Goal: Task Accomplishment & Management: Manage account settings

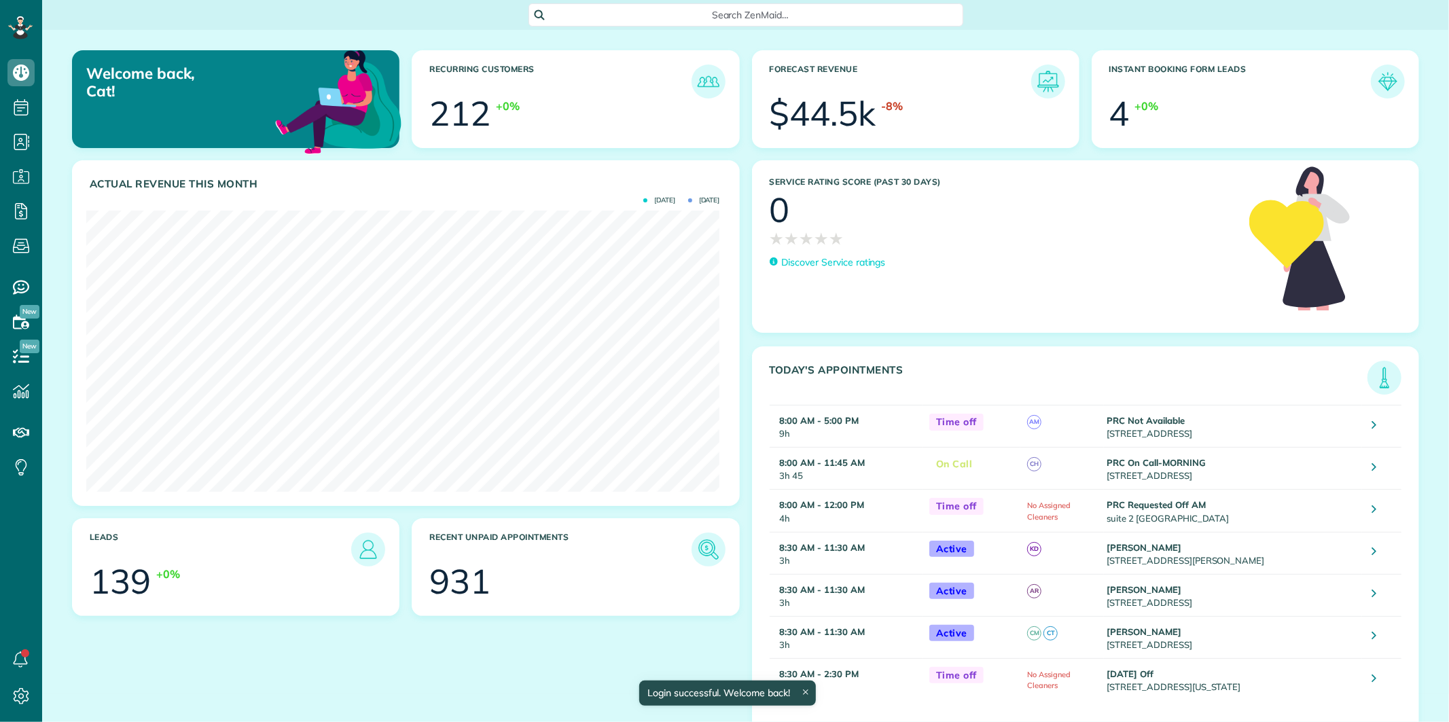
scroll to position [281, 633]
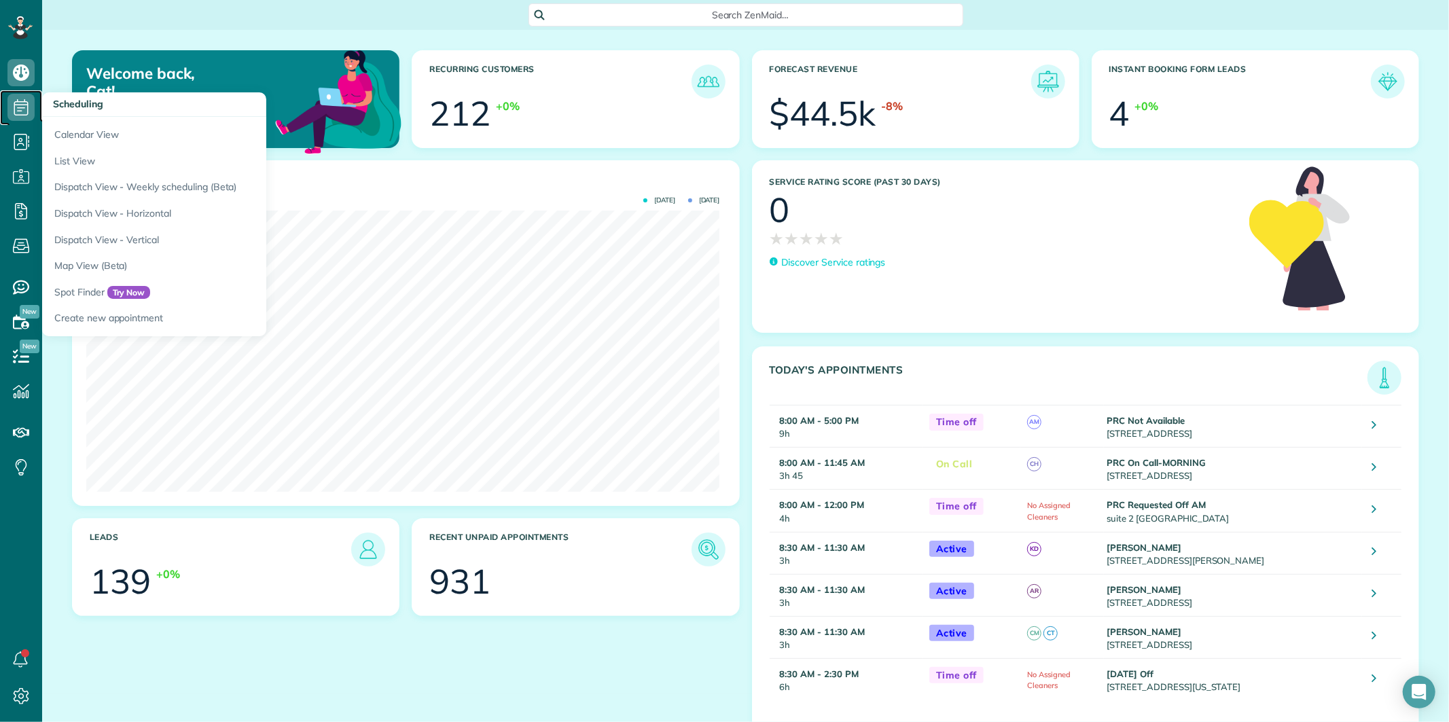
click at [12, 106] on icon at bounding box center [20, 107] width 27 height 27
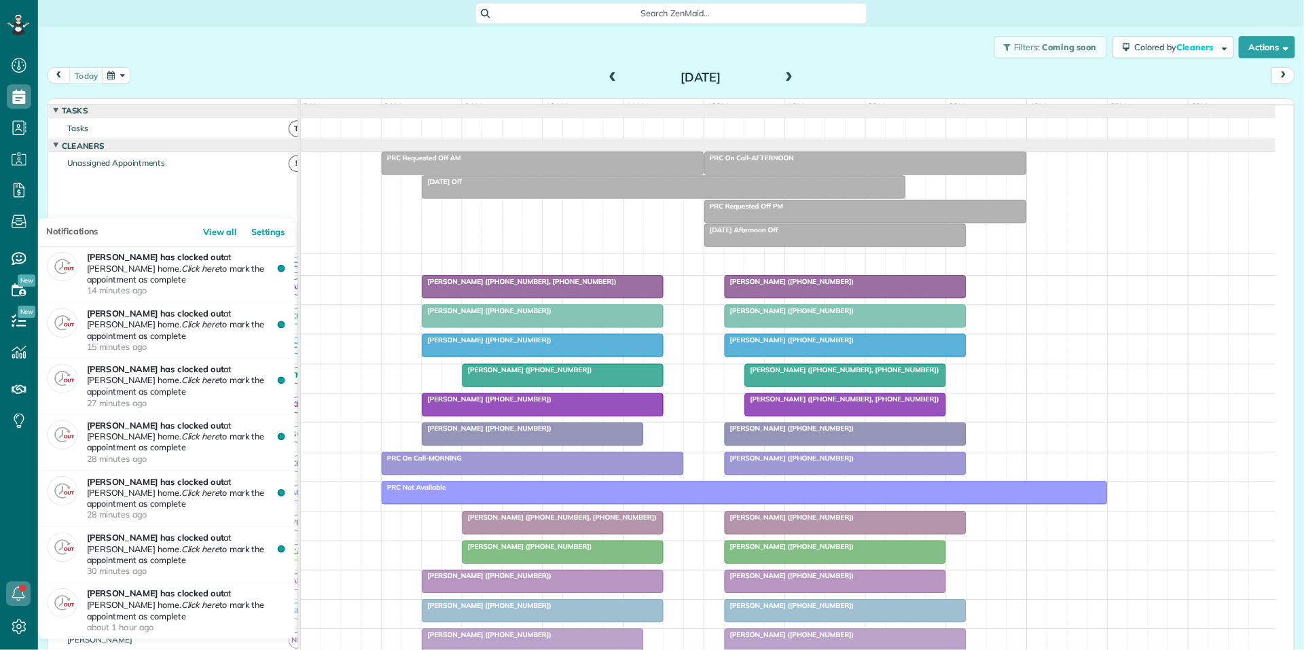
scroll to position [5, 5]
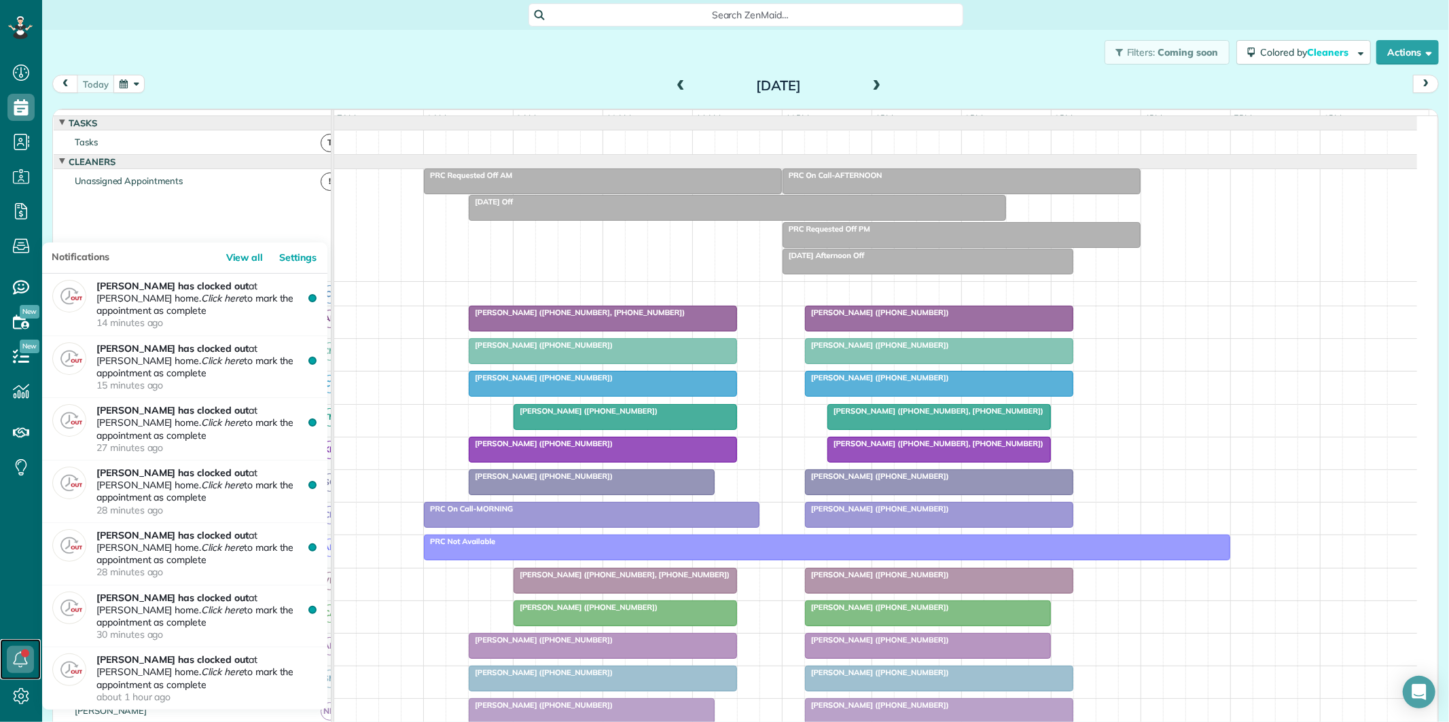
click at [21, 659] on icon at bounding box center [20, 659] width 27 height 27
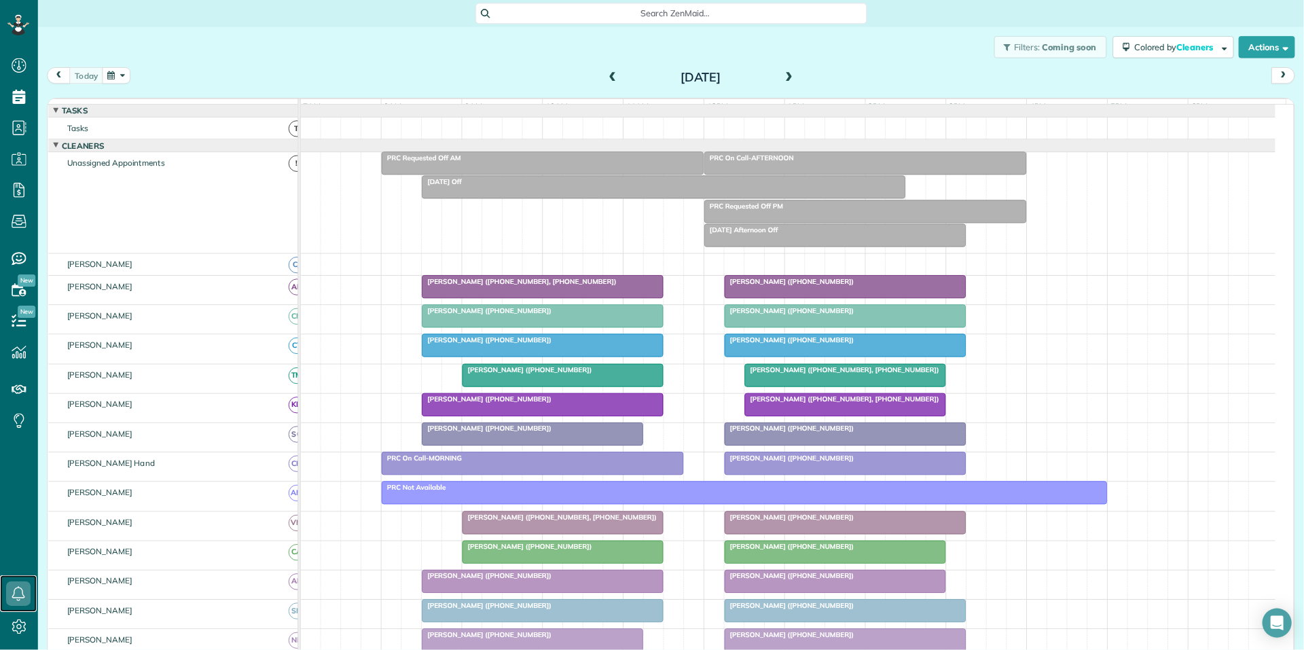
scroll to position [6, 6]
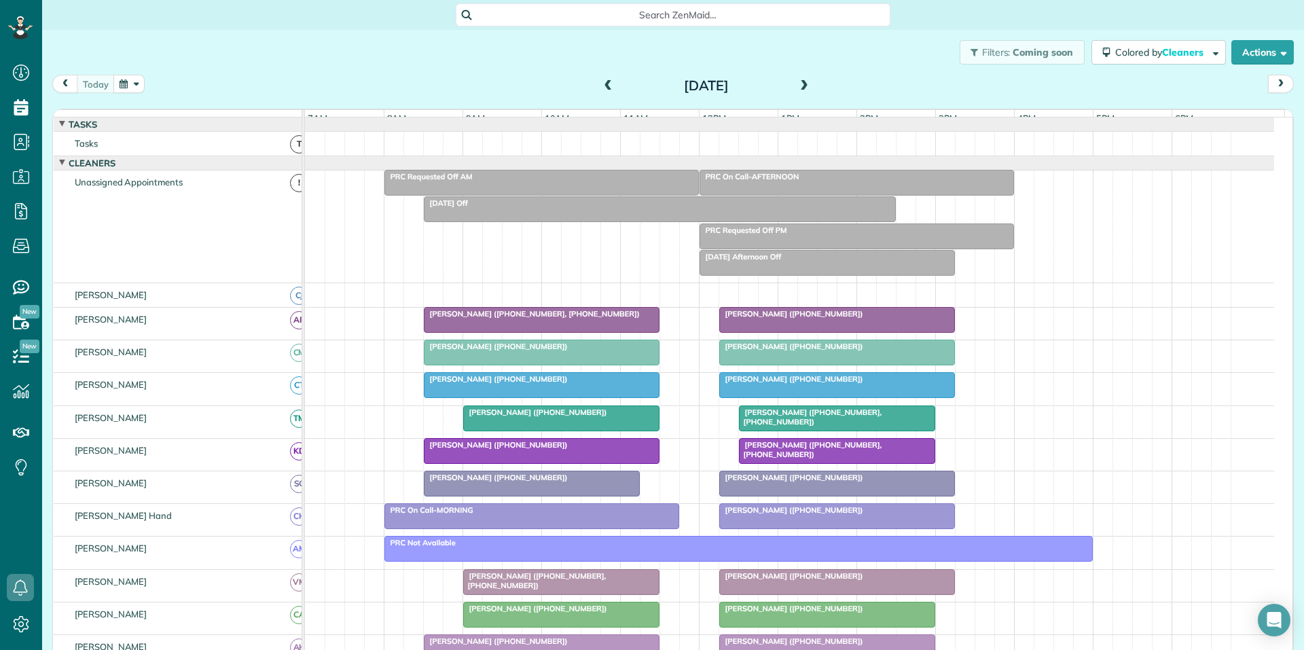
drag, startPoint x: 1381, startPoint y: 0, endPoint x: 386, endPoint y: 53, distance: 995.8
click at [386, 53] on div "Filters: Coming soon Colored by Cleaners Color by Cleaner Color by Team Color b…" at bounding box center [673, 52] width 1262 height 45
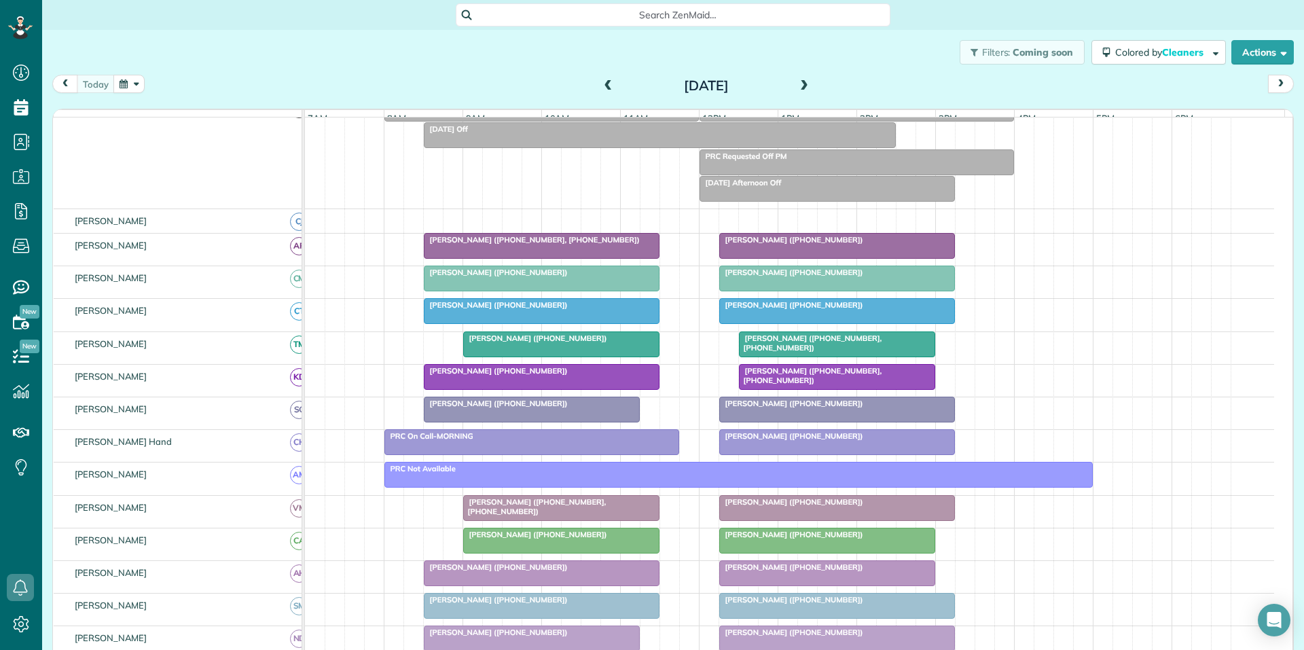
scroll to position [136, 0]
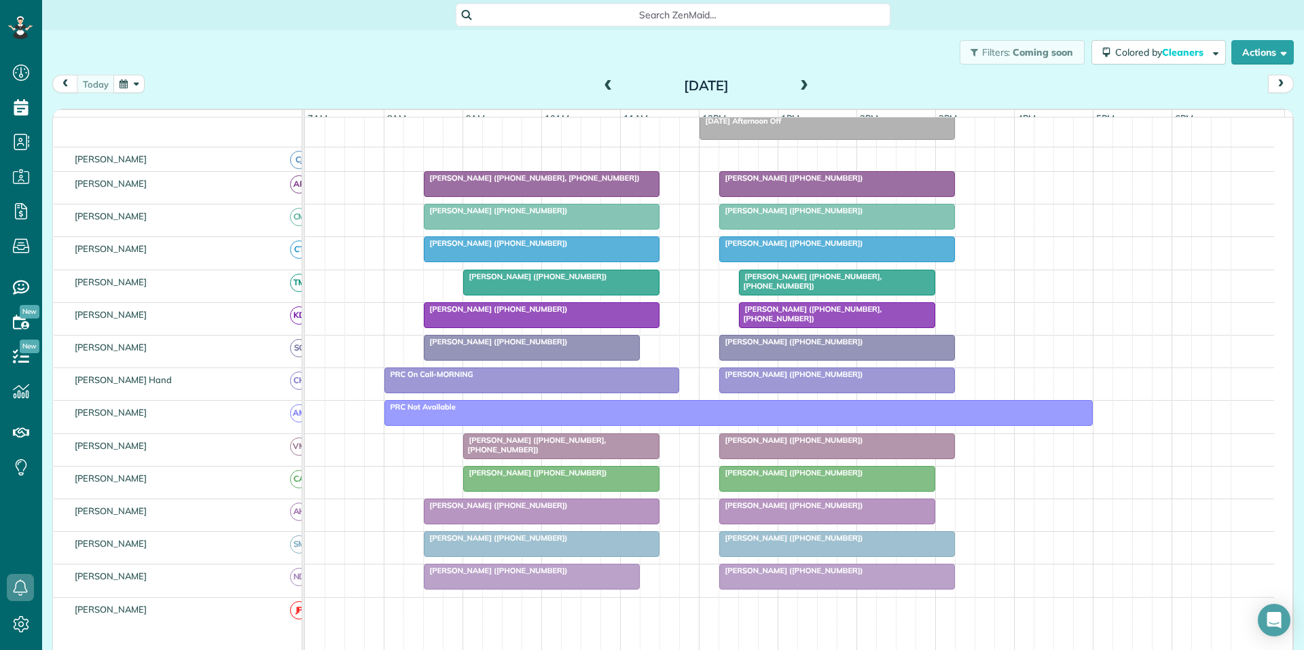
click at [541, 488] on div at bounding box center [561, 479] width 195 height 24
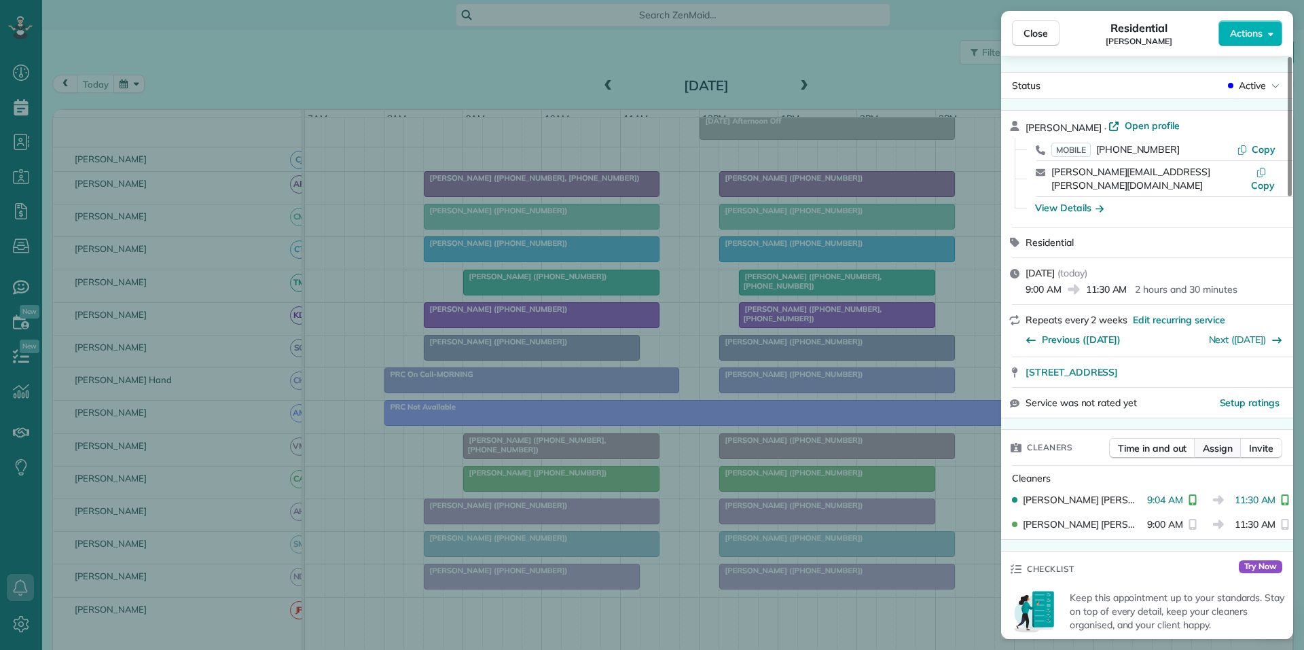
click at [1218, 441] on span "Assign" at bounding box center [1218, 448] width 30 height 14
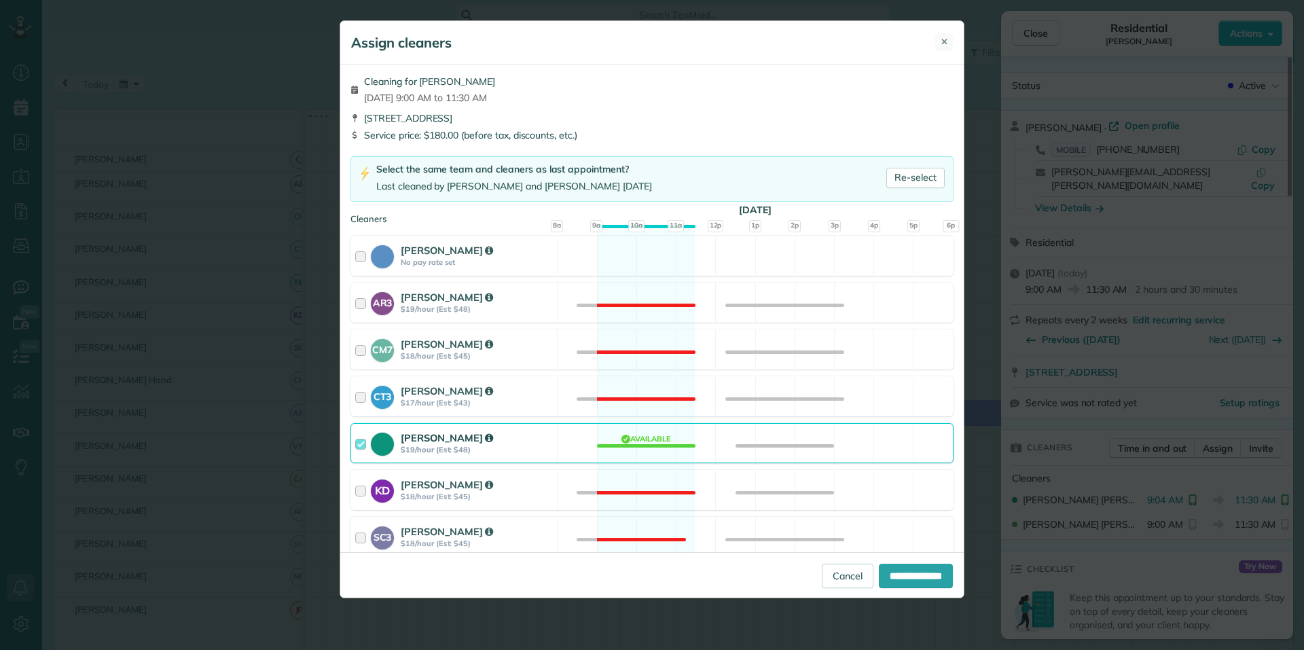
click at [945, 37] on span "✕" at bounding box center [944, 41] width 7 height 13
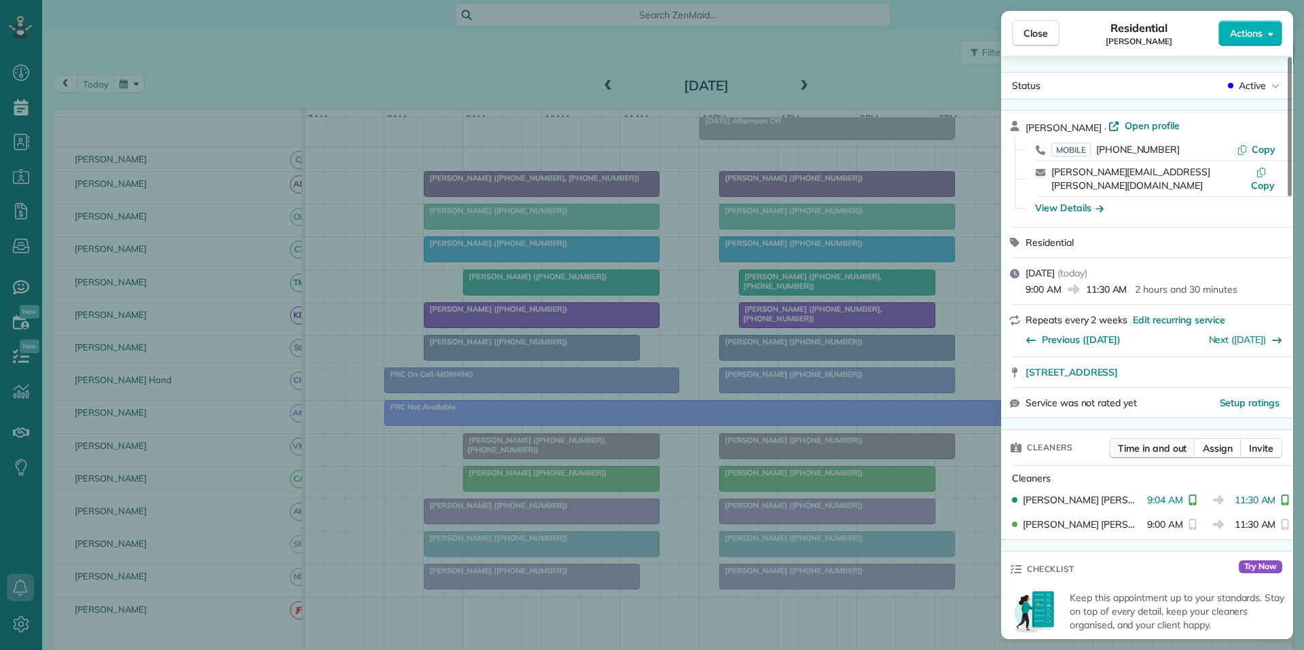
click at [1159, 441] on span "Time in and out" at bounding box center [1152, 448] width 69 height 14
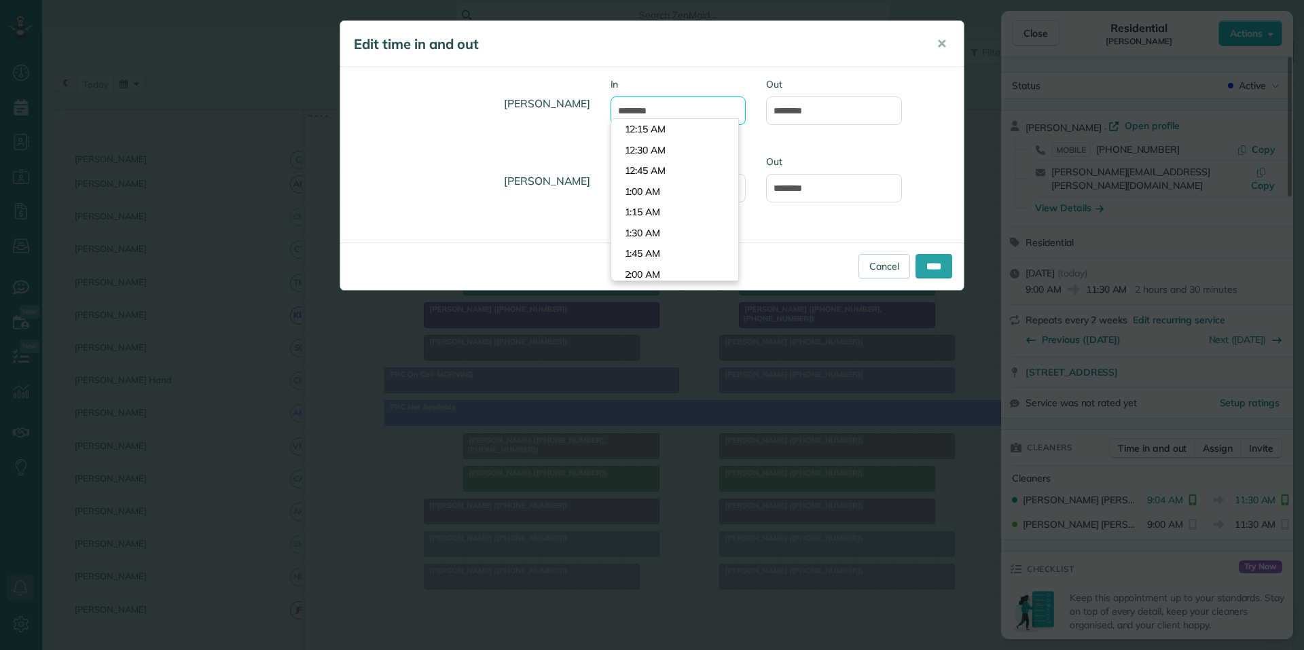
click at [662, 106] on input "*******" at bounding box center [679, 110] width 136 height 29
type input "*******"
click at [651, 149] on body "Dashboard Scheduling Calendar View List View Dispatch View - Weekly scheduling …" at bounding box center [652, 325] width 1304 height 650
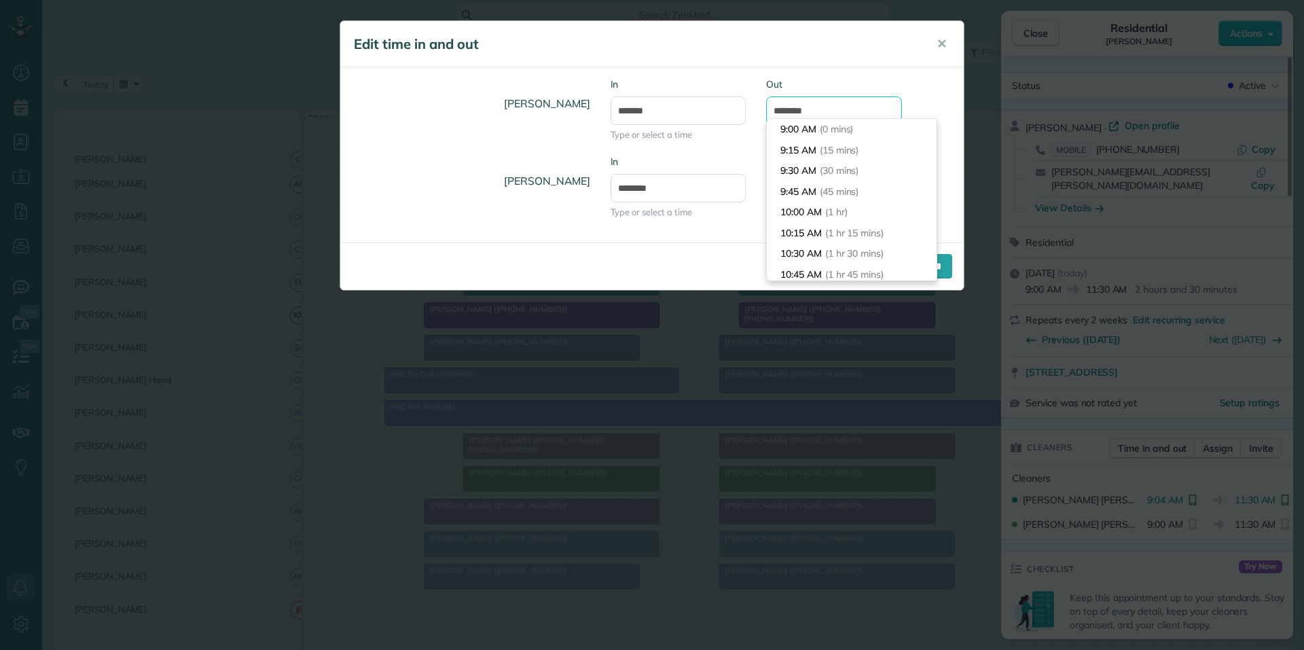
click at [827, 105] on input "********" at bounding box center [834, 110] width 136 height 29
click at [801, 247] on li "11:30 AM (2 hrs 30 mins)" at bounding box center [852, 249] width 170 height 21
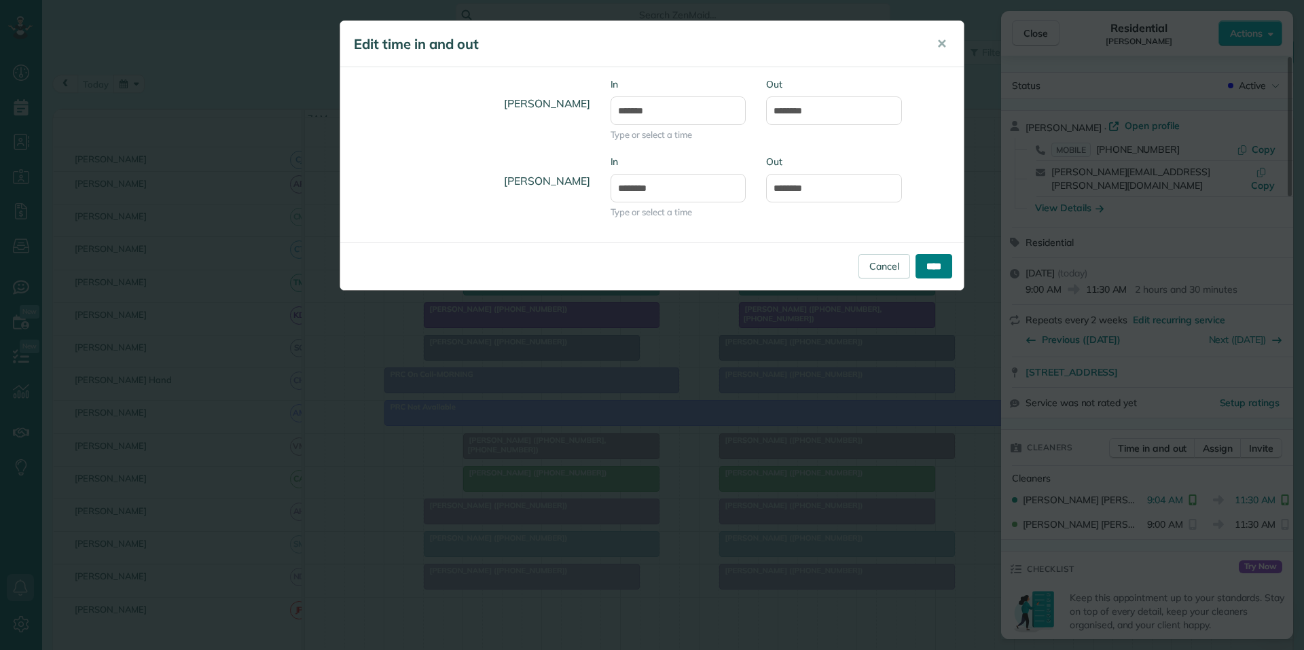
click at [934, 265] on input "****" at bounding box center [934, 266] width 37 height 24
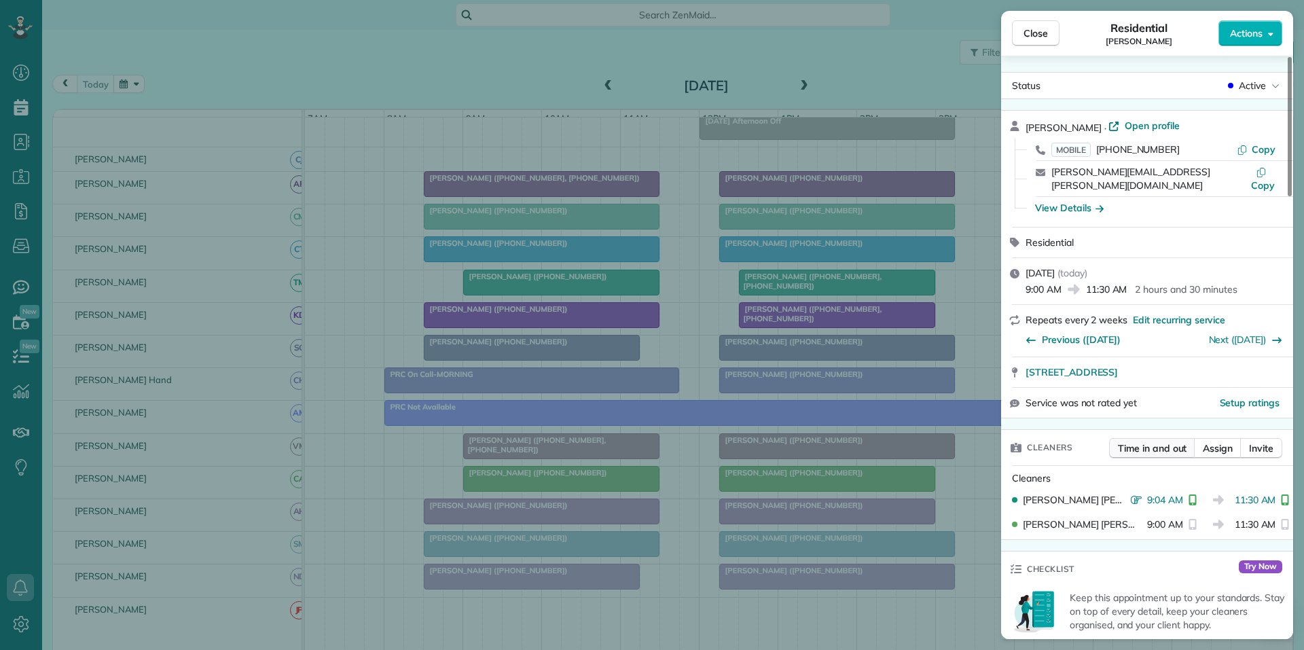
click at [1158, 441] on span "Time in and out" at bounding box center [1152, 448] width 69 height 14
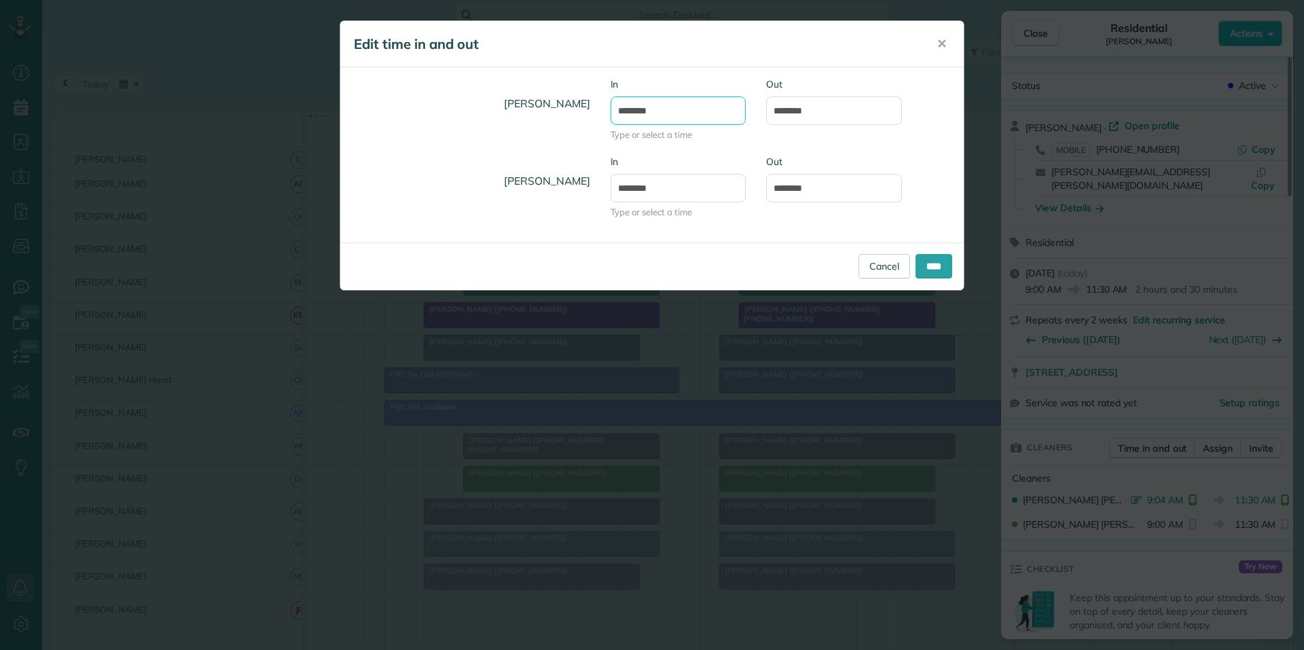
click at [681, 114] on input "*******" at bounding box center [679, 110] width 136 height 29
type input "*******"
click at [639, 147] on body "Dashboard Scheduling Calendar View List View Dispatch View - Weekly scheduling …" at bounding box center [652, 325] width 1304 height 650
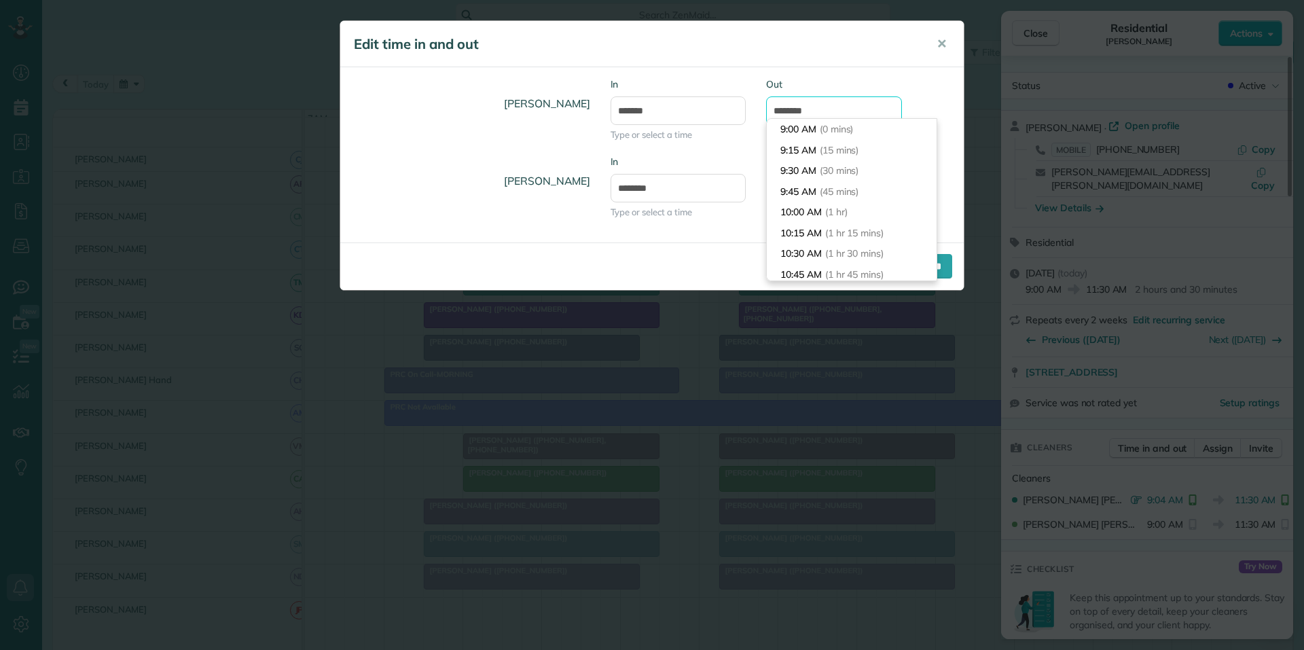
click at [839, 106] on input "********" at bounding box center [834, 110] width 136 height 29
click at [797, 250] on li "11:30 AM (2 hrs 30 mins)" at bounding box center [852, 249] width 170 height 21
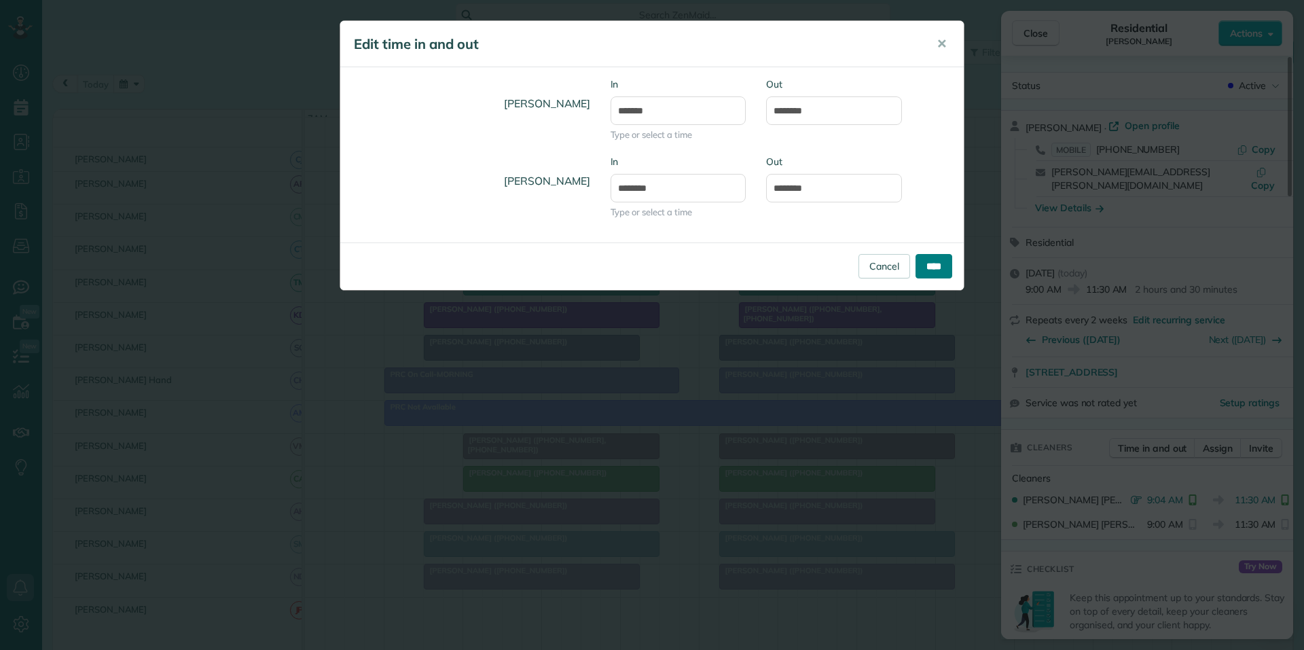
click at [927, 260] on input "****" at bounding box center [934, 266] width 37 height 24
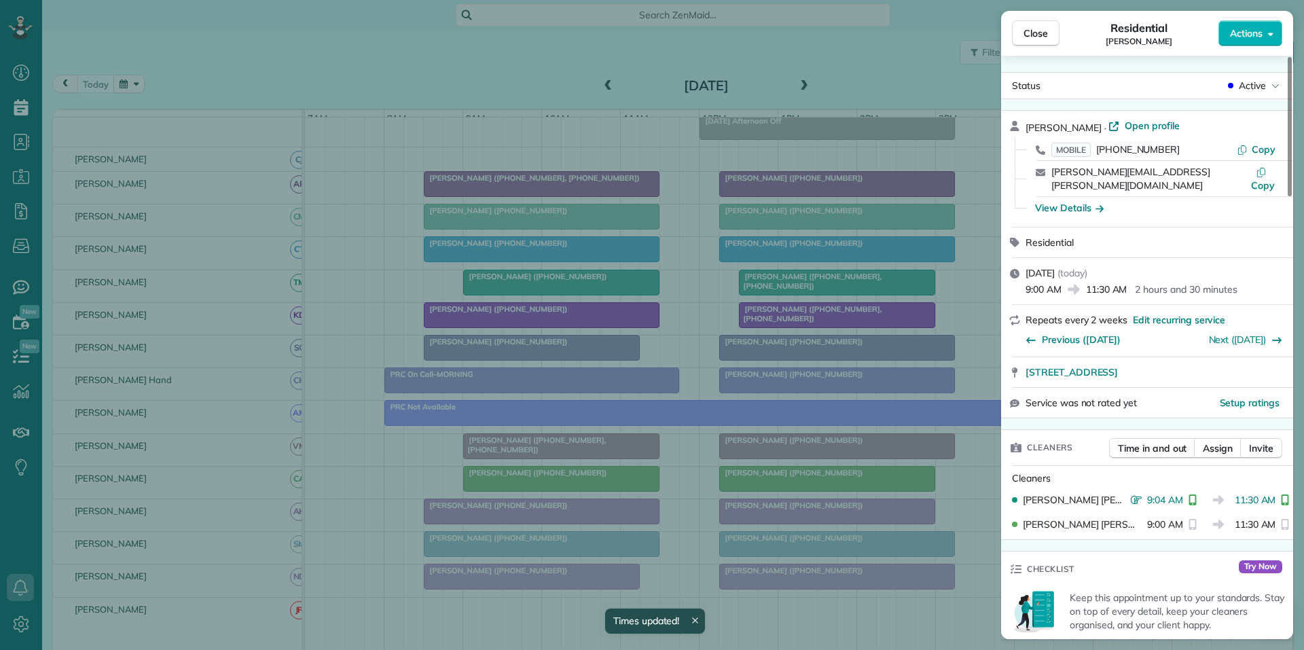
click at [509, 50] on div "Close Residential Kellie Molleson Actions Status Active Kellie Molleson · Open …" at bounding box center [652, 325] width 1304 height 650
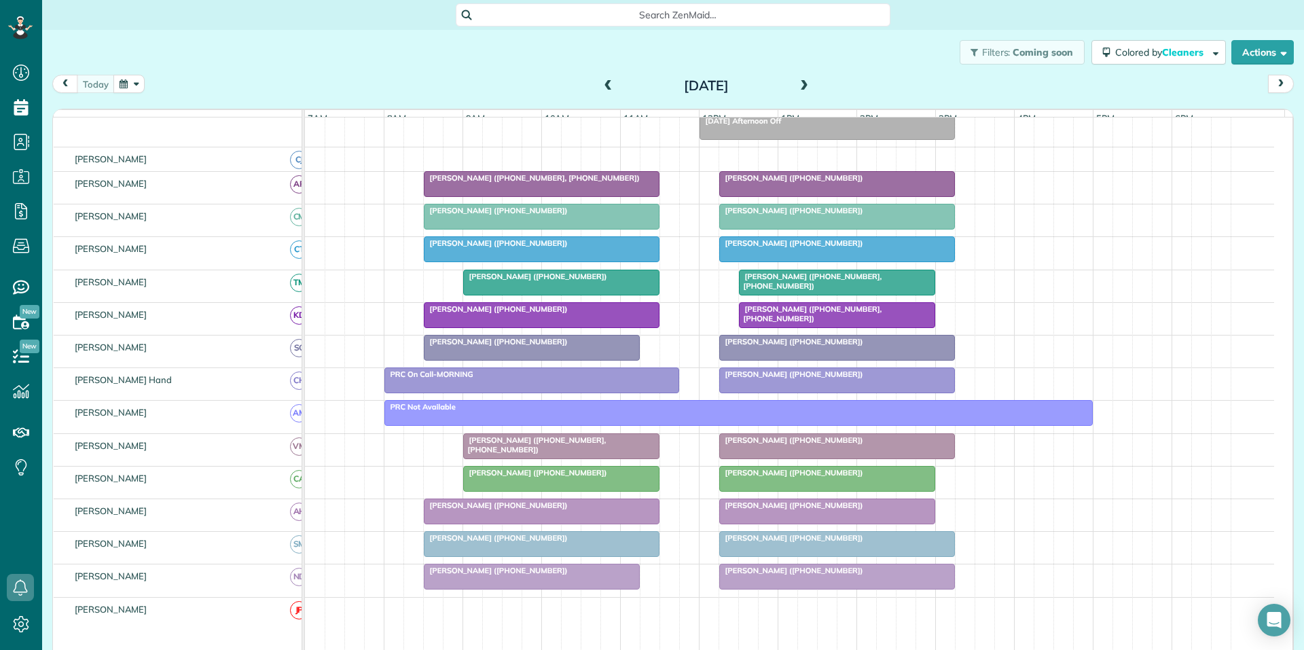
click at [556, 325] on div at bounding box center [542, 315] width 234 height 24
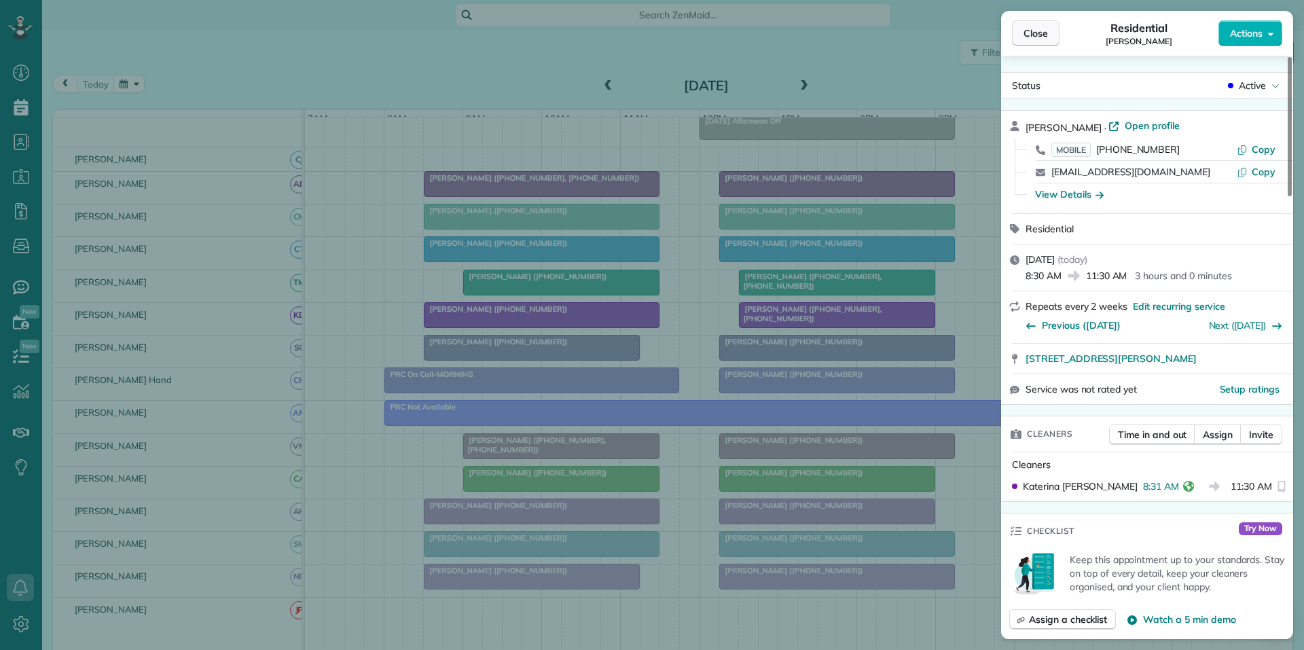
click at [1034, 33] on span "Close" at bounding box center [1036, 33] width 24 height 14
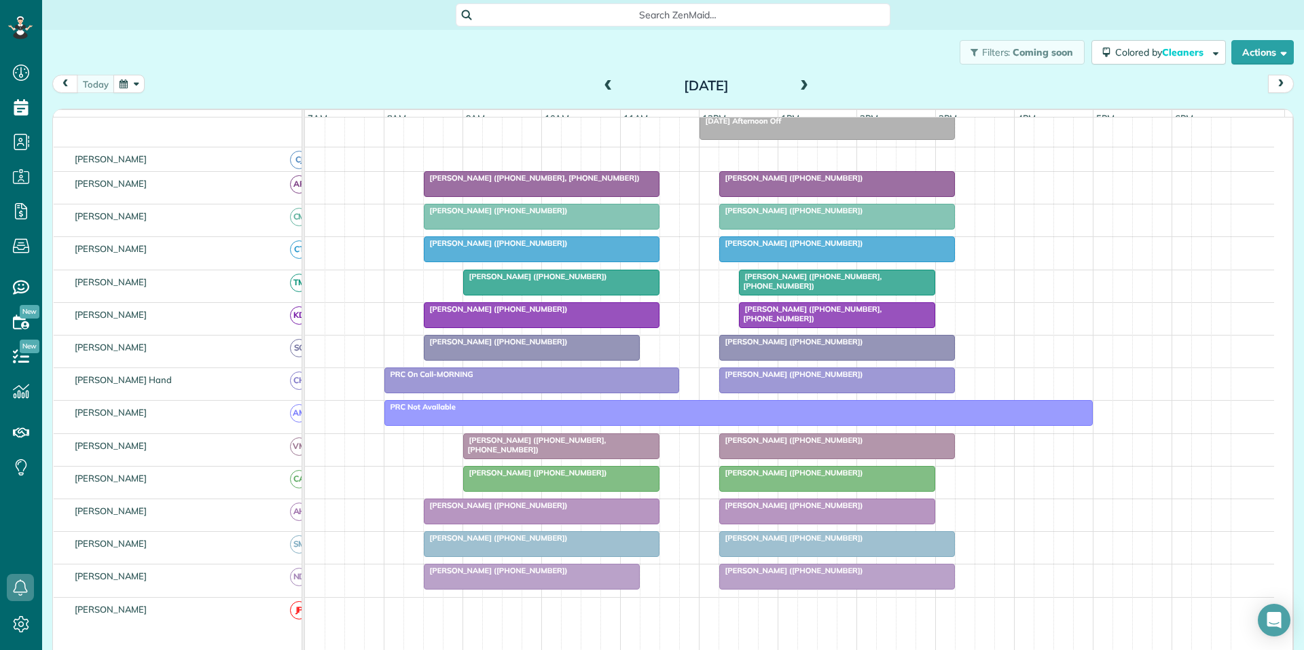
click at [797, 83] on span at bounding box center [804, 86] width 15 height 12
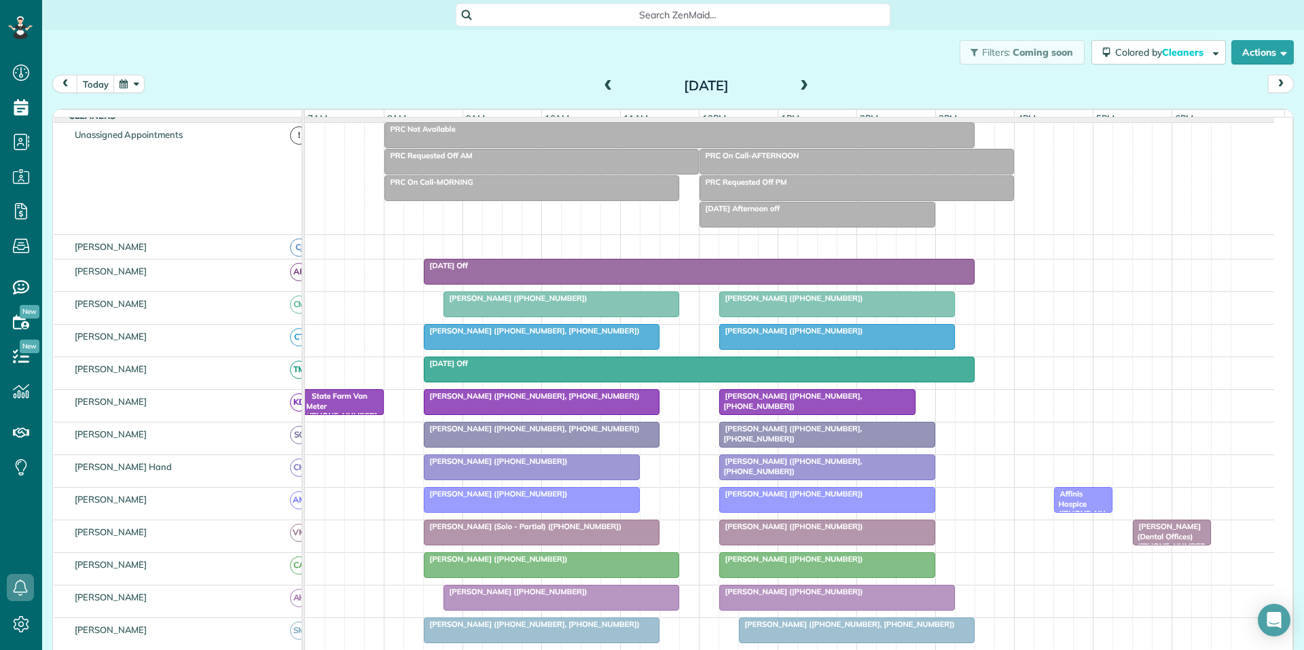
scroll to position [135, 0]
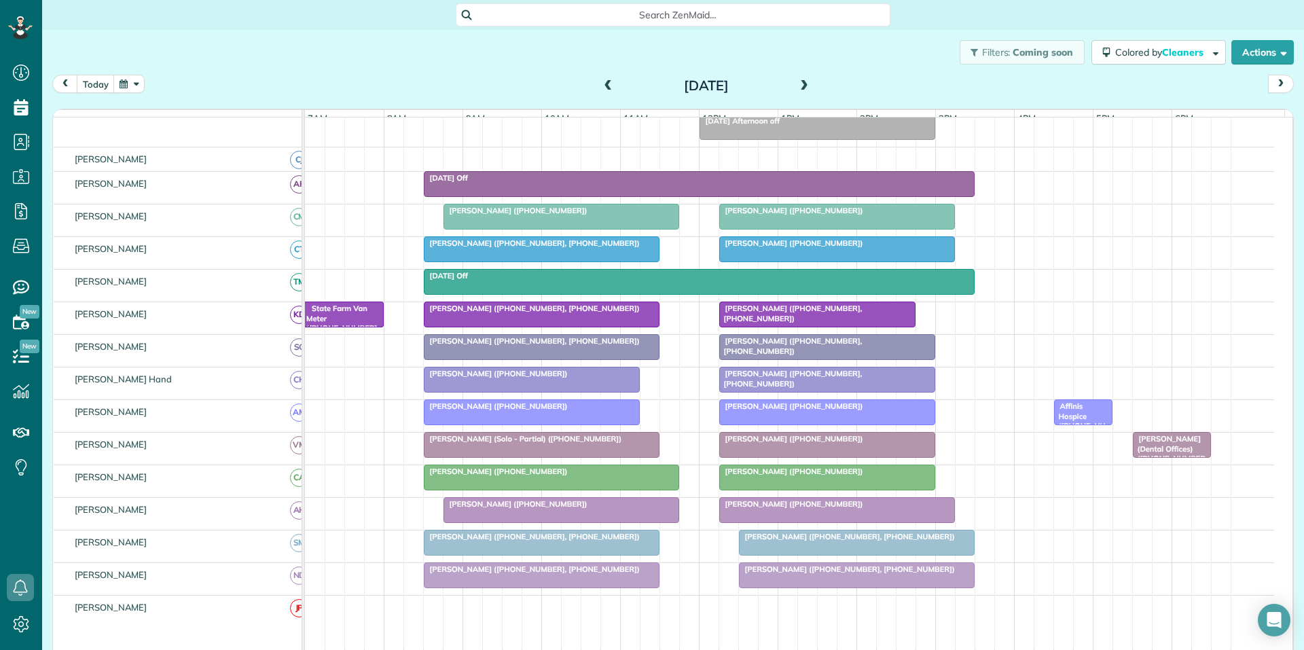
click at [800, 82] on span at bounding box center [804, 86] width 15 height 12
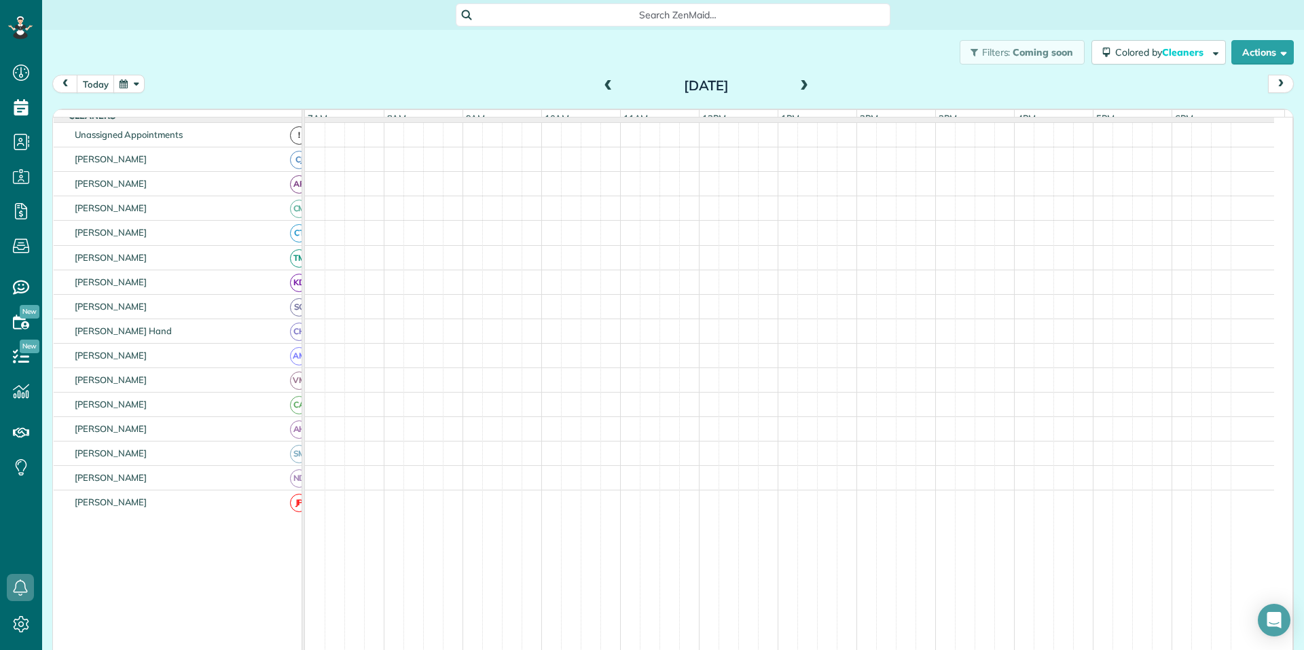
scroll to position [109, 0]
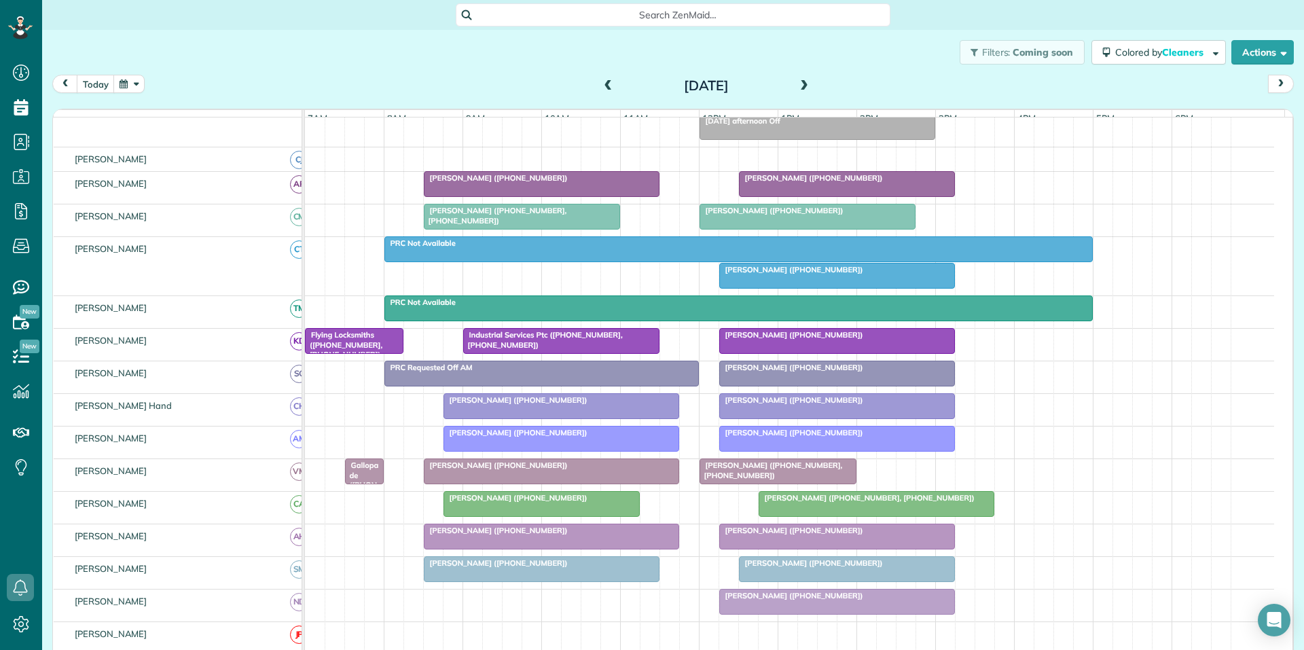
click at [602, 84] on span at bounding box center [608, 86] width 15 height 12
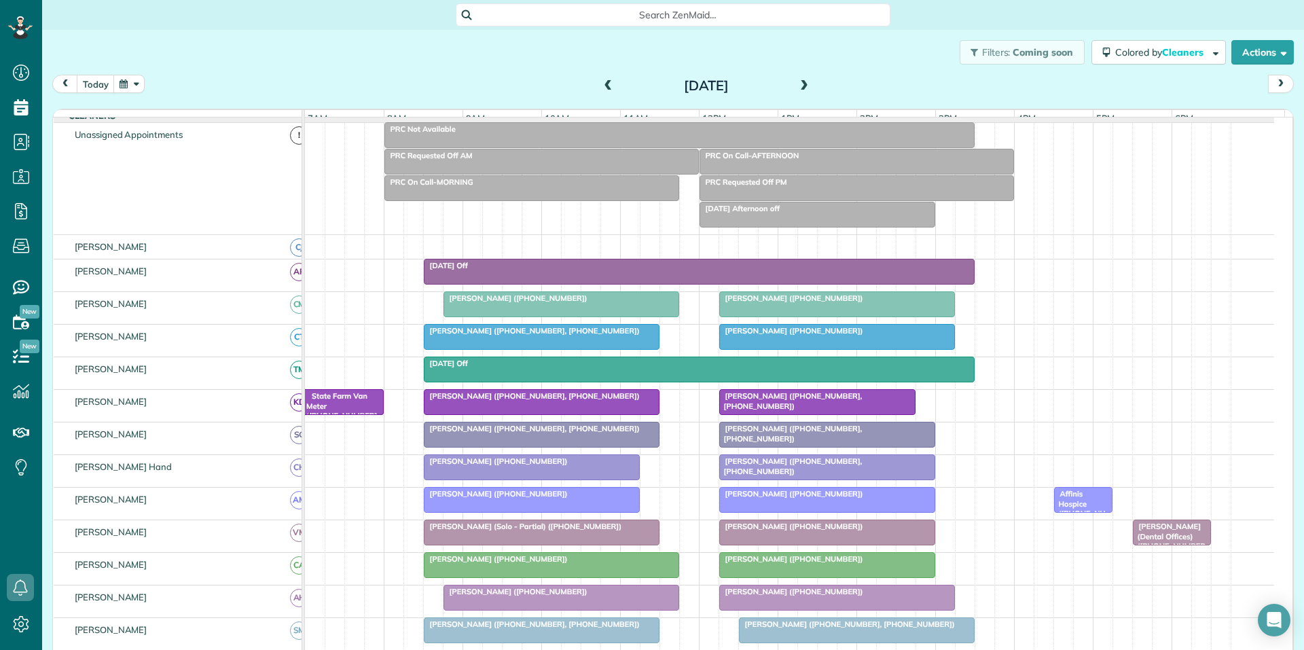
scroll to position [135, 0]
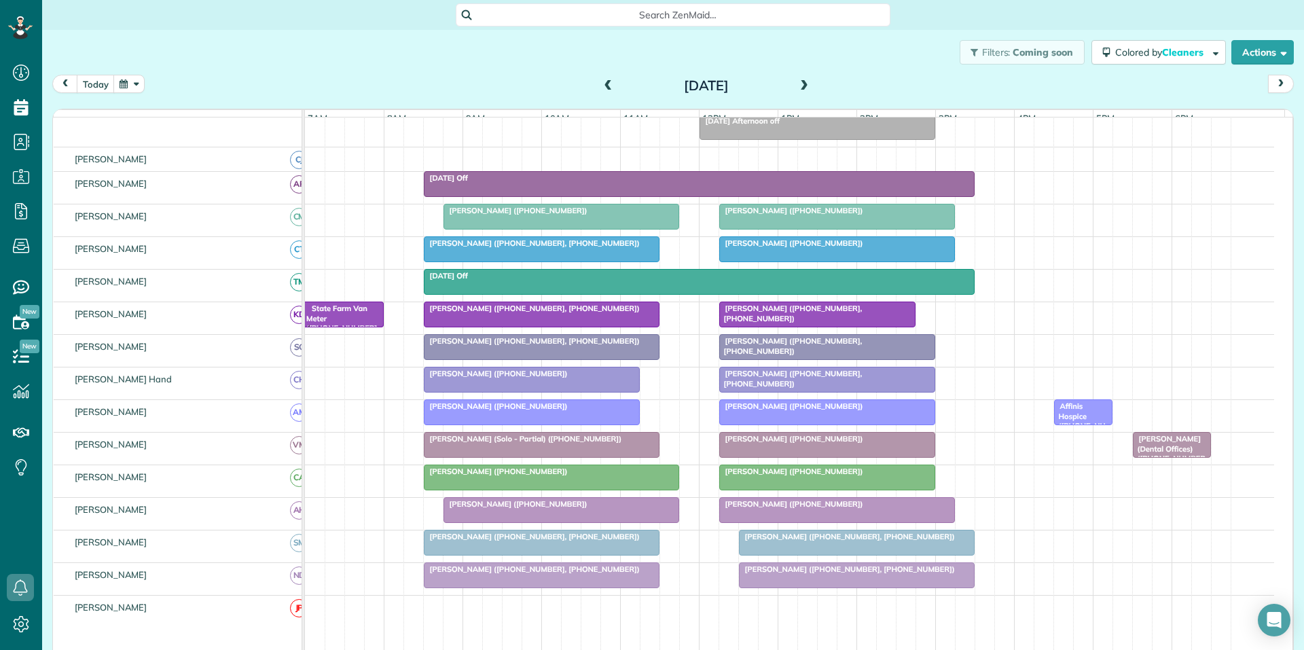
click at [797, 82] on span at bounding box center [804, 86] width 15 height 12
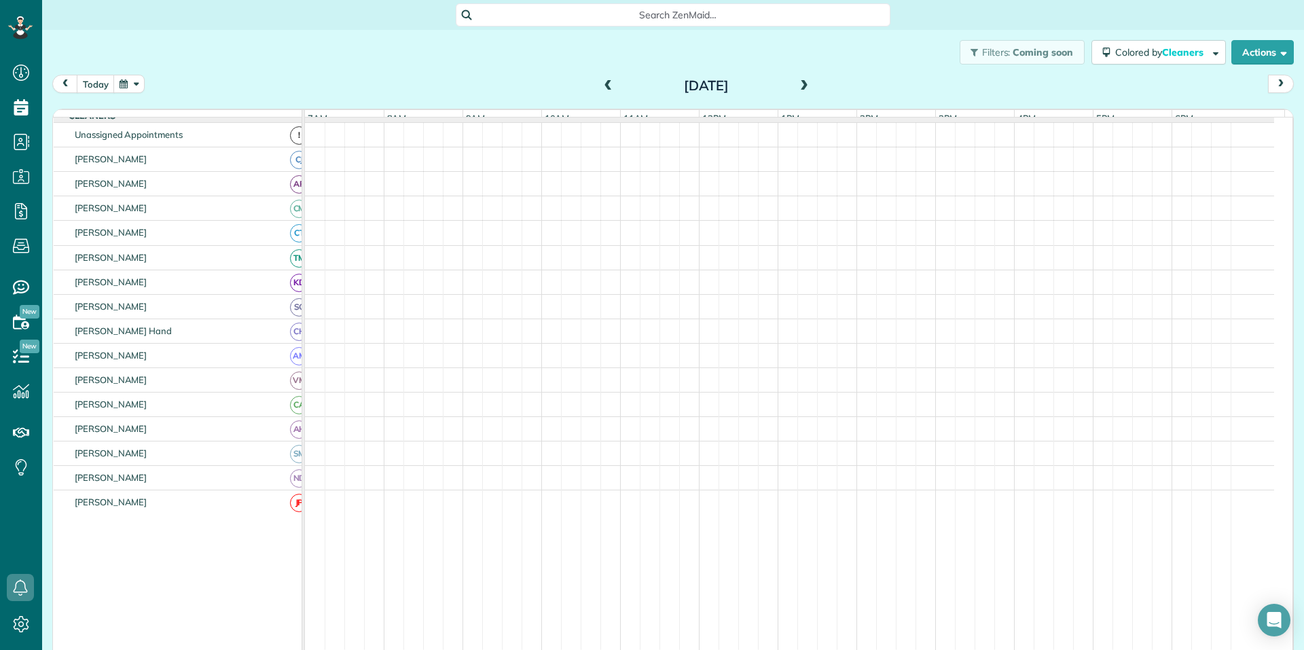
scroll to position [109, 0]
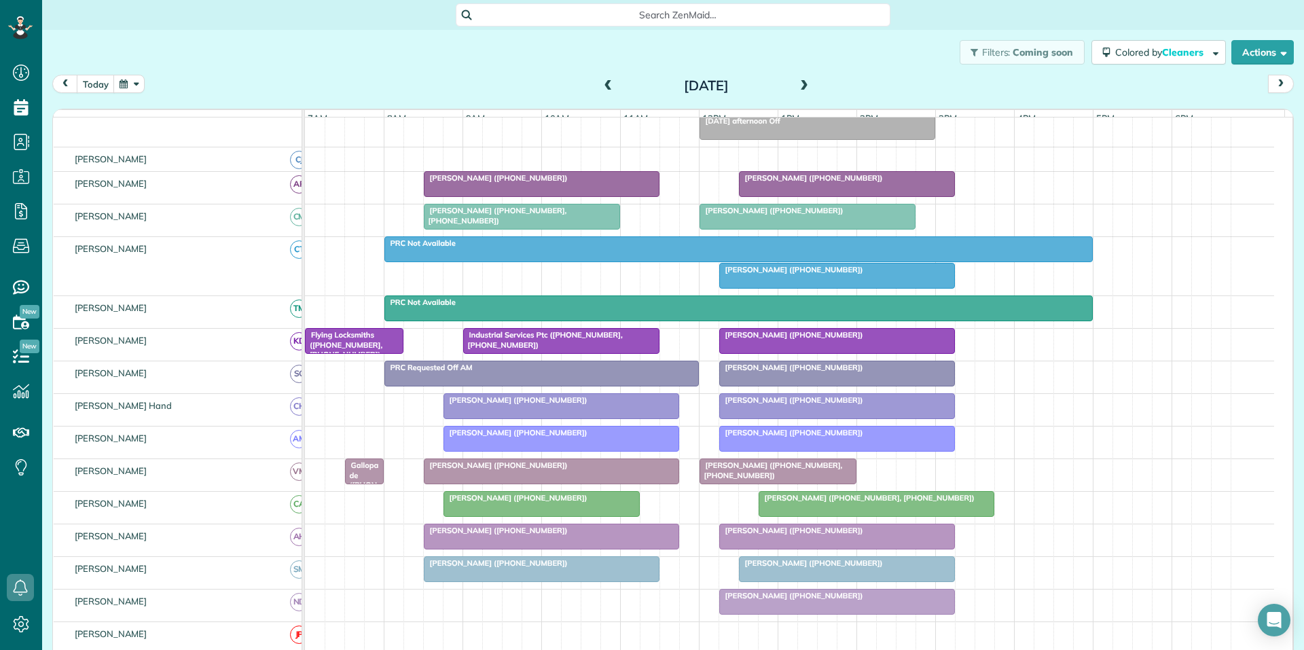
click at [799, 86] on span at bounding box center [804, 86] width 15 height 12
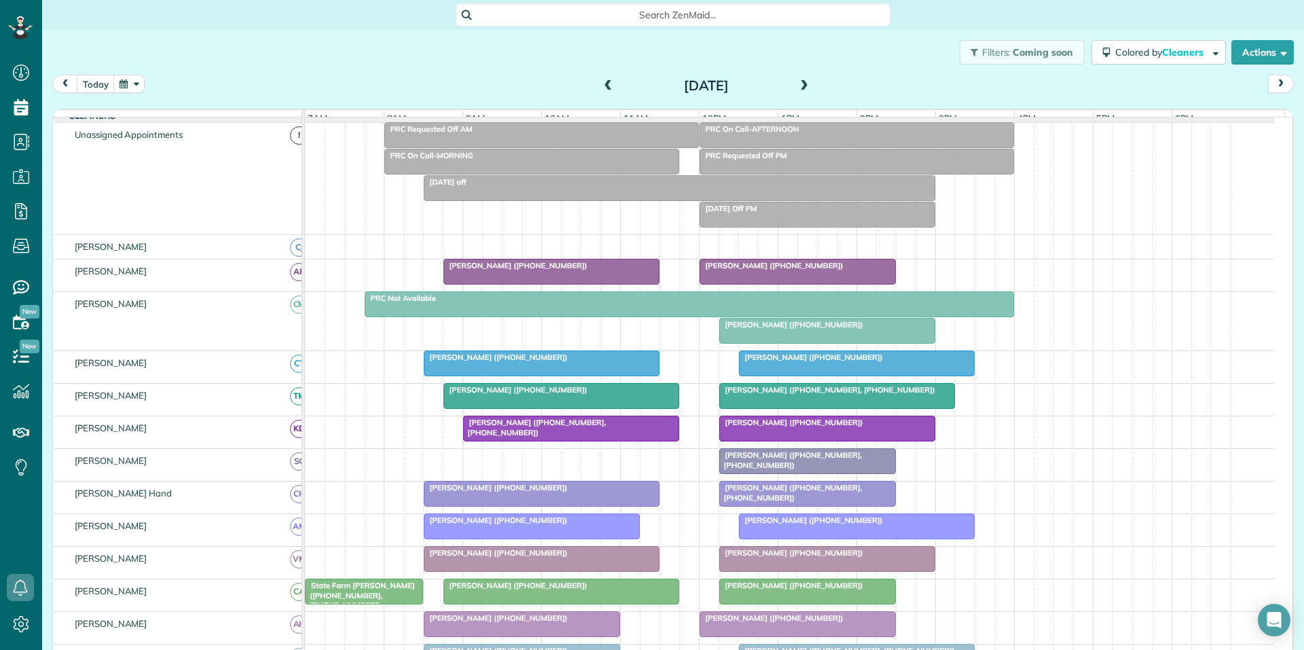
scroll to position [135, 0]
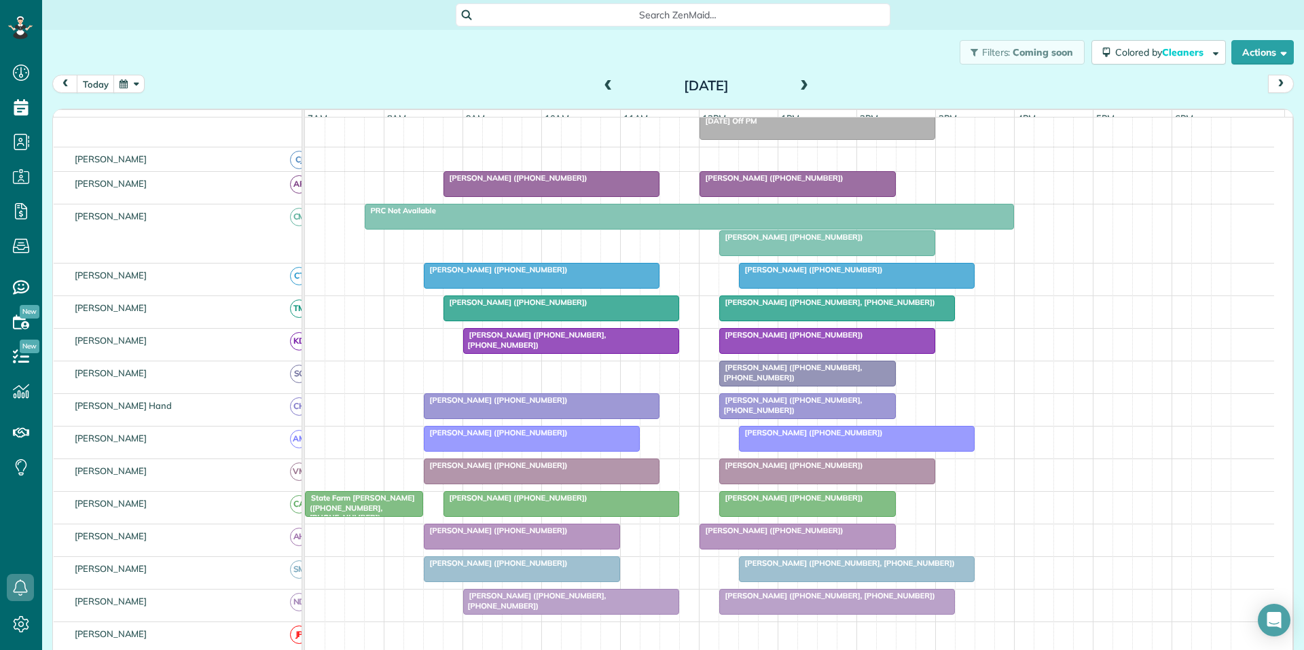
click at [803, 83] on span at bounding box center [804, 86] width 15 height 12
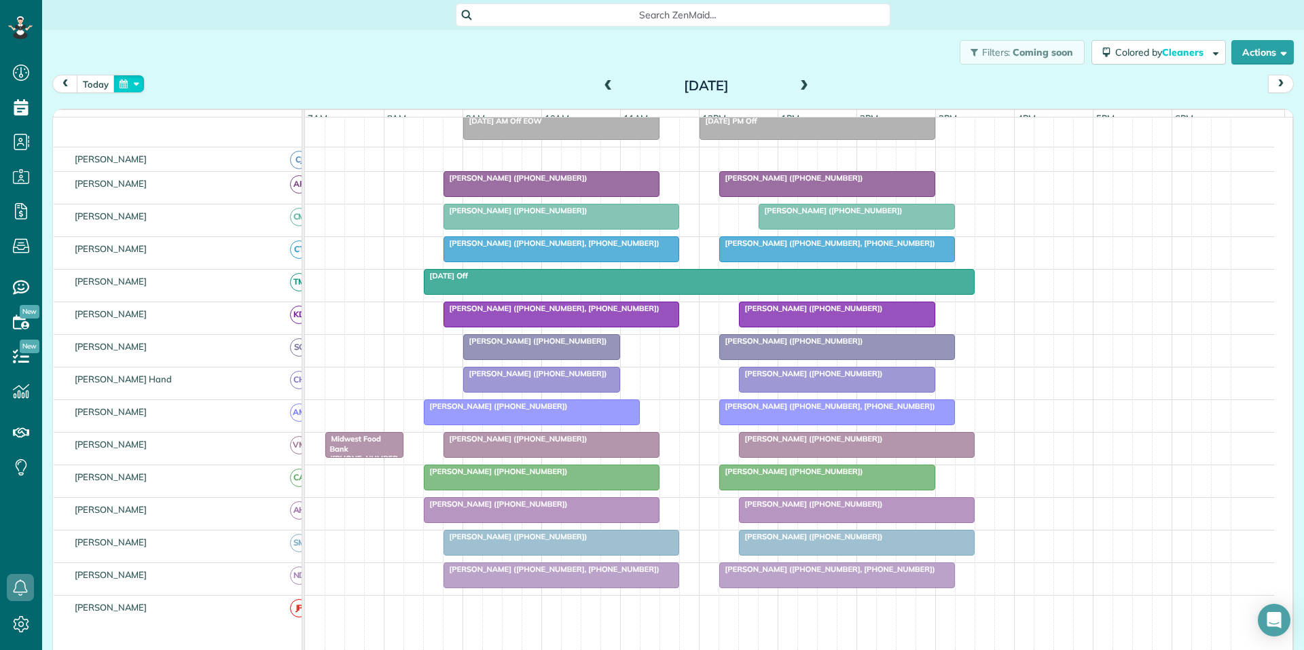
click at [120, 85] on button "button" at bounding box center [128, 84] width 31 height 18
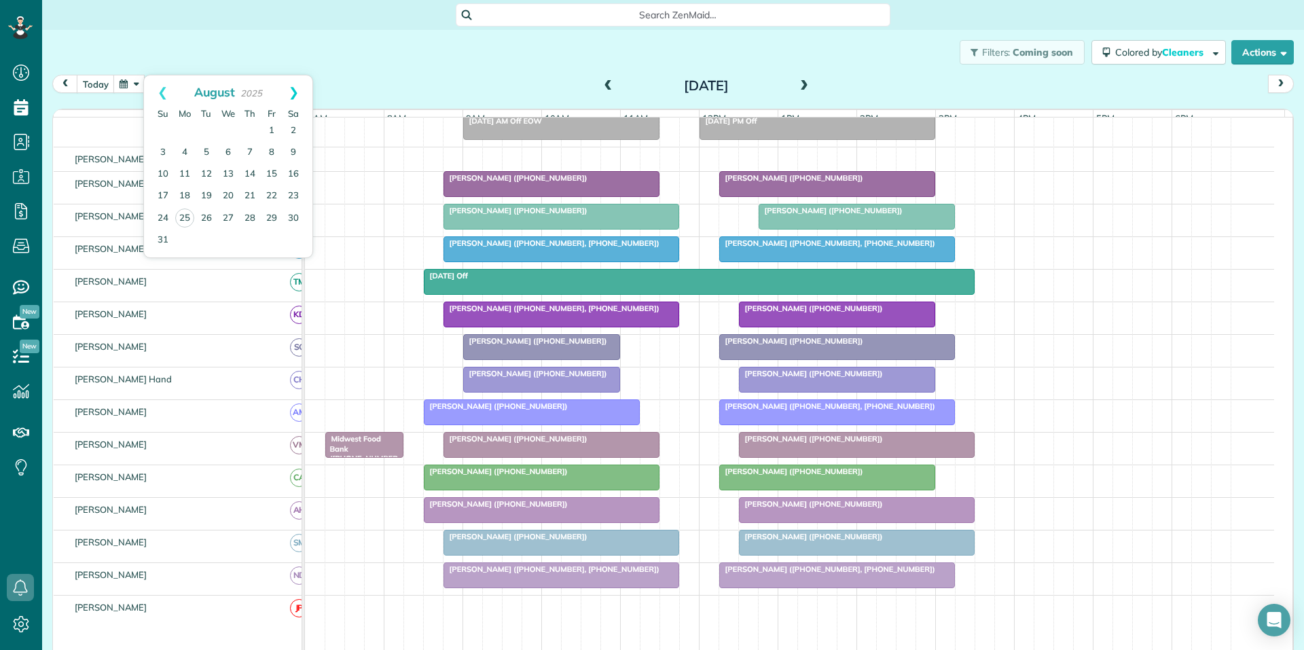
click at [292, 90] on link "Next" at bounding box center [293, 92] width 37 height 34
click at [182, 129] on link "1" at bounding box center [185, 131] width 22 height 22
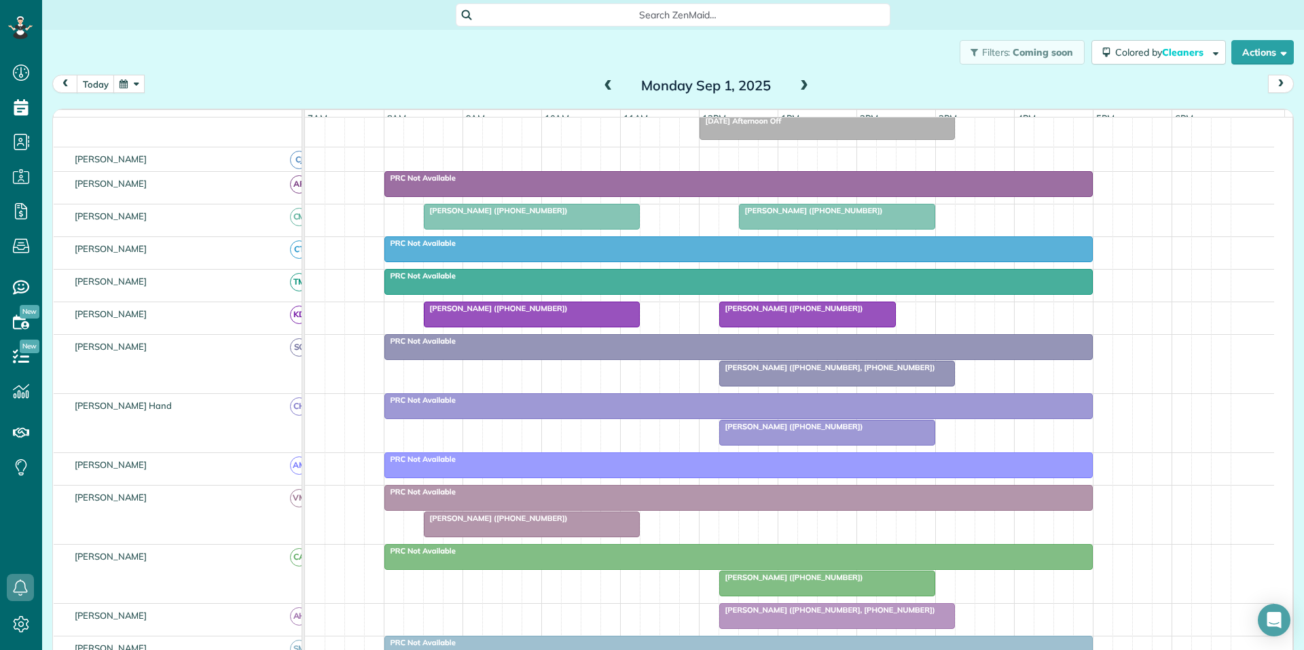
scroll to position [203, 0]
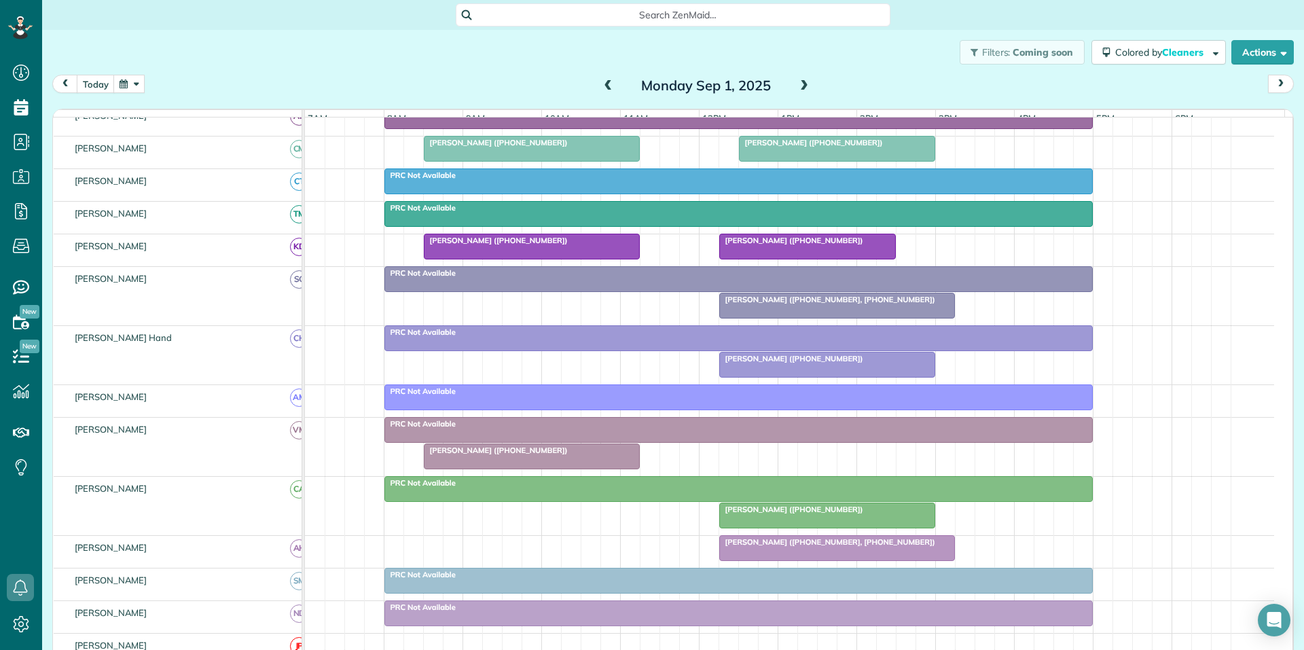
click at [804, 82] on span at bounding box center [804, 86] width 15 height 12
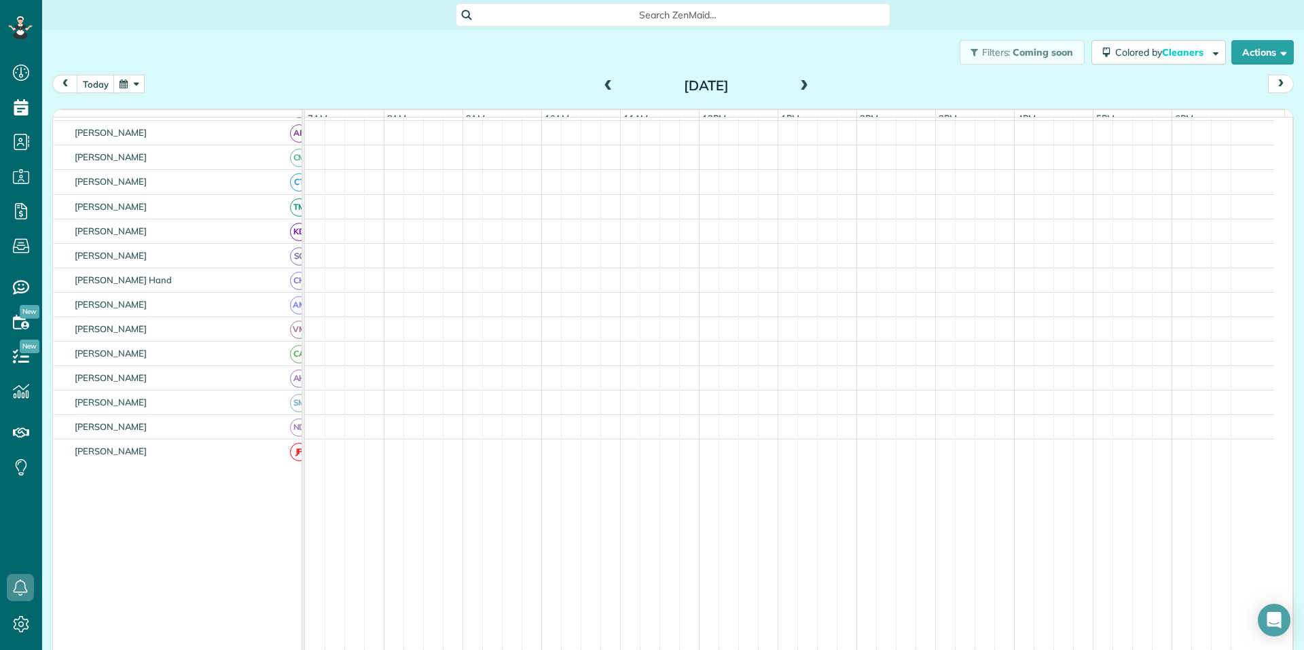
scroll to position [0, 0]
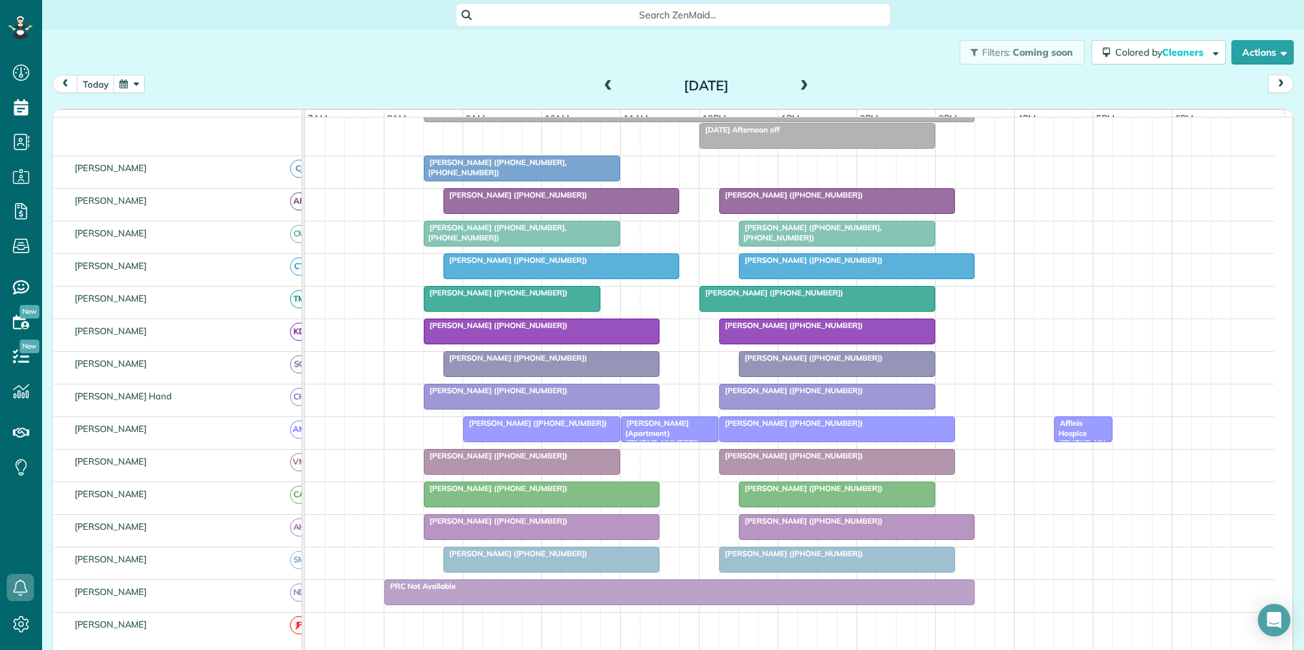
click at [801, 82] on span at bounding box center [804, 86] width 15 height 12
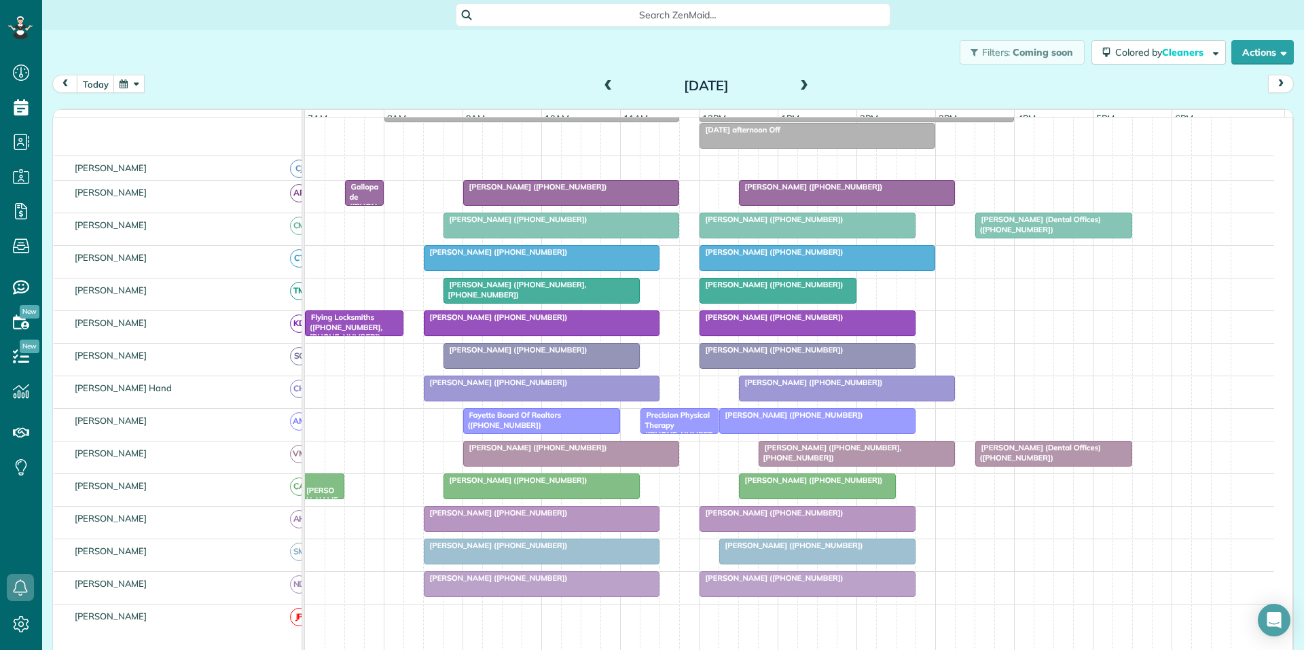
click at [801, 82] on span at bounding box center [804, 86] width 15 height 12
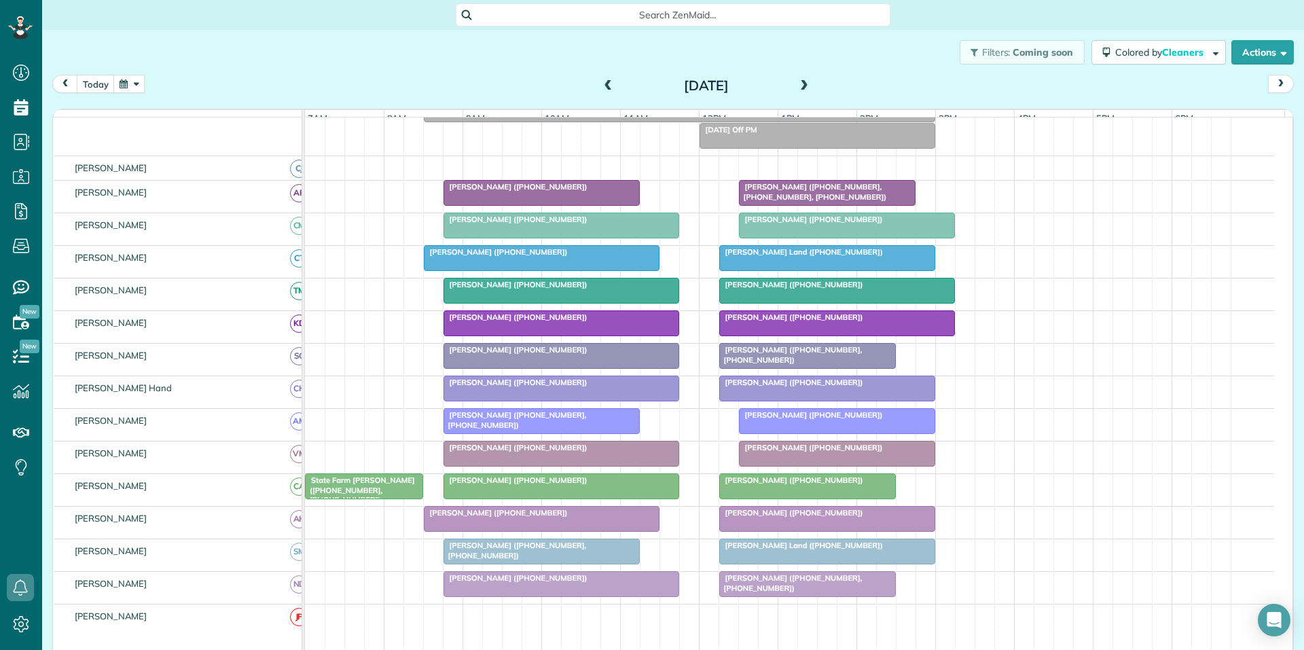
click at [801, 82] on span at bounding box center [804, 86] width 15 height 12
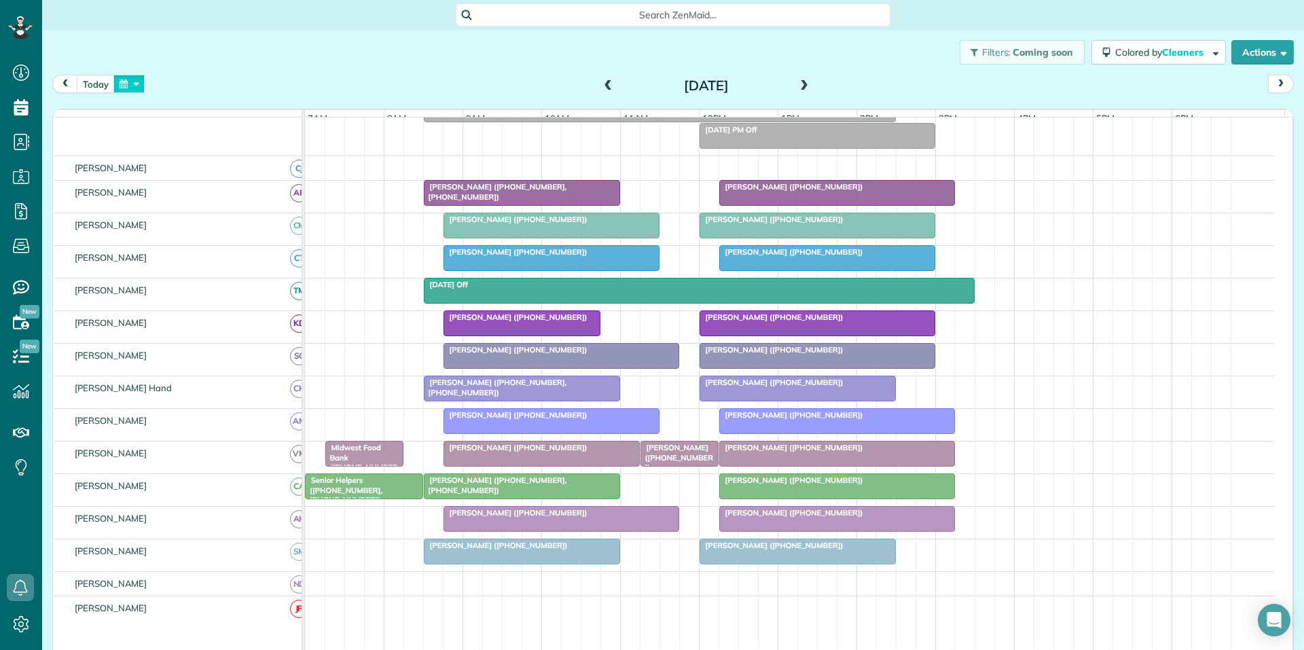
click at [128, 86] on button "button" at bounding box center [128, 84] width 31 height 18
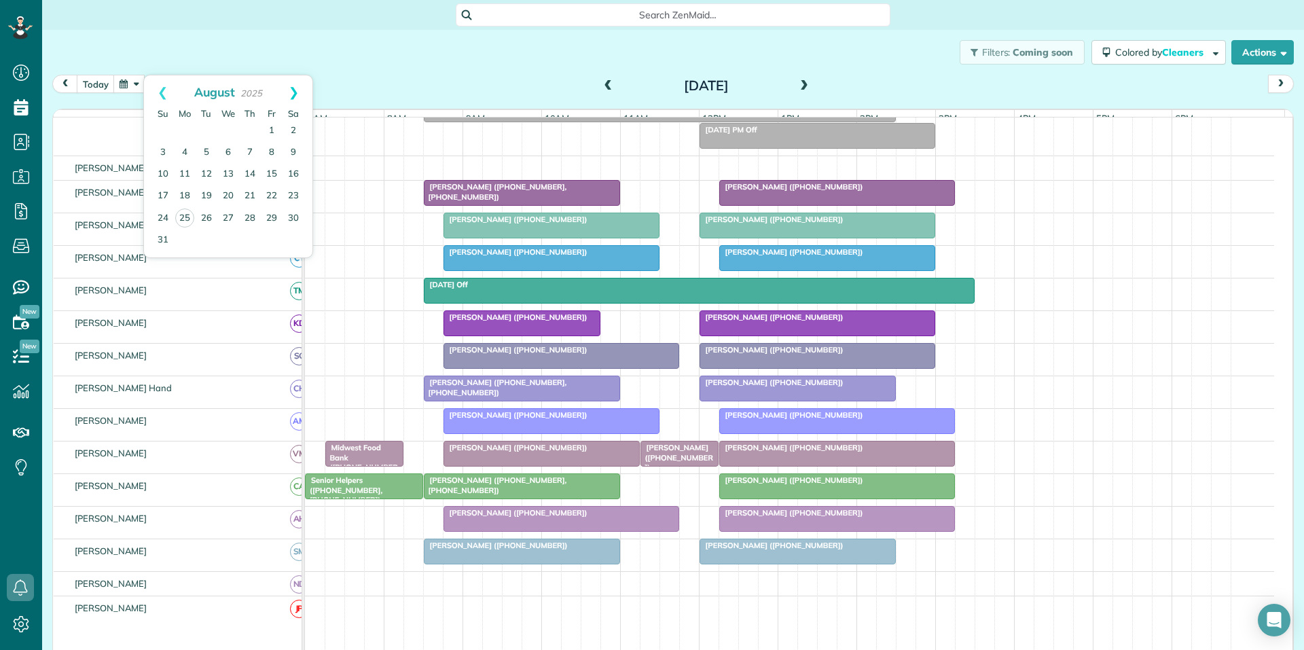
click at [292, 88] on link "Next" at bounding box center [293, 92] width 37 height 34
click at [179, 149] on link "8" at bounding box center [185, 153] width 22 height 22
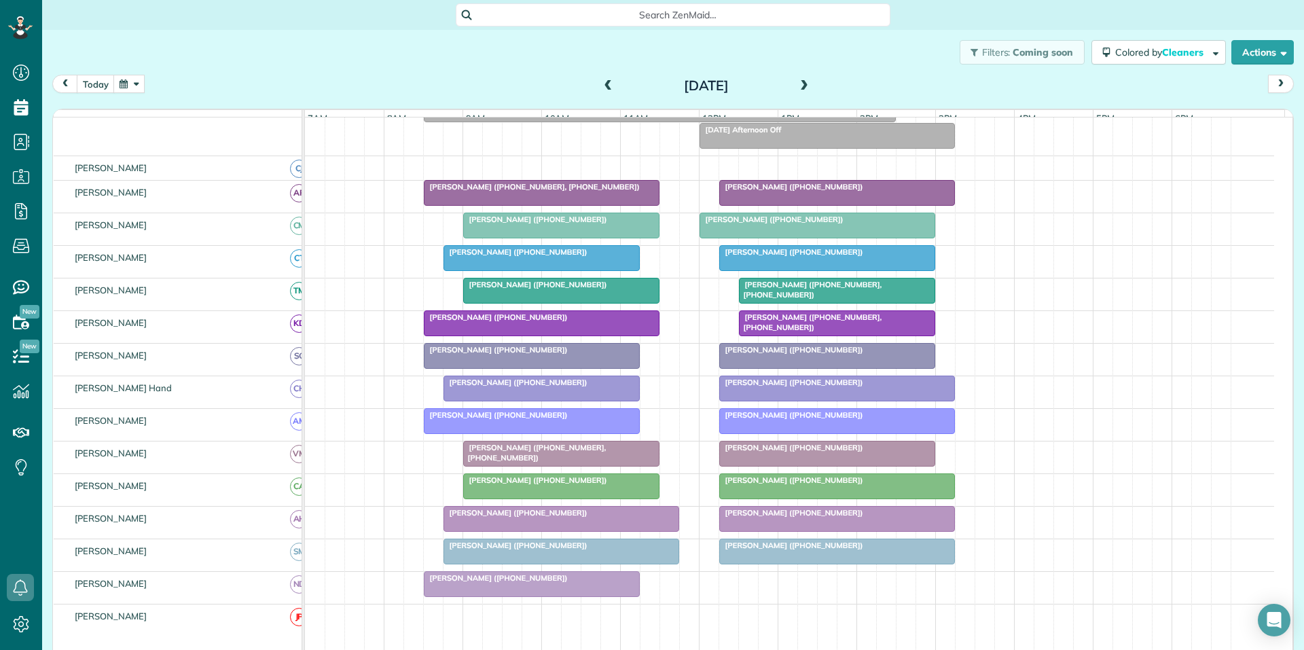
click at [797, 82] on span at bounding box center [804, 86] width 15 height 12
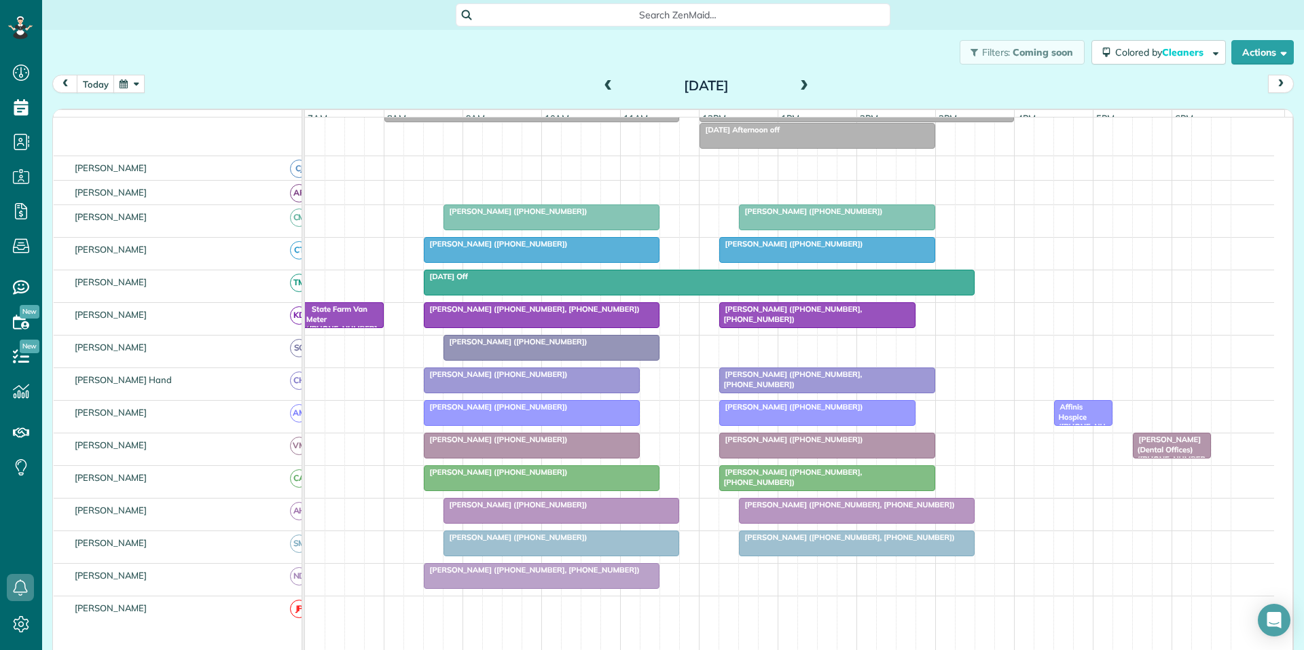
click at [799, 81] on span at bounding box center [804, 86] width 15 height 12
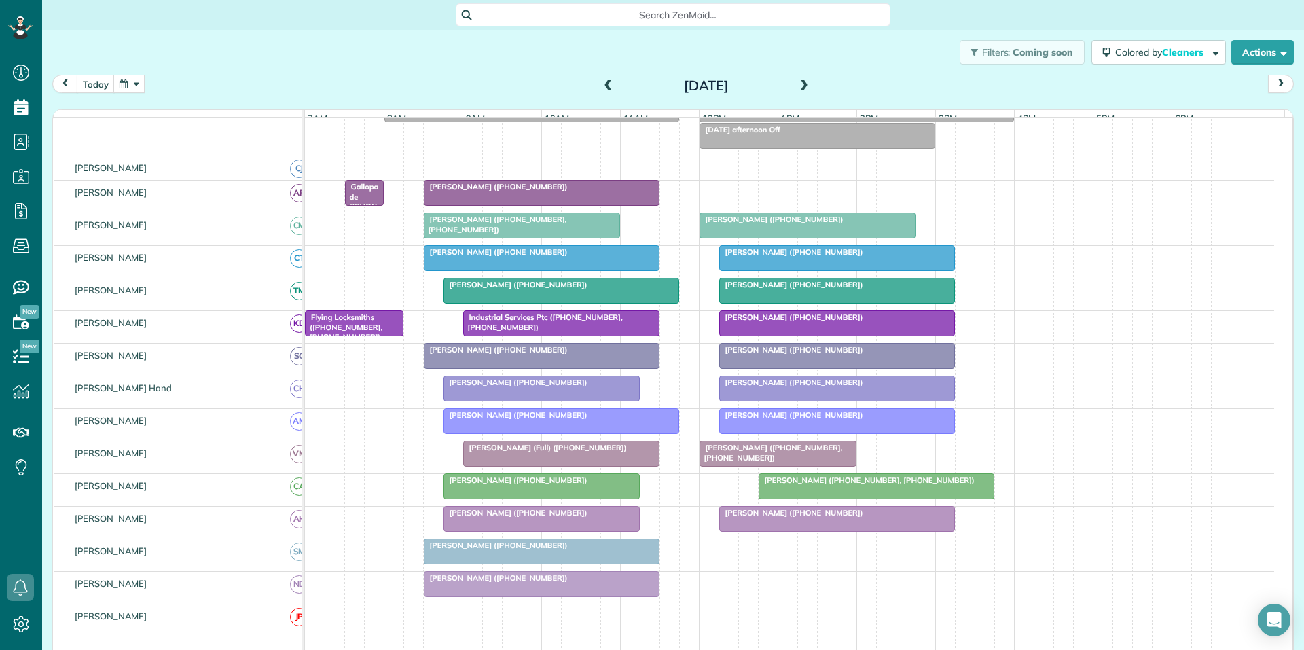
click at [797, 82] on span at bounding box center [804, 86] width 15 height 12
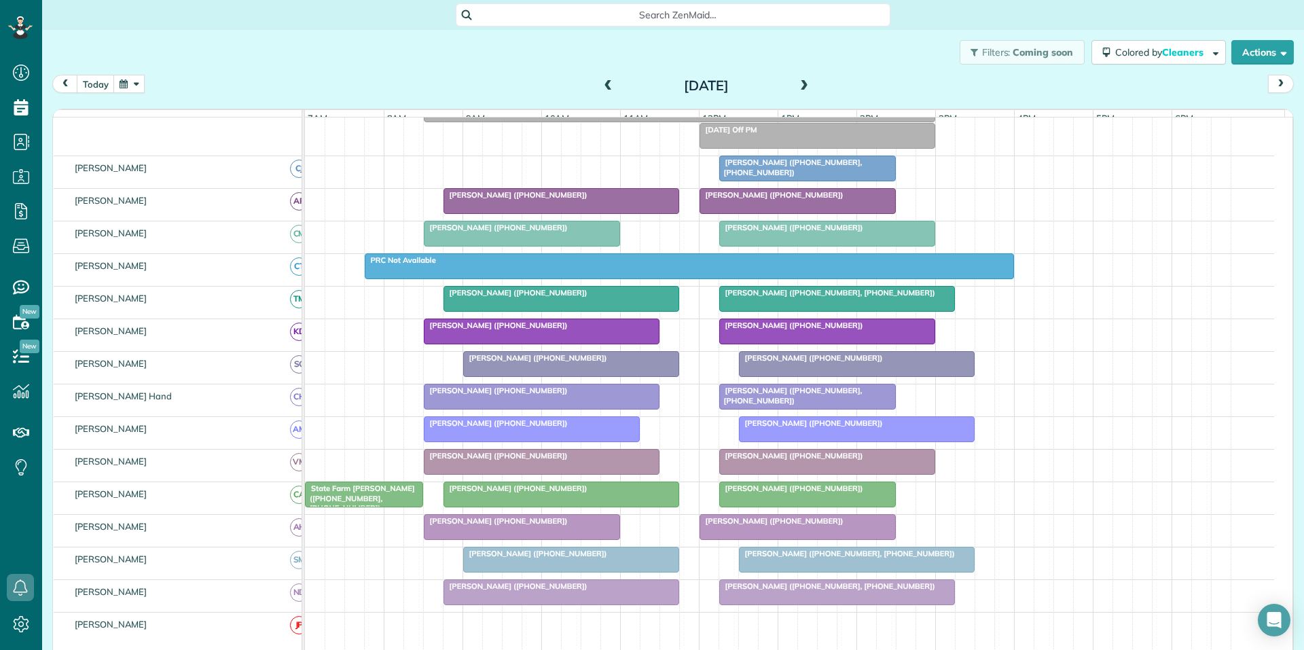
click at [797, 82] on span at bounding box center [804, 86] width 15 height 12
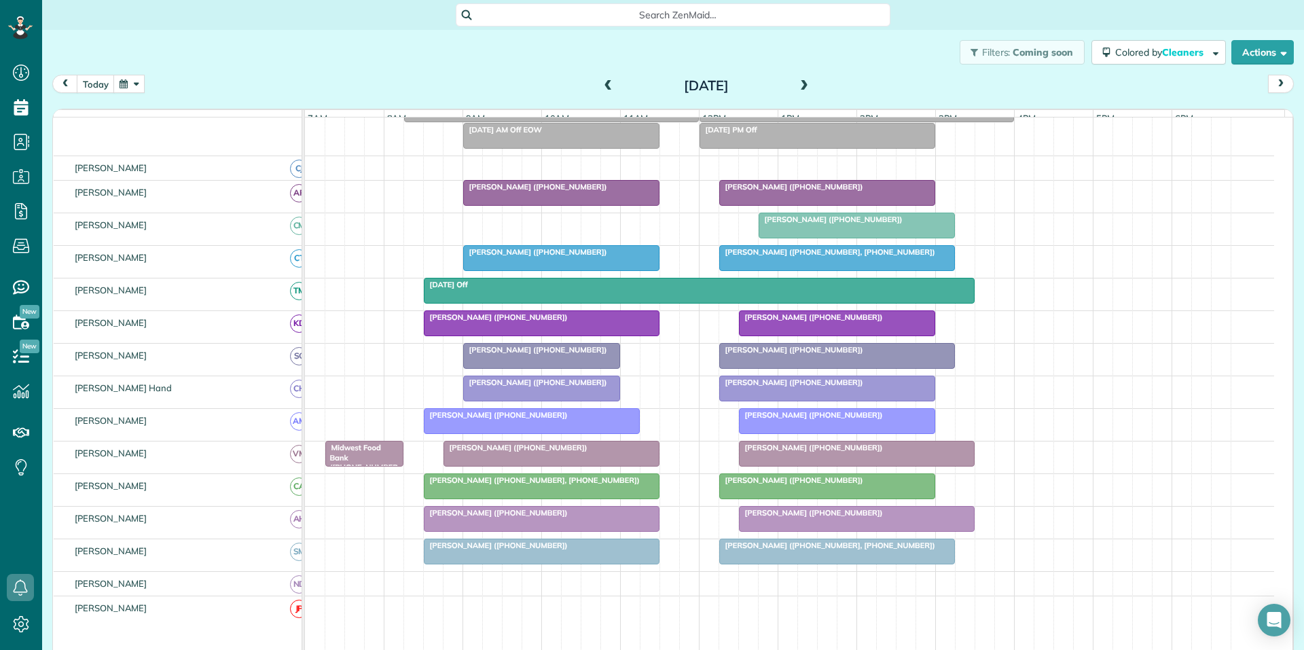
click at [122, 88] on button "button" at bounding box center [128, 84] width 31 height 18
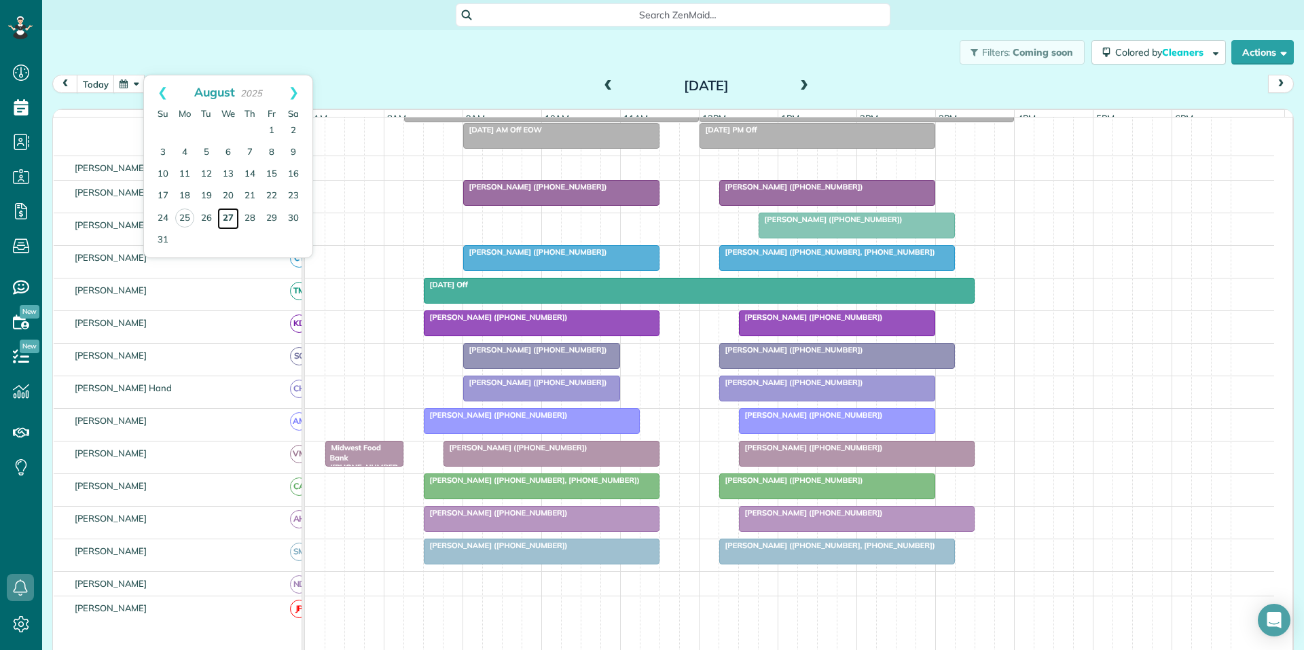
click at [228, 217] on link "27" at bounding box center [228, 219] width 22 height 22
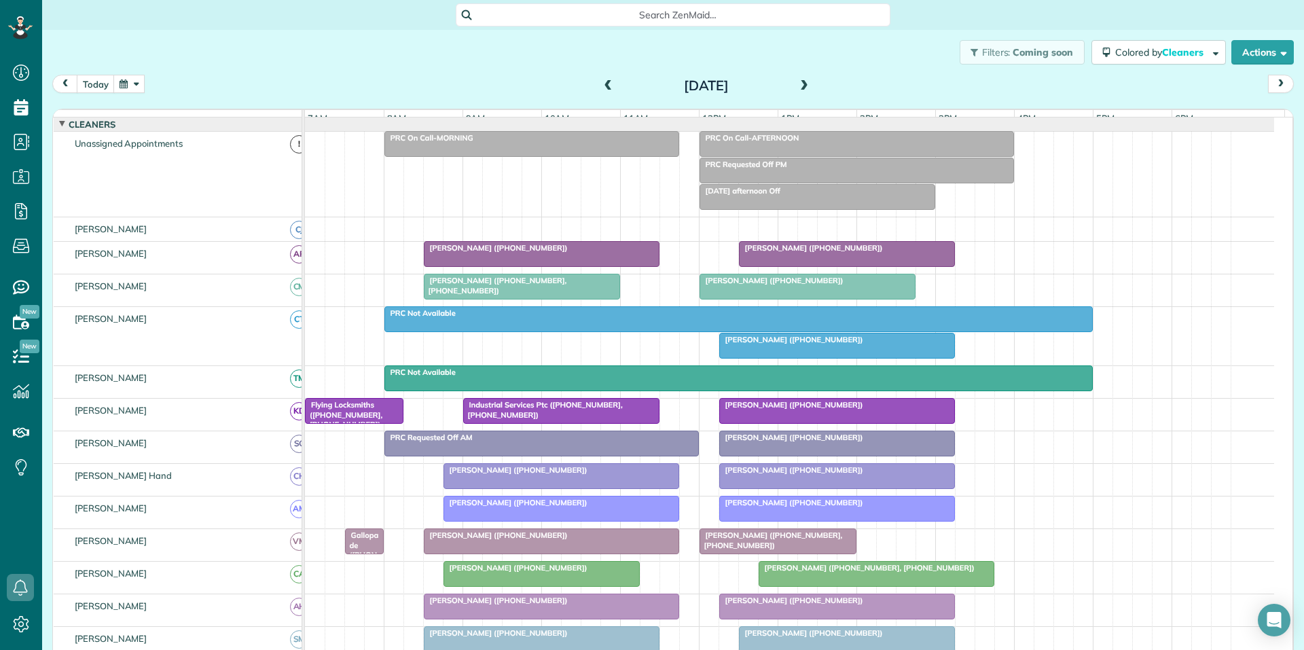
scroll to position [100, 0]
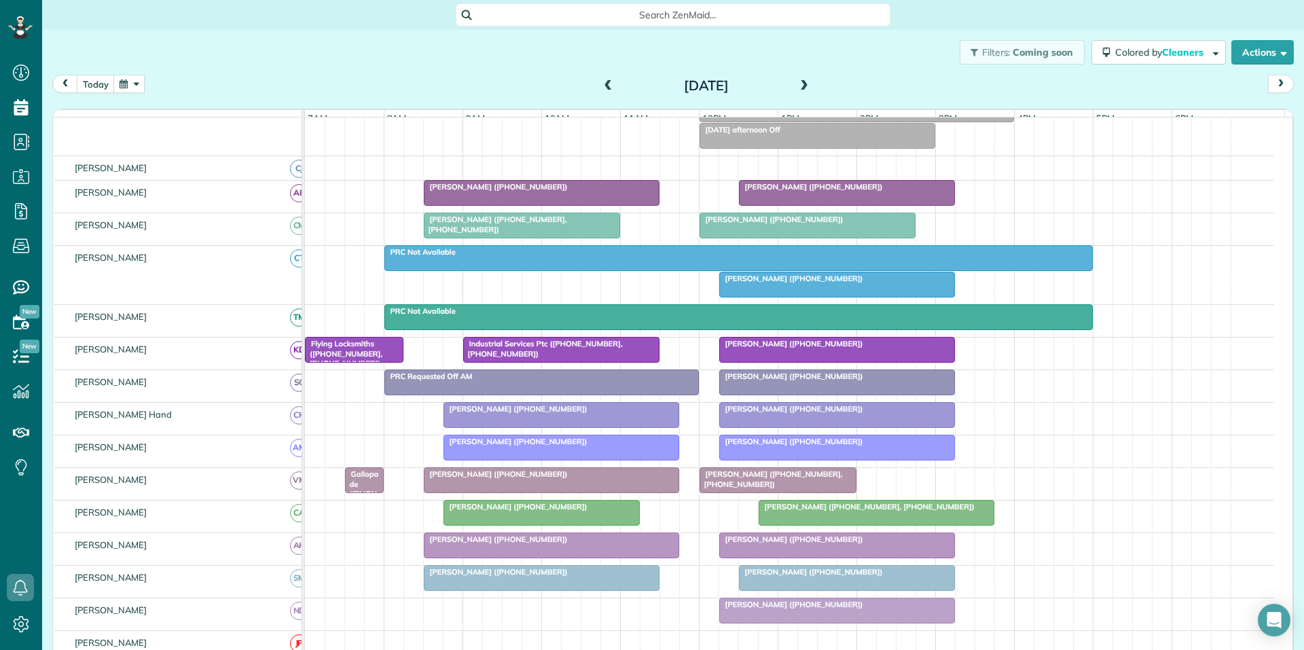
click at [602, 82] on span at bounding box center [608, 86] width 15 height 12
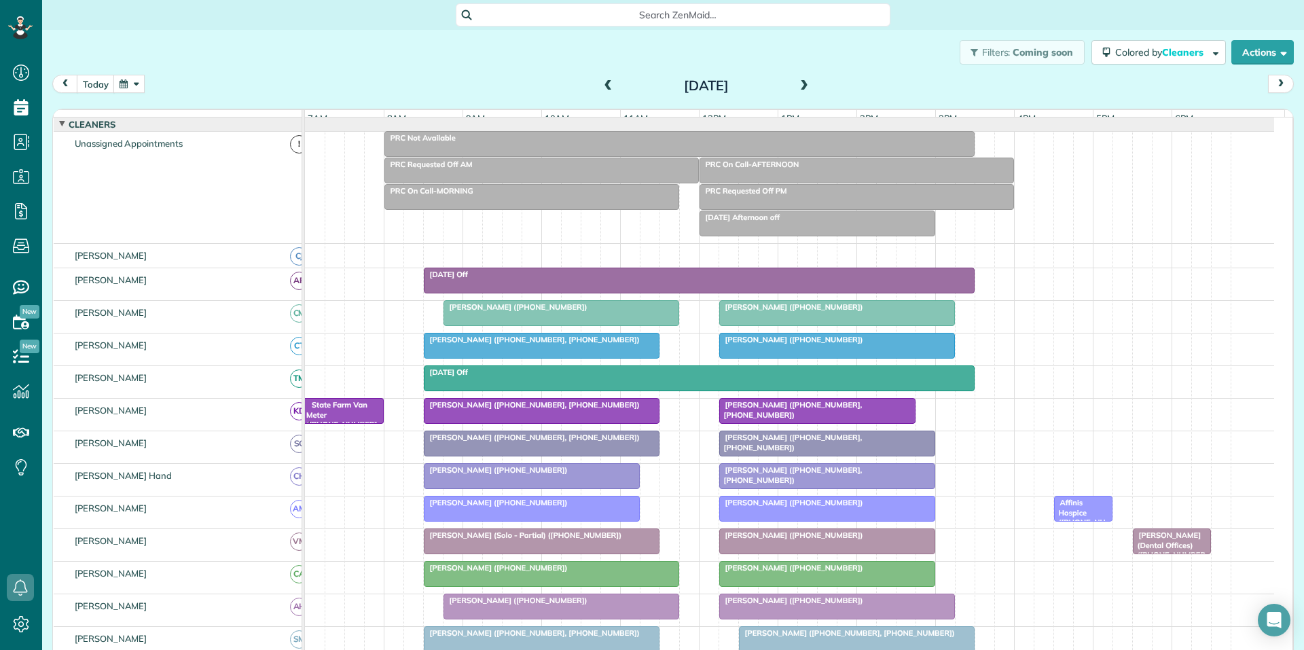
scroll to position [126, 0]
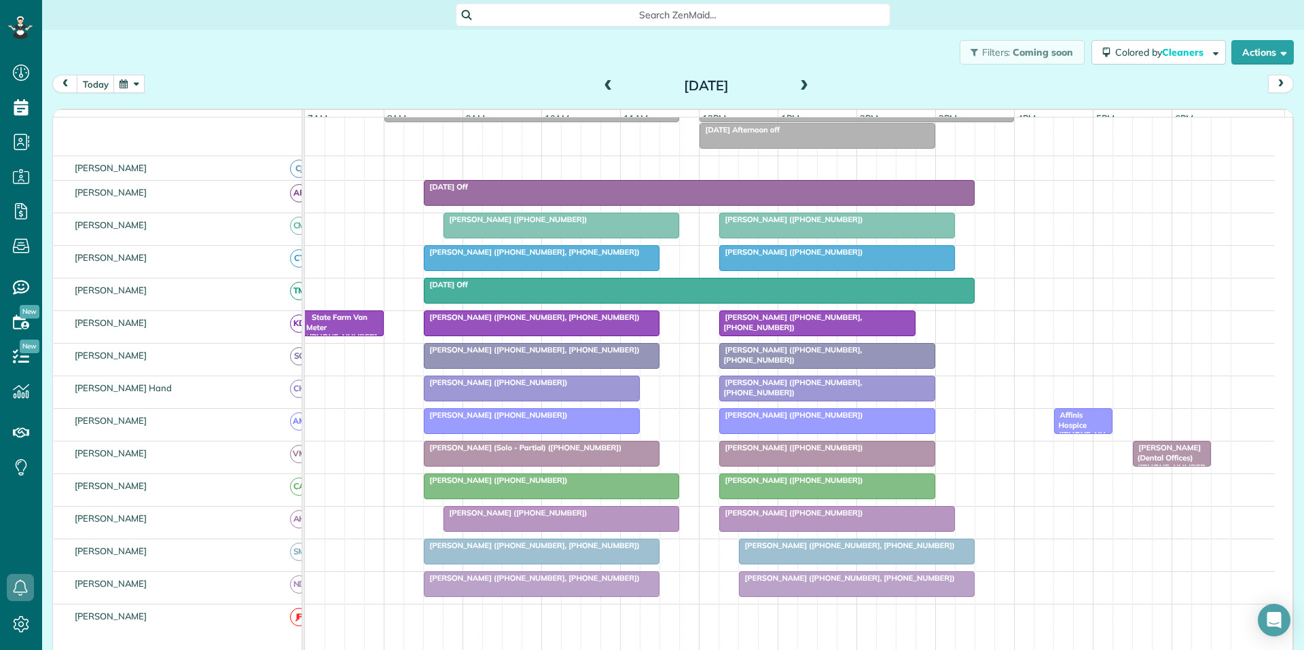
click at [799, 86] on span at bounding box center [804, 86] width 15 height 12
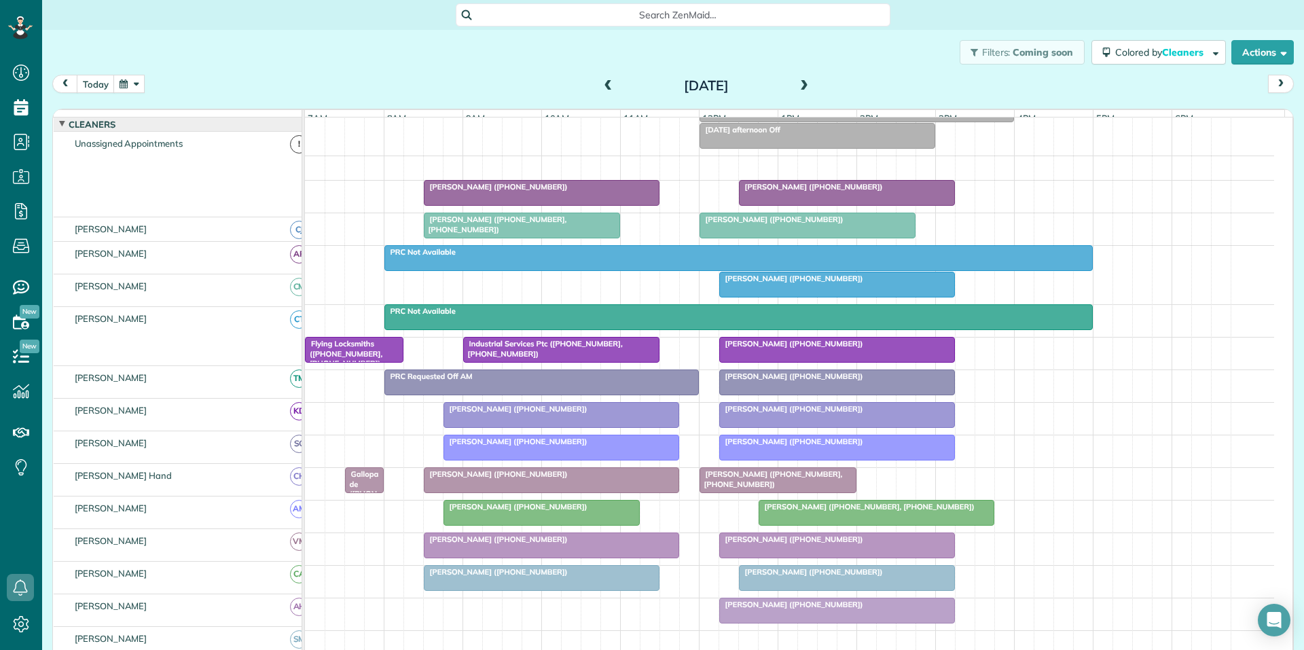
scroll to position [100, 0]
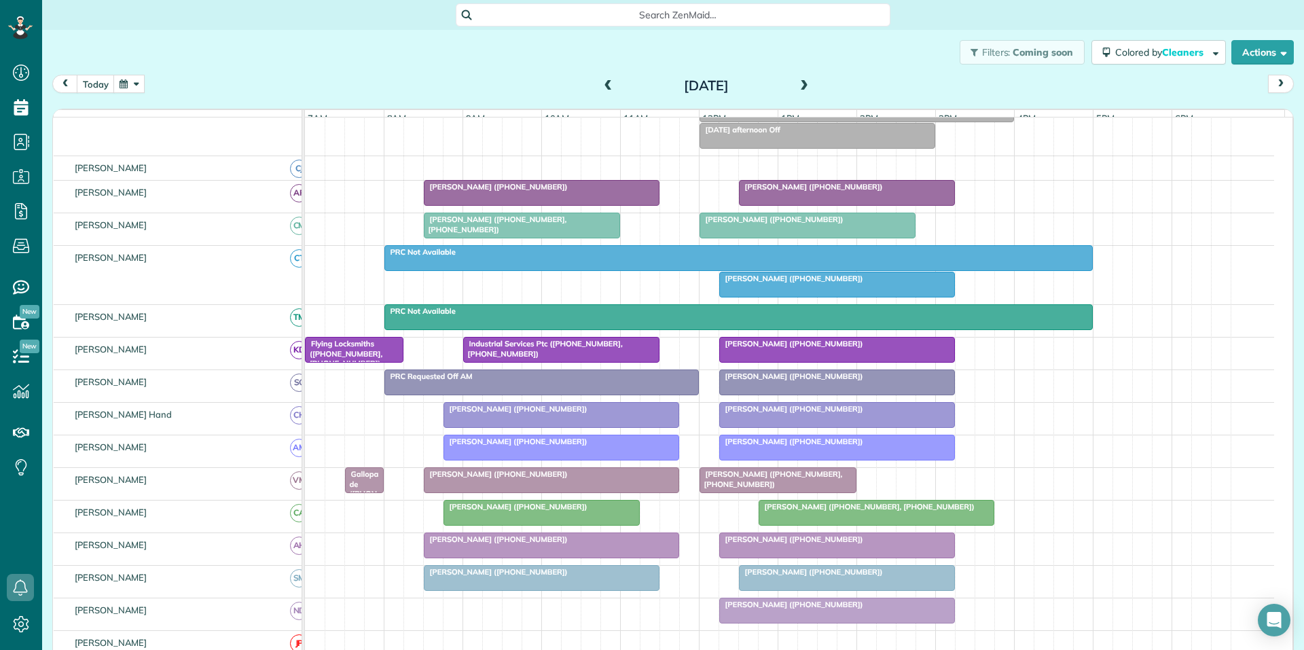
click at [798, 88] on span at bounding box center [804, 86] width 15 height 12
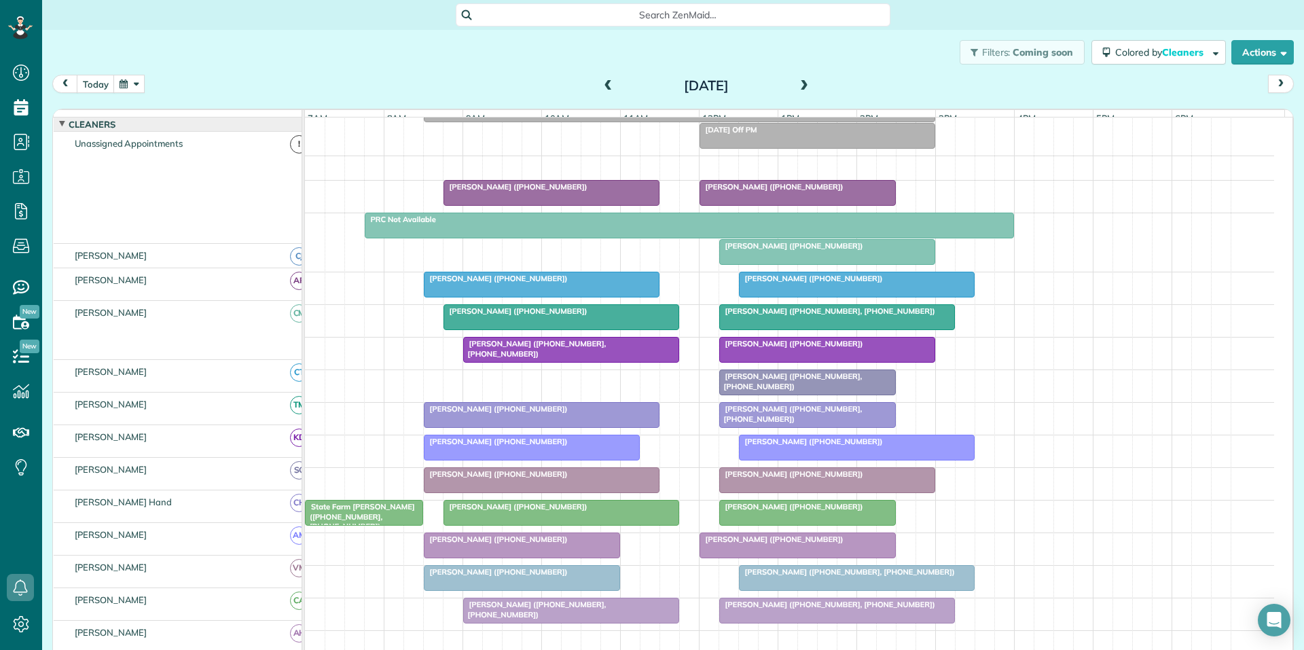
scroll to position [126, 0]
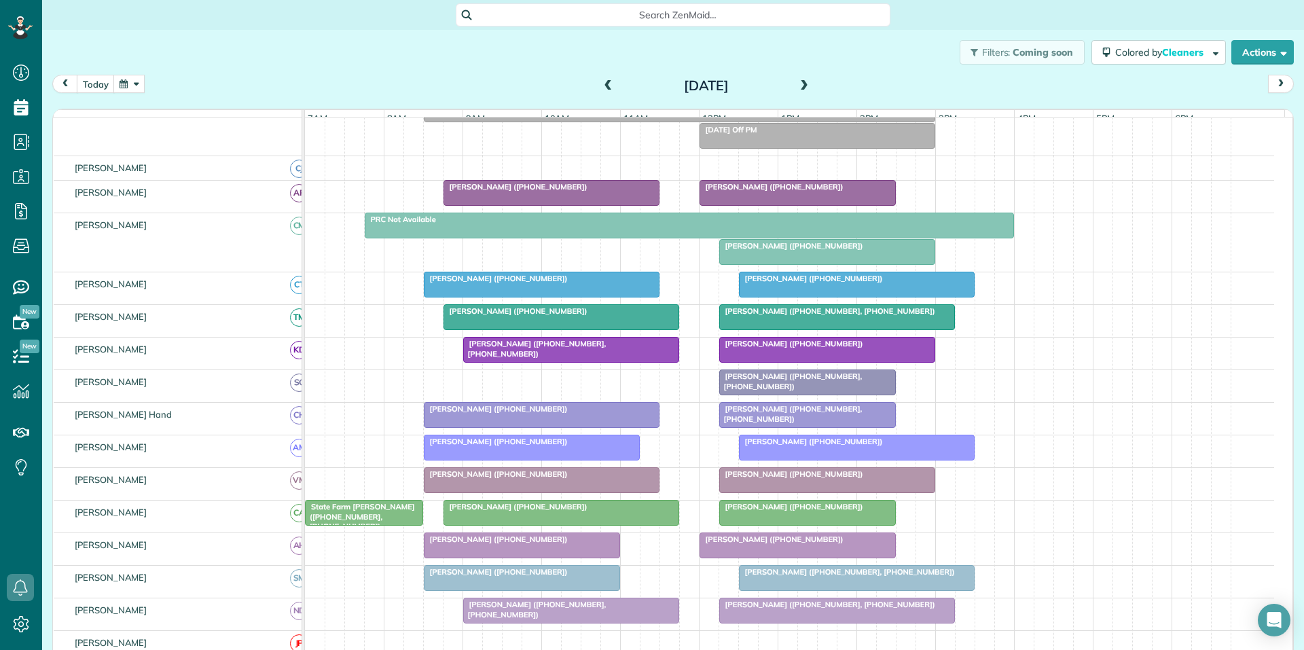
click at [798, 88] on span at bounding box center [804, 86] width 15 height 12
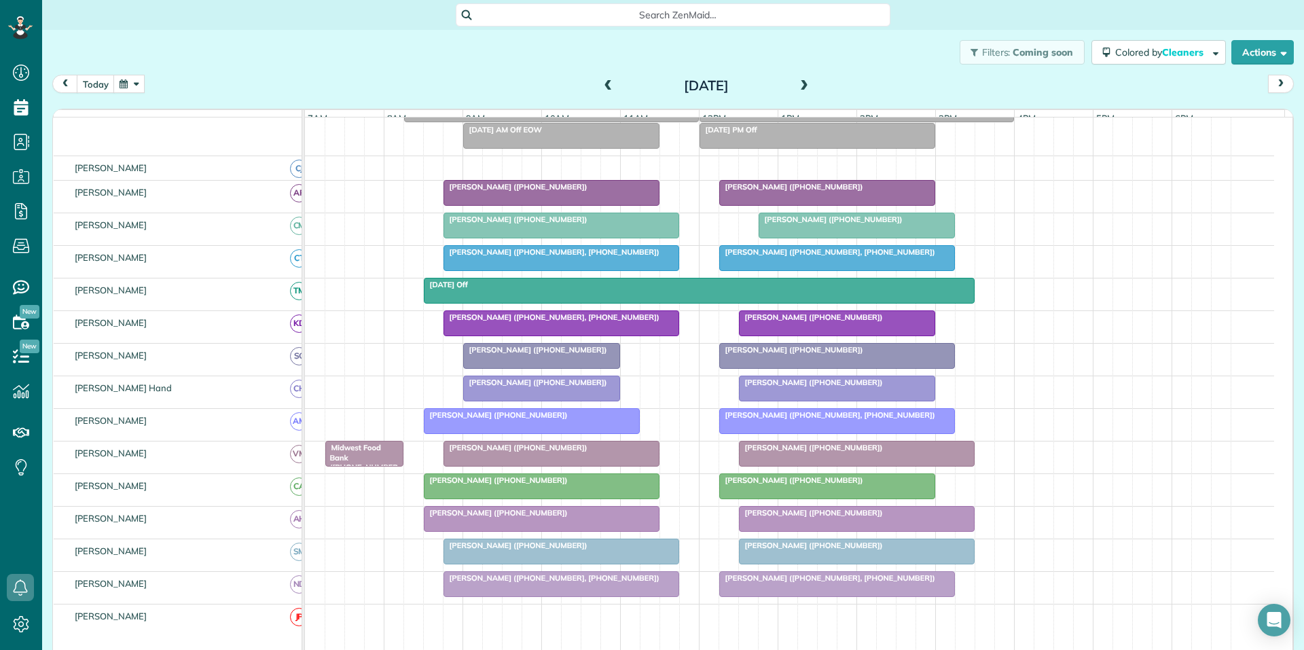
click at [604, 80] on span at bounding box center [608, 86] width 15 height 12
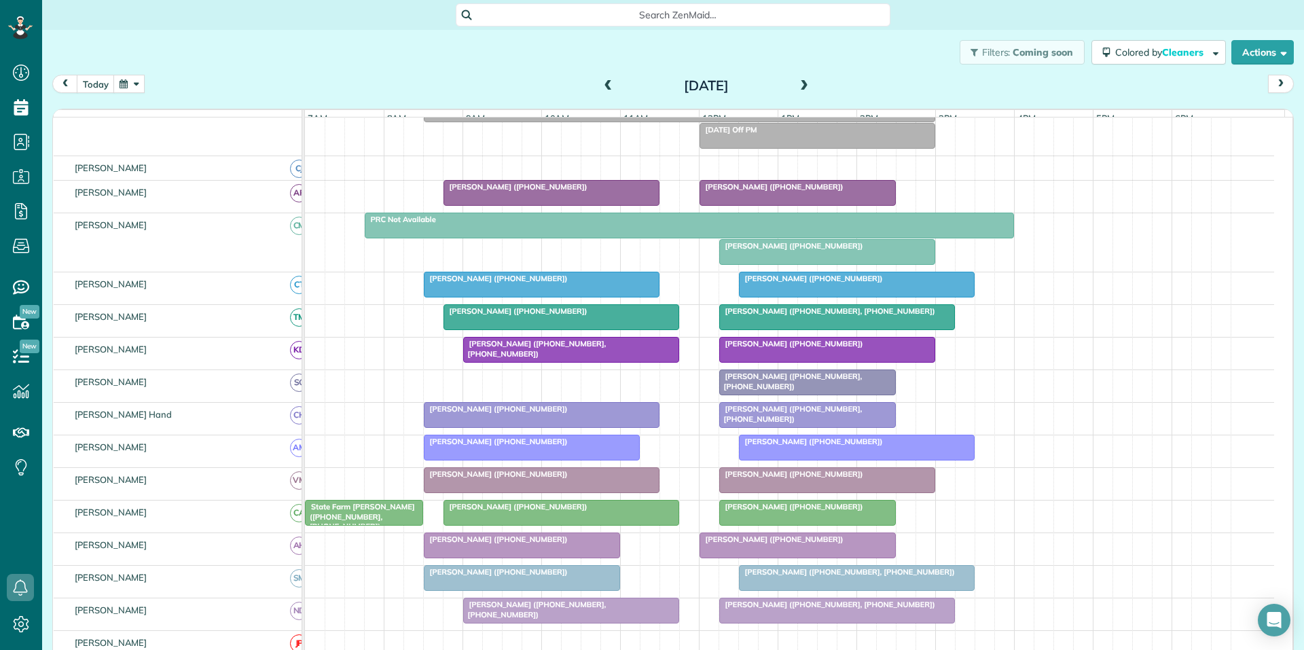
click at [798, 82] on span at bounding box center [804, 86] width 15 height 12
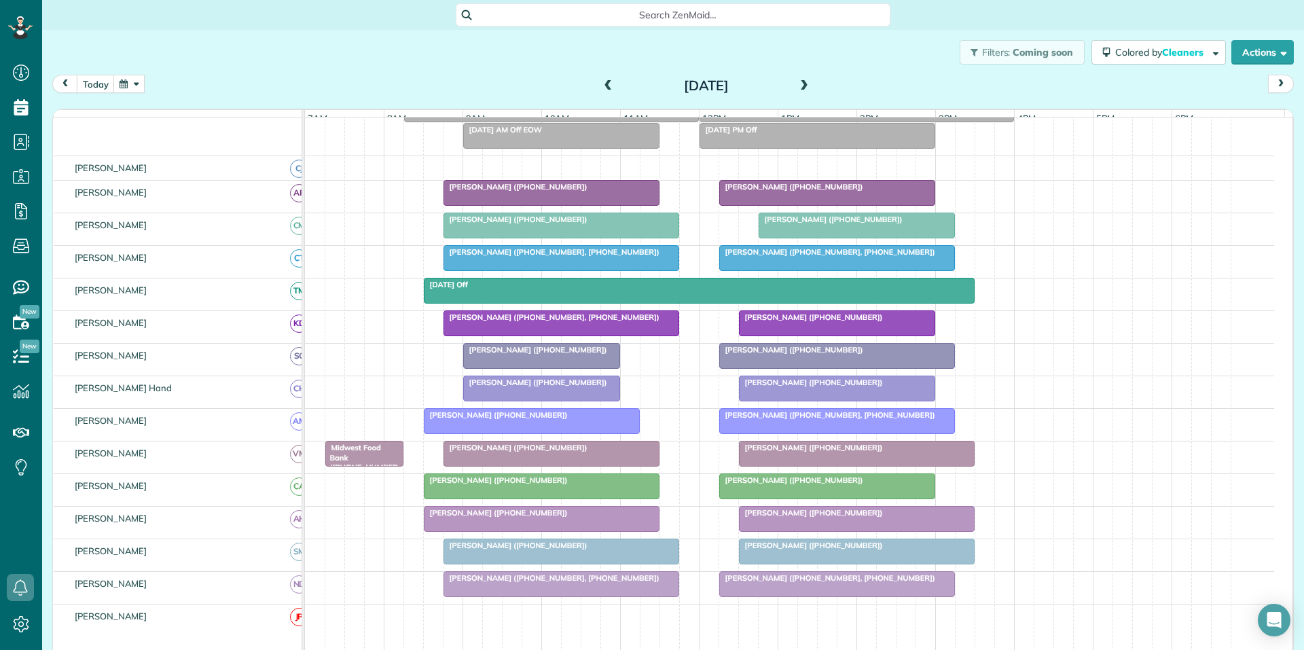
click at [602, 82] on span at bounding box center [608, 86] width 15 height 12
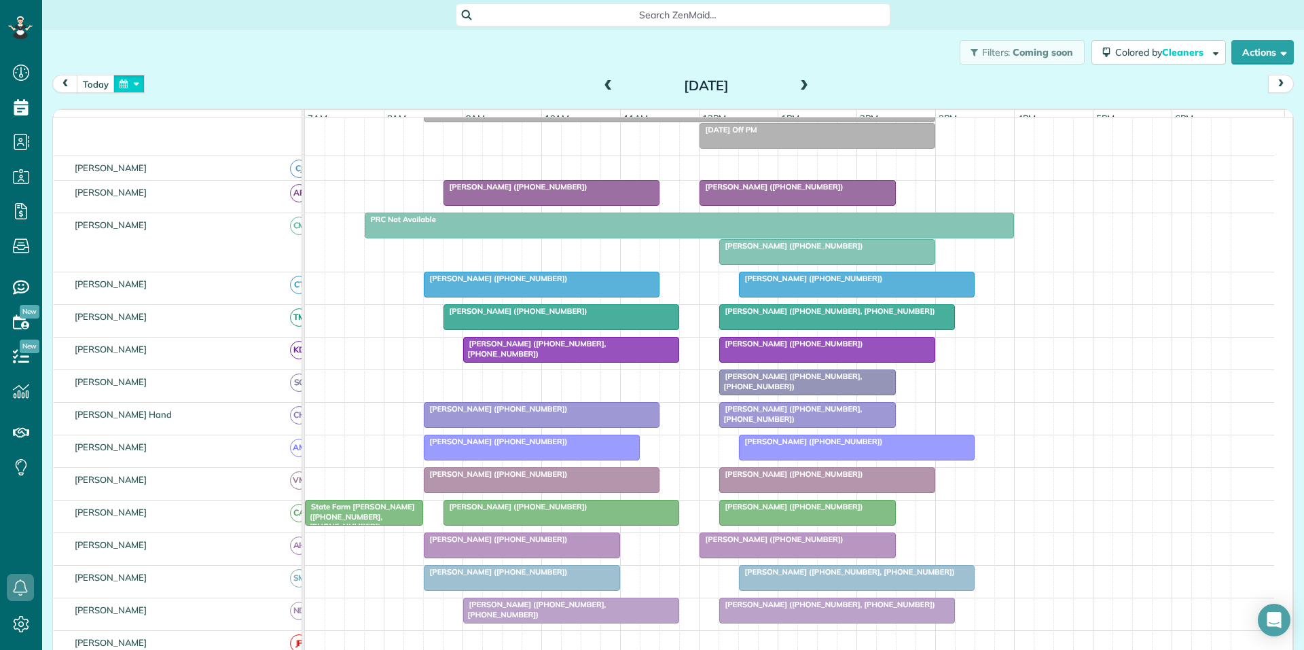
click at [137, 84] on button "button" at bounding box center [128, 84] width 31 height 18
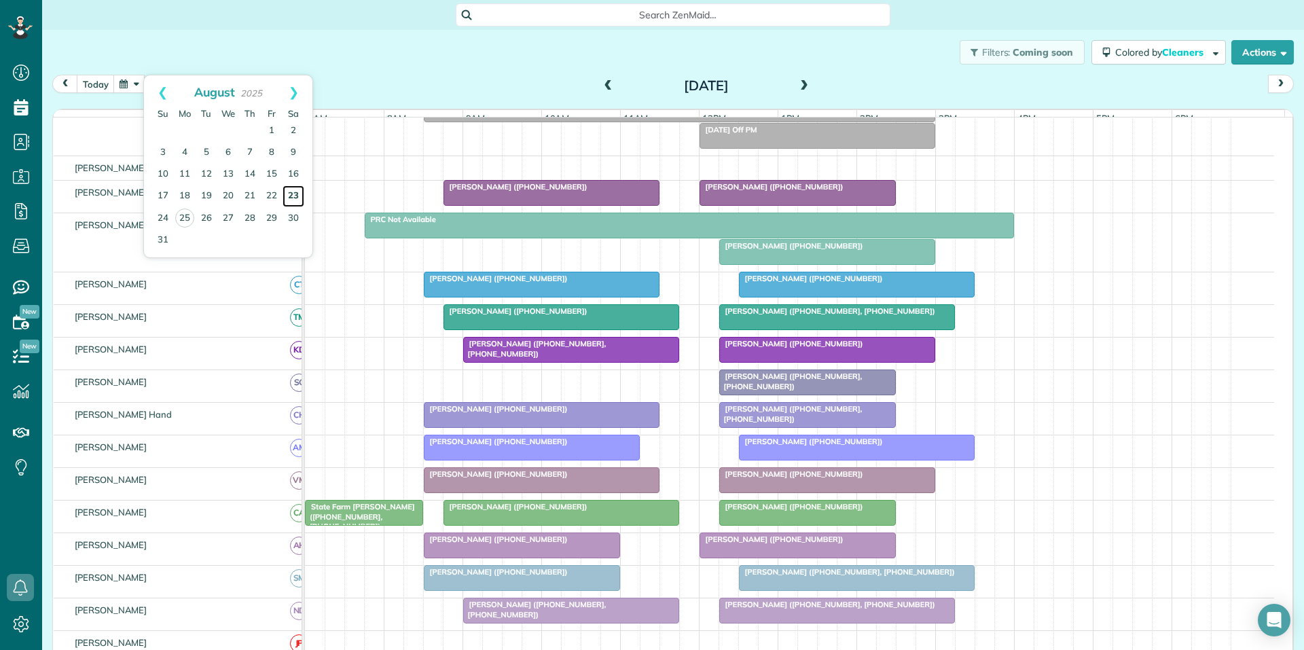
click at [293, 195] on link "23" at bounding box center [294, 196] width 22 height 22
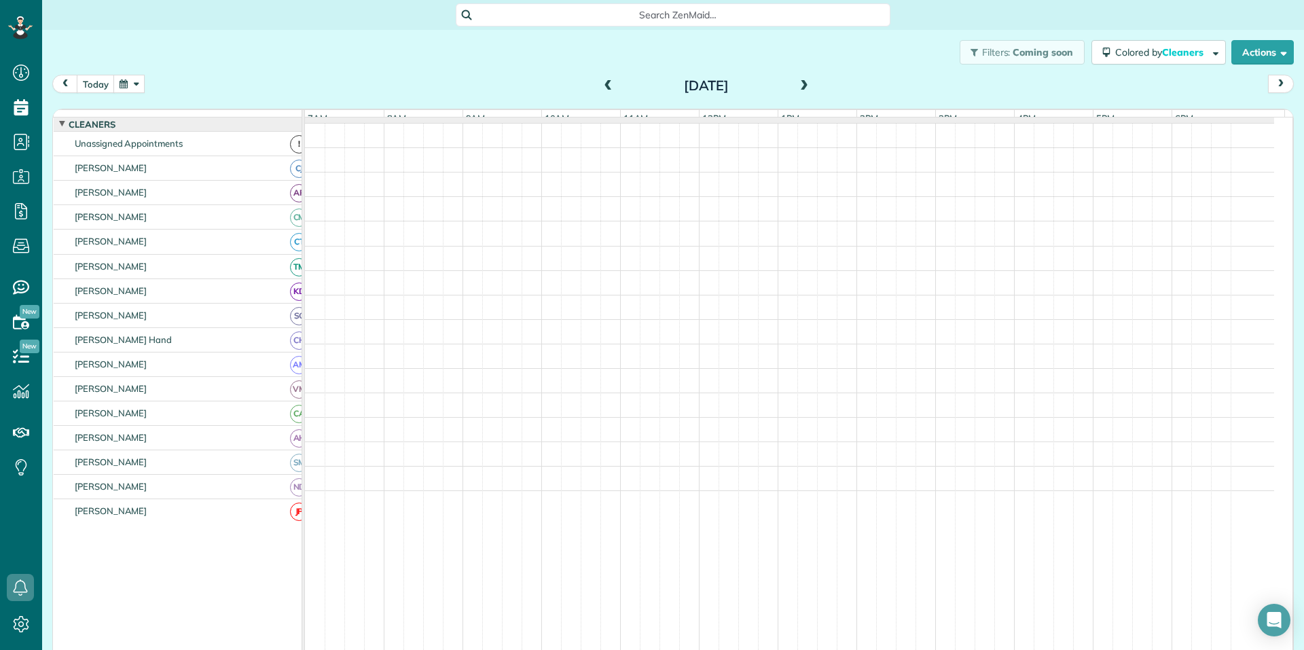
scroll to position [47, 0]
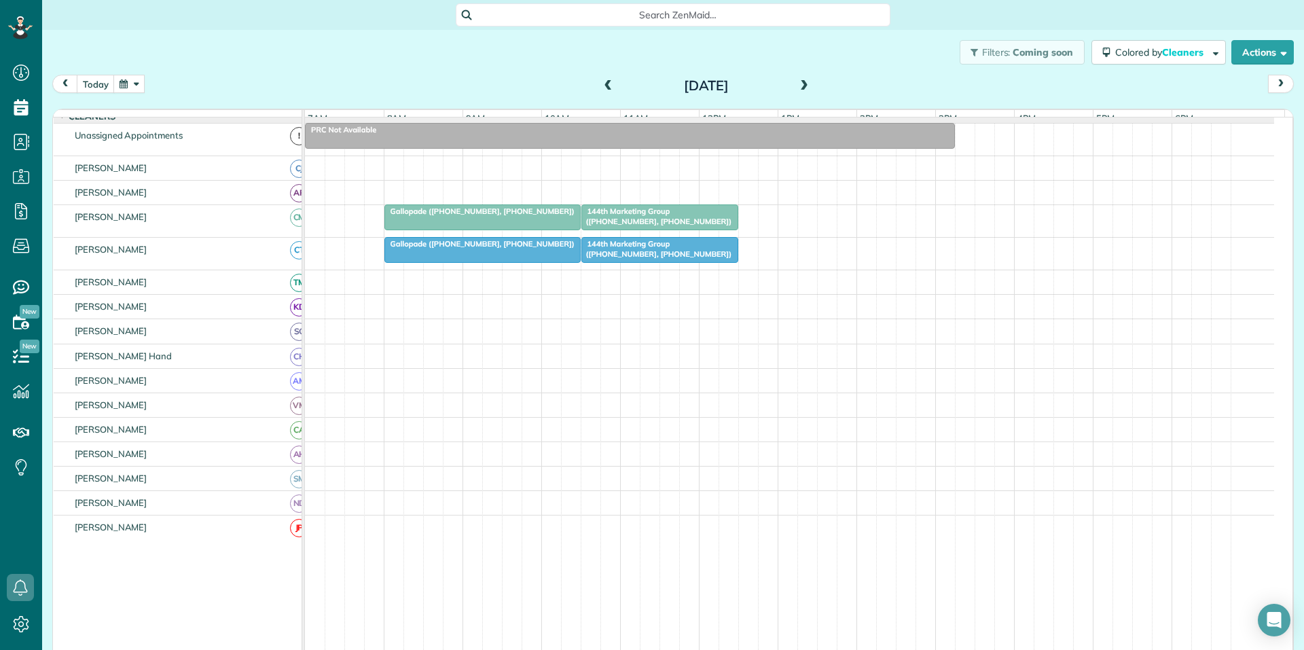
click at [140, 81] on button "button" at bounding box center [128, 84] width 31 height 18
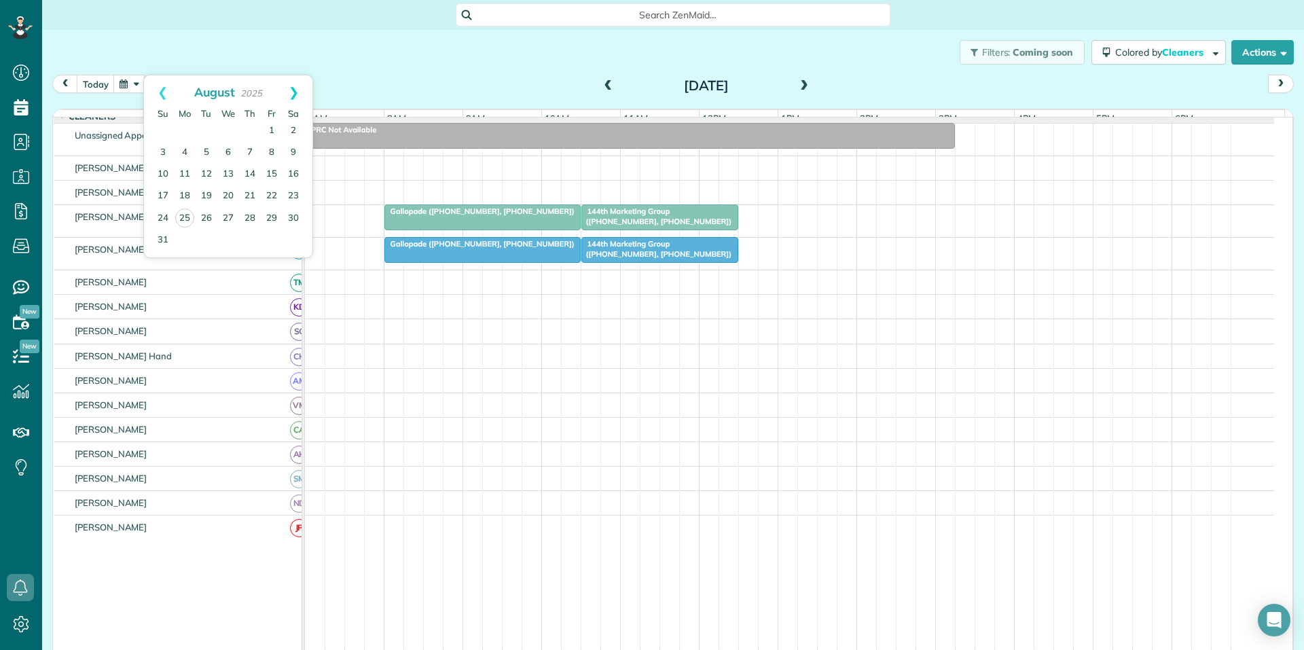
click at [293, 86] on link "Next" at bounding box center [293, 92] width 37 height 34
click at [249, 128] on link "4" at bounding box center [250, 131] width 22 height 22
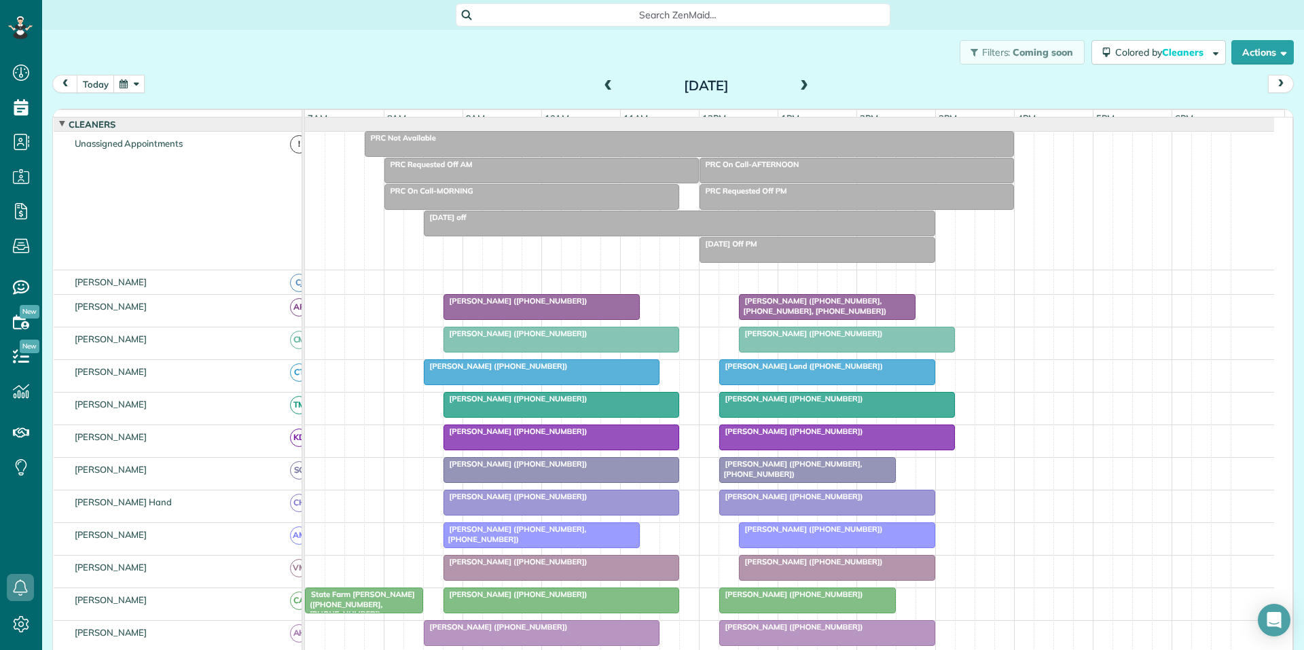
scroll to position [153, 0]
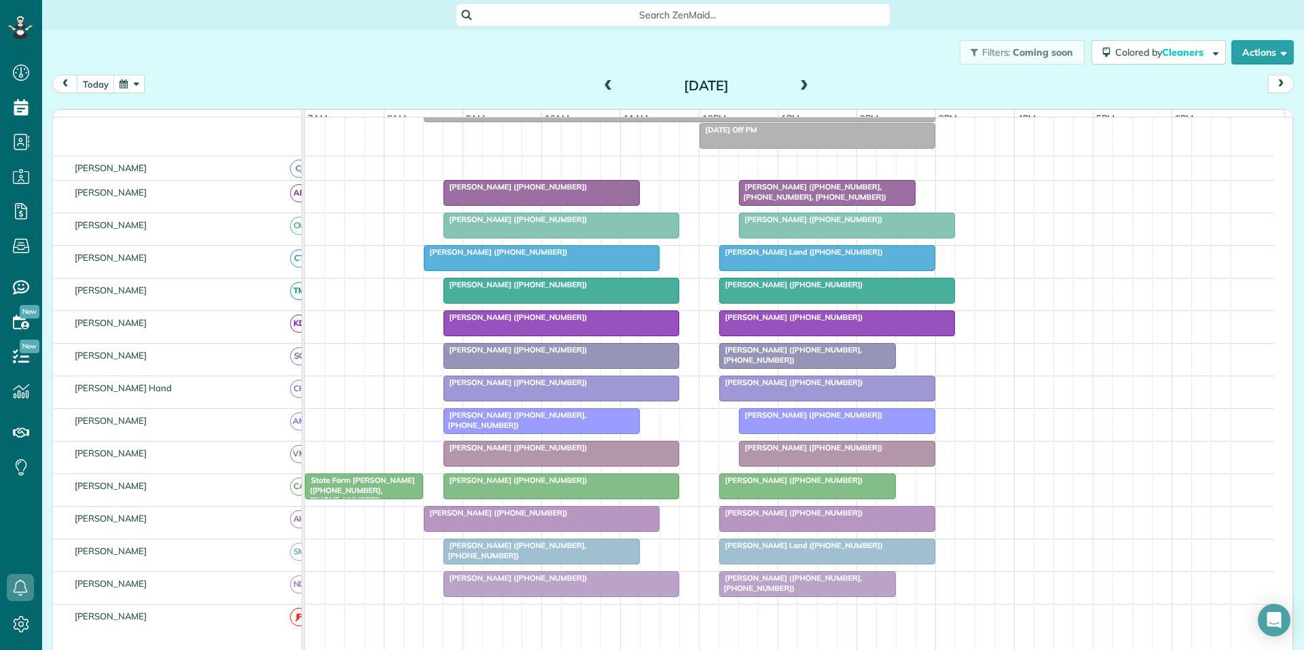
click at [128, 85] on button "button" at bounding box center [128, 84] width 31 height 18
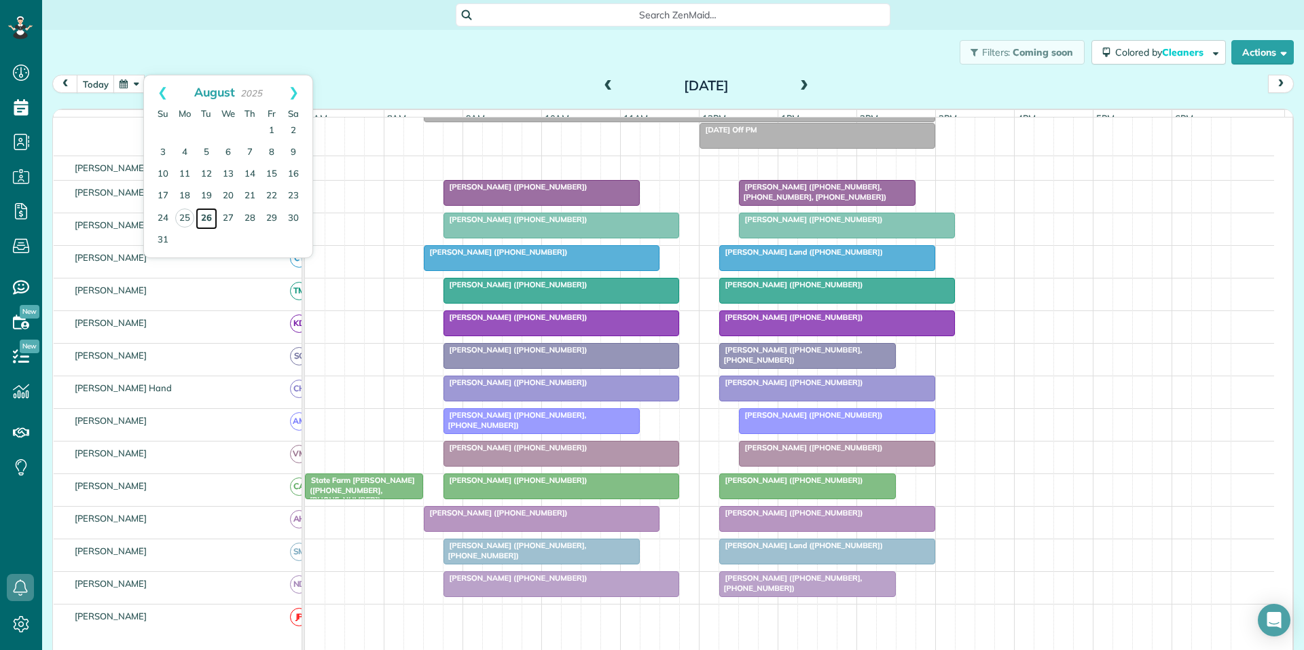
click at [204, 216] on link "26" at bounding box center [207, 219] width 22 height 22
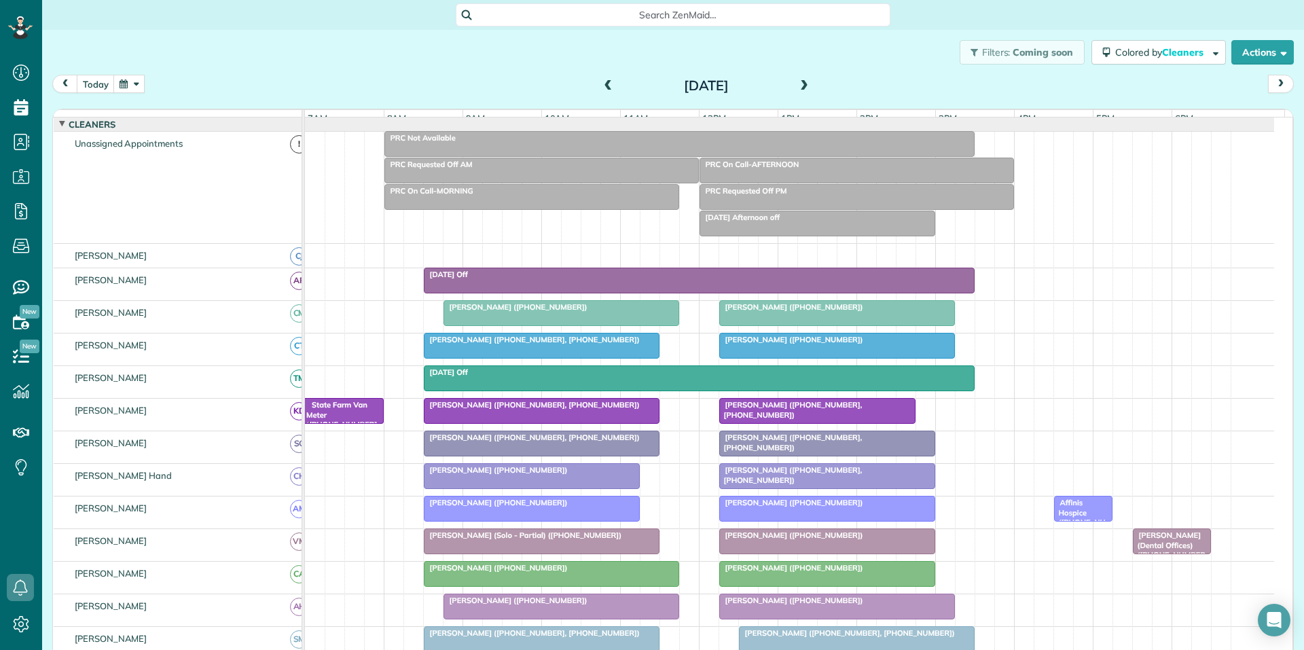
scroll to position [126, 0]
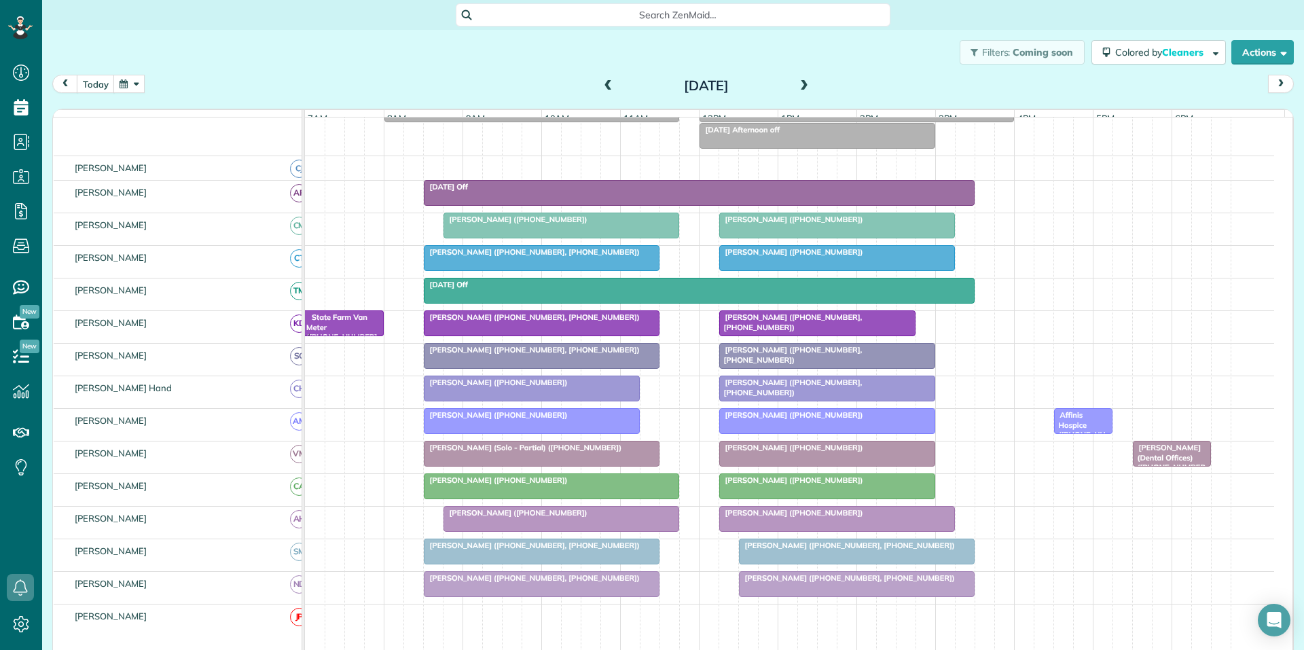
click at [799, 82] on span at bounding box center [804, 86] width 15 height 12
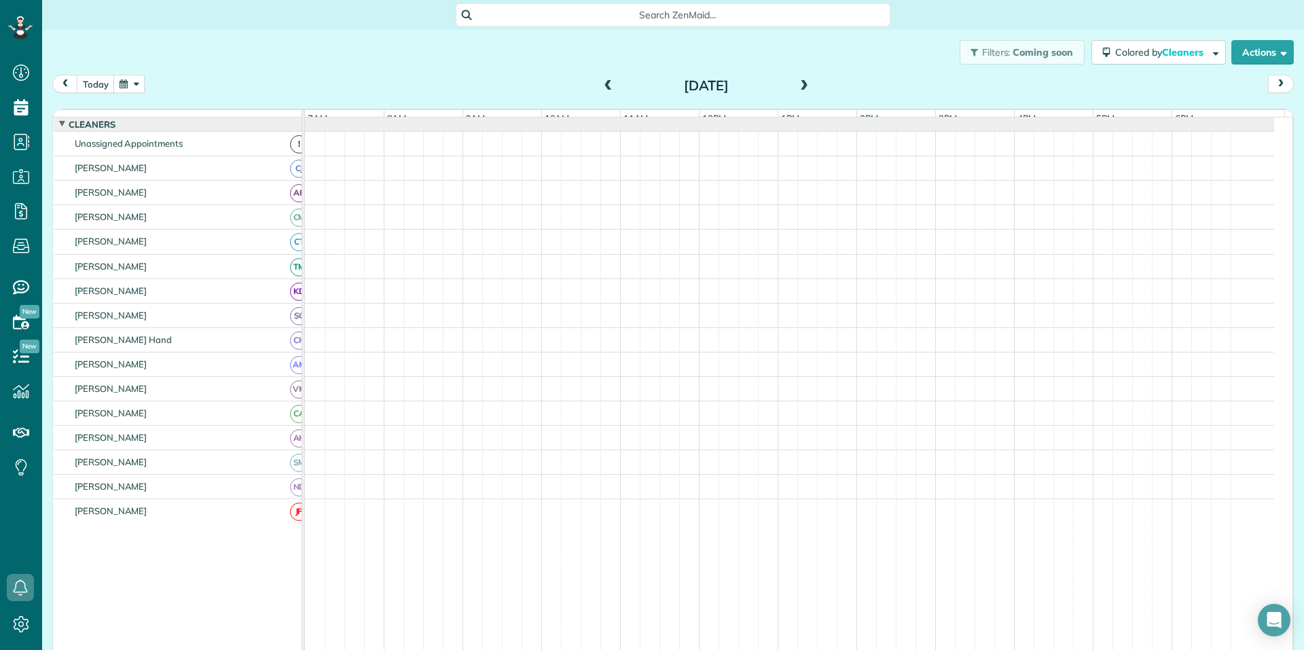
scroll to position [100, 0]
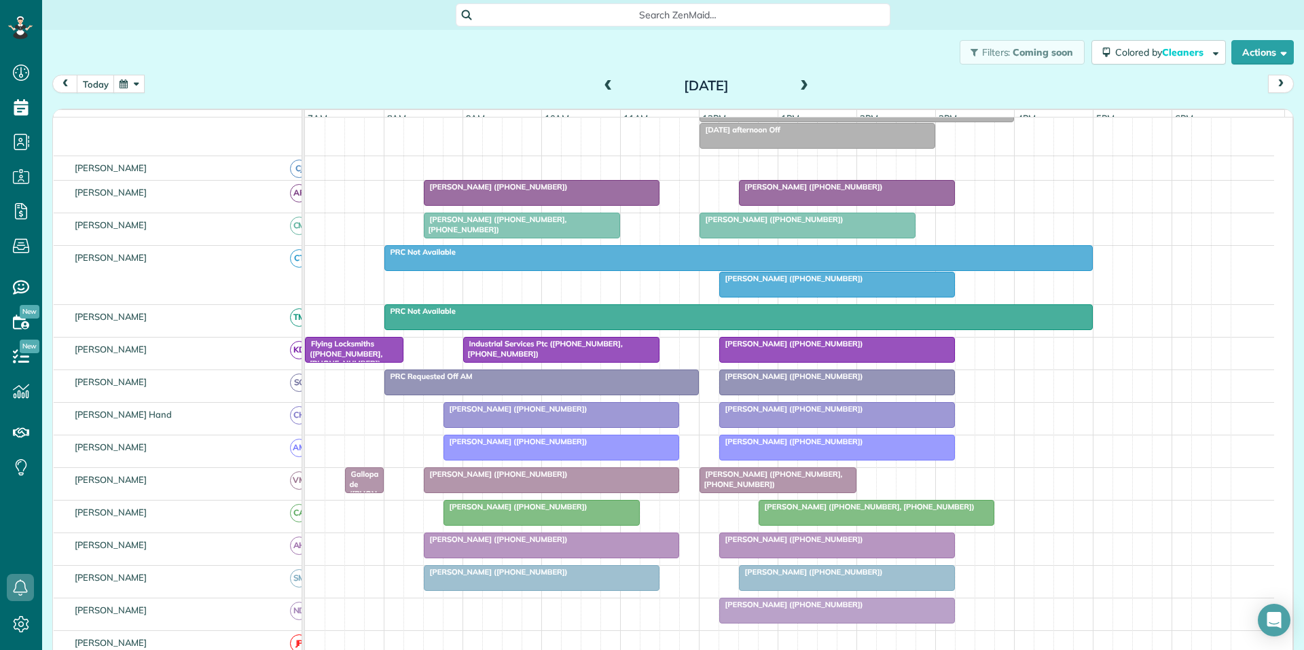
click at [797, 86] on span at bounding box center [804, 86] width 15 height 12
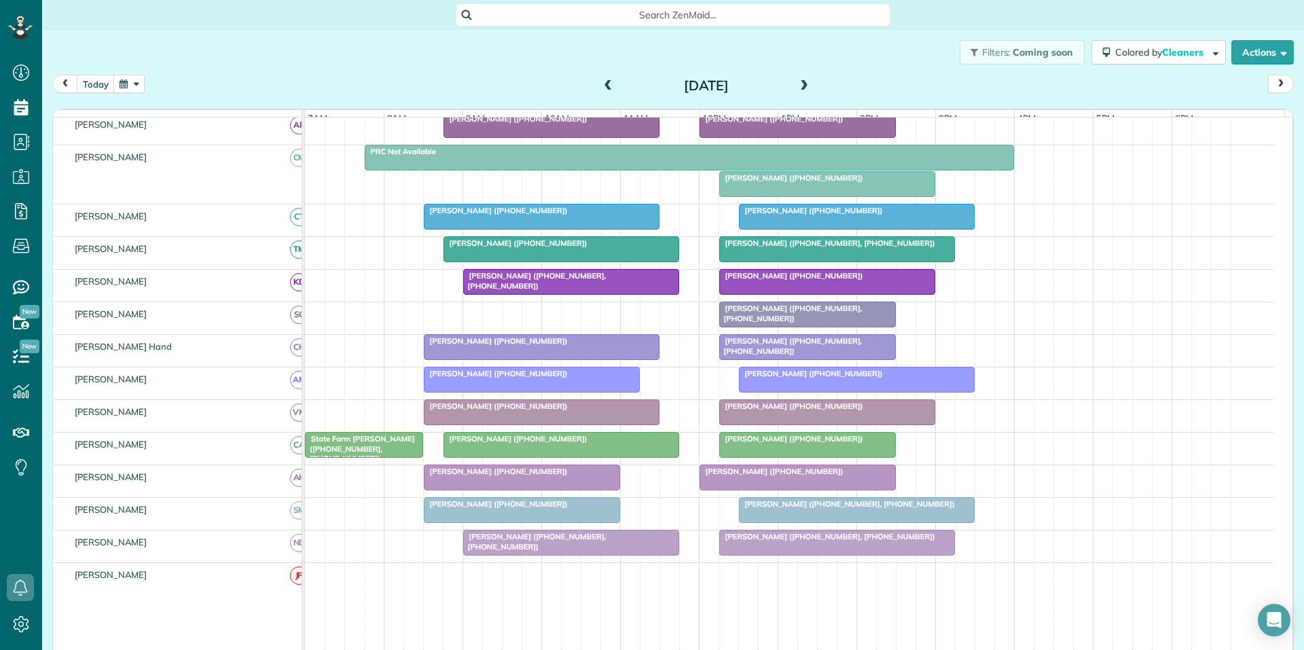
scroll to position [126, 0]
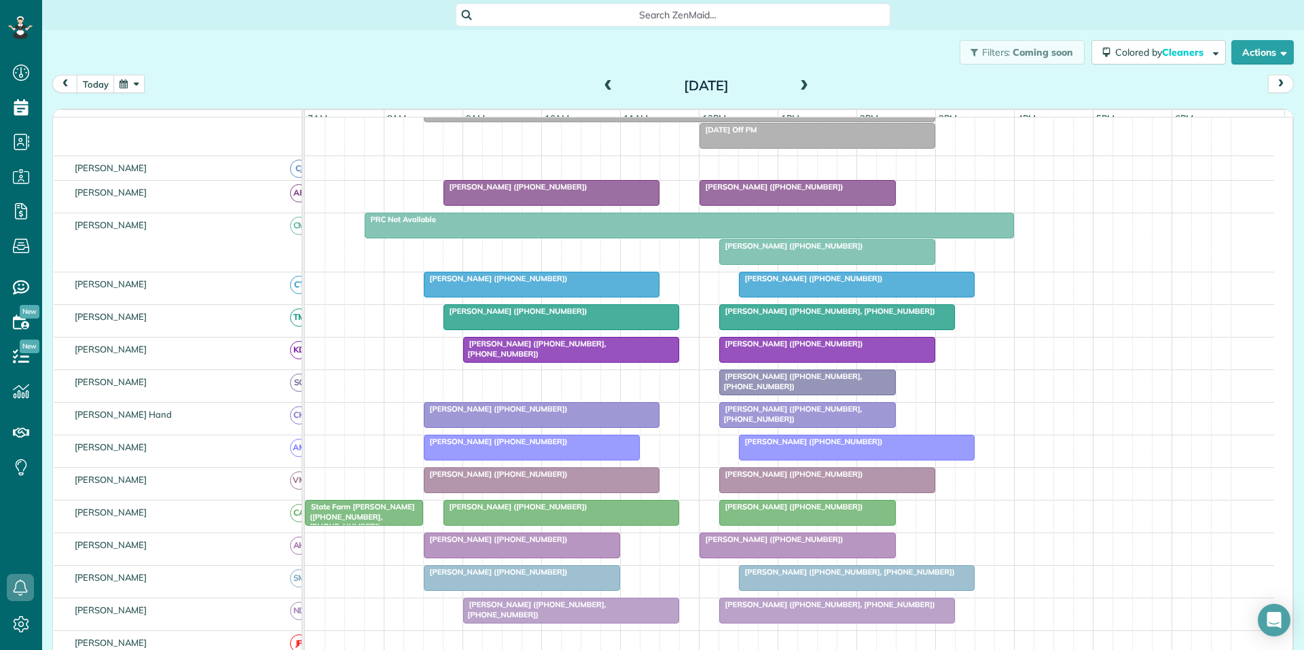
click at [477, 77] on div "today Thursday Aug 28, 2025" at bounding box center [673, 87] width 1242 height 25
click at [799, 84] on span at bounding box center [804, 86] width 15 height 12
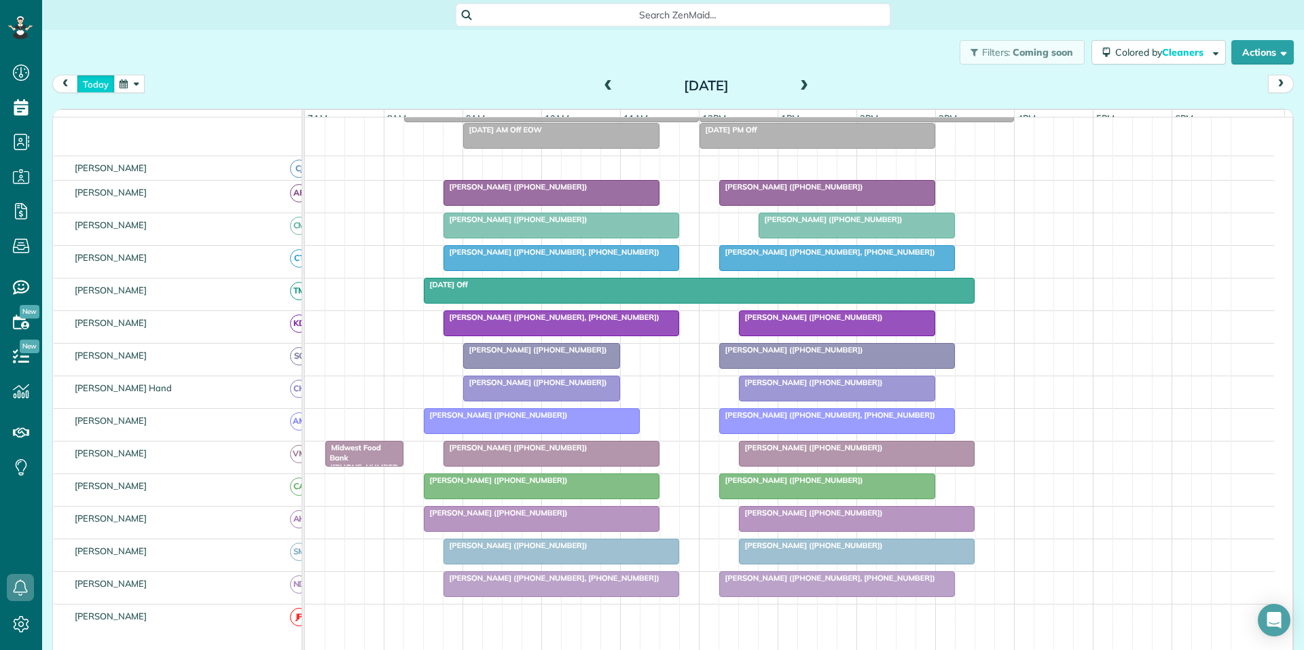
click at [101, 82] on button "today" at bounding box center [96, 84] width 38 height 18
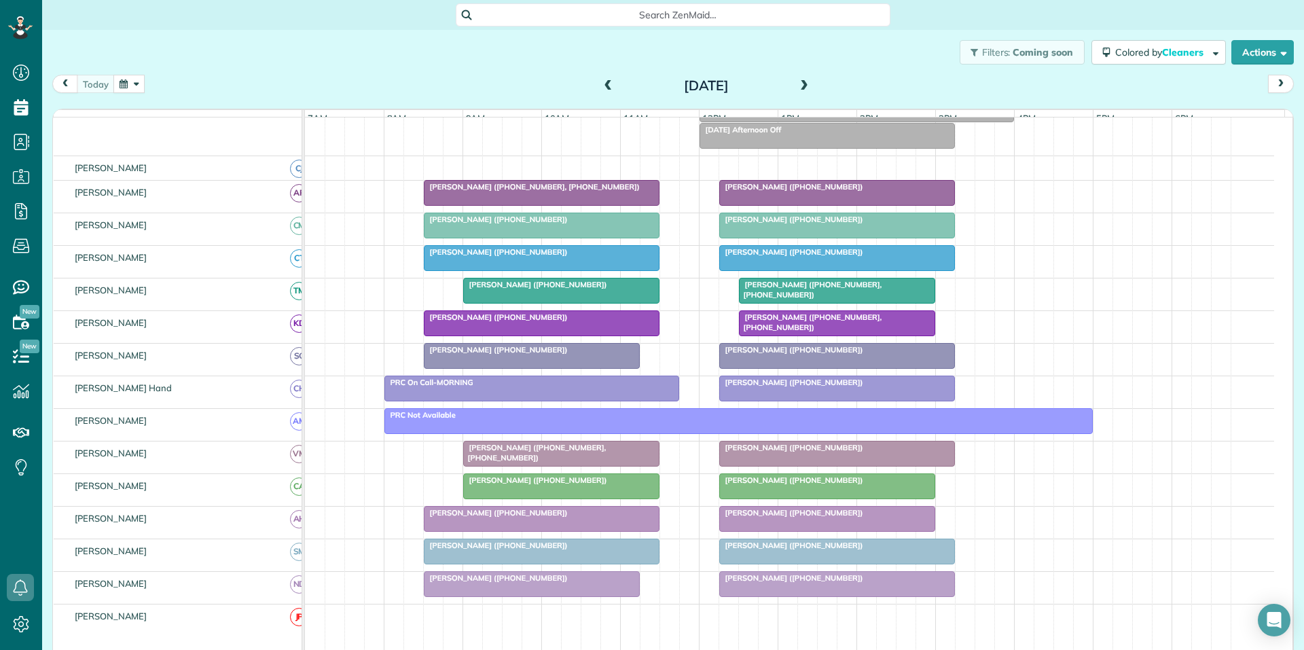
click at [799, 84] on span at bounding box center [804, 86] width 15 height 12
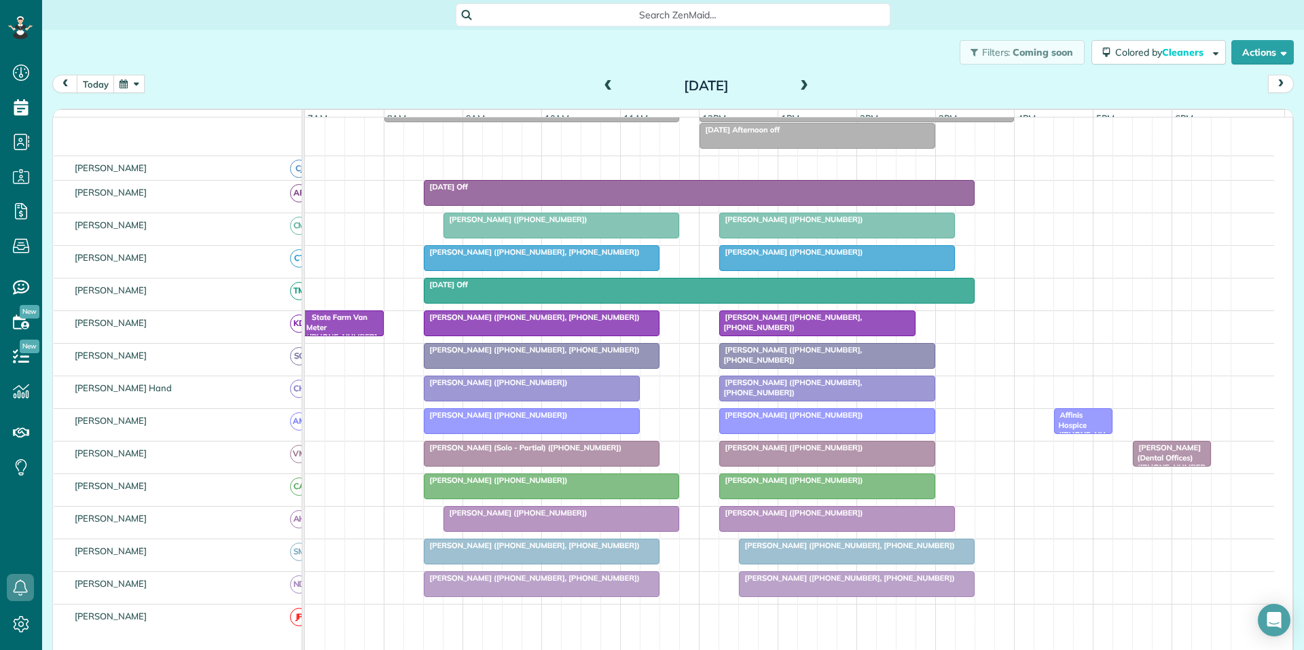
click at [797, 80] on span at bounding box center [804, 86] width 15 height 12
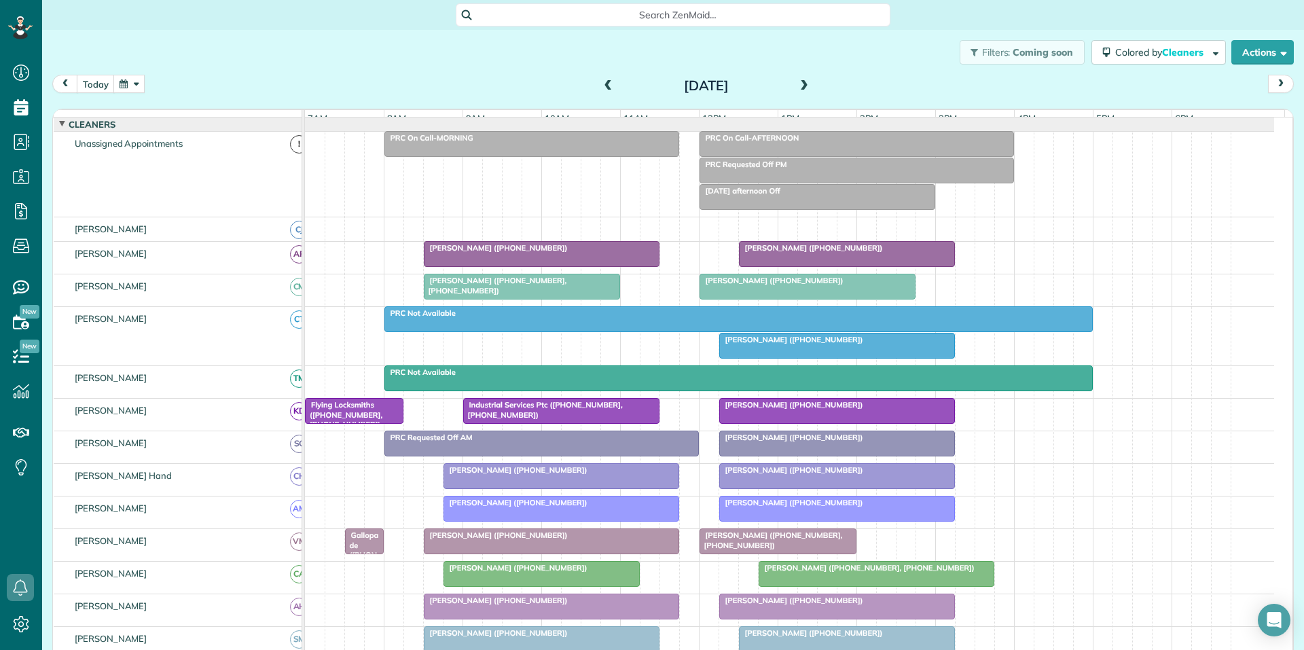
scroll to position [100, 0]
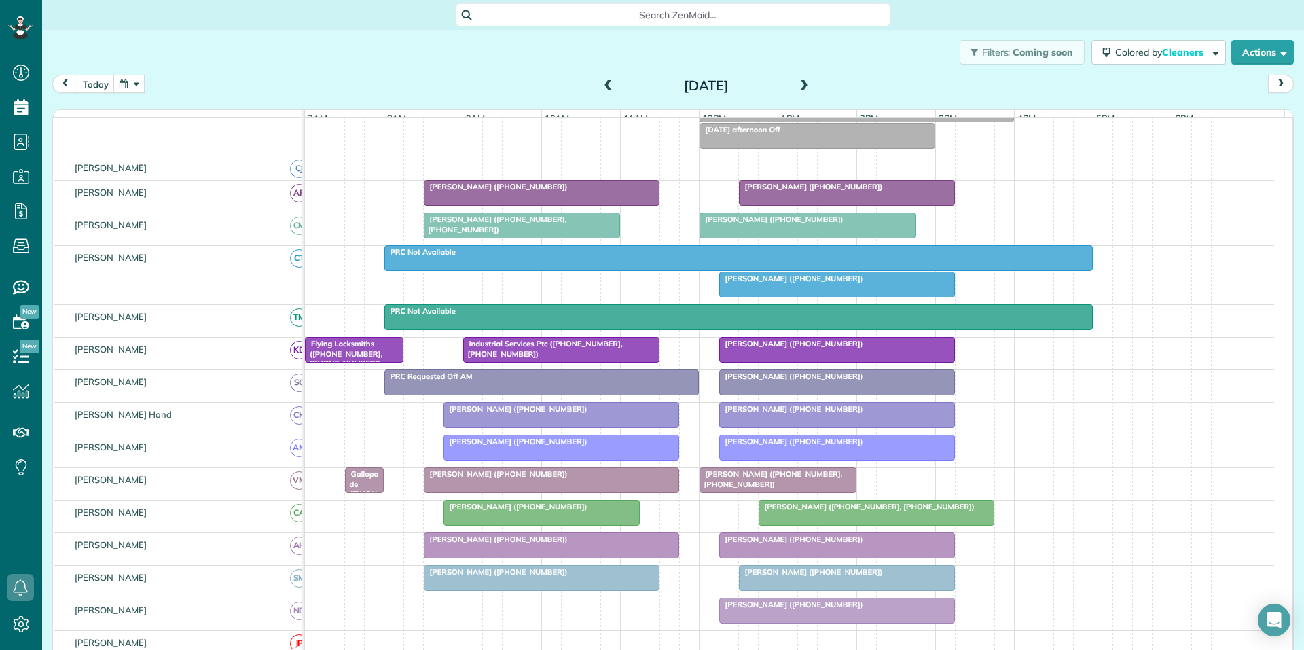
click at [797, 80] on span at bounding box center [804, 86] width 15 height 12
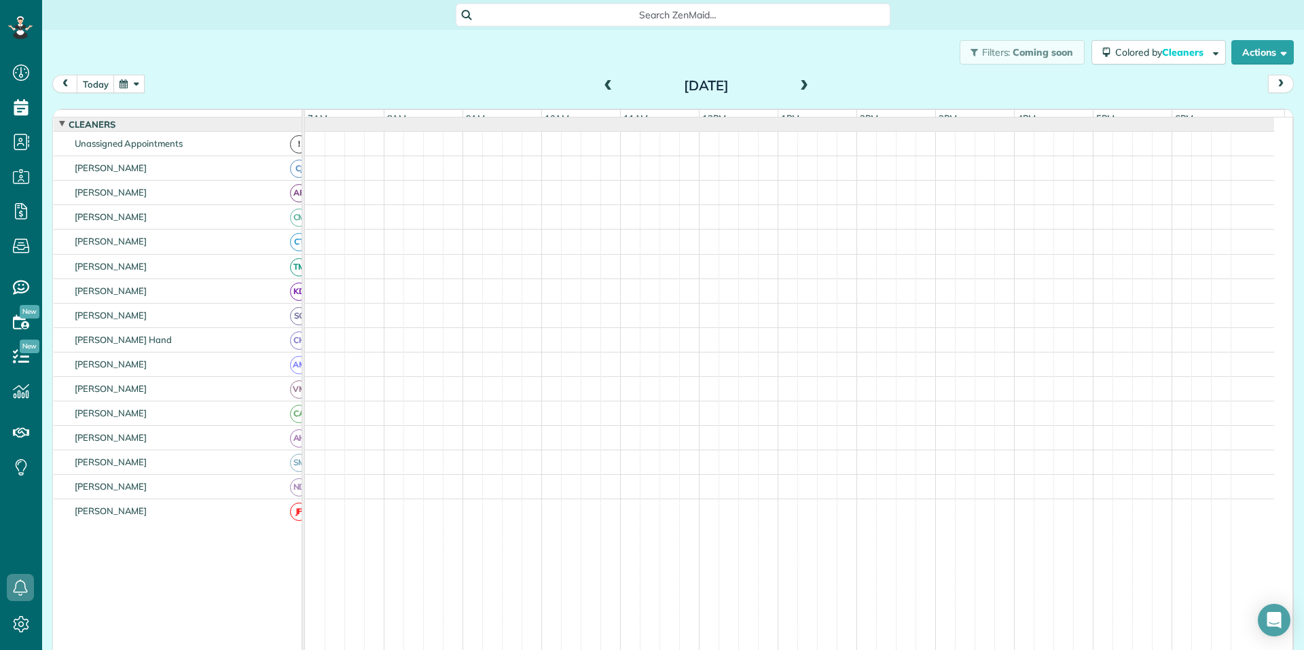
scroll to position [126, 0]
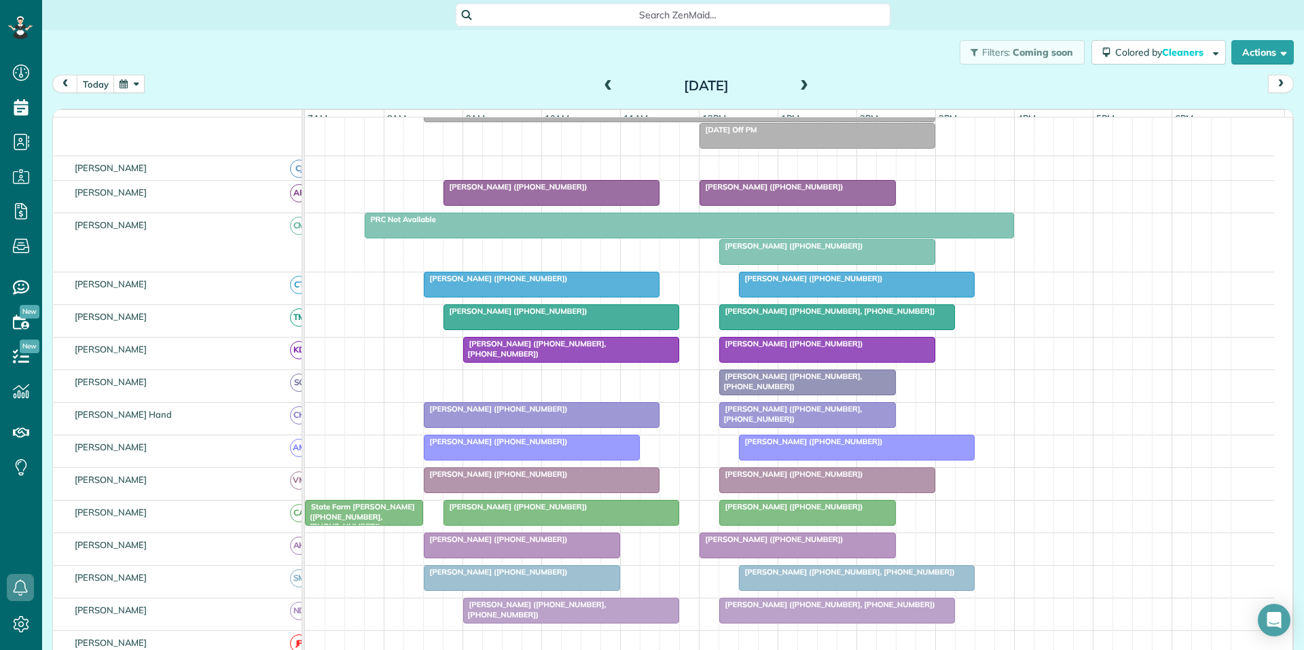
click at [799, 86] on span at bounding box center [804, 86] width 15 height 12
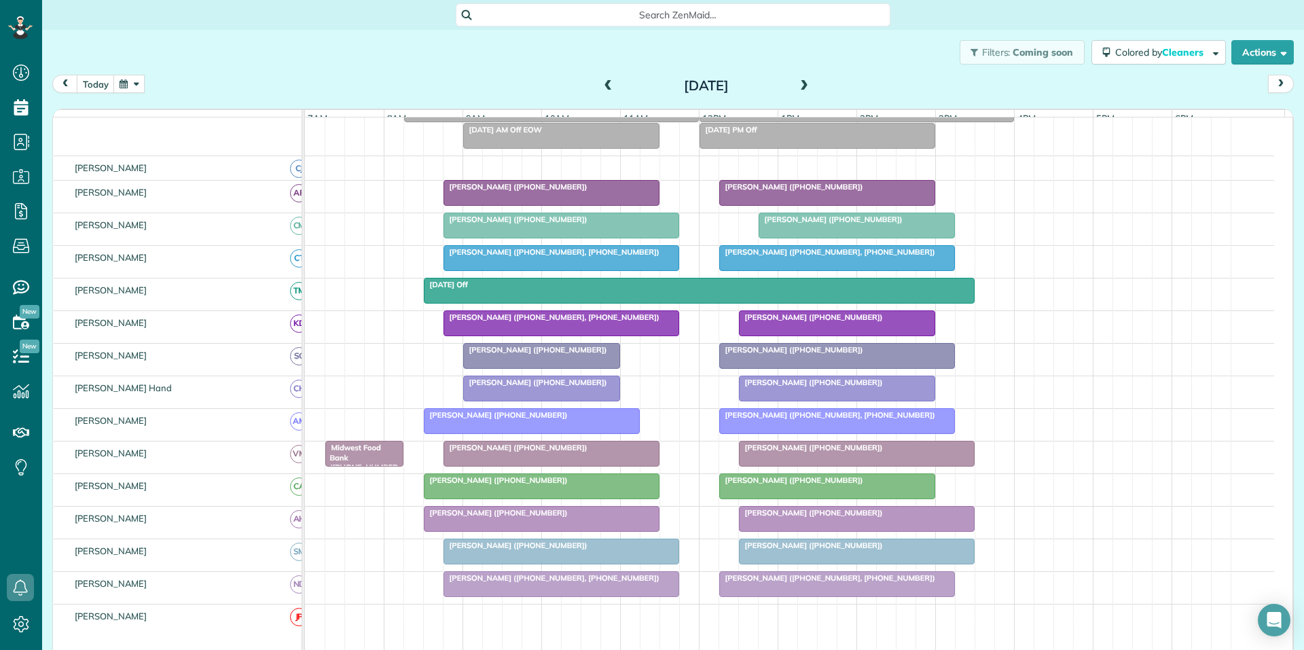
click at [799, 84] on span at bounding box center [804, 86] width 15 height 12
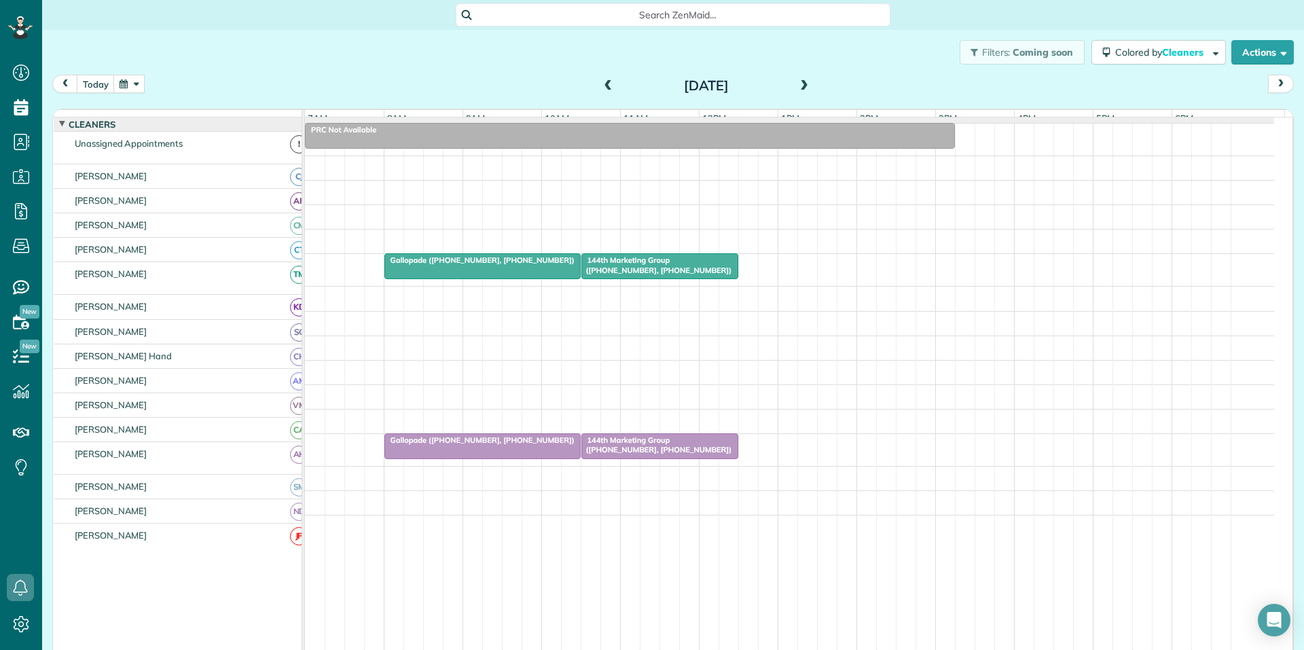
scroll to position [47, 0]
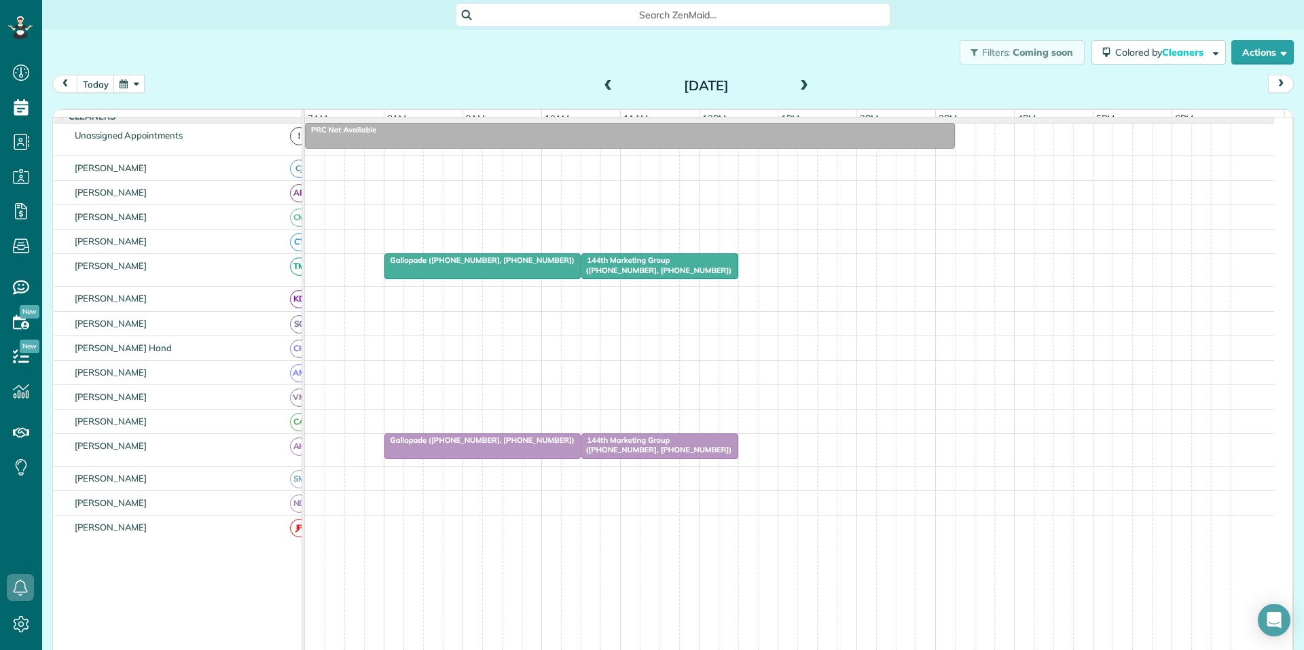
click at [799, 84] on span at bounding box center [804, 86] width 15 height 12
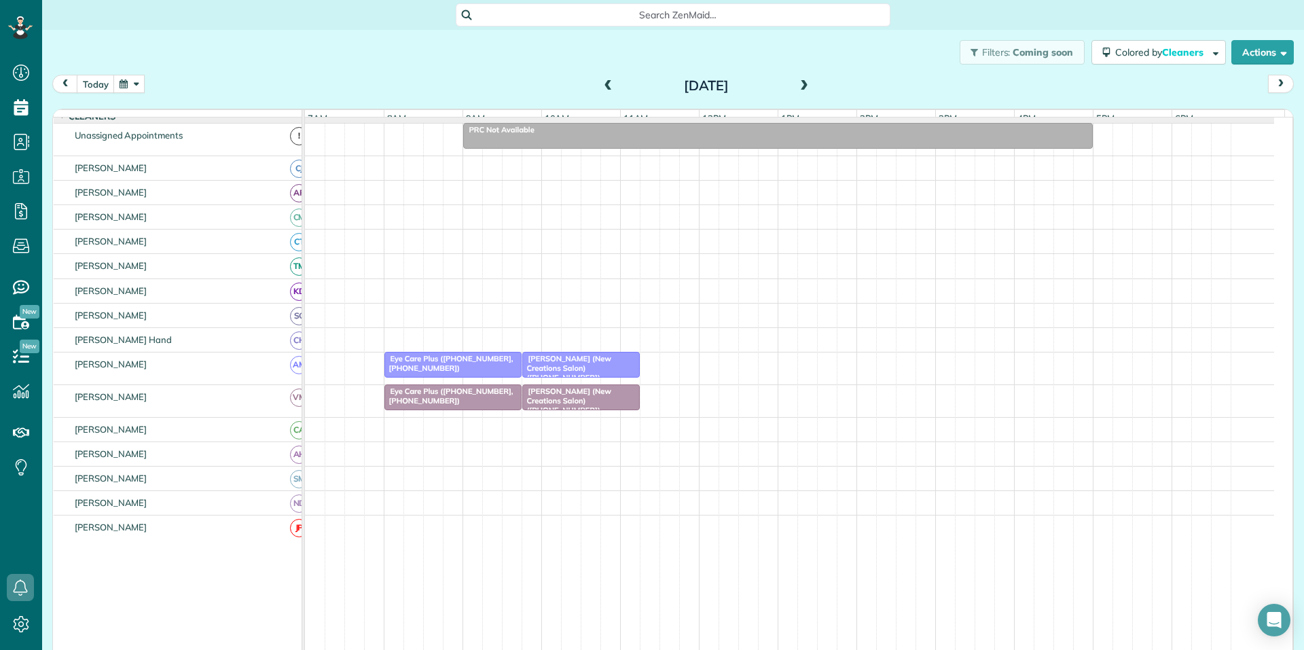
click at [797, 82] on span at bounding box center [804, 86] width 15 height 12
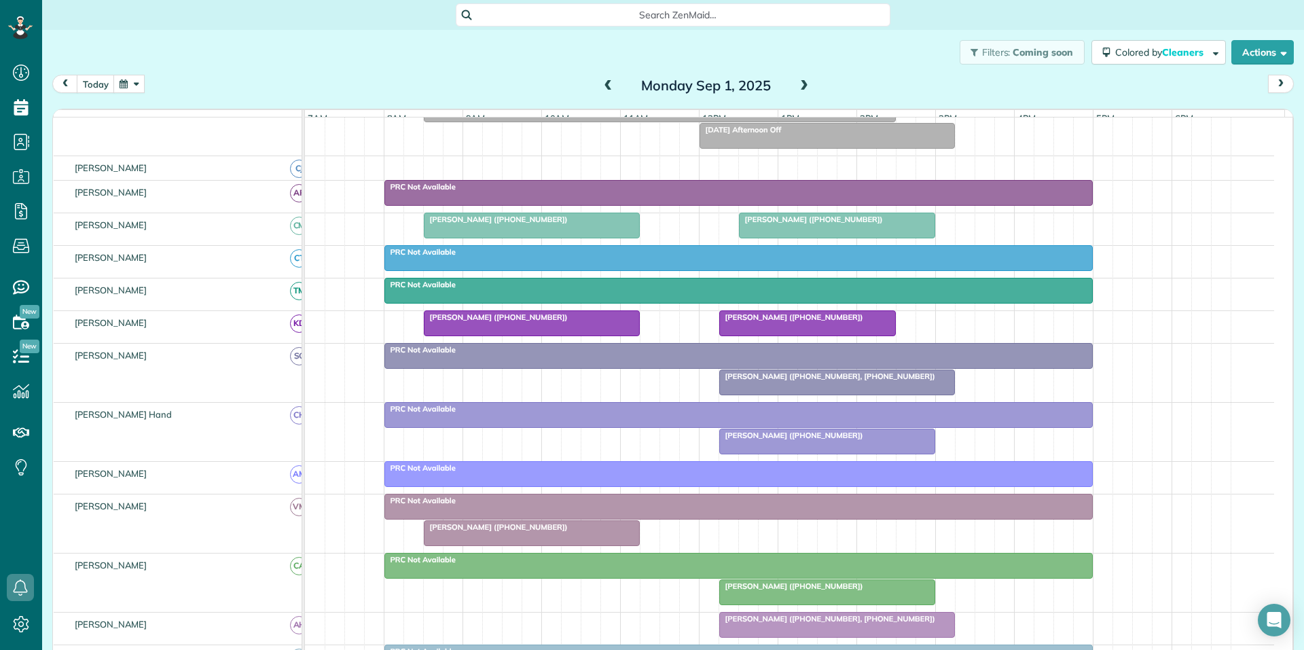
scroll to position [177, 0]
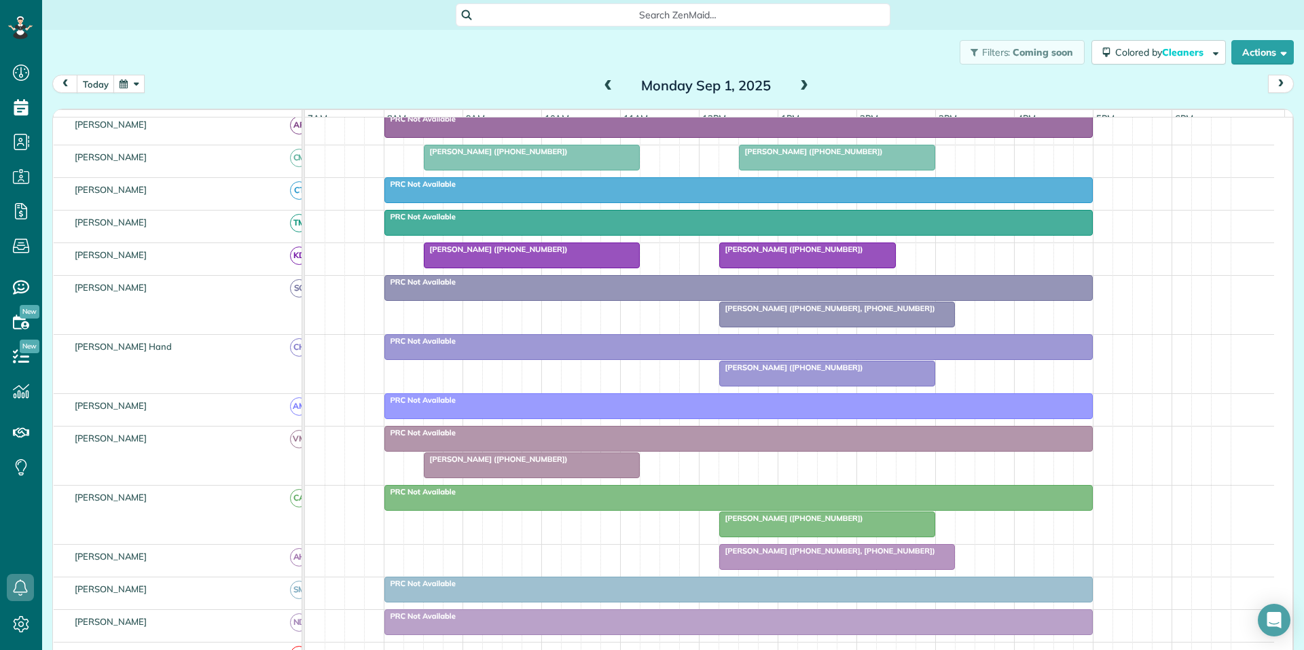
click at [799, 86] on span at bounding box center [804, 86] width 15 height 12
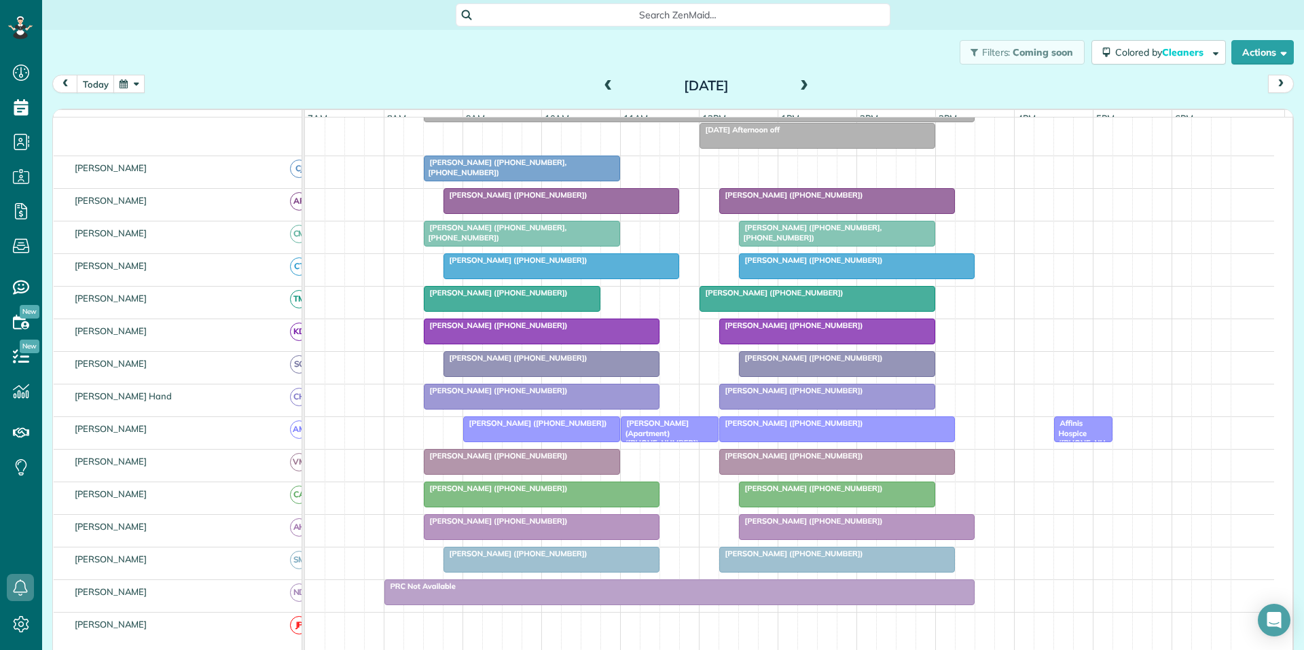
click at [797, 82] on span at bounding box center [804, 86] width 15 height 12
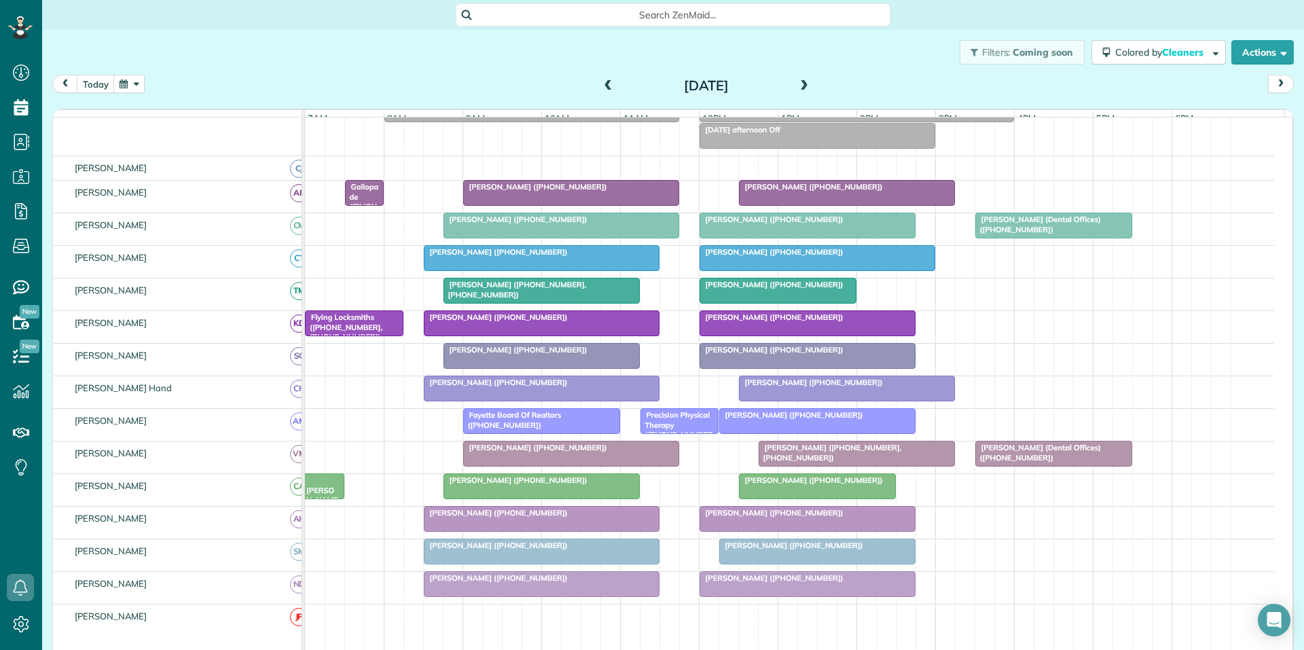
click at [797, 84] on span at bounding box center [804, 86] width 15 height 12
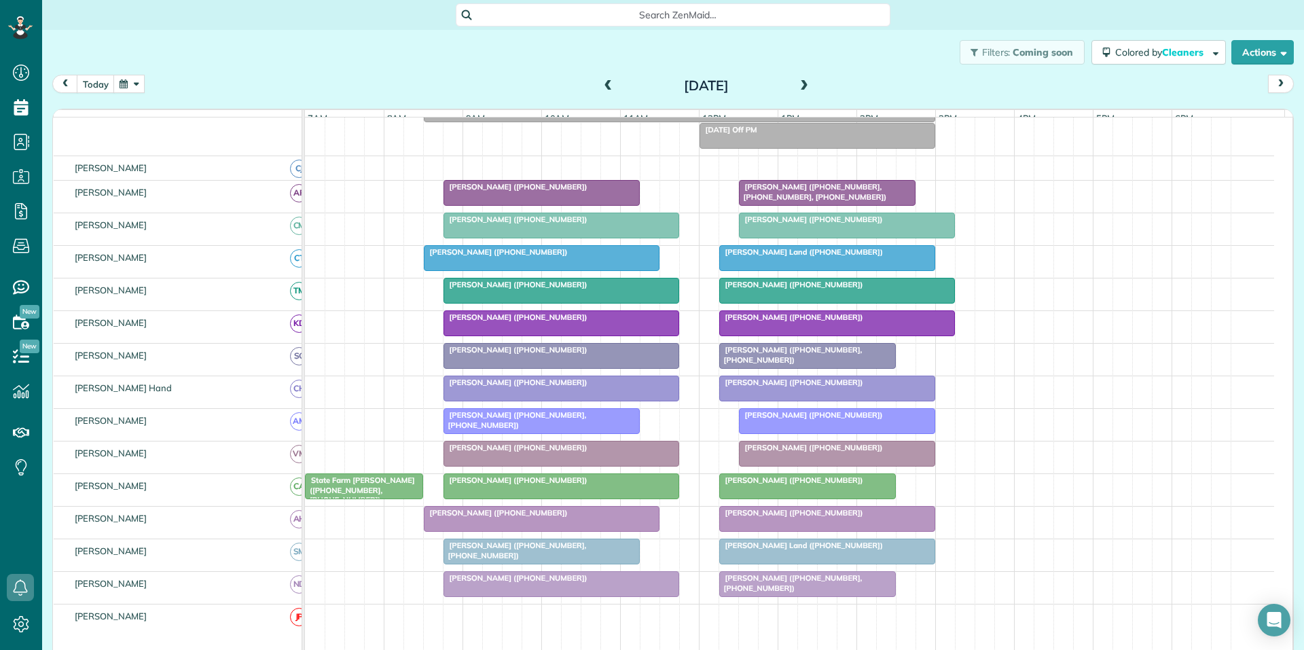
click at [790, 82] on div "Thursday Sep 4, 2025" at bounding box center [706, 86] width 217 height 22
click at [800, 84] on span at bounding box center [804, 86] width 15 height 12
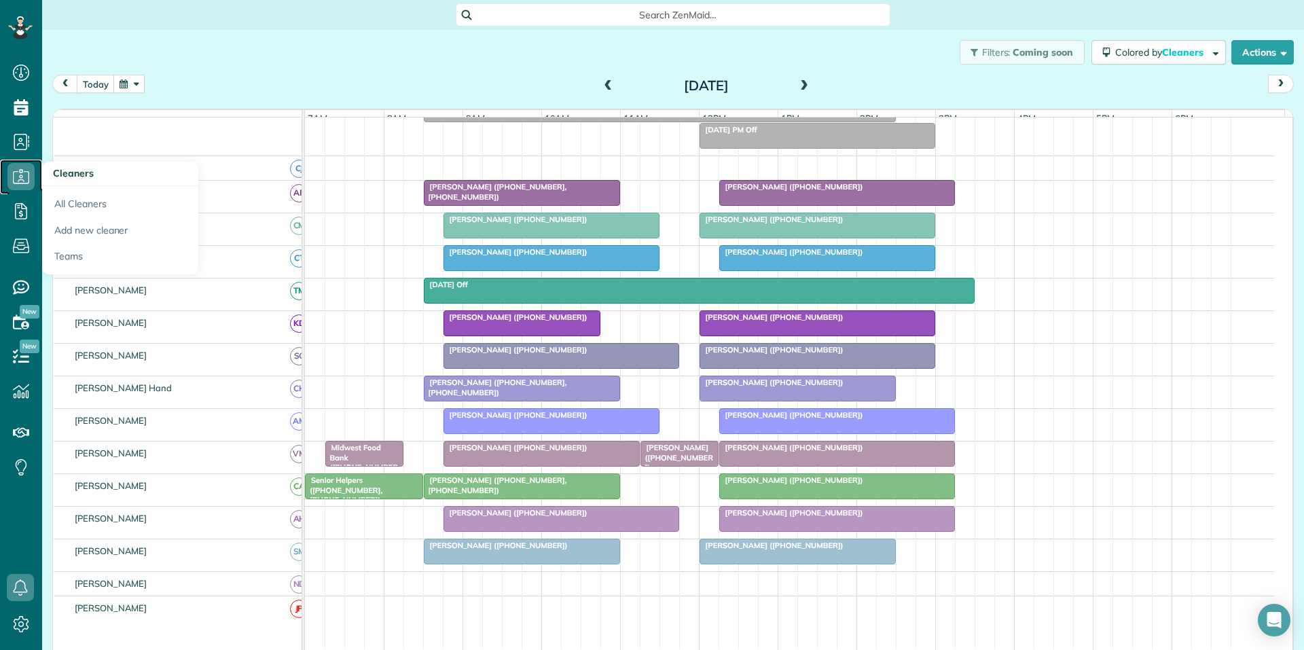
click at [19, 173] on icon at bounding box center [20, 176] width 27 height 27
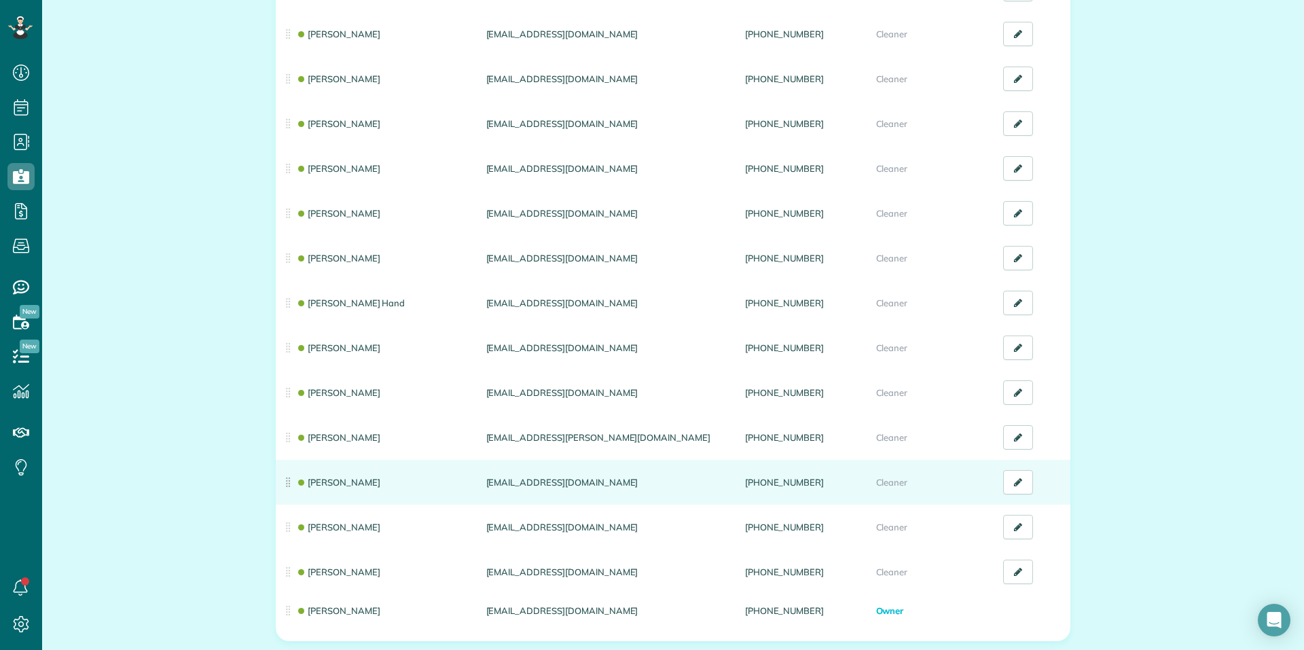
scroll to position [272, 0]
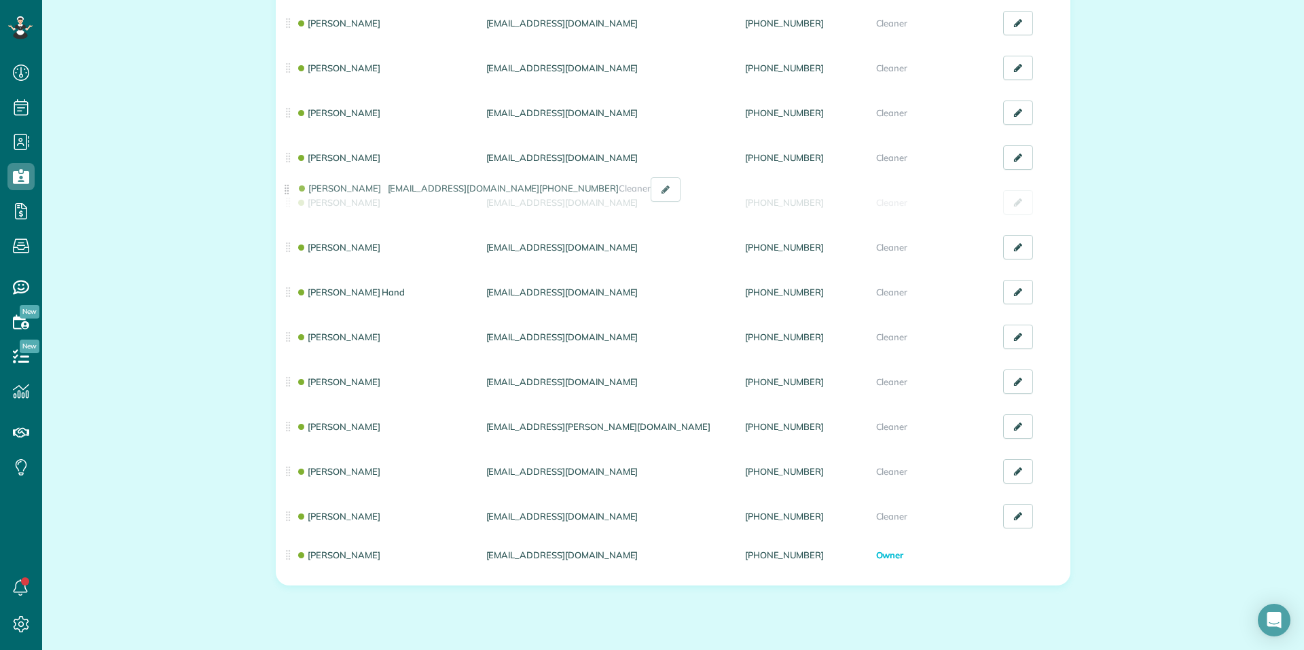
drag, startPoint x: 283, startPoint y: 514, endPoint x: 287, endPoint y: 195, distance: 319.3
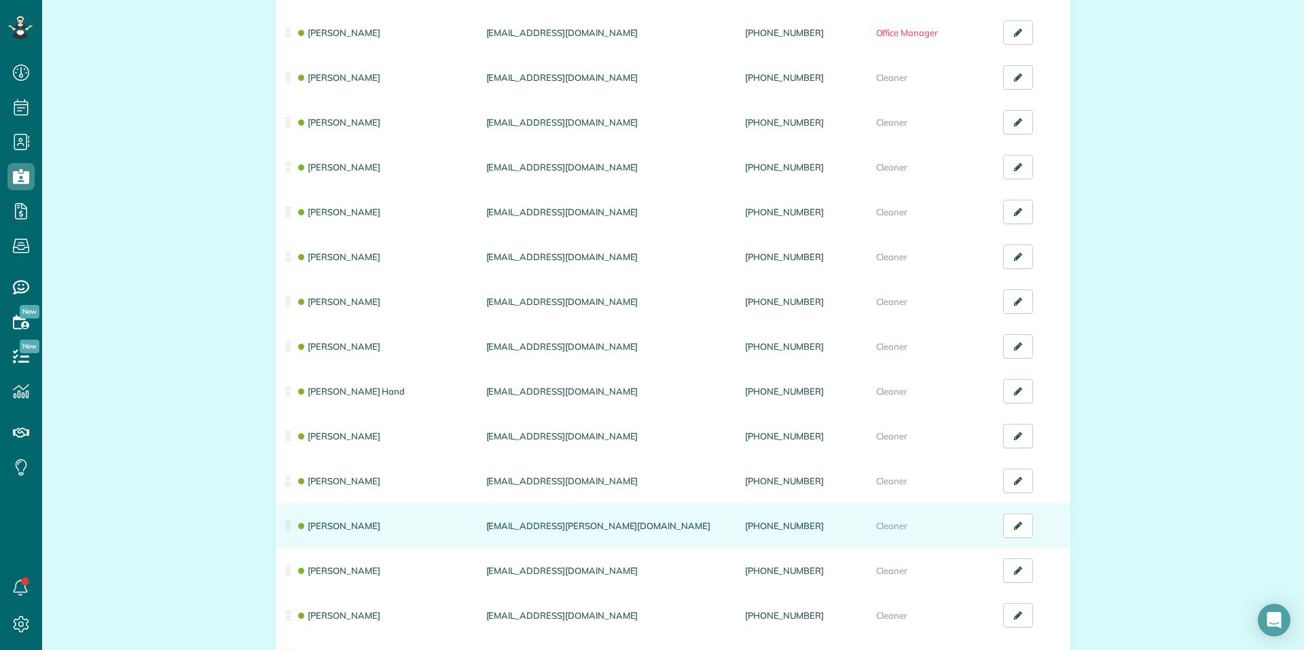
scroll to position [103, 0]
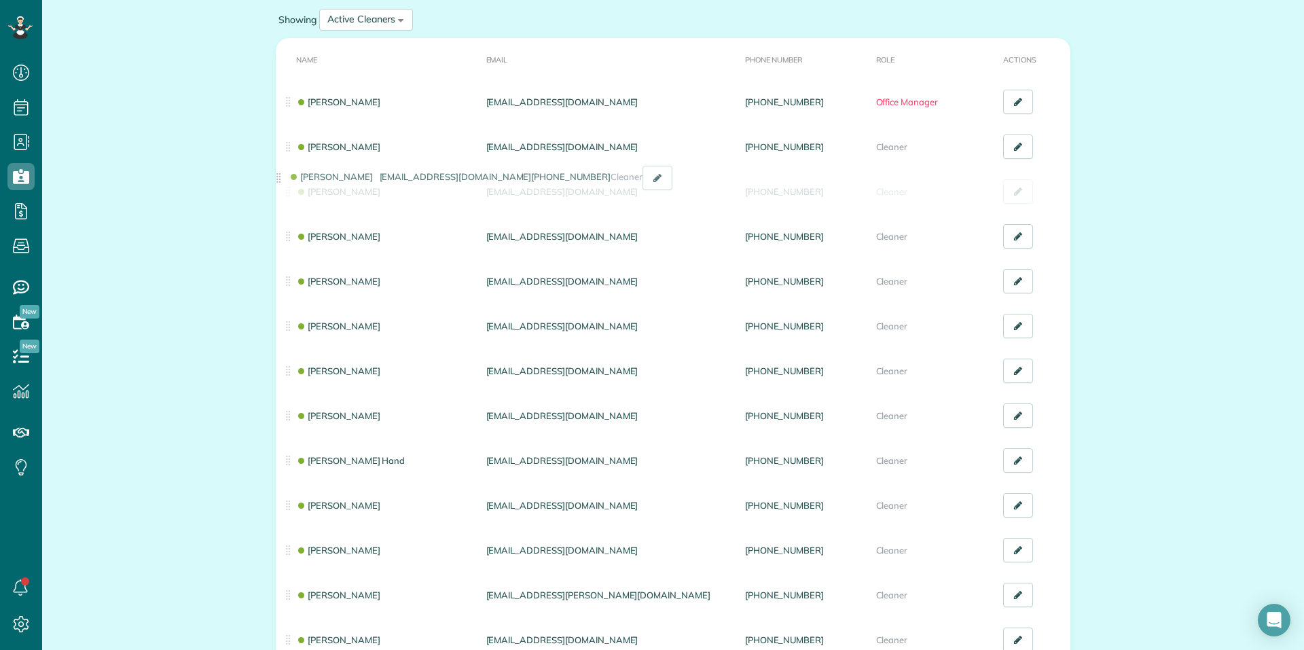
drag, startPoint x: 280, startPoint y: 373, endPoint x: 276, endPoint y: 190, distance: 183.4
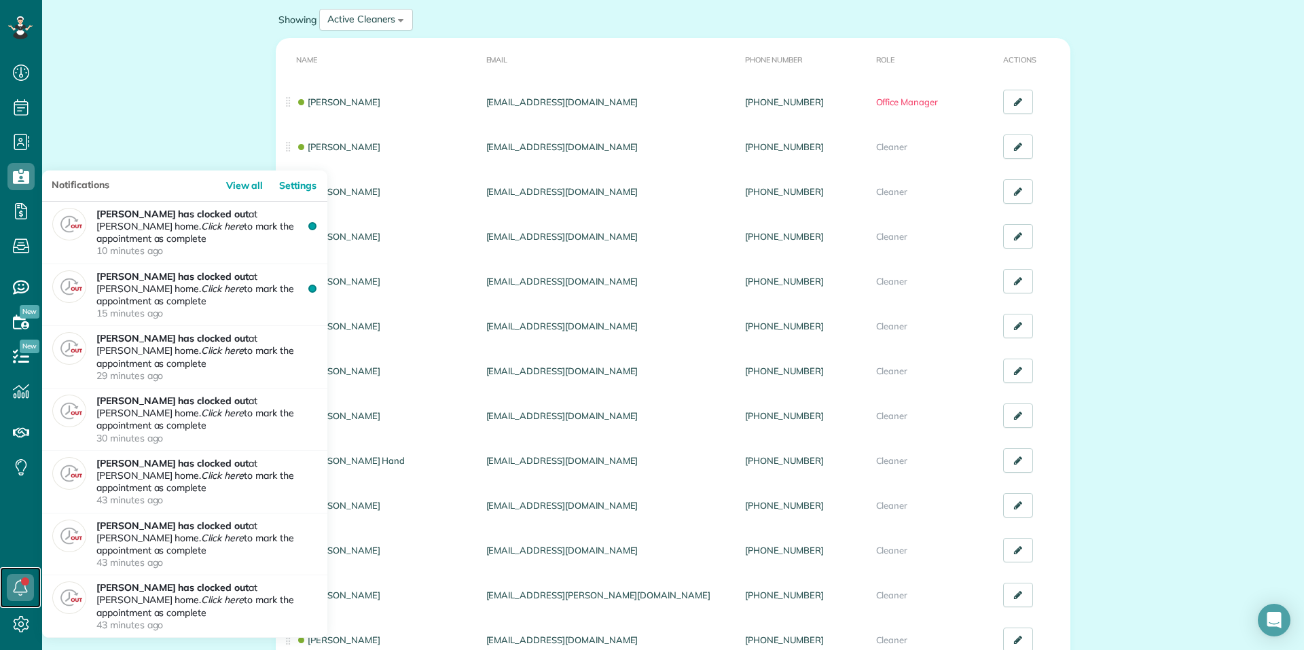
click at [20, 579] on icon at bounding box center [20, 587] width 27 height 27
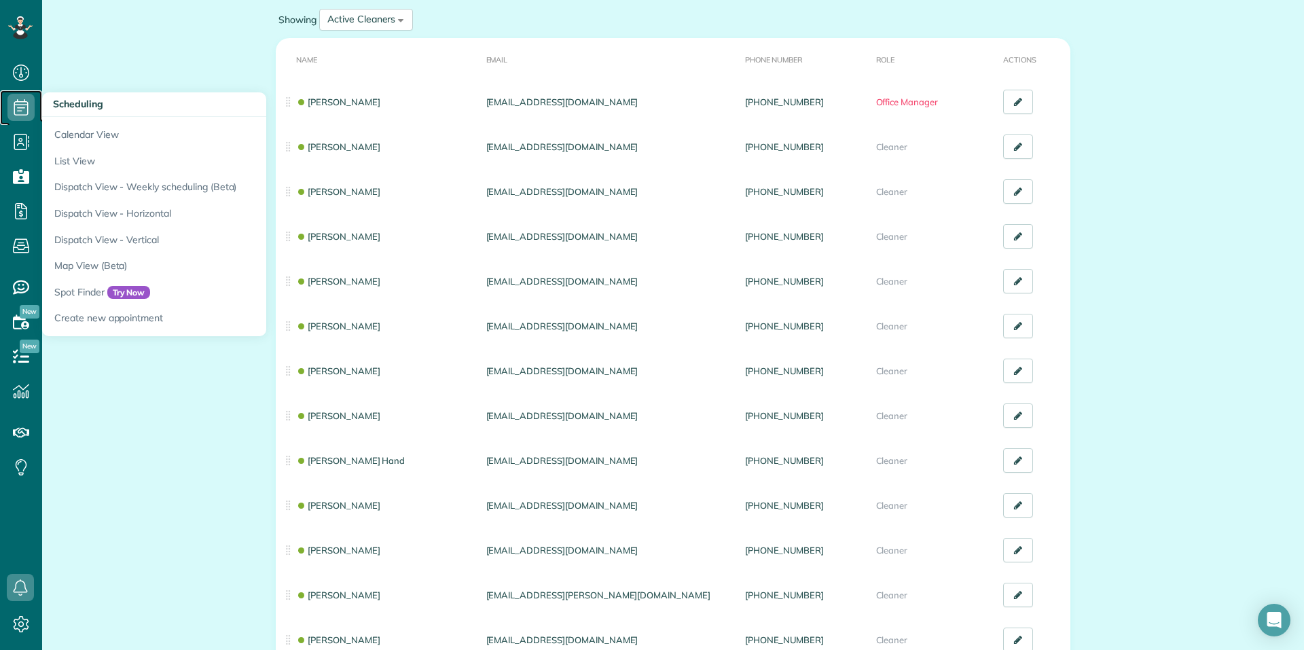
click at [23, 104] on icon at bounding box center [20, 107] width 27 height 27
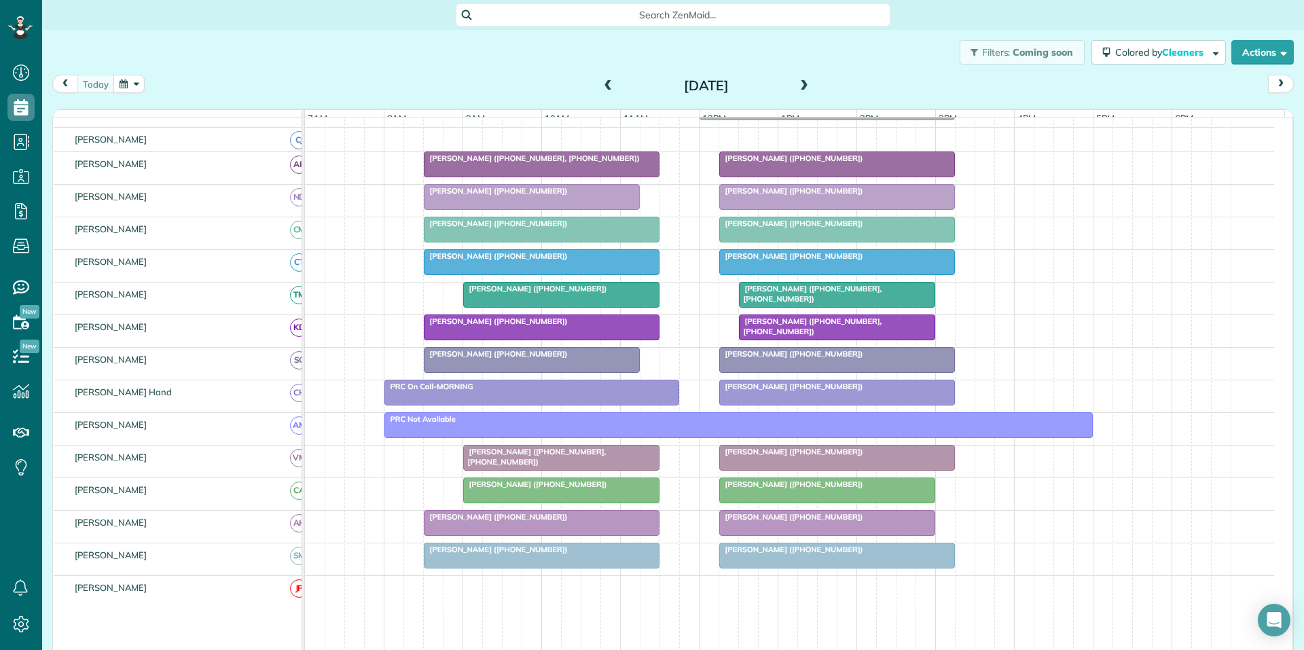
scroll to position [136, 0]
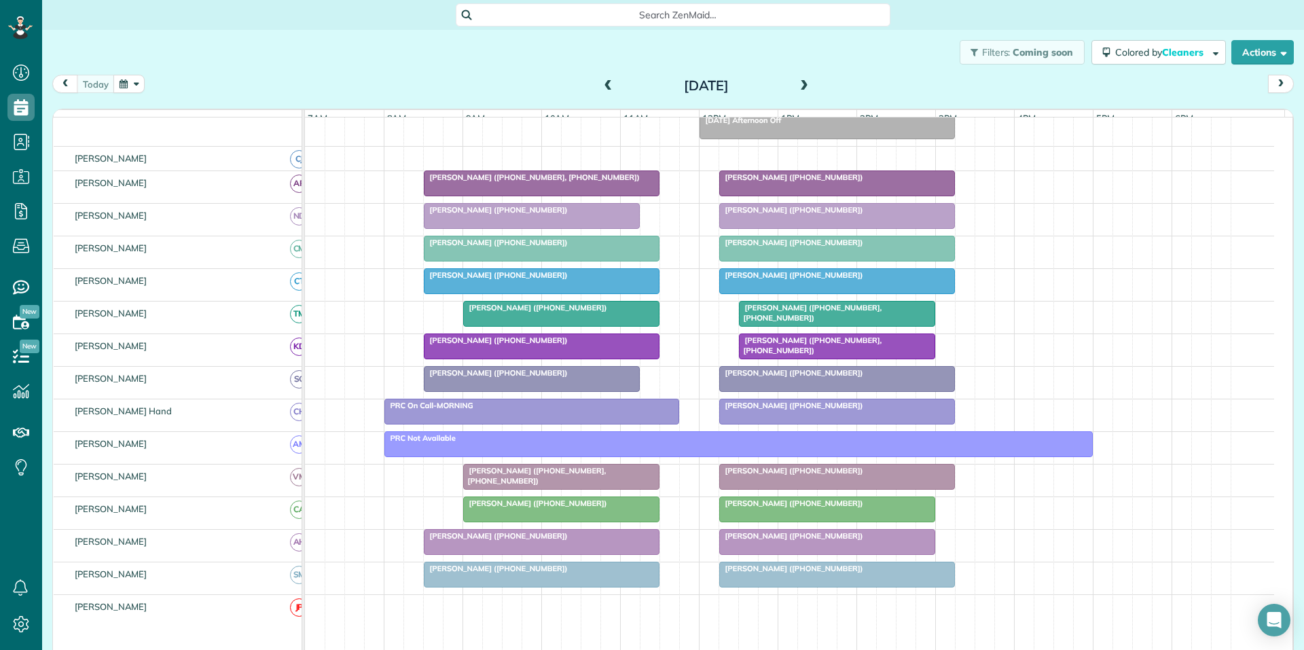
click at [524, 357] on div at bounding box center [542, 346] width 234 height 24
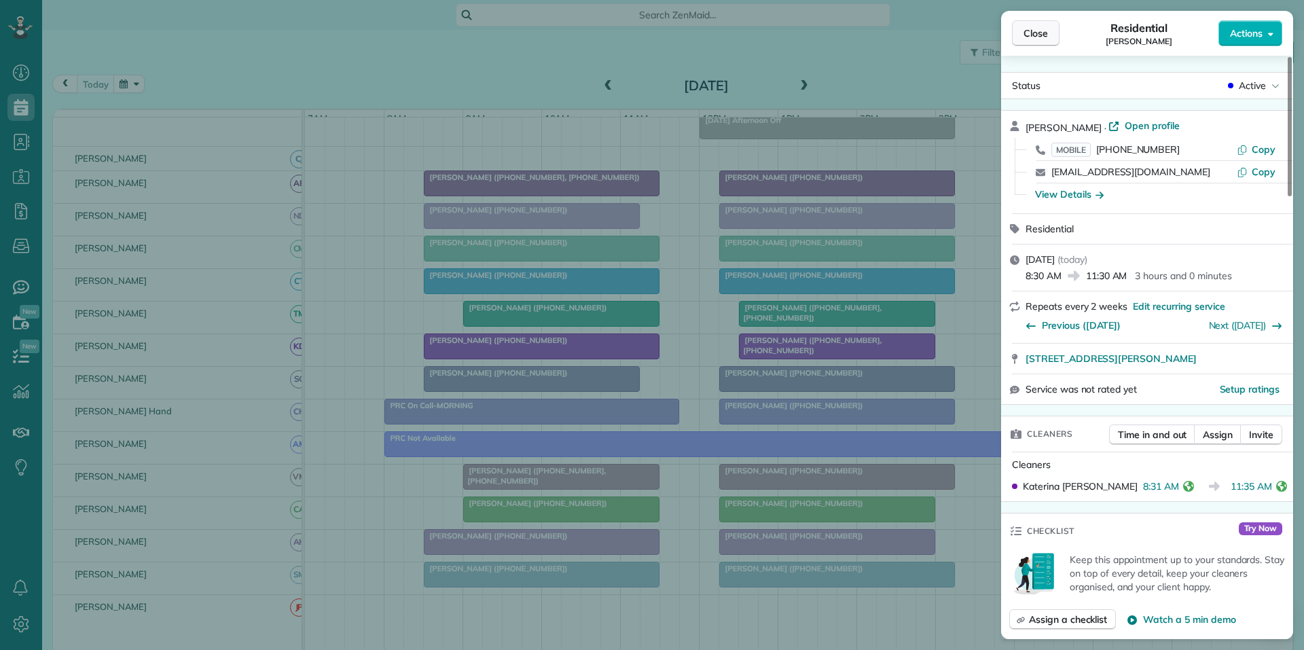
click at [1037, 34] on span "Close" at bounding box center [1036, 33] width 24 height 14
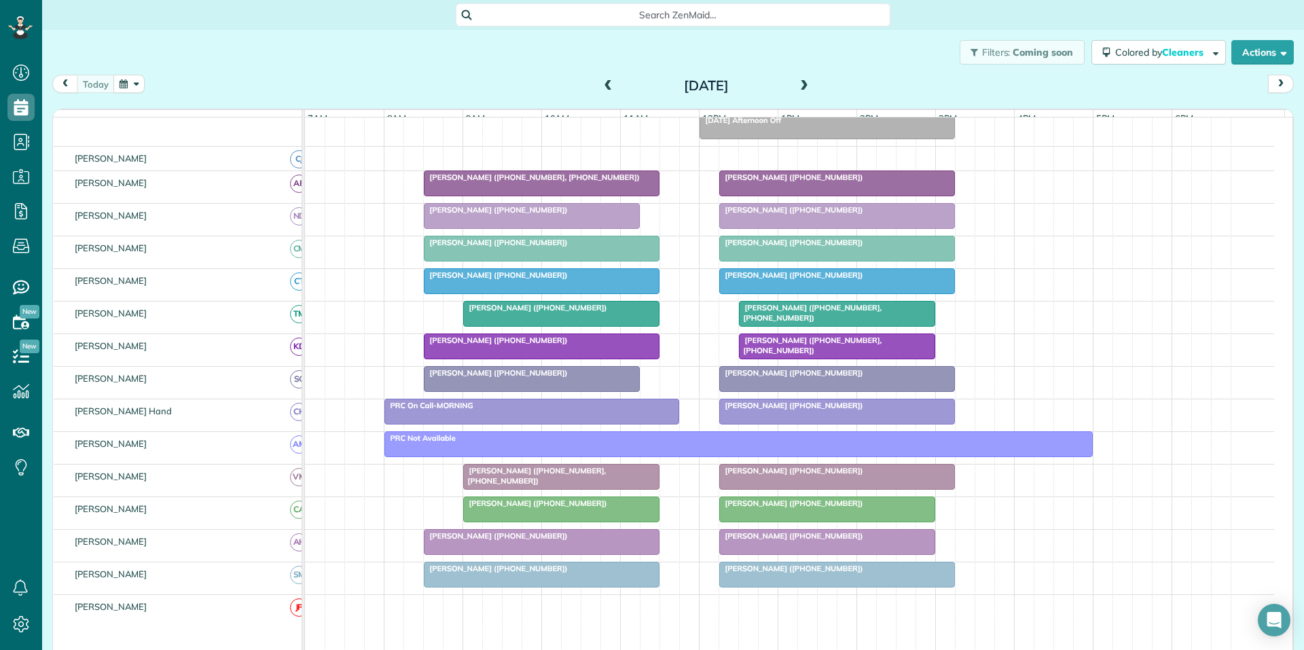
click at [797, 84] on span at bounding box center [804, 86] width 15 height 12
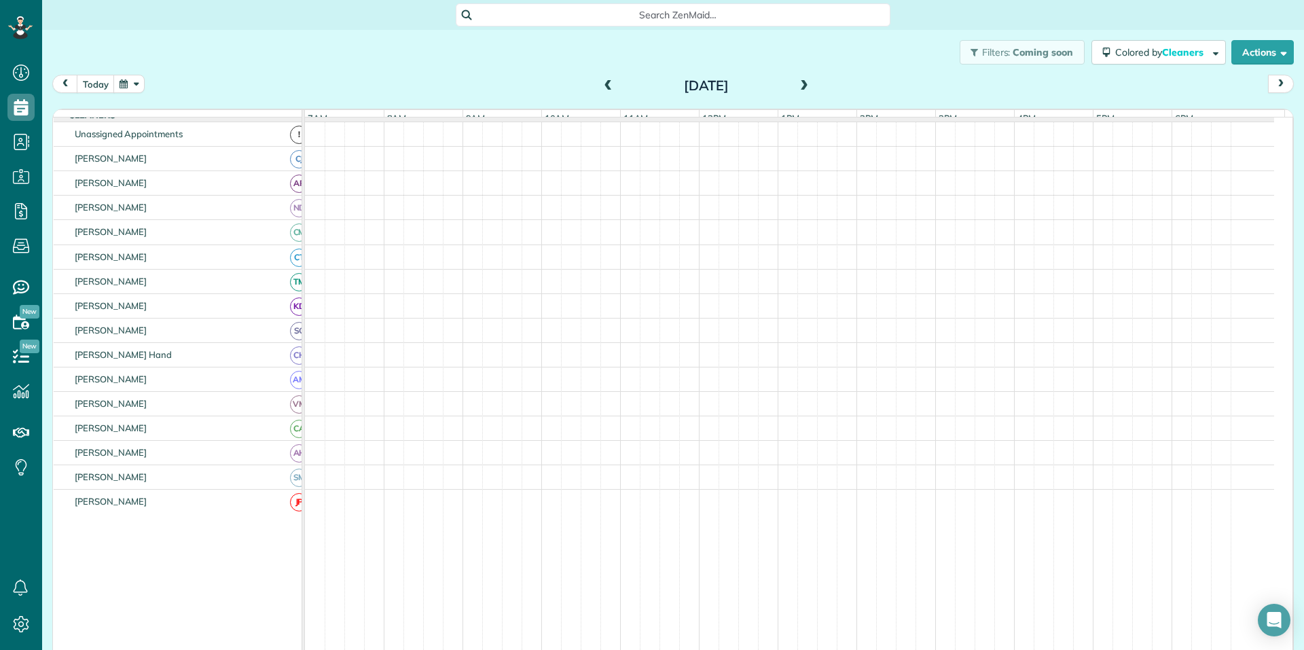
scroll to position [136, 0]
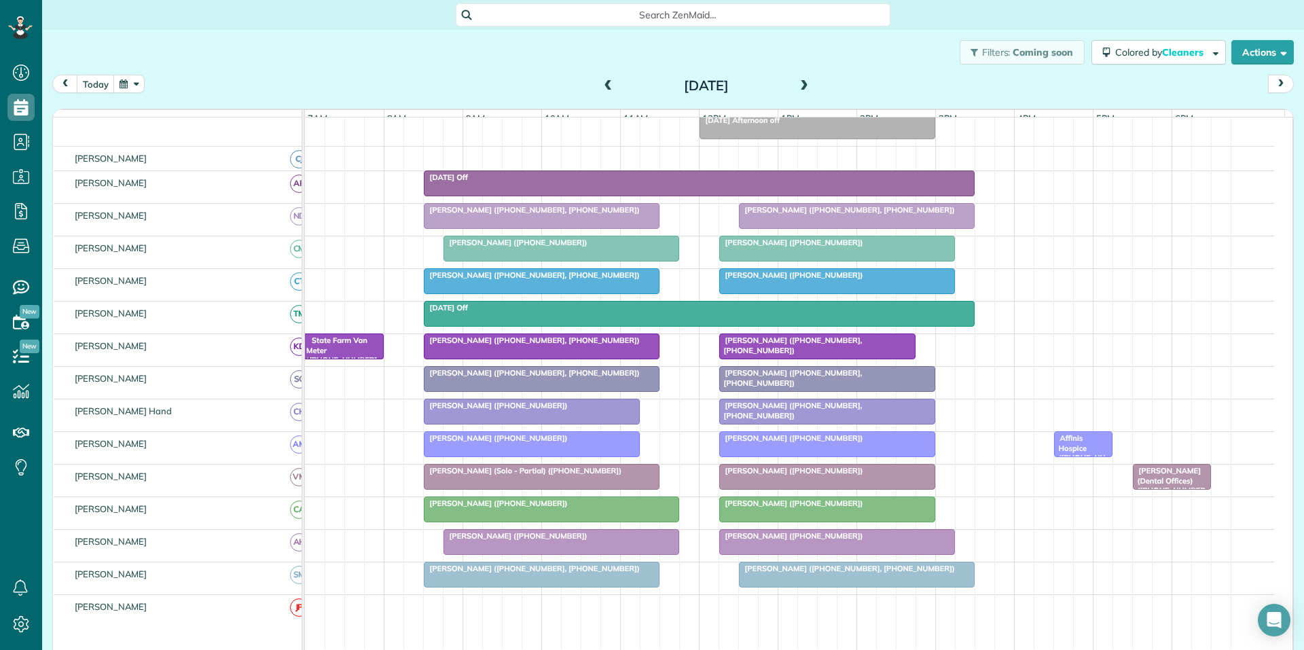
click at [132, 83] on button "button" at bounding box center [128, 84] width 31 height 18
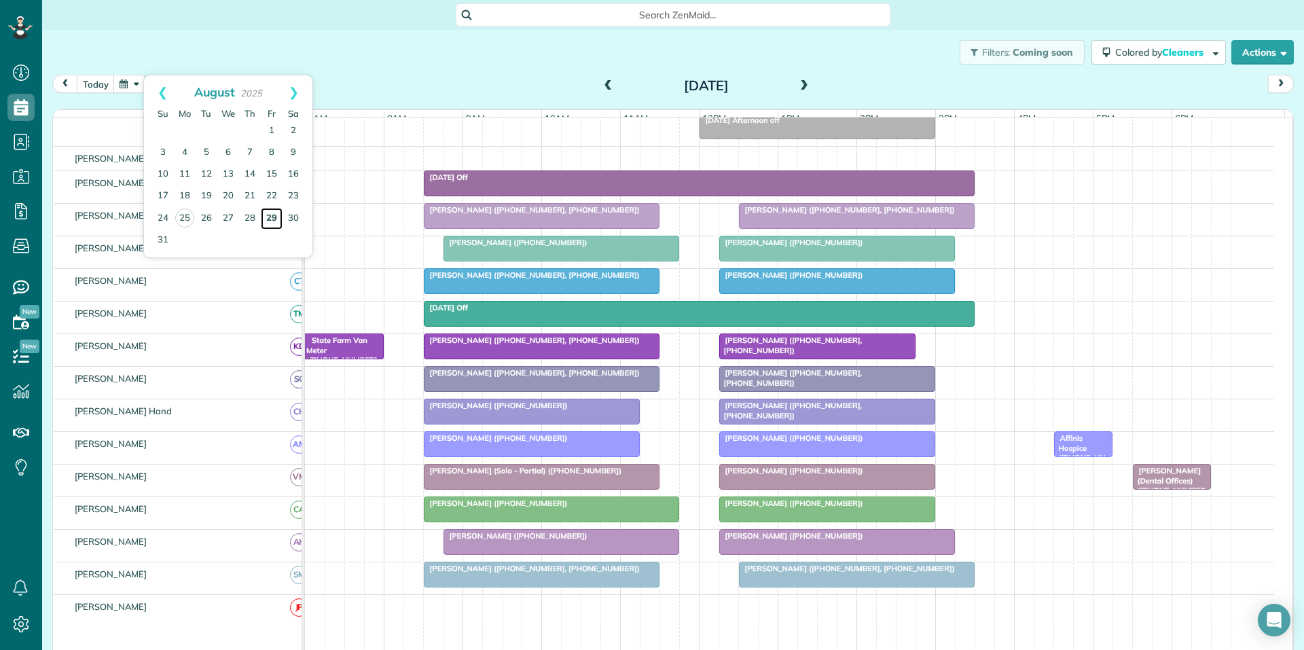
click at [271, 213] on link "29" at bounding box center [272, 219] width 22 height 22
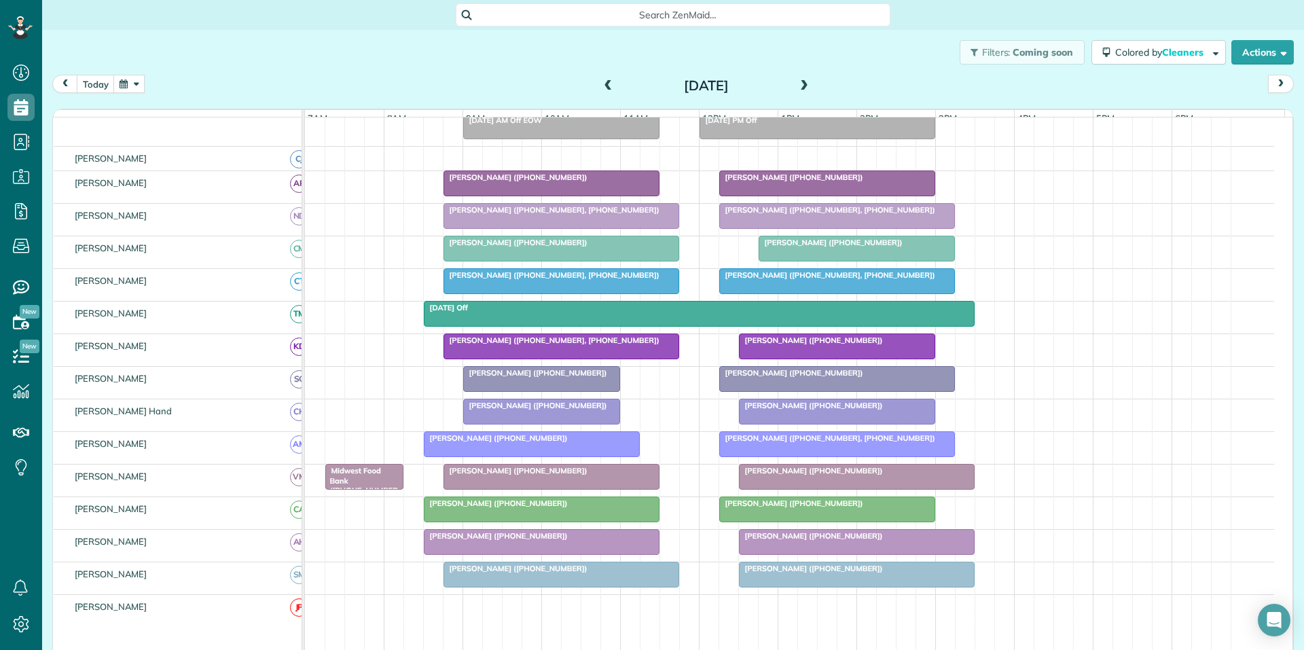
click at [134, 80] on button "button" at bounding box center [128, 84] width 31 height 18
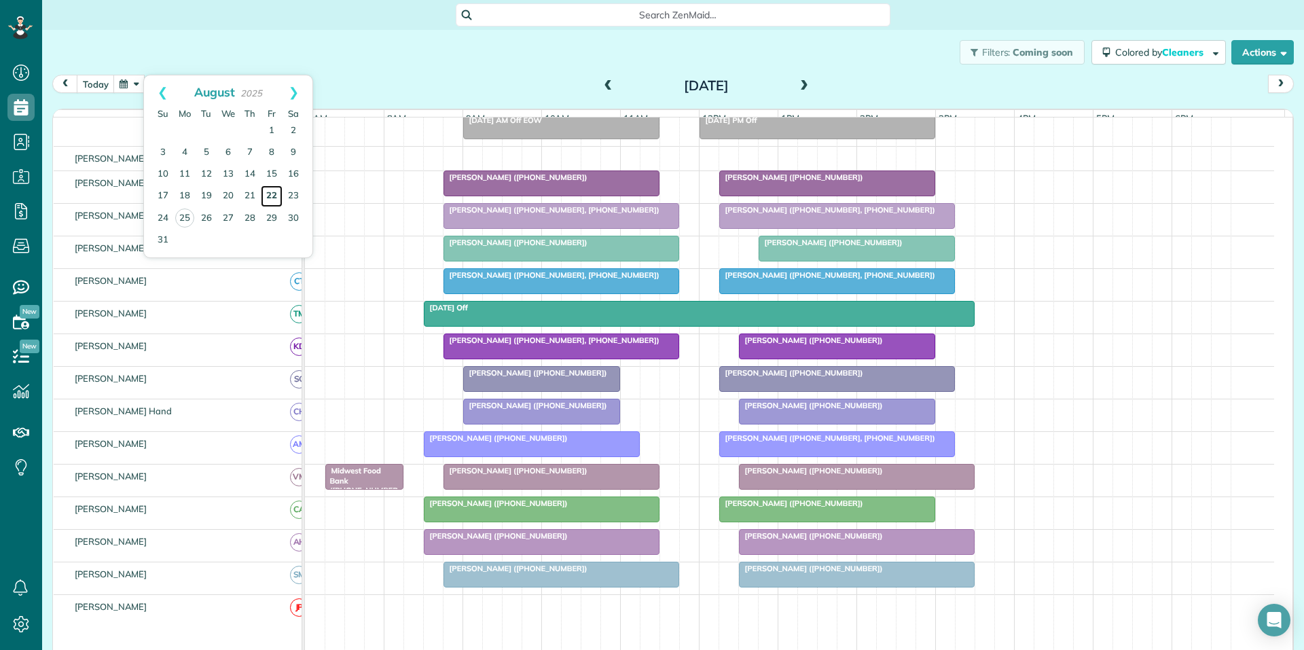
click at [273, 193] on link "22" at bounding box center [272, 196] width 22 height 22
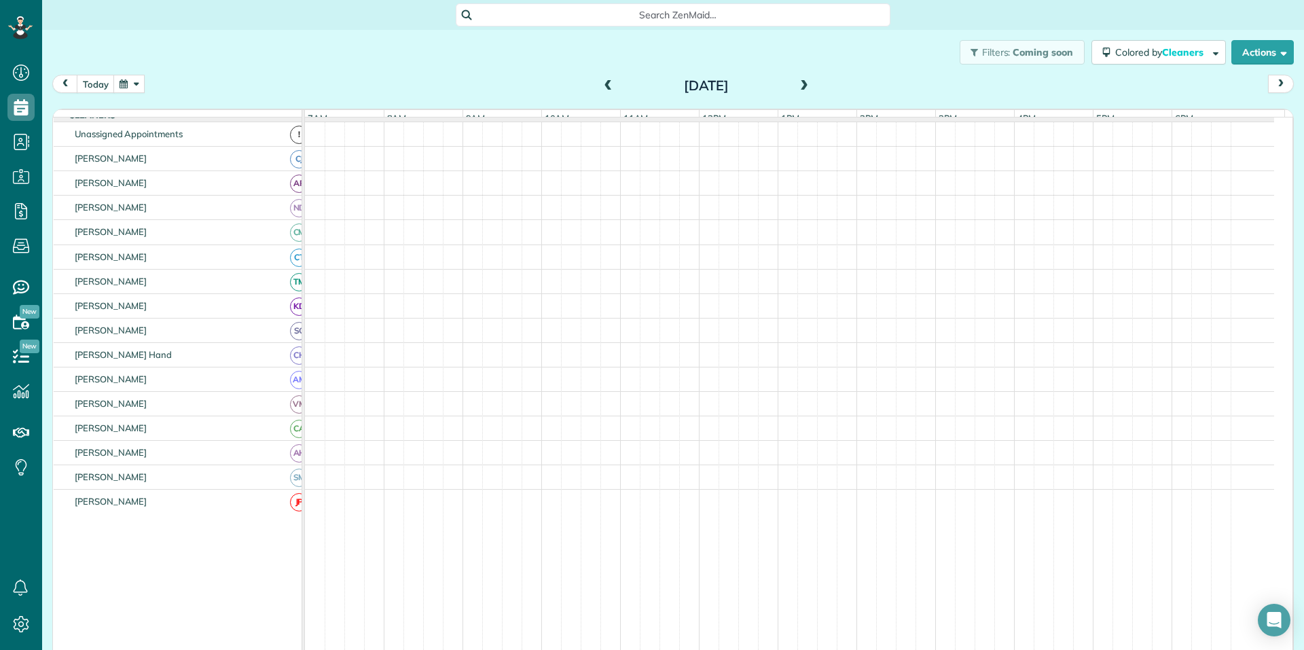
scroll to position [162, 0]
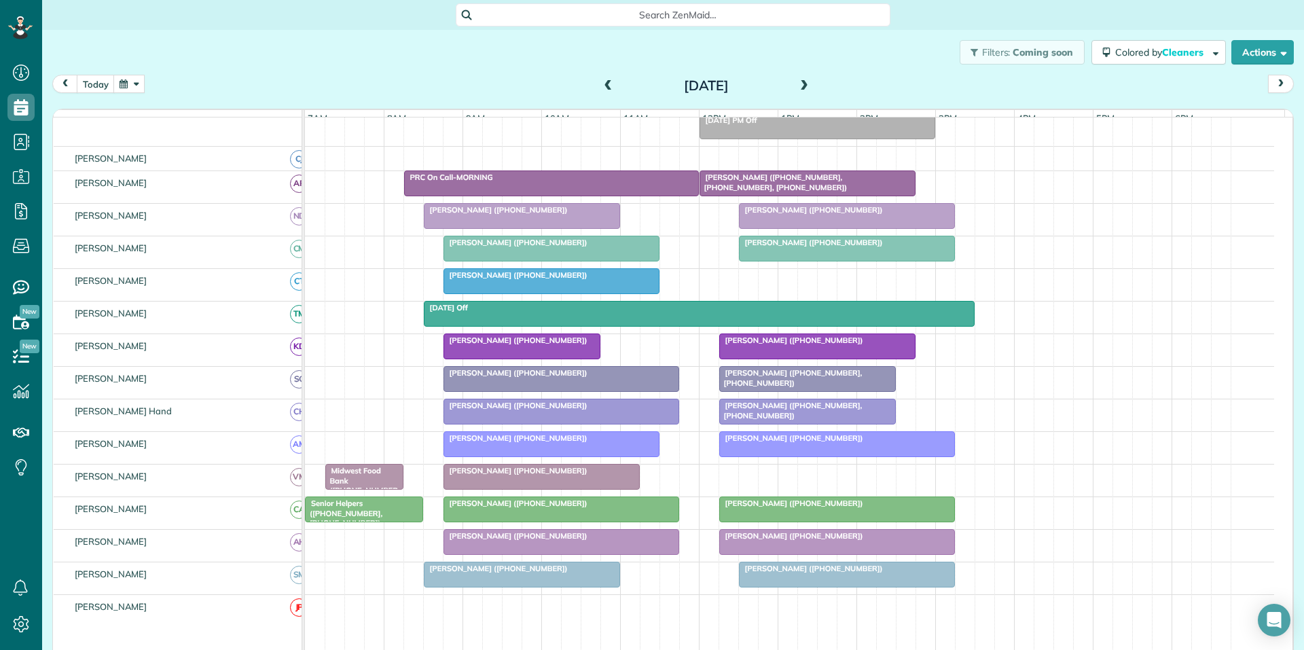
click at [607, 86] on span at bounding box center [608, 86] width 15 height 12
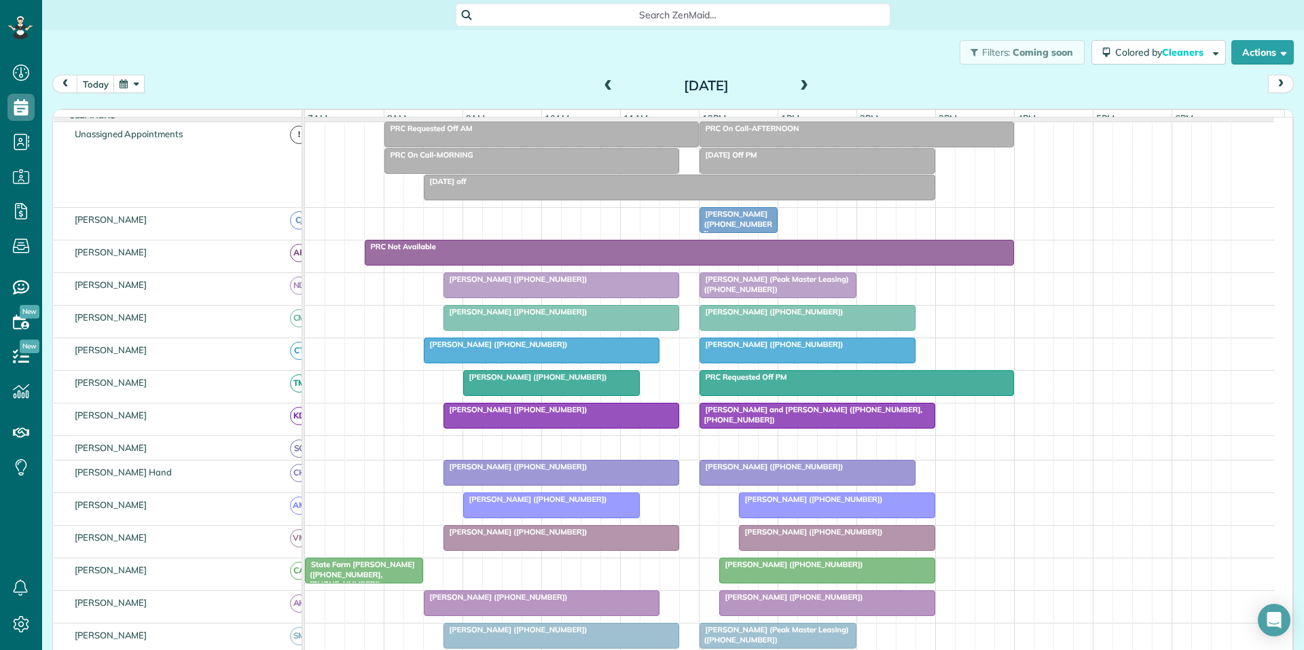
scroll to position [109, 0]
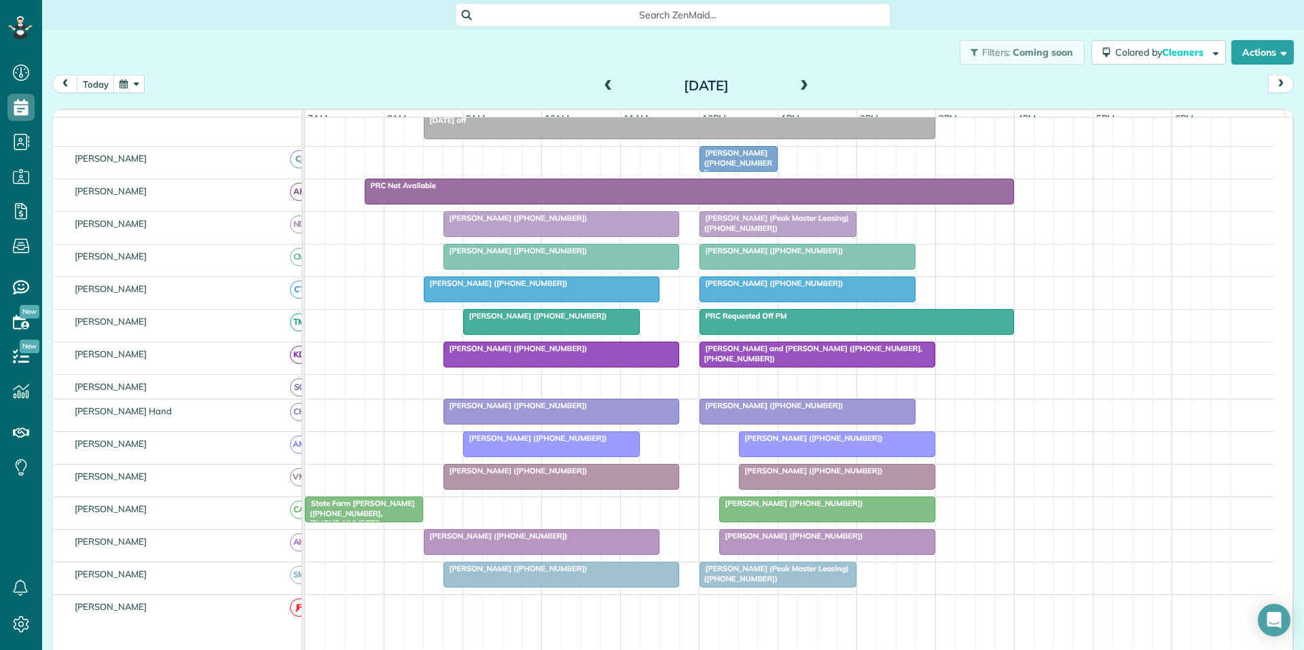
click at [776, 579] on span "Ben Lisicia (Peak Master Leasing) (+14707471001)" at bounding box center [774, 573] width 150 height 19
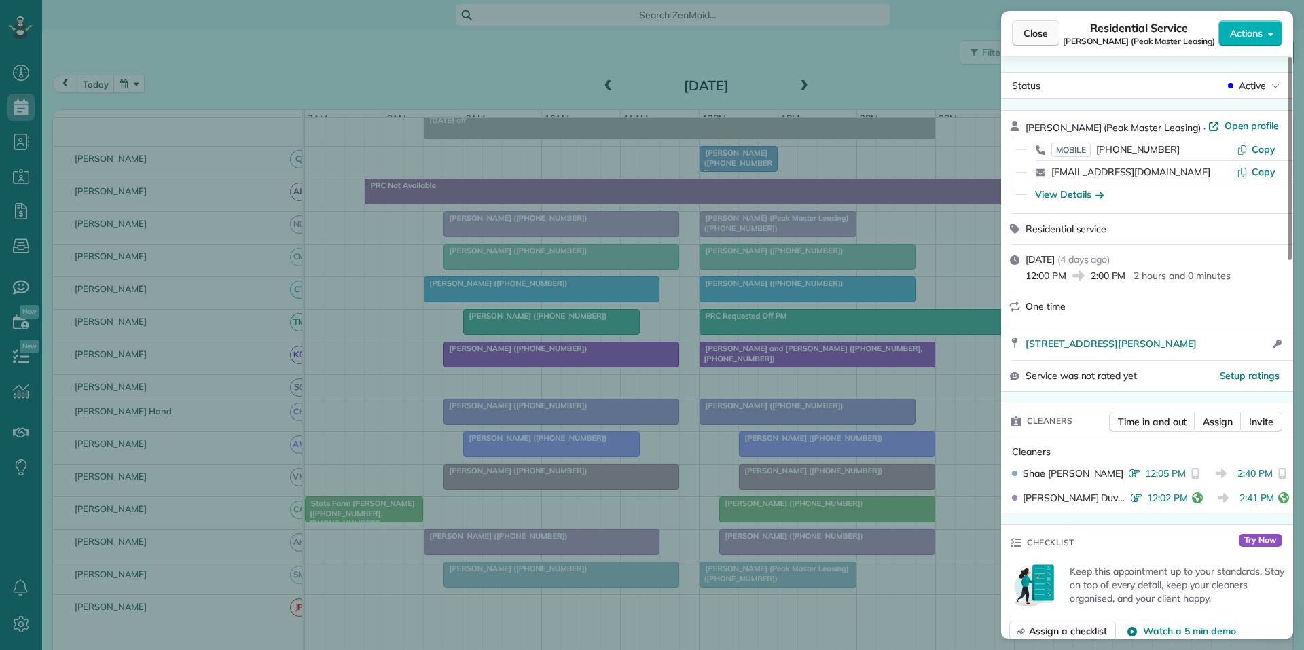
click at [1045, 37] on span "Close" at bounding box center [1036, 33] width 24 height 14
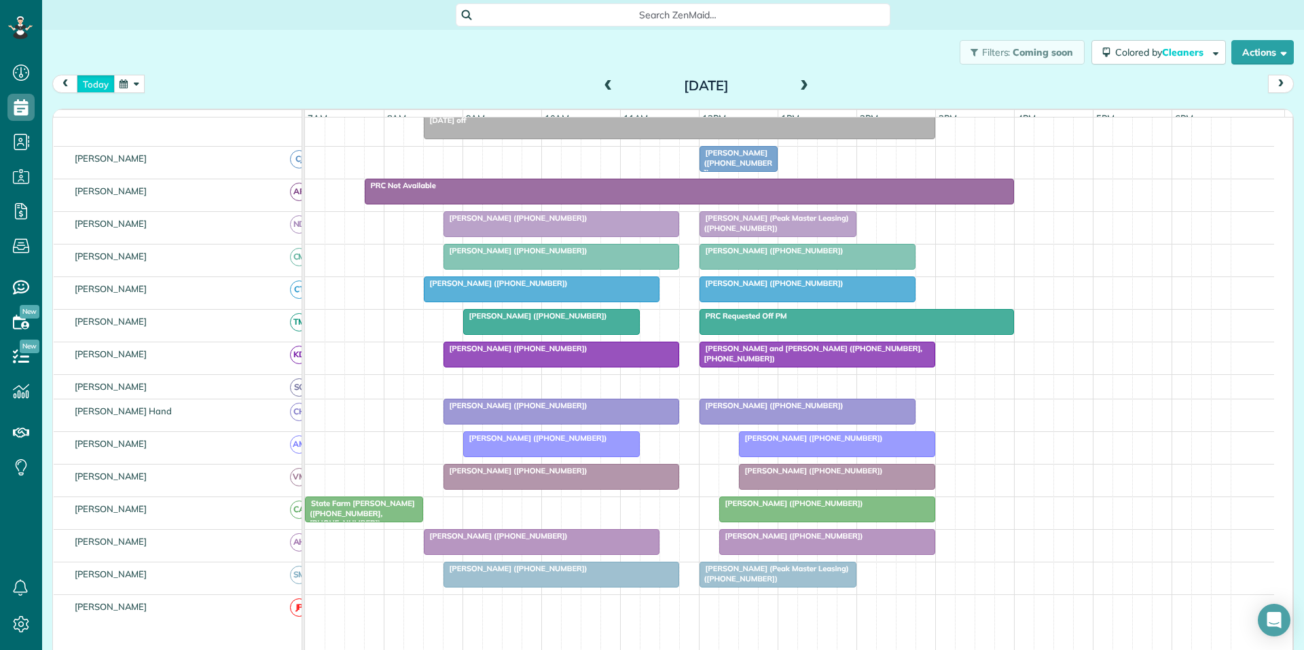
click at [90, 86] on button "today" at bounding box center [96, 84] width 38 height 18
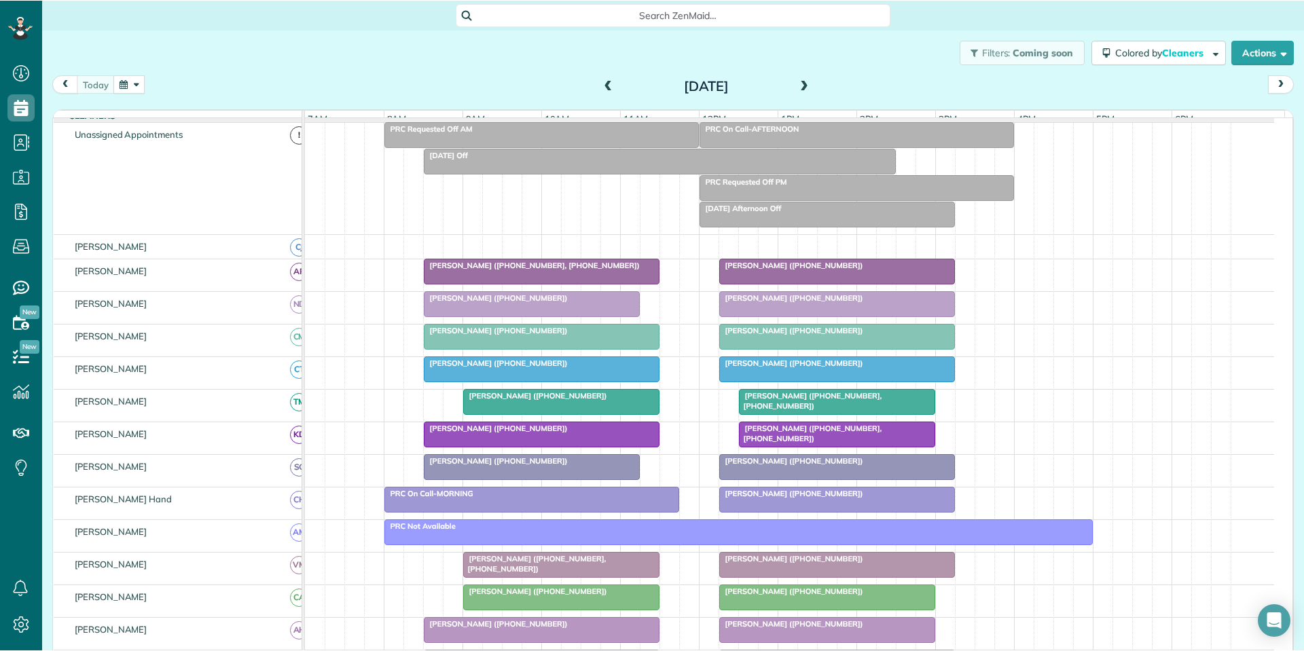
scroll to position [136, 0]
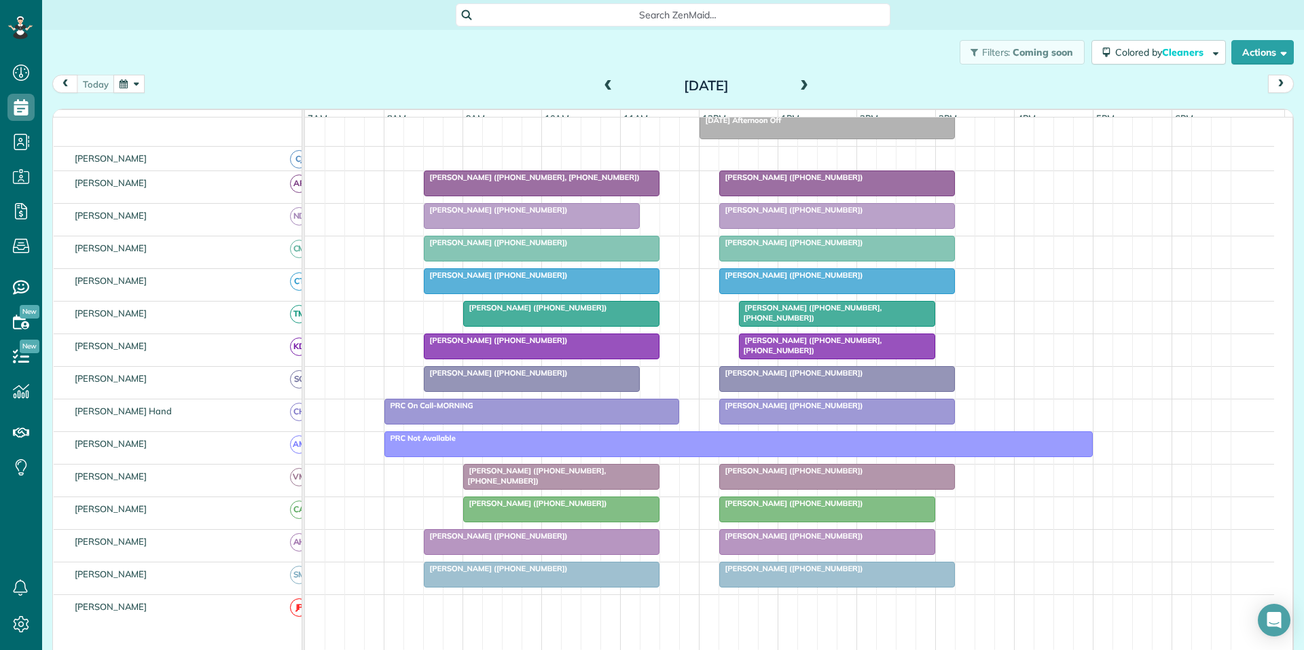
click at [806, 182] on span "Nichole Martin (+16784647972)" at bounding box center [791, 178] width 145 height 10
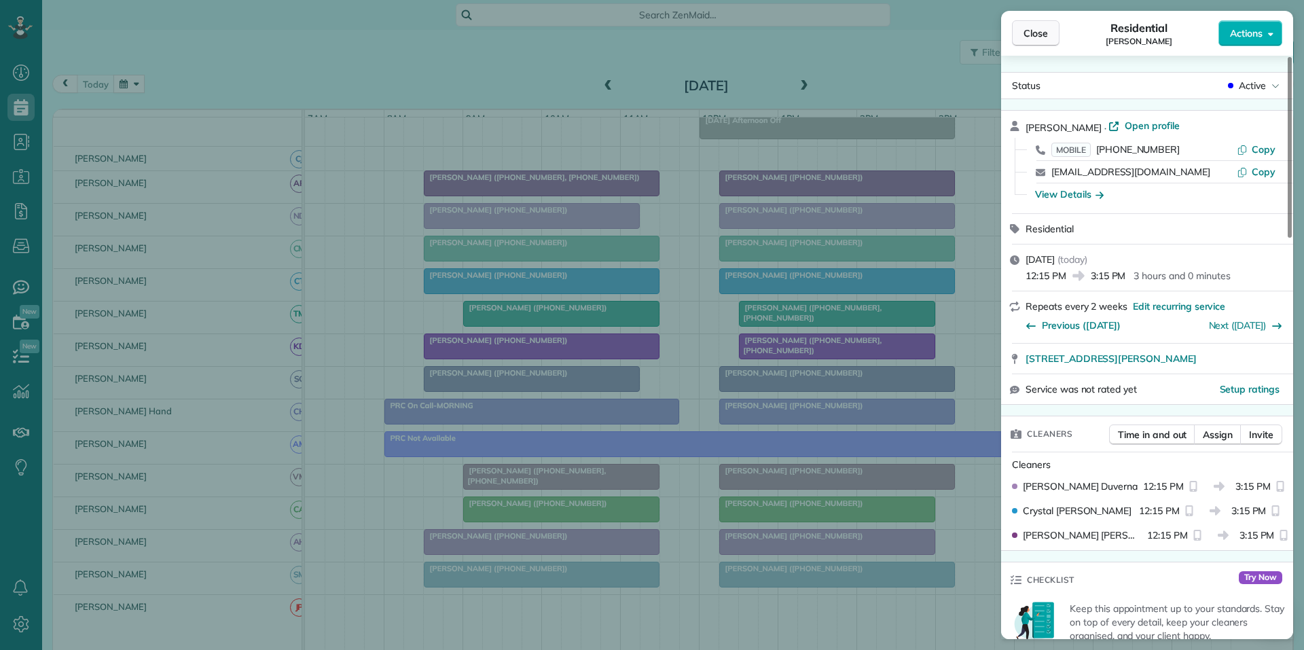
click at [1026, 35] on span "Close" at bounding box center [1036, 33] width 24 height 14
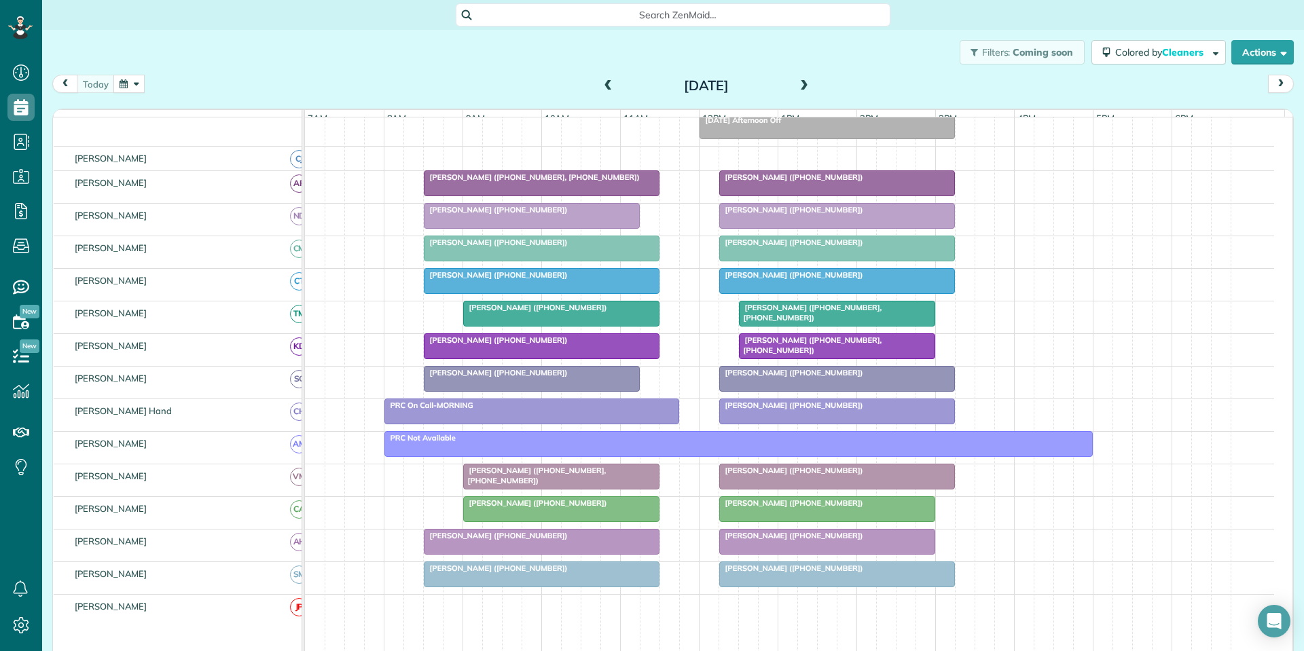
scroll to position [651, 42]
click at [511, 182] on span "Madelyn Rivera (+17704079797, +16469247028)" at bounding box center [531, 178] width 217 height 10
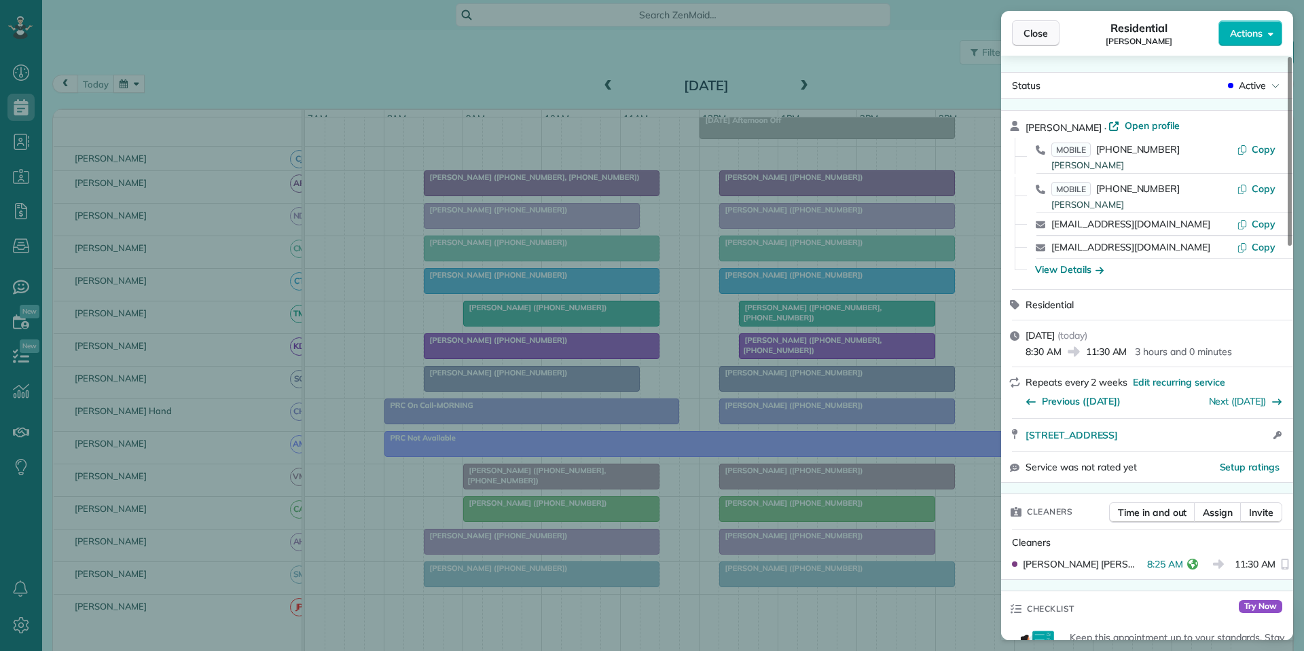
click at [1044, 35] on span "Close" at bounding box center [1036, 33] width 24 height 14
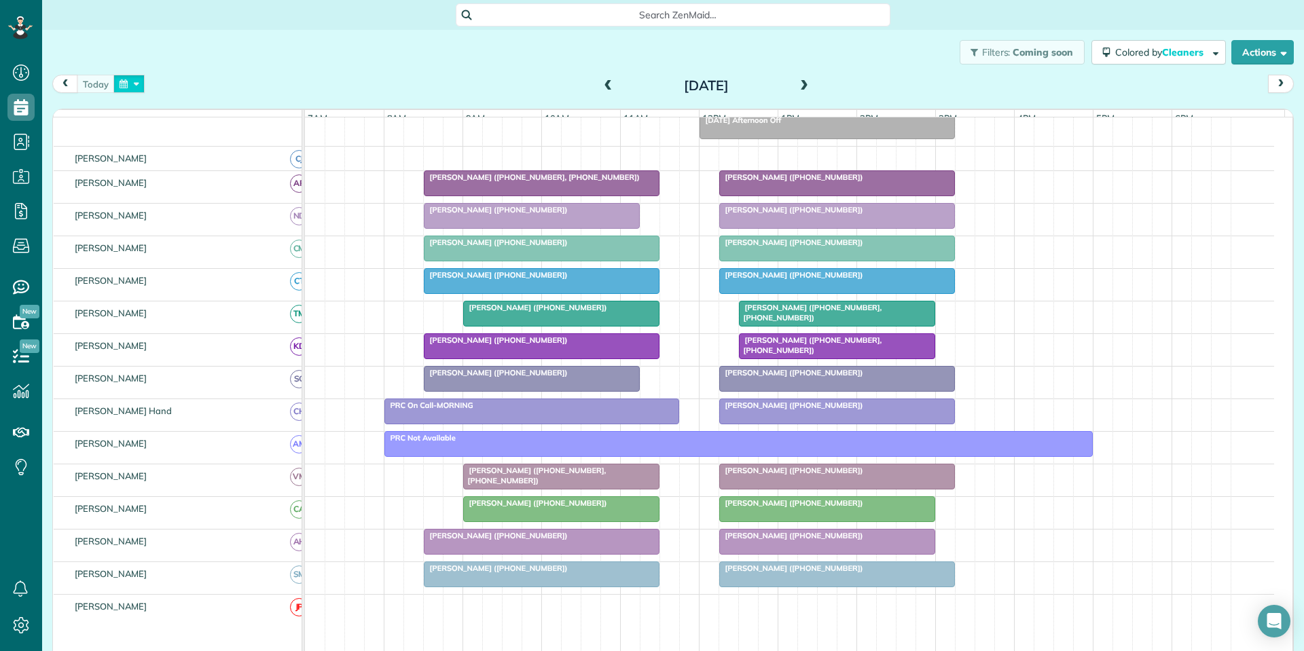
click at [136, 82] on button "button" at bounding box center [128, 84] width 31 height 18
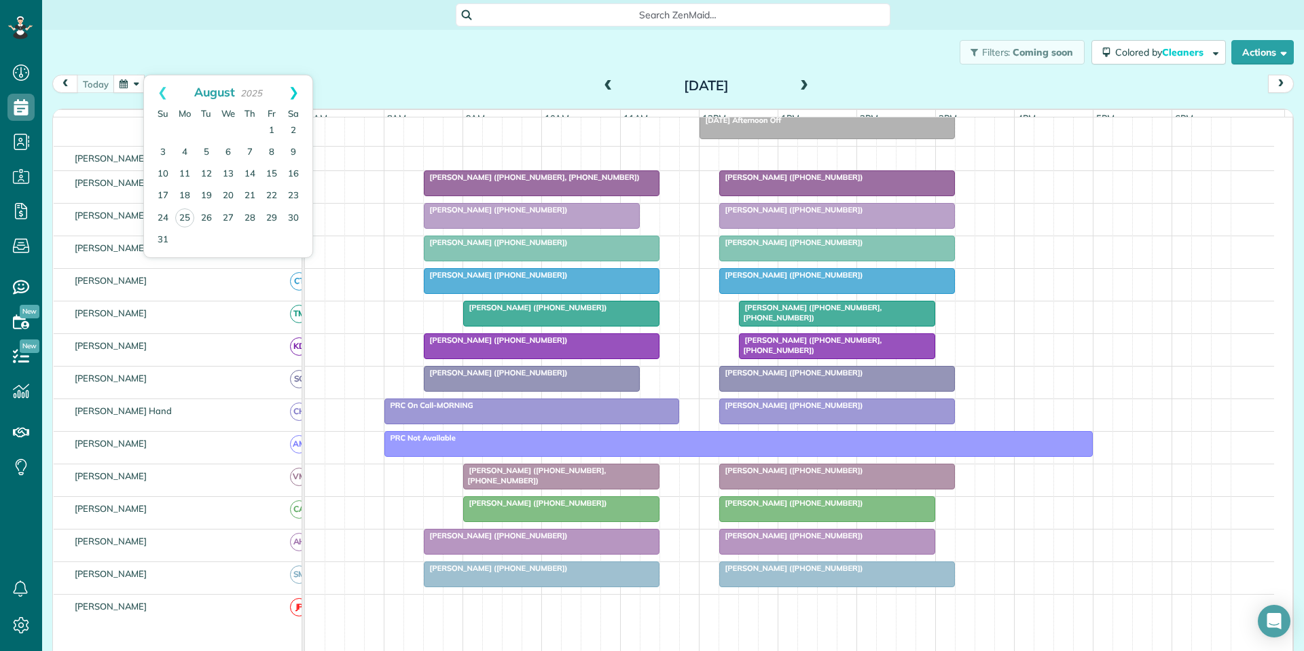
click at [292, 89] on link "Next" at bounding box center [293, 92] width 37 height 34
click at [204, 149] on link "9" at bounding box center [207, 153] width 22 height 22
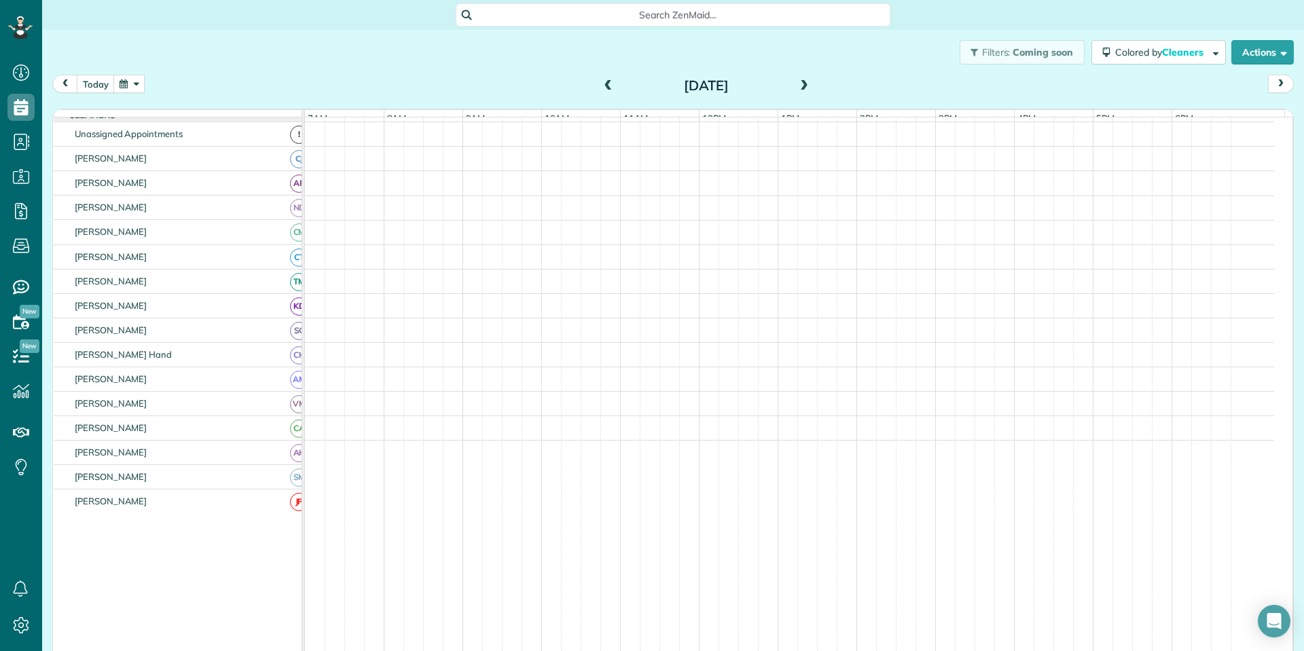
scroll to position [136, 0]
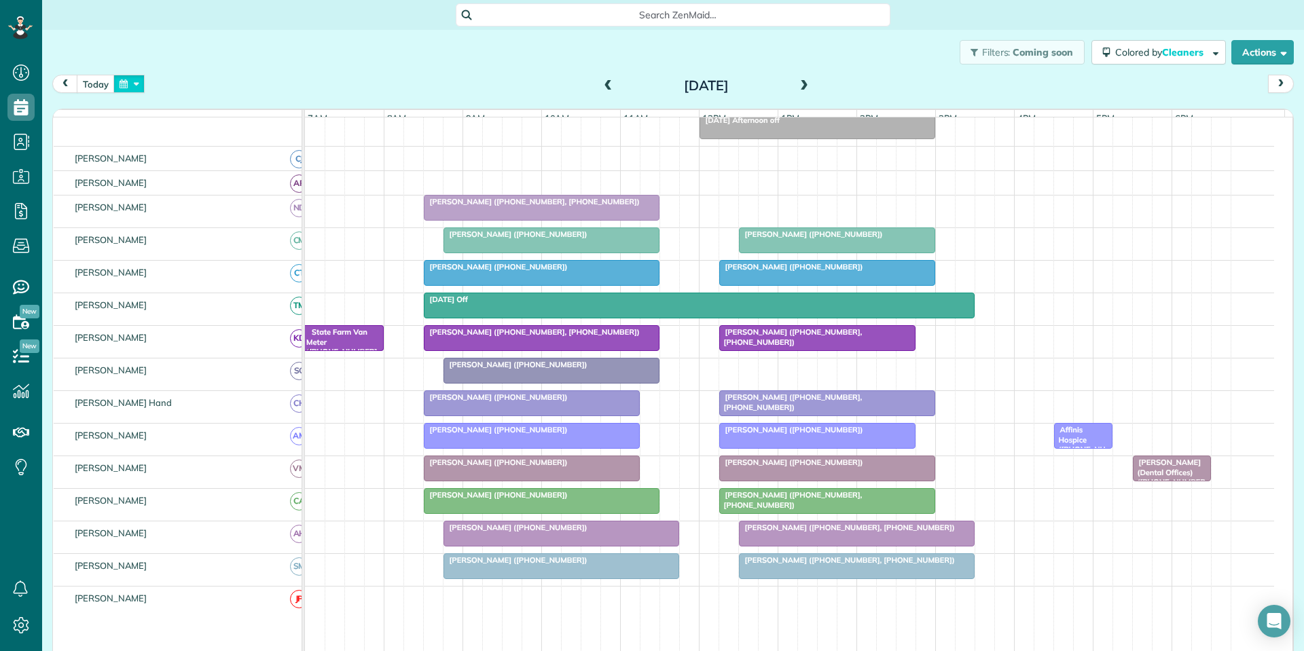
click at [132, 88] on button "button" at bounding box center [128, 84] width 31 height 18
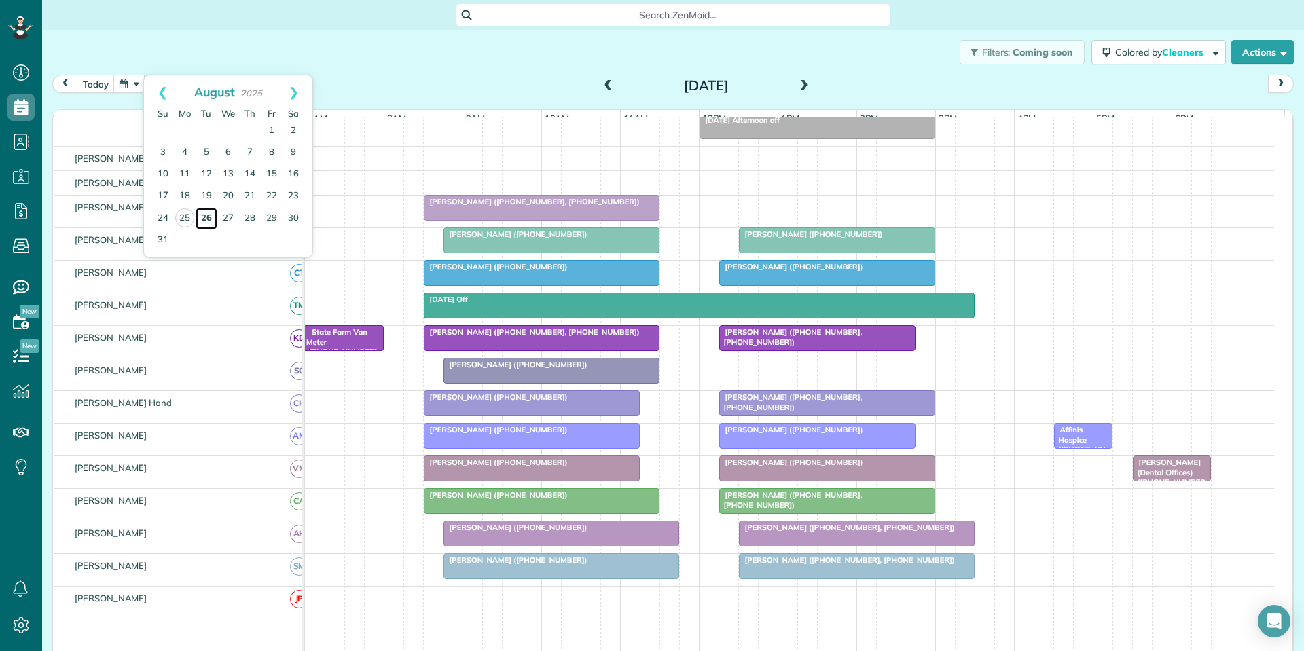
click at [205, 215] on link "26" at bounding box center [207, 219] width 22 height 22
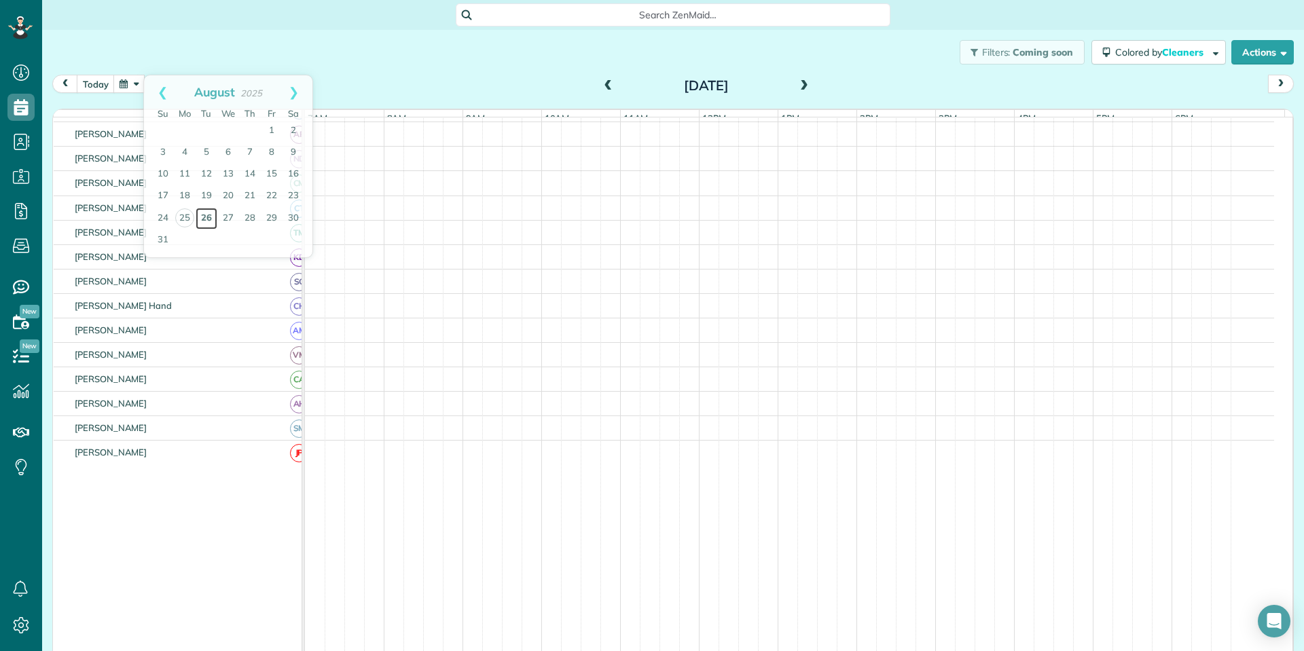
scroll to position [48, 0]
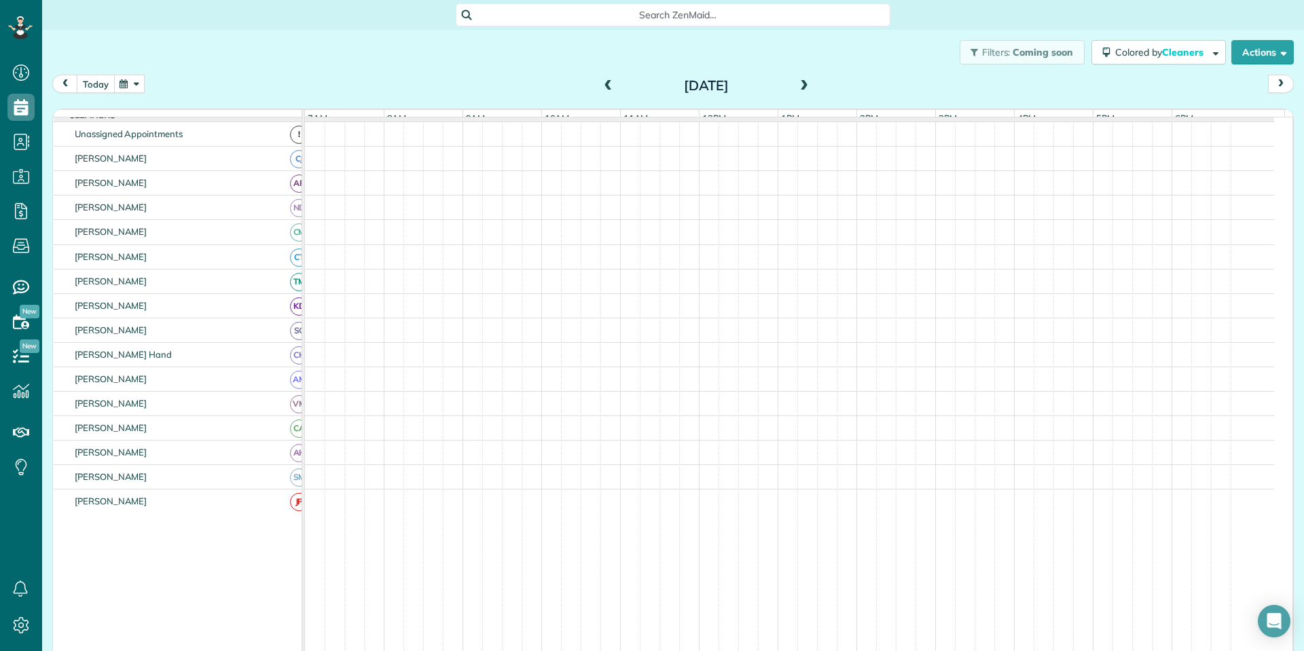
click at [95, 79] on button "today" at bounding box center [96, 84] width 38 height 18
click at [136, 84] on button "button" at bounding box center [128, 84] width 31 height 18
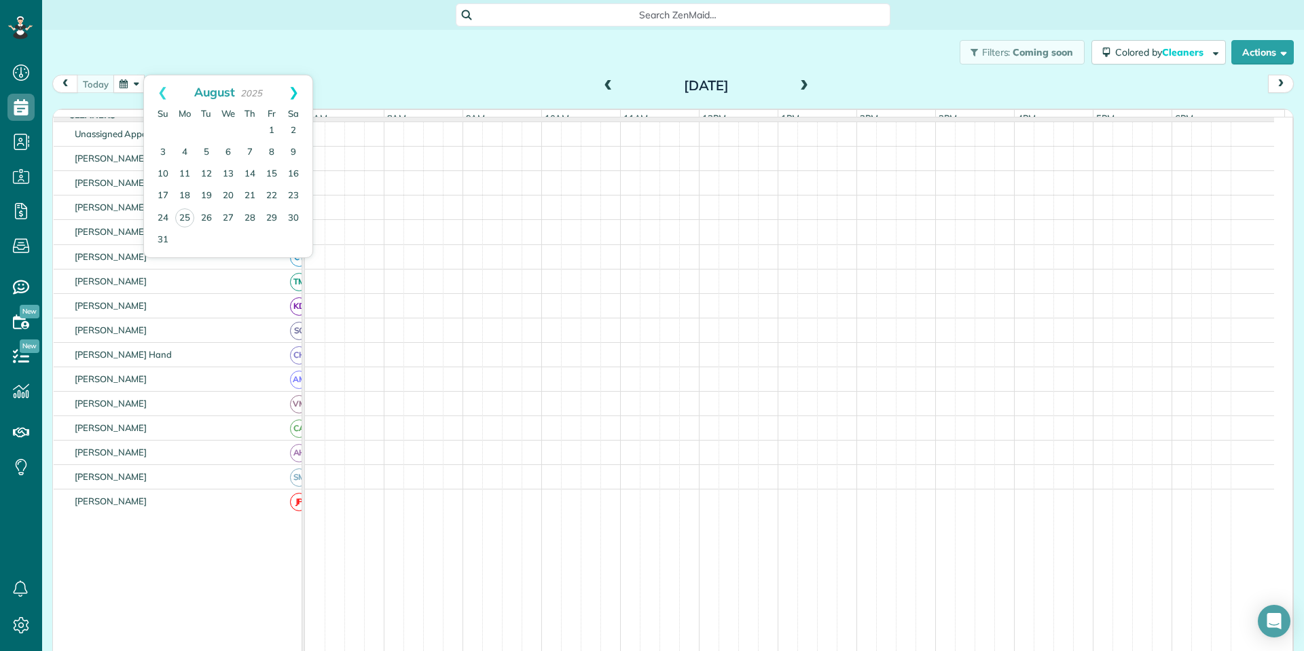
click at [296, 87] on link "Next" at bounding box center [293, 92] width 37 height 34
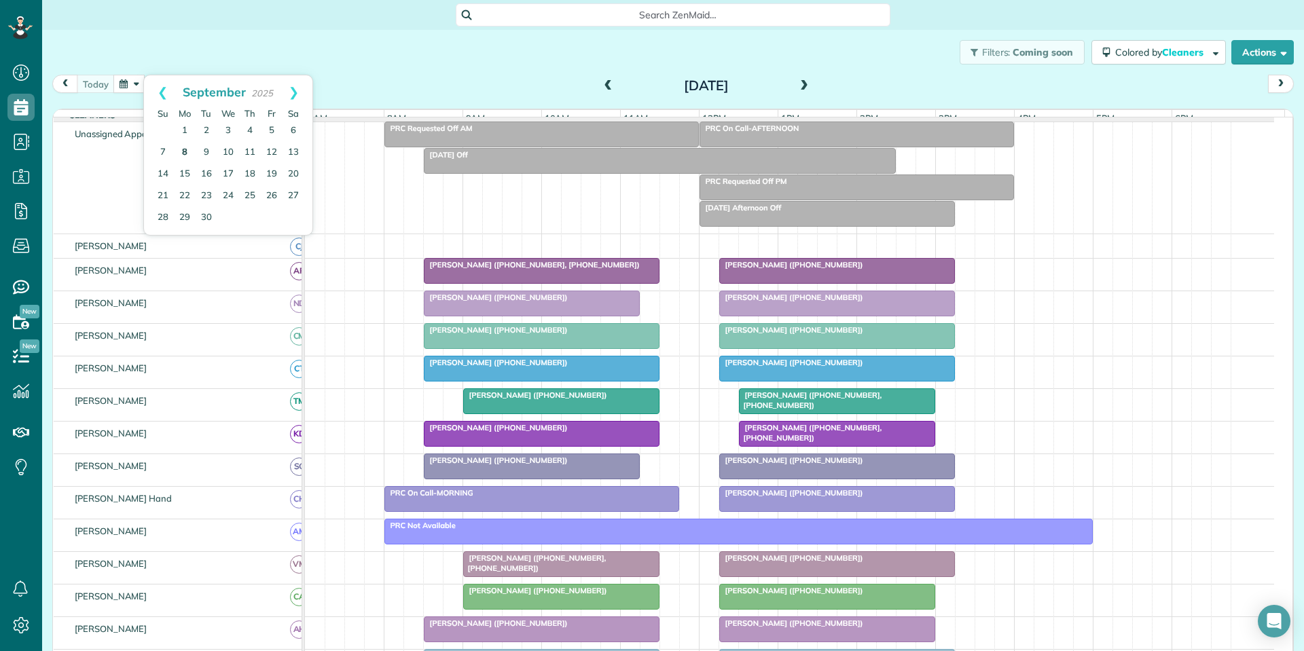
scroll to position [136, 0]
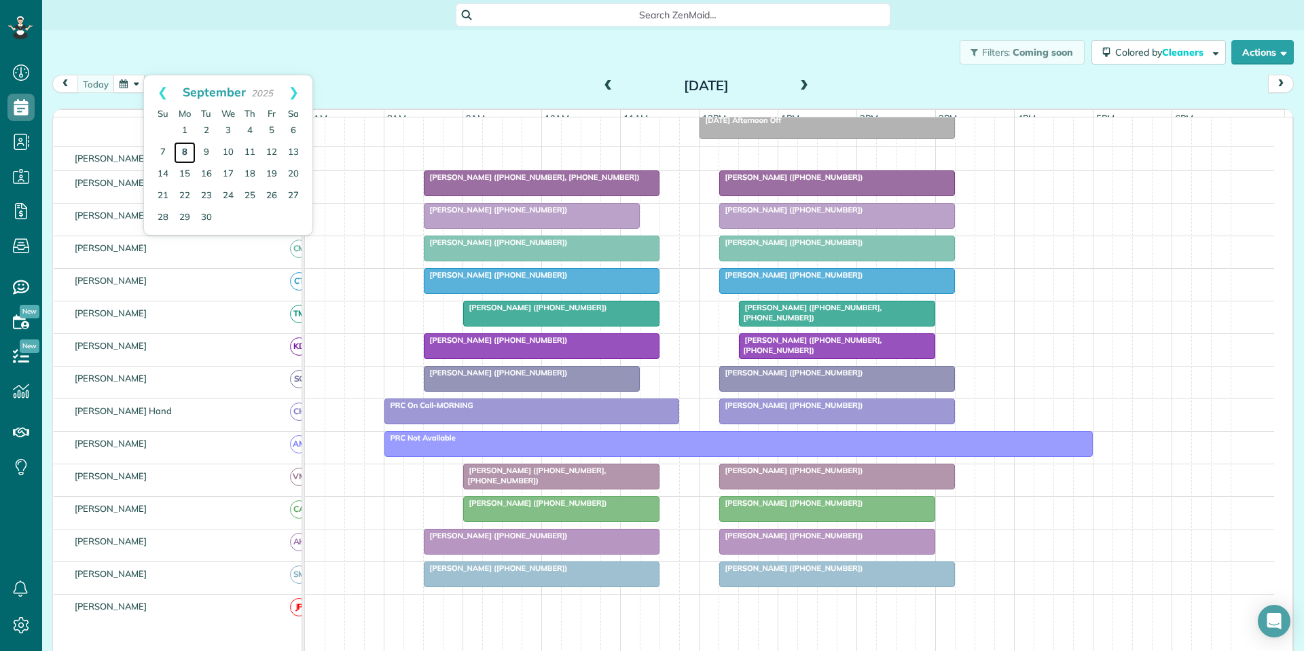
click at [185, 151] on link "8" at bounding box center [185, 153] width 22 height 22
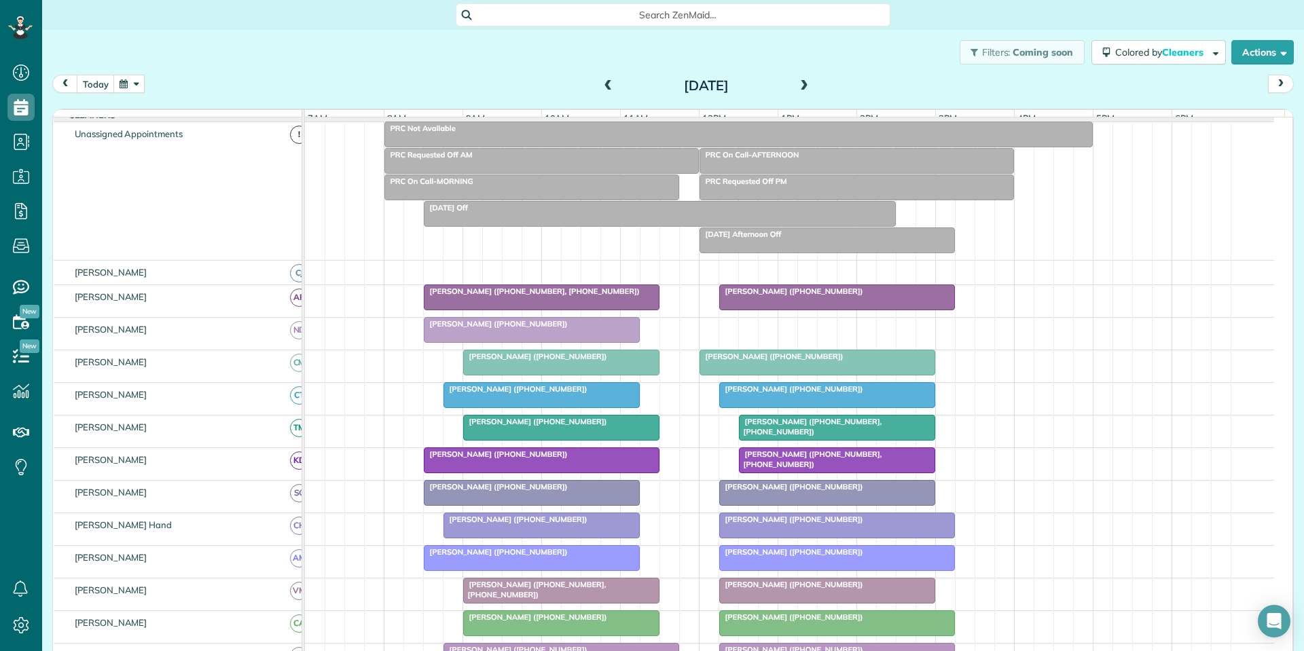
scroll to position [162, 0]
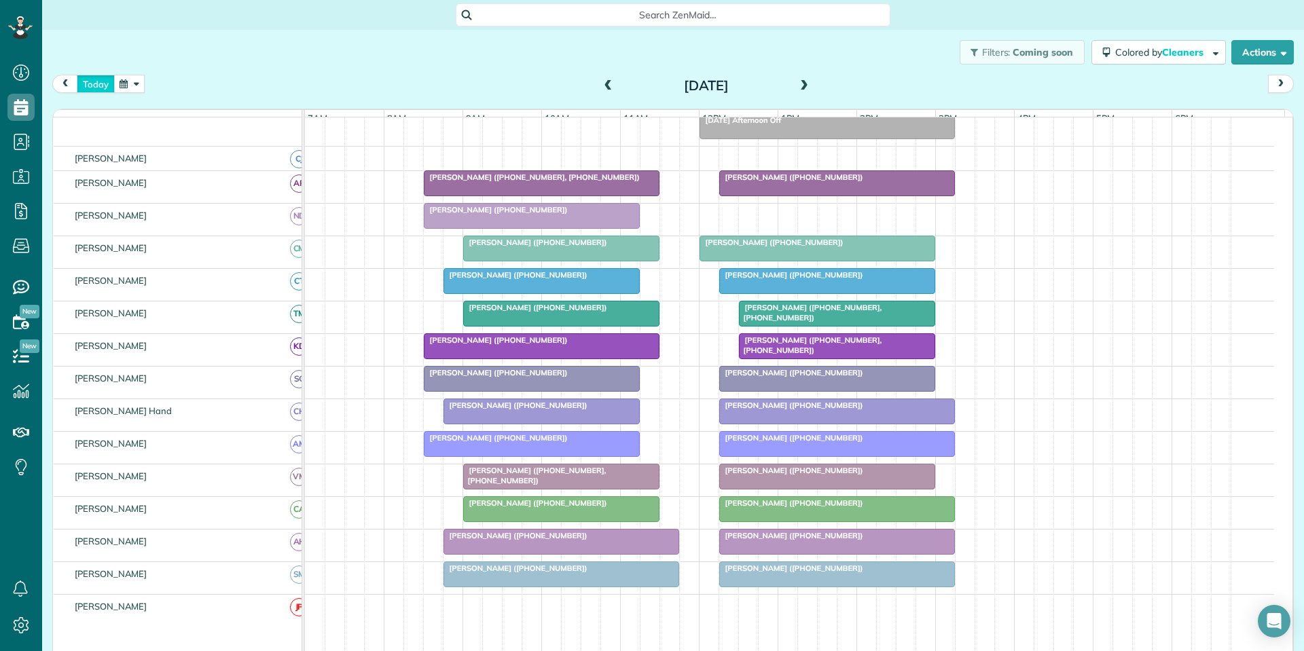
click at [90, 84] on button "today" at bounding box center [96, 84] width 38 height 18
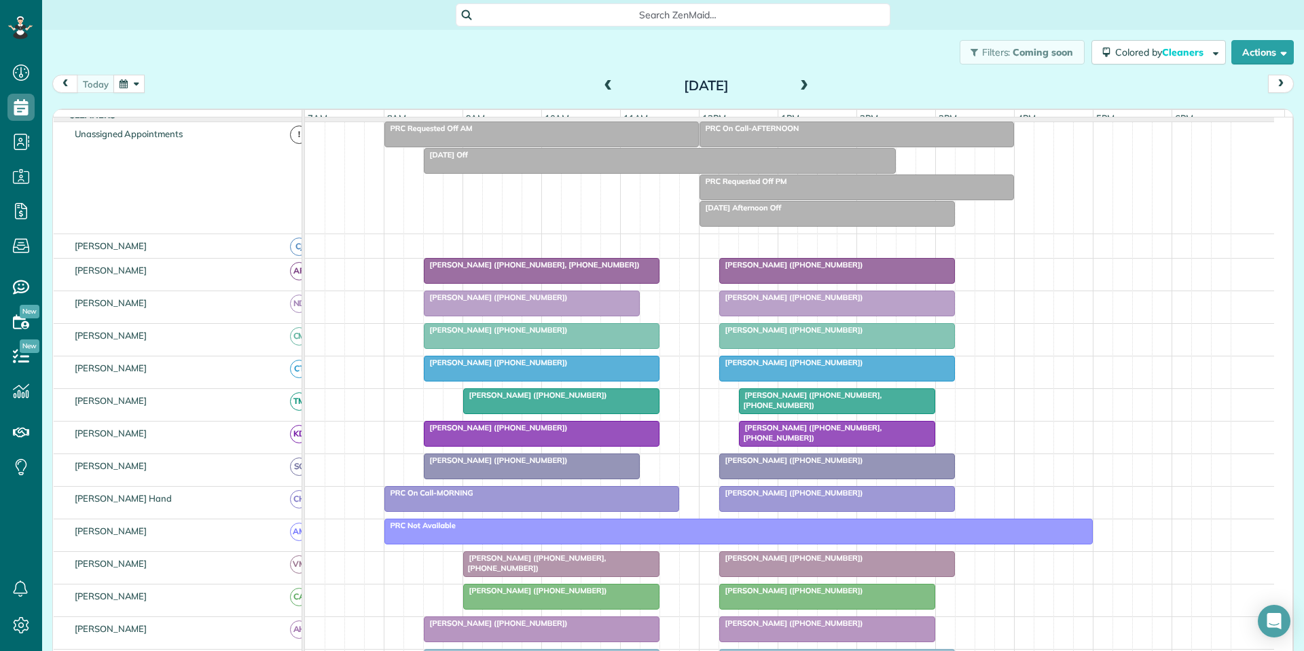
scroll to position [136, 0]
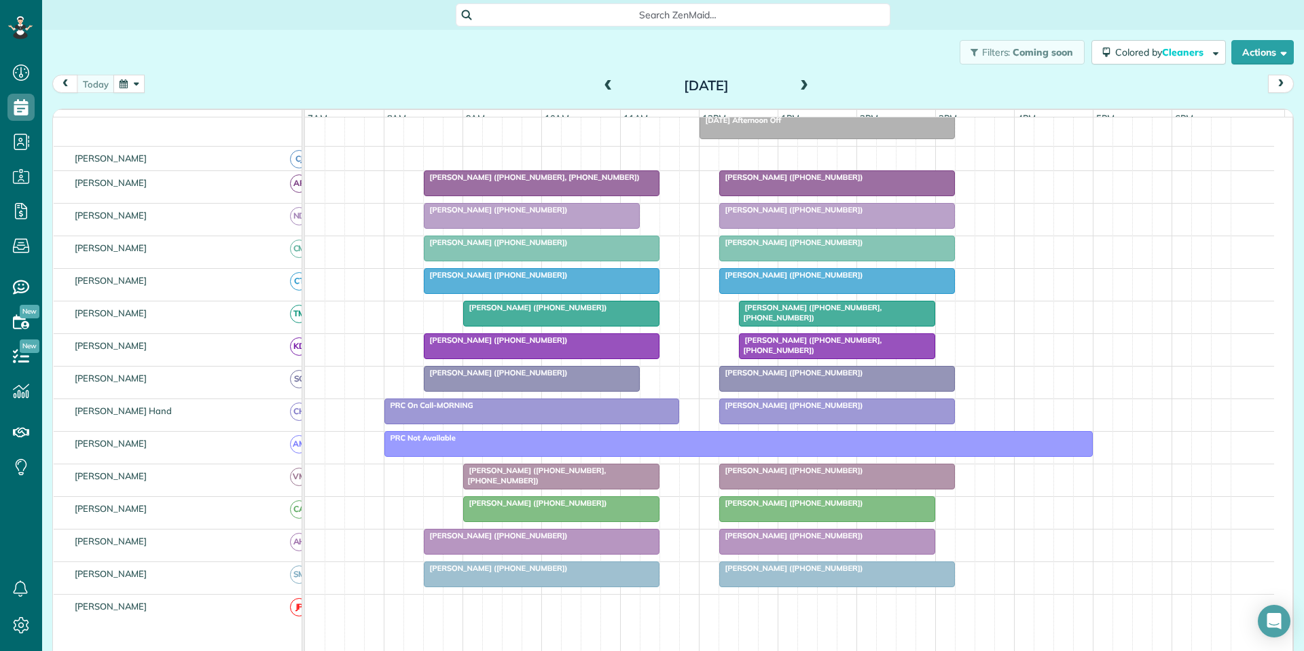
click at [835, 194] on div at bounding box center [837, 183] width 234 height 24
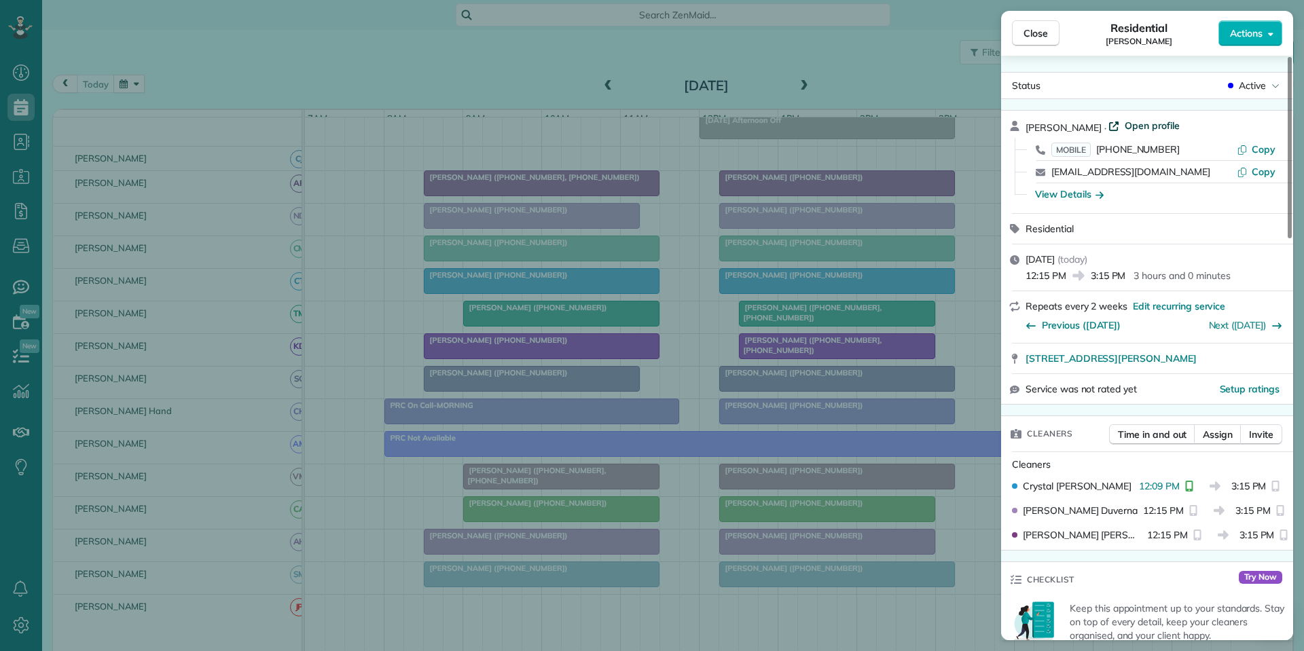
click at [1145, 124] on span "Open profile" at bounding box center [1152, 126] width 55 height 14
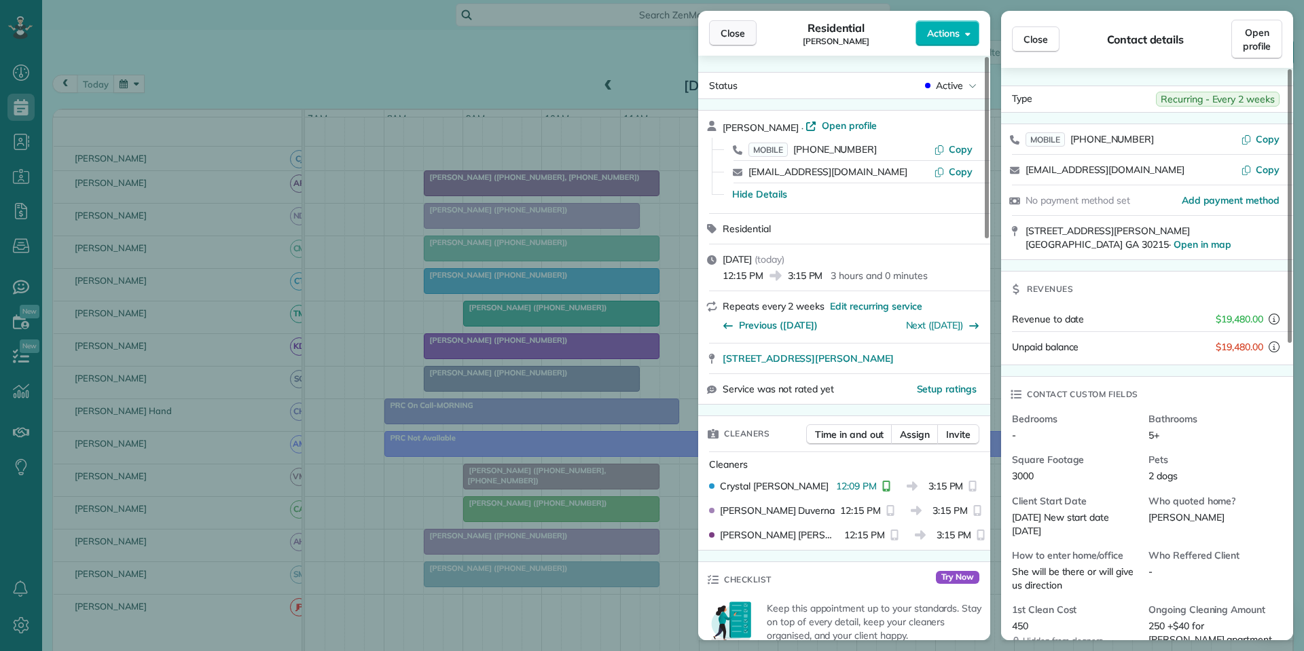
click at [746, 33] on button "Close" at bounding box center [733, 33] width 48 height 26
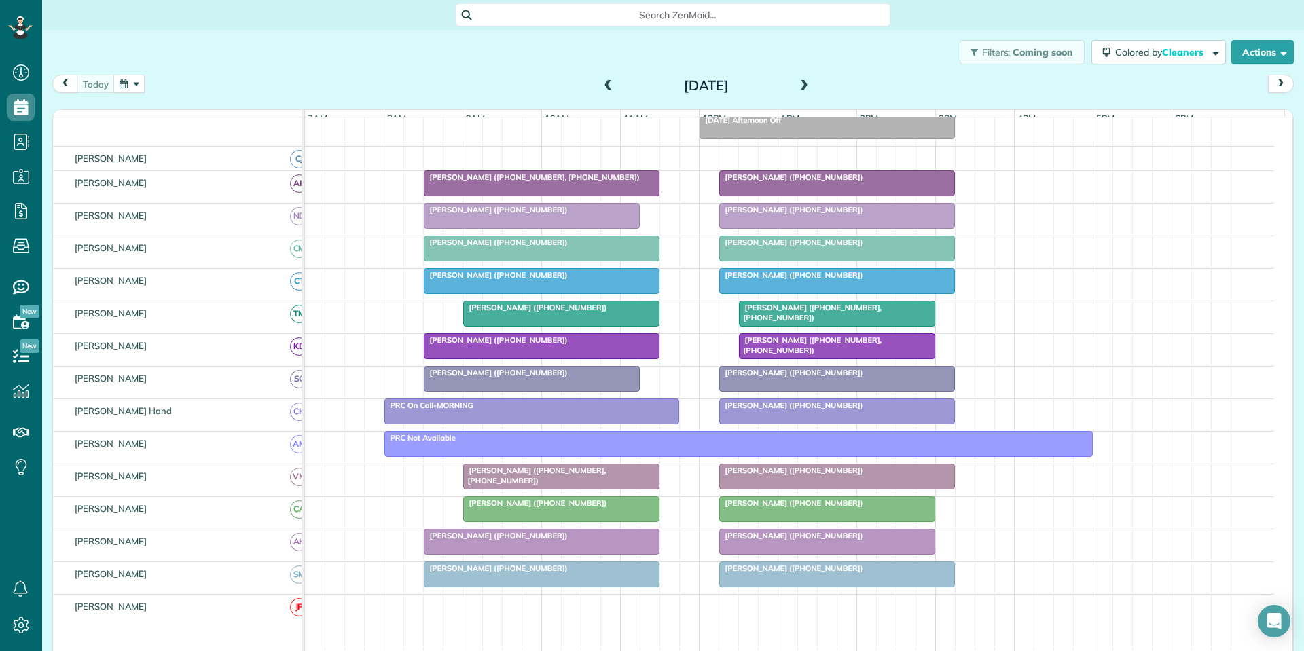
click at [131, 79] on button "button" at bounding box center [128, 84] width 31 height 18
click at [300, 86] on link "Next" at bounding box center [293, 92] width 37 height 34
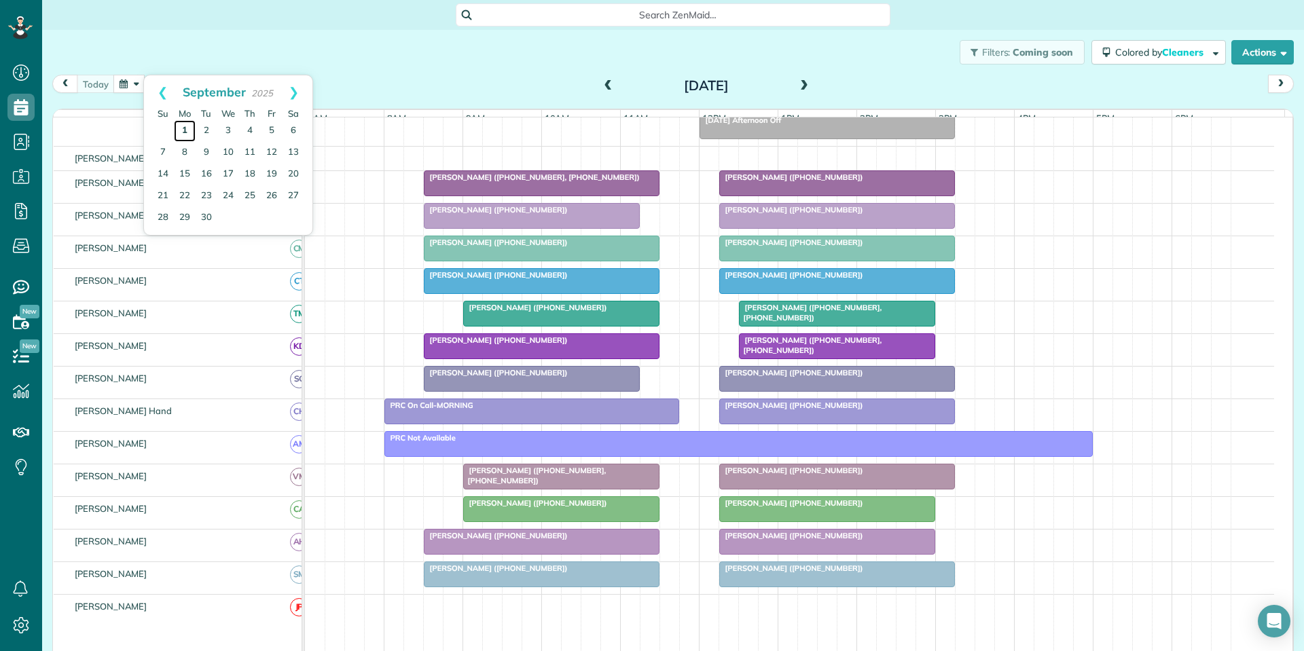
click at [183, 127] on link "1" at bounding box center [185, 131] width 22 height 22
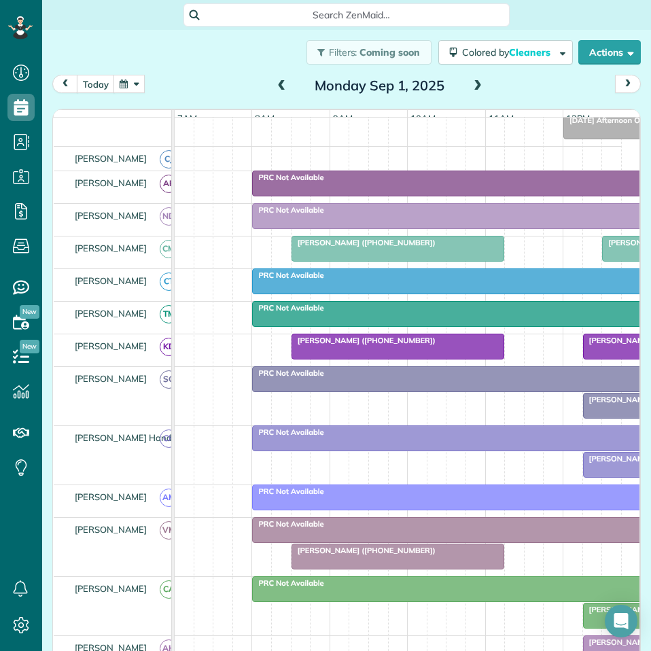
scroll to position [651, 42]
click at [473, 84] on span at bounding box center [477, 86] width 15 height 12
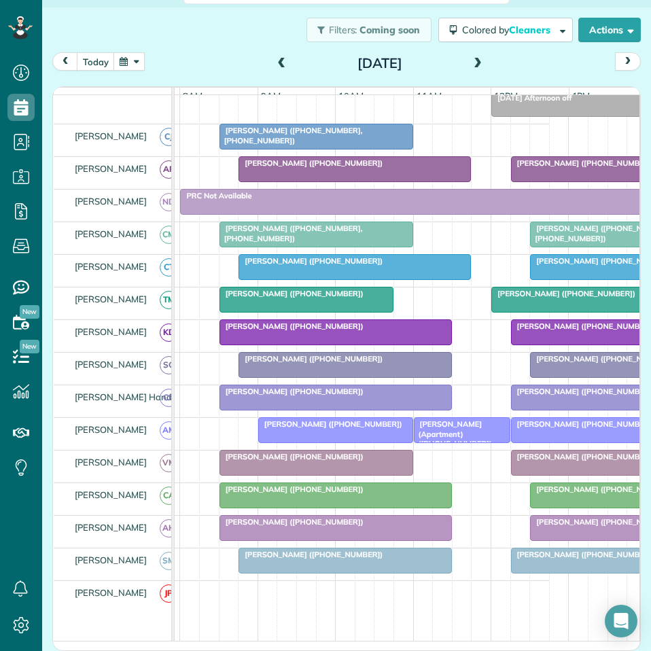
scroll to position [0, 97]
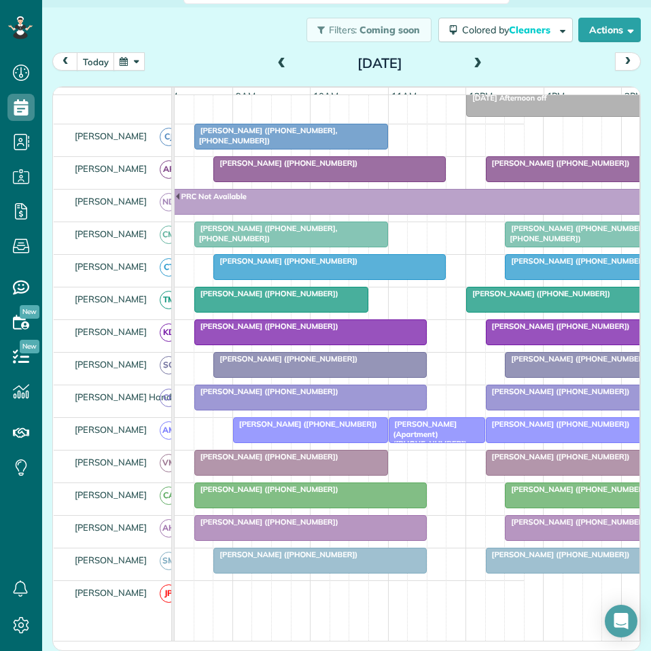
click at [474, 60] on span at bounding box center [477, 64] width 15 height 12
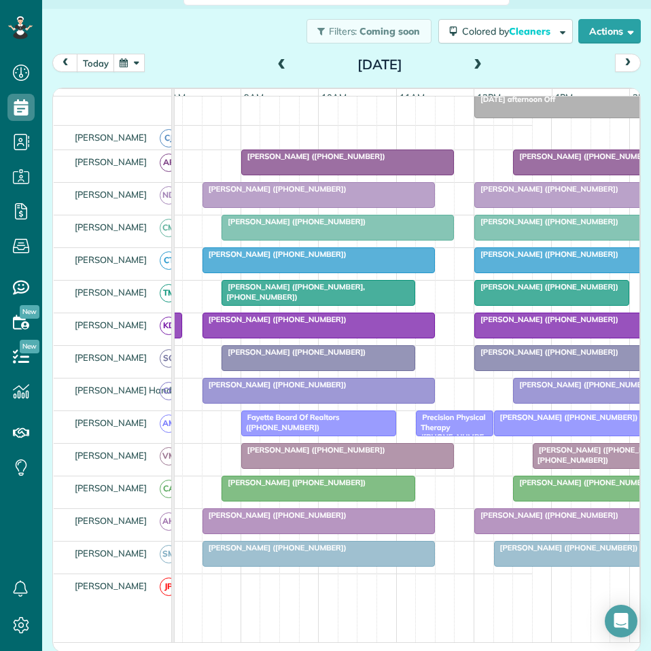
scroll to position [0, 111]
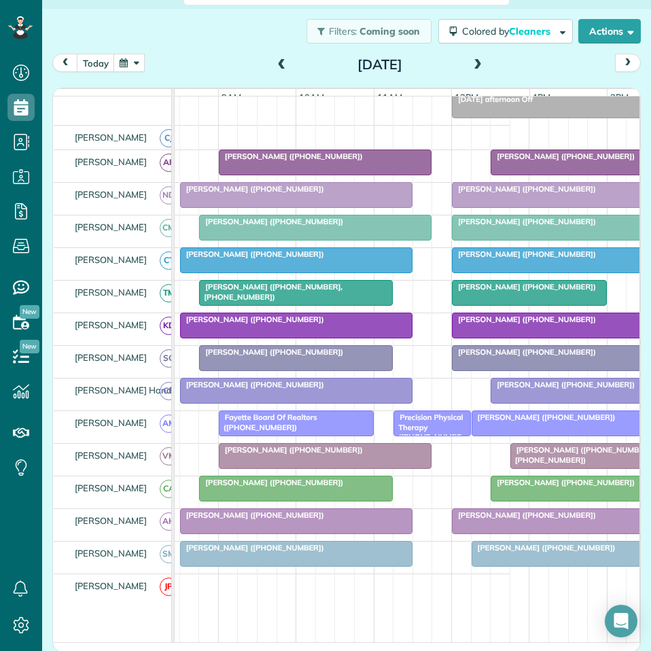
click at [476, 61] on span at bounding box center [477, 65] width 15 height 12
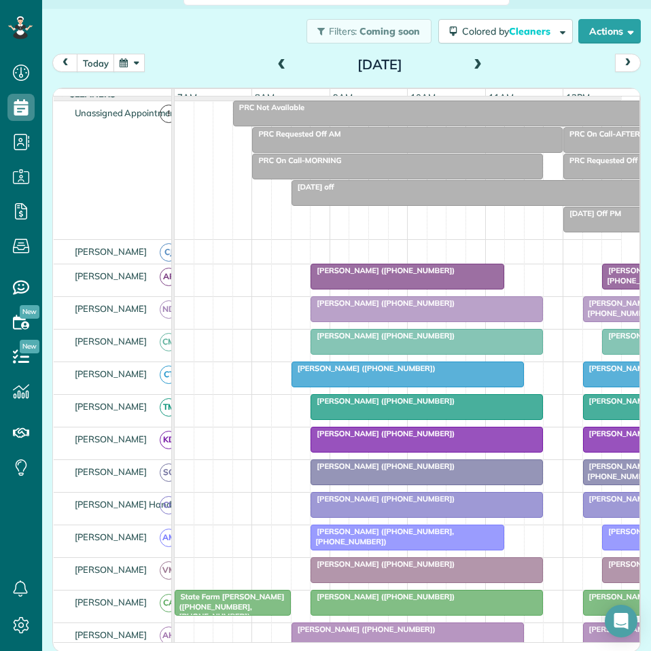
scroll to position [0, 0]
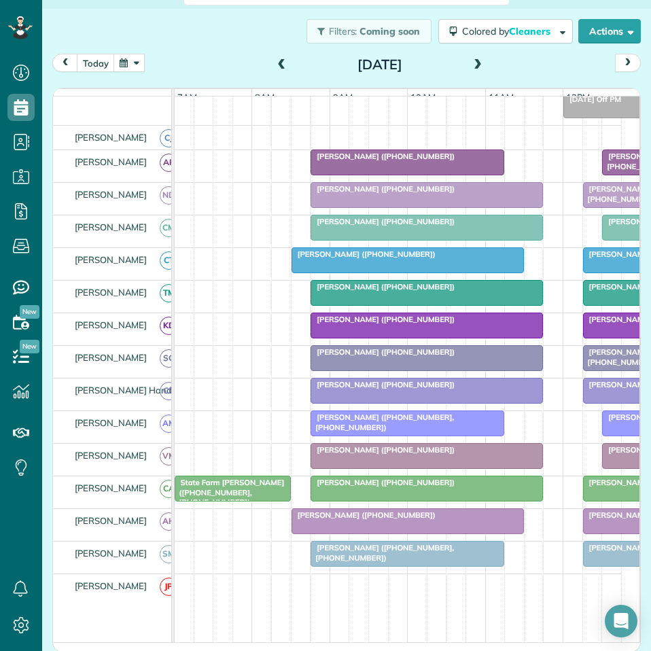
click at [470, 61] on span at bounding box center [477, 65] width 15 height 12
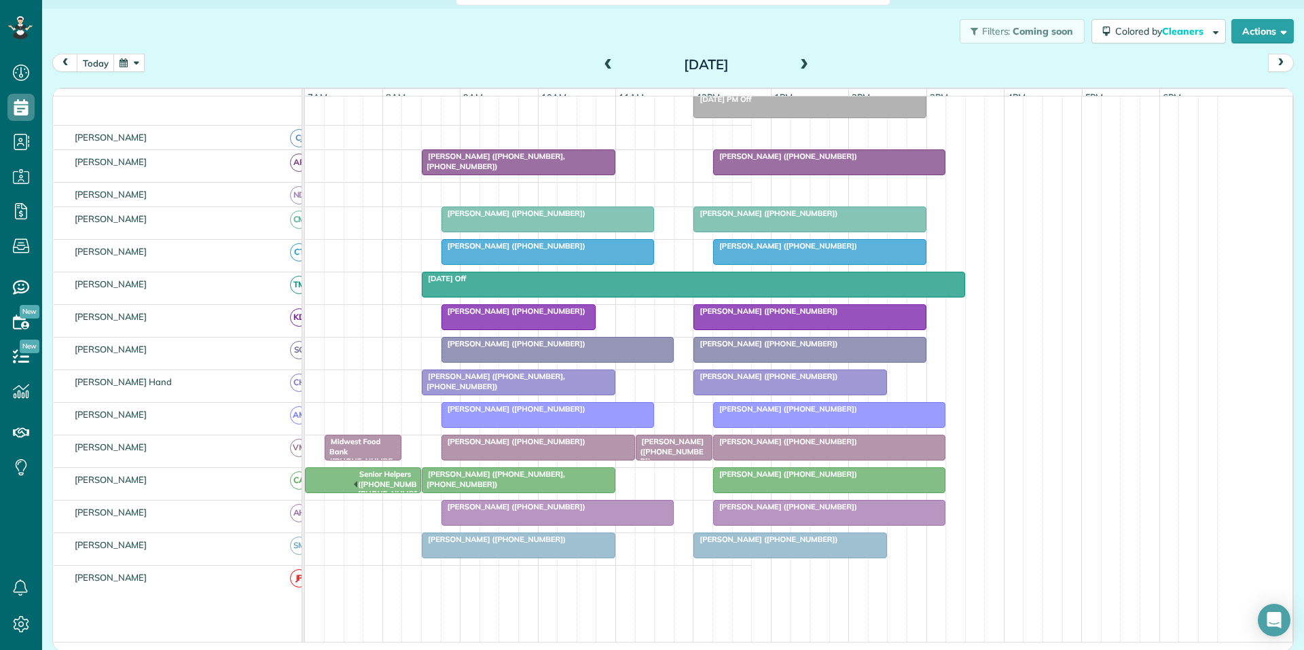
scroll to position [650, 42]
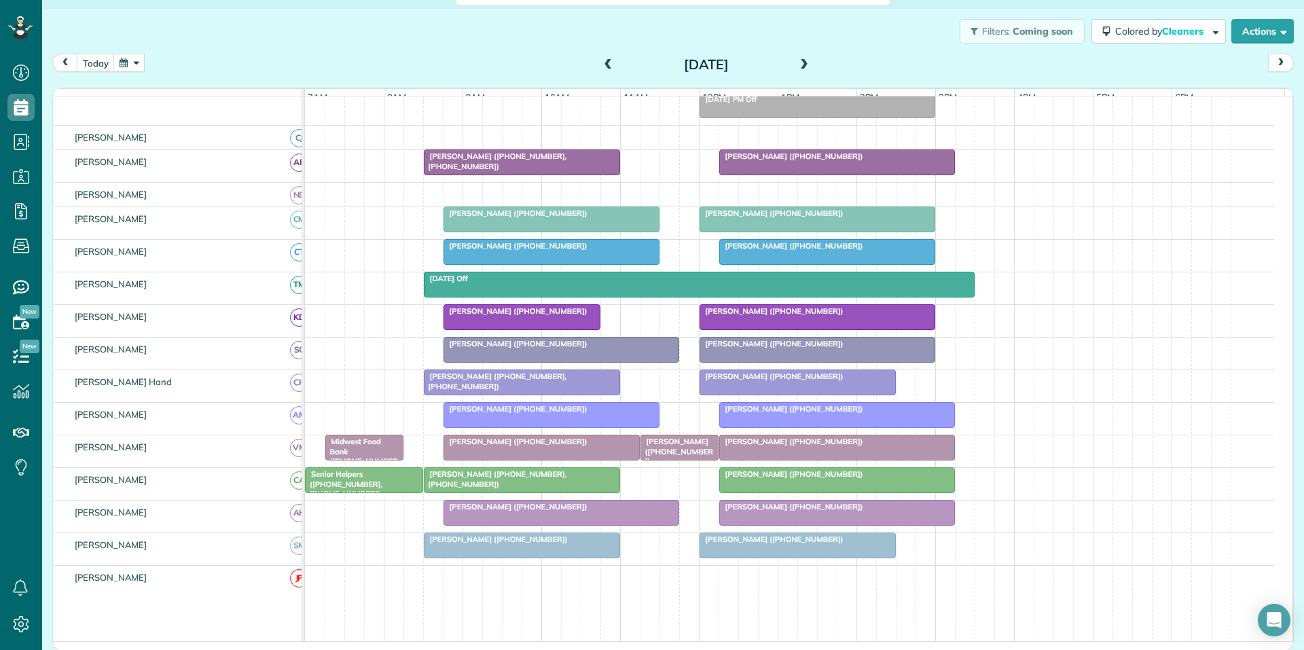
click at [134, 66] on button "button" at bounding box center [128, 63] width 31 height 18
click at [295, 72] on link "Next" at bounding box center [293, 71] width 37 height 34
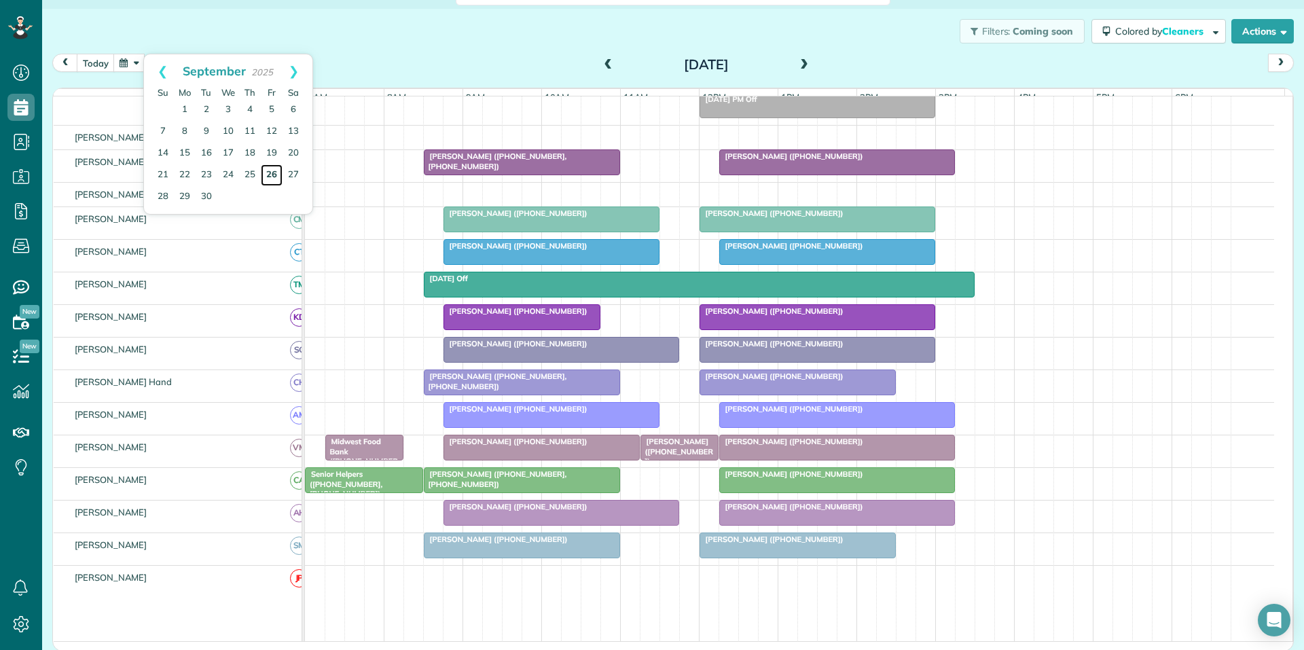
click at [270, 173] on link "26" at bounding box center [272, 175] width 22 height 22
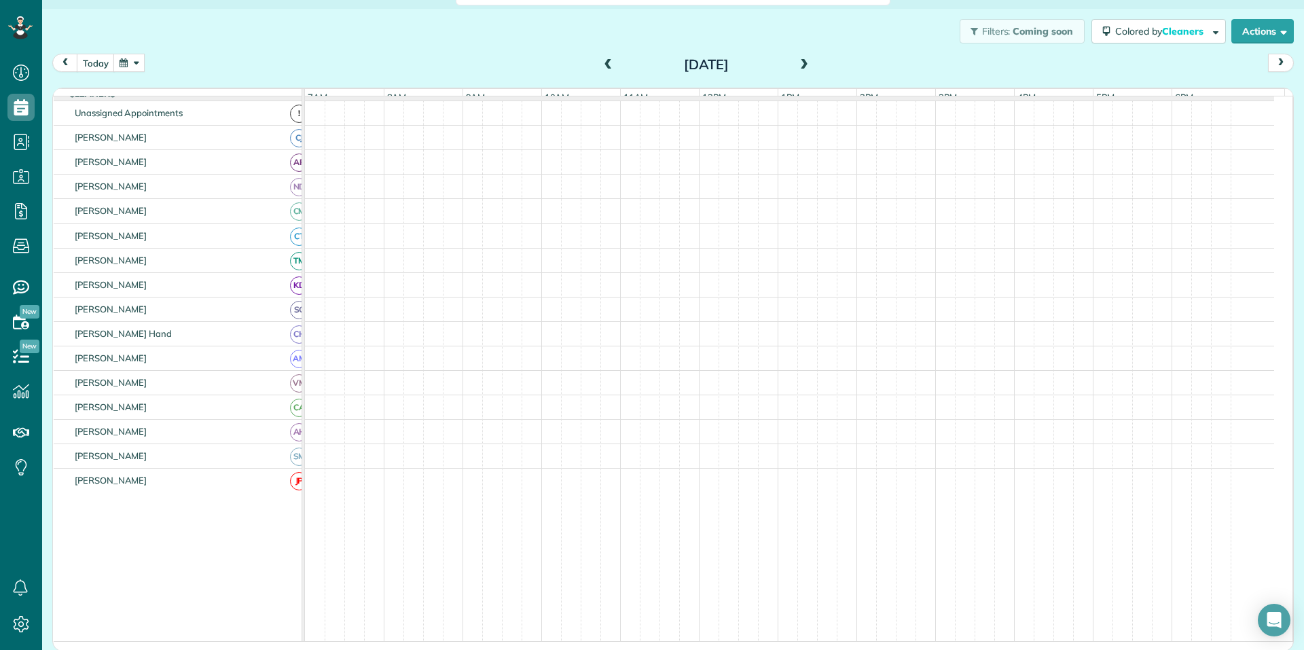
scroll to position [109, 0]
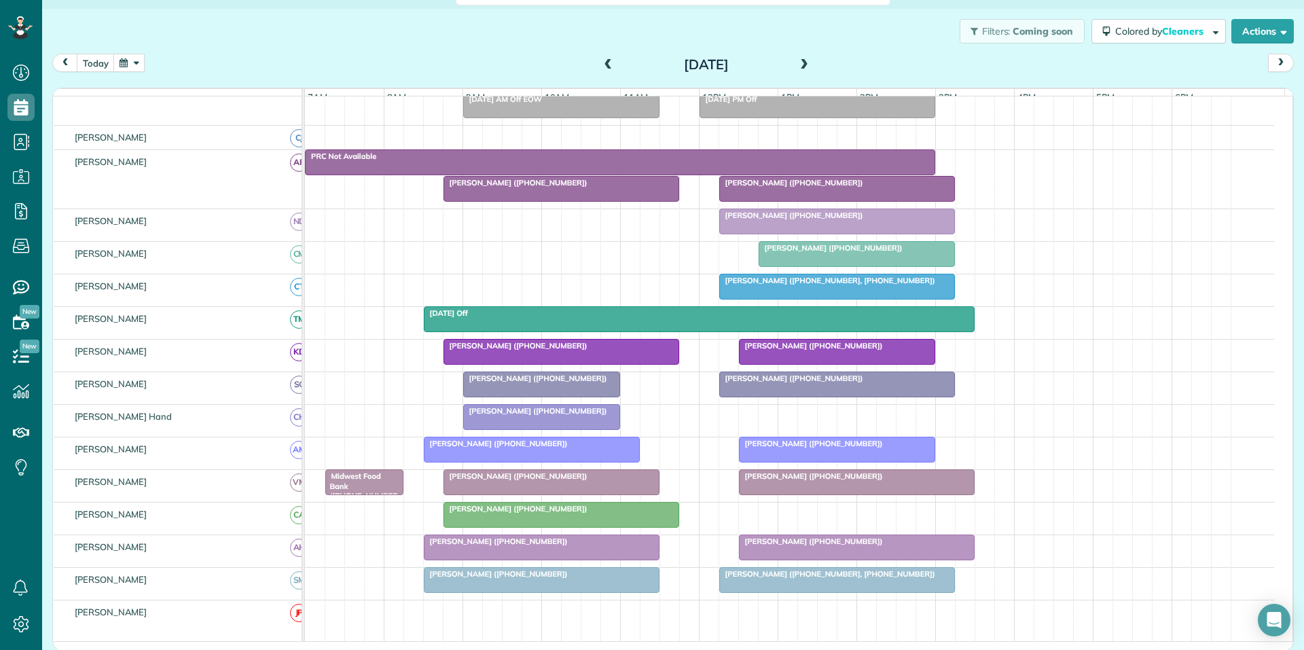
click at [132, 67] on button "button" at bounding box center [128, 63] width 31 height 18
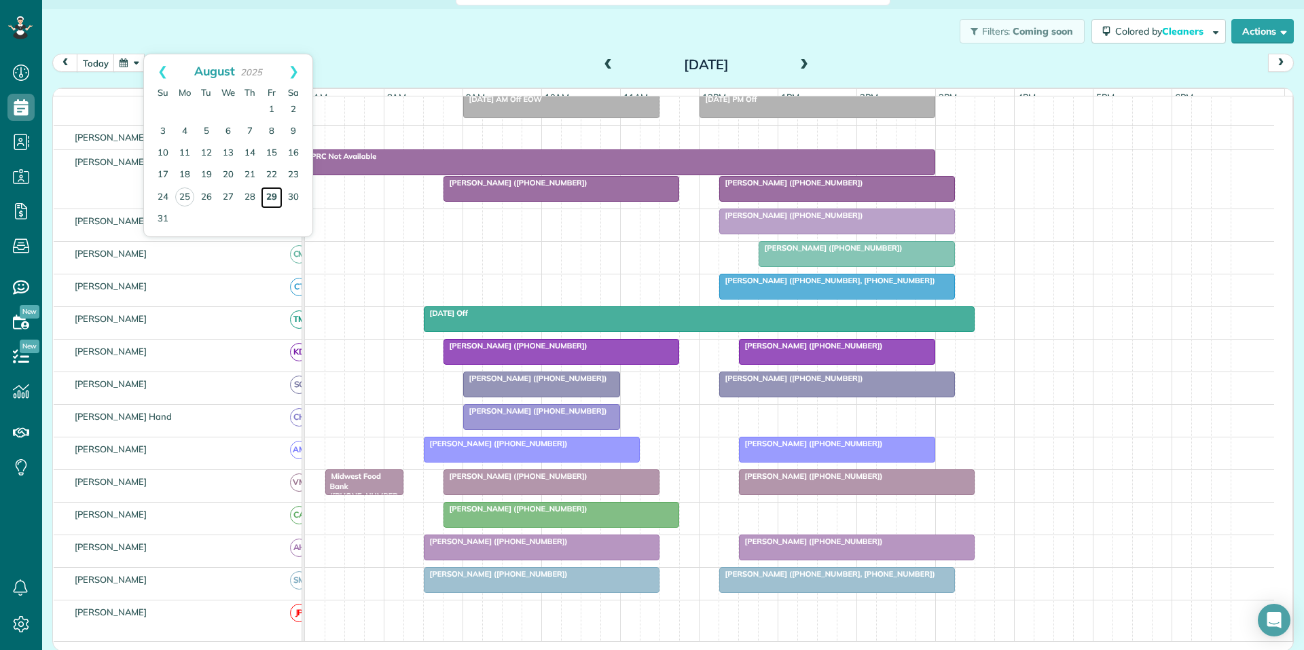
click at [272, 192] on link "29" at bounding box center [272, 198] width 22 height 22
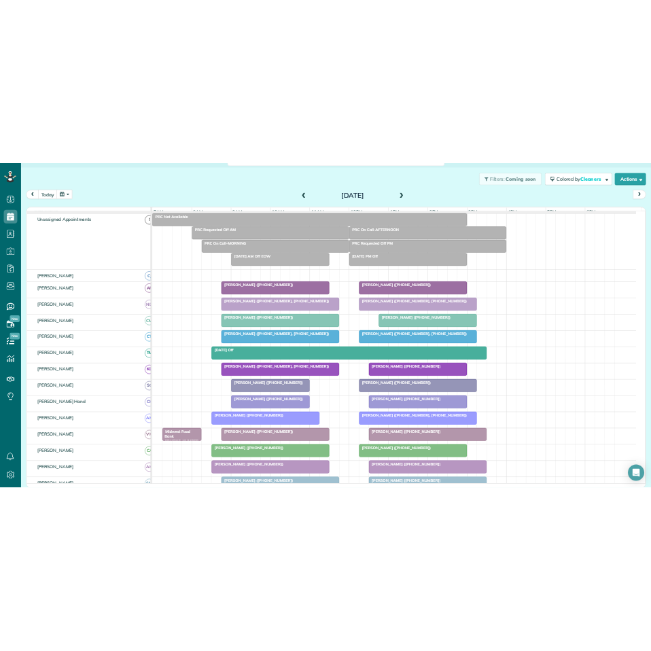
scroll to position [136, 0]
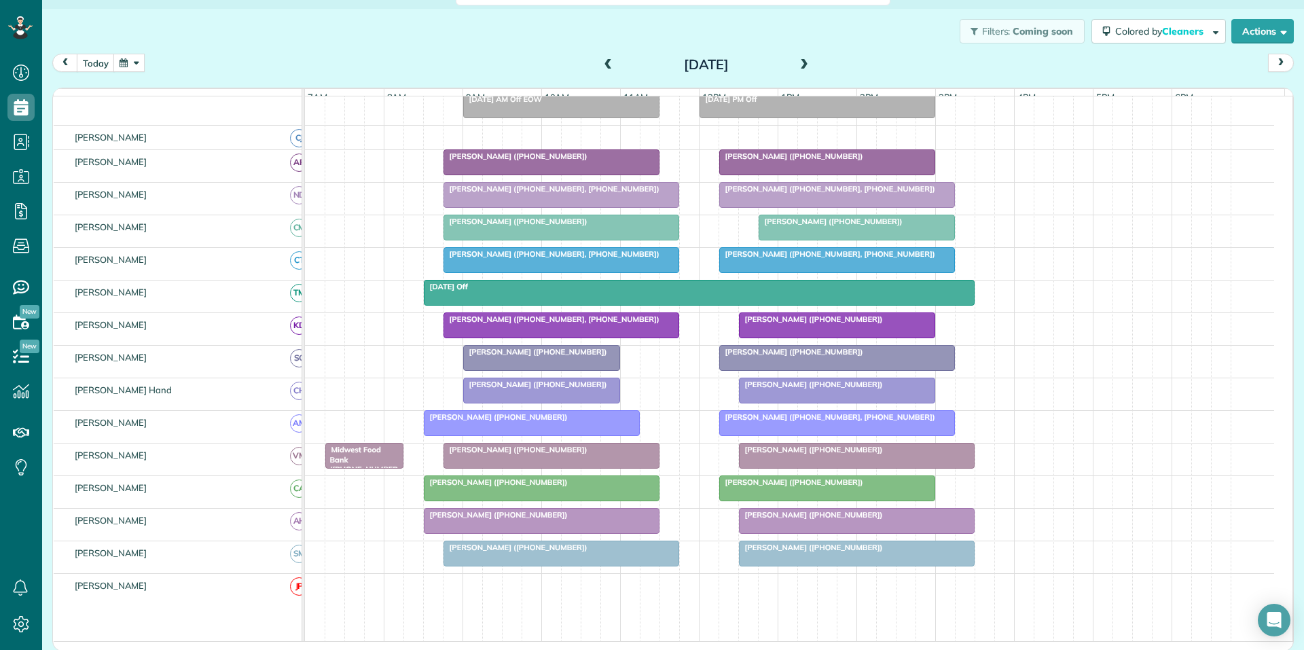
click at [507, 226] on span "Tracy Rowell (+14047025683)" at bounding box center [515, 222] width 145 height 10
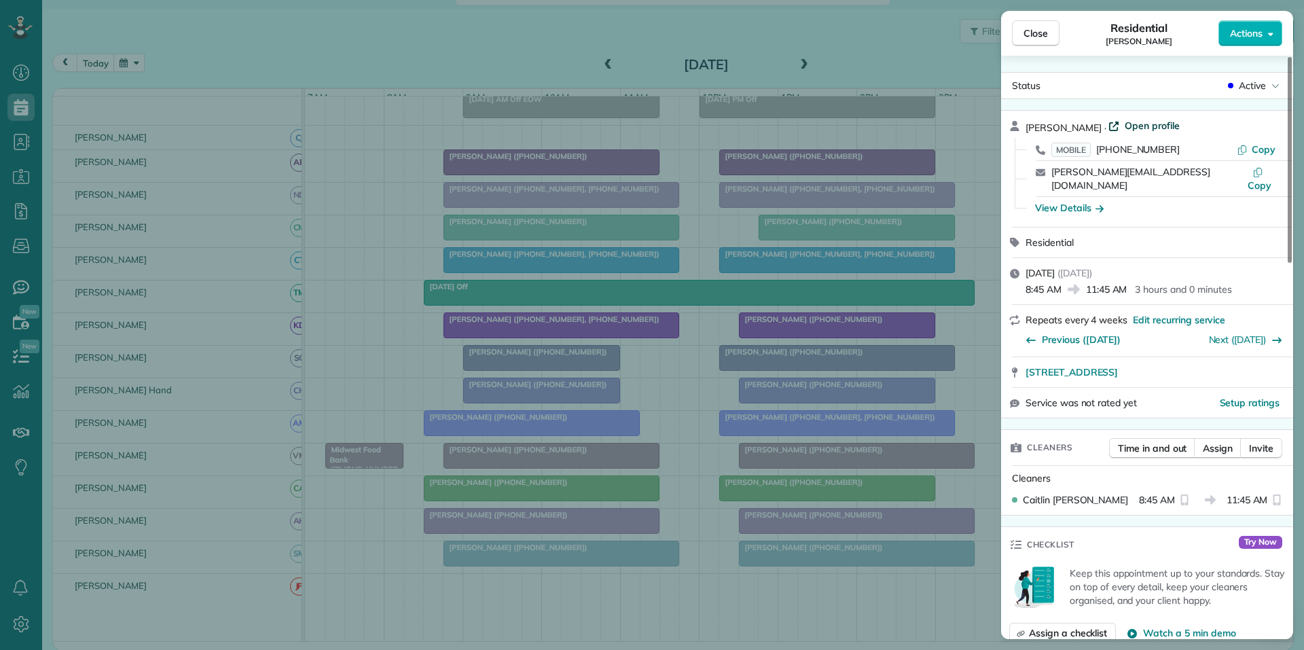
click at [1134, 126] on span "Open profile" at bounding box center [1152, 126] width 55 height 14
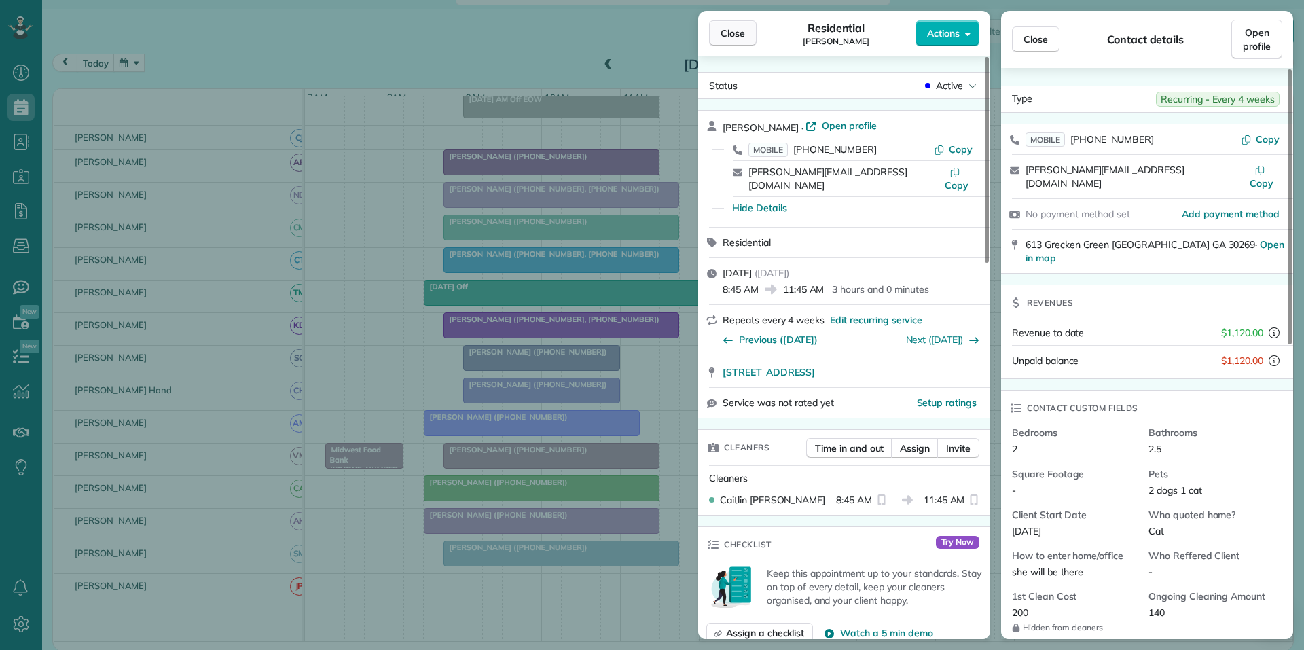
click at [732, 33] on span "Close" at bounding box center [733, 33] width 24 height 14
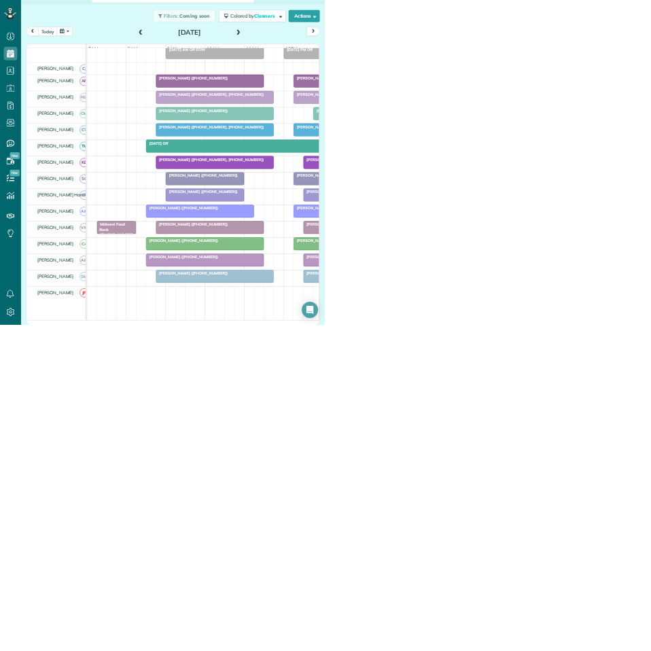
scroll to position [651, 42]
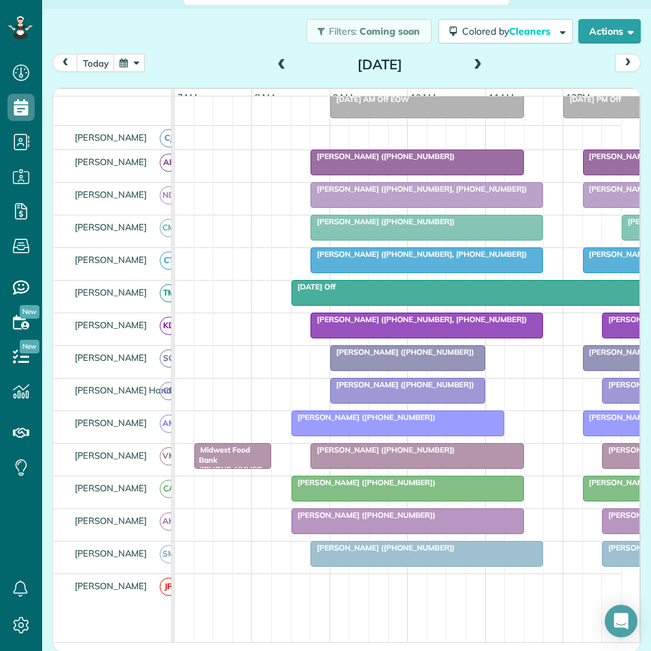
click at [128, 62] on button "button" at bounding box center [128, 63] width 31 height 18
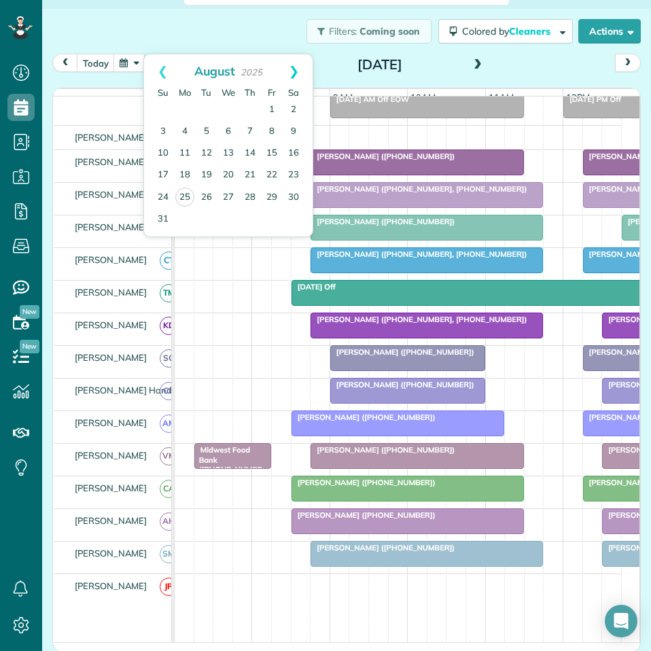
click at [295, 70] on link "Next" at bounding box center [293, 71] width 37 height 34
click at [179, 166] on link "22" at bounding box center [185, 175] width 22 height 22
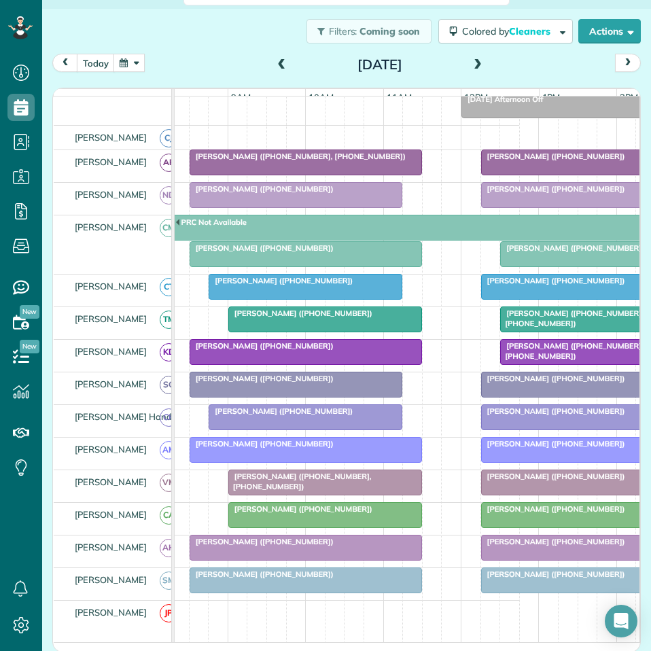
scroll to position [0, 96]
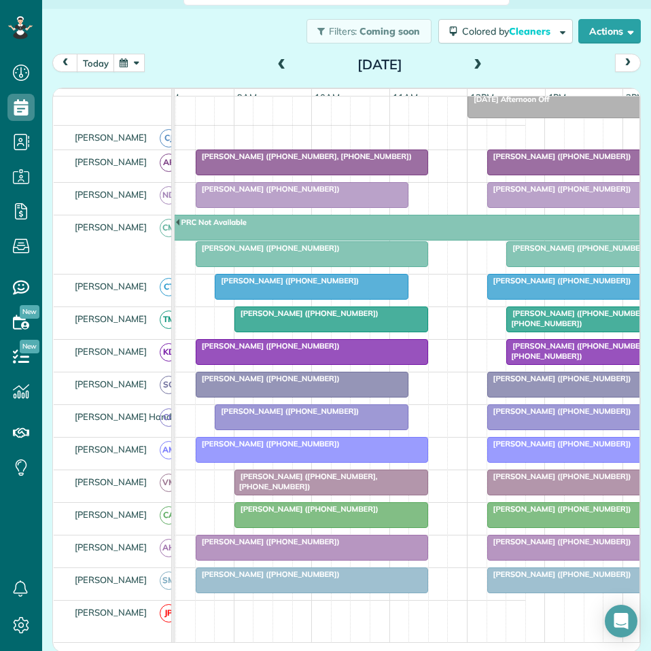
click at [473, 64] on span at bounding box center [477, 65] width 15 height 12
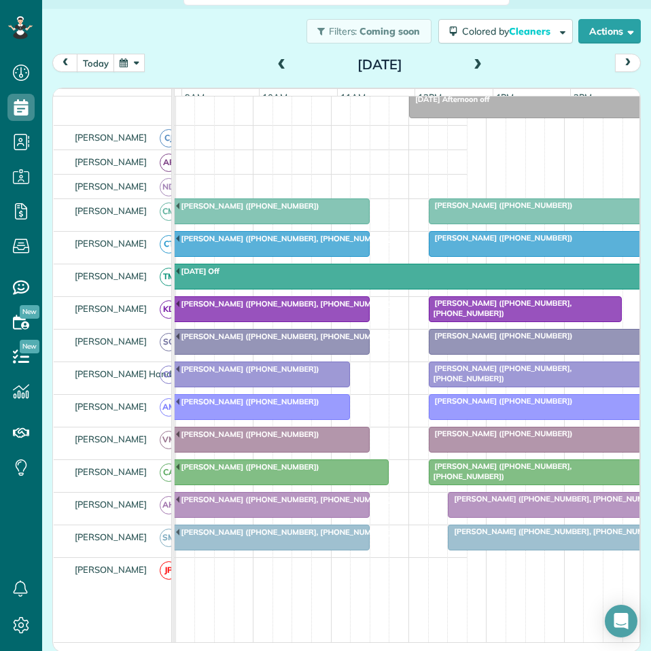
scroll to position [0, 154]
click at [472, 62] on span at bounding box center [477, 65] width 15 height 12
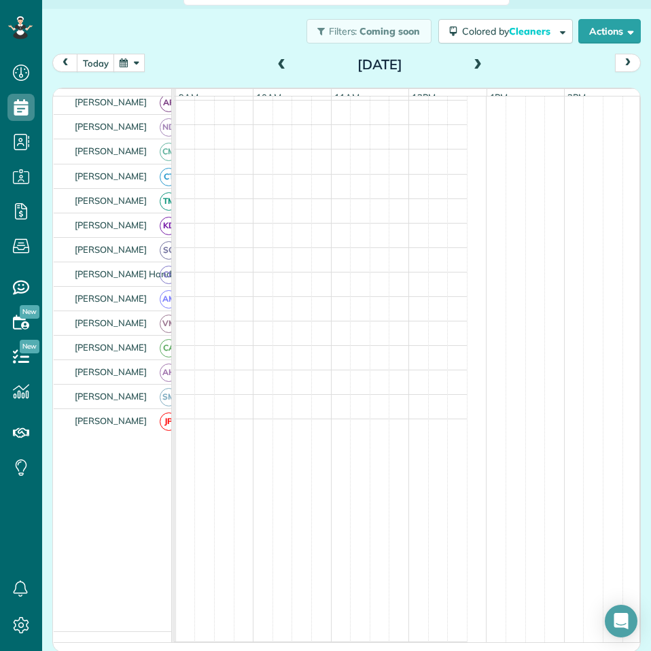
scroll to position [48, 0]
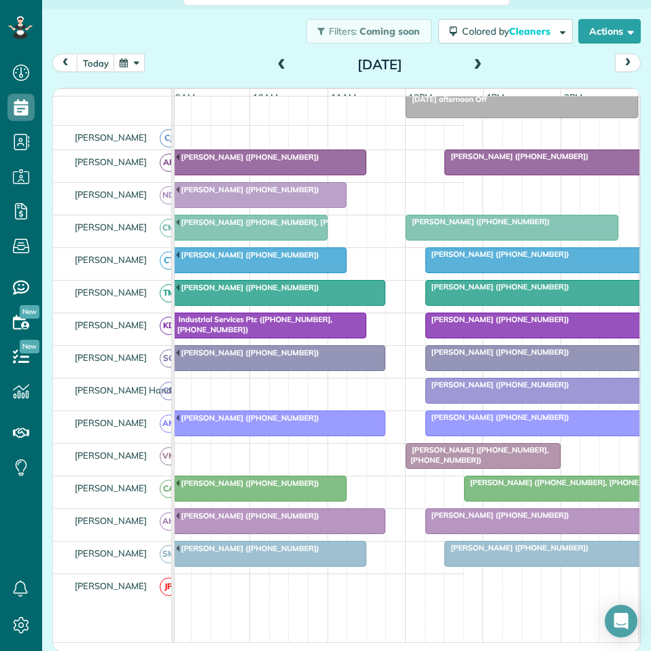
click at [475, 63] on span at bounding box center [477, 65] width 15 height 12
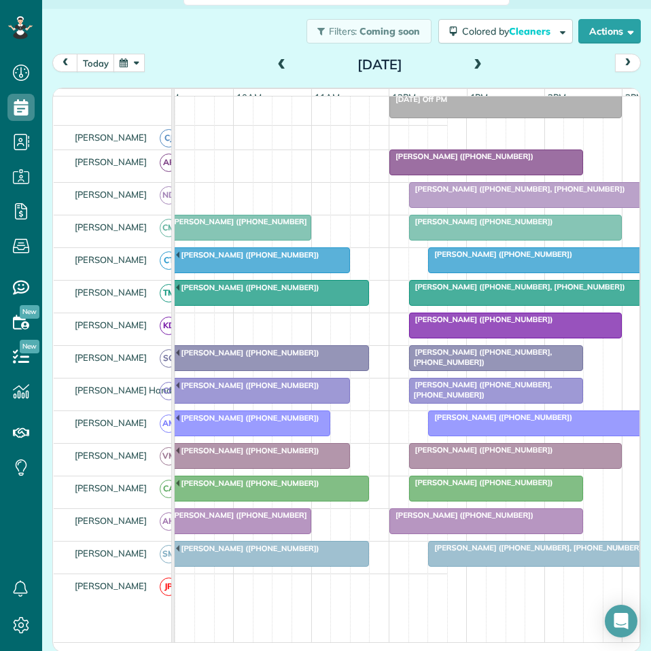
click at [473, 57] on span at bounding box center [477, 65] width 15 height 20
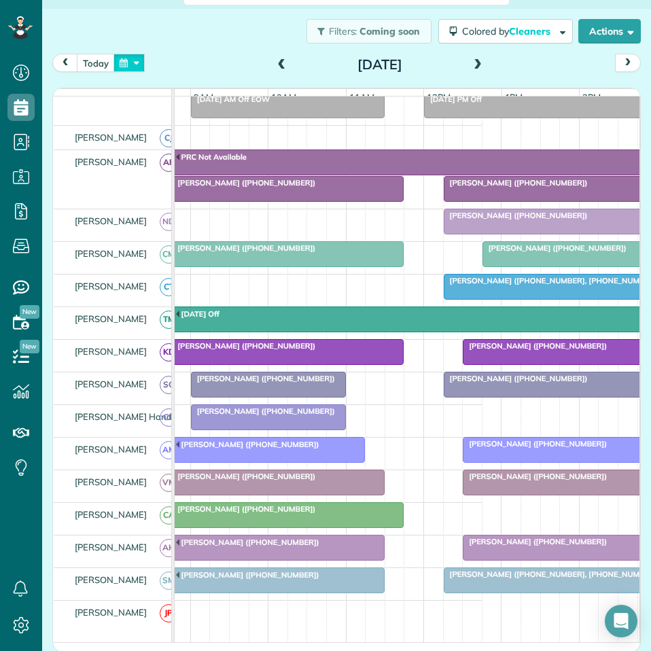
click at [137, 64] on button "button" at bounding box center [128, 63] width 31 height 18
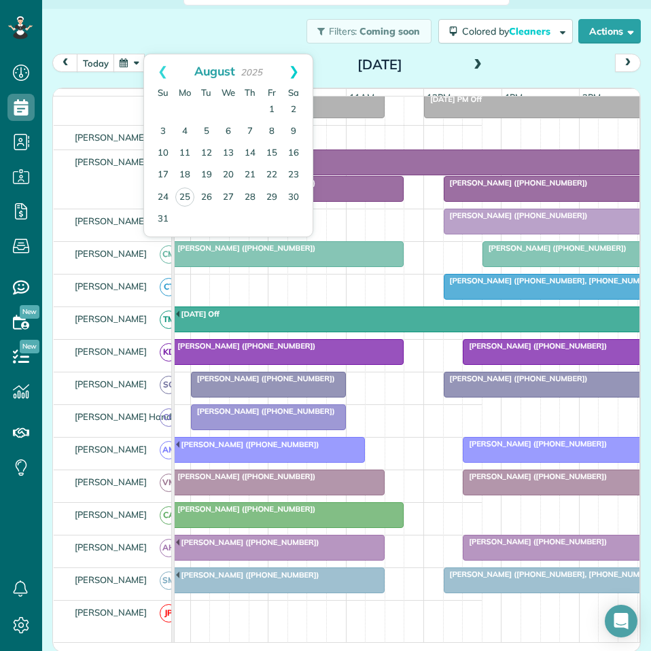
click at [300, 69] on link "Next" at bounding box center [293, 71] width 37 height 34
click at [185, 196] on link "29" at bounding box center [185, 197] width 22 height 22
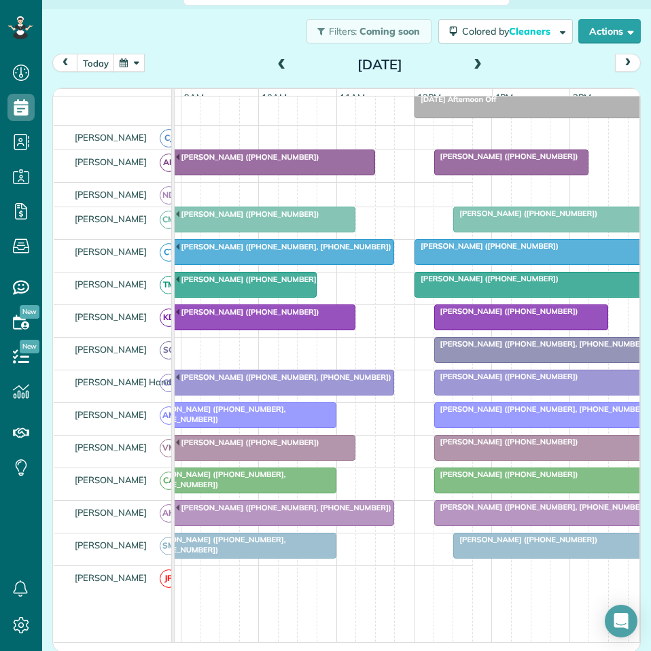
scroll to position [0, 150]
click at [473, 64] on span at bounding box center [477, 65] width 15 height 12
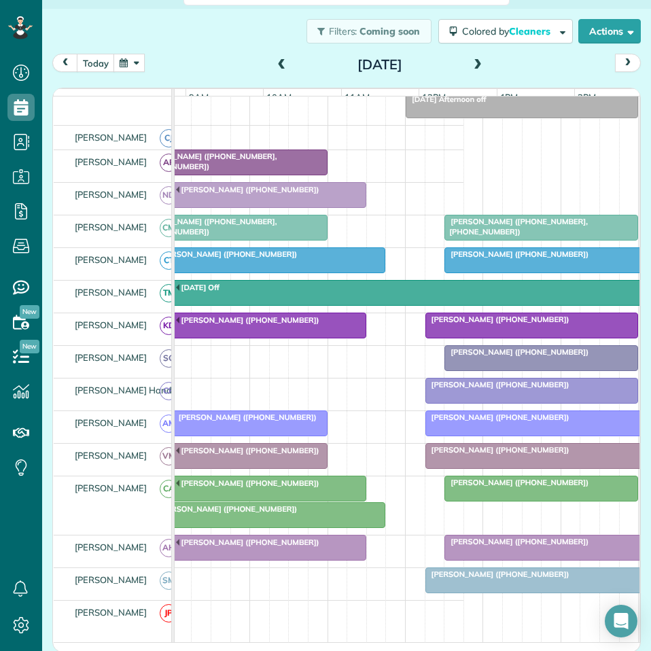
scroll to position [0, 158]
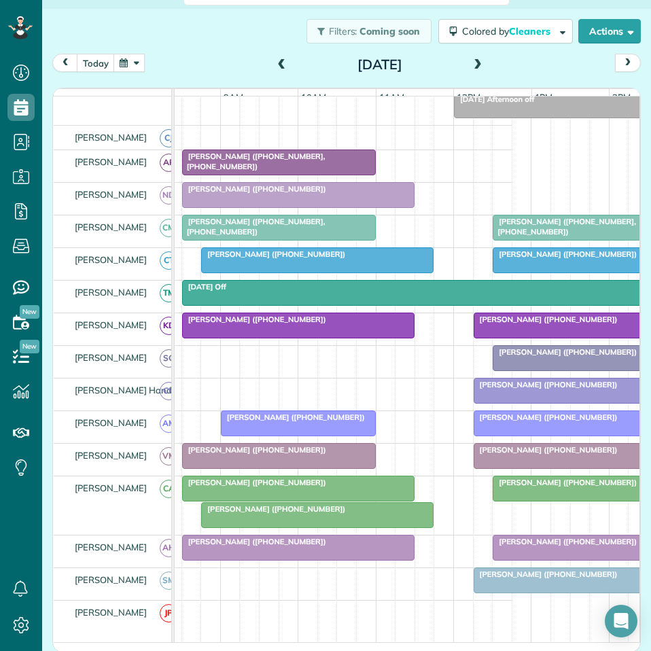
click at [308, 513] on div "[PERSON_NAME] ([PHONE_NUMBER])" at bounding box center [317, 509] width 224 height 10
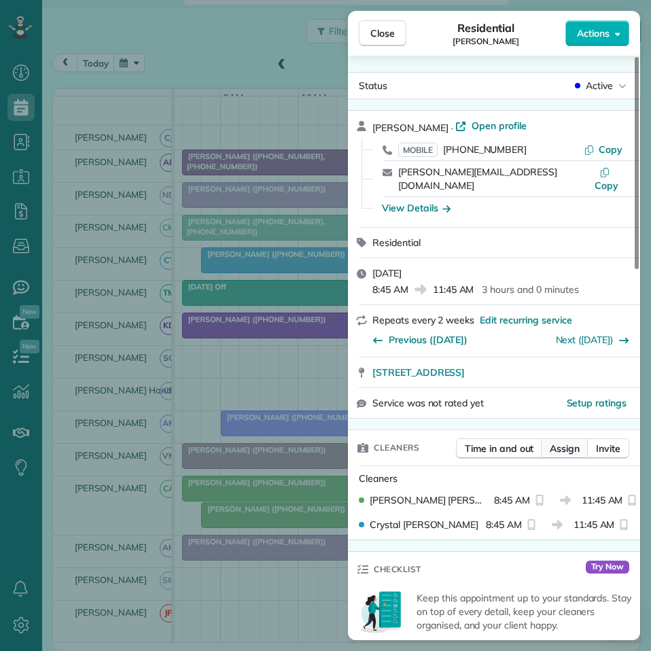
click at [564, 441] on span "Assign" at bounding box center [564, 448] width 30 height 14
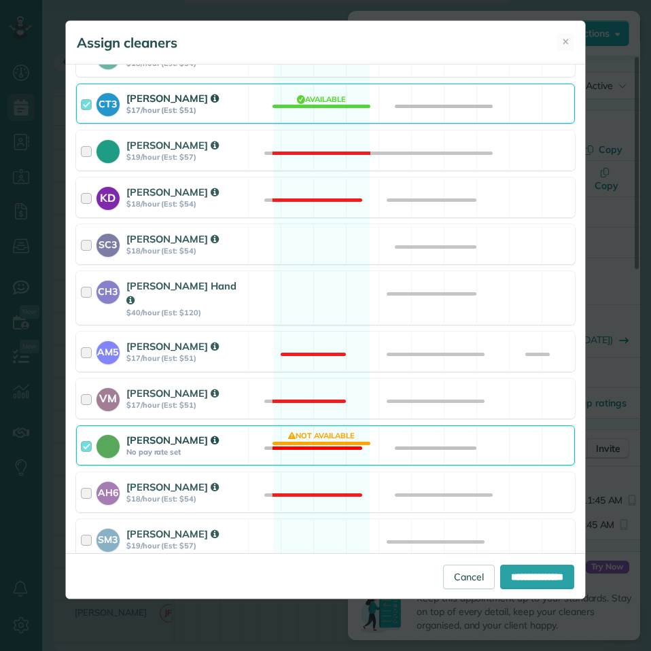
click at [326, 437] on div "Catherine Altman No pay rate set Not available" at bounding box center [325, 445] width 499 height 40
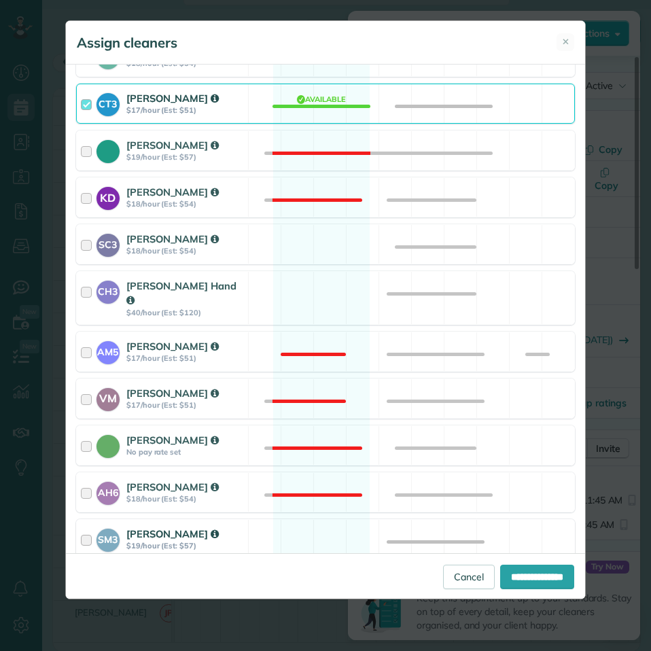
click at [315, 522] on div "SM3 Shae Morris $19/hour (Est: $57) Available" at bounding box center [325, 539] width 499 height 40
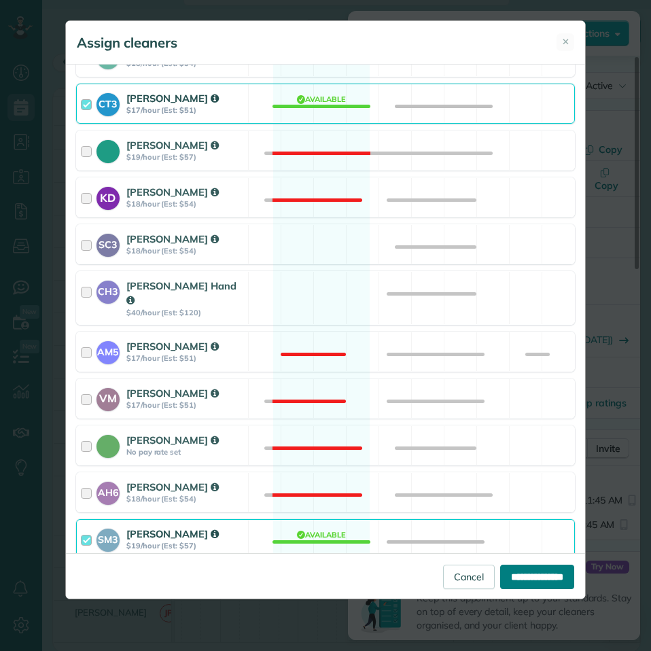
click at [515, 573] on input "**********" at bounding box center [537, 576] width 74 height 24
type input "**********"
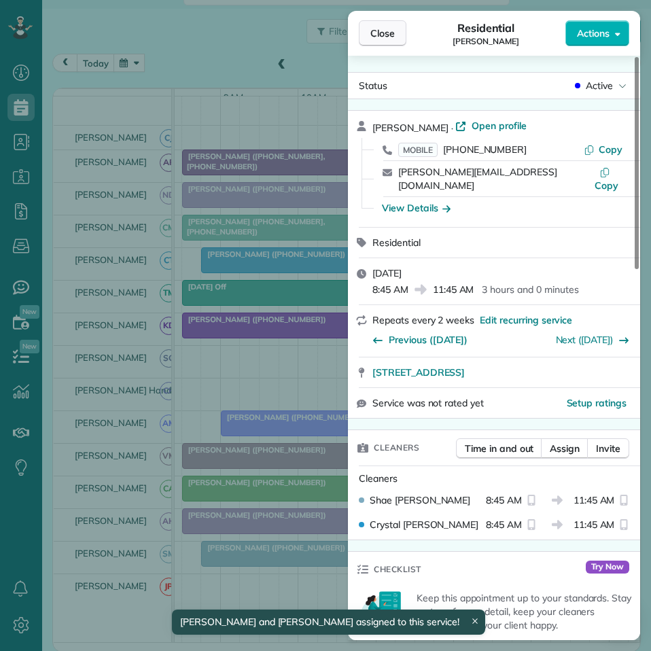
click at [384, 35] on span "Close" at bounding box center [382, 33] width 24 height 14
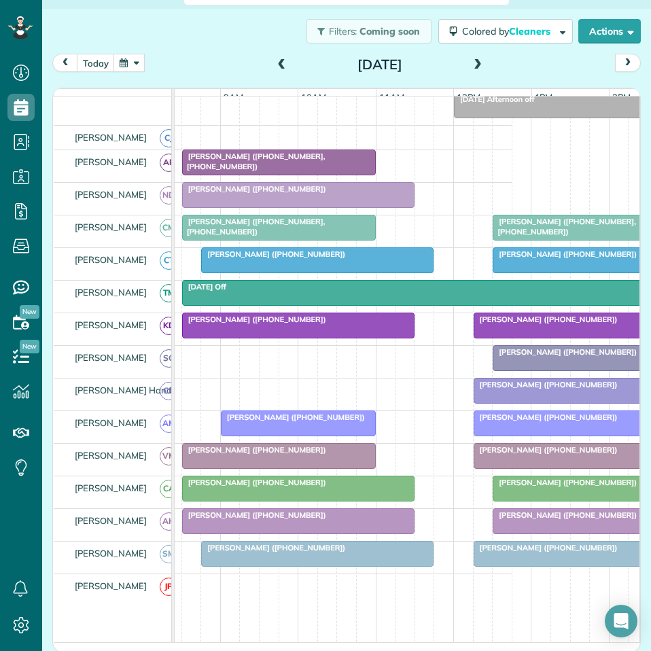
click at [473, 60] on span at bounding box center [477, 65] width 15 height 12
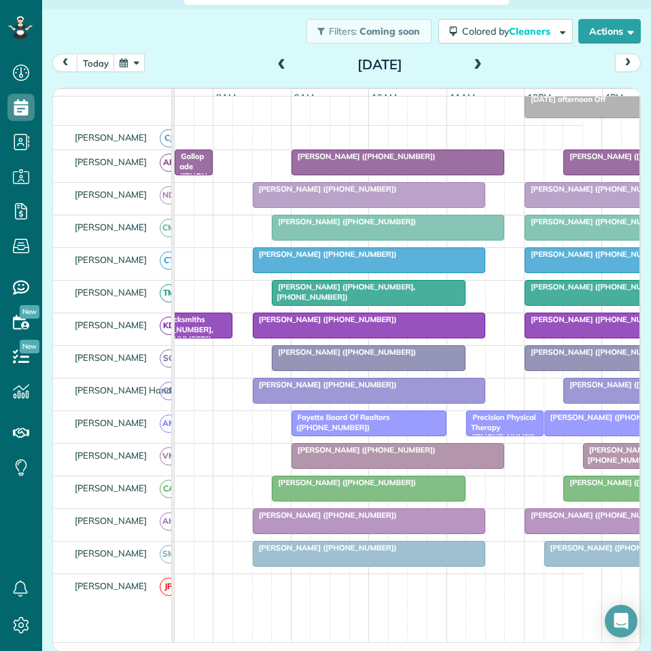
scroll to position [0, 88]
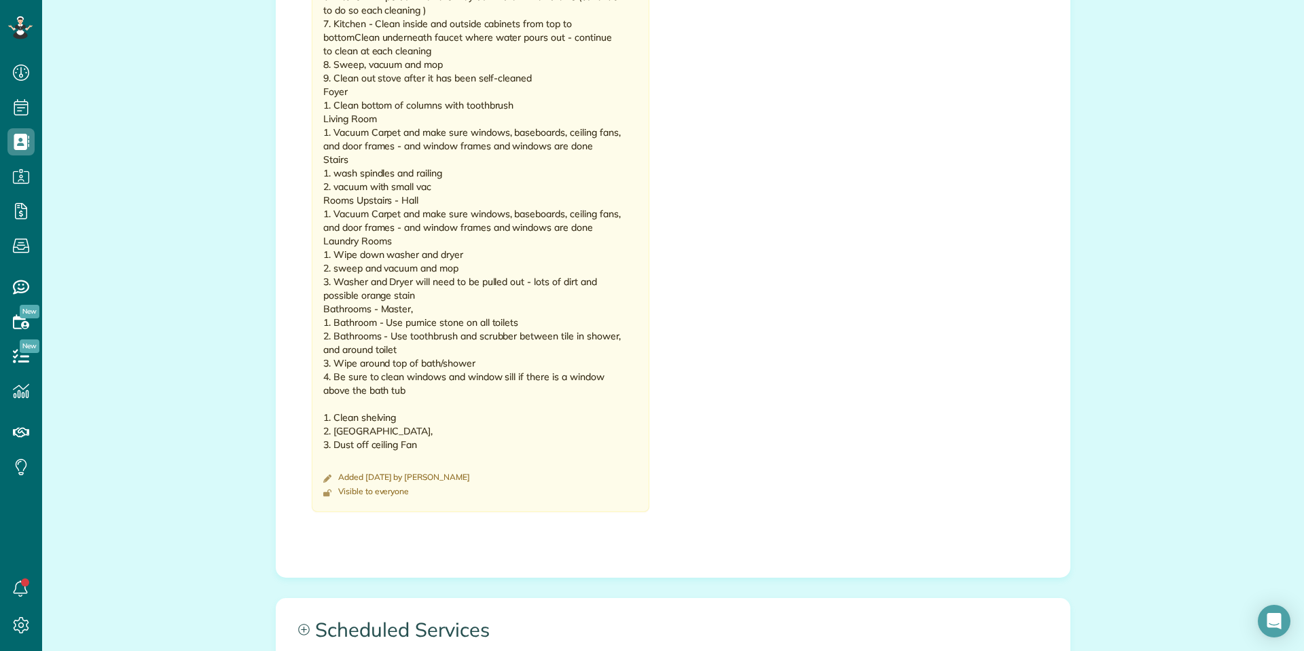
scroll to position [1358, 0]
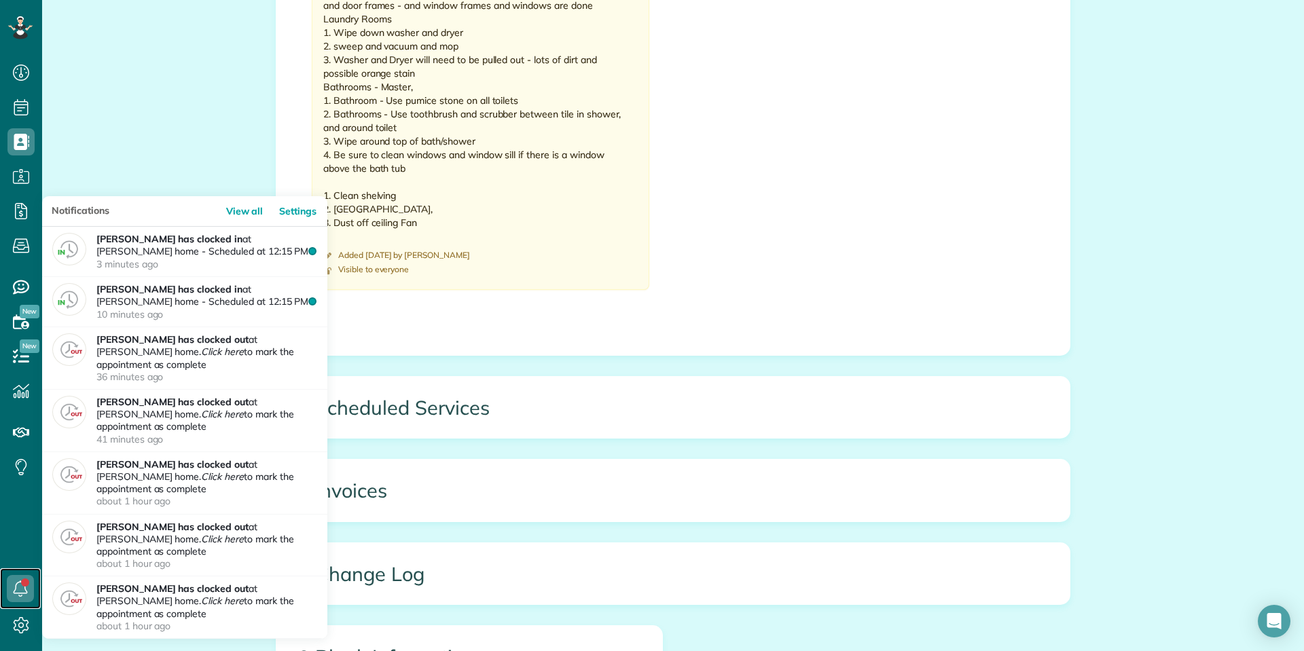
click at [19, 580] on icon at bounding box center [20, 588] width 27 height 27
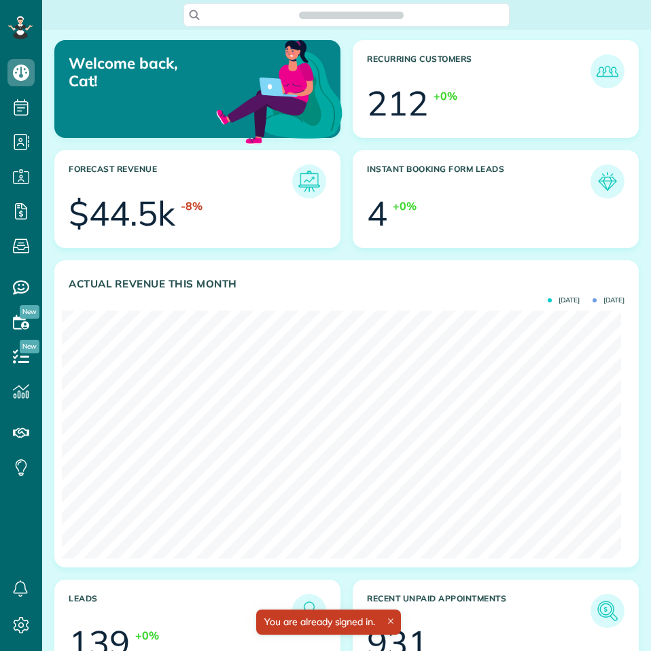
scroll to position [248, 559]
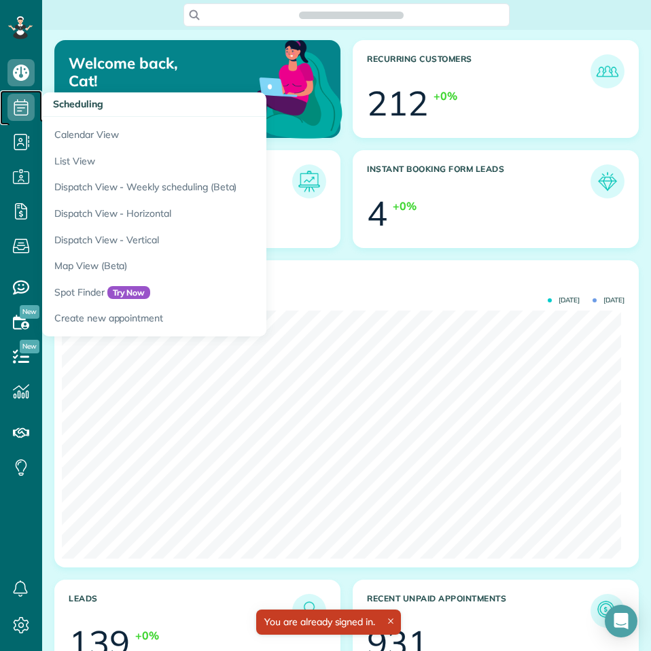
click at [16, 105] on use at bounding box center [21, 107] width 14 height 16
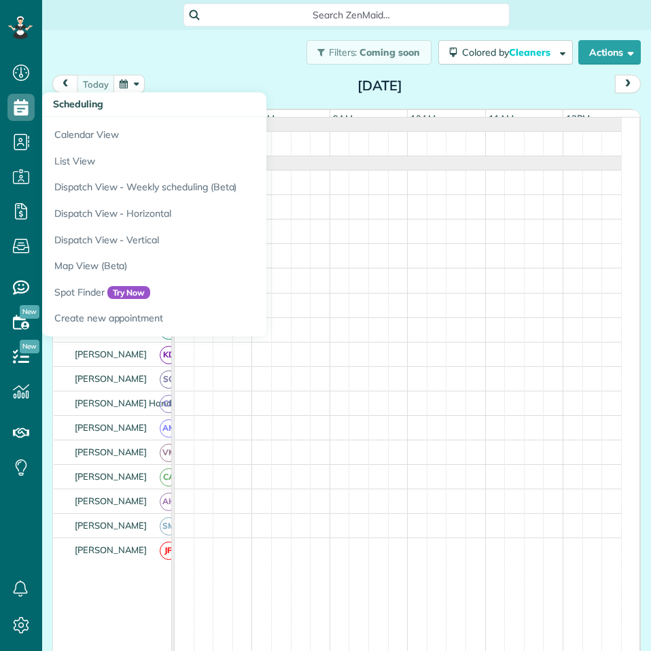
scroll to position [6, 6]
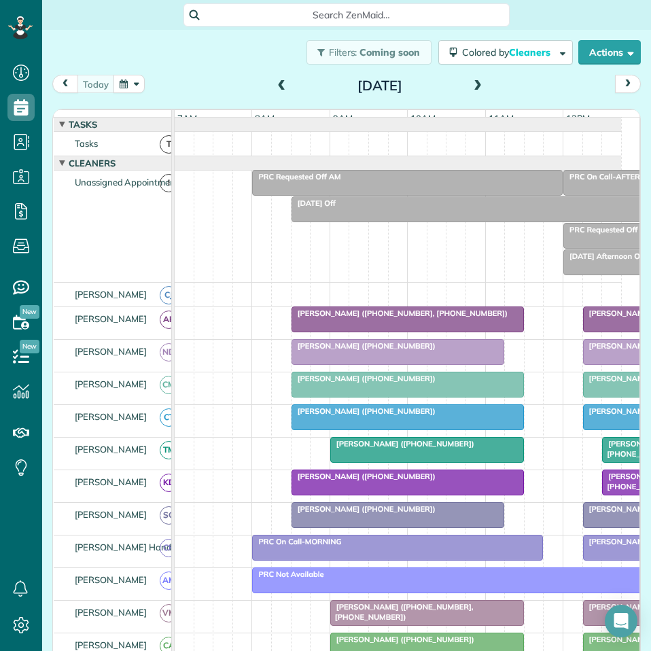
click at [132, 78] on button "button" at bounding box center [128, 84] width 31 height 18
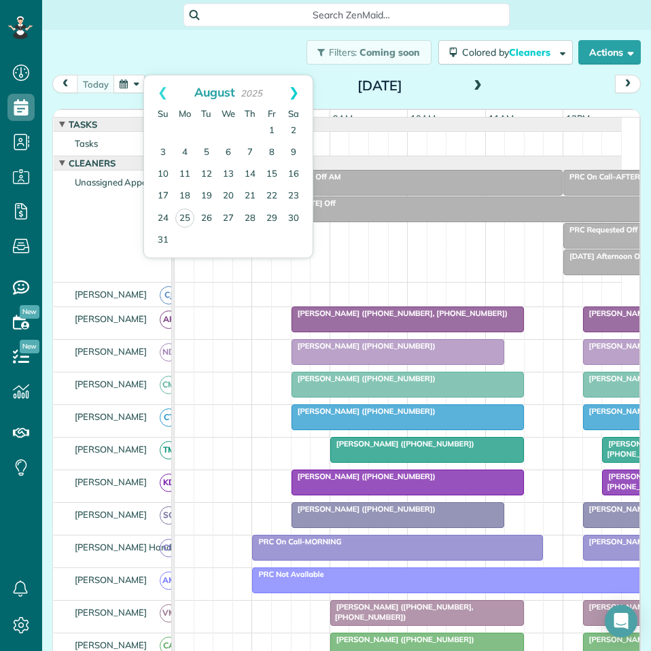
click at [292, 90] on link "Next" at bounding box center [293, 92] width 37 height 34
click at [206, 170] on link "16" at bounding box center [207, 175] width 22 height 22
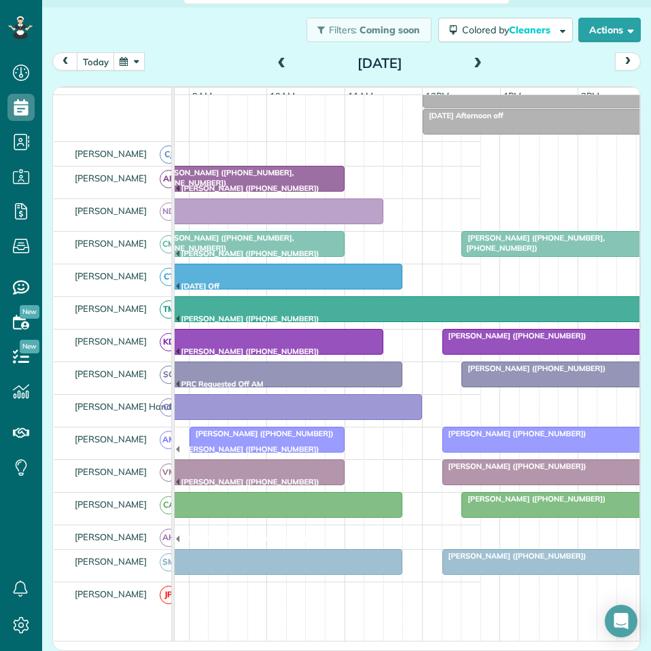
scroll to position [136, 0]
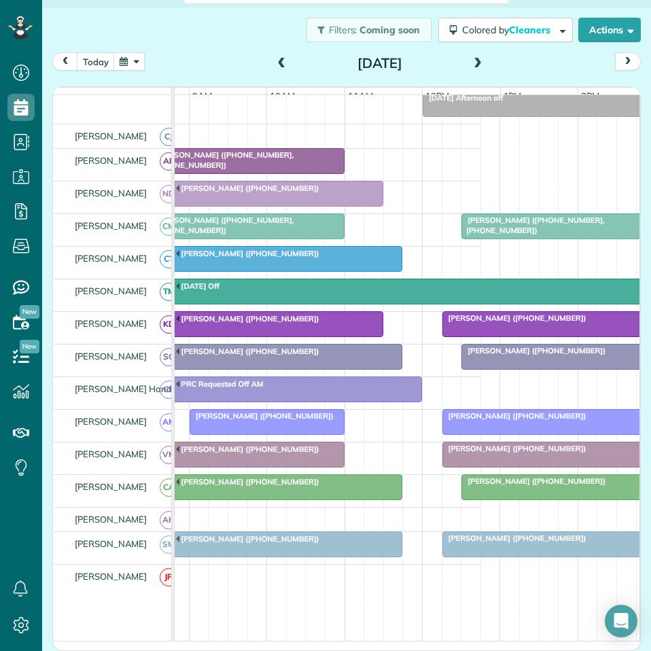
click at [470, 64] on span at bounding box center [477, 64] width 15 height 12
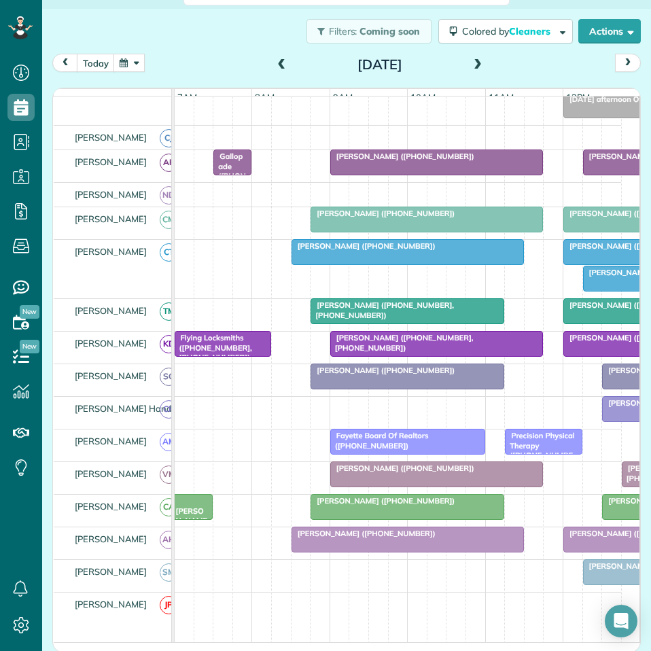
click at [474, 62] on span at bounding box center [477, 65] width 15 height 12
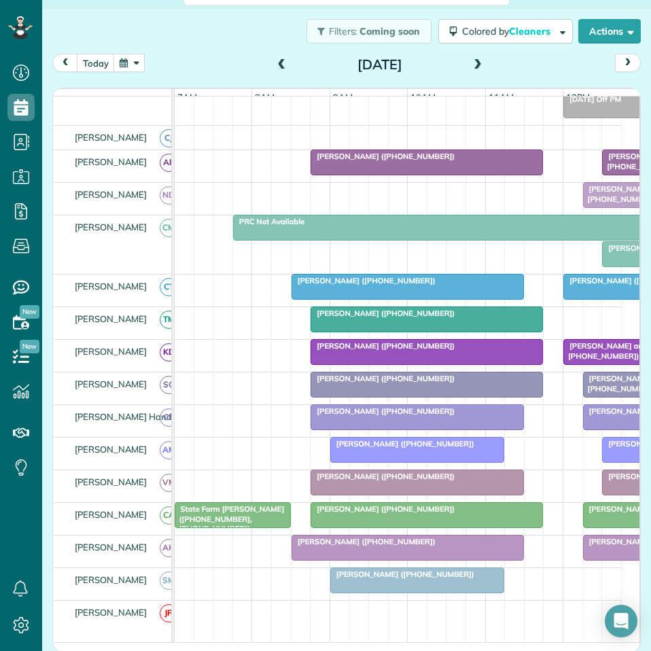
click at [474, 65] on span at bounding box center [477, 65] width 15 height 12
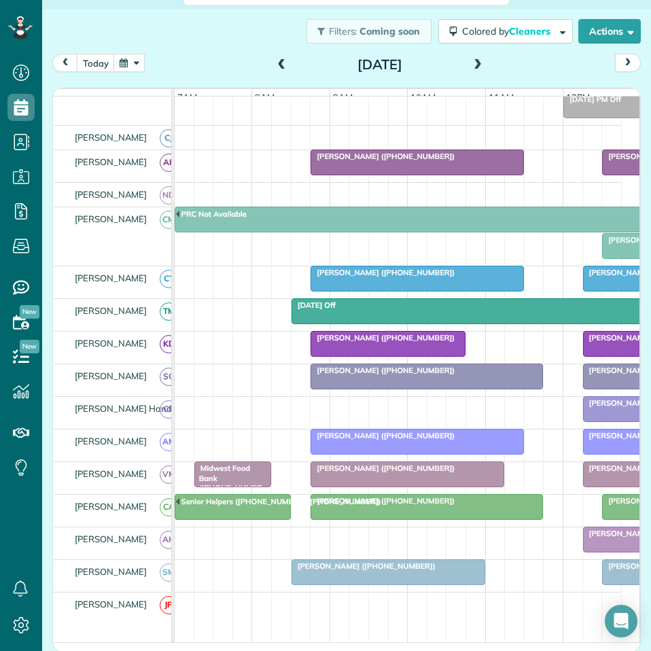
scroll to position [0, 0]
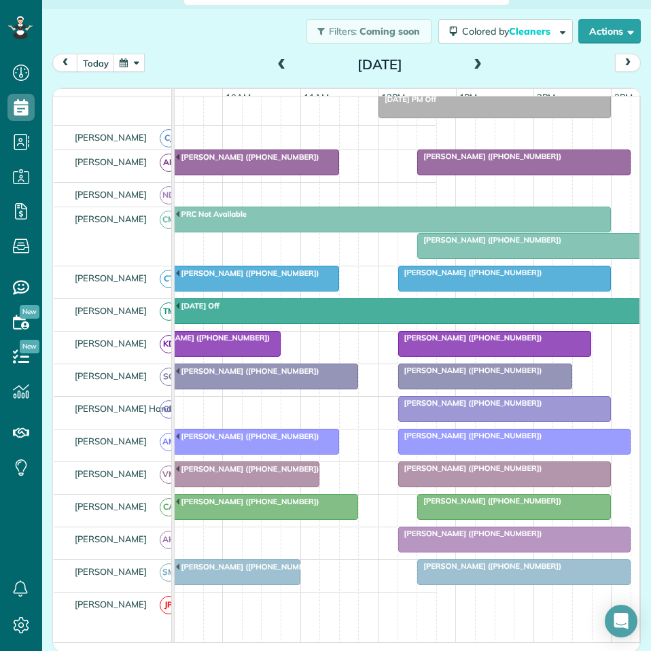
click at [276, 62] on span at bounding box center [281, 65] width 15 height 12
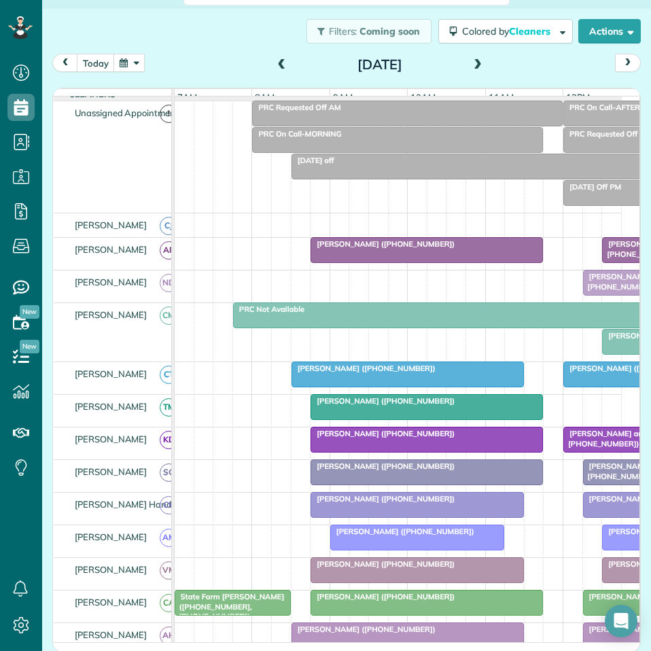
scroll to position [136, 0]
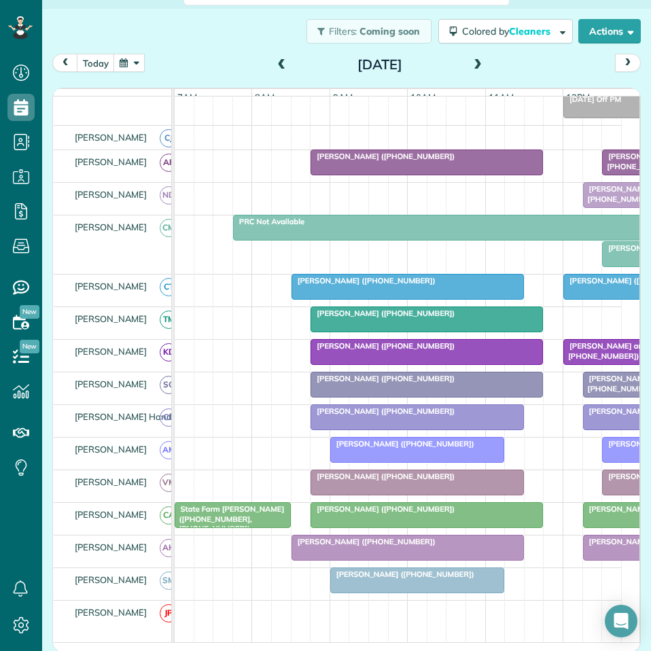
click at [471, 64] on span at bounding box center [477, 65] width 15 height 12
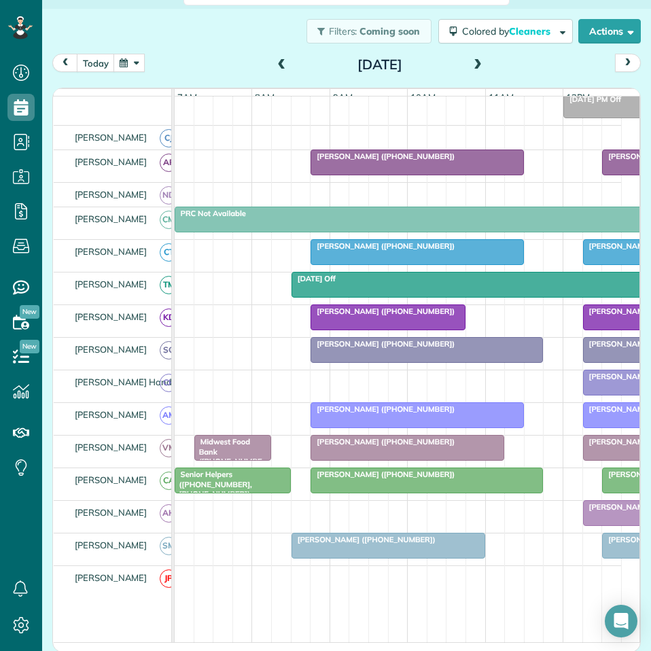
click at [133, 60] on button "button" at bounding box center [128, 63] width 31 height 18
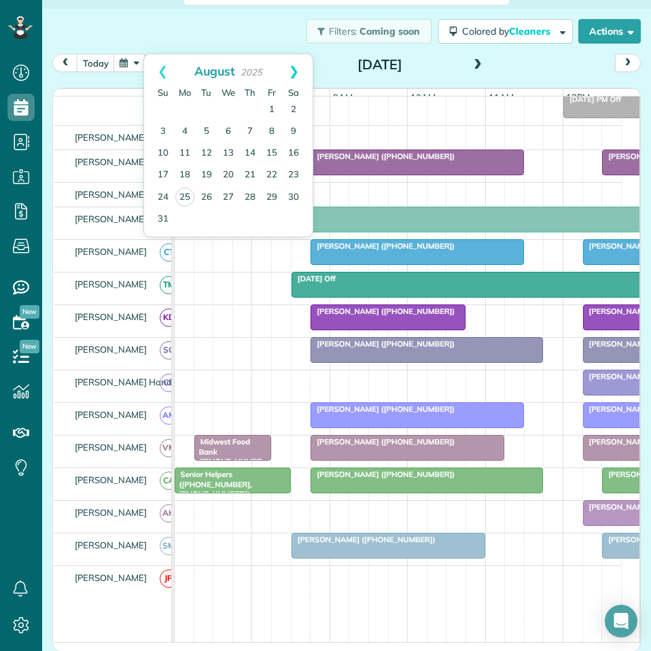
click at [298, 69] on link "Next" at bounding box center [293, 71] width 37 height 34
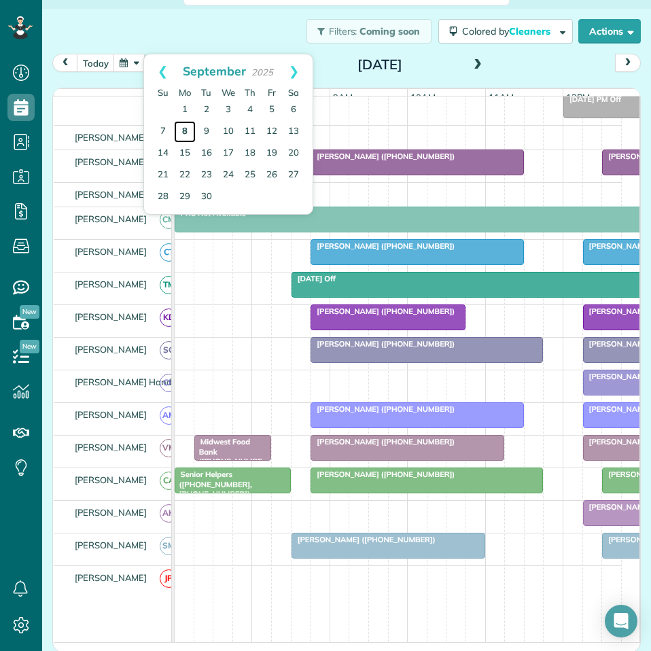
click at [184, 130] on link "8" at bounding box center [185, 132] width 22 height 22
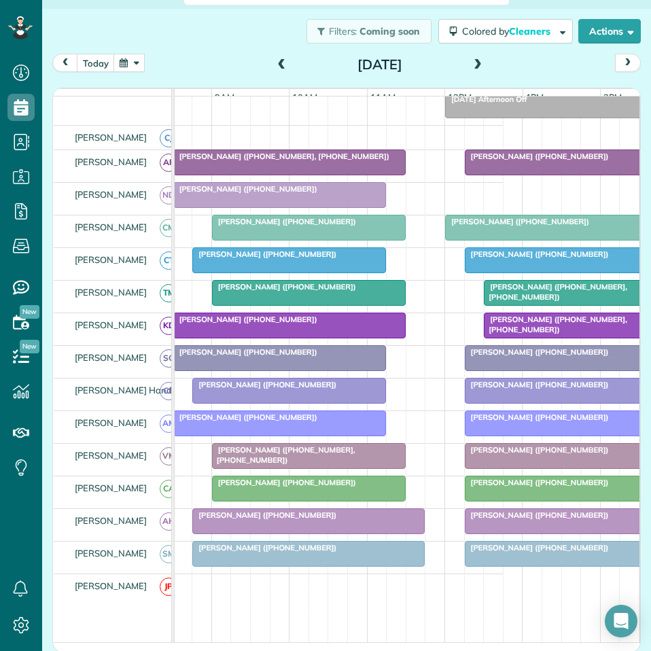
scroll to position [0, 138]
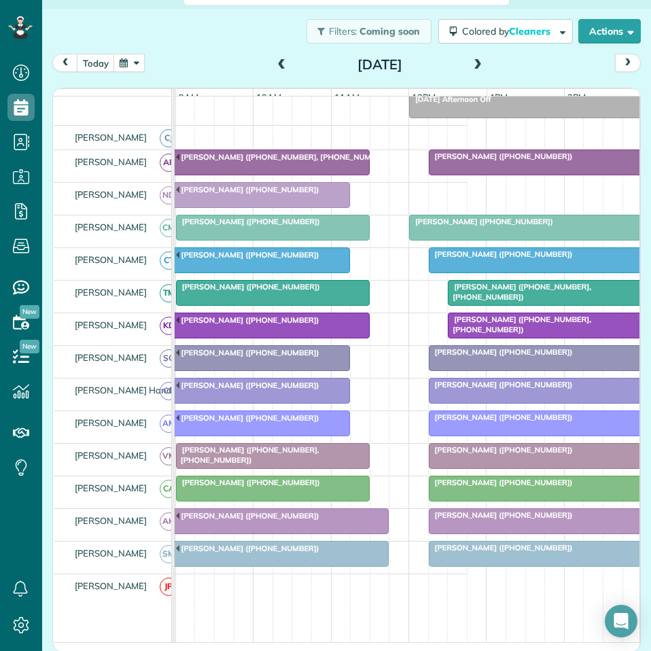
click at [471, 65] on span at bounding box center [477, 65] width 15 height 12
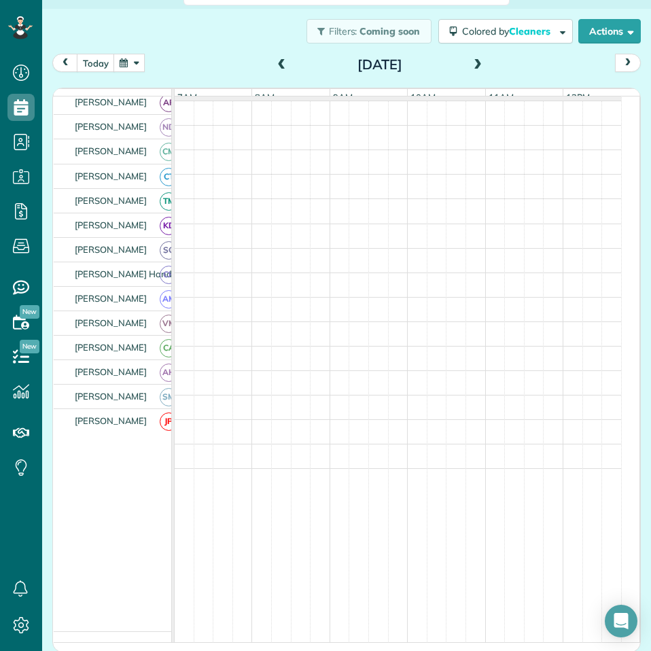
scroll to position [48, 0]
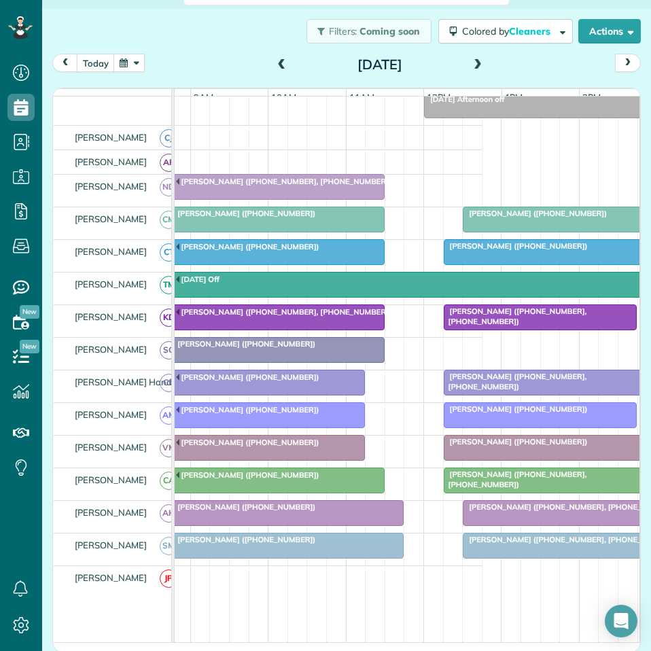
click at [474, 62] on span at bounding box center [477, 65] width 15 height 12
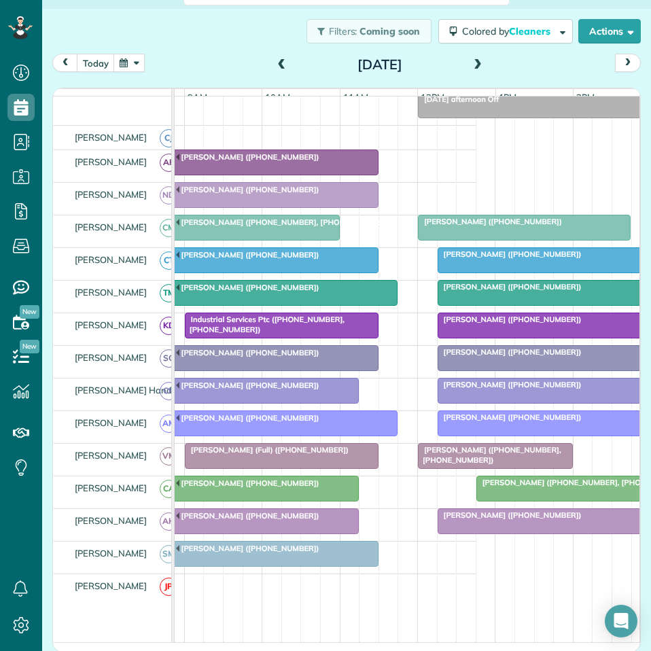
click at [475, 60] on span at bounding box center [477, 65] width 15 height 12
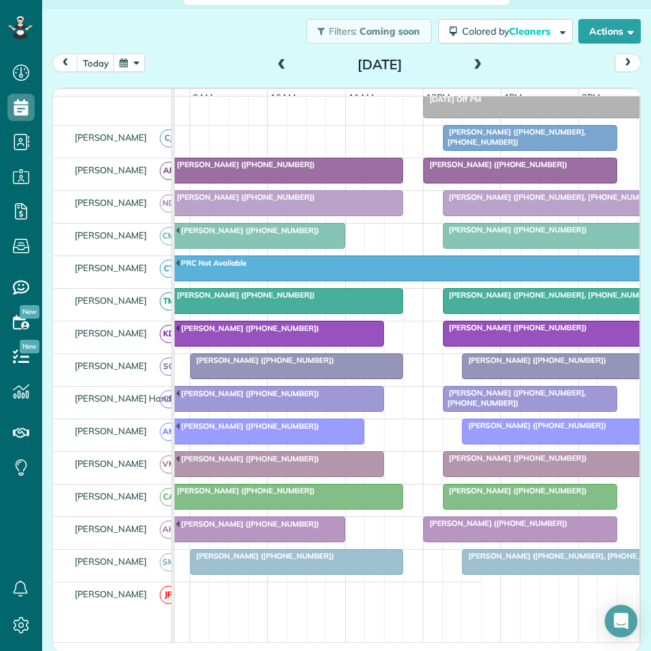
click at [475, 60] on span at bounding box center [477, 65] width 15 height 12
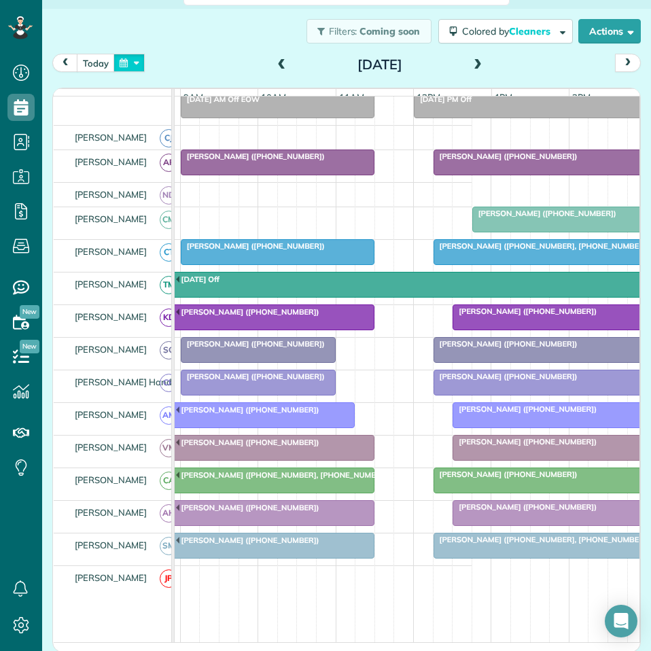
click at [127, 64] on button "button" at bounding box center [128, 63] width 31 height 18
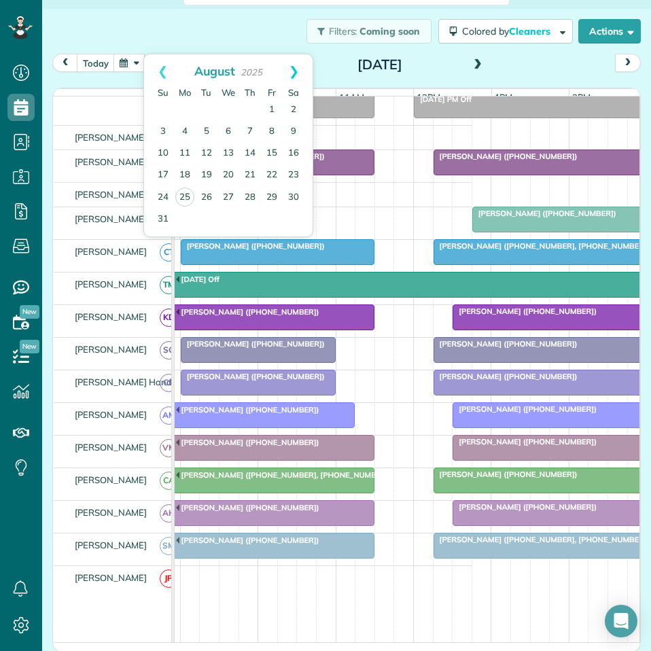
click at [293, 71] on link "Next" at bounding box center [293, 71] width 37 height 34
click at [187, 151] on link "15" at bounding box center [185, 154] width 22 height 22
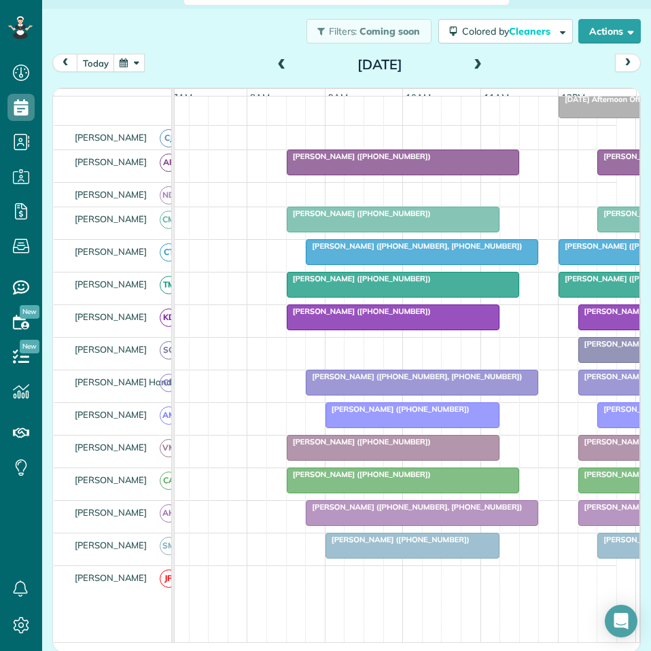
scroll to position [0, 32]
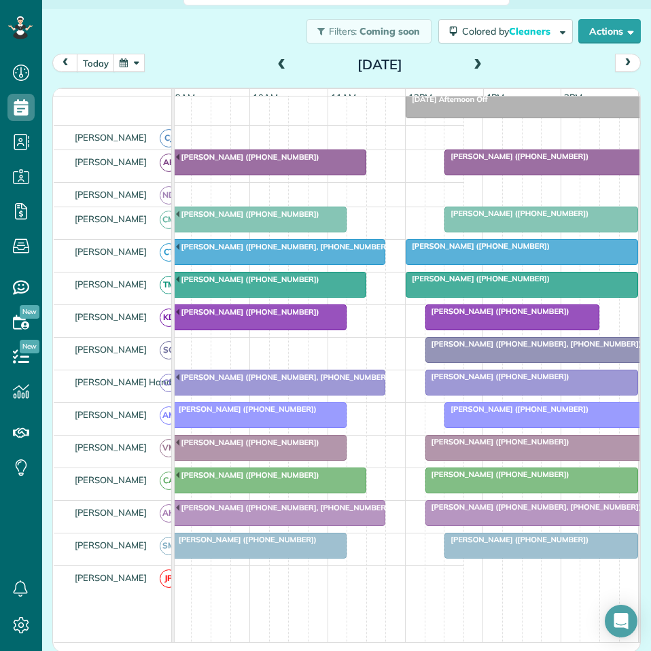
click at [471, 65] on span at bounding box center [477, 65] width 15 height 12
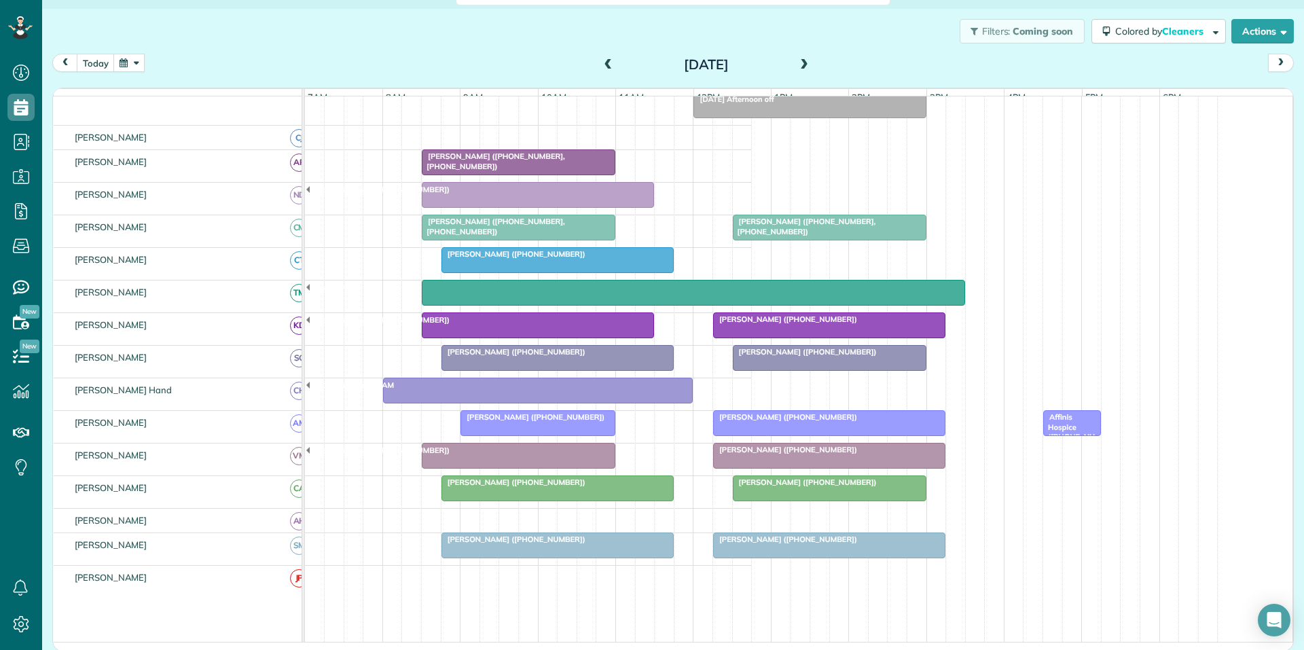
scroll to position [136, 0]
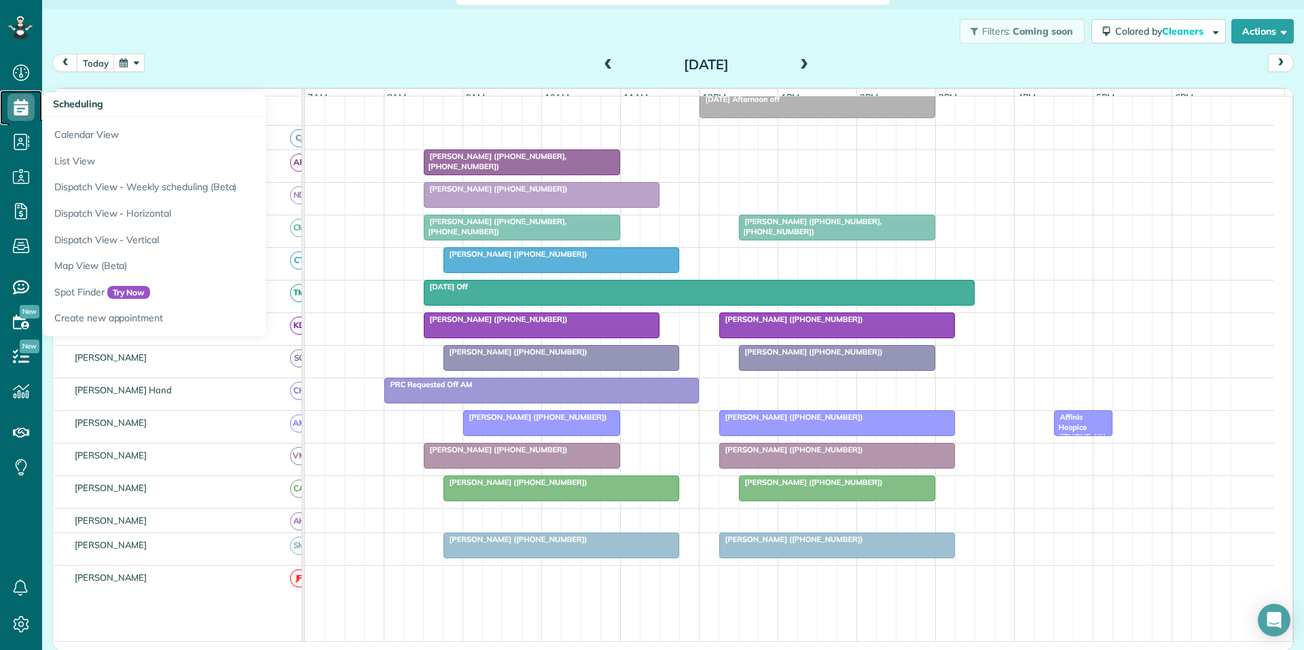
click at [25, 103] on use at bounding box center [21, 107] width 14 height 16
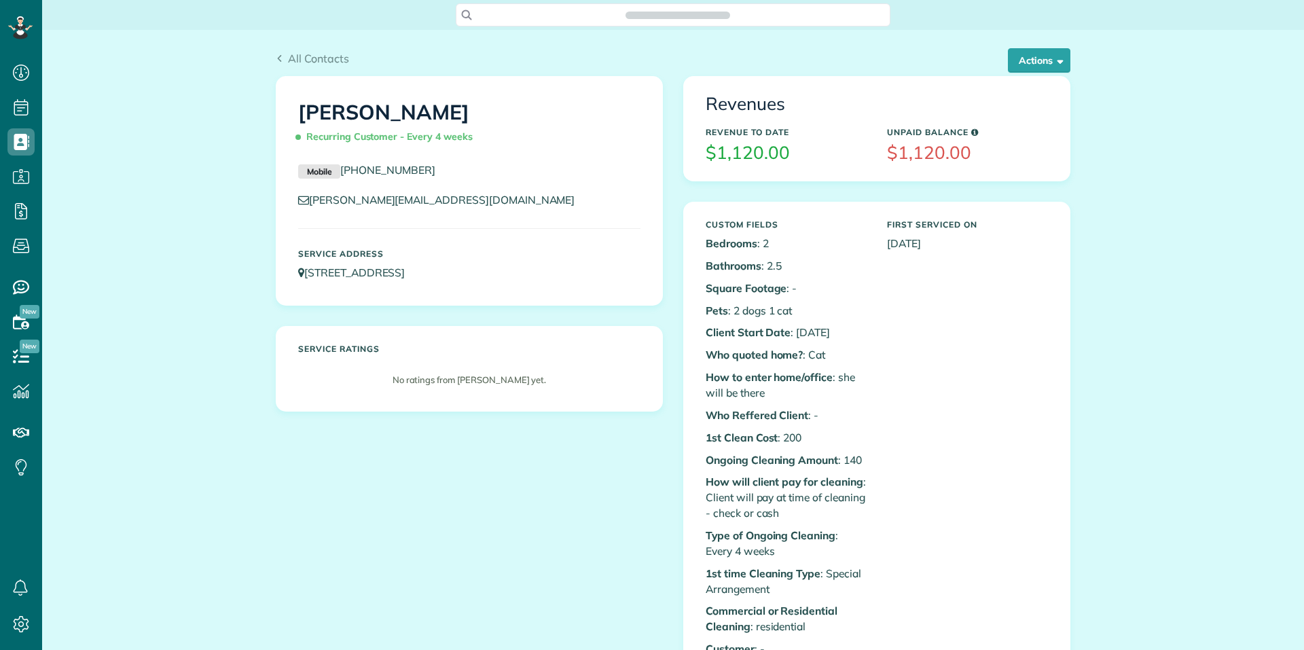
scroll to position [6, 6]
click at [1045, 63] on button "Actions" at bounding box center [1039, 60] width 62 height 24
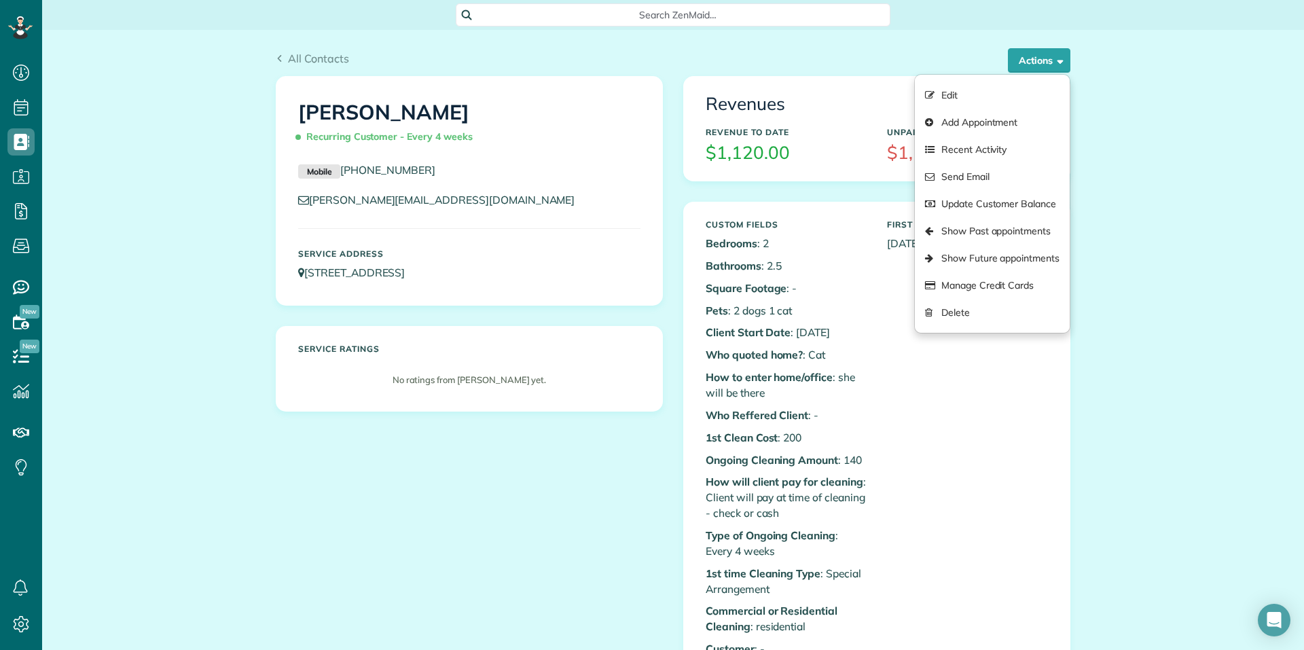
drag, startPoint x: 1213, startPoint y: 140, endPoint x: 1181, endPoint y: 171, distance: 44.7
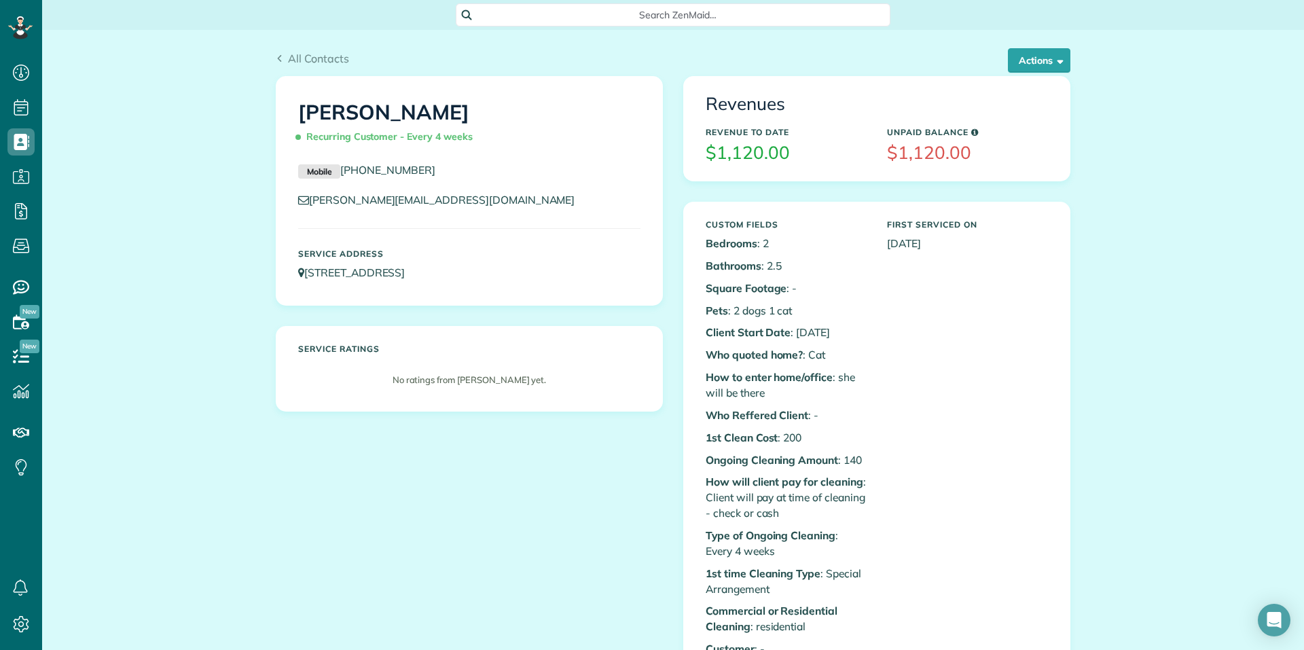
drag, startPoint x: 1159, startPoint y: 200, endPoint x: 1155, endPoint y: 207, distance: 7.6
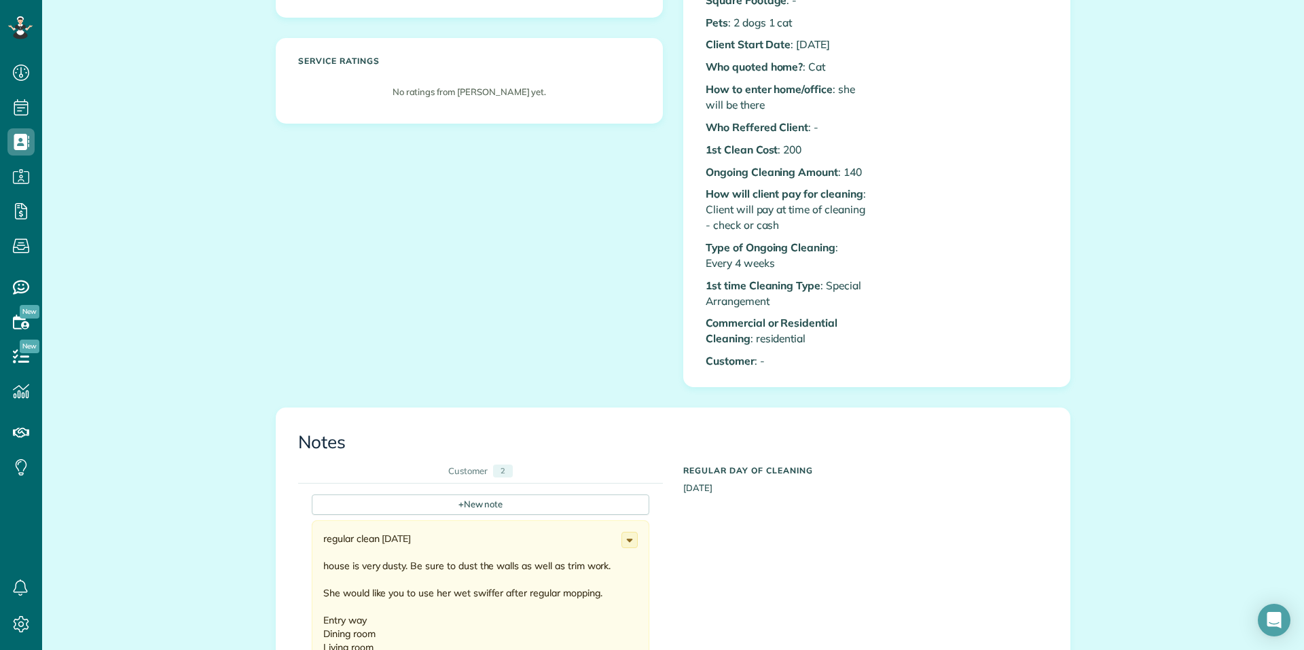
scroll to position [340, 0]
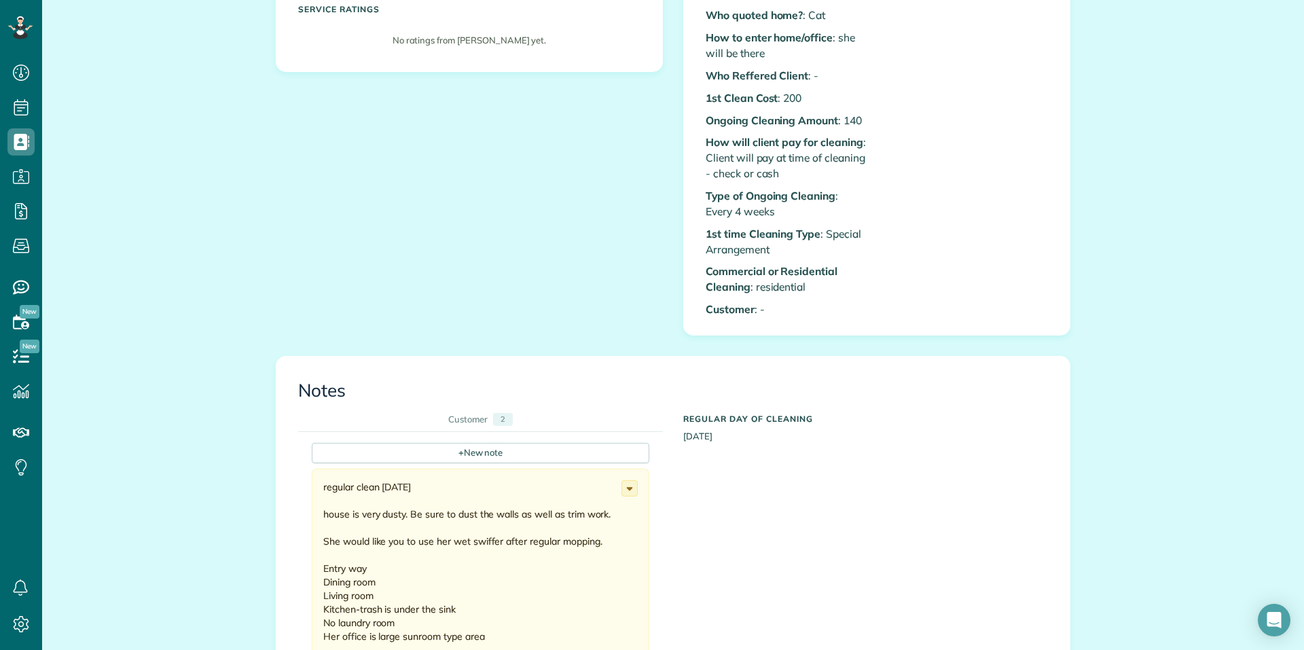
drag, startPoint x: 1155, startPoint y: 207, endPoint x: 426, endPoint y: 183, distance: 729.9
click at [426, 183] on div "[PERSON_NAME] Recurring Customer - Every 4 weeks Mobile [PHONE_NUMBER] [PERSON_…" at bounding box center [673, 45] width 815 height 619
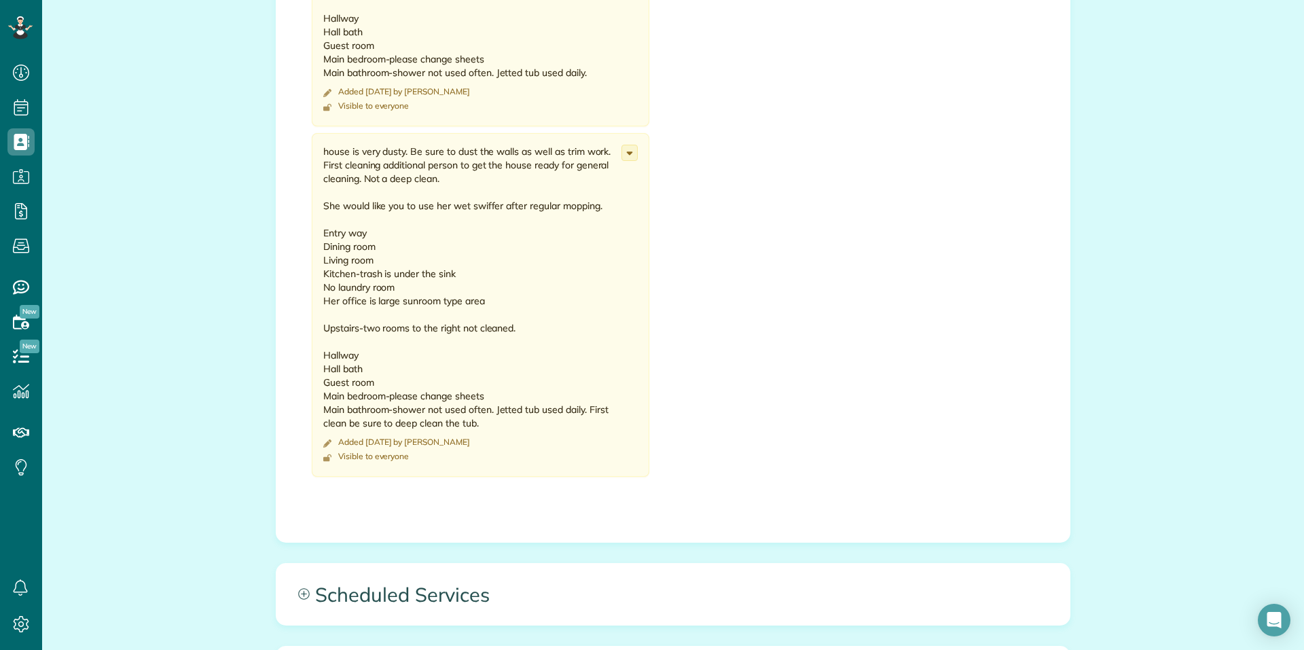
scroll to position [1291, 0]
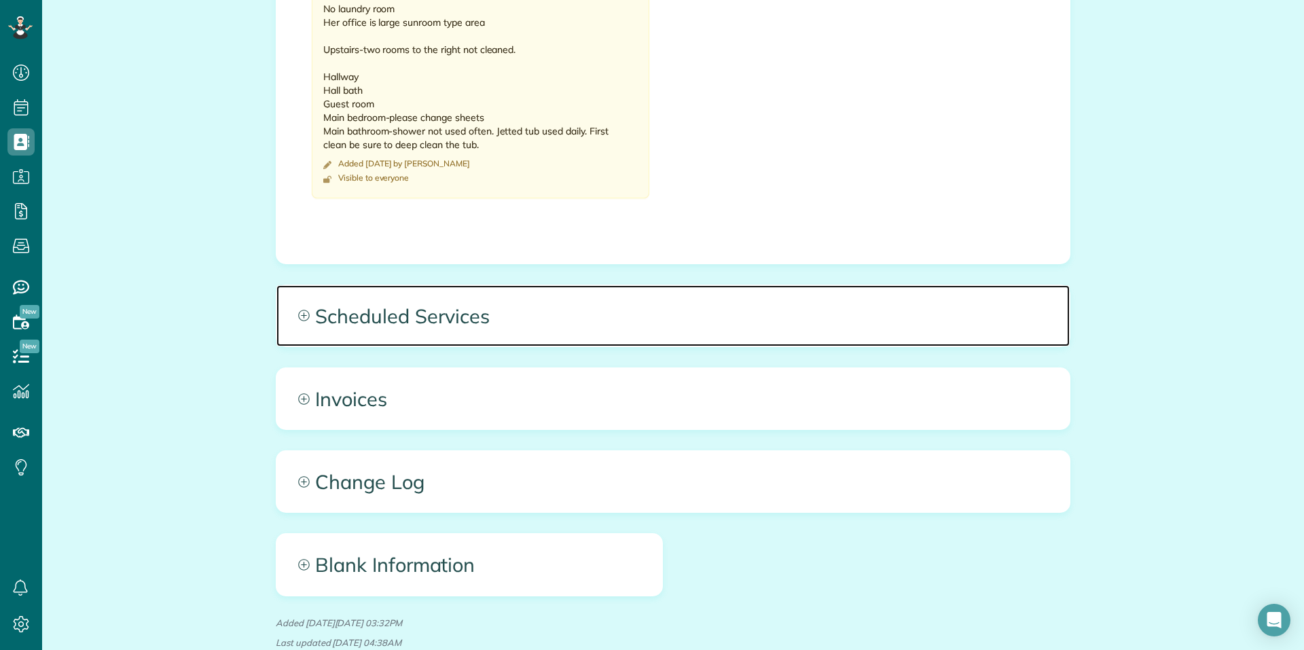
drag, startPoint x: 302, startPoint y: 316, endPoint x: 314, endPoint y: 312, distance: 12.0
click at [302, 316] on icon at bounding box center [304, 316] width 12 height 12
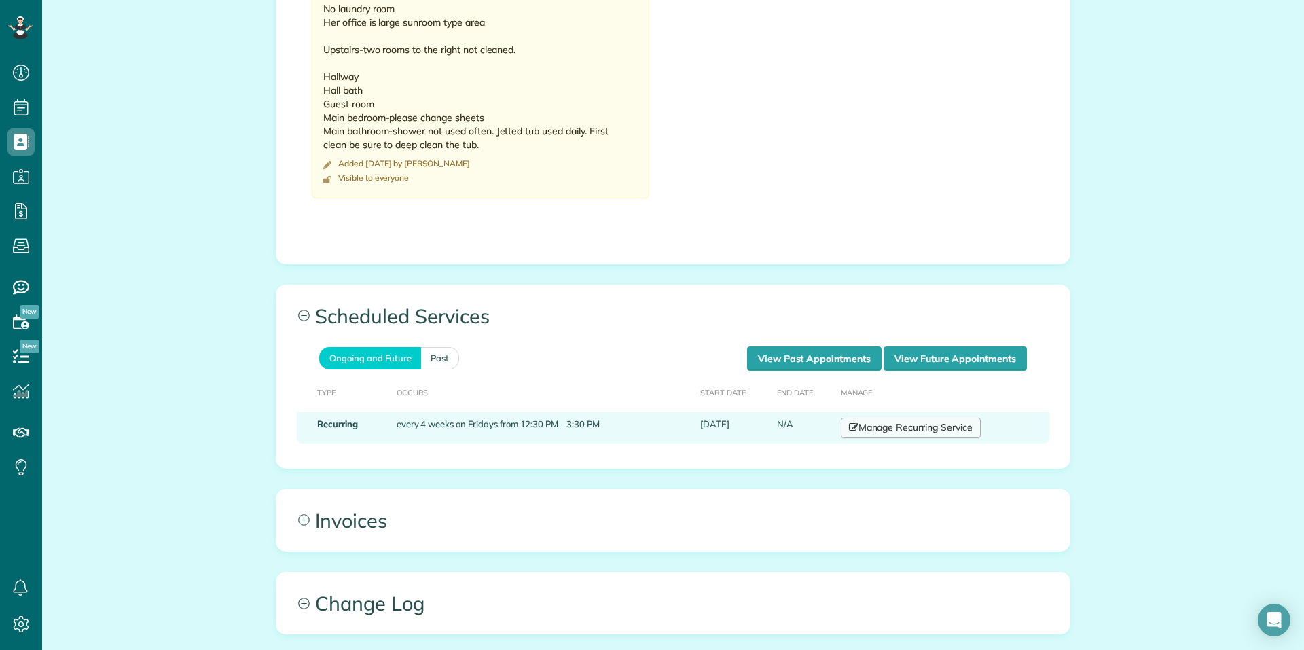
click at [916, 429] on link "Manage Recurring Service" at bounding box center [911, 428] width 140 height 20
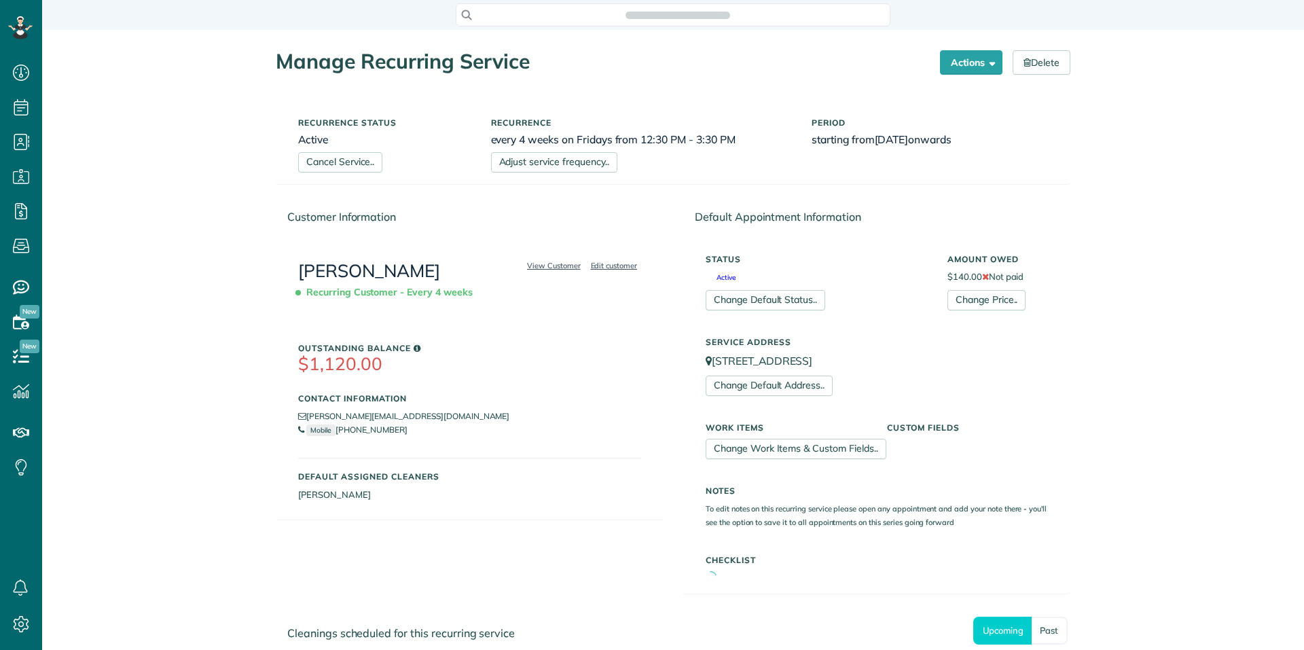
scroll to position [6, 6]
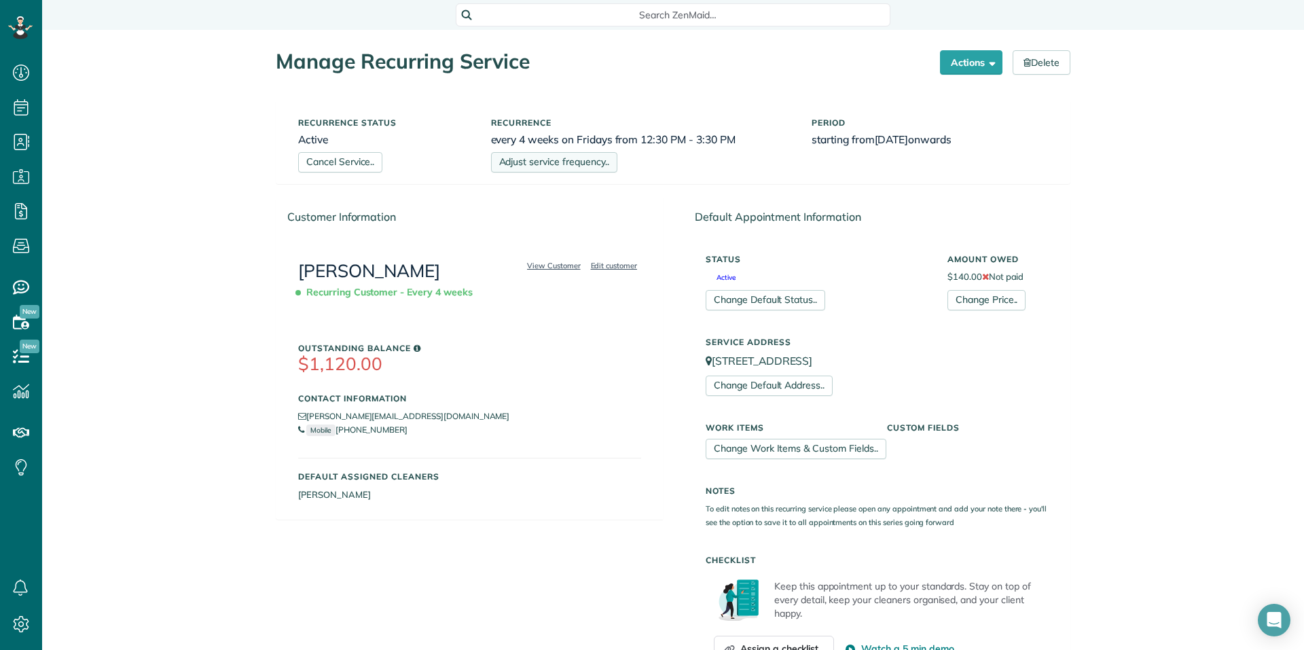
click at [573, 158] on link "Adjust service frequency.." at bounding box center [554, 162] width 126 height 20
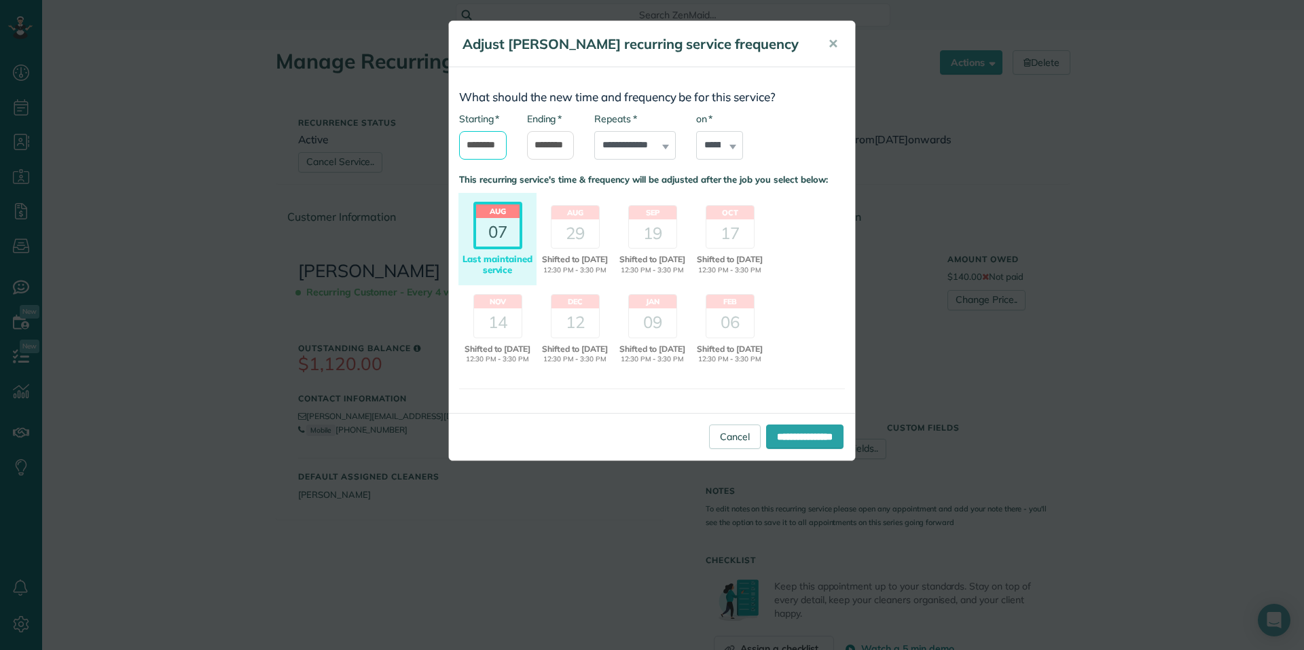
click at [487, 141] on input "********" at bounding box center [483, 145] width 48 height 29
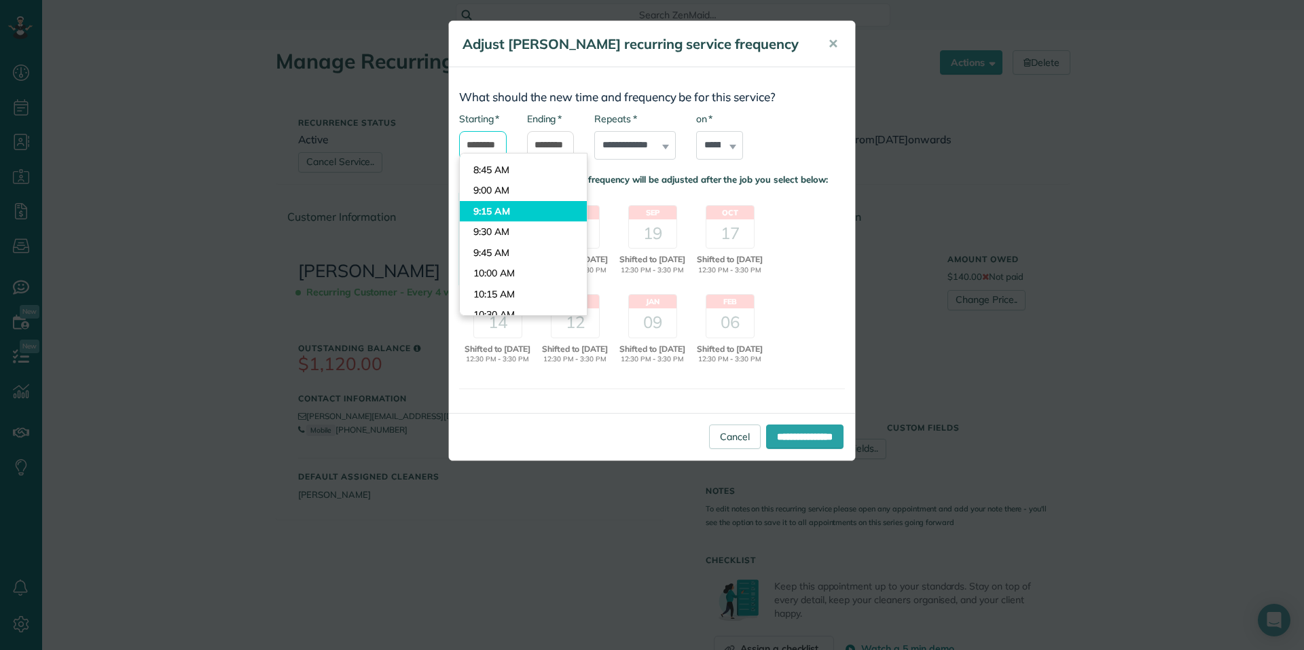
scroll to position [656, 0]
type input "*******"
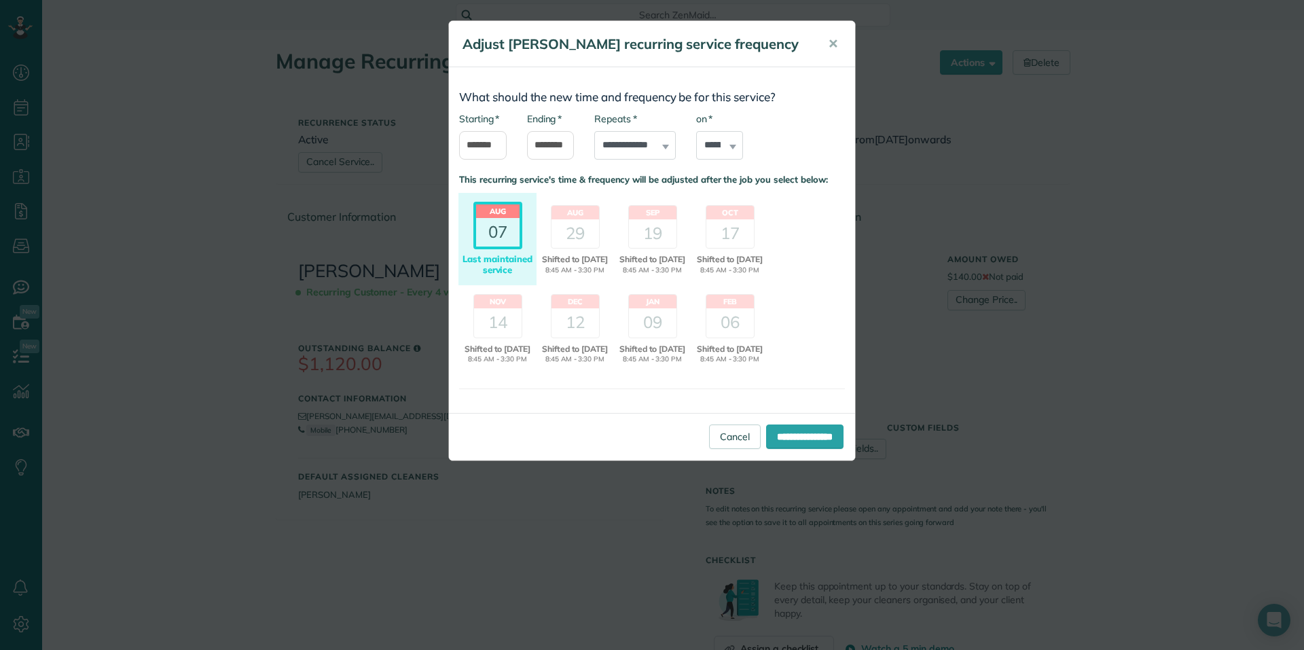
click at [487, 208] on body "Dashboard Scheduling Calendar View List View Dispatch View - Weekly scheduling …" at bounding box center [652, 325] width 1304 height 650
click at [560, 139] on input "*******" at bounding box center [551, 145] width 48 height 29
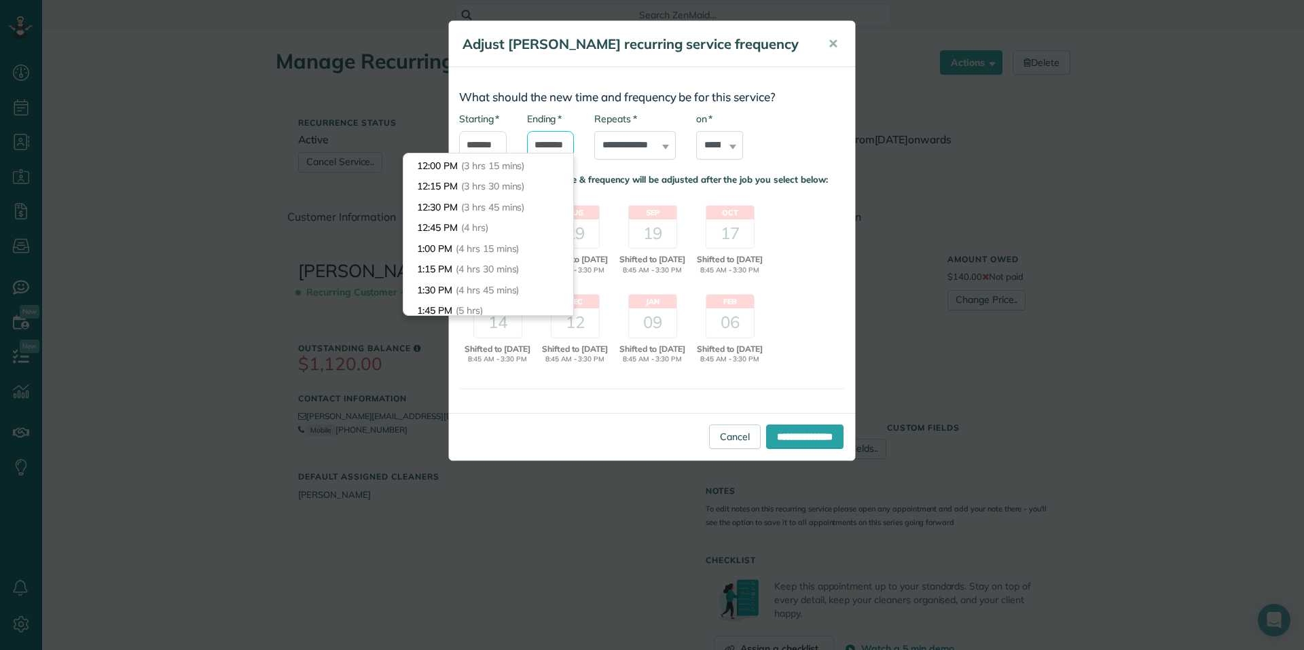
scroll to position [200, 0]
type input "********"
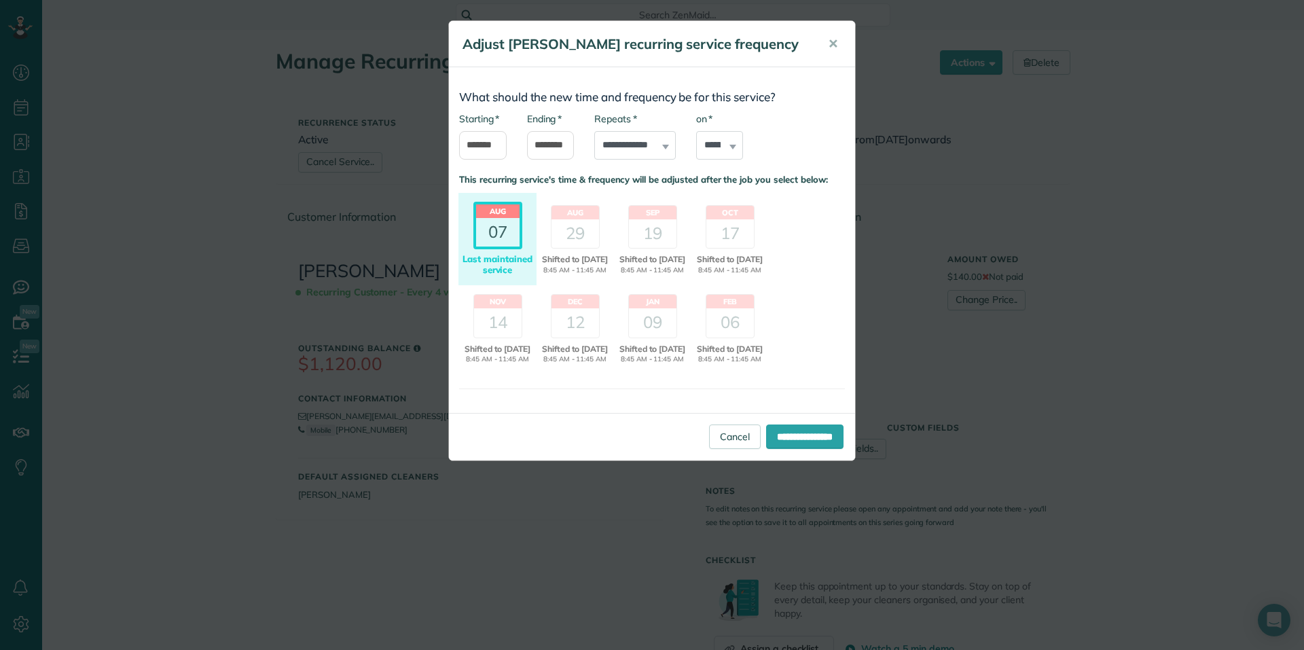
click at [479, 213] on body "Dashboard Scheduling Calendar View List View Dispatch View - Weekly scheduling …" at bounding box center [652, 325] width 1304 height 650
click at [576, 228] on div "29" at bounding box center [576, 233] width 48 height 29
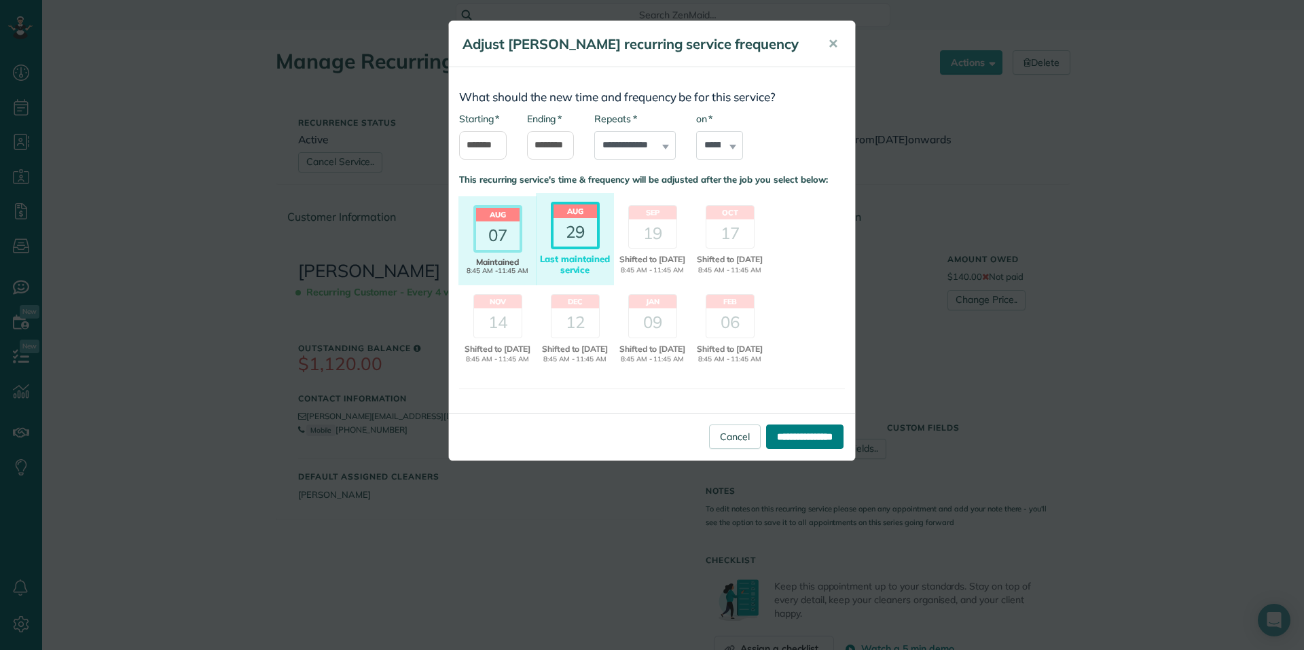
click at [789, 449] on input "**********" at bounding box center [804, 437] width 77 height 24
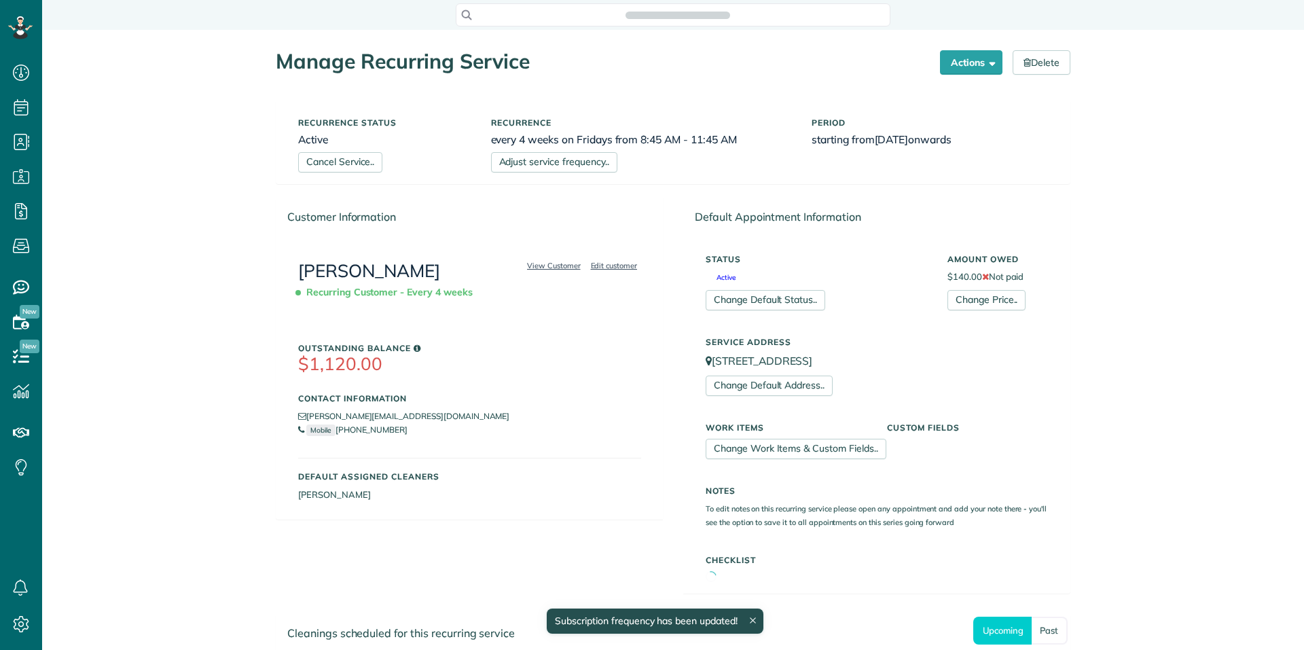
scroll to position [6, 6]
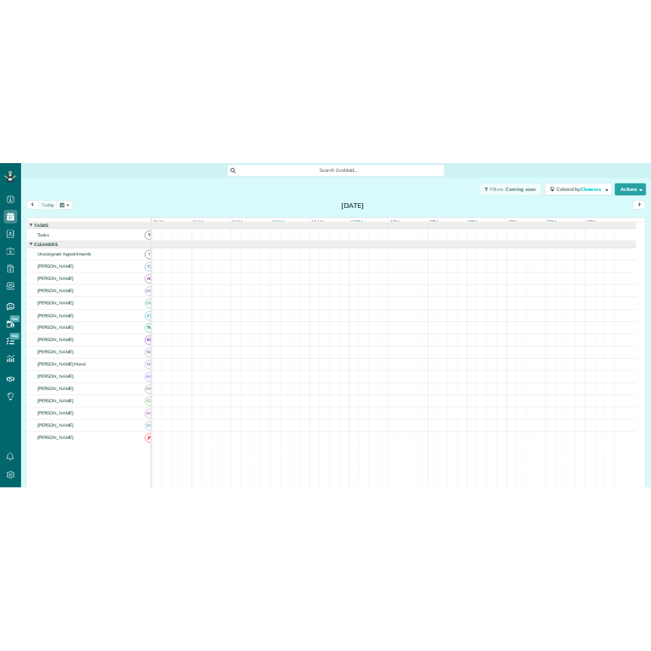
scroll to position [6, 6]
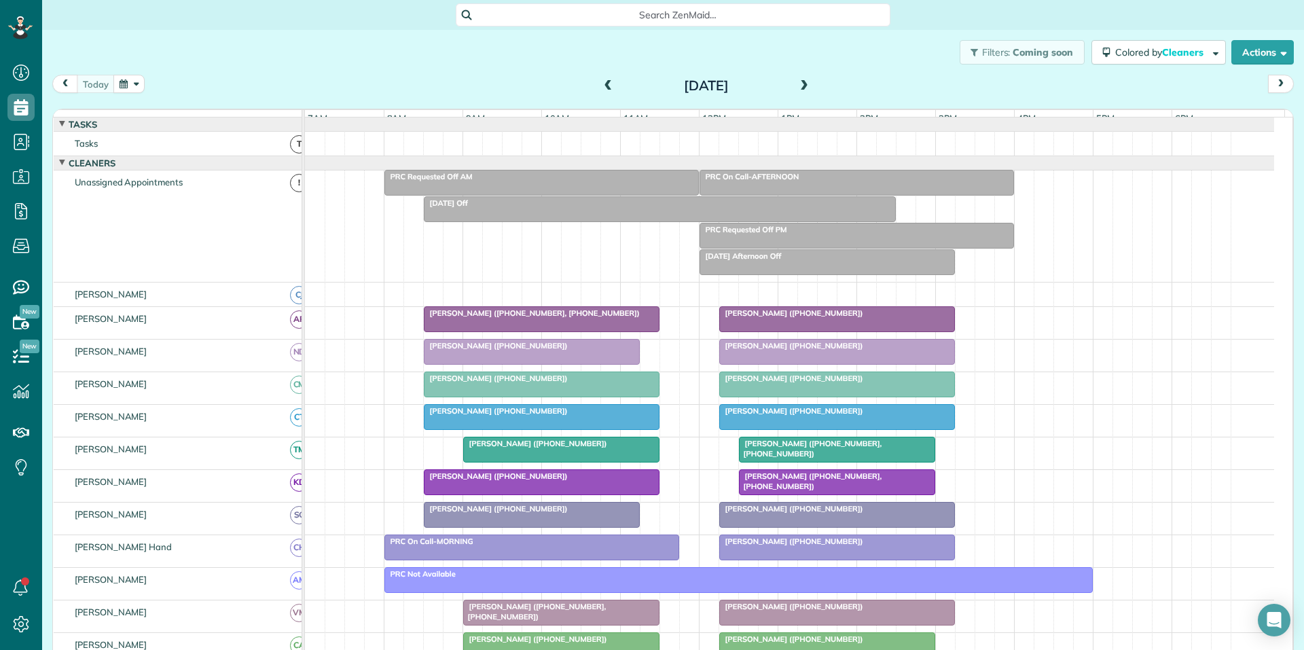
click at [814, 331] on div at bounding box center [837, 319] width 234 height 24
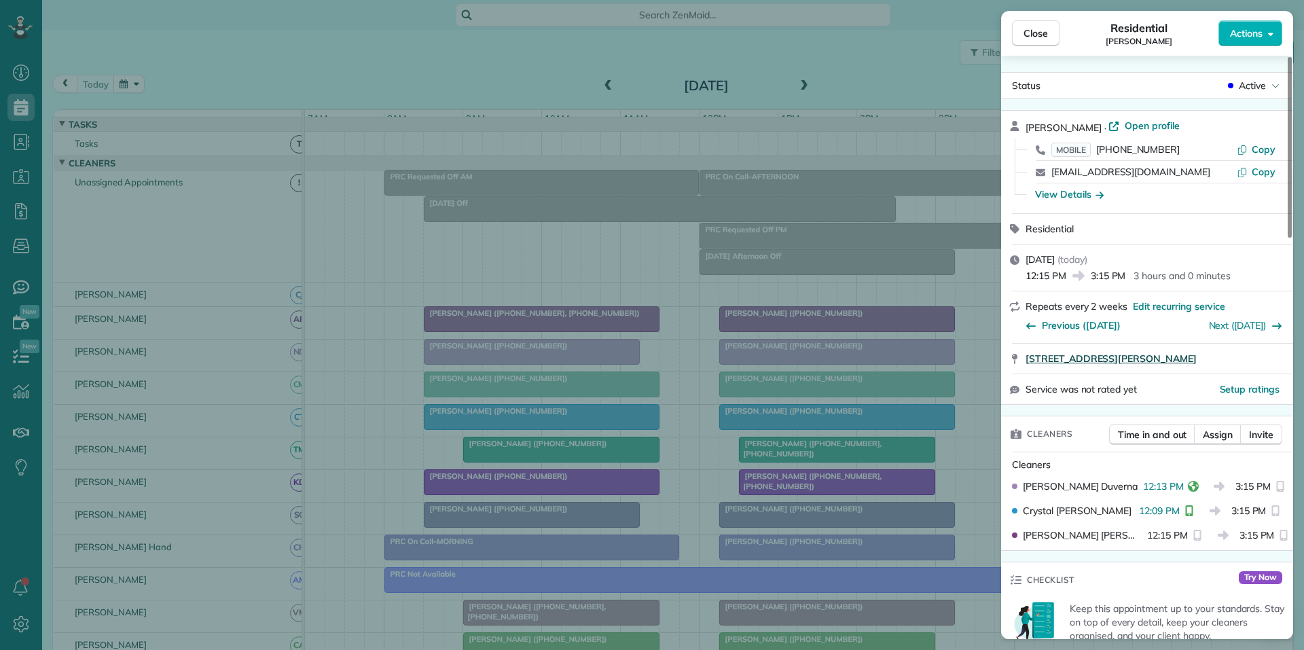
click at [1097, 358] on span "[STREET_ADDRESS][PERSON_NAME]" at bounding box center [1111, 359] width 171 height 14
click at [1038, 31] on span "Close" at bounding box center [1036, 33] width 24 height 14
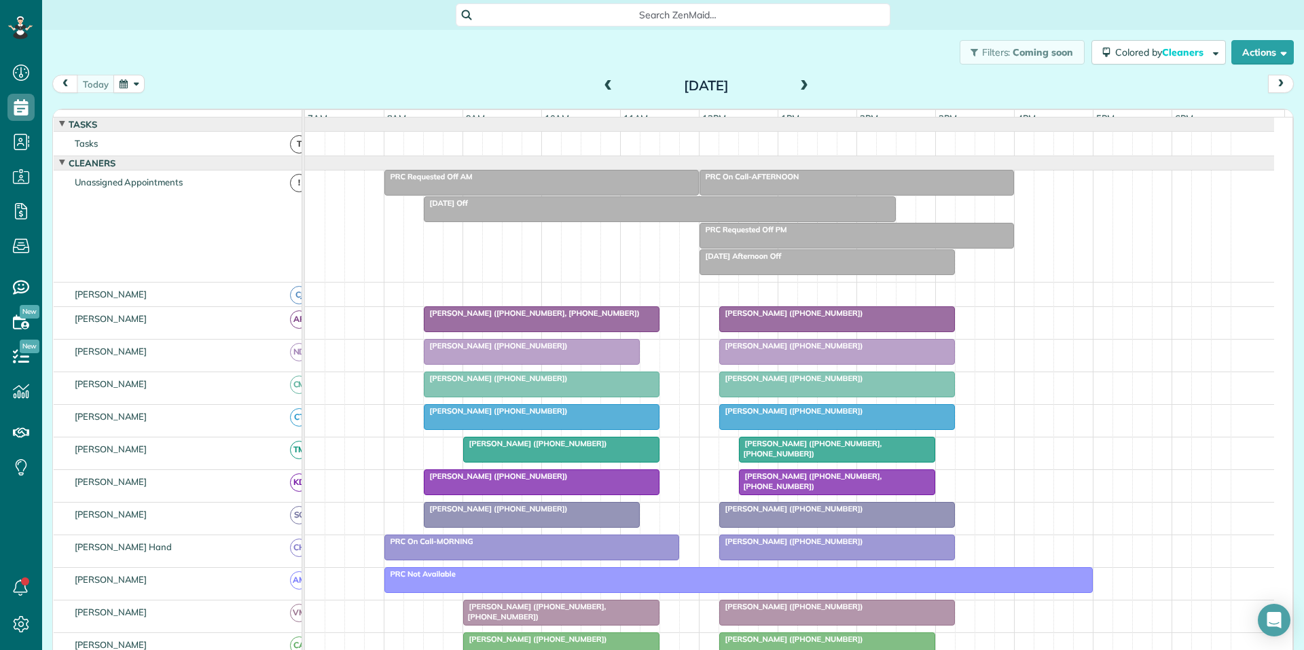
click at [477, 331] on div at bounding box center [542, 319] width 234 height 24
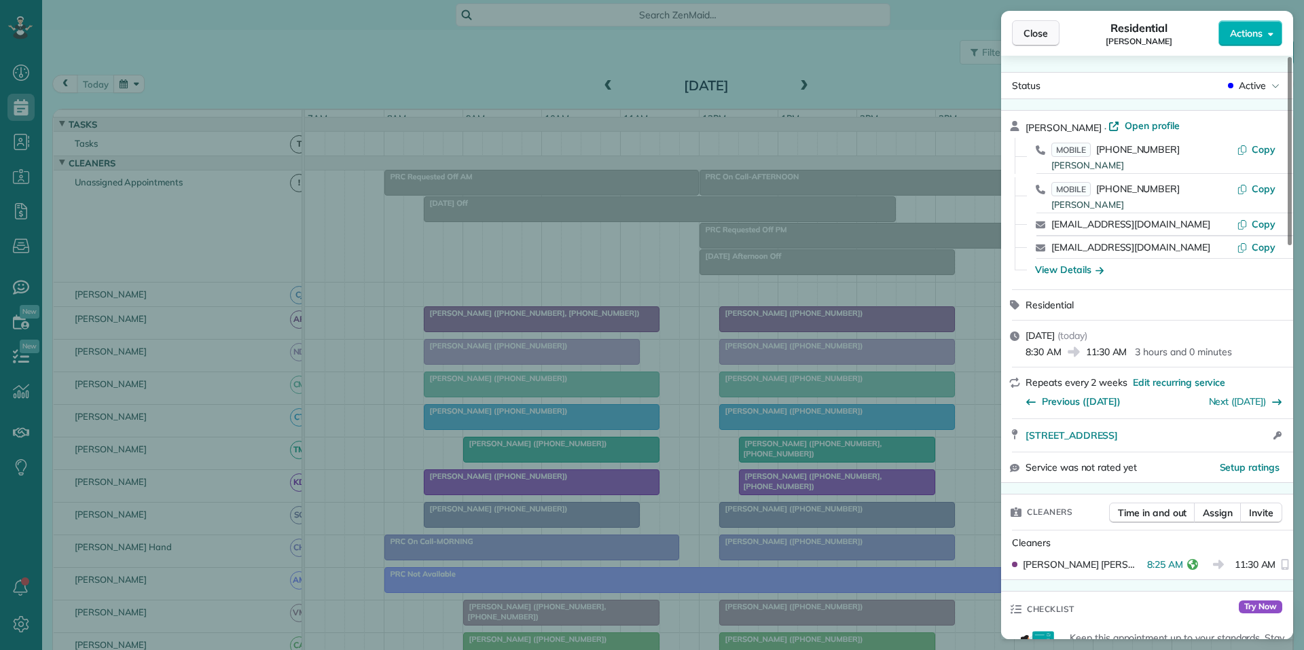
click at [1043, 32] on span "Close" at bounding box center [1036, 33] width 24 height 14
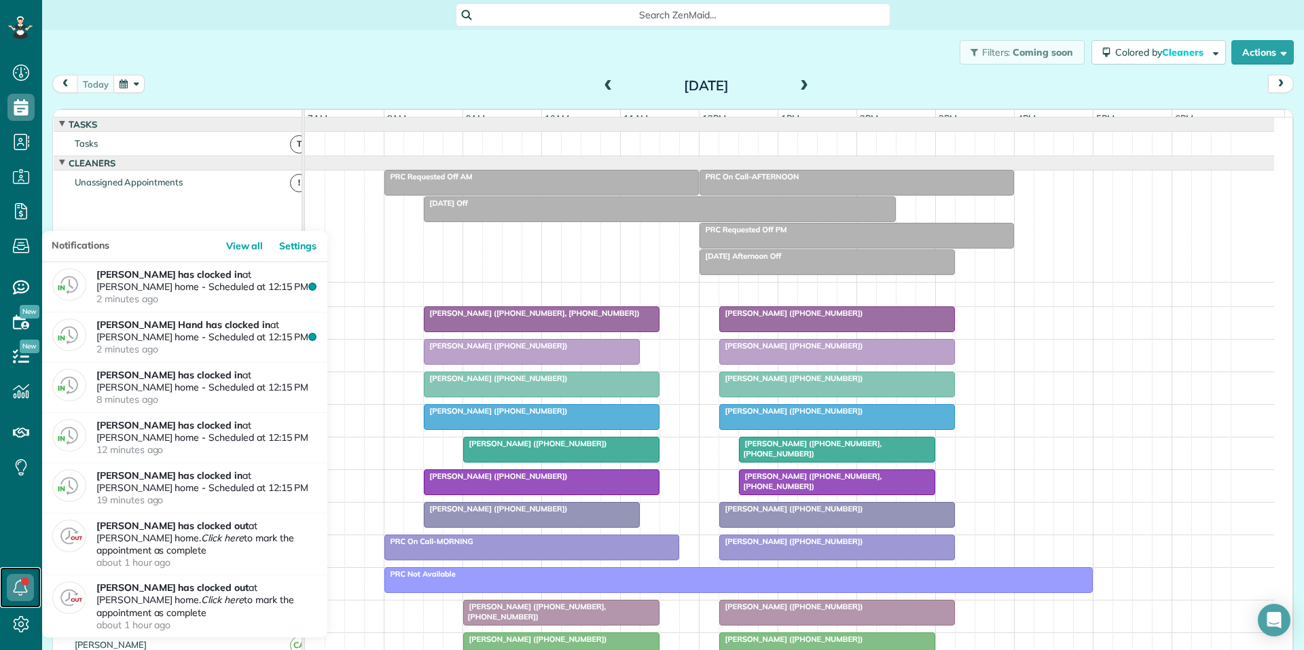
click at [20, 582] on icon at bounding box center [20, 587] width 27 height 27
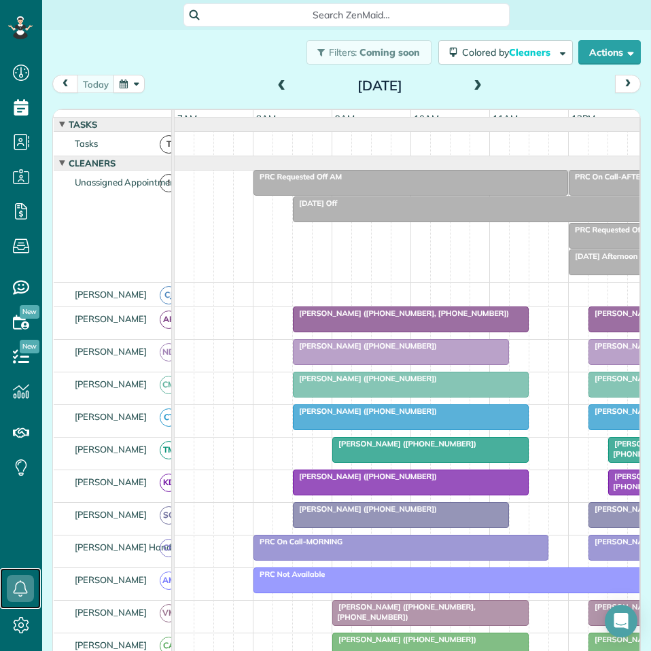
scroll to position [651, 42]
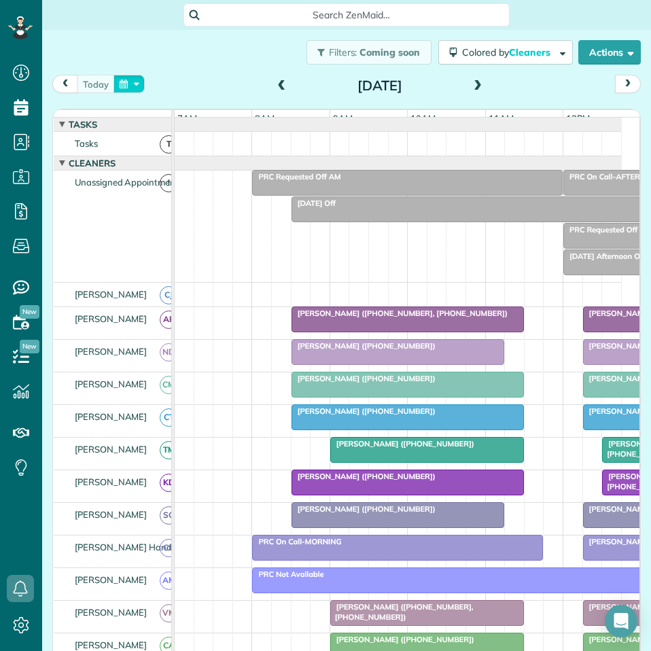
click at [134, 84] on button "button" at bounding box center [128, 84] width 31 height 18
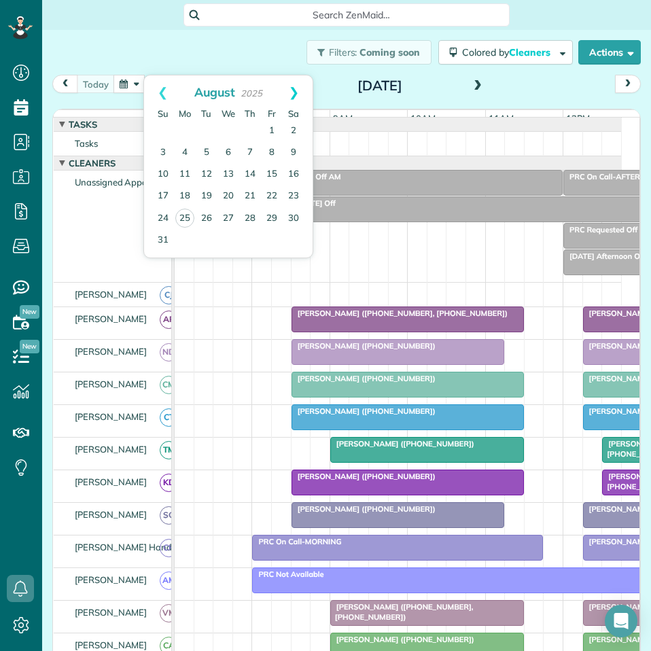
click at [296, 87] on link "Next" at bounding box center [293, 92] width 37 height 34
click at [204, 168] on link "16" at bounding box center [207, 175] width 22 height 22
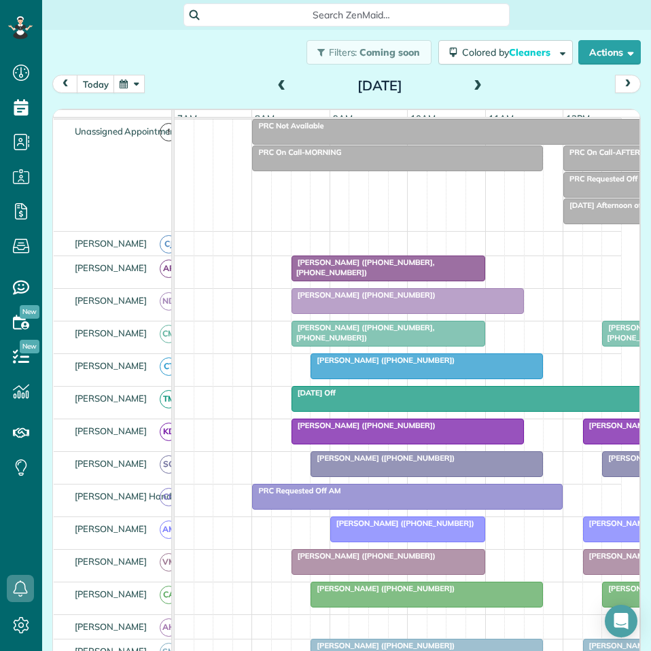
scroll to position [68, 0]
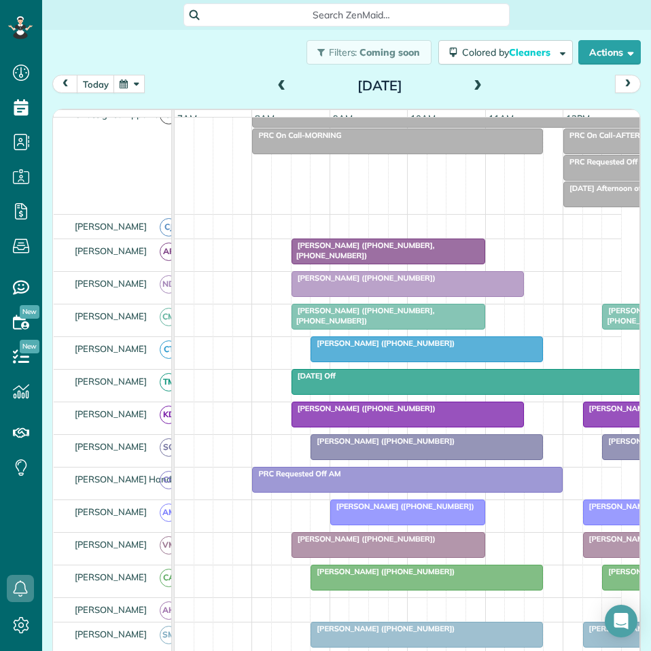
click at [473, 86] on span at bounding box center [477, 86] width 15 height 12
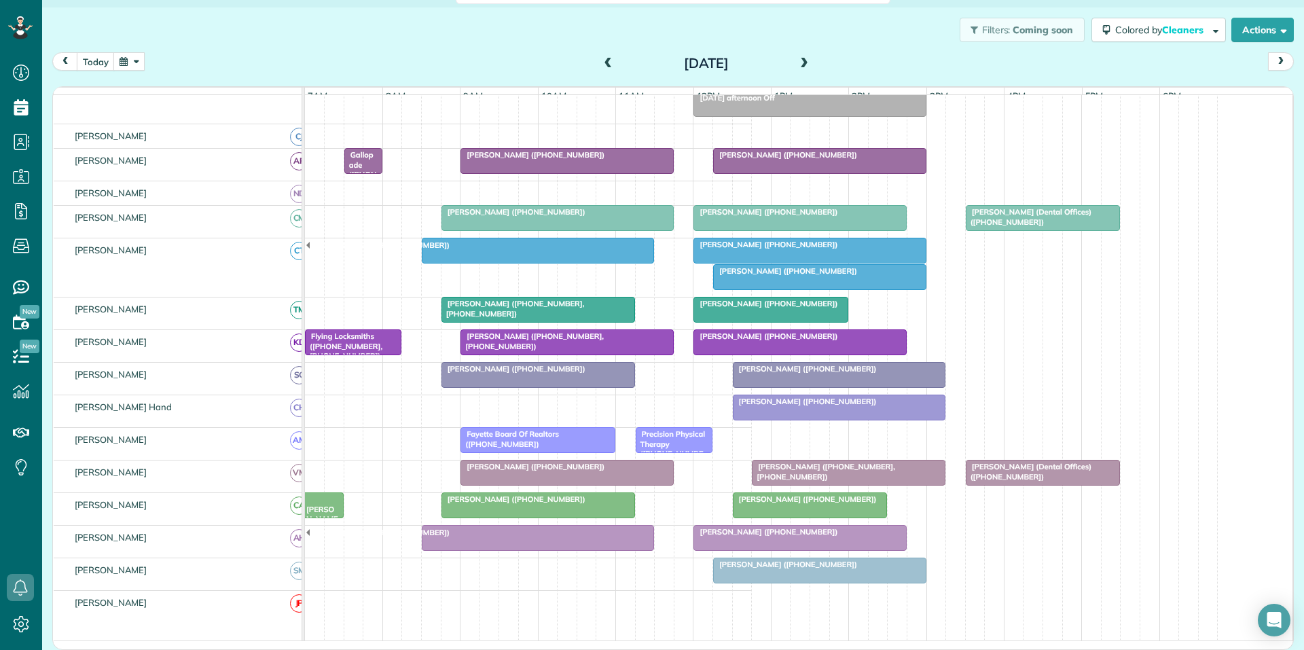
scroll to position [136, 0]
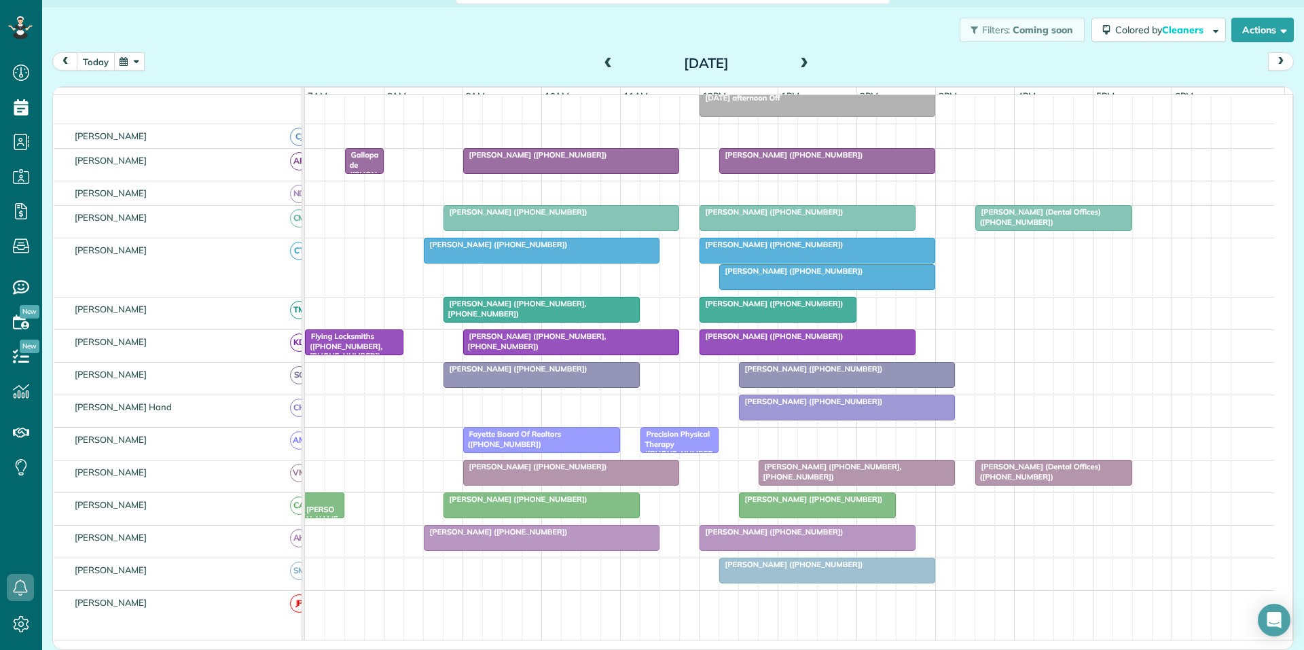
click at [94, 60] on button "today" at bounding box center [96, 61] width 38 height 18
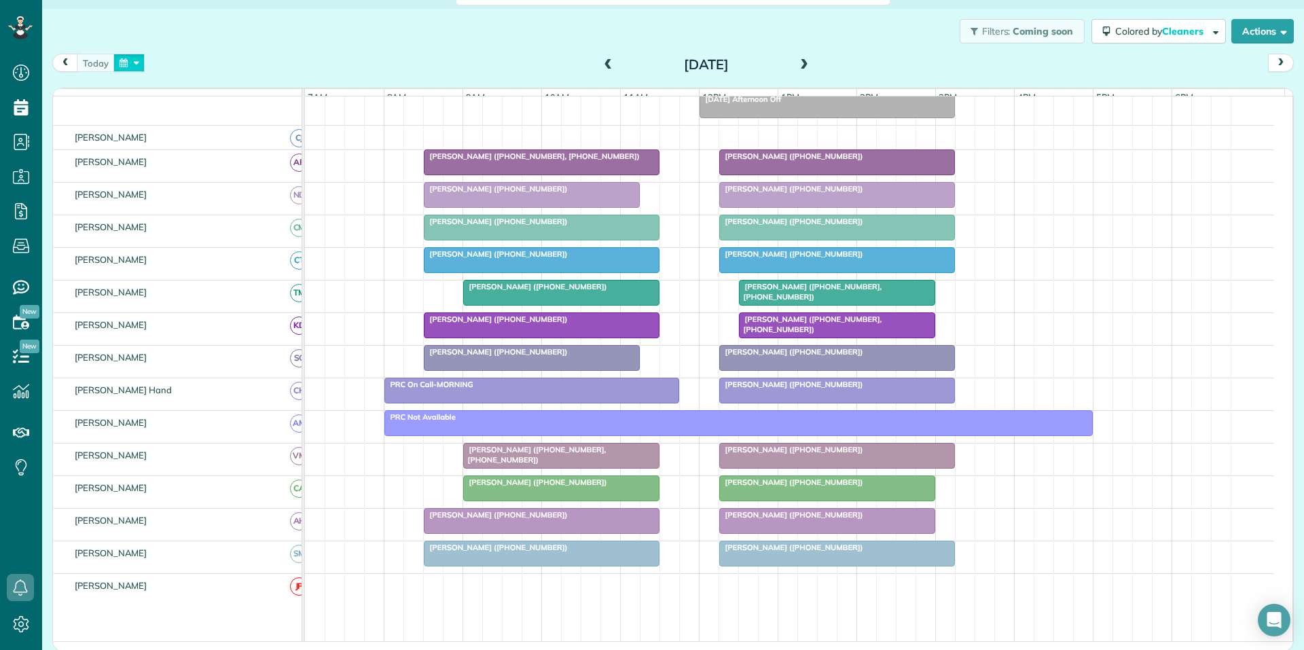
click at [129, 62] on button "button" at bounding box center [128, 63] width 31 height 18
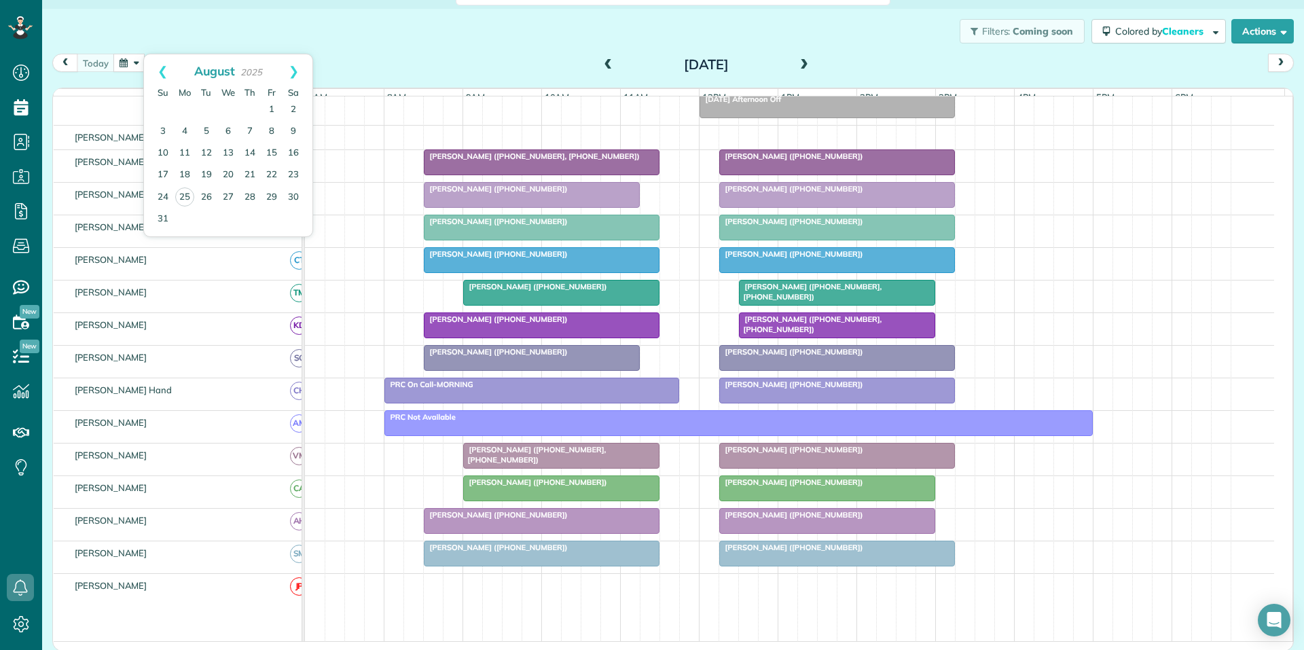
click at [404, 28] on div "Filters: Coming soon Colored by Cleaners Color by Cleaner Color by Team Color b…" at bounding box center [673, 31] width 1262 height 45
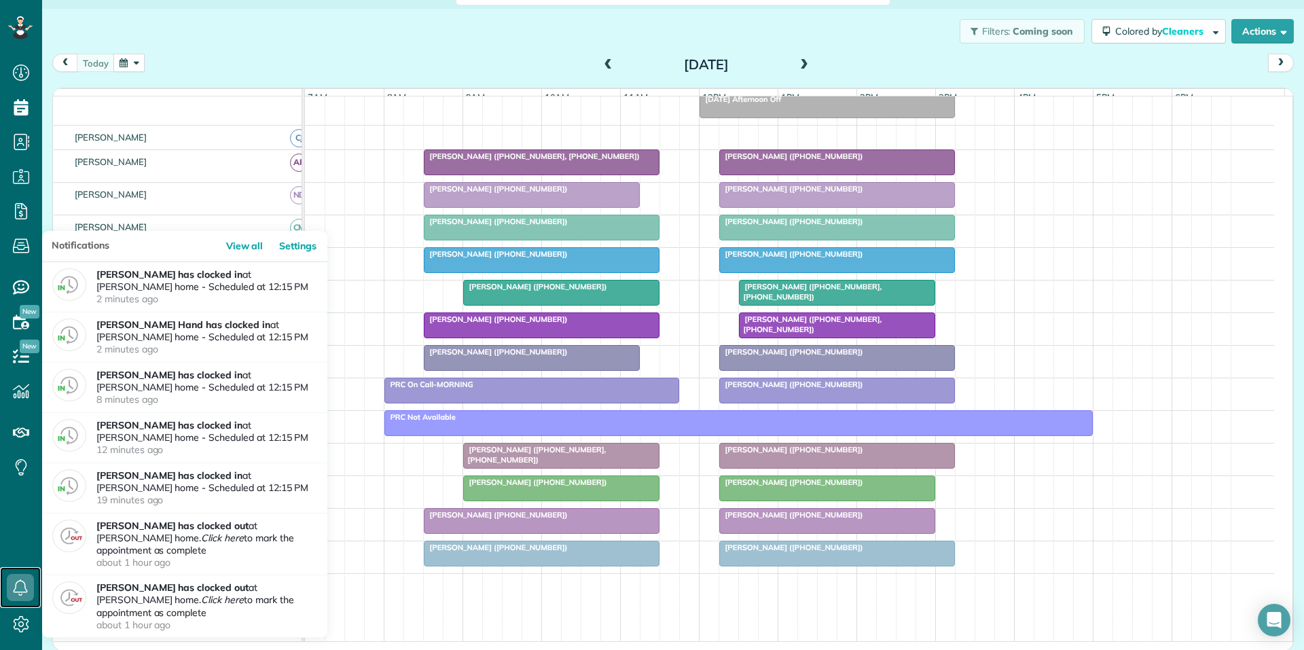
click at [20, 586] on icon at bounding box center [20, 587] width 27 height 27
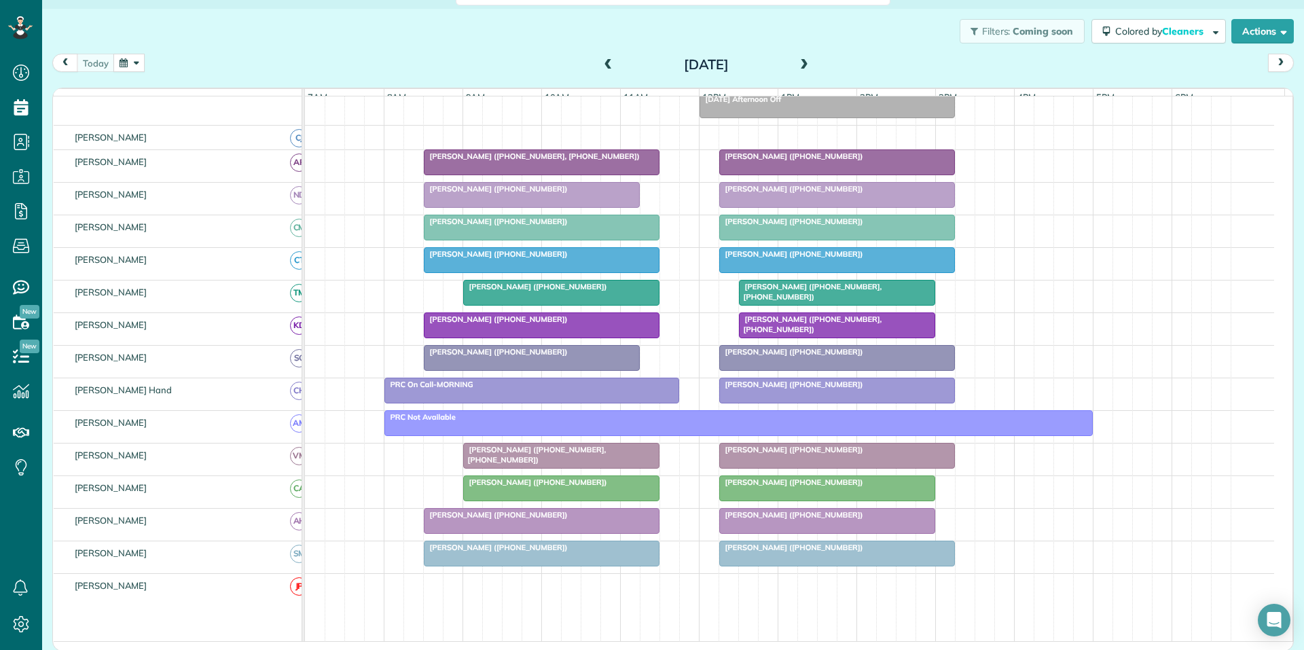
click at [302, 31] on div "Filters: Coming soon Colored by Cleaners Color by Cleaner Color by Team Color b…" at bounding box center [673, 31] width 1262 height 45
click at [804, 161] on span "[PERSON_NAME] ([PHONE_NUMBER])" at bounding box center [791, 156] width 145 height 10
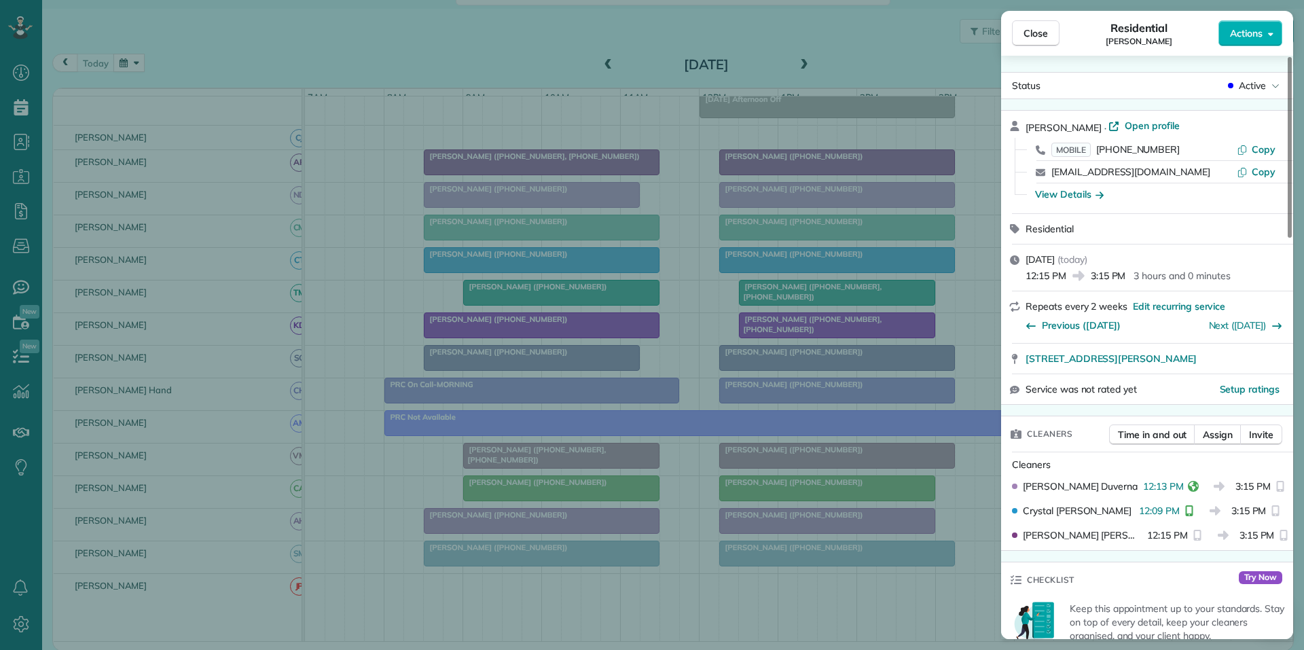
click at [1253, 28] on span "Actions" at bounding box center [1246, 33] width 33 height 14
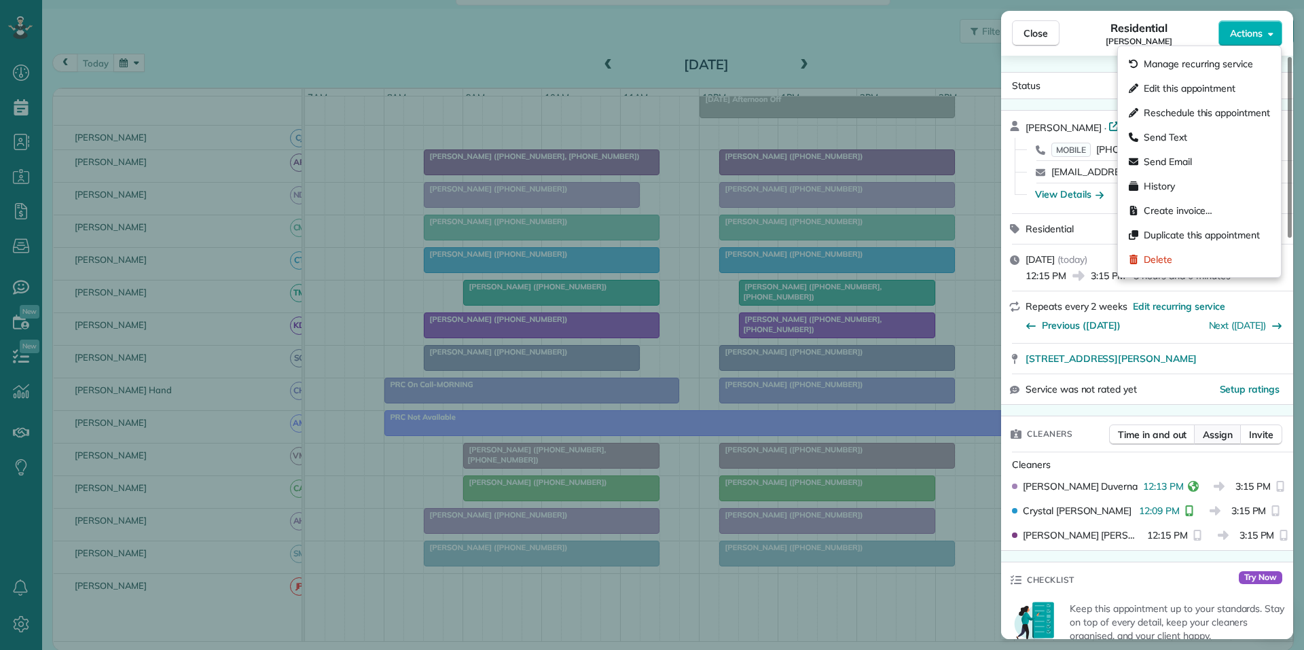
click at [1219, 433] on span "Assign" at bounding box center [1218, 435] width 30 height 14
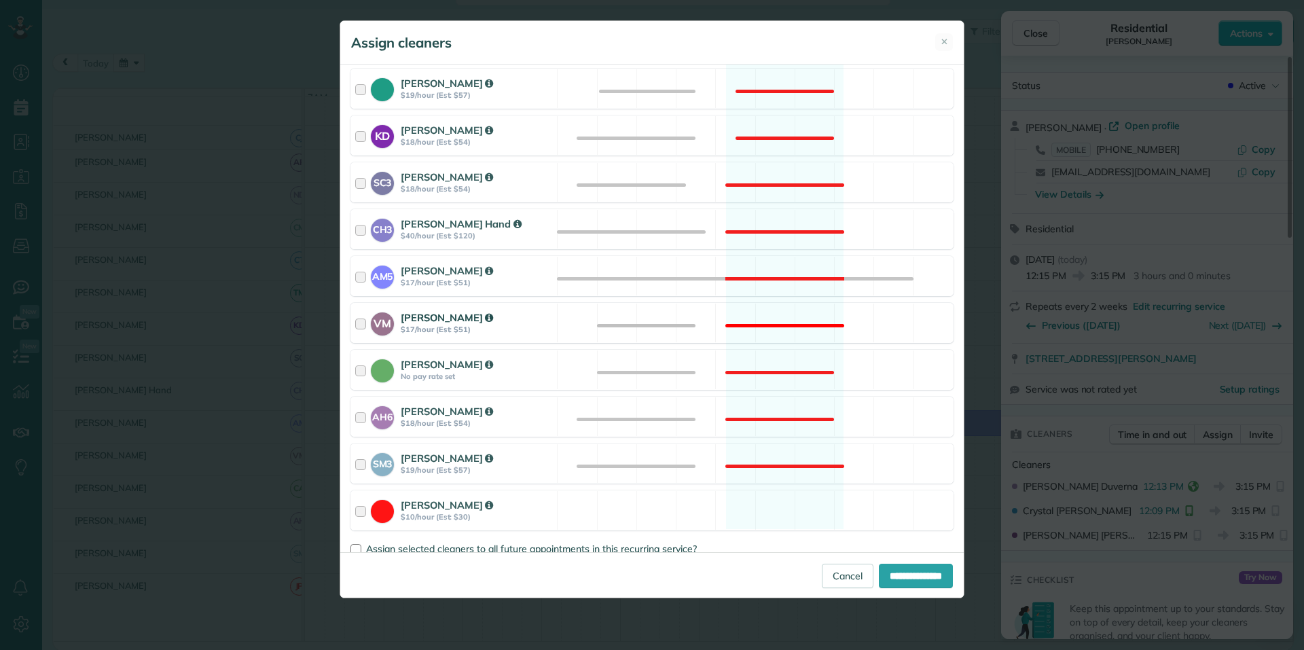
scroll to position [429, 0]
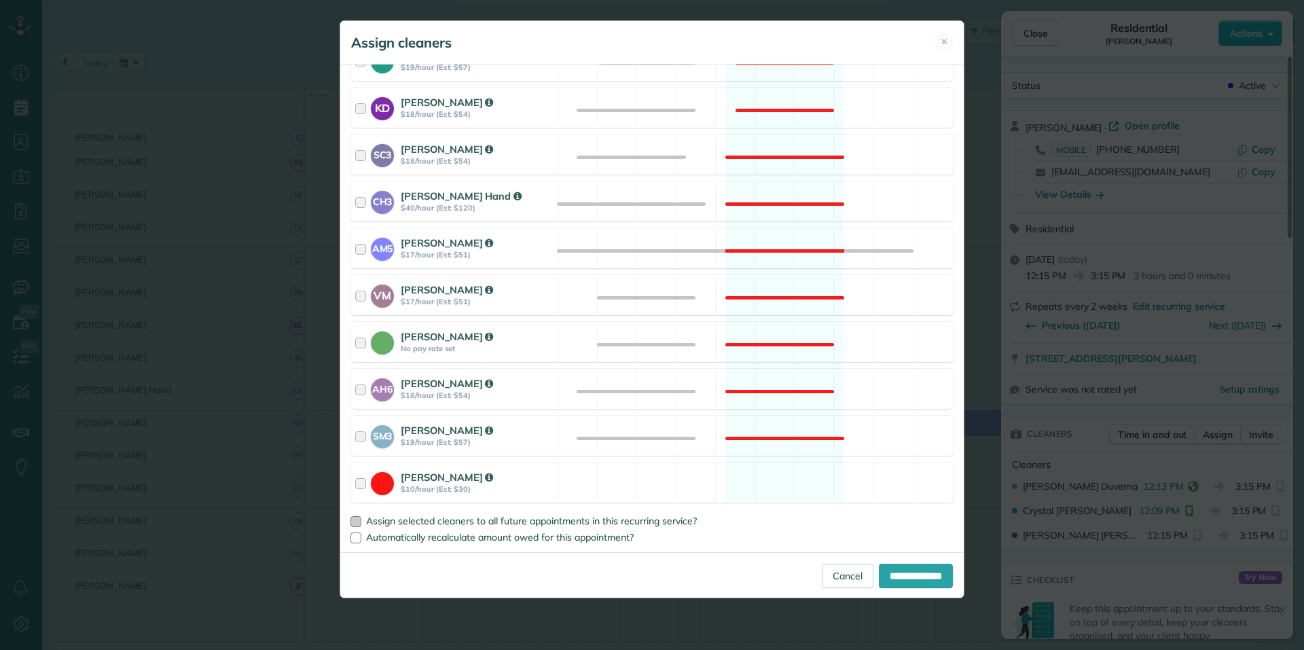
click at [354, 526] on div at bounding box center [355, 521] width 11 height 11
click at [905, 579] on input "**********" at bounding box center [916, 576] width 74 height 24
type input "**********"
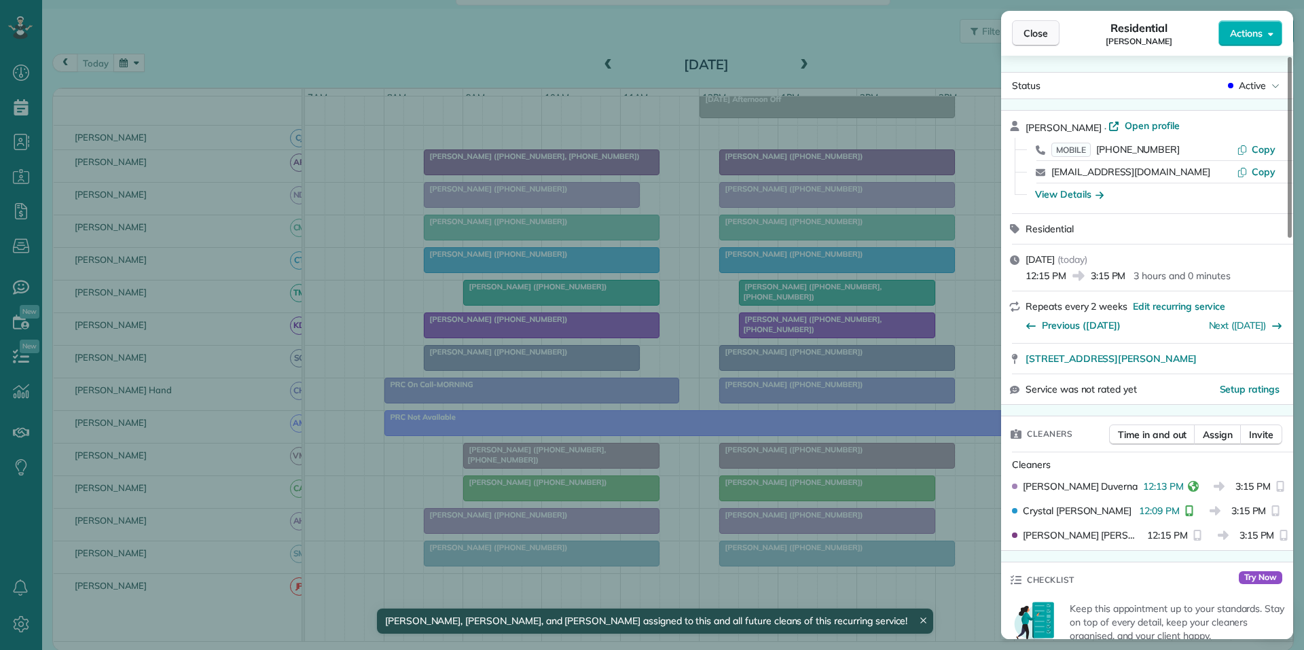
click at [1047, 40] on button "Close" at bounding box center [1036, 33] width 48 height 26
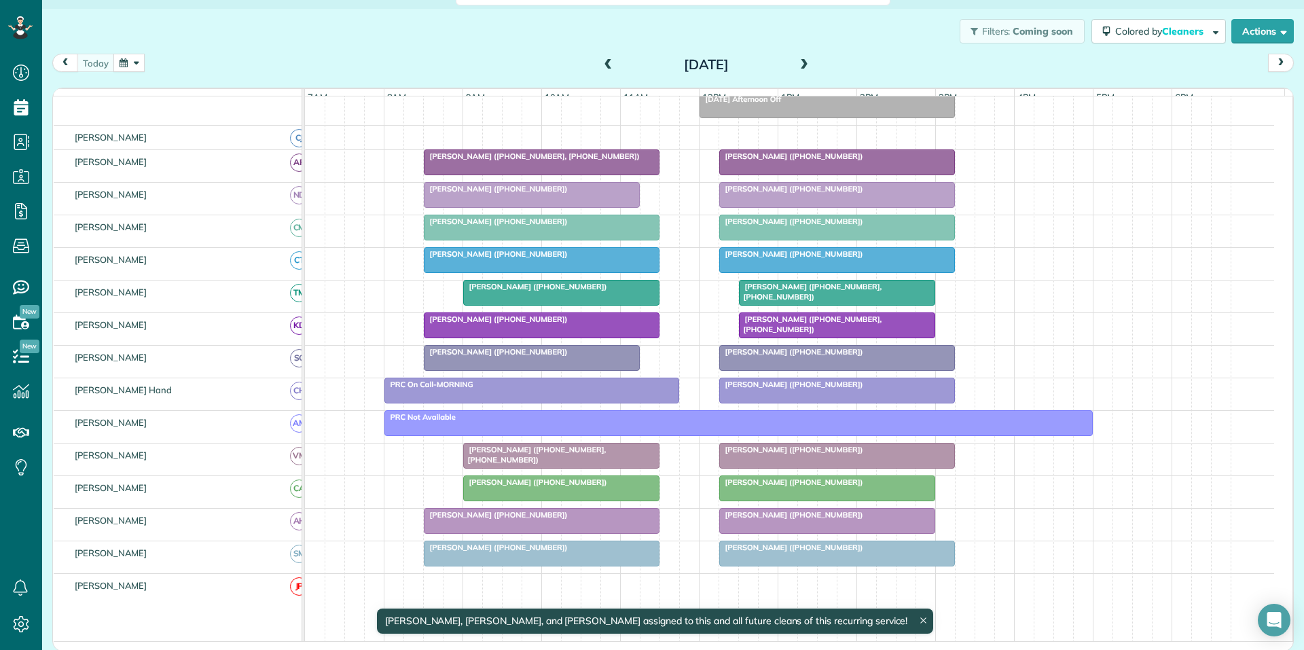
click at [128, 64] on button "button" at bounding box center [128, 63] width 31 height 18
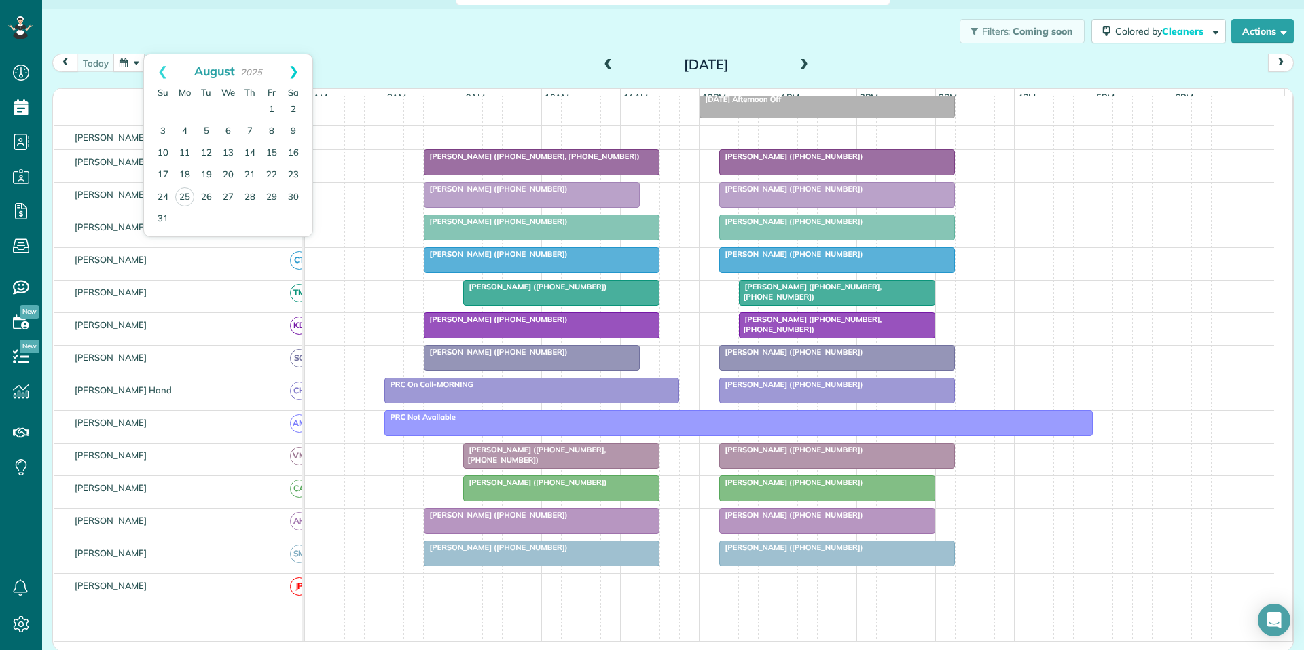
click at [294, 69] on link "Next" at bounding box center [293, 71] width 37 height 34
click at [183, 129] on link "8" at bounding box center [185, 132] width 22 height 22
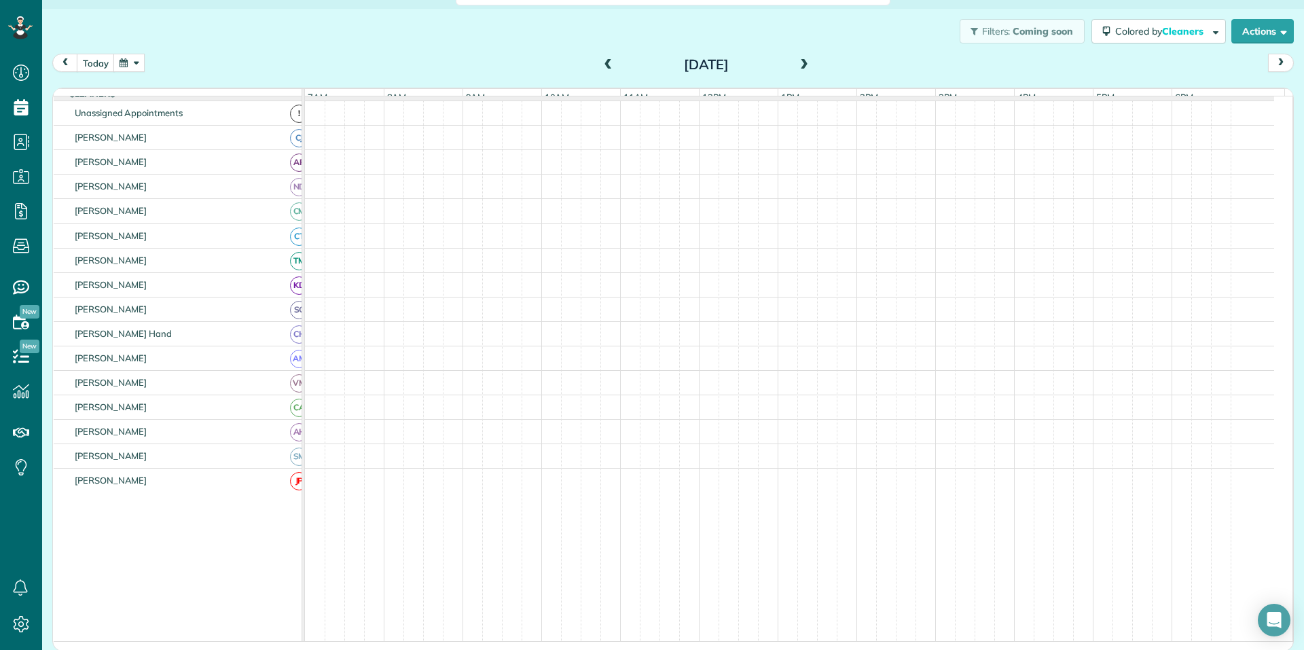
scroll to position [162, 0]
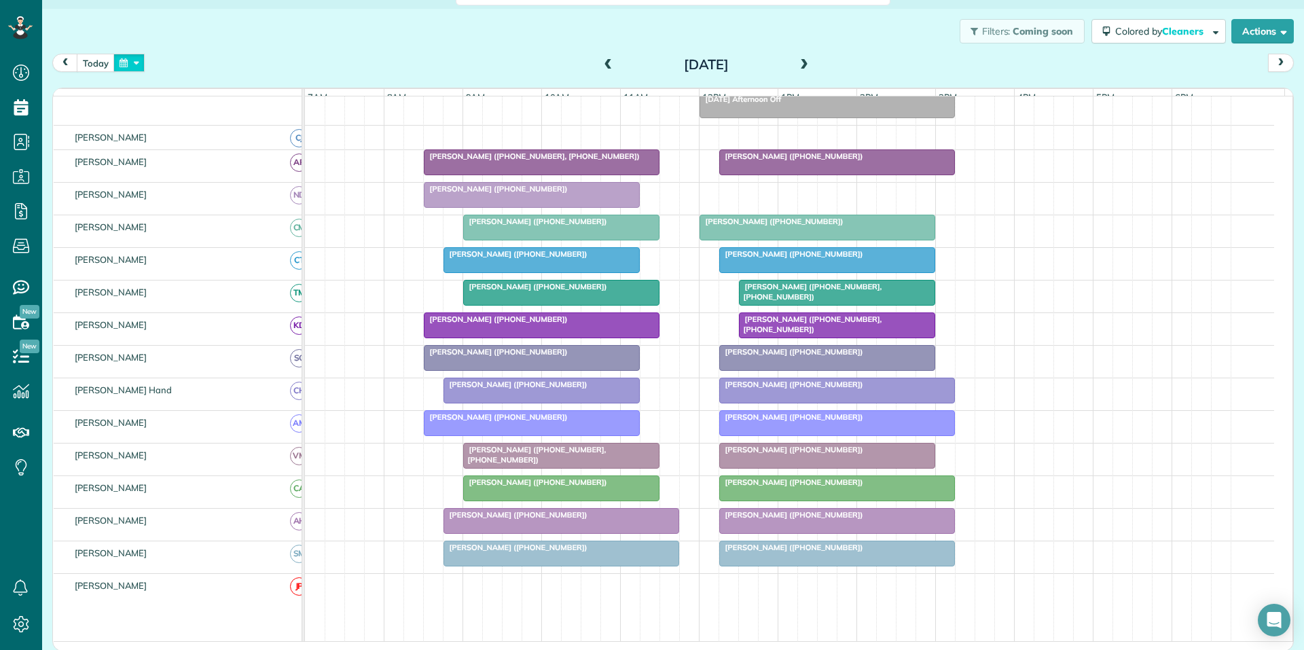
click at [128, 66] on button "button" at bounding box center [128, 63] width 31 height 18
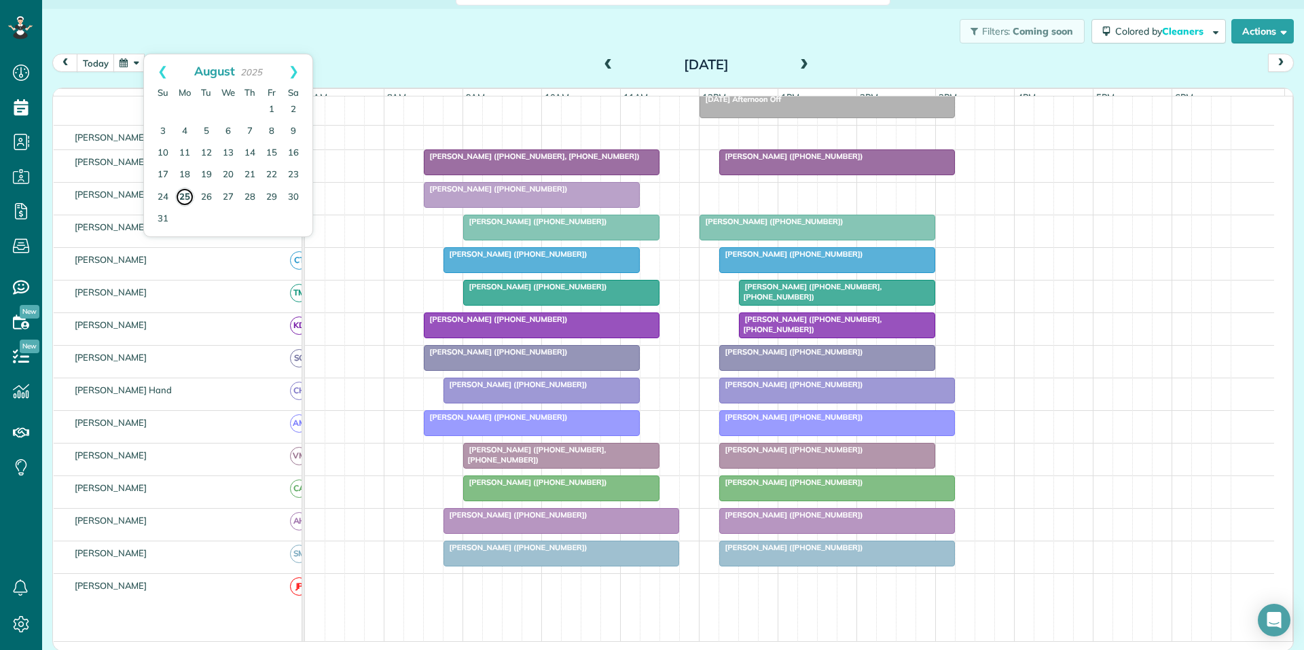
click at [186, 195] on link "25" at bounding box center [184, 196] width 19 height 19
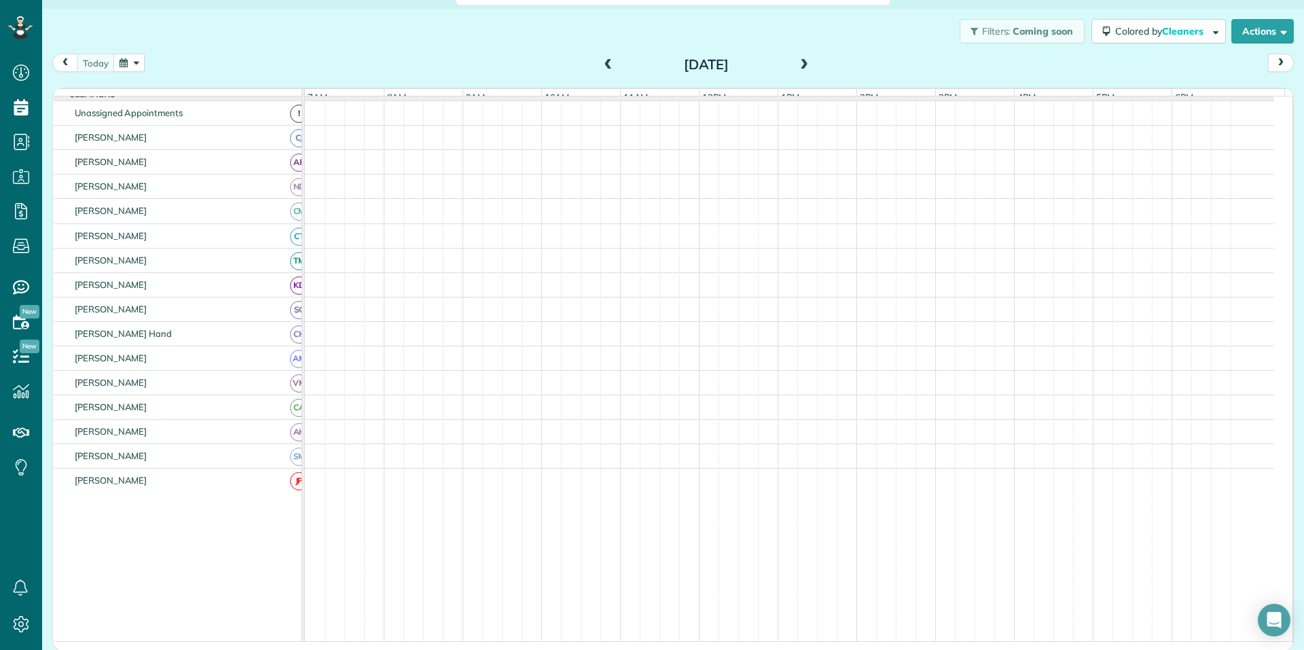
scroll to position [136, 0]
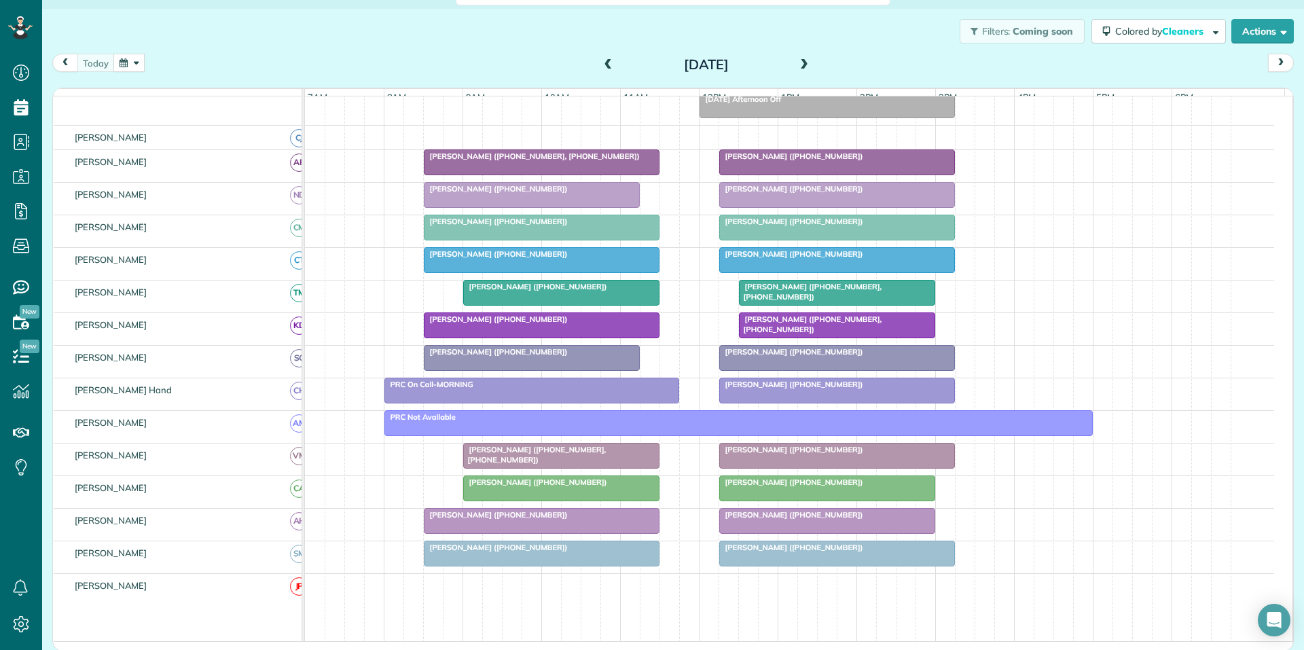
click at [831, 161] on span "[PERSON_NAME] ([PHONE_NUMBER])" at bounding box center [791, 156] width 145 height 10
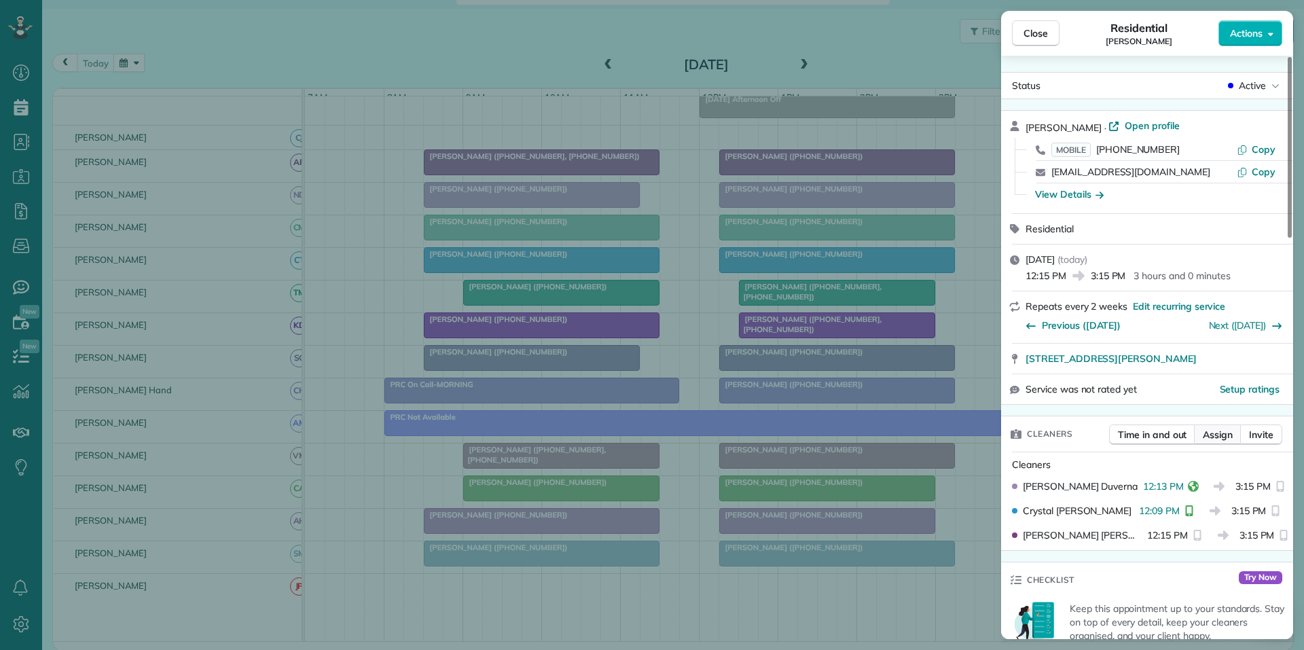
click at [1227, 434] on span "Assign" at bounding box center [1218, 435] width 30 height 14
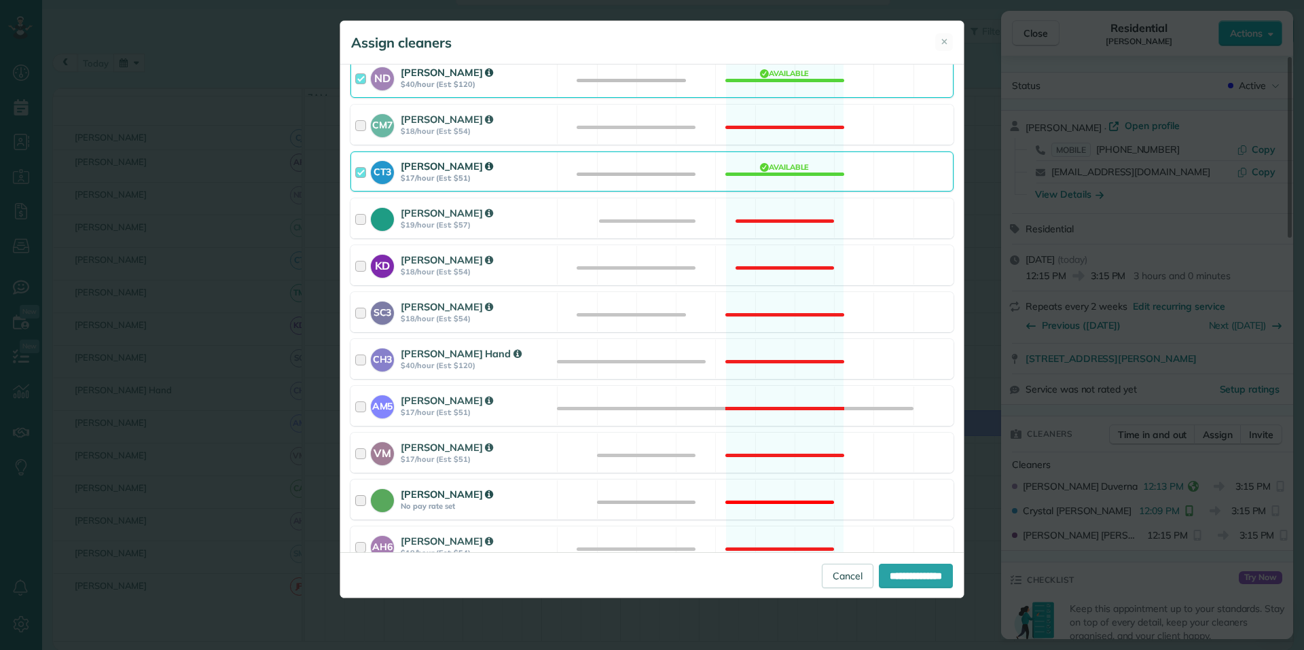
scroll to position [429, 0]
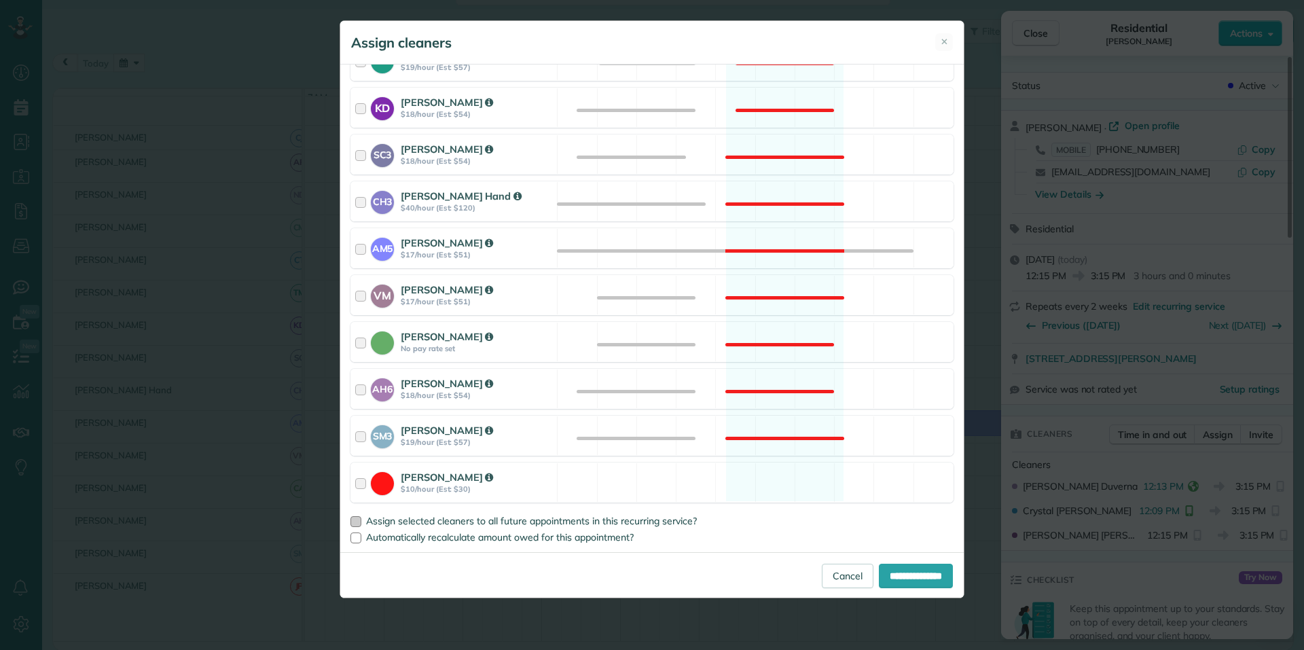
click at [353, 524] on div at bounding box center [355, 521] width 11 height 11
click at [909, 577] on input "**********" at bounding box center [916, 576] width 74 height 24
type input "**********"
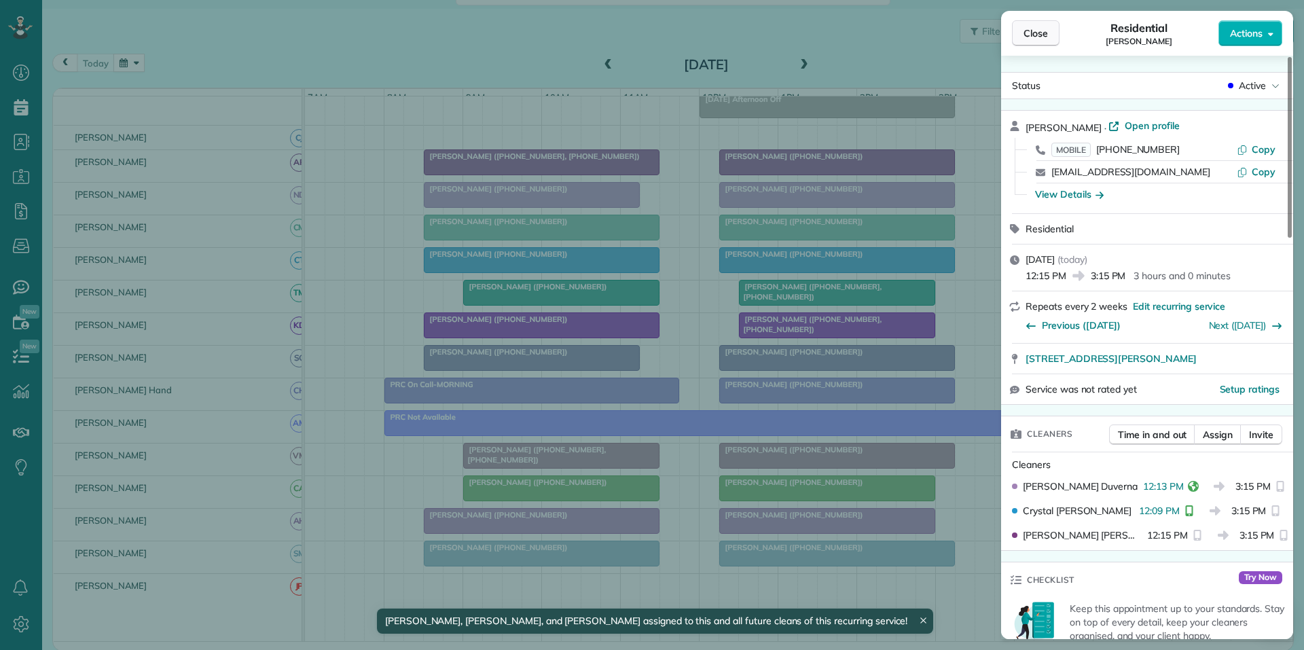
click at [1036, 34] on span "Close" at bounding box center [1036, 33] width 24 height 14
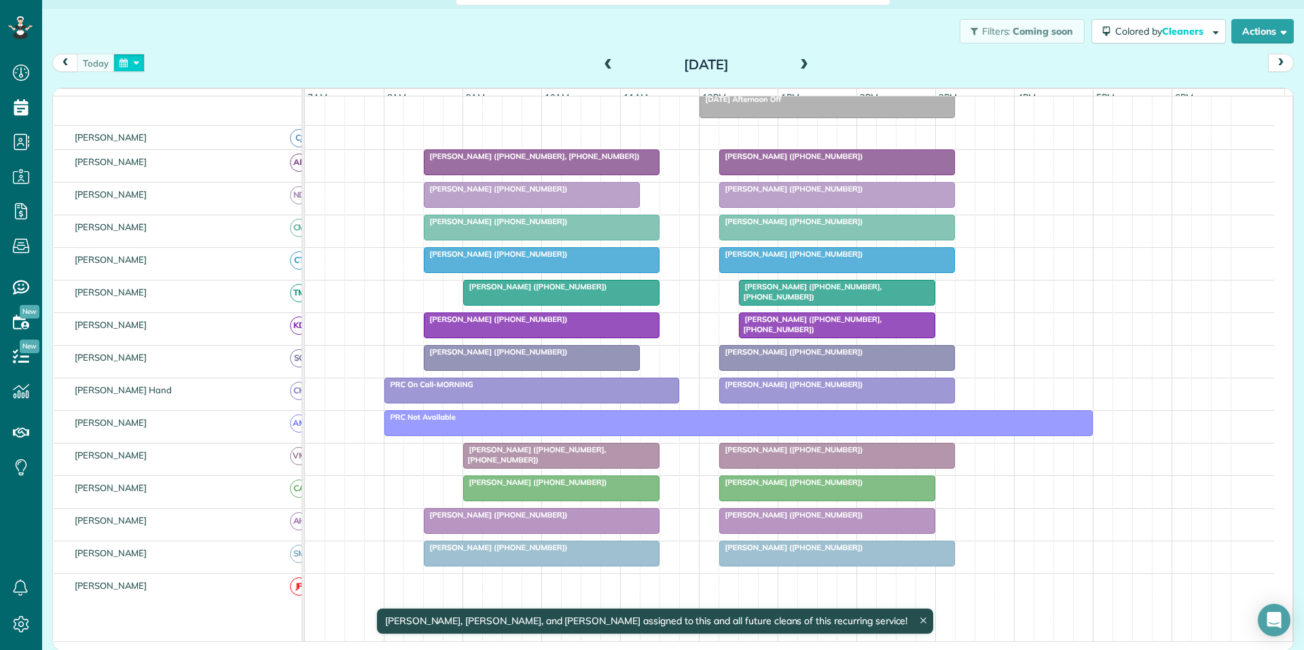
click at [138, 64] on button "button" at bounding box center [128, 63] width 31 height 18
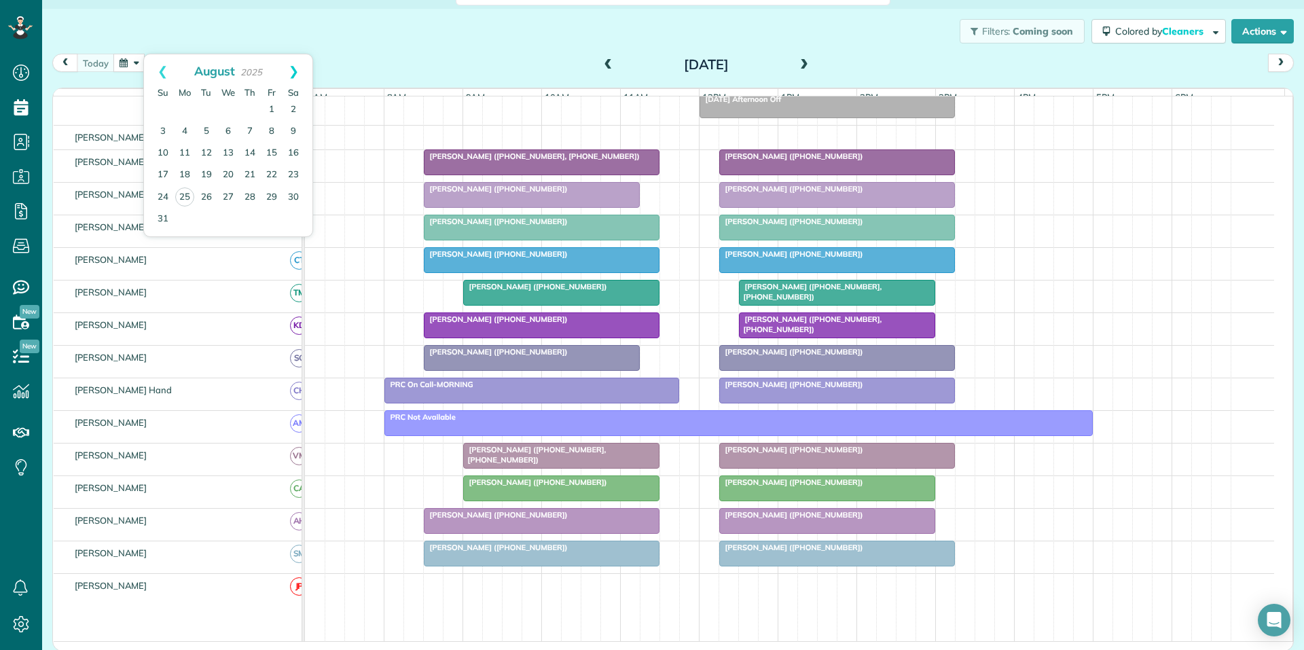
click at [295, 73] on link "Next" at bounding box center [293, 71] width 37 height 34
click at [186, 127] on link "8" at bounding box center [185, 132] width 22 height 22
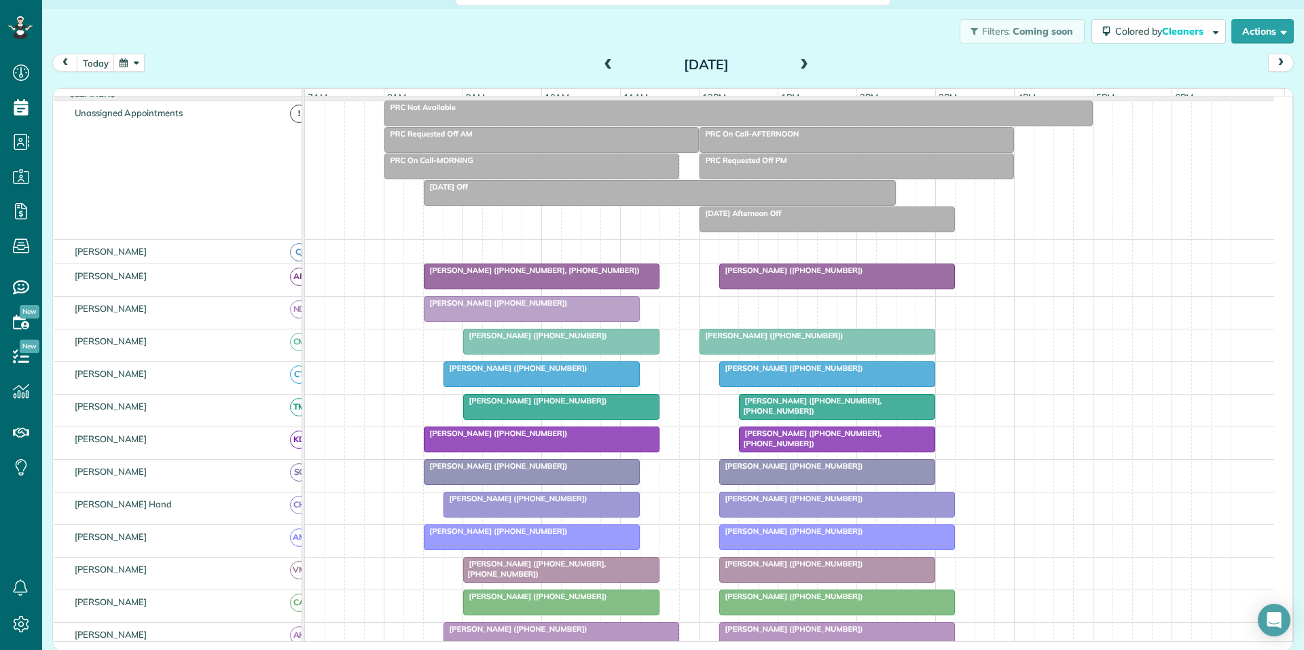
scroll to position [162, 0]
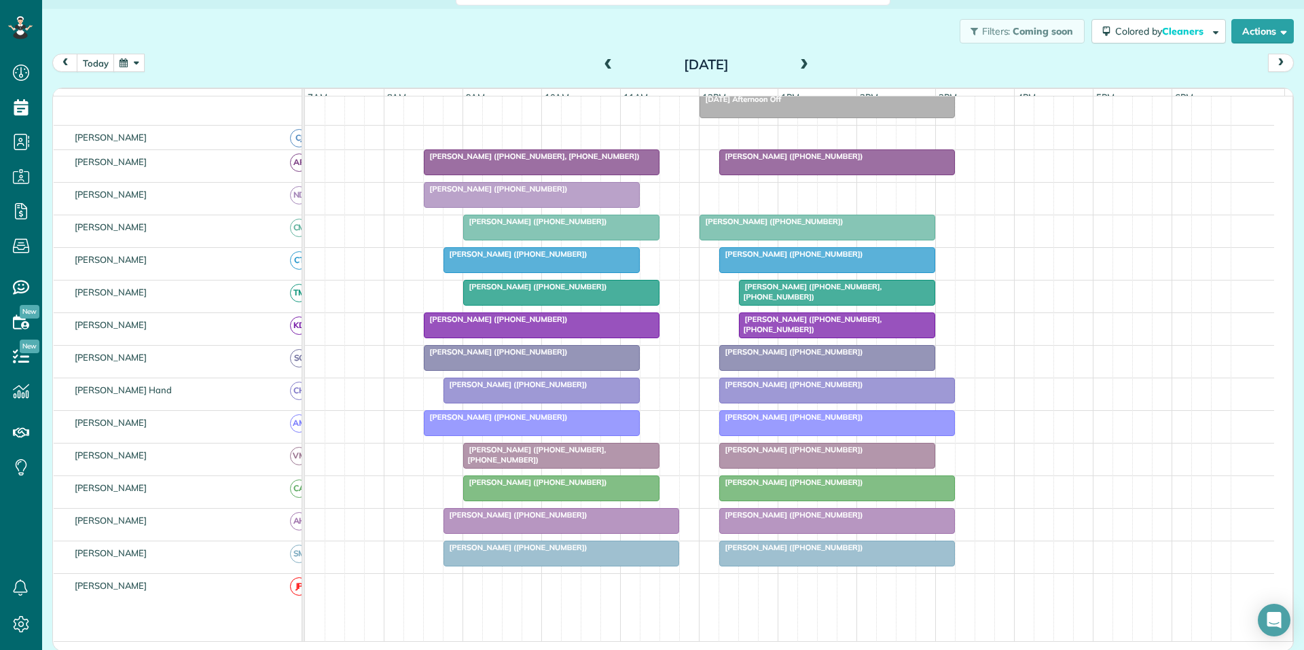
click at [829, 161] on span "[PERSON_NAME] ([PHONE_NUMBER])" at bounding box center [791, 156] width 145 height 10
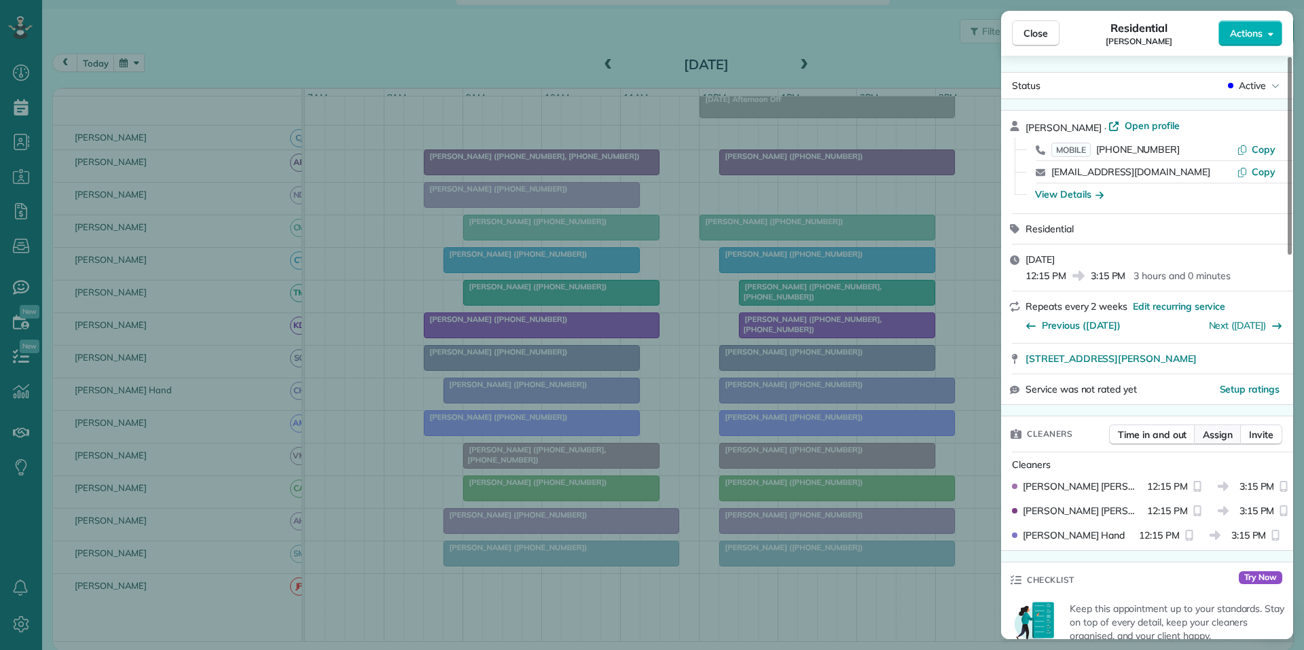
click at [1221, 431] on span "Assign" at bounding box center [1218, 435] width 30 height 14
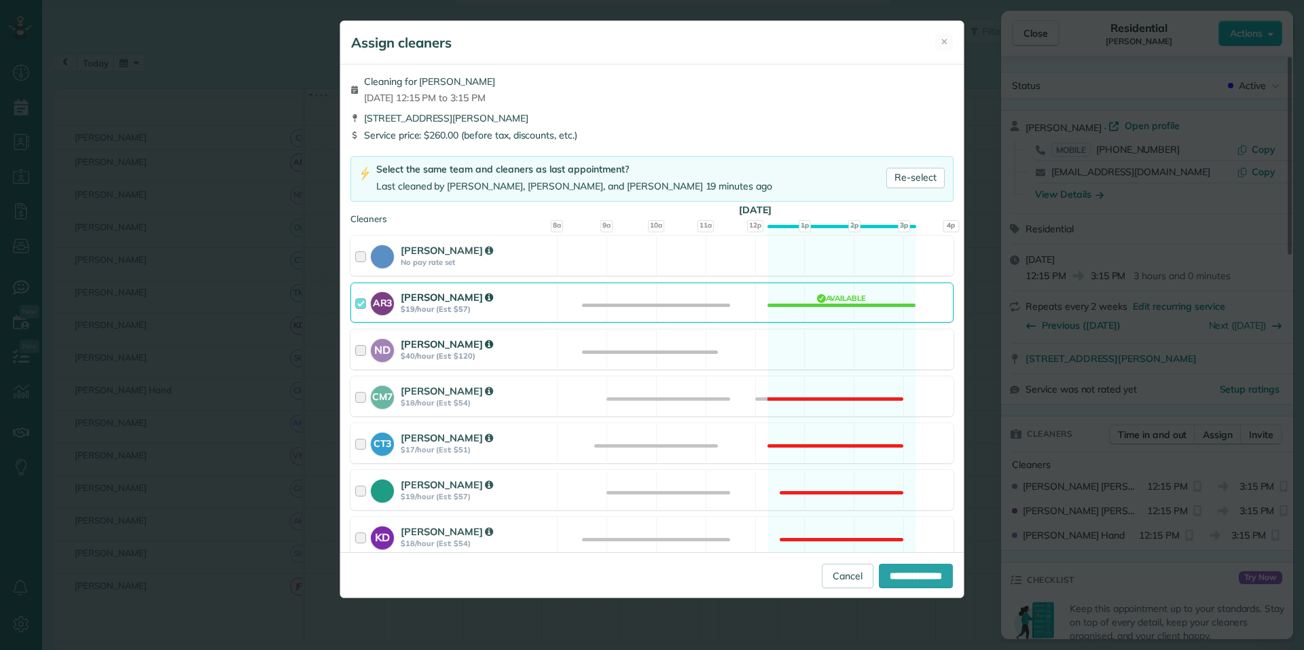
click at [811, 356] on div "ND Nathalie Duverna $40/hour (Est: $120) Available" at bounding box center [651, 349] width 603 height 40
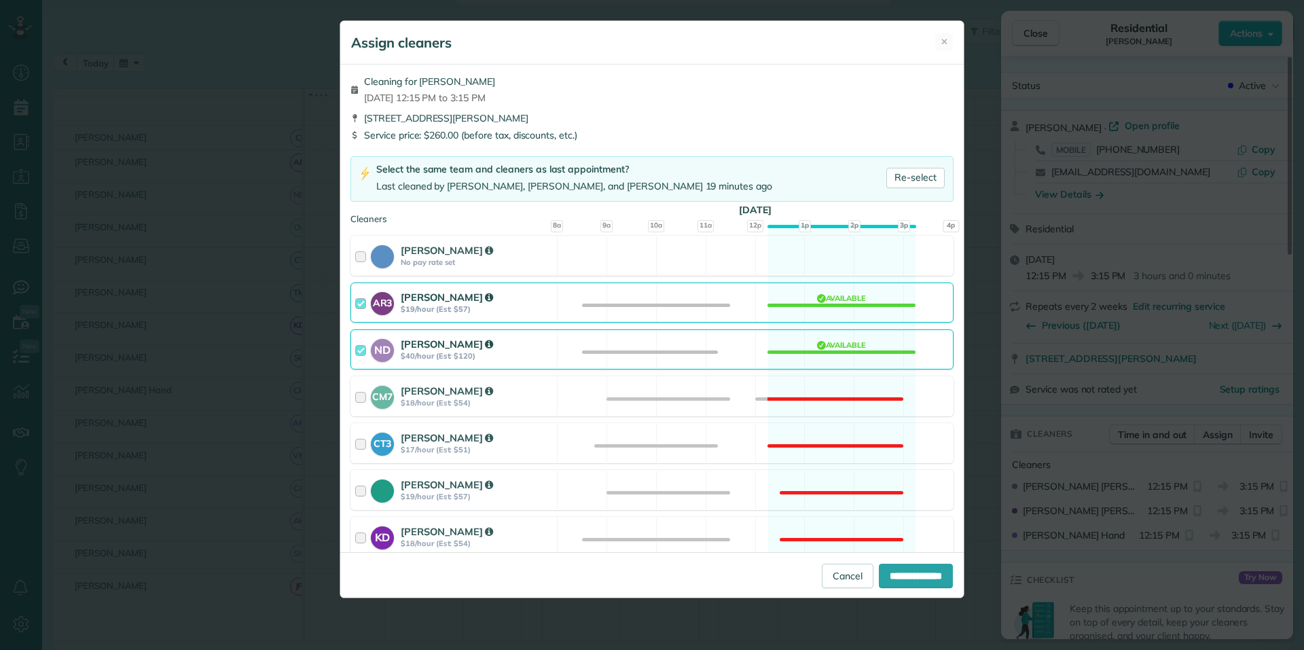
scroll to position [204, 0]
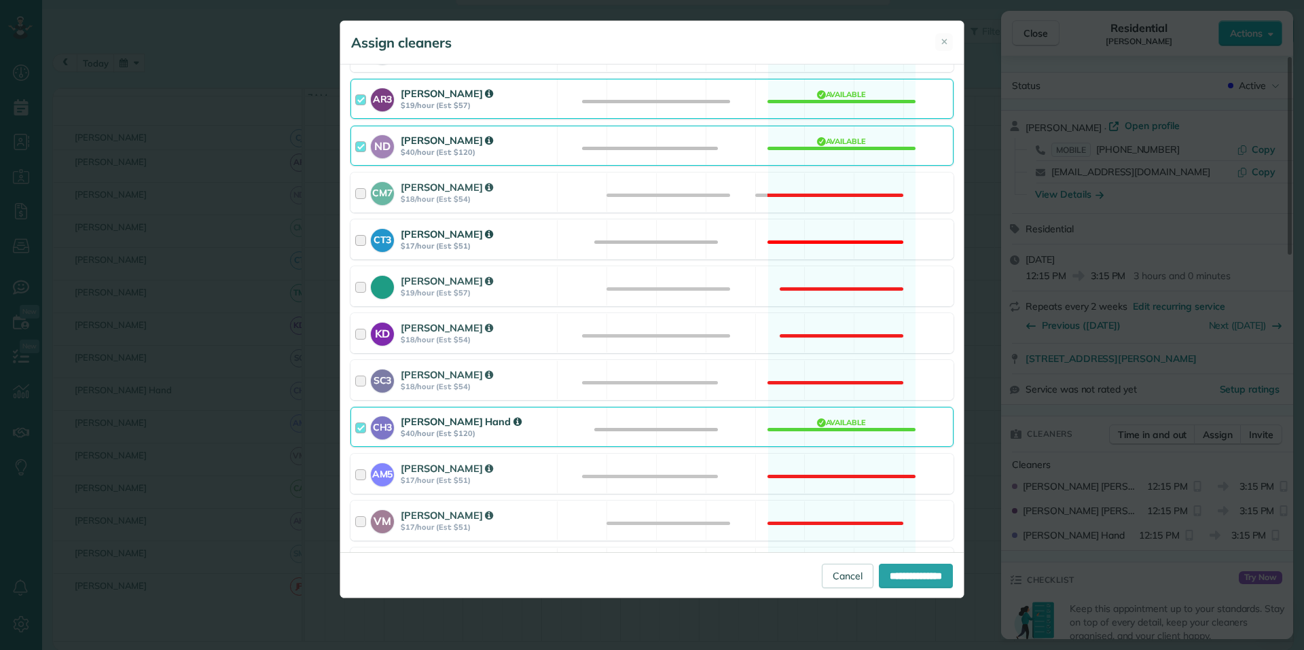
click at [818, 224] on div "CT3 Crystal Todd $17/hour (Est: $51) Not available" at bounding box center [651, 239] width 603 height 40
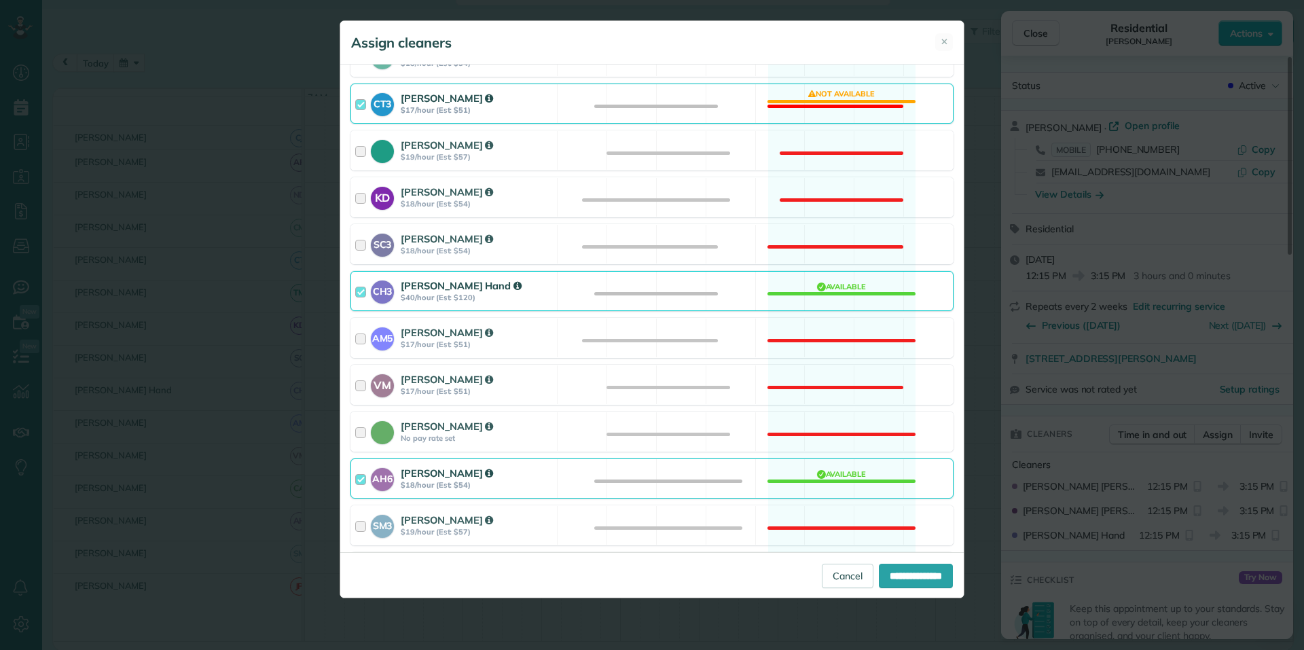
click at [825, 293] on div "CH3 Cortney Hand $40/hour (Est: $120) Available" at bounding box center [651, 291] width 603 height 40
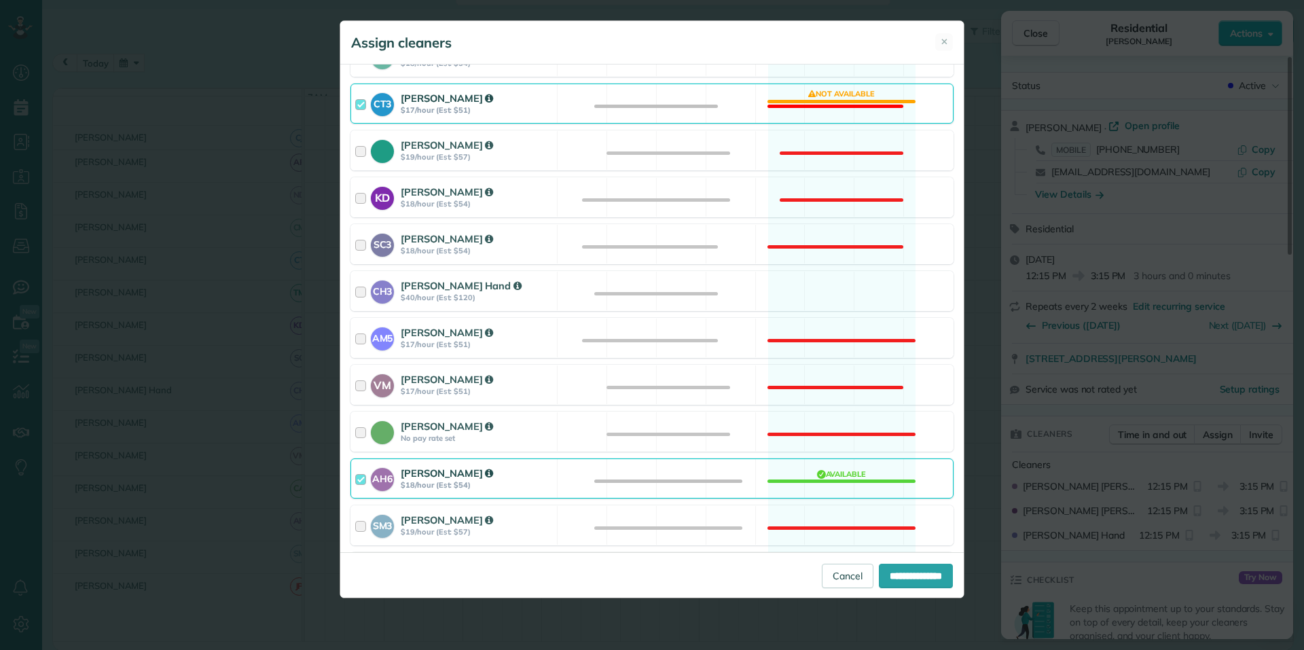
click at [842, 484] on div "AH6 Ashley Hudson $18/hour (Est: $54) Available" at bounding box center [651, 478] width 603 height 40
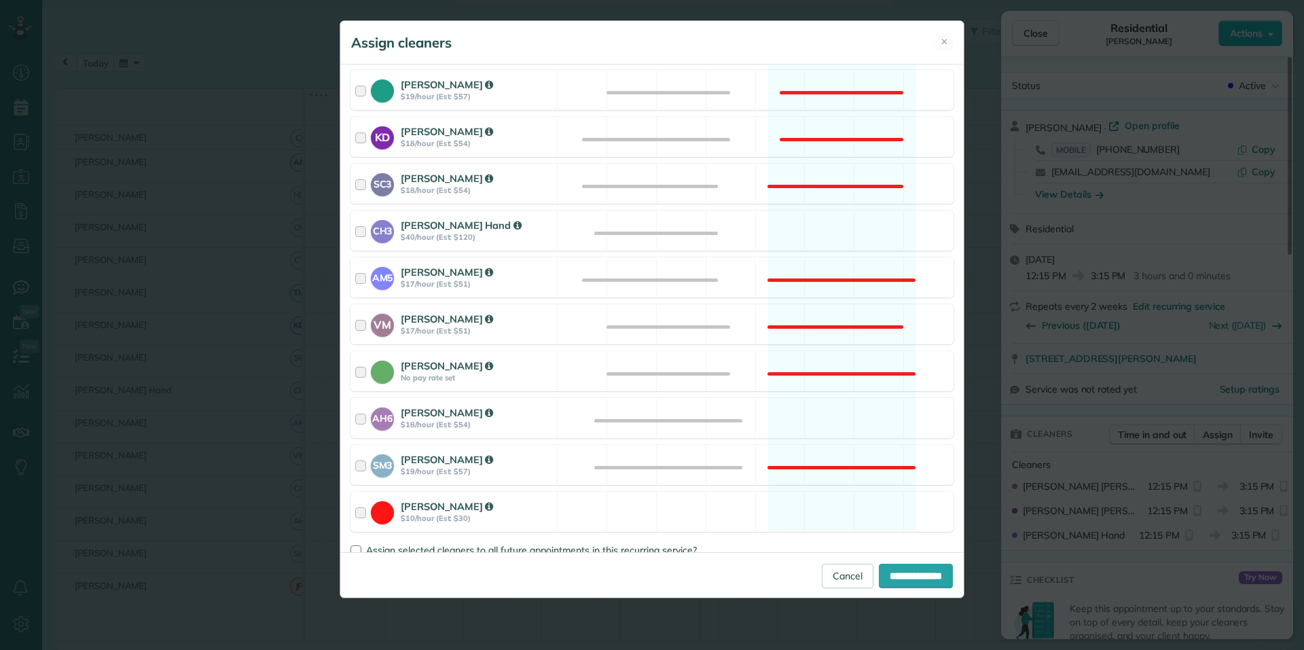
scroll to position [429, 0]
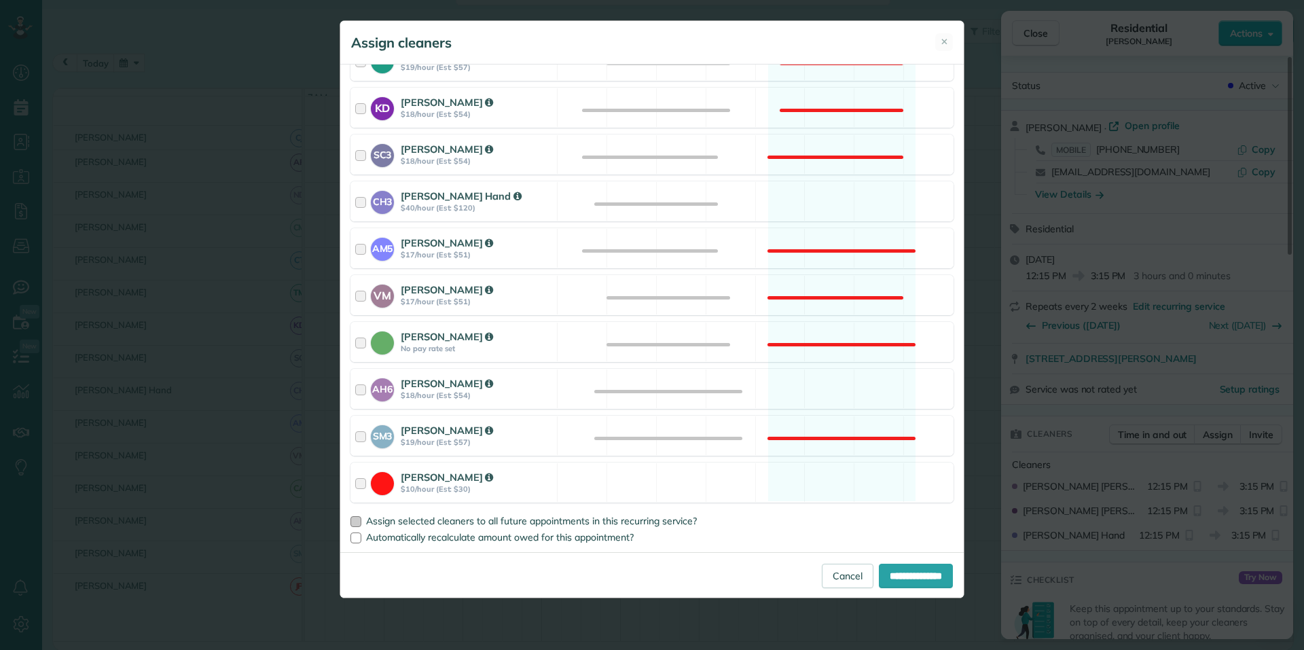
click at [355, 523] on div at bounding box center [355, 521] width 11 height 11
click at [912, 577] on input "**********" at bounding box center [916, 576] width 74 height 24
type input "**********"
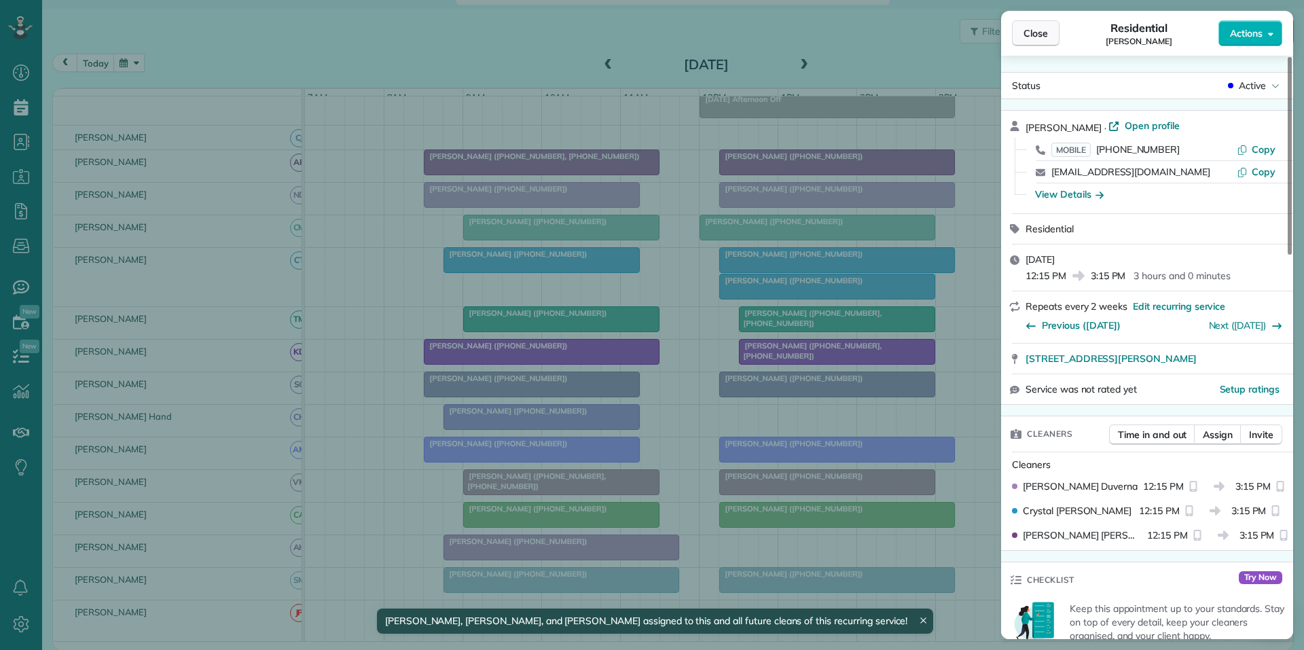
click at [1037, 38] on span "Close" at bounding box center [1036, 33] width 24 height 14
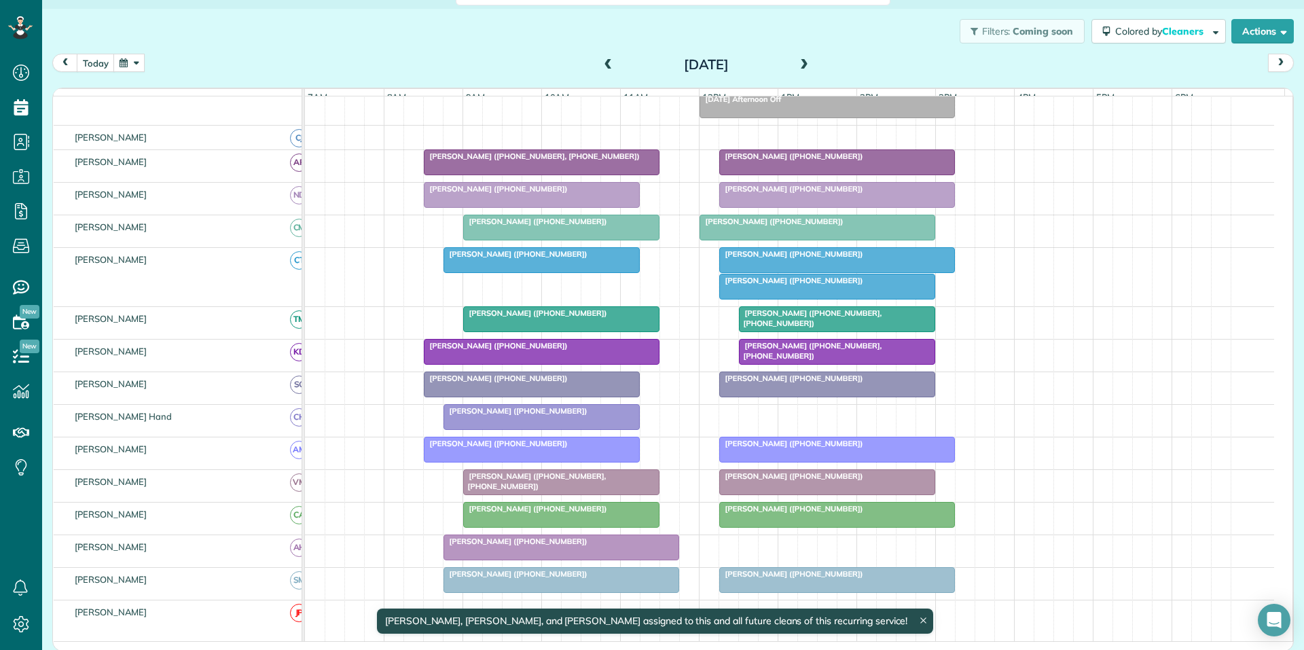
click at [139, 63] on button "button" at bounding box center [128, 63] width 31 height 18
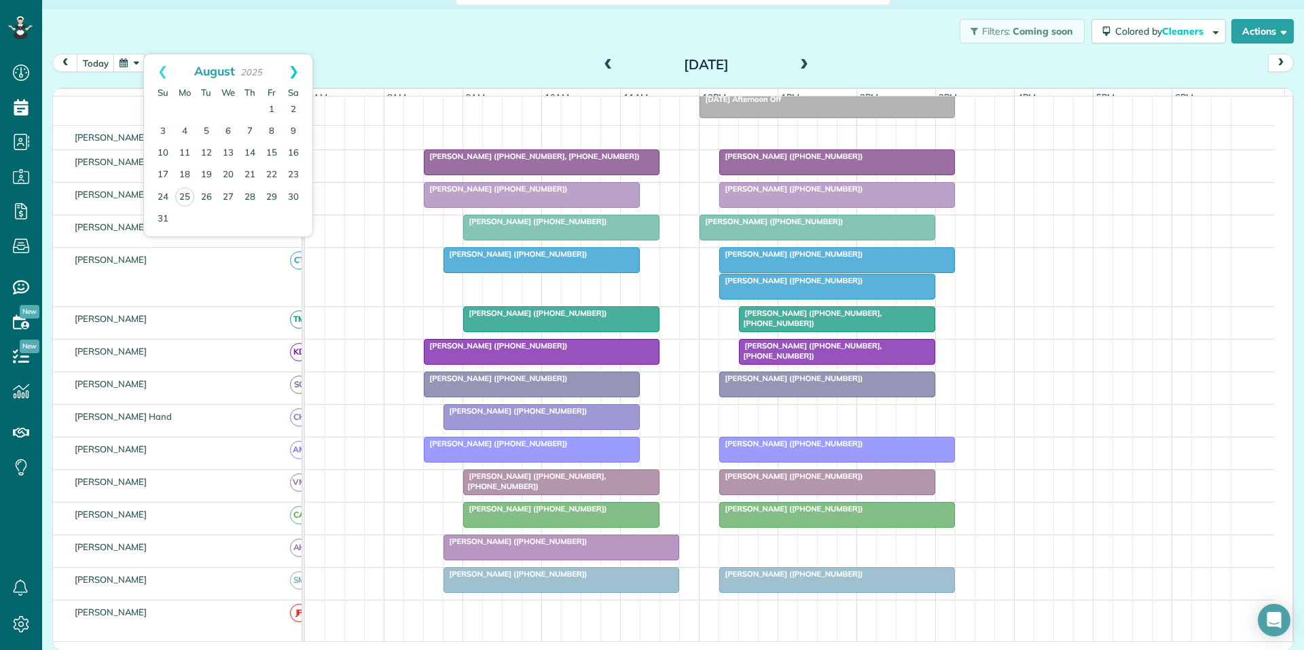
click at [293, 71] on link "Next" at bounding box center [293, 71] width 37 height 34
click at [182, 171] on link "22" at bounding box center [185, 175] width 22 height 22
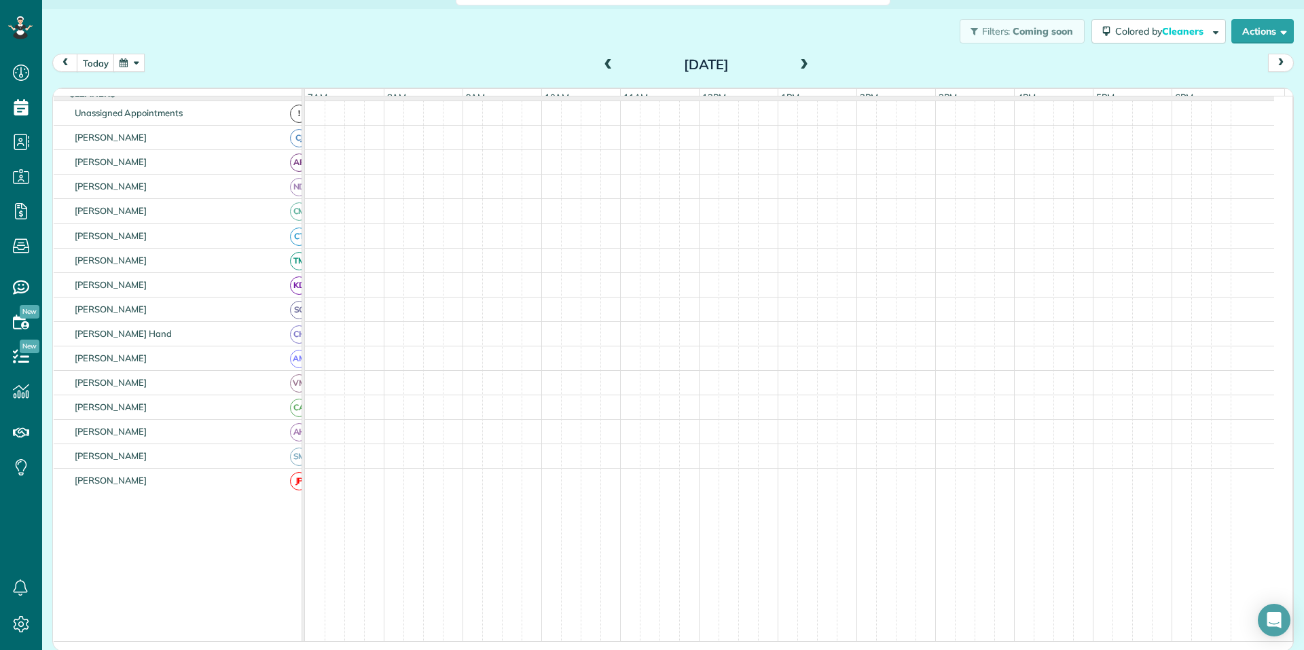
scroll to position [136, 0]
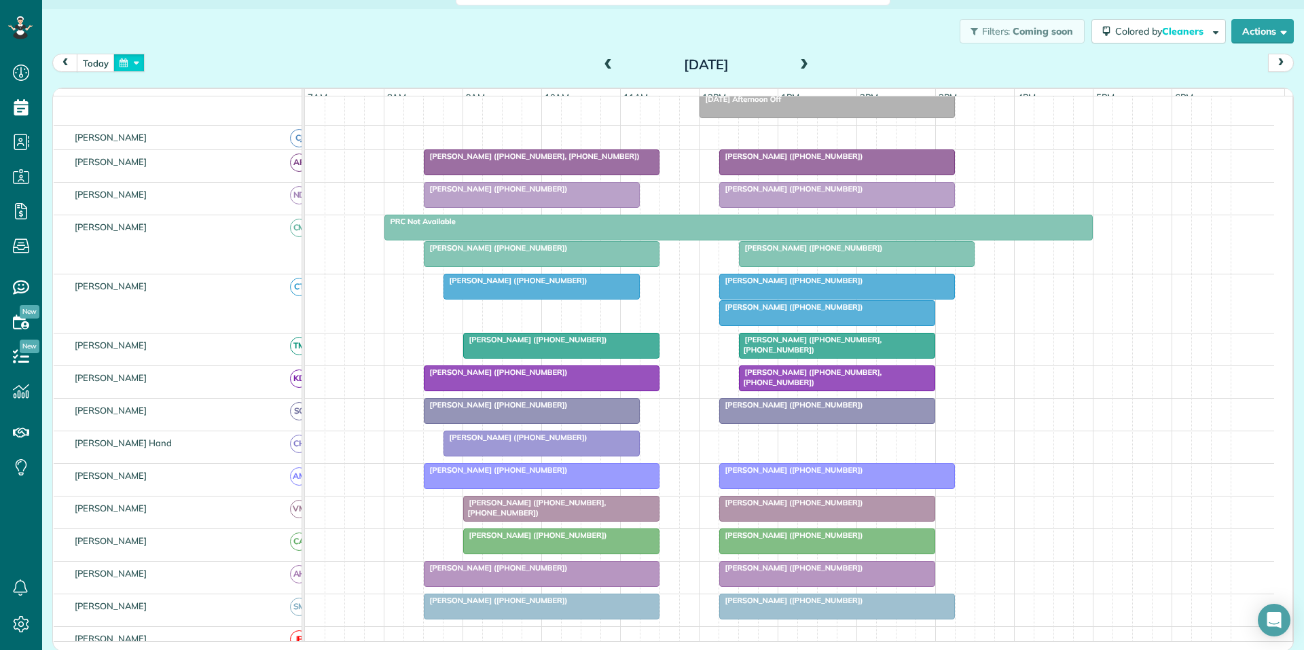
click at [135, 64] on button "button" at bounding box center [128, 63] width 31 height 18
click at [388, 67] on div "today Monday Sep 22, 2025" at bounding box center [673, 66] width 1242 height 25
click at [124, 60] on button "button" at bounding box center [128, 63] width 31 height 18
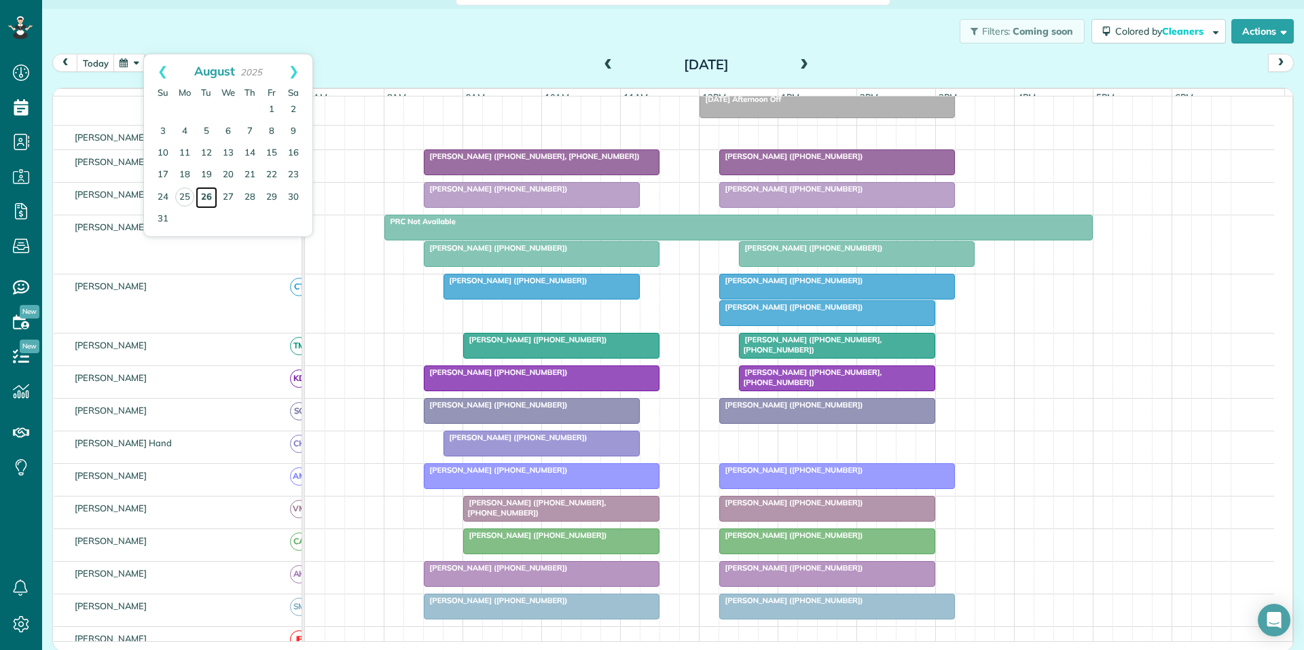
click at [208, 196] on link "26" at bounding box center [207, 198] width 22 height 22
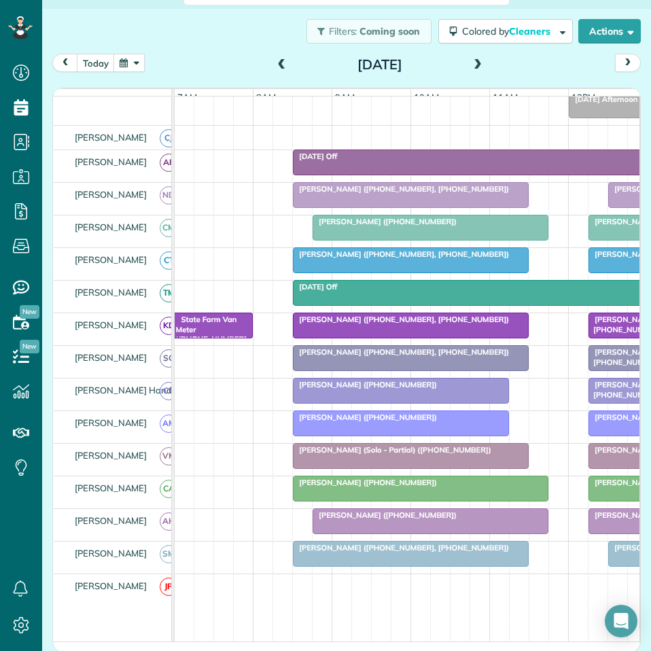
scroll to position [651, 42]
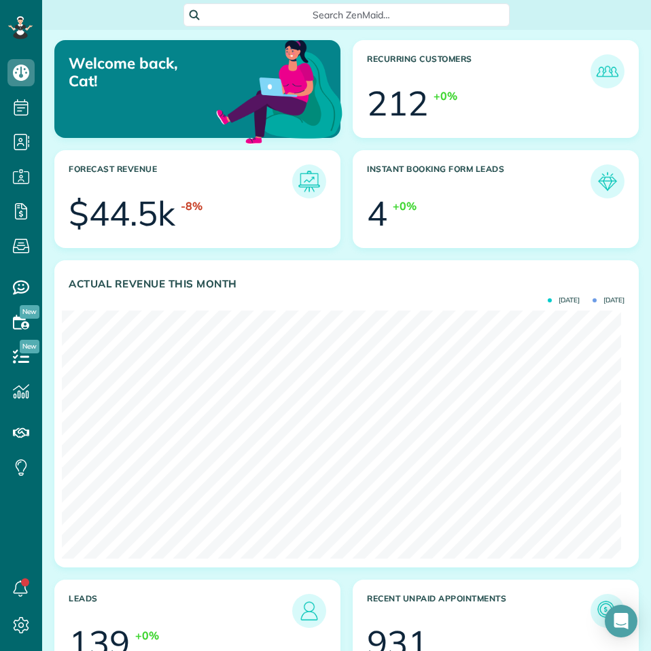
scroll to position [678983, 678671]
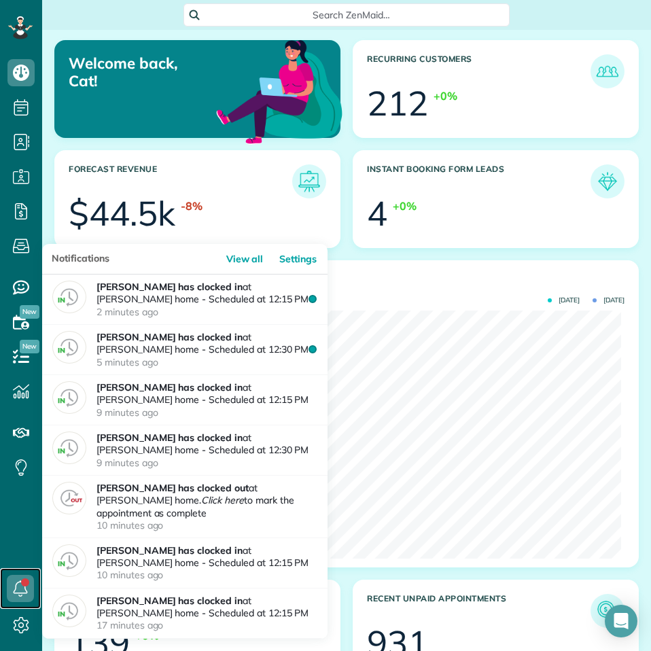
click at [23, 587] on icon at bounding box center [20, 588] width 27 height 27
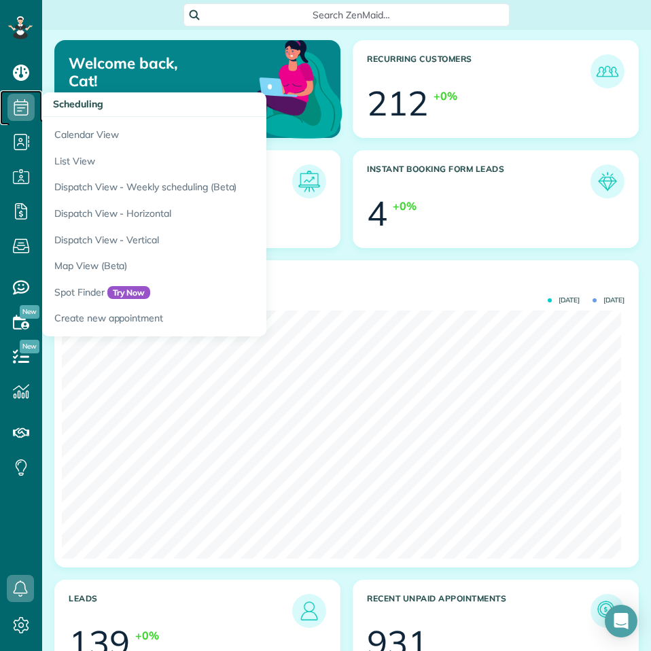
click at [16, 102] on use at bounding box center [21, 107] width 14 height 16
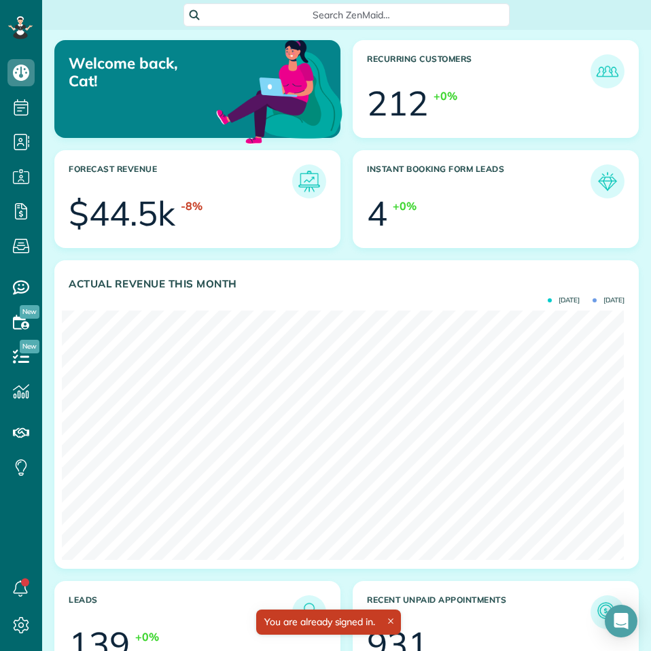
scroll to position [678983, 678671]
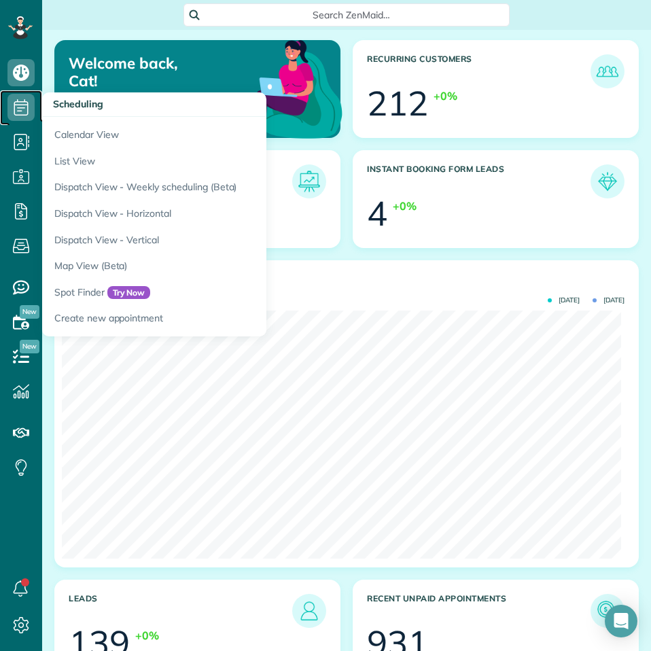
click at [22, 106] on icon at bounding box center [20, 107] width 27 height 27
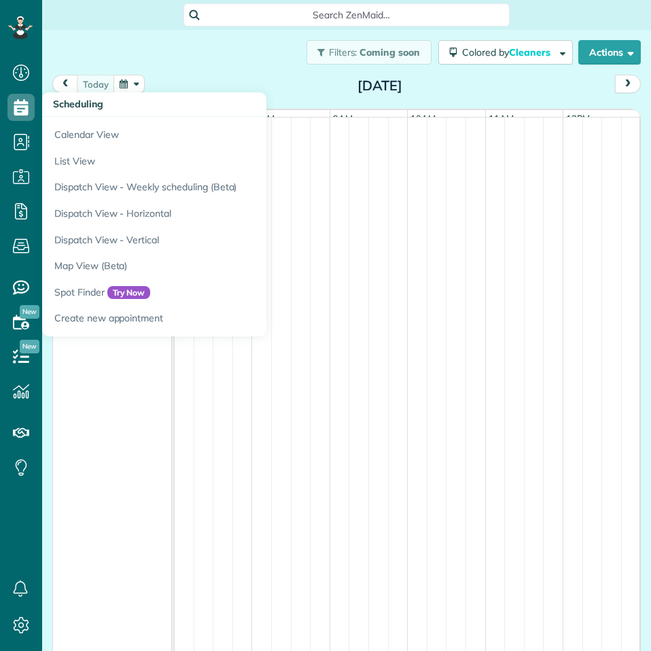
scroll to position [6, 6]
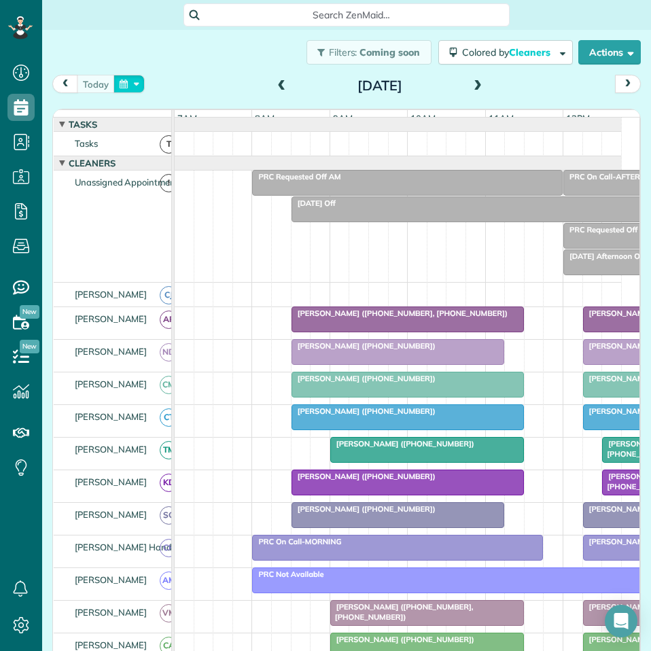
click at [130, 79] on button "button" at bounding box center [128, 84] width 31 height 18
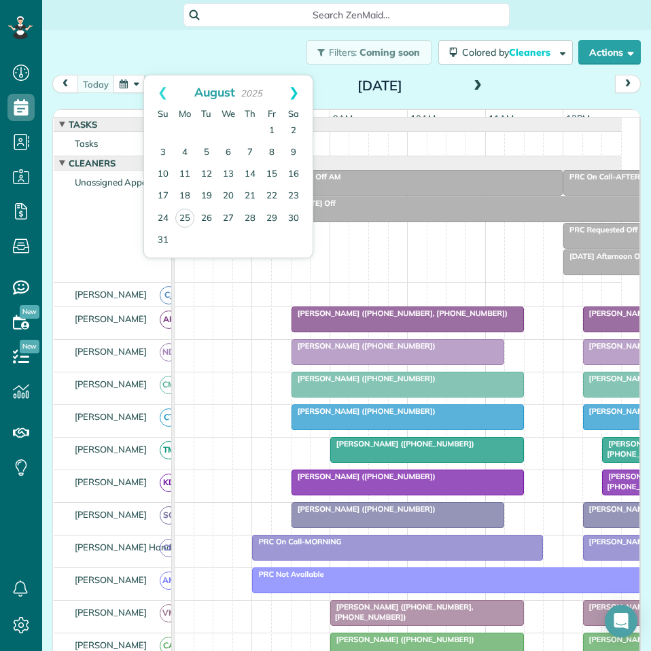
click at [299, 90] on link "Next" at bounding box center [293, 92] width 37 height 34
click at [223, 172] on link "17" at bounding box center [228, 175] width 22 height 22
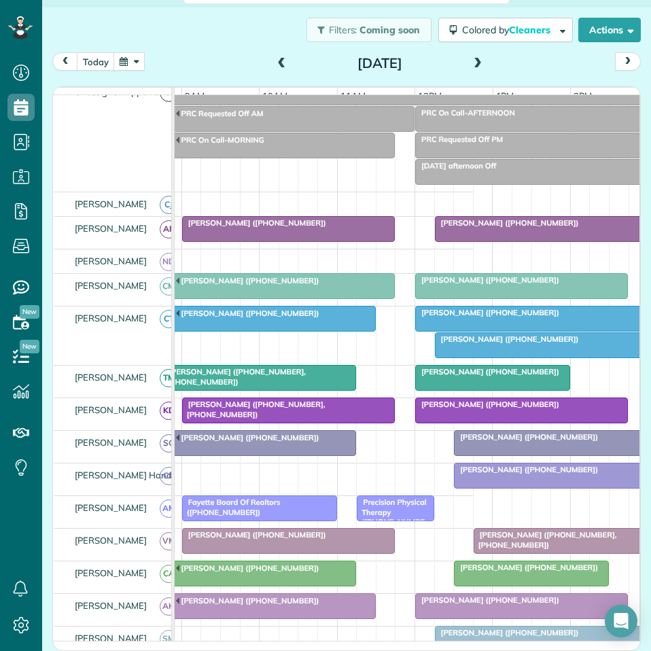
scroll to position [136, 0]
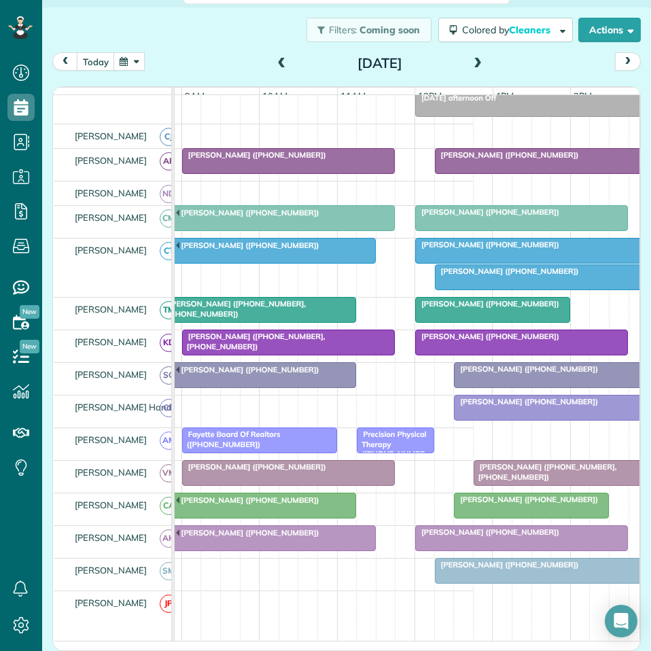
click at [129, 62] on button "button" at bounding box center [128, 61] width 31 height 18
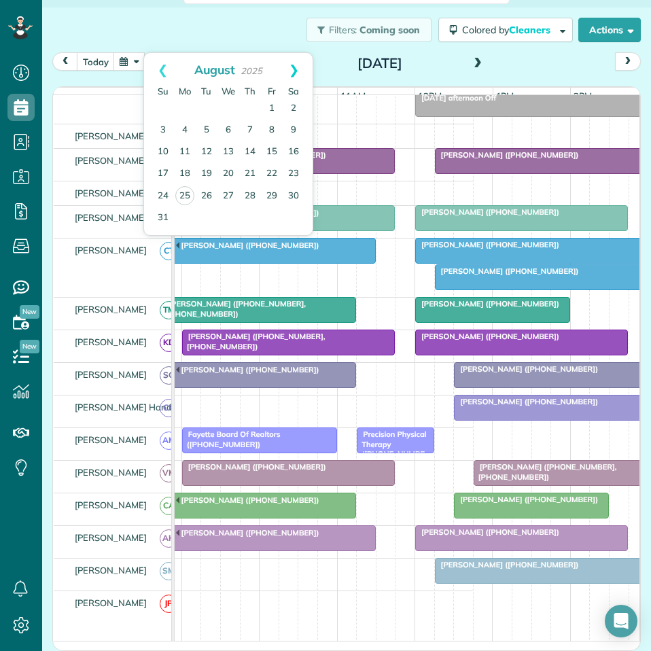
click at [296, 63] on link "Next" at bounding box center [293, 70] width 37 height 34
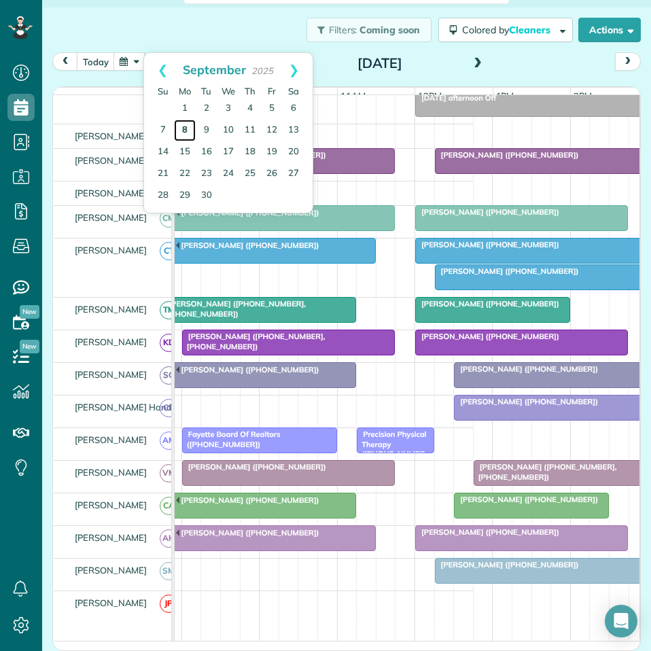
click at [184, 128] on link "8" at bounding box center [185, 131] width 22 height 22
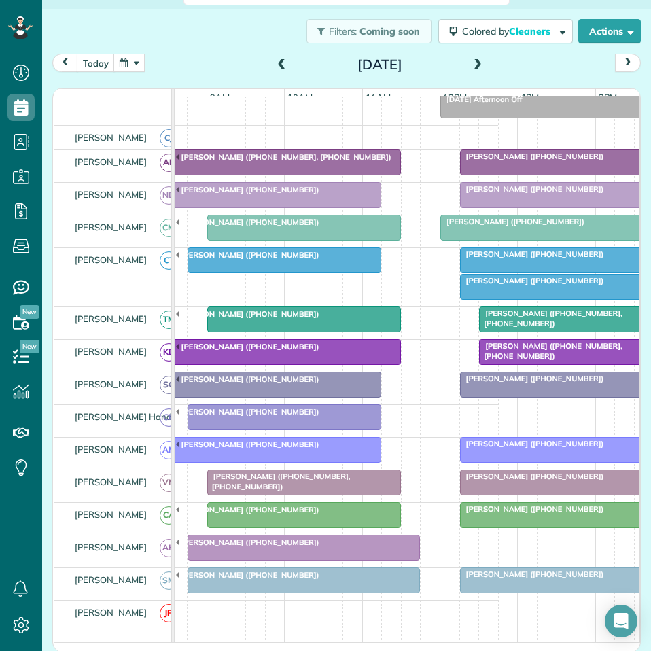
scroll to position [0, 162]
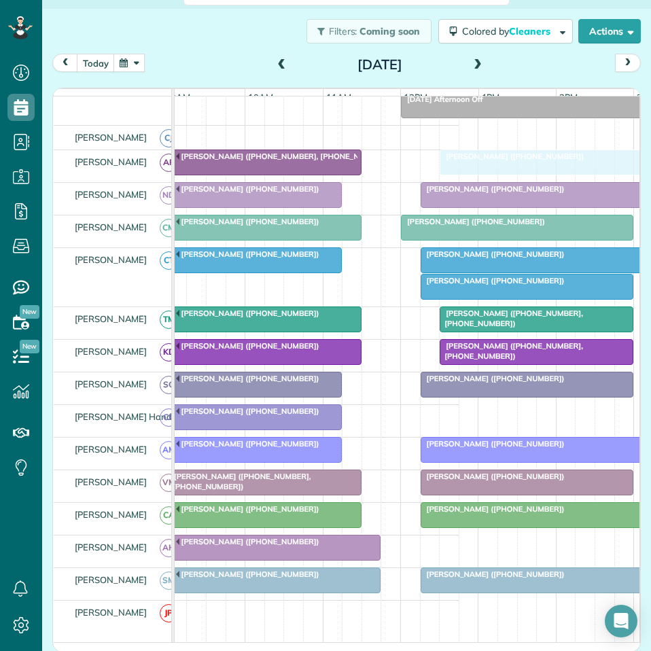
drag, startPoint x: 487, startPoint y: 170, endPoint x: 497, endPoint y: 170, distance: 10.2
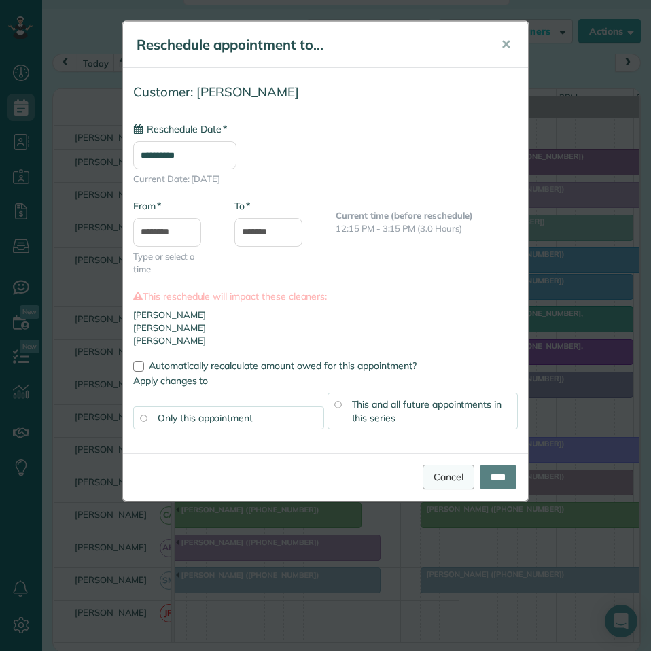
type input "**********"
click at [438, 403] on span "This and all future appointments in this series" at bounding box center [427, 411] width 150 height 26
click at [504, 475] on input "****" at bounding box center [498, 477] width 37 height 24
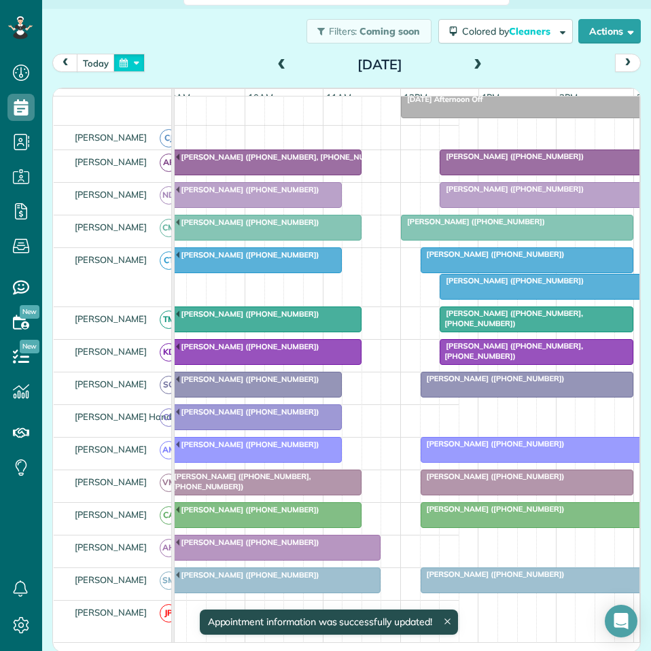
click at [137, 64] on button "button" at bounding box center [128, 63] width 31 height 18
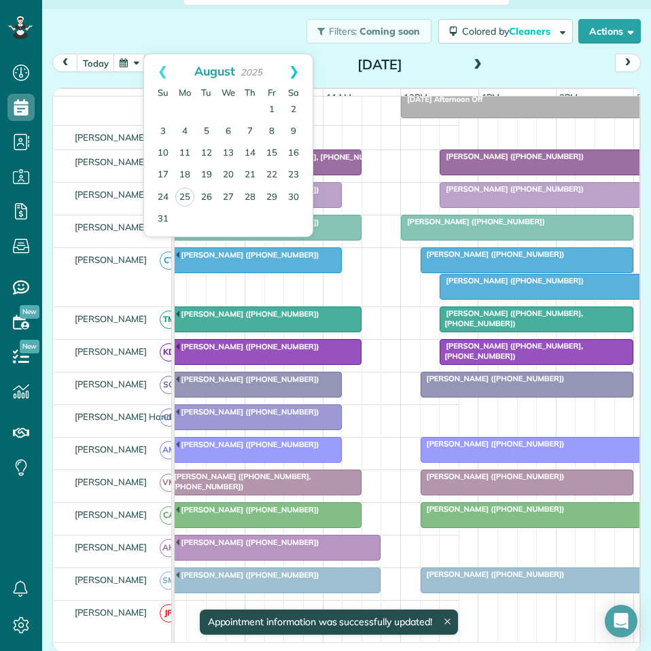
click at [295, 66] on link "Next" at bounding box center [293, 71] width 37 height 34
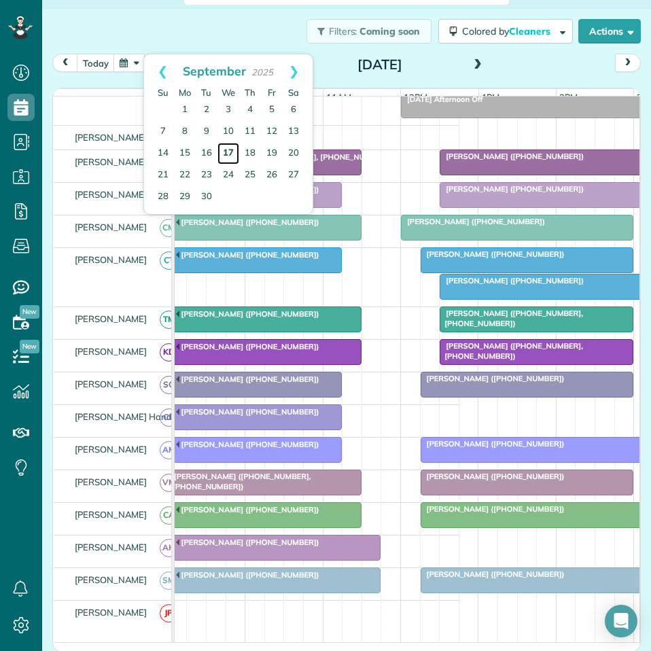
click at [229, 147] on link "17" at bounding box center [228, 154] width 22 height 22
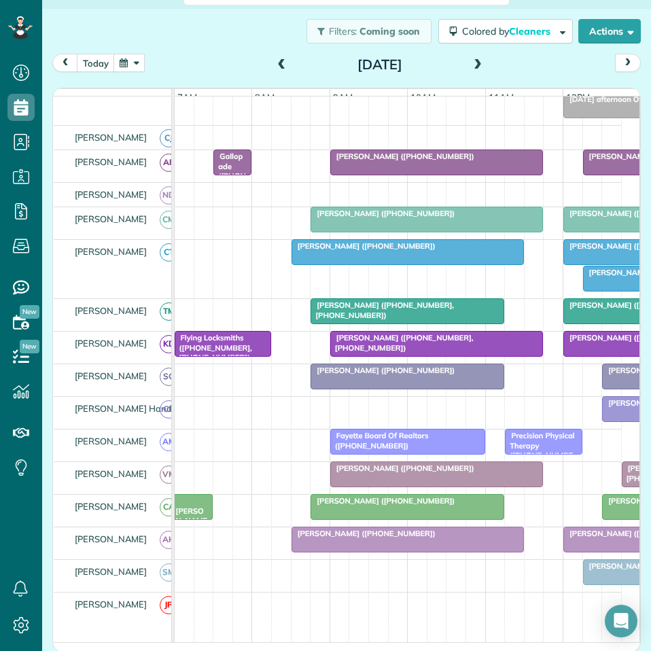
scroll to position [0, 0]
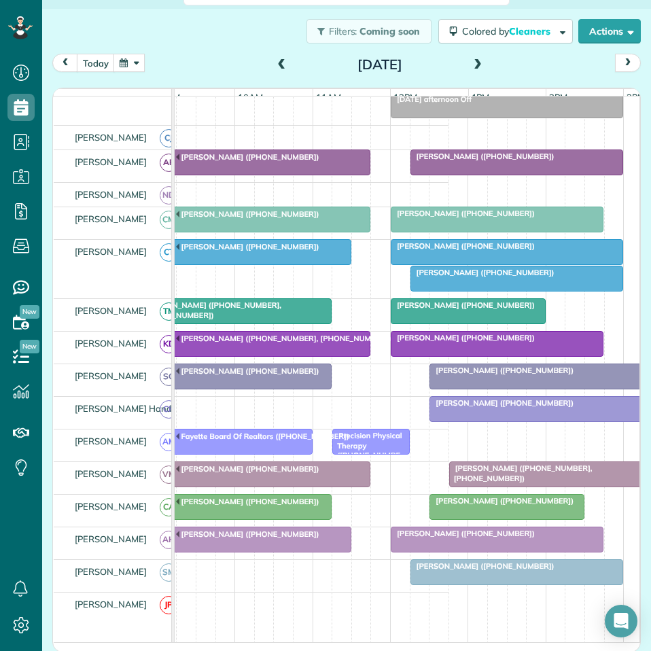
click at [473, 61] on span at bounding box center [477, 65] width 15 height 12
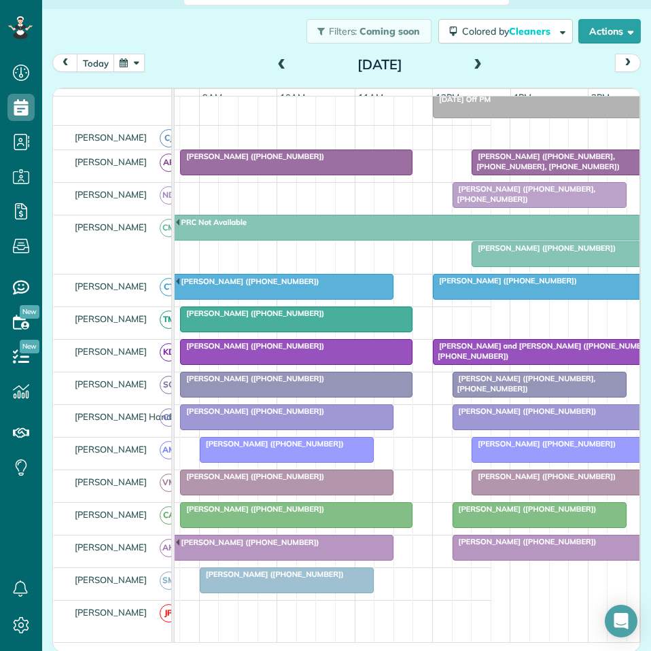
click at [527, 265] on div at bounding box center [578, 254] width 212 height 24
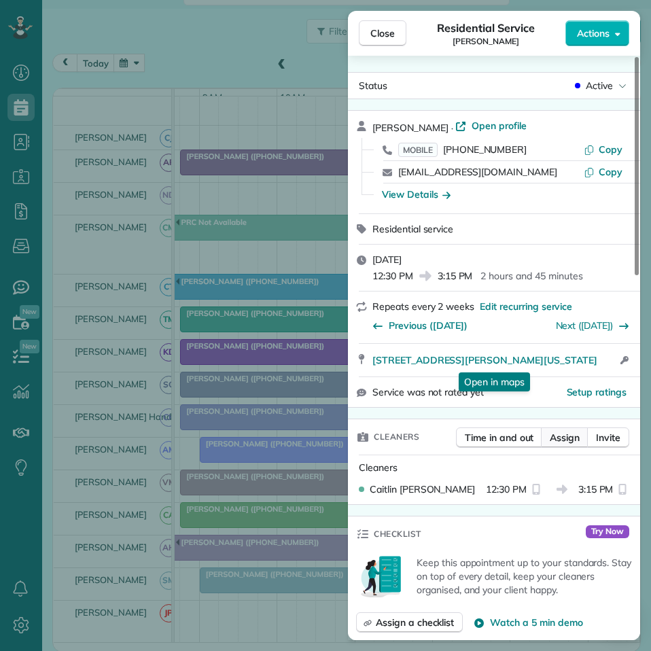
click at [569, 438] on span "Assign" at bounding box center [564, 438] width 30 height 14
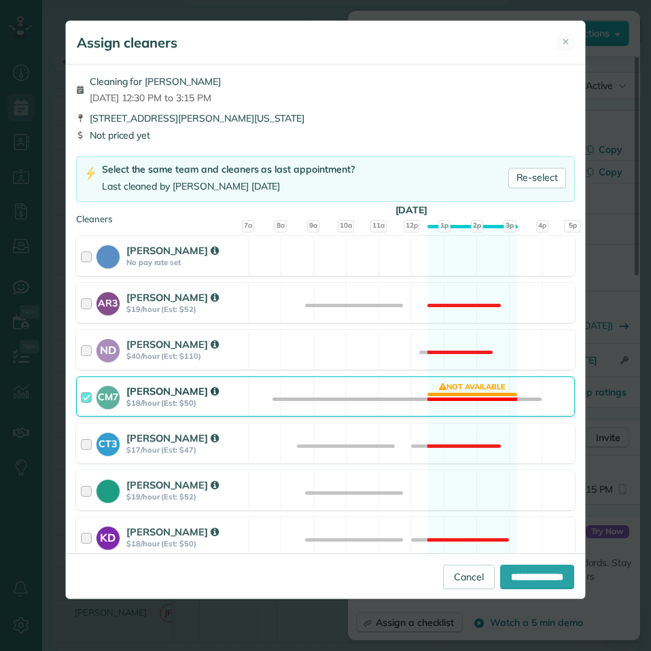
click at [463, 394] on div "CM7 Caitlin Miller $18/hour (Est: $50) Not available" at bounding box center [325, 396] width 499 height 40
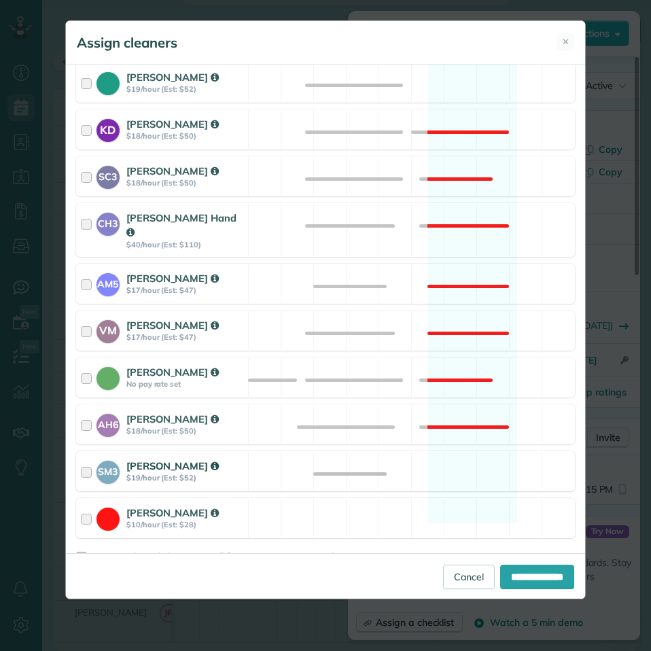
click at [463, 451] on div "SM3 Shae Morris $19/hour (Est: $52) Available" at bounding box center [325, 471] width 499 height 40
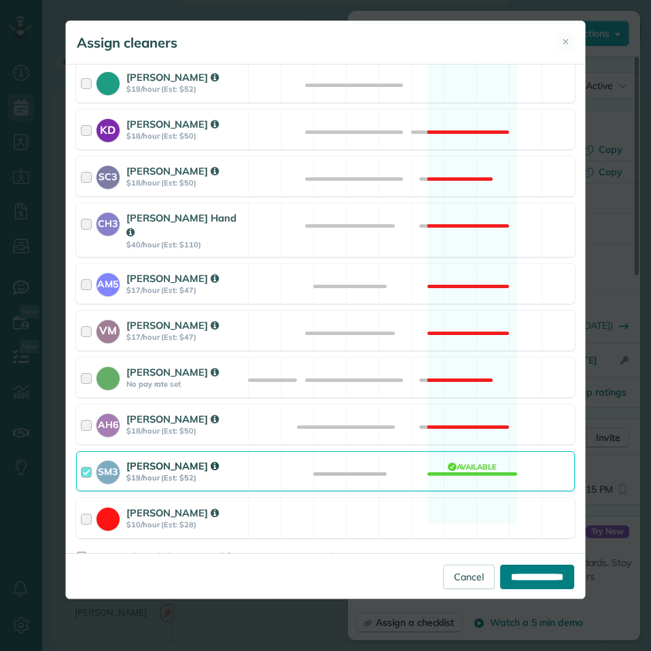
click at [528, 573] on input "**********" at bounding box center [537, 576] width 74 height 24
type input "**********"
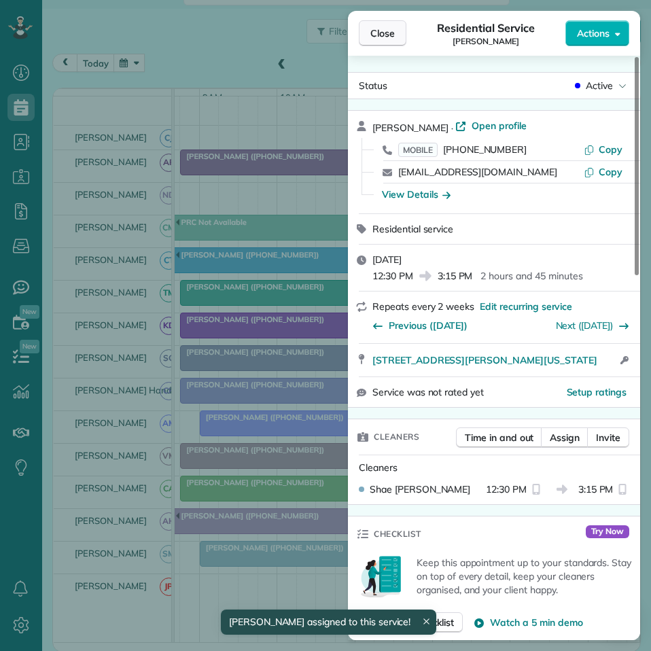
click at [393, 31] on span "Close" at bounding box center [382, 33] width 24 height 14
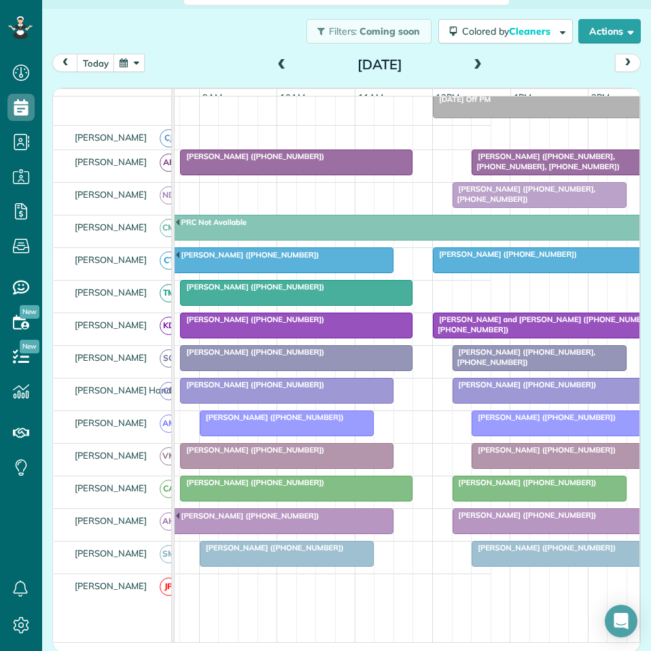
click at [473, 62] on span at bounding box center [477, 65] width 15 height 12
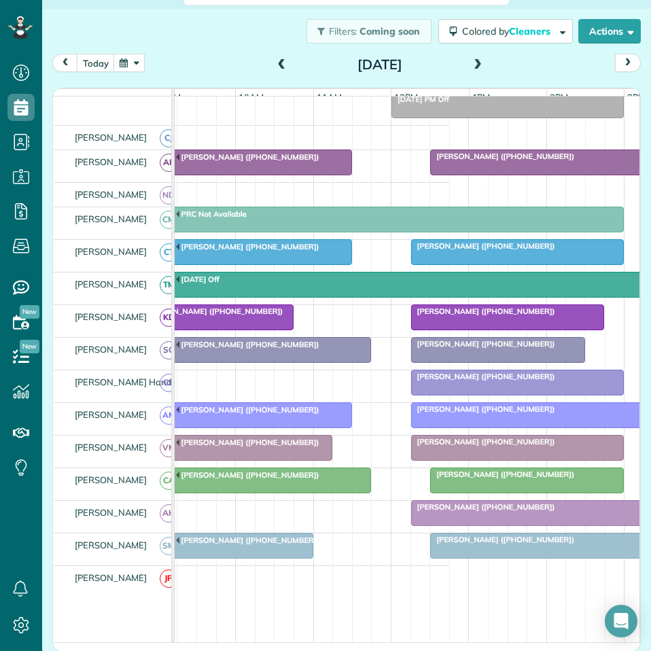
scroll to position [0, 185]
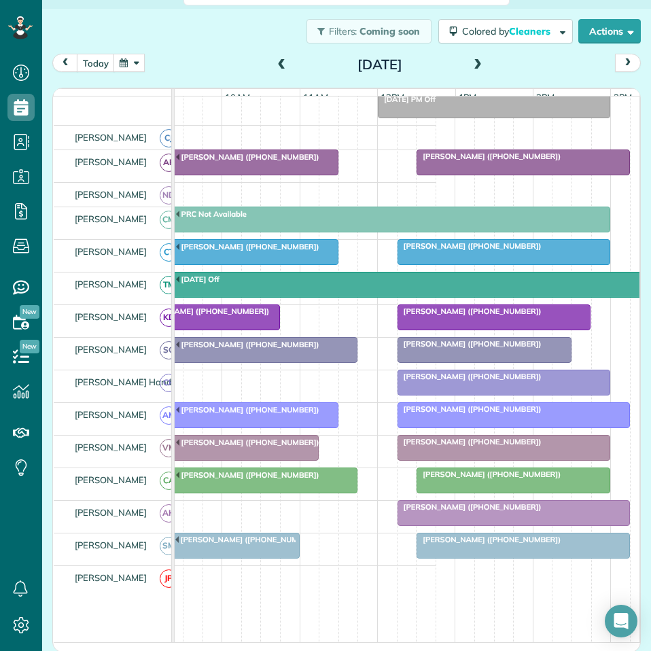
click at [124, 65] on button "button" at bounding box center [128, 63] width 31 height 18
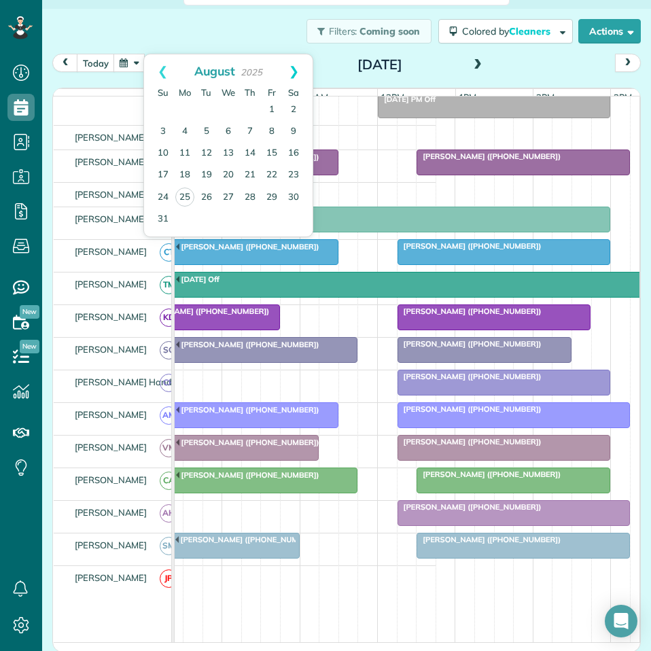
click at [300, 71] on link "Next" at bounding box center [293, 71] width 37 height 34
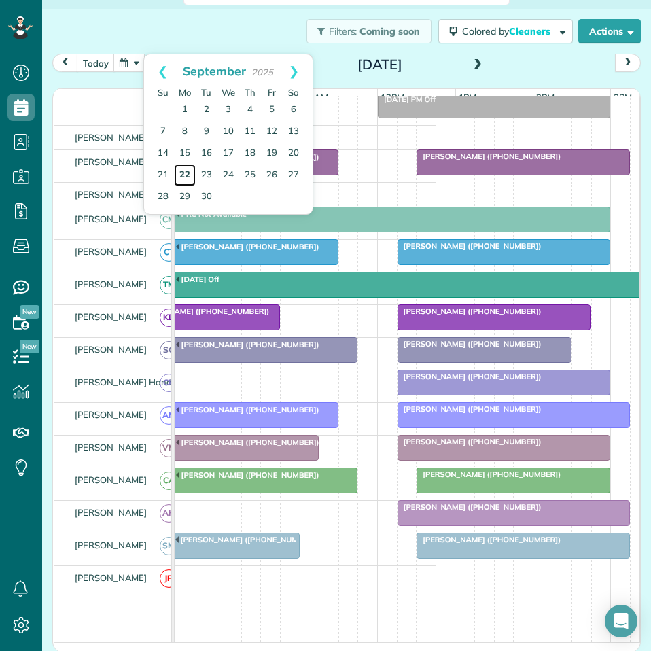
click at [183, 168] on link "22" at bounding box center [185, 175] width 22 height 22
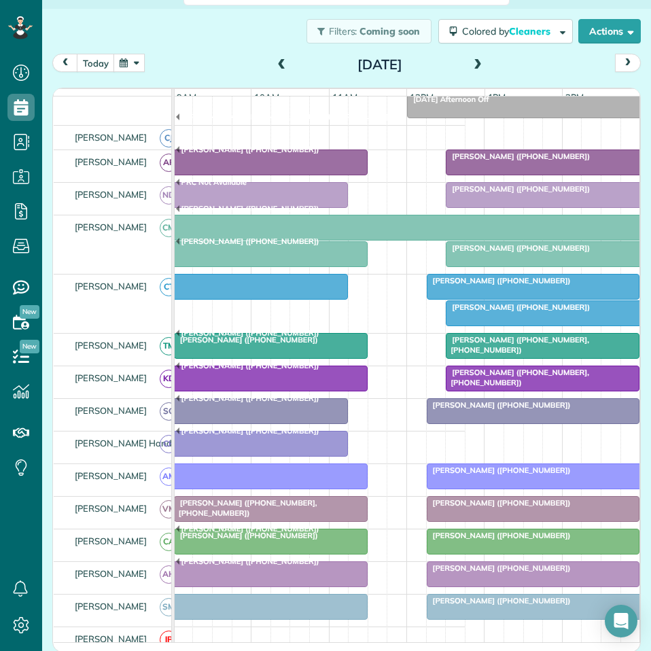
scroll to position [204, 0]
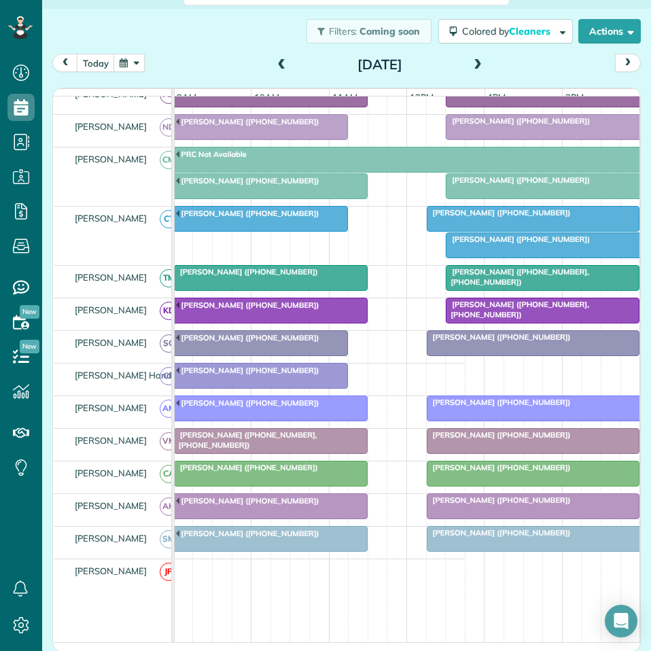
click at [474, 59] on span at bounding box center [477, 65] width 15 height 12
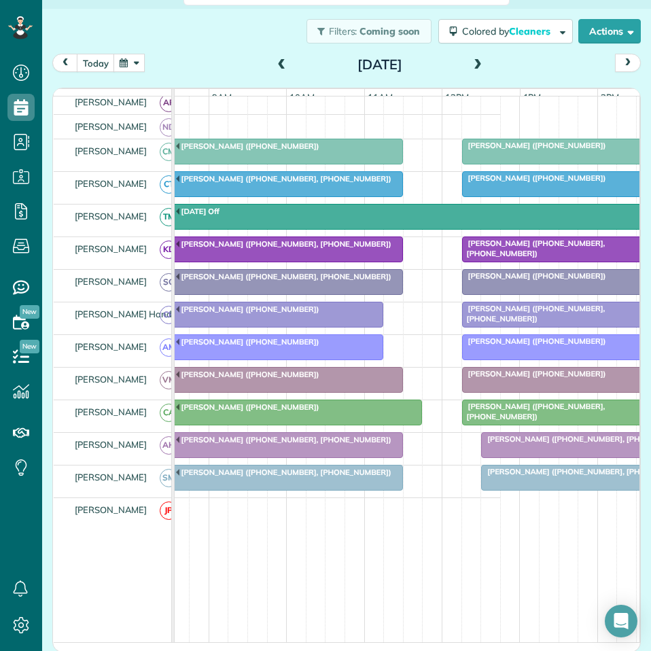
scroll to position [0, 169]
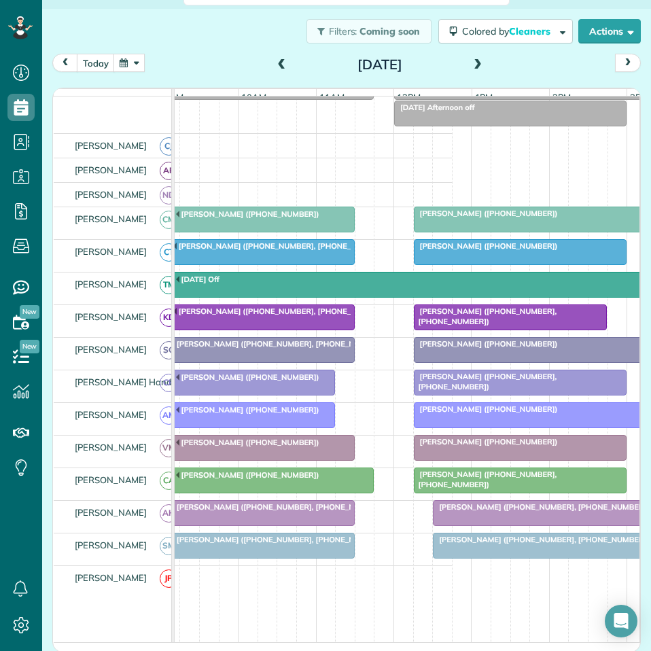
click at [471, 64] on span at bounding box center [477, 65] width 15 height 12
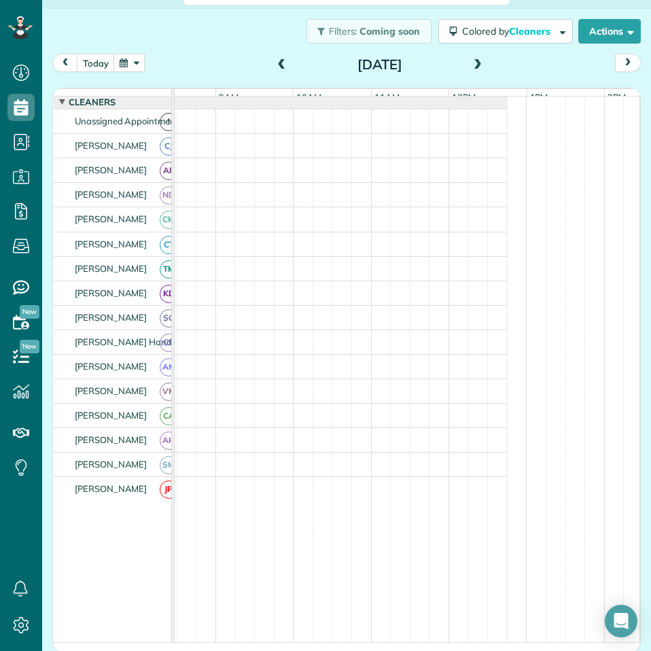
scroll to position [0, 67]
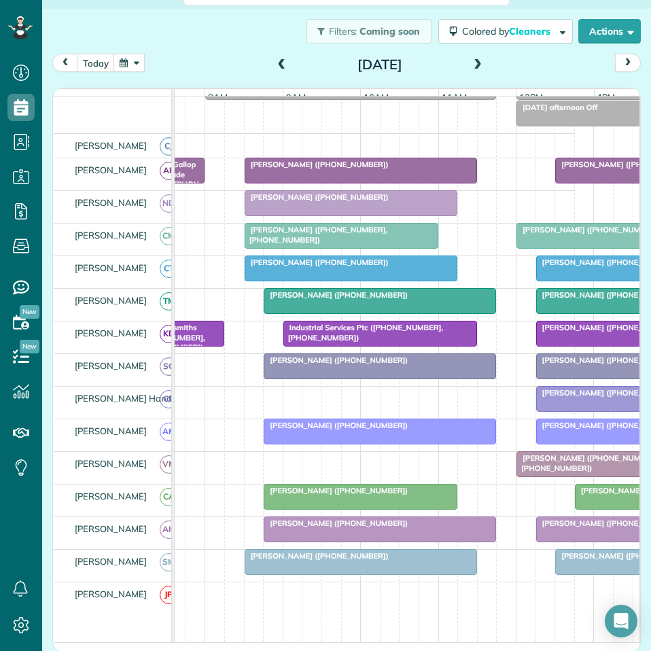
click at [195, 43] on div "Filters: Coming soon Colored by Cleaners Color by Cleaner Color by Team Color b…" at bounding box center [346, 31] width 609 height 45
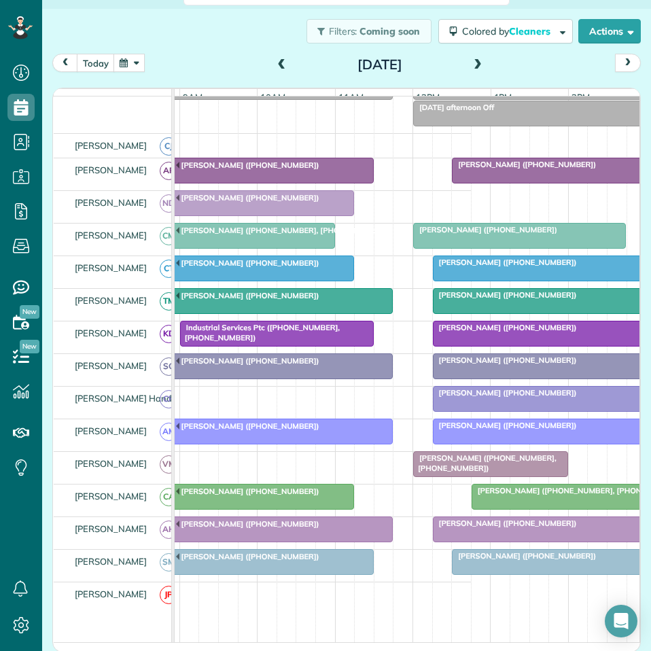
click at [472, 61] on span at bounding box center [477, 65] width 15 height 12
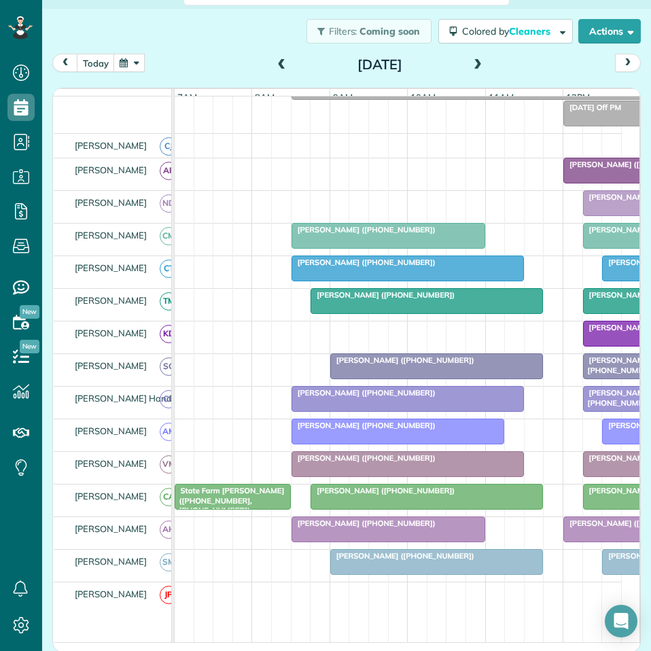
scroll to position [0, 61]
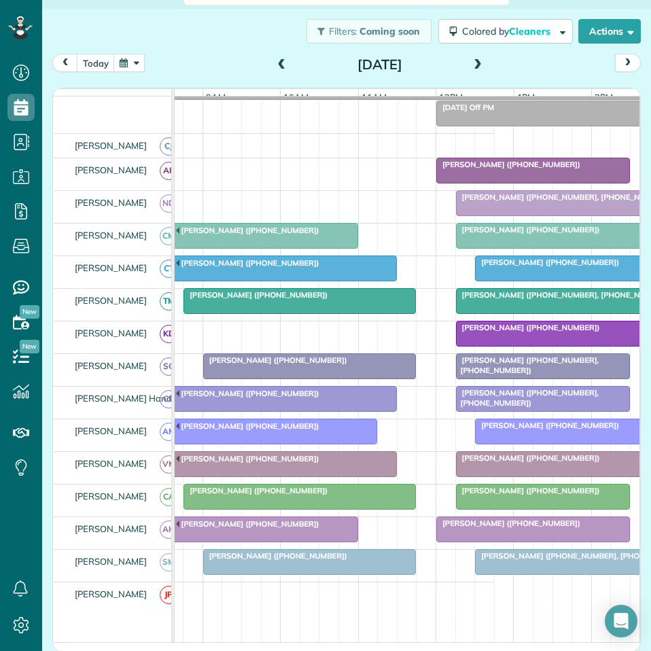
click at [475, 61] on span at bounding box center [477, 65] width 15 height 12
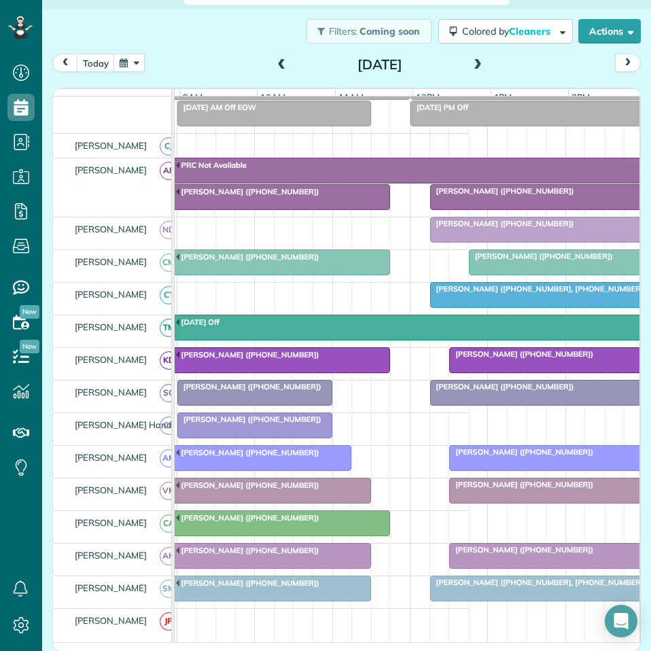
scroll to position [0, 153]
click at [513, 196] on div "Cheryl Turner (+16788733543)" at bounding box center [546, 191] width 224 height 10
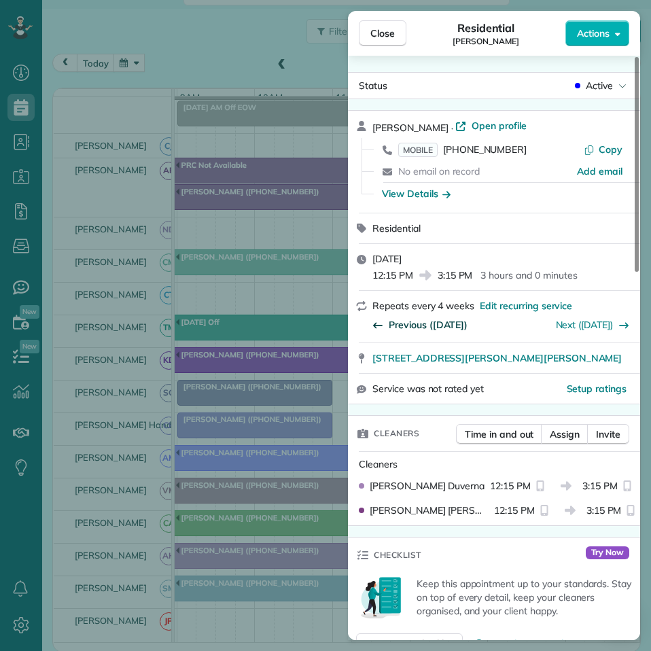
click at [427, 326] on span "Previous (Aug 29)" at bounding box center [428, 325] width 79 height 14
click at [382, 34] on span "Close" at bounding box center [382, 33] width 24 height 14
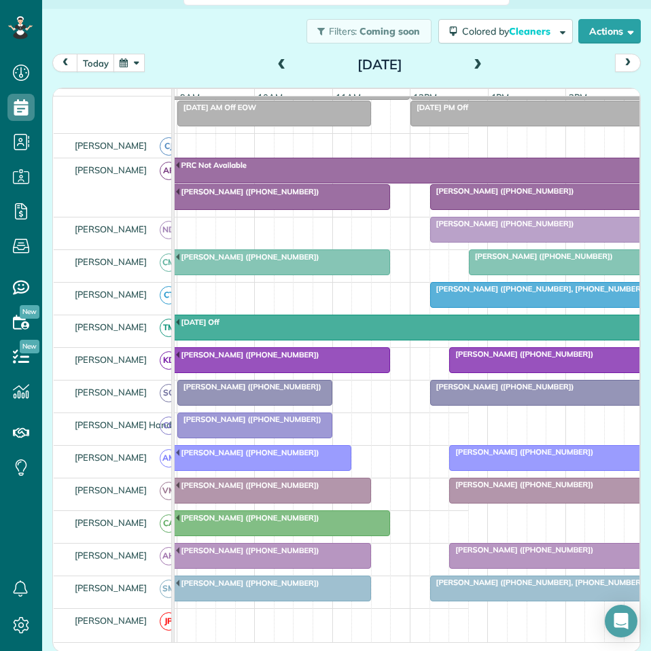
click at [276, 196] on div "Kim Hullett (+14042134464)" at bounding box center [274, 191] width 224 height 10
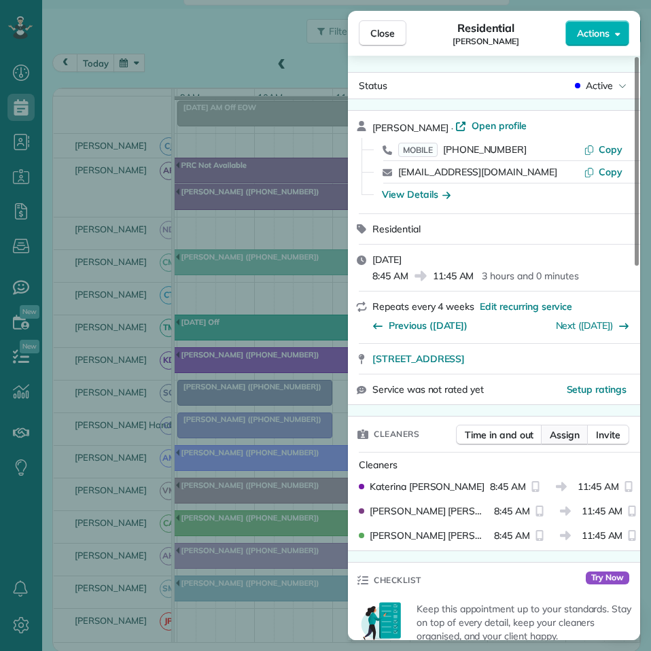
click at [573, 437] on span "Assign" at bounding box center [564, 435] width 30 height 14
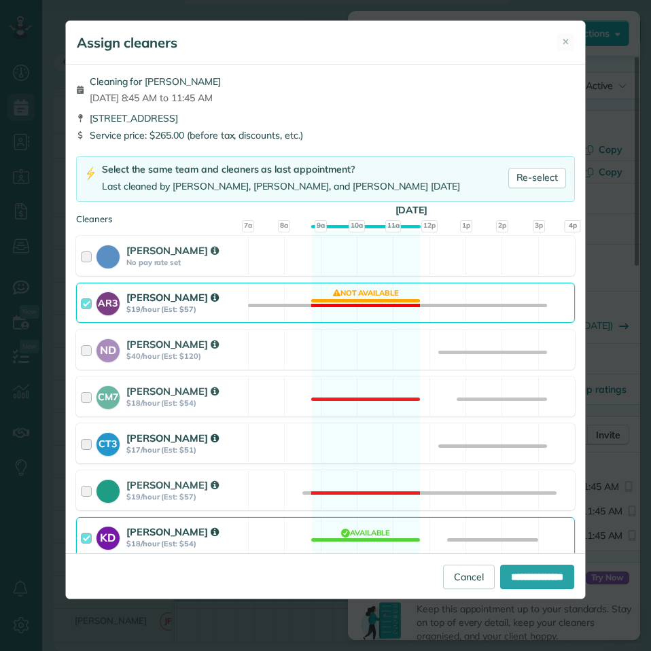
click at [372, 437] on div "CT3 Crystal Todd $17/hour (Est: $51) Available" at bounding box center [325, 443] width 499 height 40
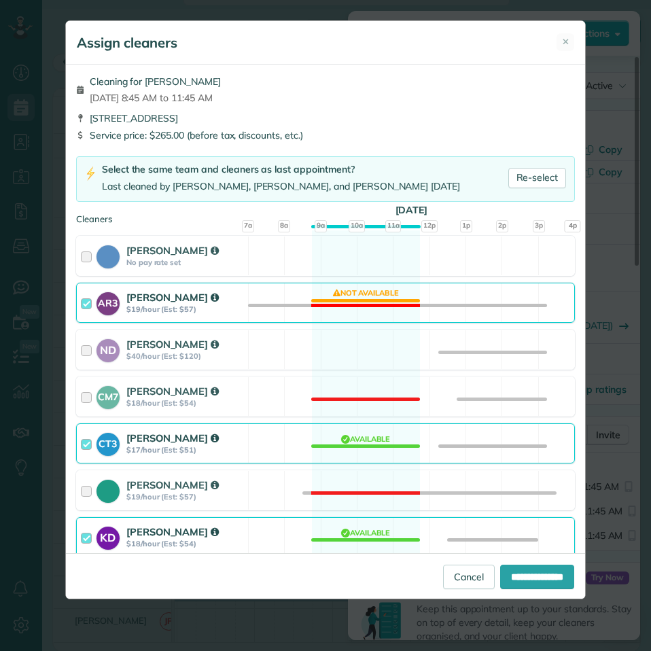
click at [396, 288] on div "AR3 Amy Reid $19/hour (Est: $57) Not available" at bounding box center [325, 303] width 499 height 40
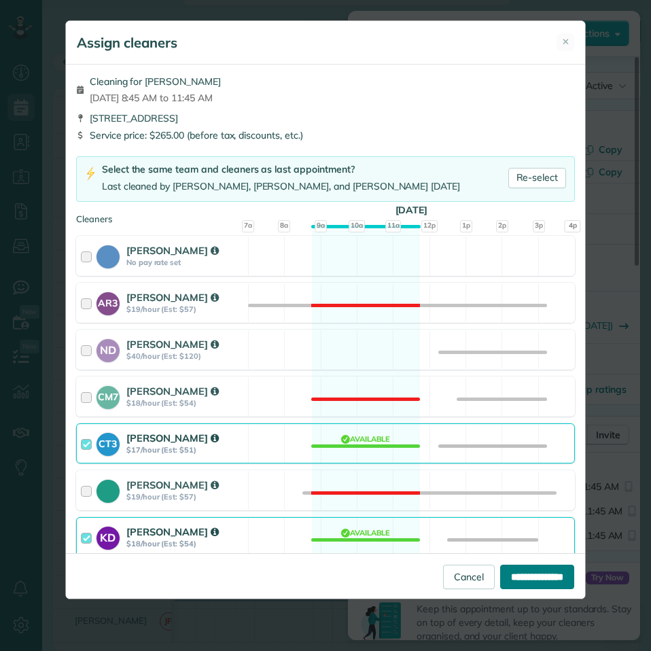
click at [528, 580] on input "**********" at bounding box center [537, 576] width 74 height 24
type input "**********"
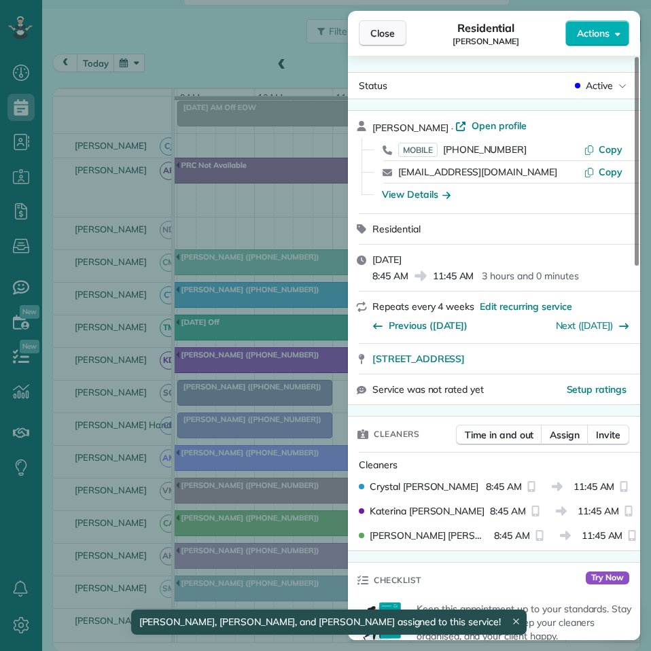
click at [391, 32] on span "Close" at bounding box center [382, 33] width 24 height 14
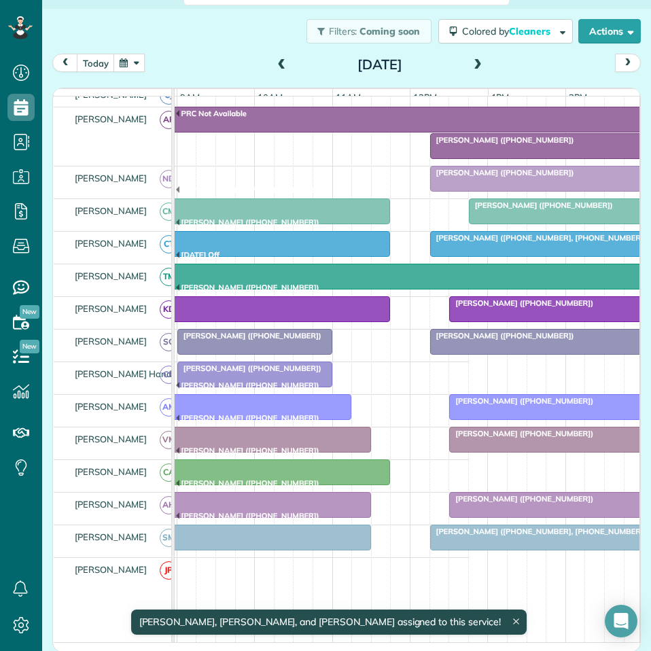
scroll to position [169, 0]
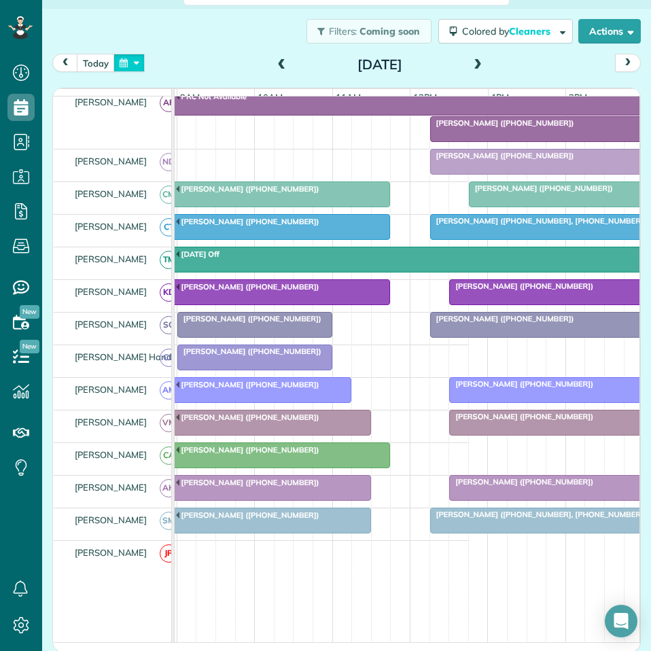
click at [135, 62] on button "button" at bounding box center [128, 63] width 31 height 18
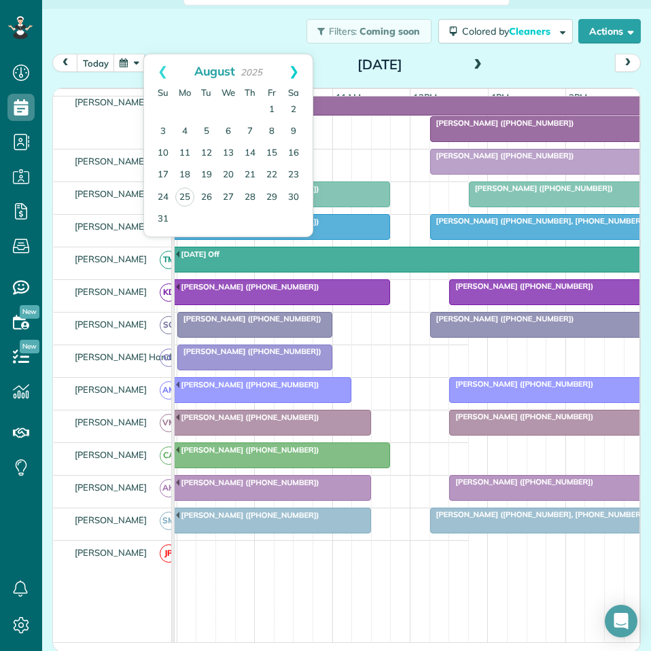
click at [299, 67] on link "Next" at bounding box center [293, 71] width 37 height 34
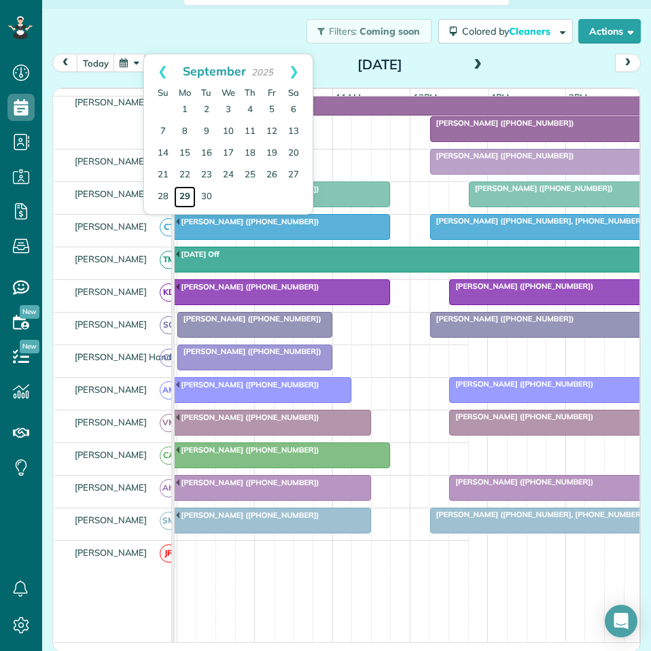
click at [187, 195] on link "29" at bounding box center [185, 197] width 22 height 22
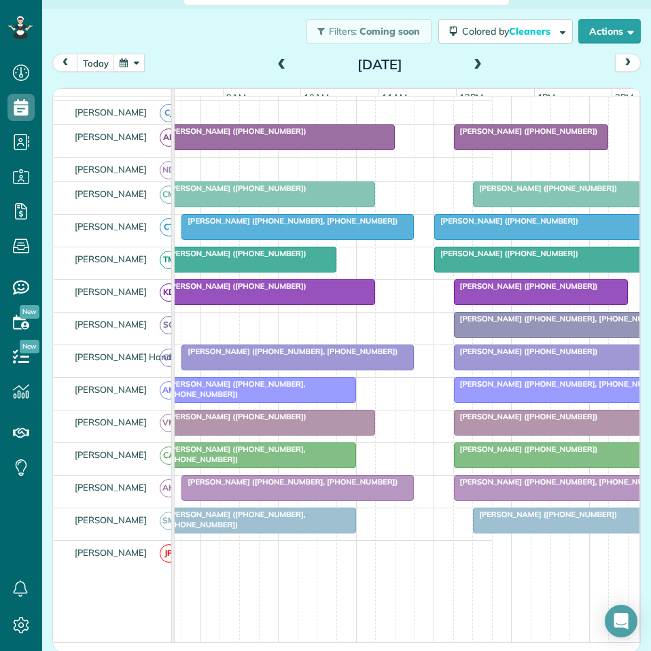
scroll to position [0, 132]
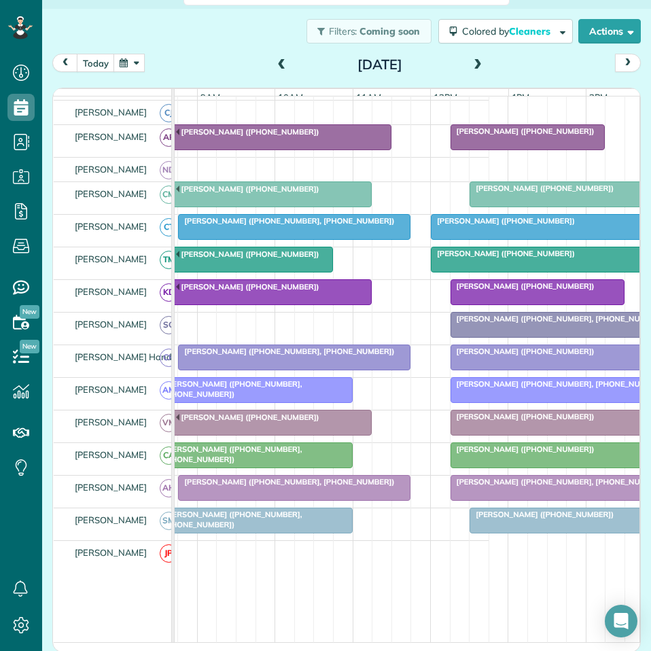
click at [475, 63] on span at bounding box center [477, 65] width 15 height 12
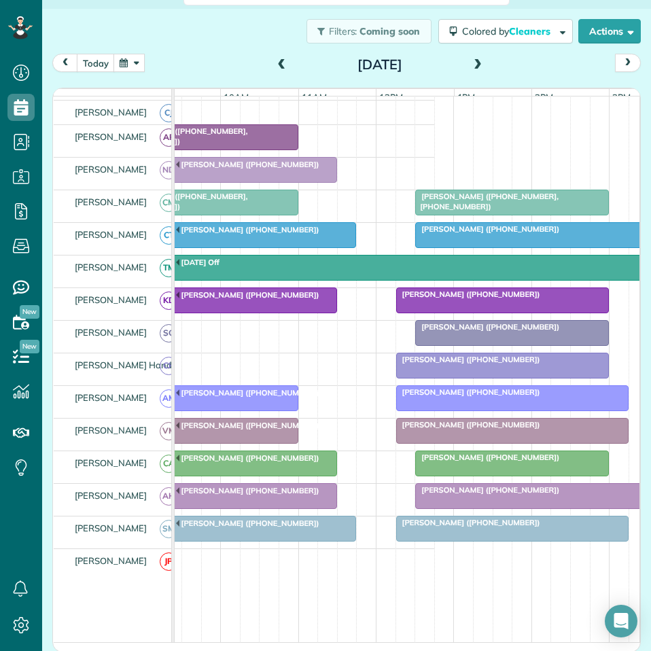
scroll to position [0, 162]
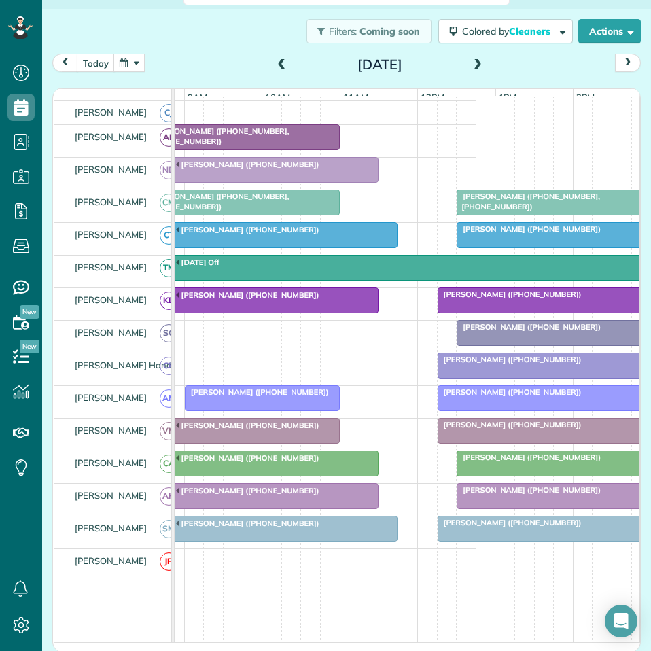
click at [474, 59] on span at bounding box center [477, 65] width 15 height 12
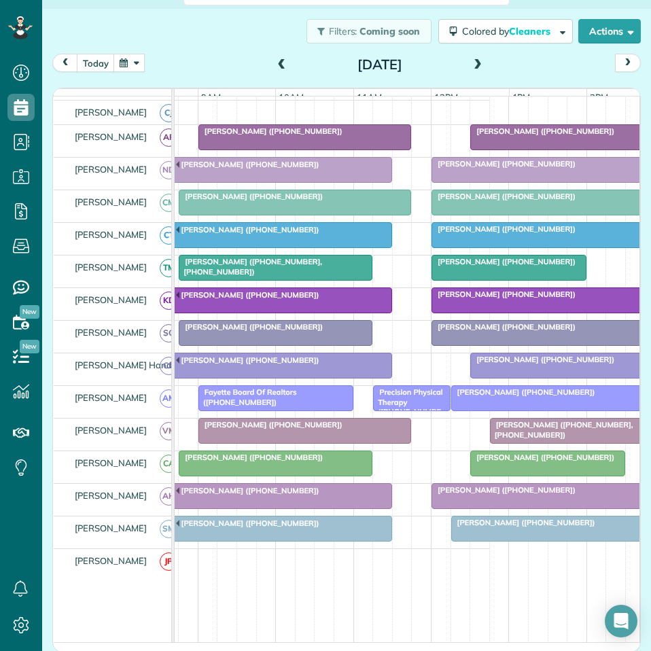
click at [472, 63] on span at bounding box center [477, 65] width 15 height 12
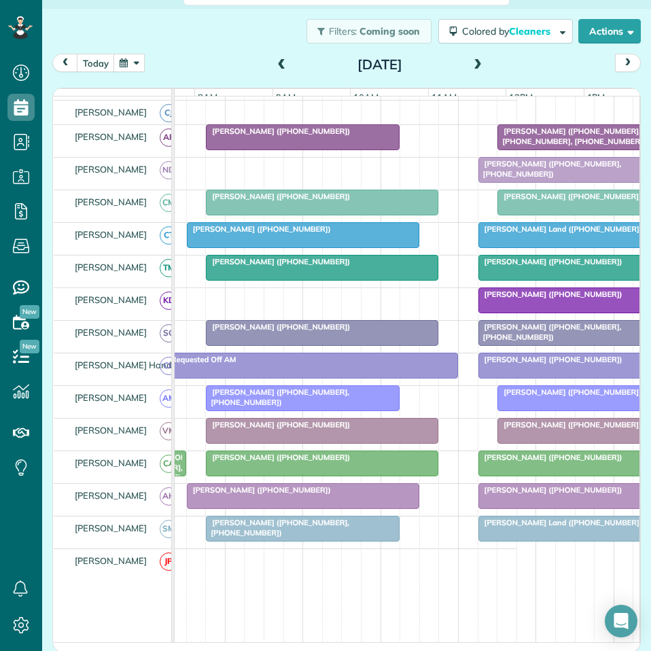
scroll to position [0, 150]
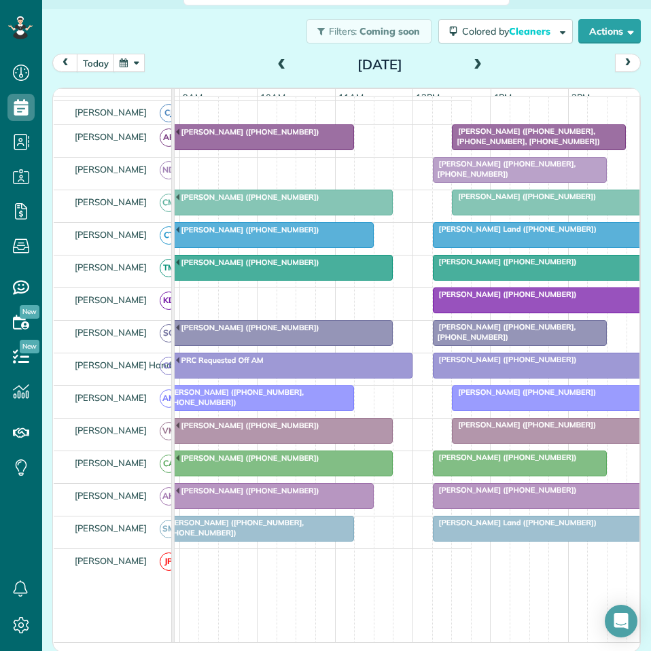
click at [473, 61] on span at bounding box center [477, 65] width 15 height 12
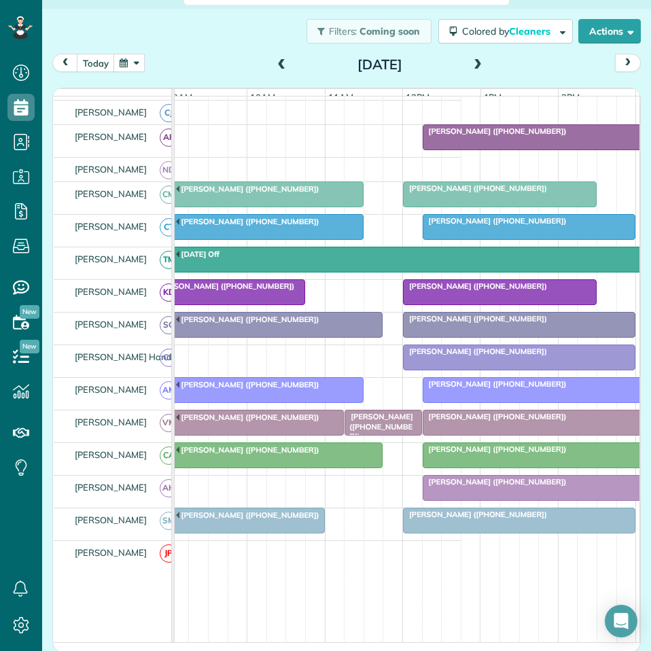
scroll to position [0, 163]
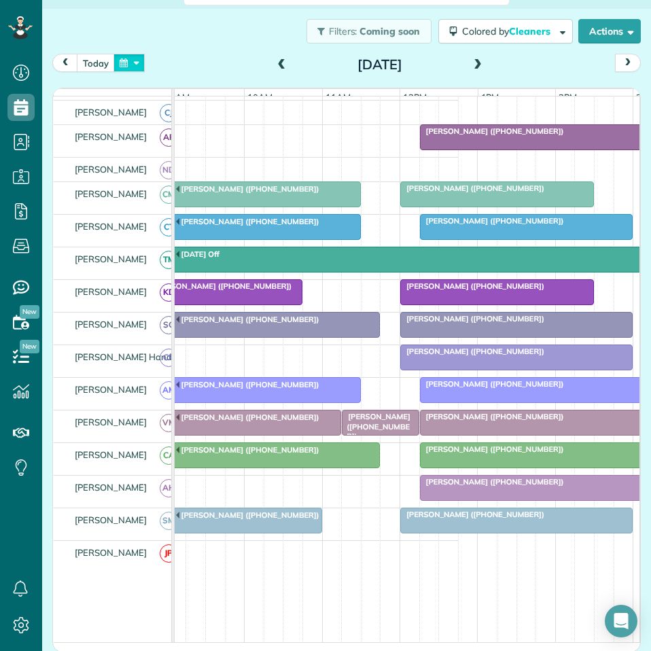
click at [139, 65] on button "button" at bounding box center [128, 63] width 31 height 18
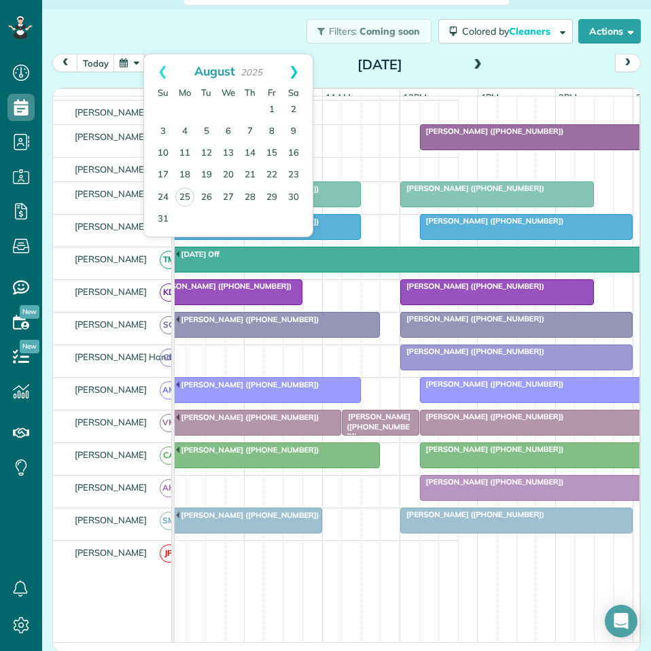
click at [298, 73] on link "Next" at bounding box center [293, 71] width 37 height 34
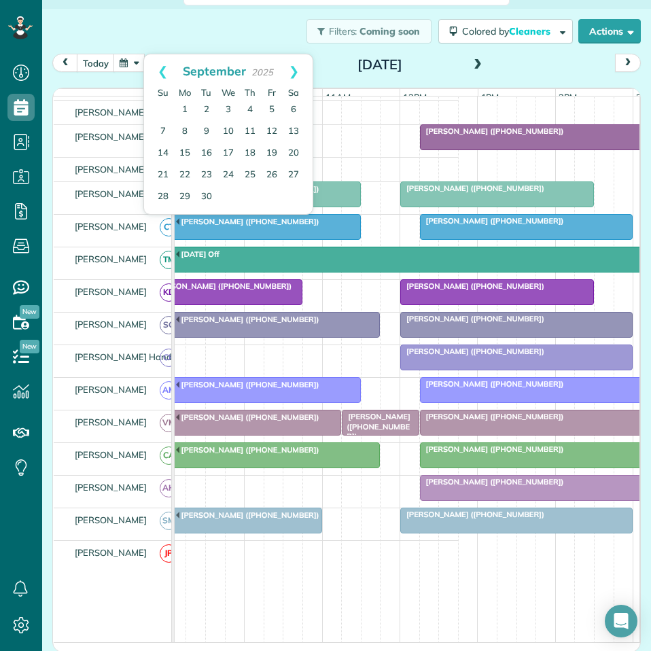
click at [298, 73] on link "Next" at bounding box center [293, 71] width 37 height 34
click at [180, 130] on link "6" at bounding box center [185, 132] width 22 height 22
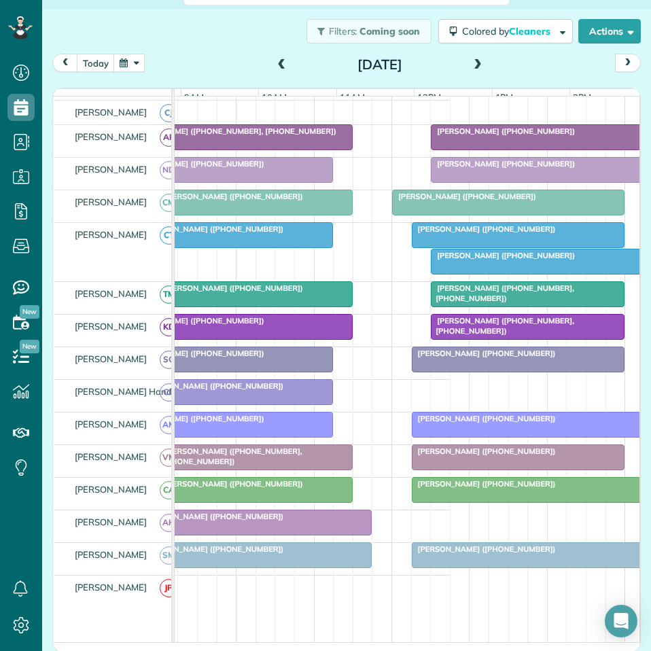
scroll to position [0, 171]
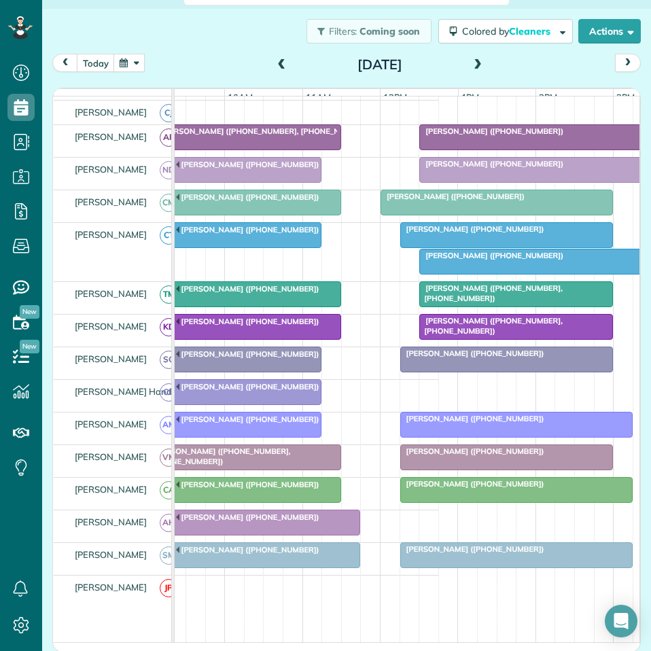
click at [274, 62] on span at bounding box center [281, 65] width 15 height 12
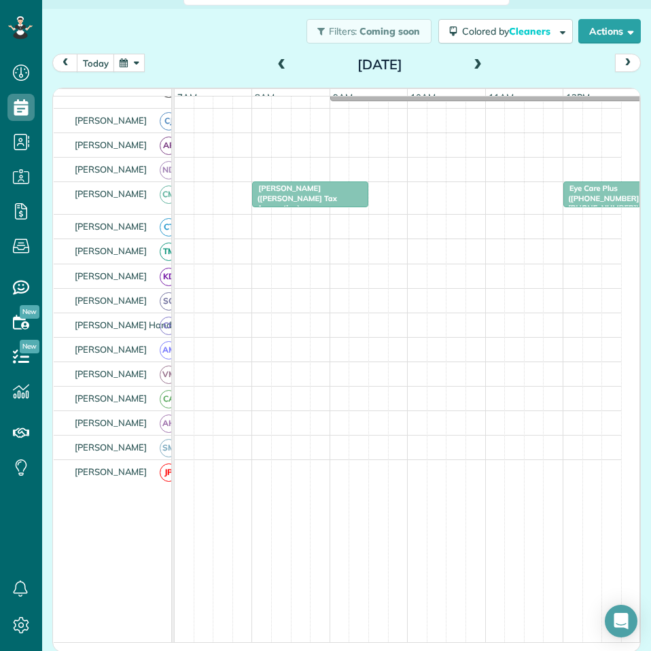
scroll to position [82, 0]
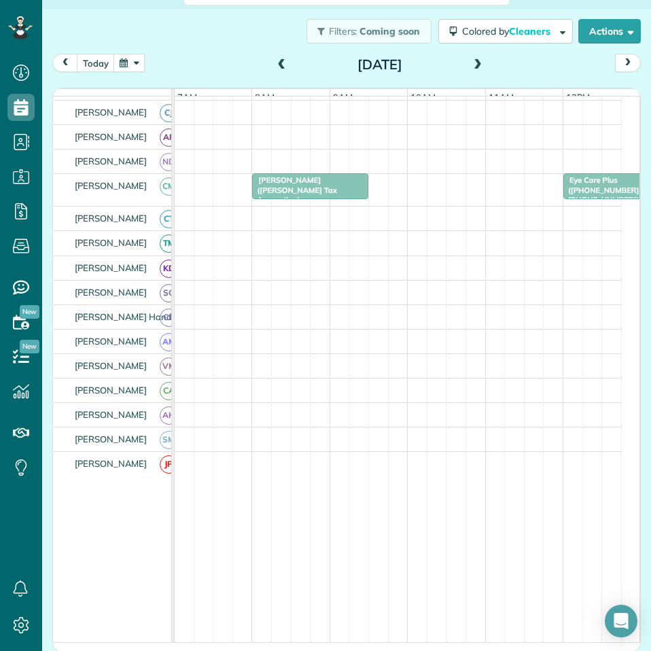
click at [471, 64] on span at bounding box center [477, 65] width 15 height 12
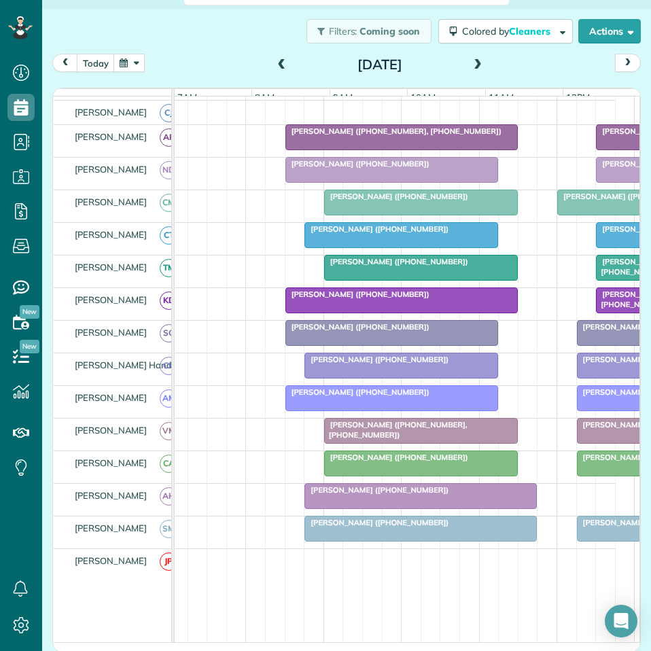
scroll to position [0, 47]
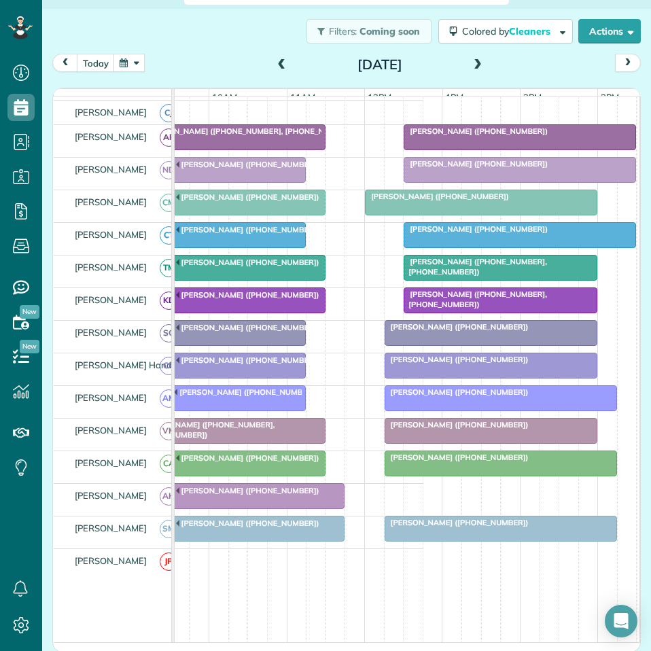
click at [470, 63] on span at bounding box center [477, 65] width 15 height 12
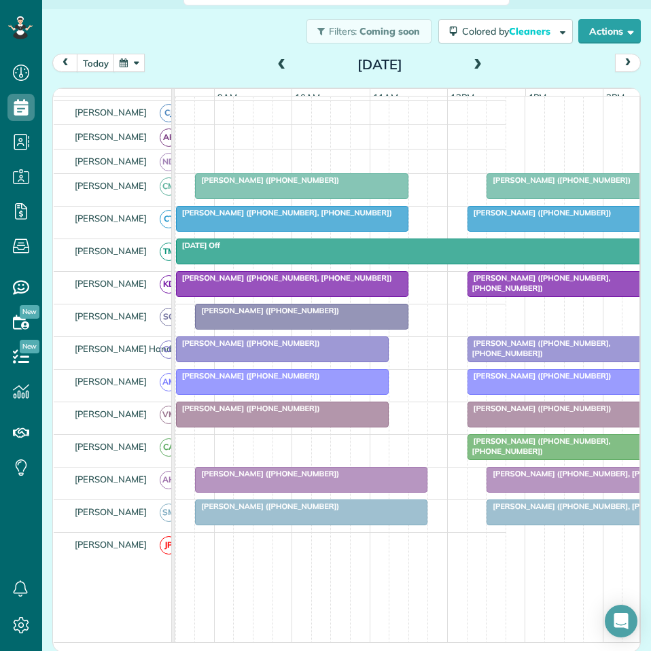
scroll to position [0, 142]
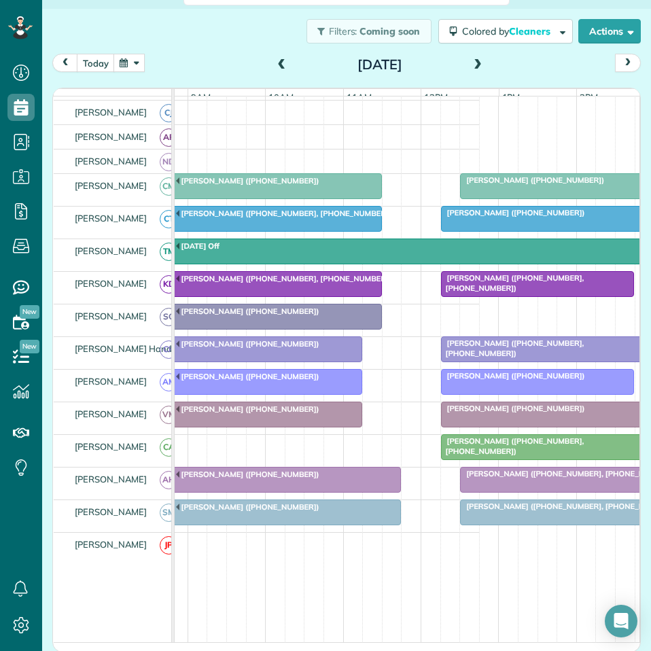
click at [470, 65] on span at bounding box center [477, 65] width 15 height 12
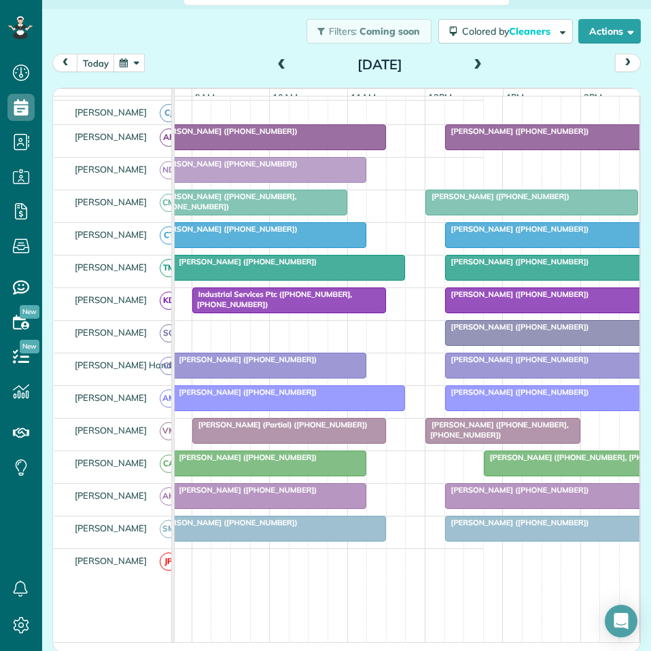
scroll to position [0, 168]
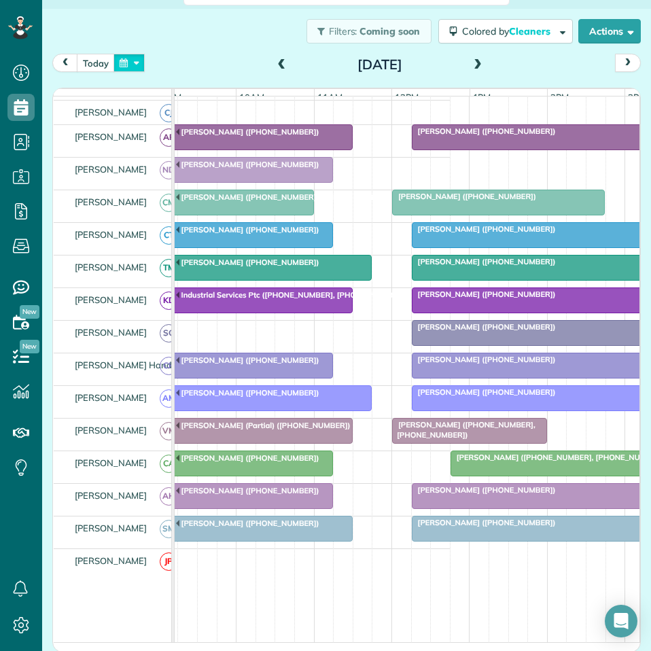
click at [139, 60] on button "button" at bounding box center [128, 63] width 31 height 18
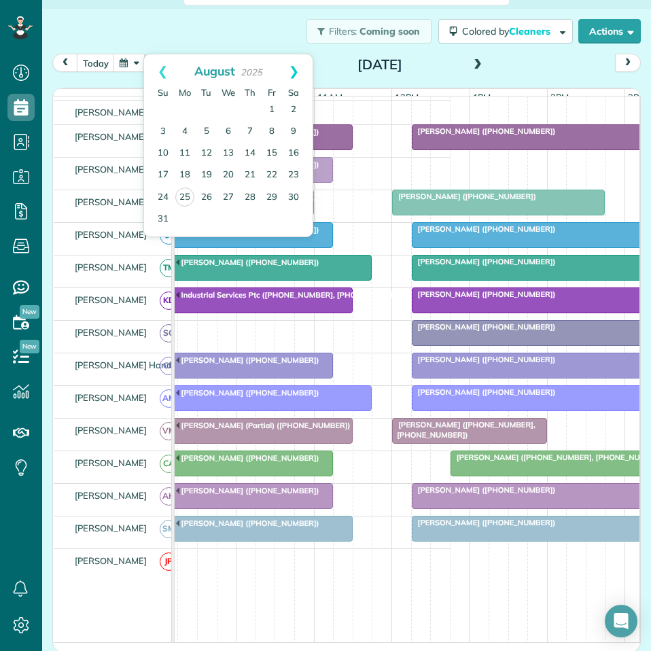
click at [300, 69] on link "Next" at bounding box center [293, 71] width 37 height 34
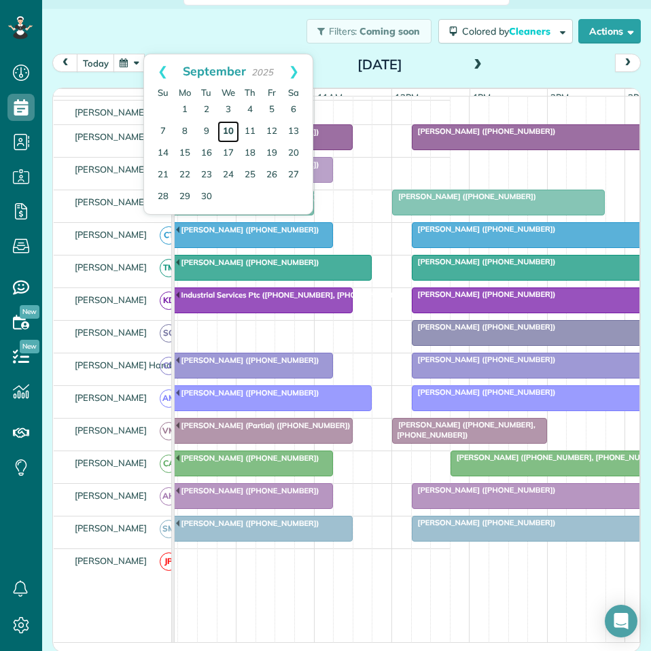
click at [229, 130] on link "10" at bounding box center [228, 132] width 22 height 22
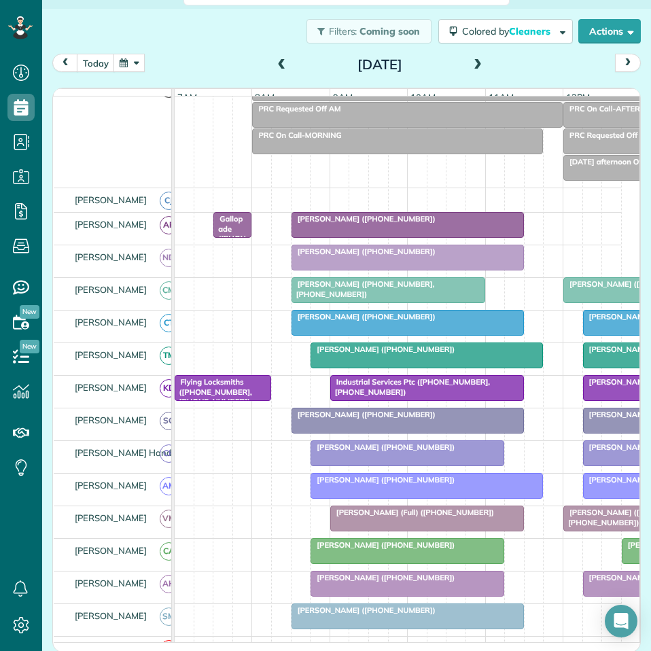
scroll to position [161, 0]
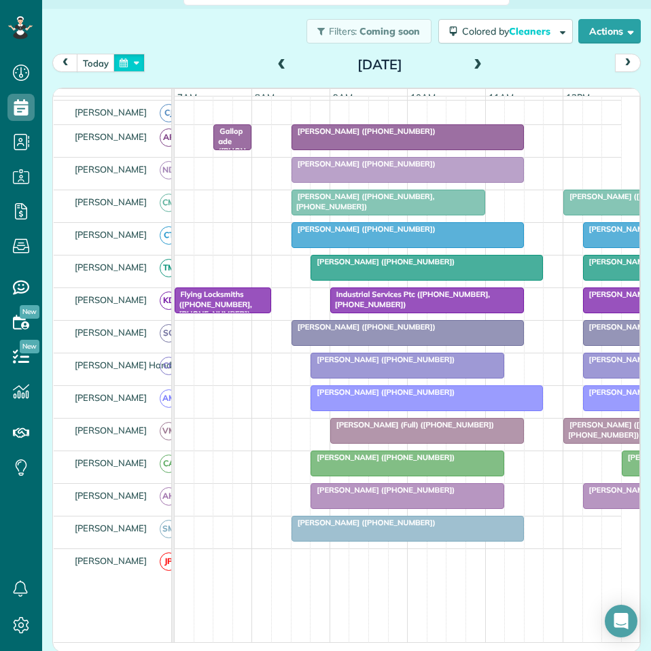
click at [118, 59] on button "button" at bounding box center [128, 63] width 31 height 18
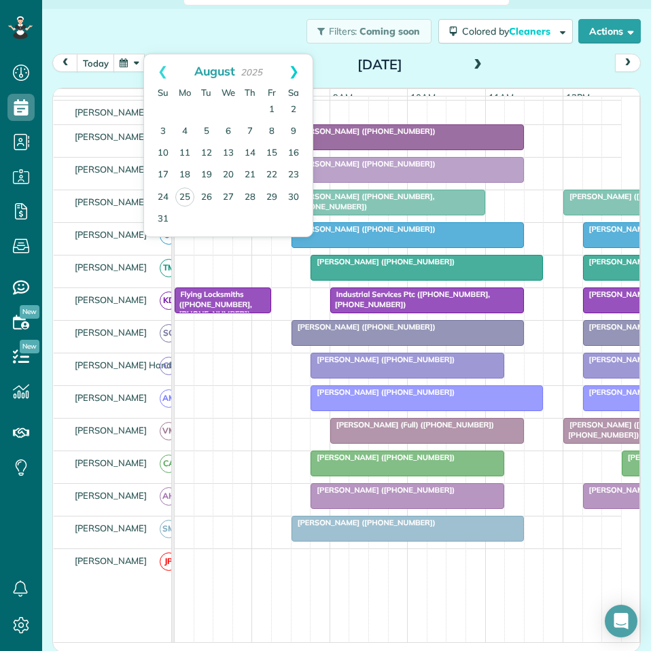
click at [297, 67] on link "Next" at bounding box center [293, 71] width 37 height 34
click at [204, 28] on div "Filters: Coming soon Colored by Cleaners Color by Cleaner Color by Team Color b…" at bounding box center [346, 31] width 609 height 45
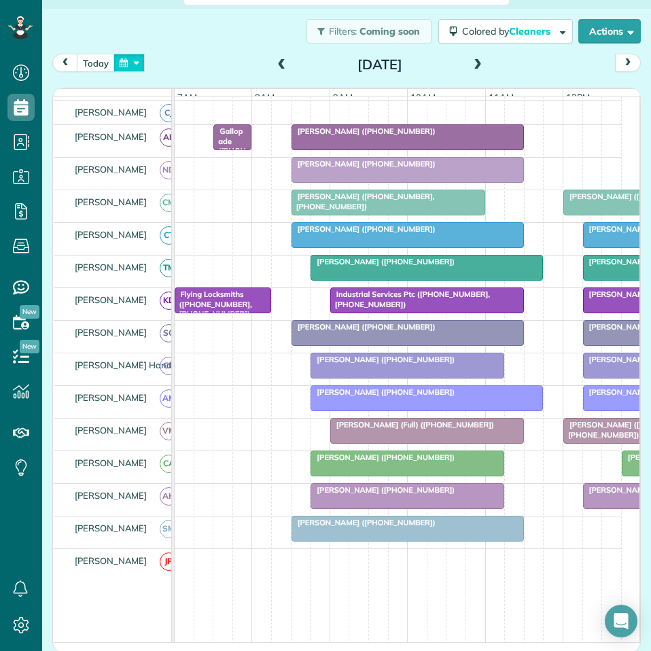
click at [139, 61] on button "button" at bounding box center [128, 63] width 31 height 18
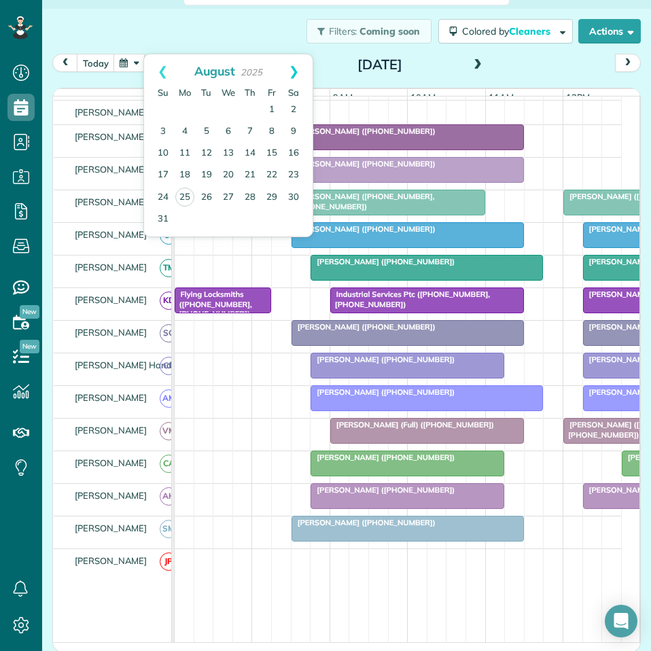
click at [295, 73] on link "Next" at bounding box center [293, 71] width 37 height 34
click at [287, 68] on link "Next" at bounding box center [293, 71] width 37 height 34
click at [226, 131] on link "8" at bounding box center [228, 132] width 22 height 22
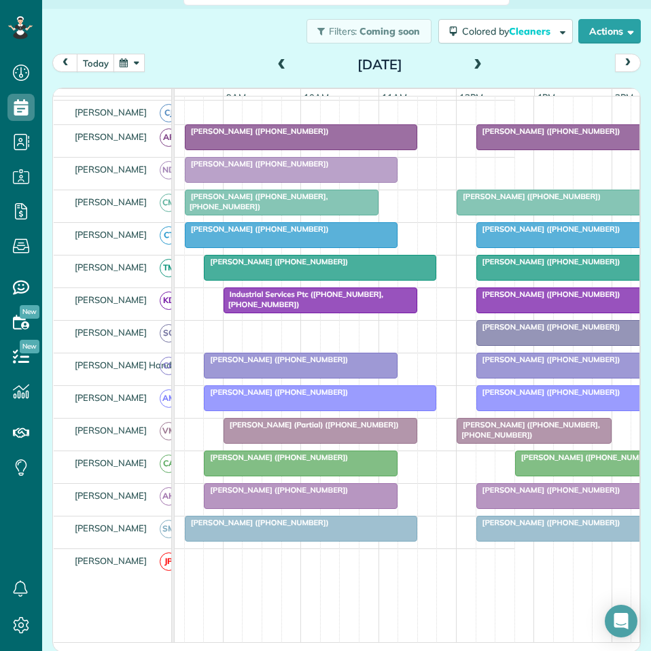
scroll to position [0, 129]
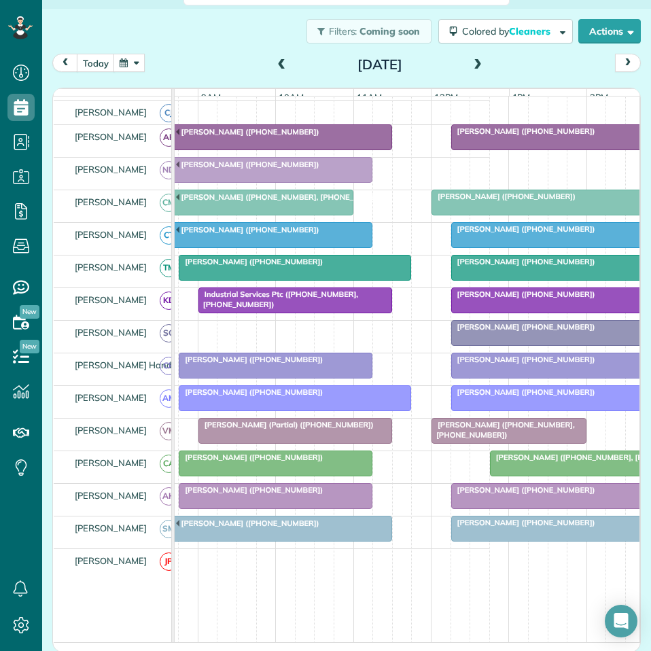
click at [473, 63] on span at bounding box center [477, 65] width 15 height 12
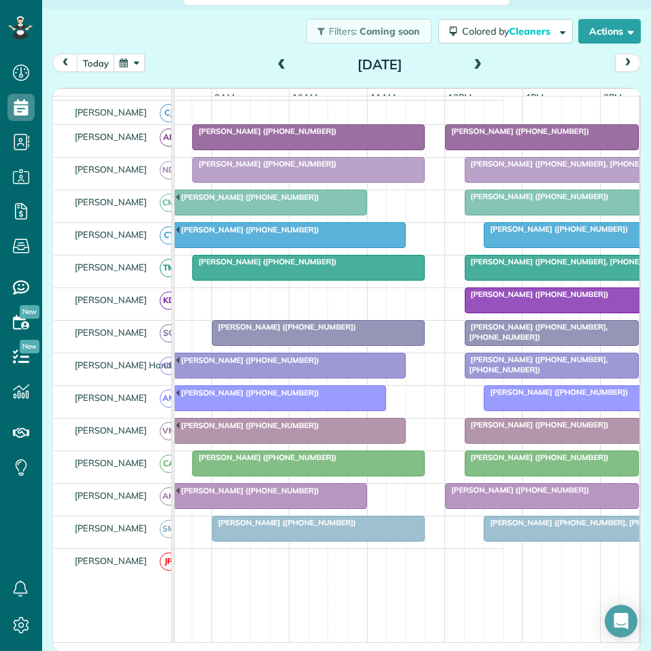
scroll to position [0, 150]
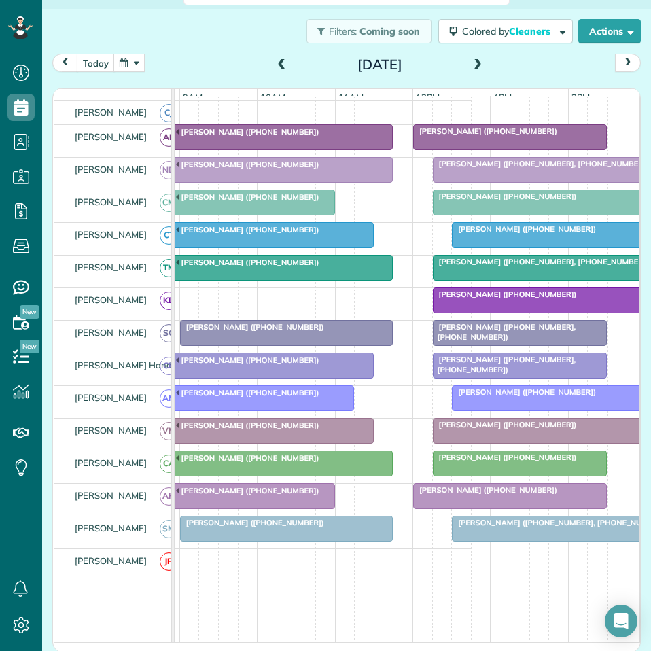
click at [475, 61] on span at bounding box center [477, 65] width 15 height 12
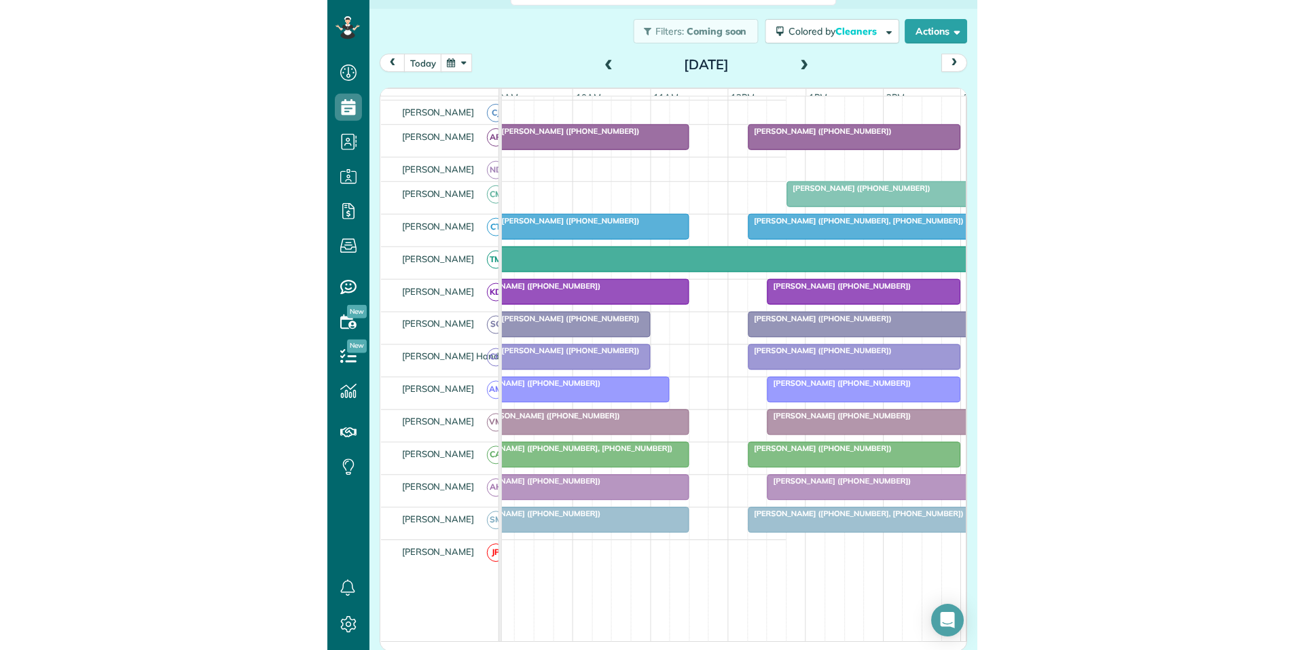
scroll to position [161, 0]
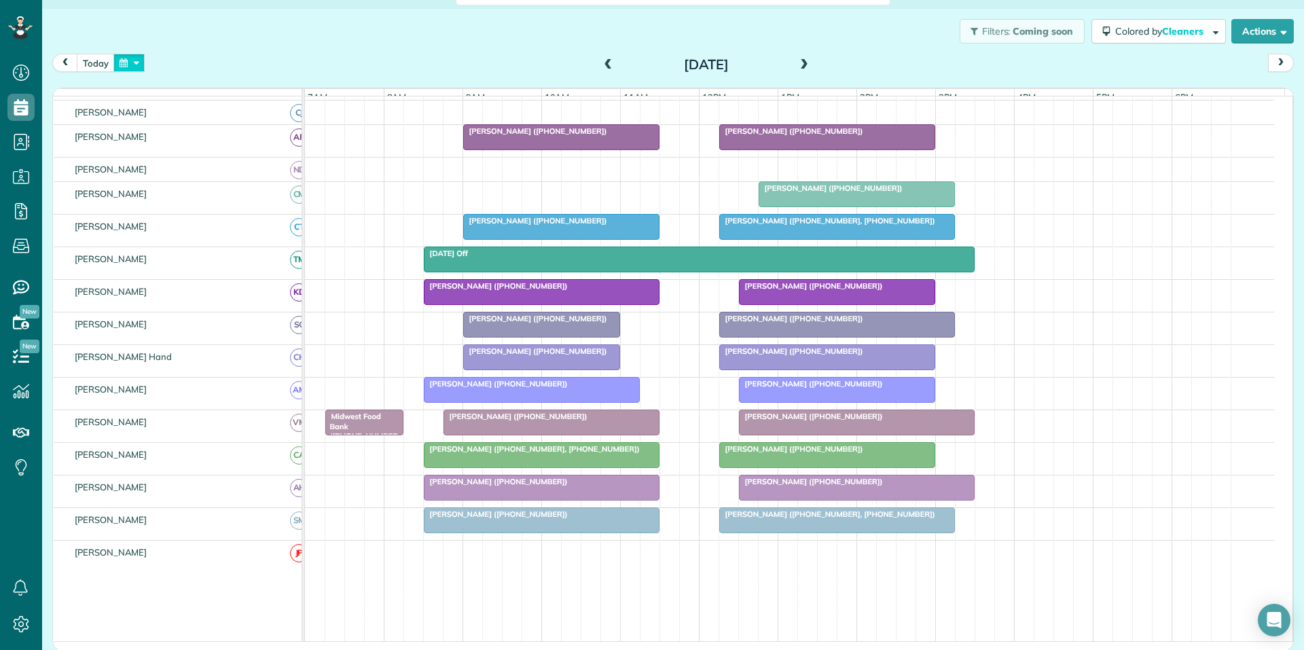
click at [137, 62] on button "button" at bounding box center [128, 63] width 31 height 18
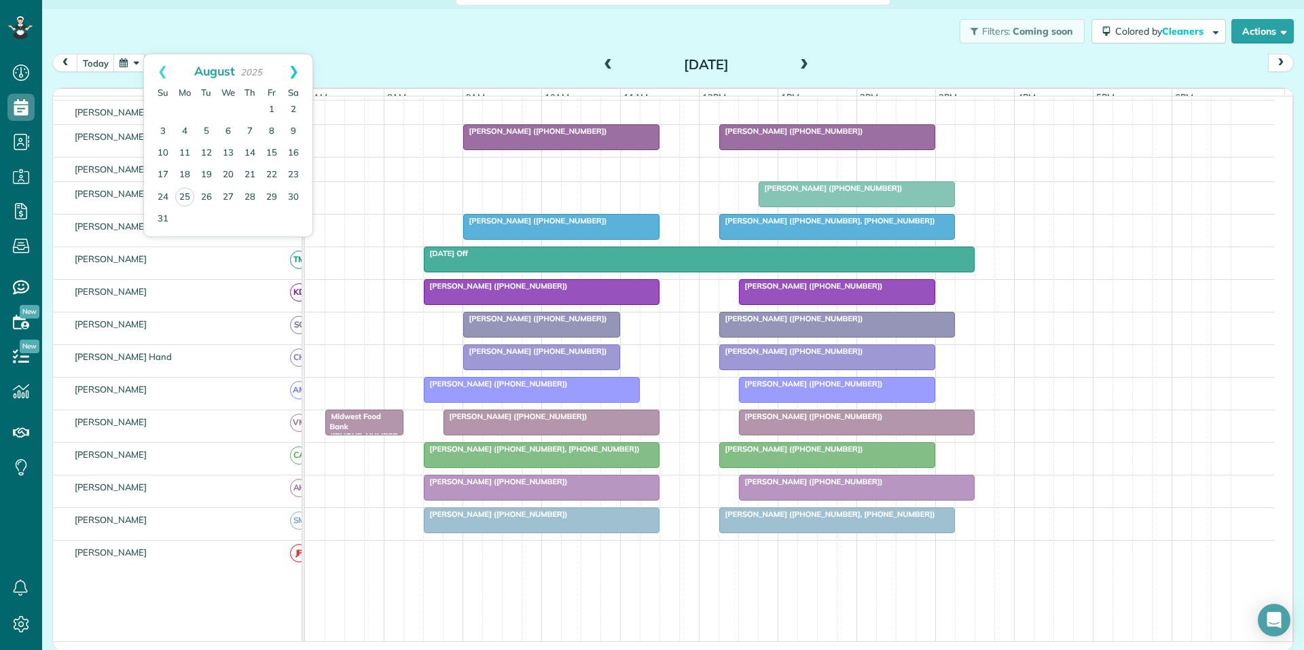
click at [297, 66] on link "Next" at bounding box center [293, 71] width 37 height 34
click at [270, 105] on link "5" at bounding box center [272, 110] width 22 height 22
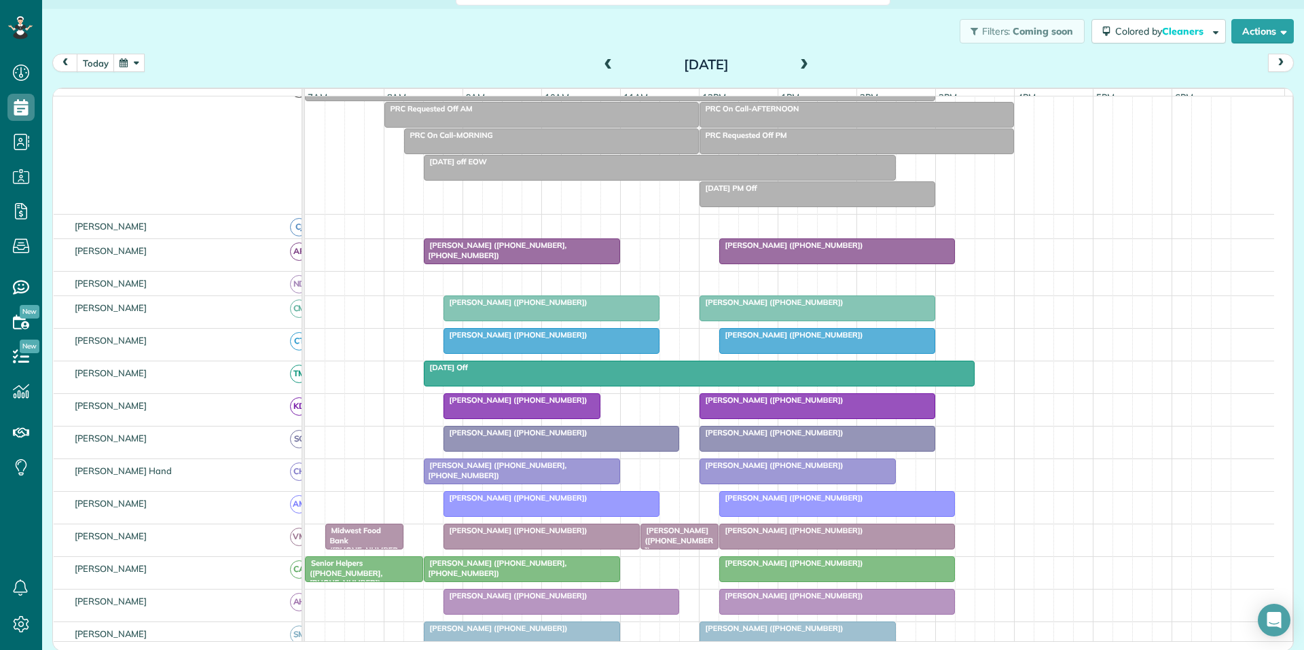
scroll to position [187, 0]
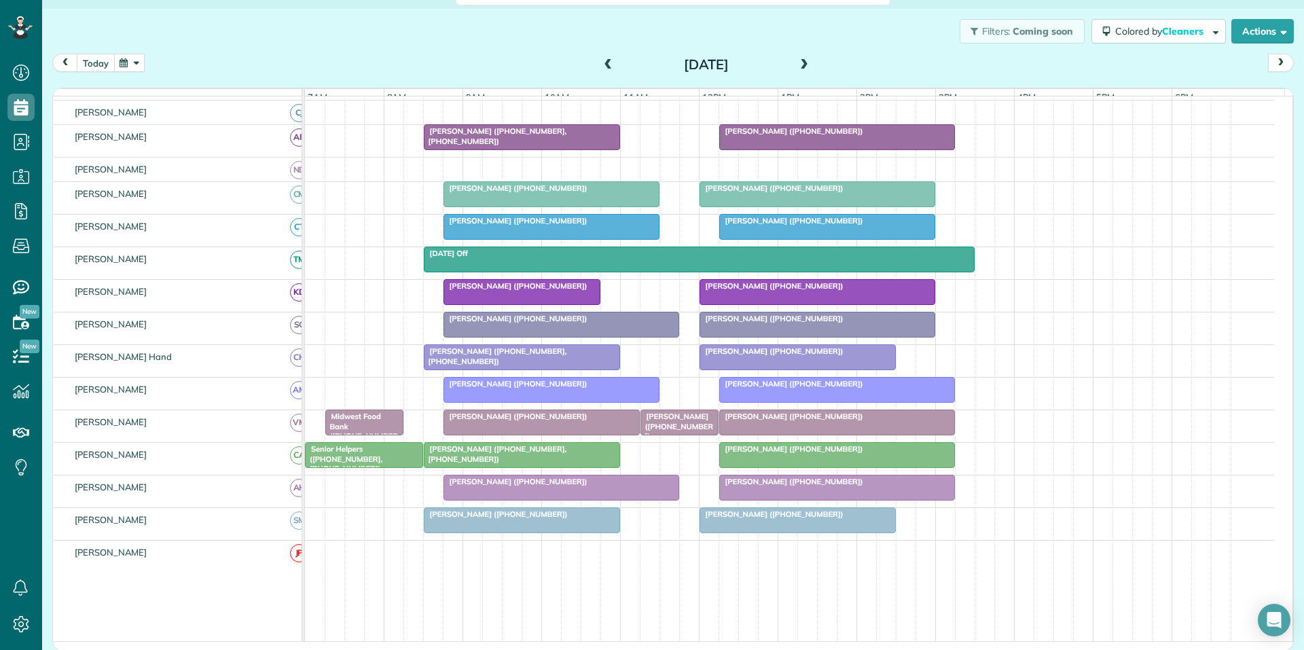
click at [101, 65] on button "today" at bounding box center [96, 63] width 38 height 18
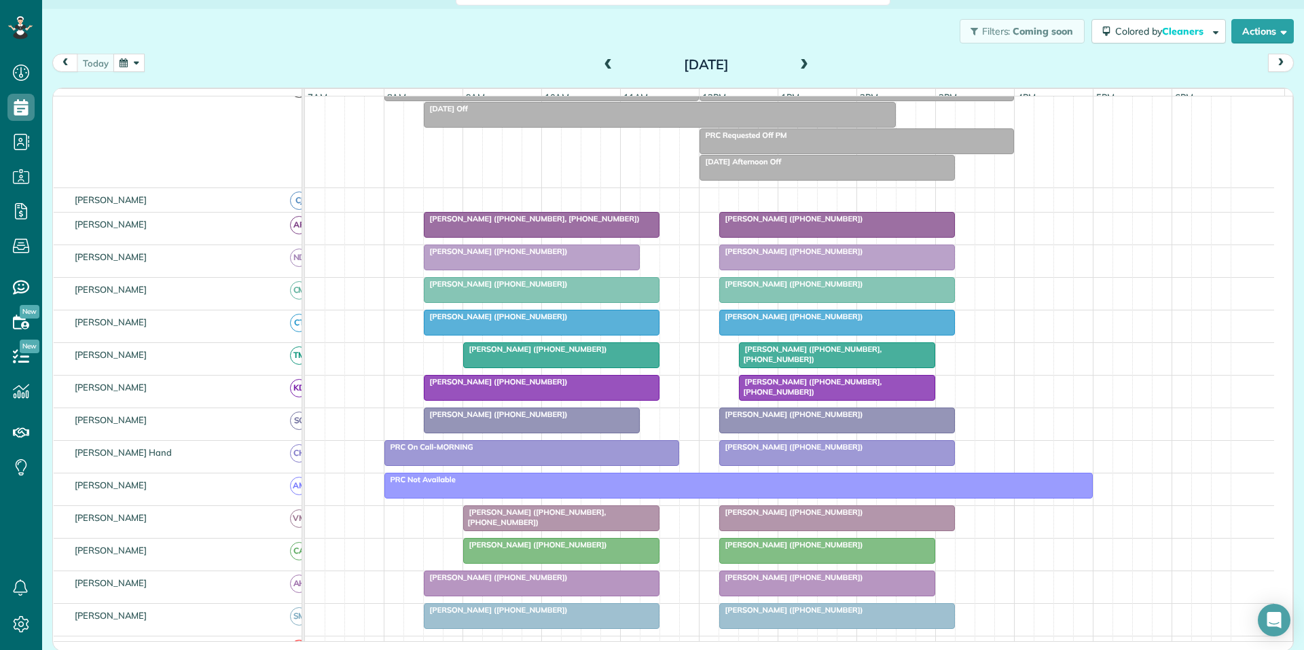
scroll to position [161, 0]
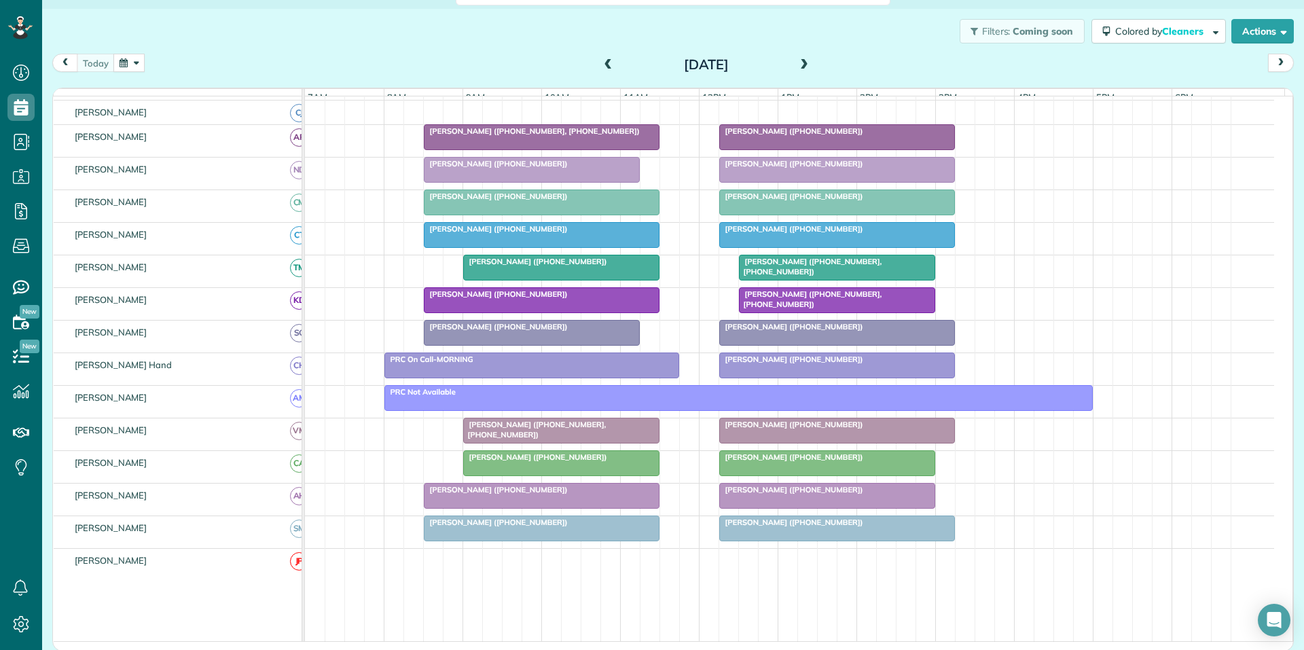
click at [650, 63] on span at bounding box center [804, 65] width 15 height 12
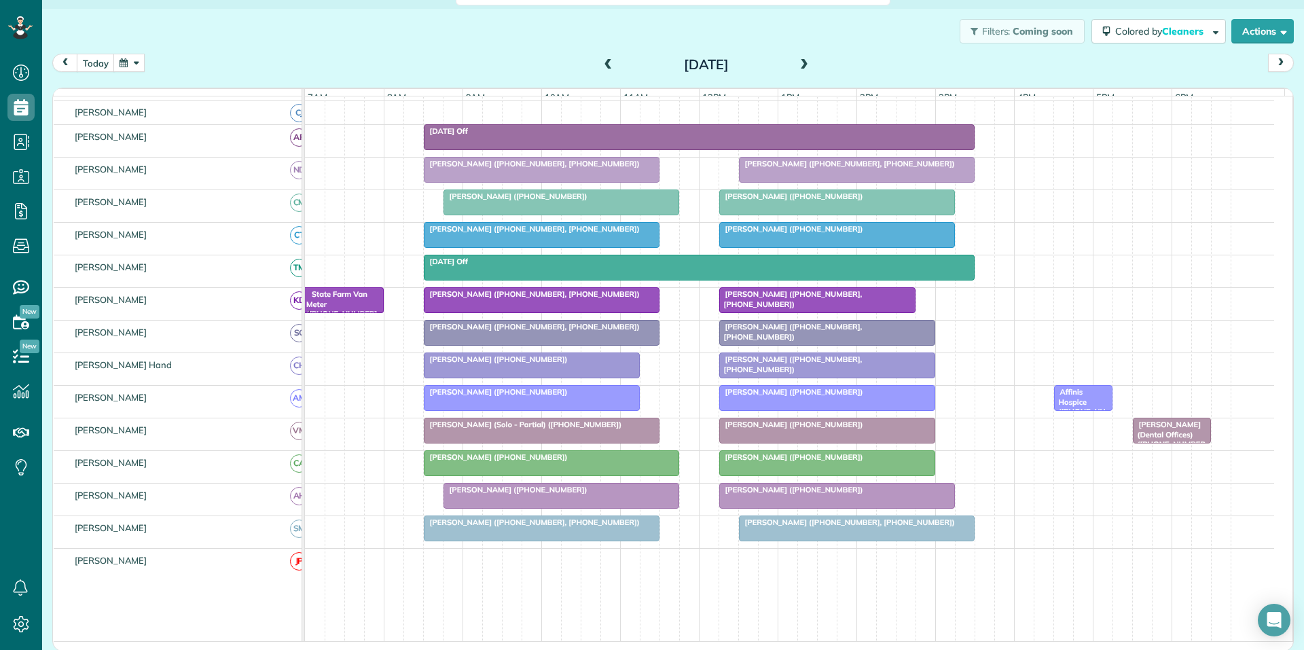
click at [650, 64] on span at bounding box center [804, 65] width 15 height 12
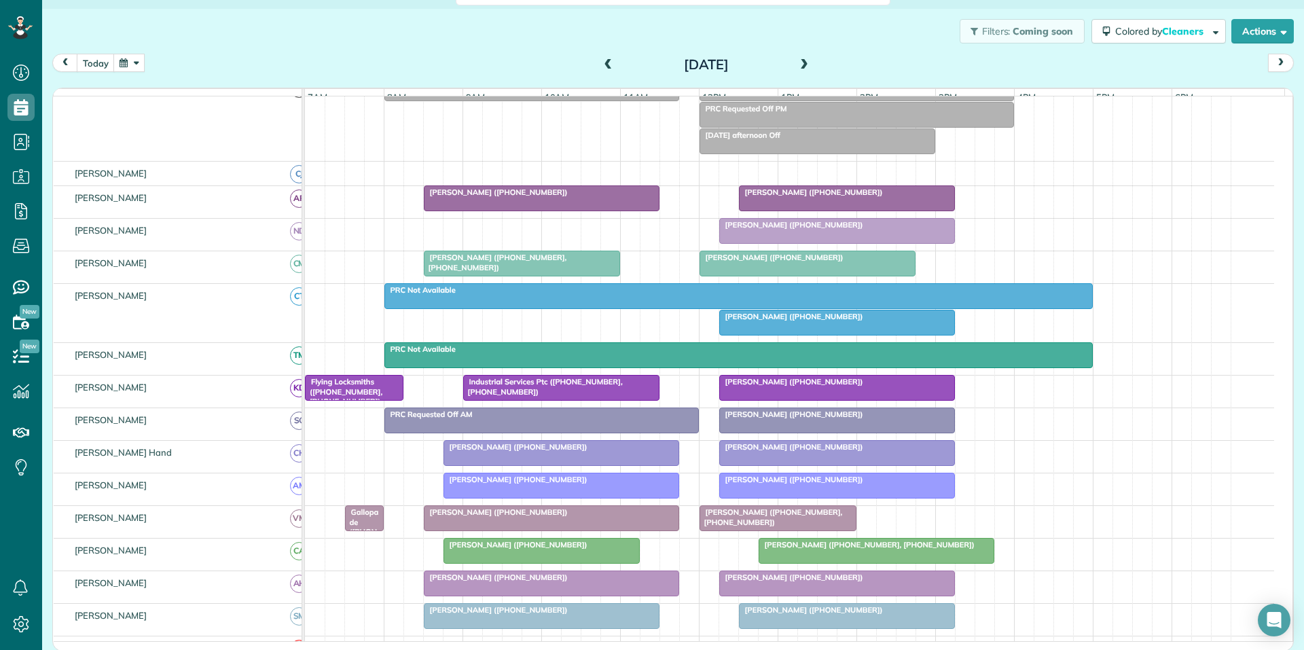
scroll to position [134, 0]
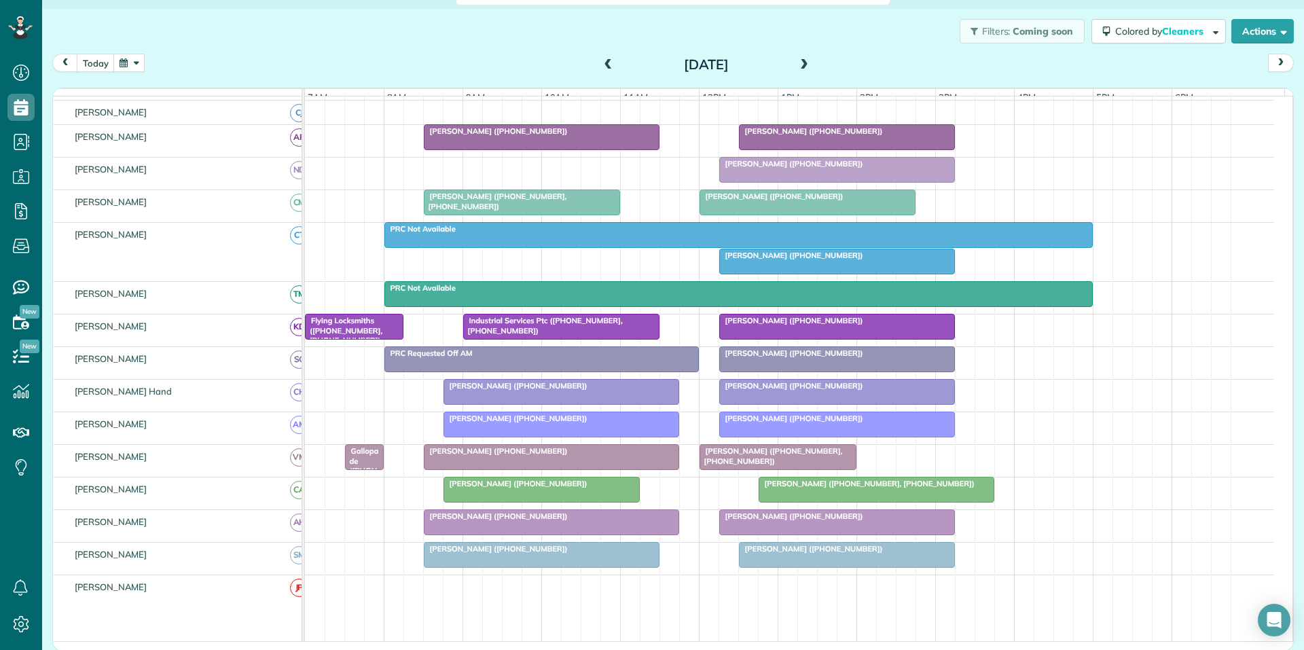
click at [650, 64] on span at bounding box center [804, 65] width 15 height 12
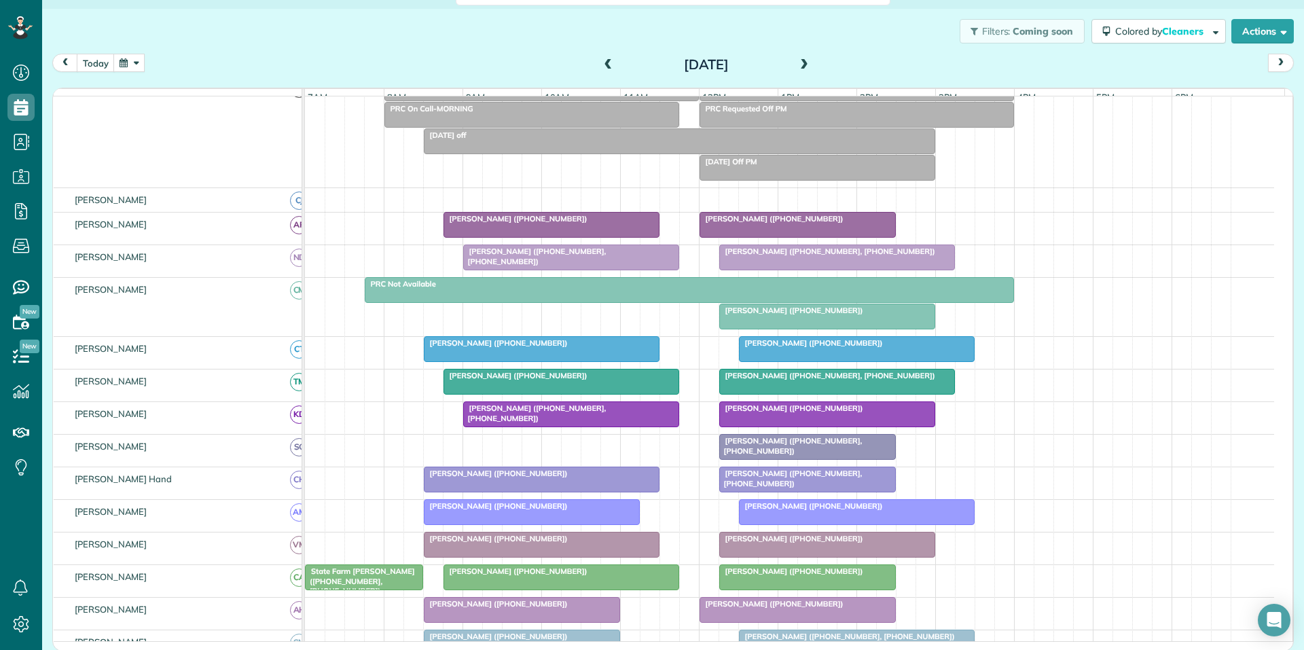
scroll to position [161, 0]
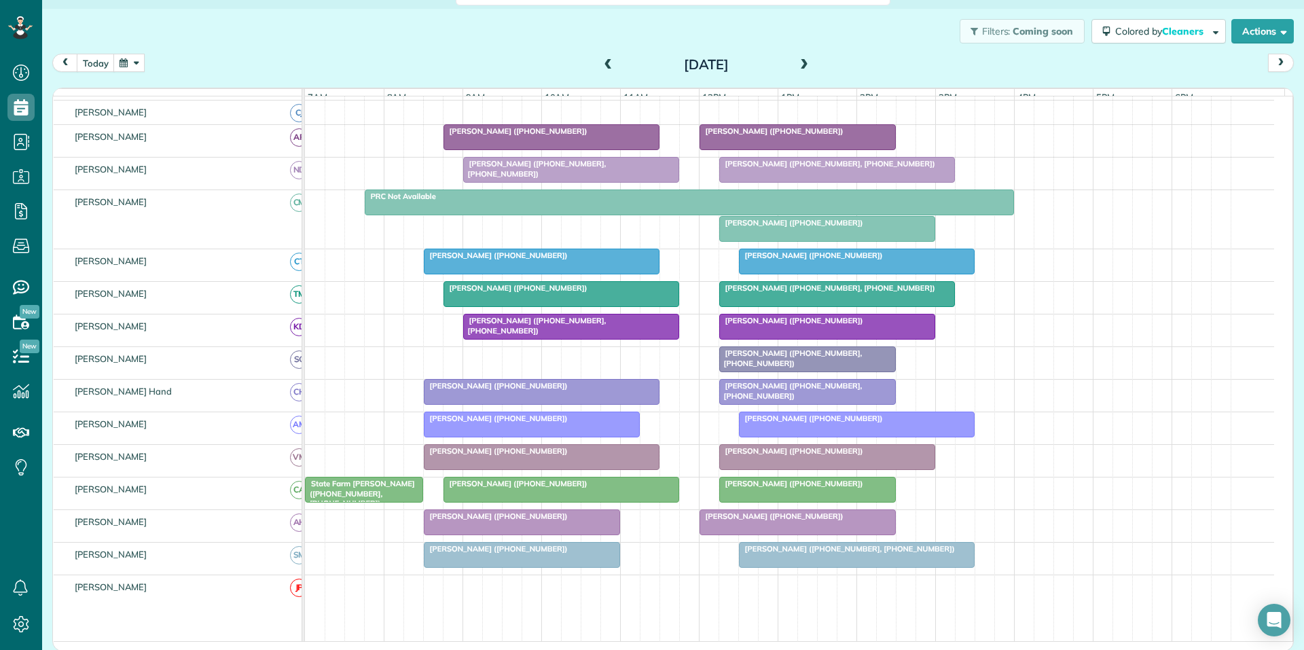
click at [650, 64] on span at bounding box center [804, 65] width 15 height 12
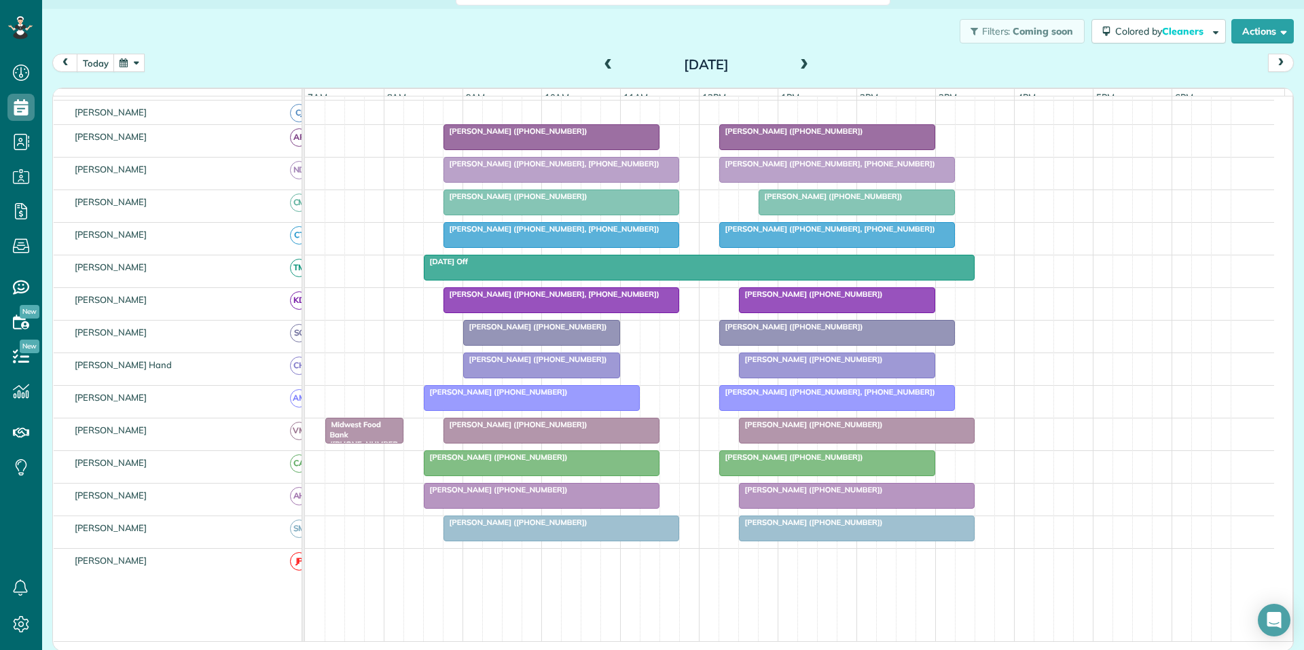
click at [603, 66] on span at bounding box center [608, 65] width 15 height 12
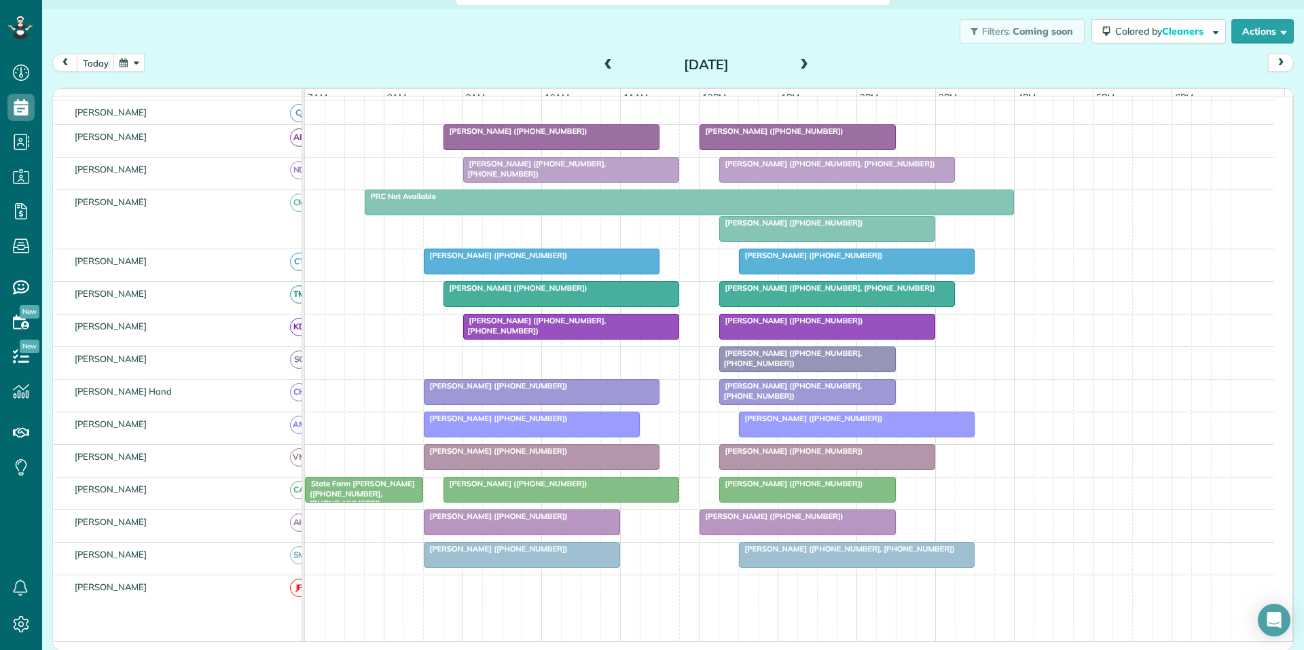
click at [650, 368] on div "[PERSON_NAME] ([PHONE_NUMBER], [PHONE_NUMBER])" at bounding box center [807, 358] width 168 height 20
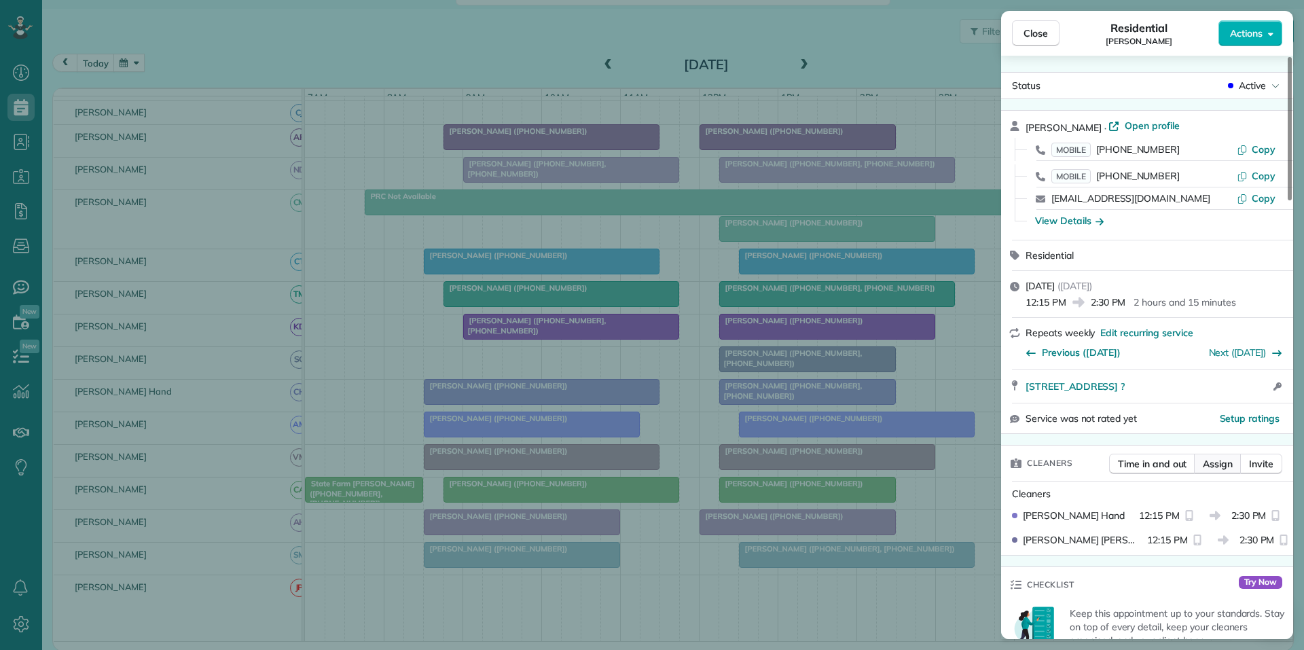
click at [650, 463] on span "Assign" at bounding box center [1218, 464] width 30 height 14
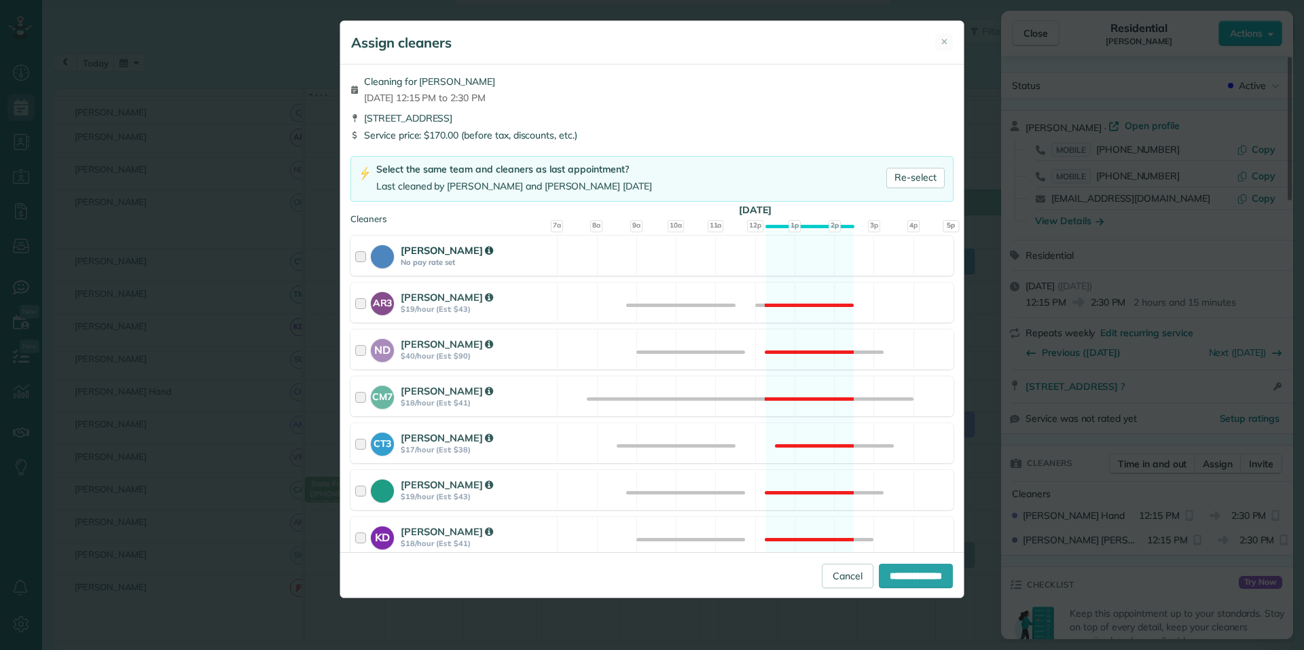
click at [650, 262] on div "Cat Jacobson No pay rate set Available" at bounding box center [651, 256] width 603 height 40
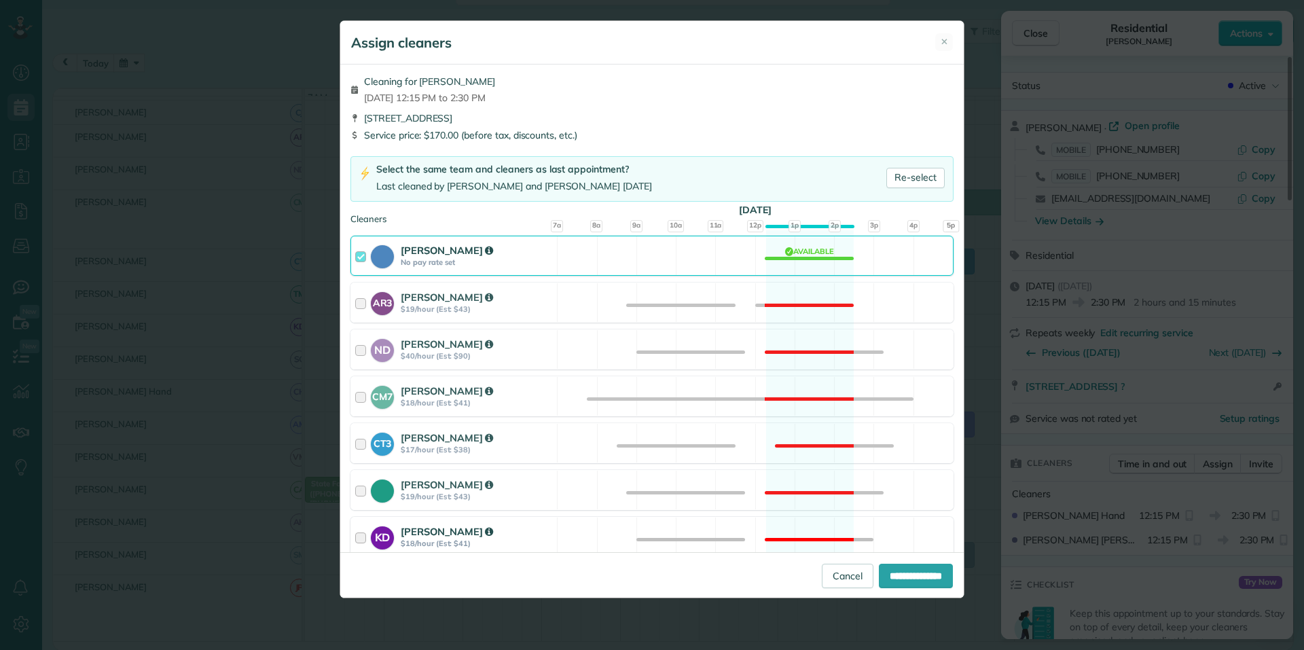
scroll to position [272, 0]
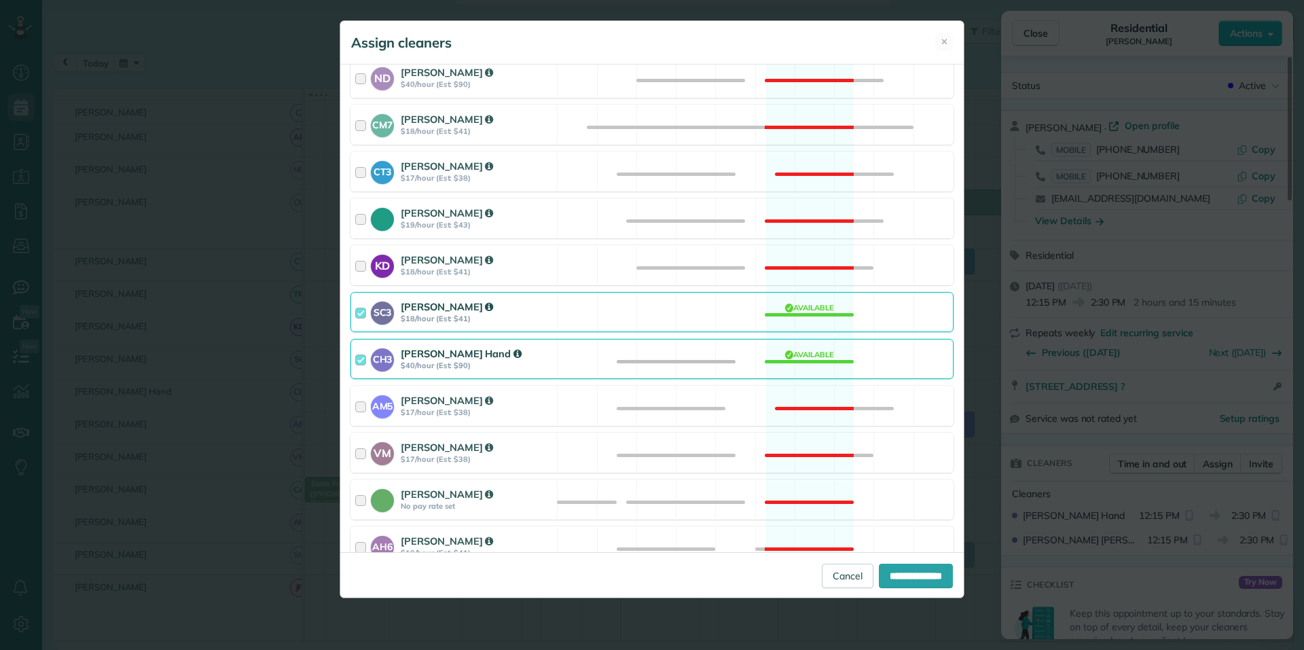
click at [650, 310] on div "SC3 Stephanie Cruz $18/hour (Est: $41) Available" at bounding box center [651, 312] width 603 height 40
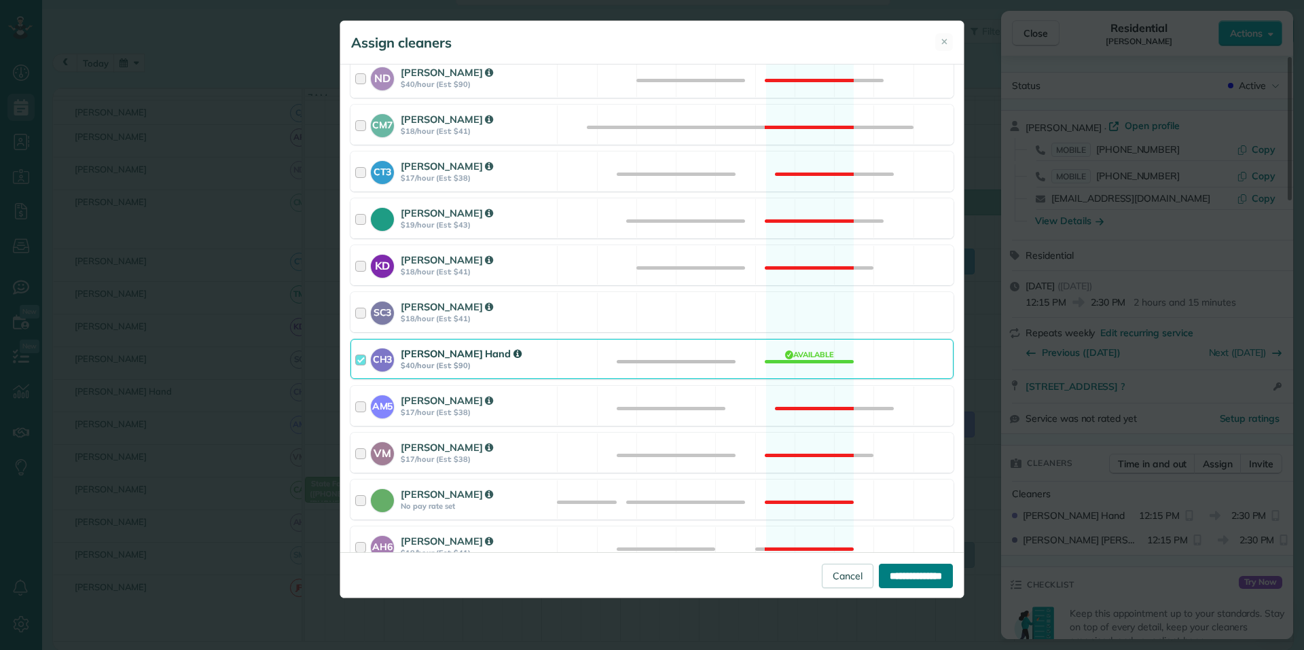
click at [650, 578] on input "**********" at bounding box center [916, 576] width 74 height 24
type input "**********"
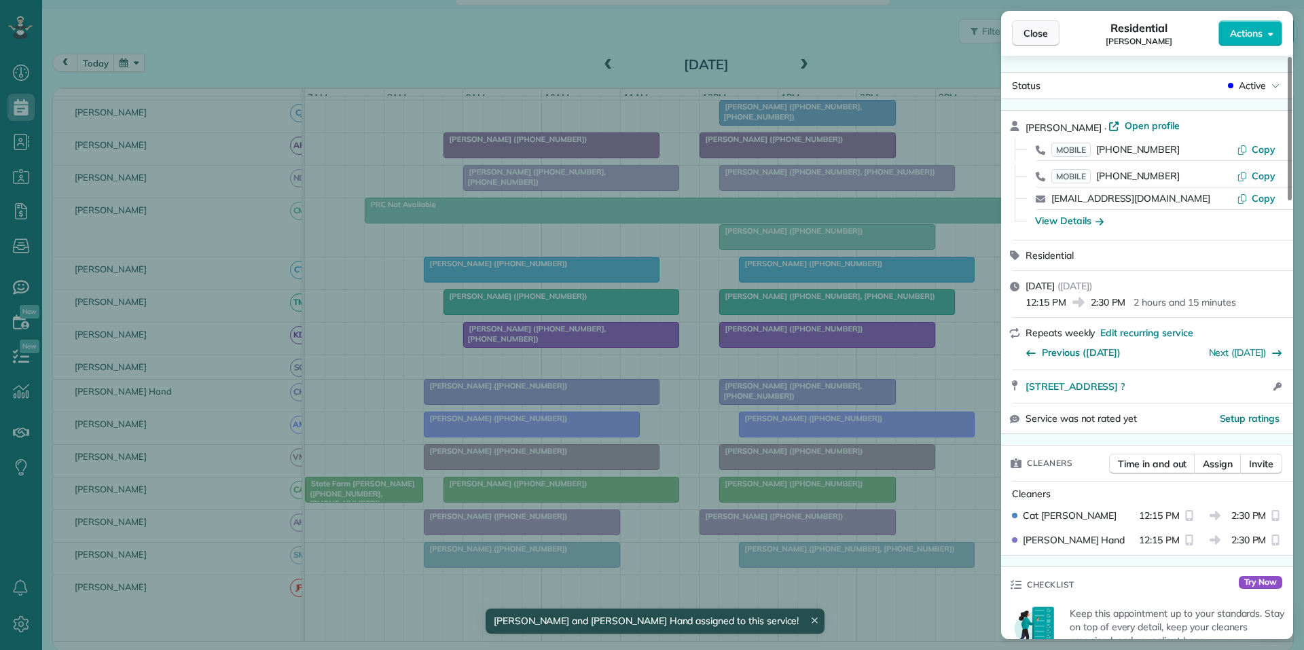
click at [650, 33] on span "Close" at bounding box center [1036, 33] width 24 height 14
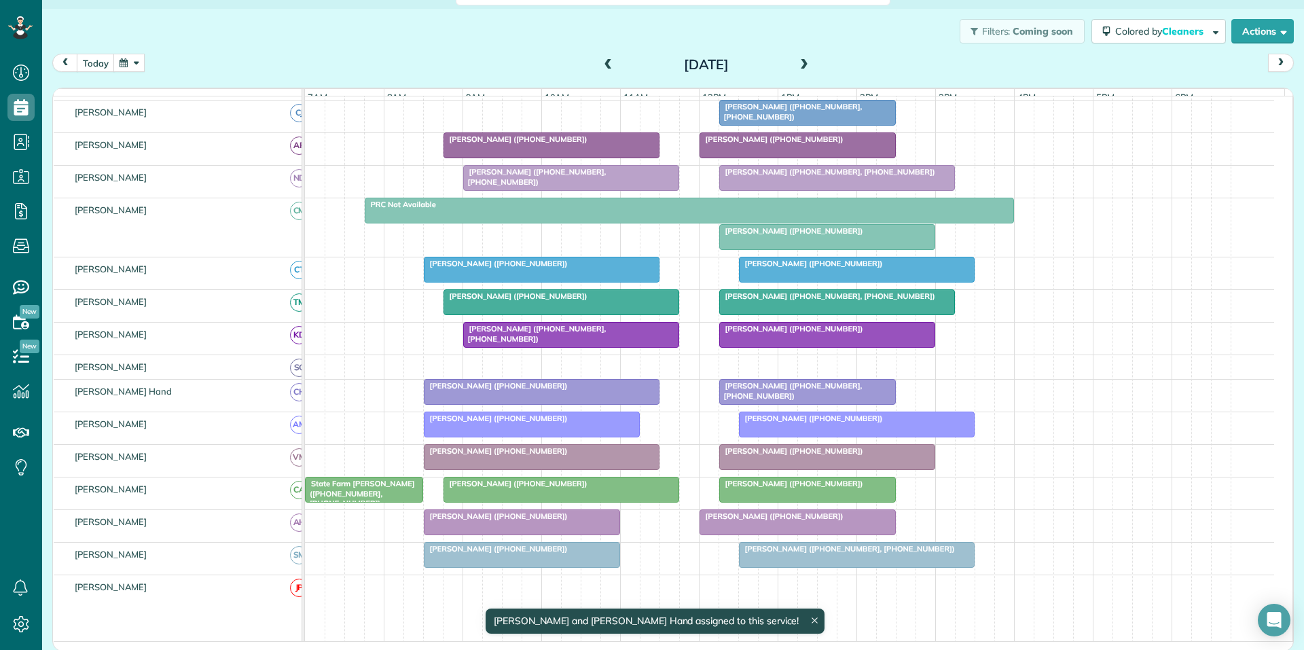
click at [650, 236] on span "[PERSON_NAME] ([PHONE_NUMBER])" at bounding box center [791, 231] width 145 height 10
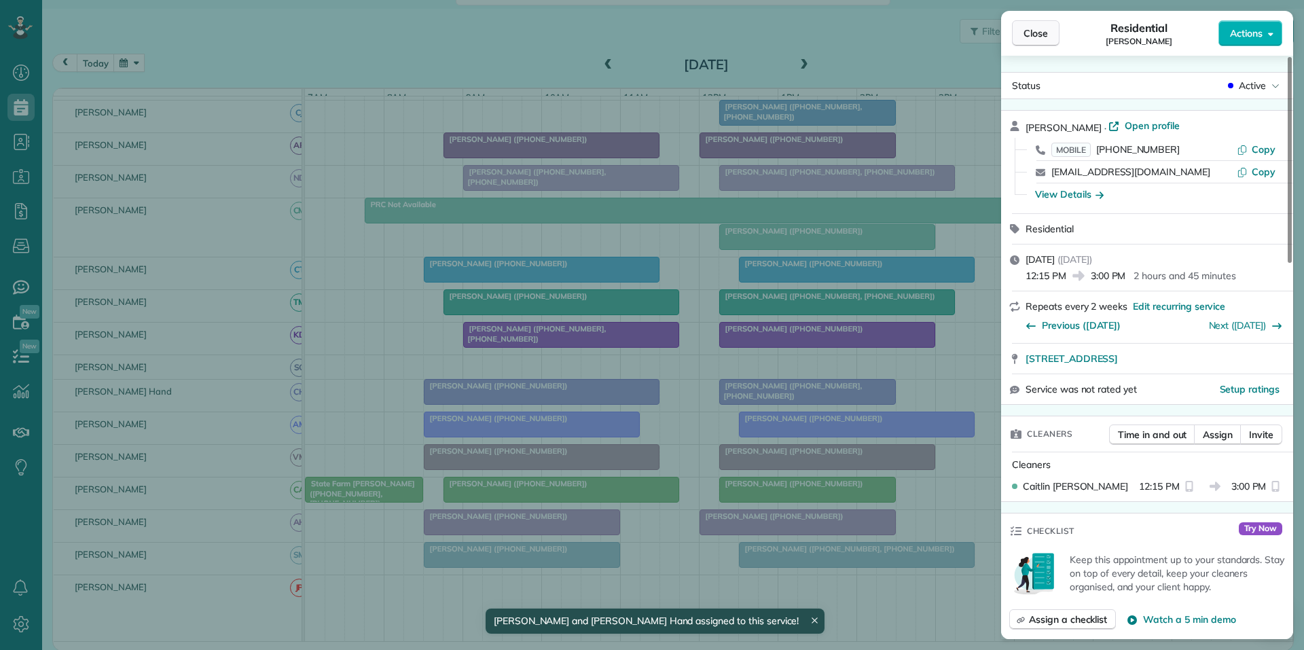
click at [650, 34] on button "Close" at bounding box center [1036, 33] width 48 height 26
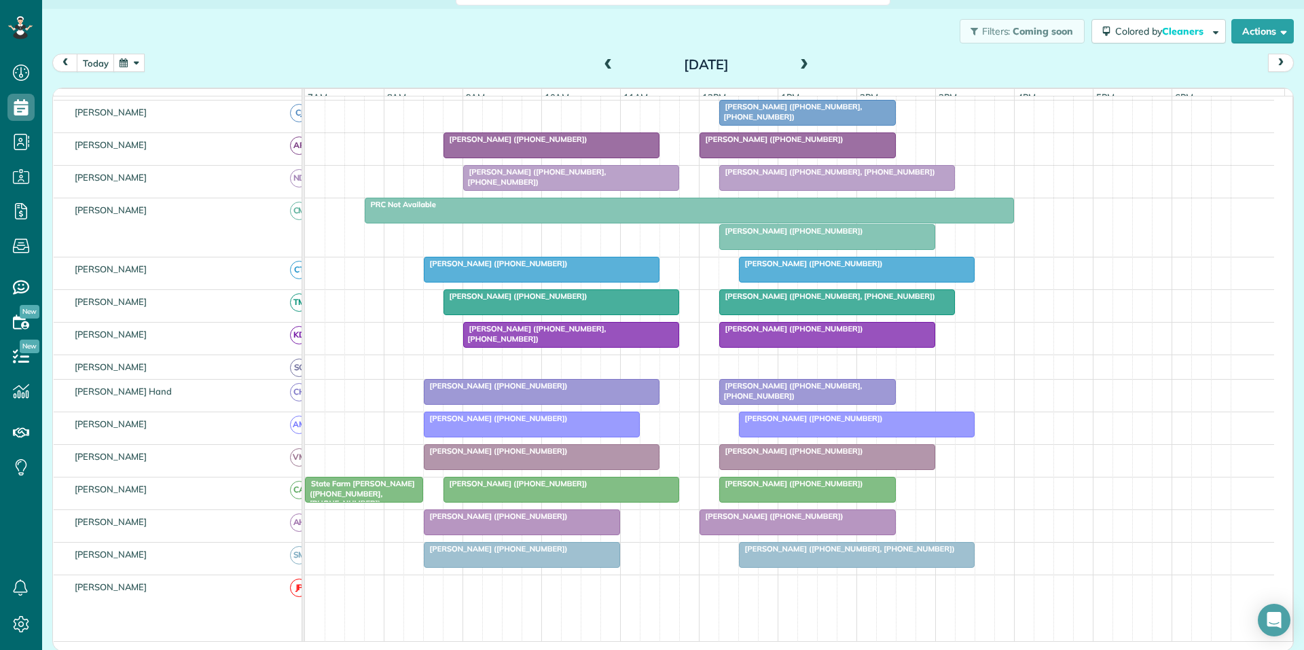
click at [650, 115] on span "[PERSON_NAME] ([PHONE_NUMBER], [PHONE_NUMBER])" at bounding box center [791, 111] width 144 height 19
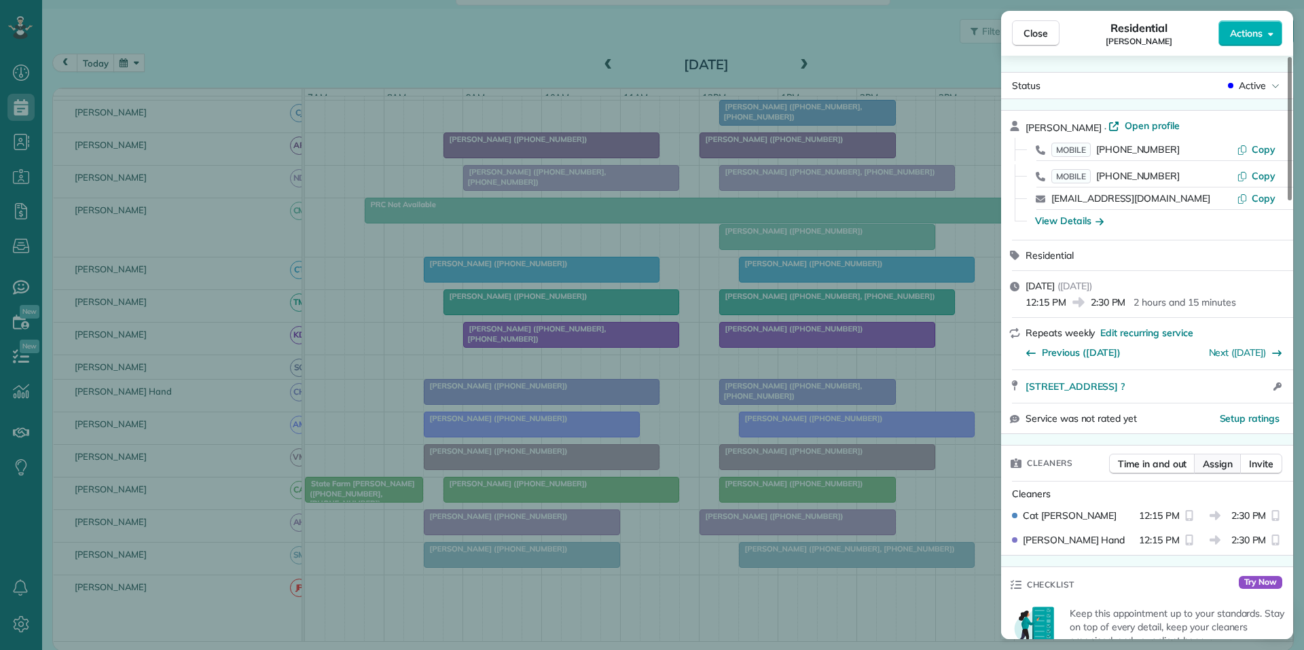
click at [650, 469] on span "Assign" at bounding box center [1218, 464] width 30 height 14
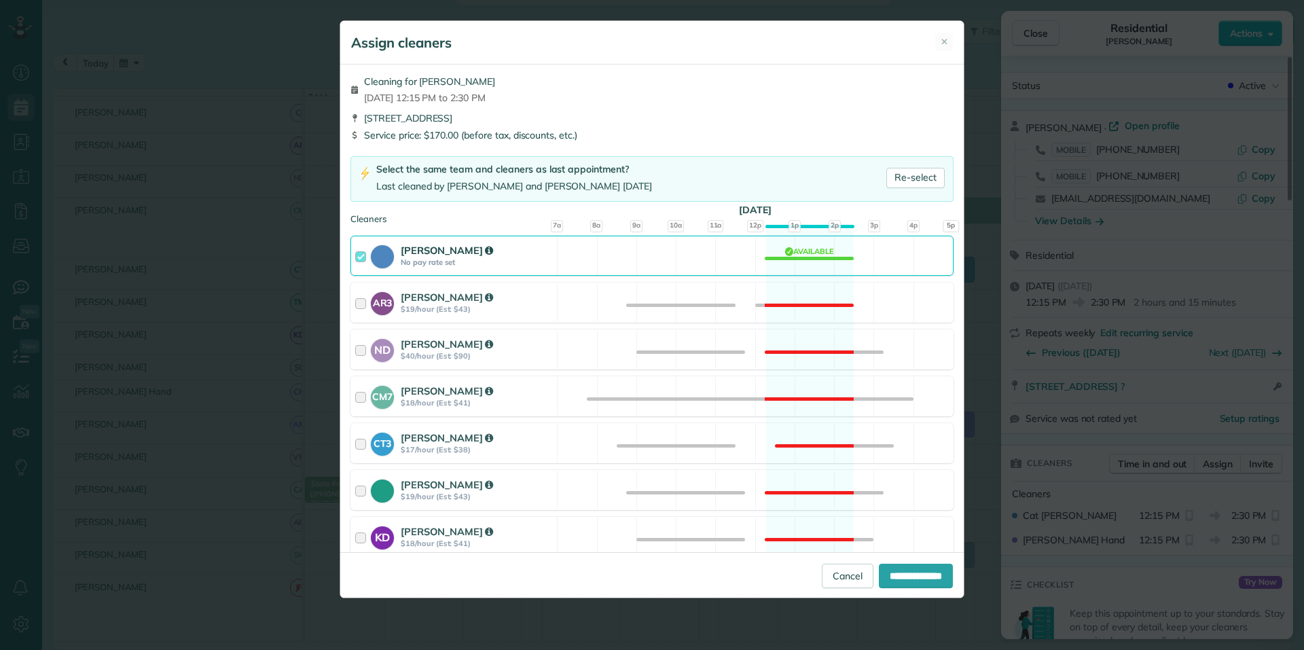
click at [650, 259] on div "Cat Jacobson No pay rate set Available" at bounding box center [651, 256] width 603 height 40
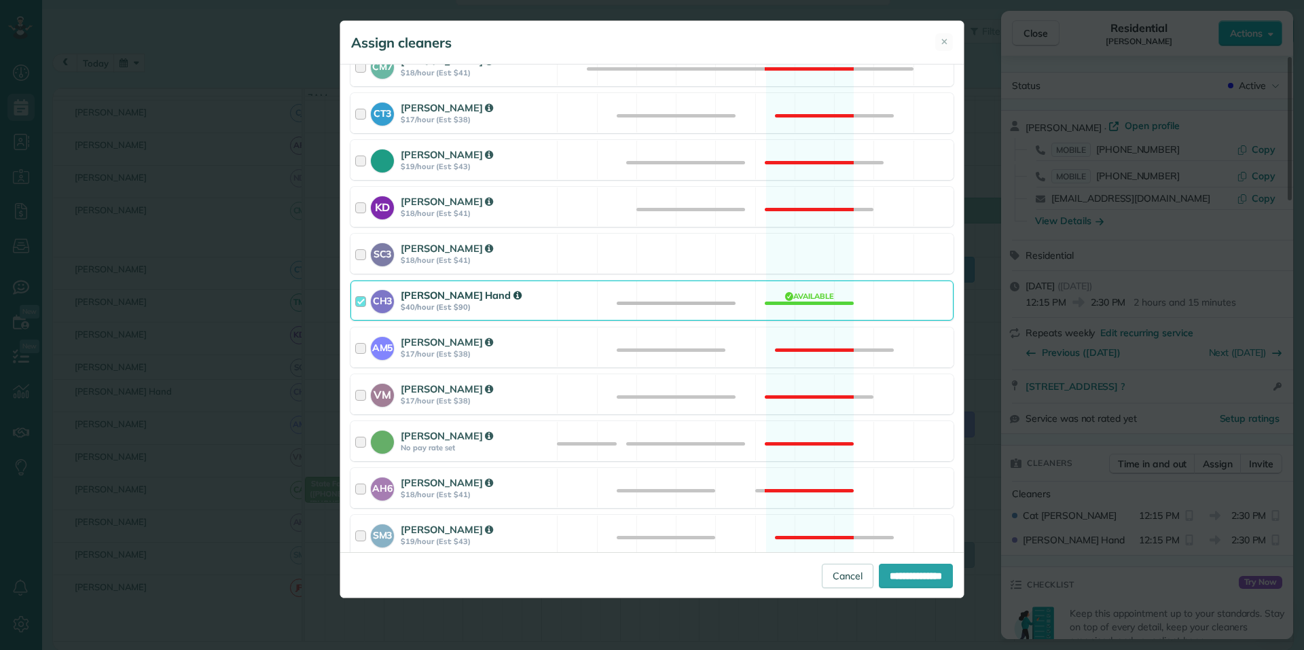
scroll to position [340, 0]
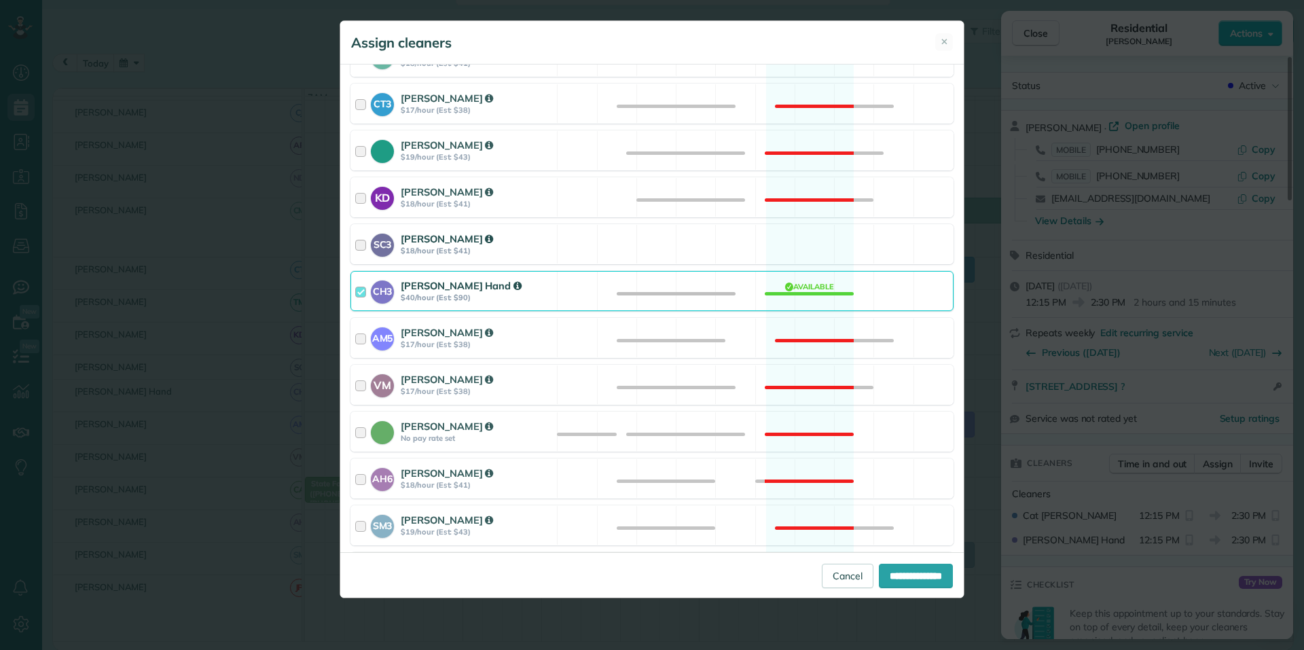
click at [650, 249] on div "SC3 Stephanie Cruz $18/hour (Est: $41) Available" at bounding box center [651, 244] width 603 height 40
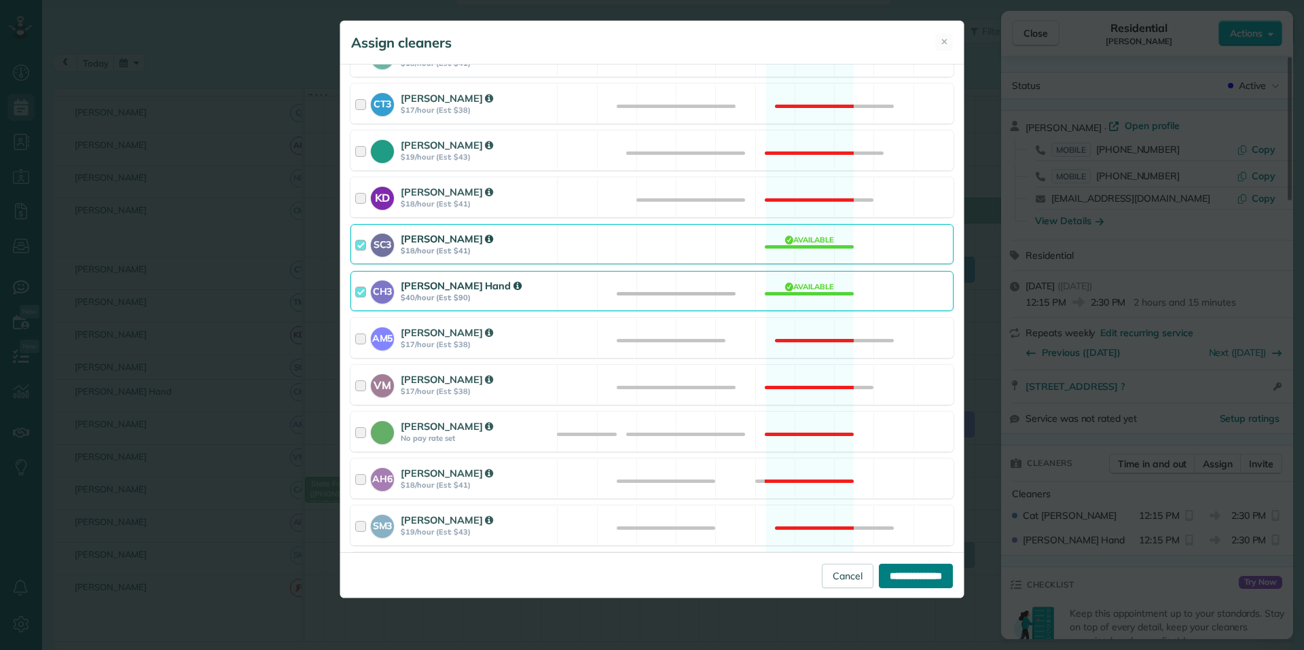
click at [650, 572] on input "**********" at bounding box center [916, 576] width 74 height 24
type input "**********"
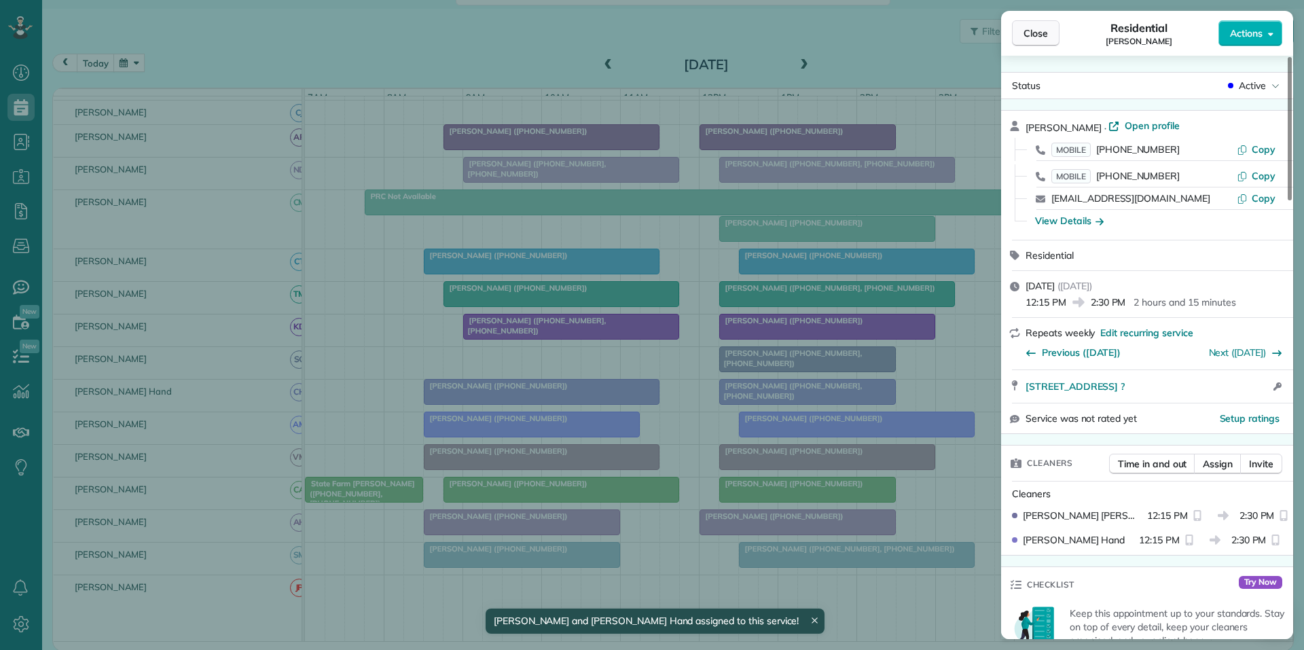
click at [650, 35] on span "Close" at bounding box center [1036, 33] width 24 height 14
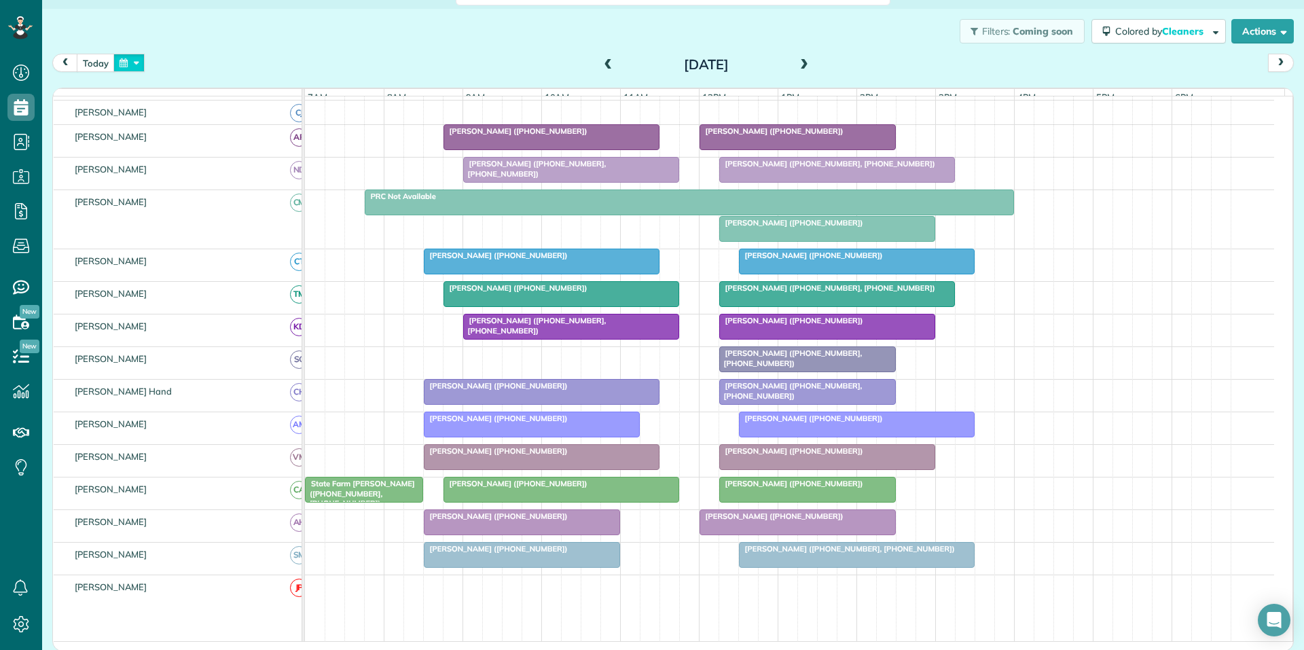
click at [134, 63] on button "button" at bounding box center [128, 63] width 31 height 18
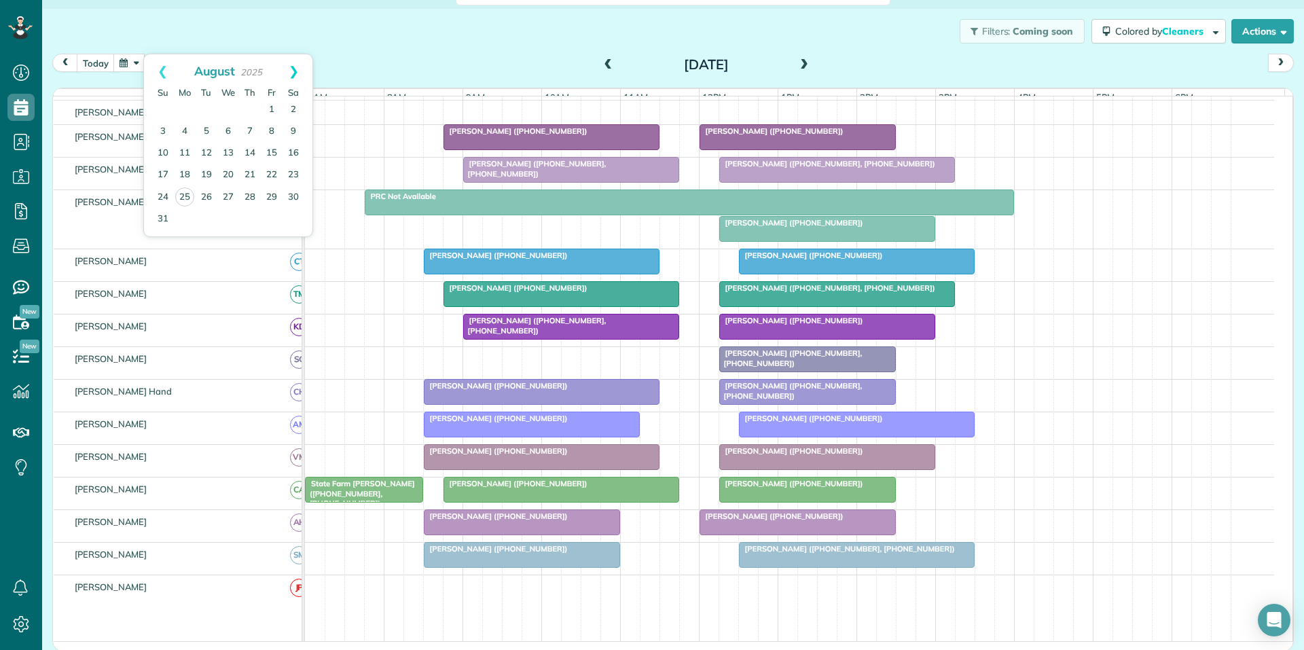
click at [293, 67] on link "Next" at bounding box center [293, 71] width 37 height 34
click at [183, 107] on link "1" at bounding box center [185, 110] width 22 height 22
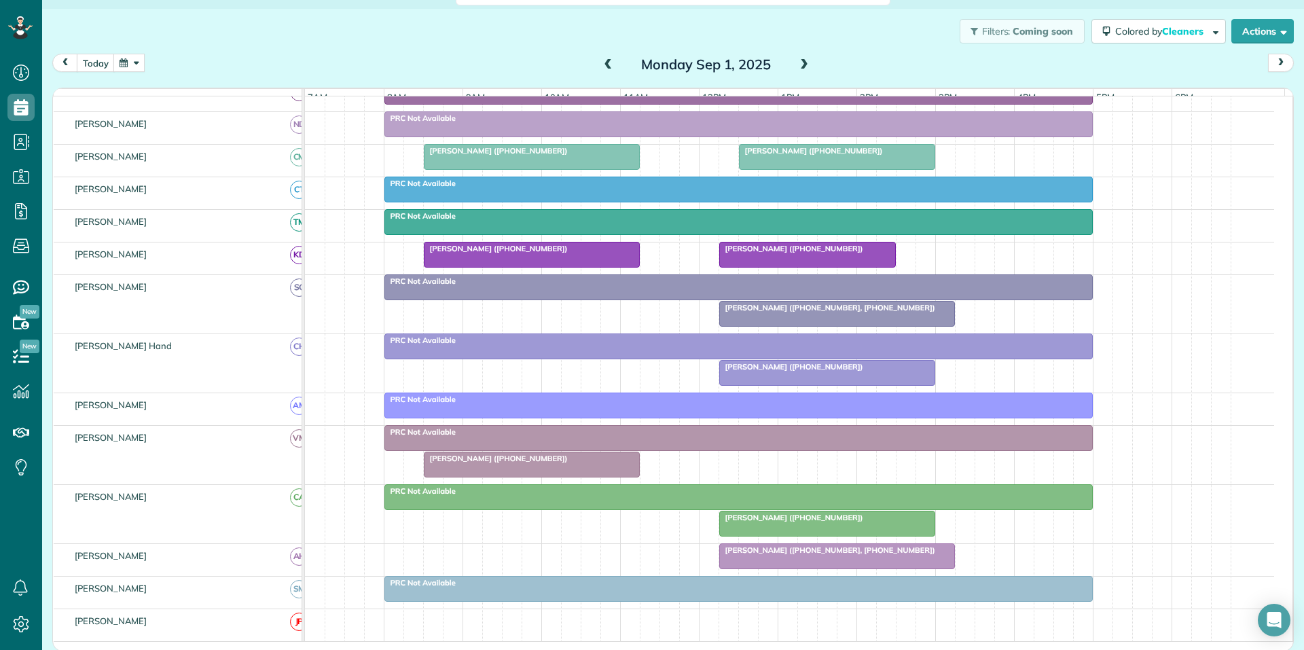
scroll to position [229, 0]
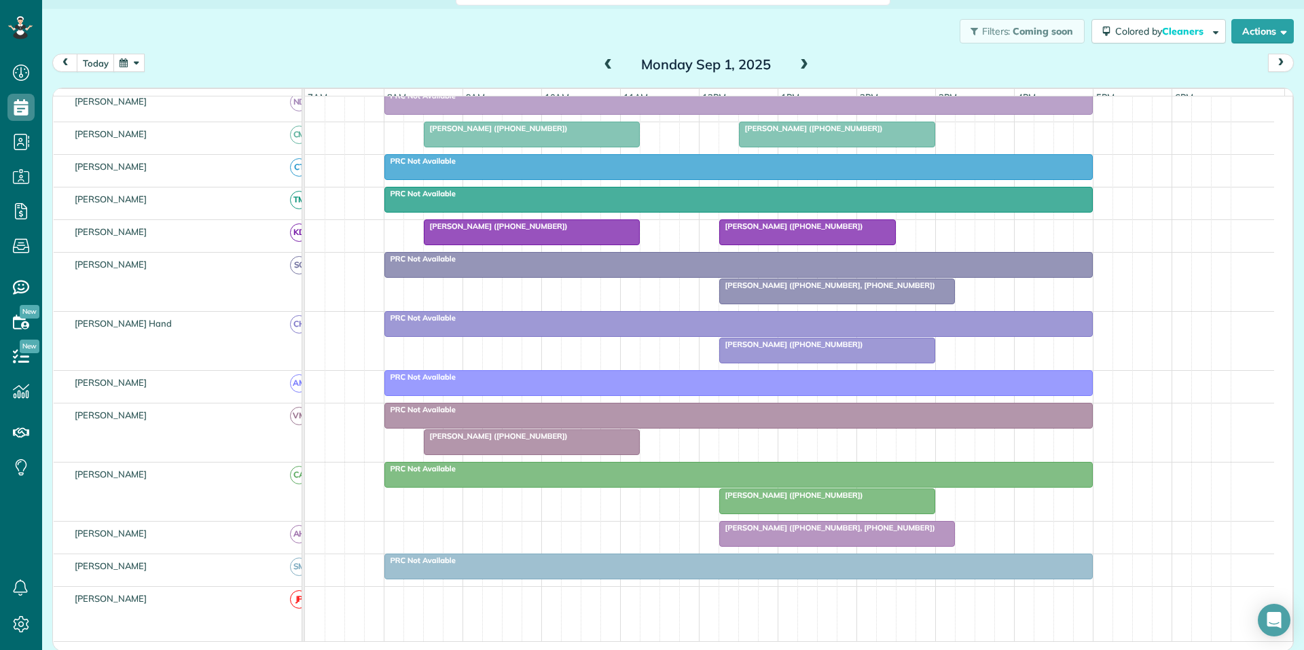
click at [650, 513] on div at bounding box center [827, 501] width 215 height 24
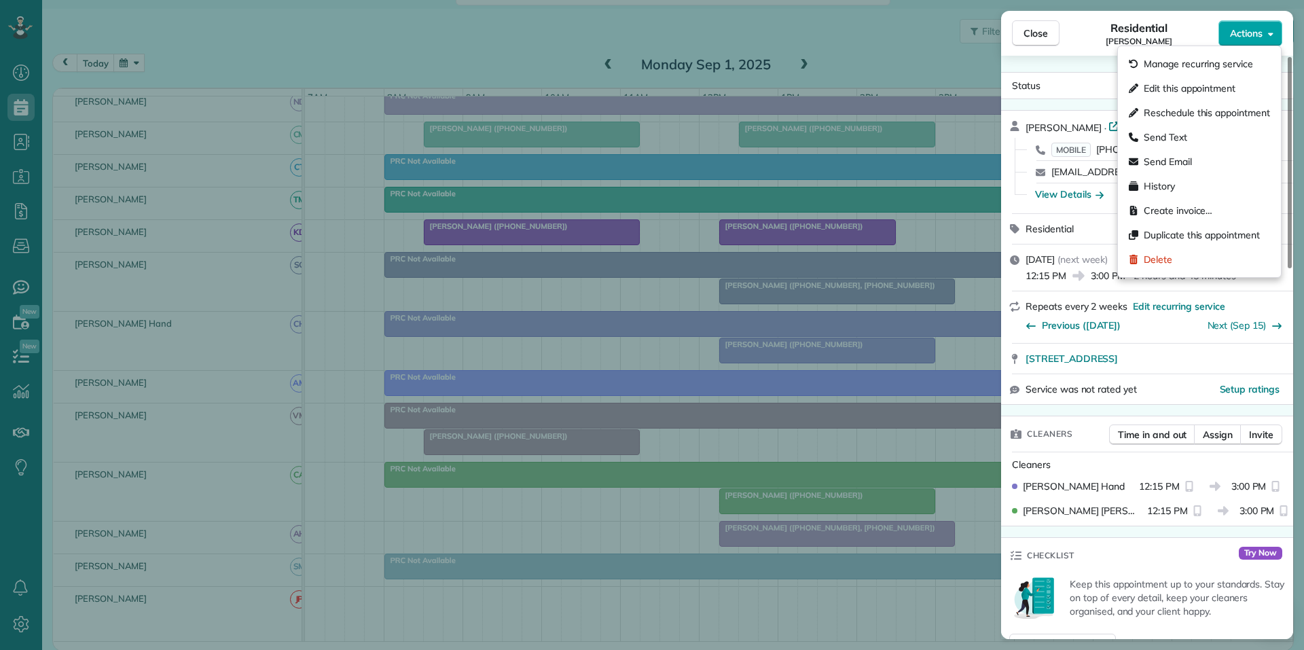
click at [650, 35] on span "Actions" at bounding box center [1246, 33] width 33 height 14
click at [650, 92] on span "Edit this appointment" at bounding box center [1190, 89] width 92 height 14
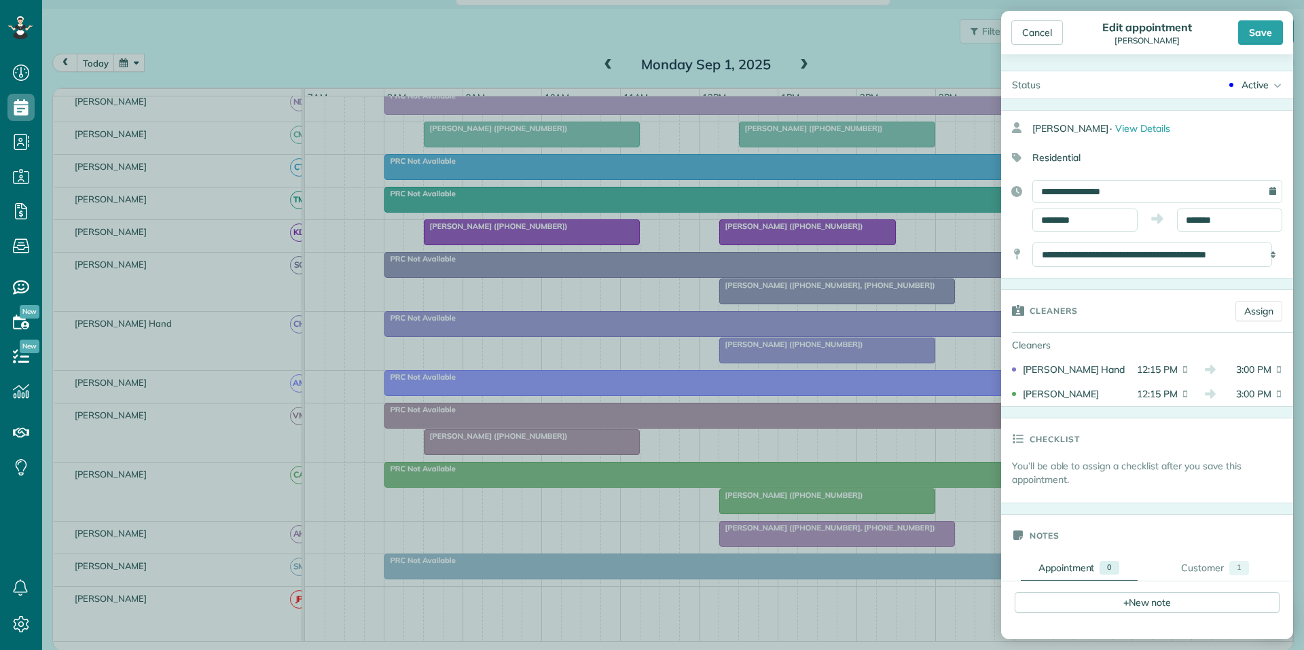
click at [650, 89] on div "Active" at bounding box center [1255, 85] width 27 height 14
click at [650, 222] on div "Cancelled" at bounding box center [1257, 222] width 43 height 10
click at [650, 31] on div "Save" at bounding box center [1260, 32] width 45 height 24
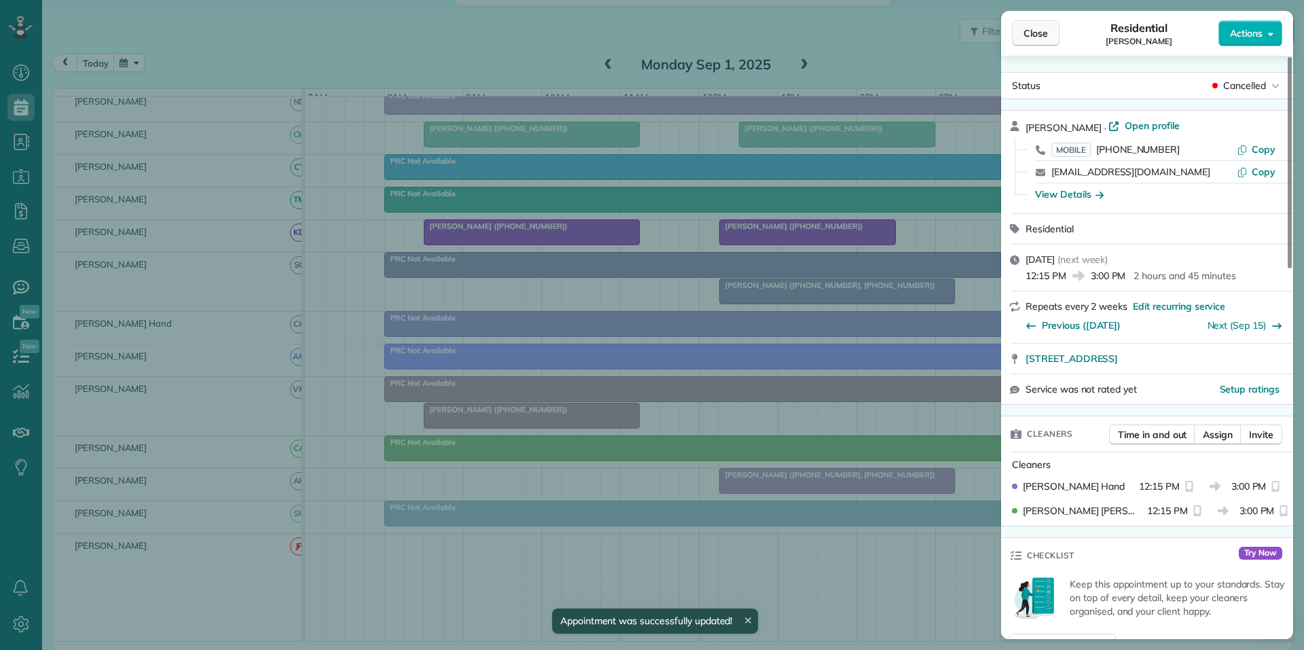
click at [650, 33] on span "Close" at bounding box center [1036, 33] width 24 height 14
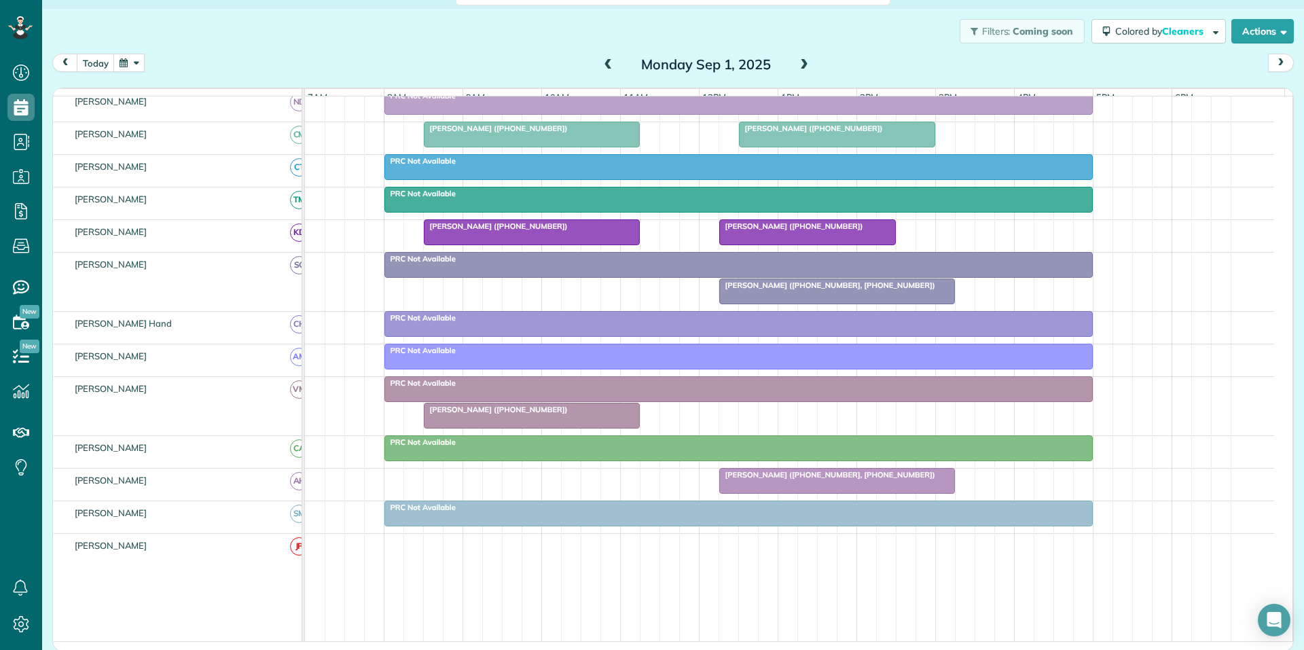
click at [128, 59] on button "button" at bounding box center [128, 63] width 31 height 18
click at [298, 67] on link "Next" at bounding box center [293, 71] width 37 height 34
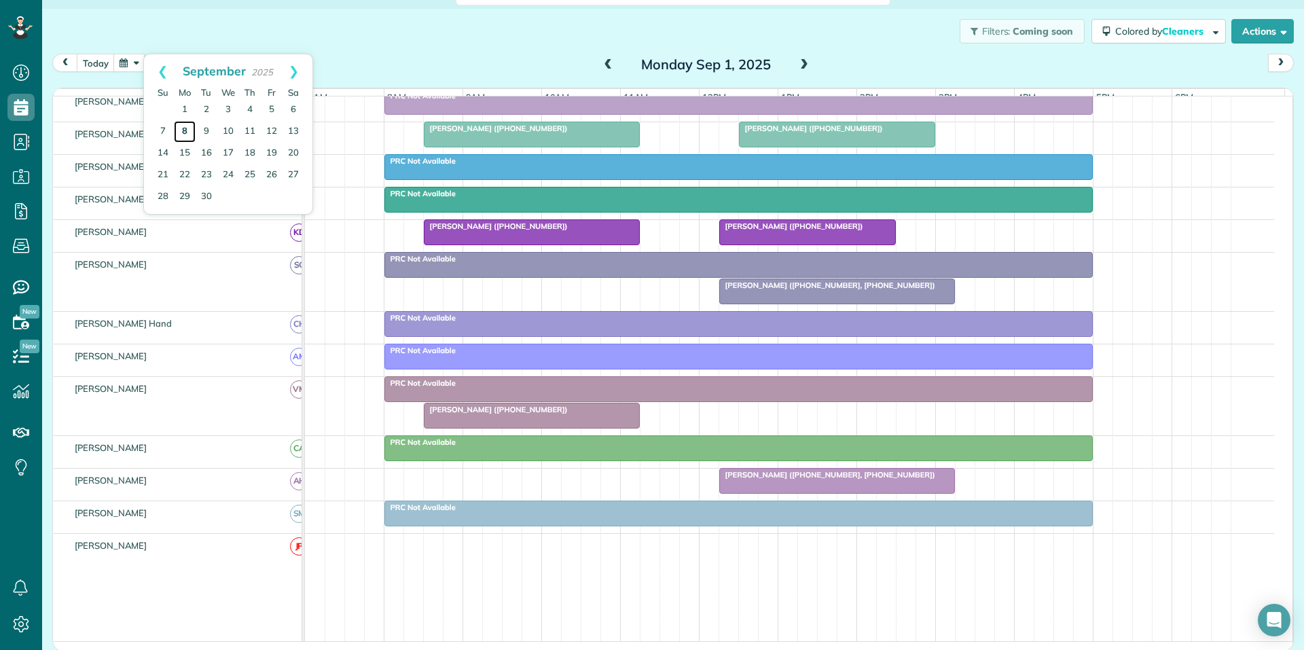
click at [184, 128] on link "8" at bounding box center [185, 132] width 22 height 22
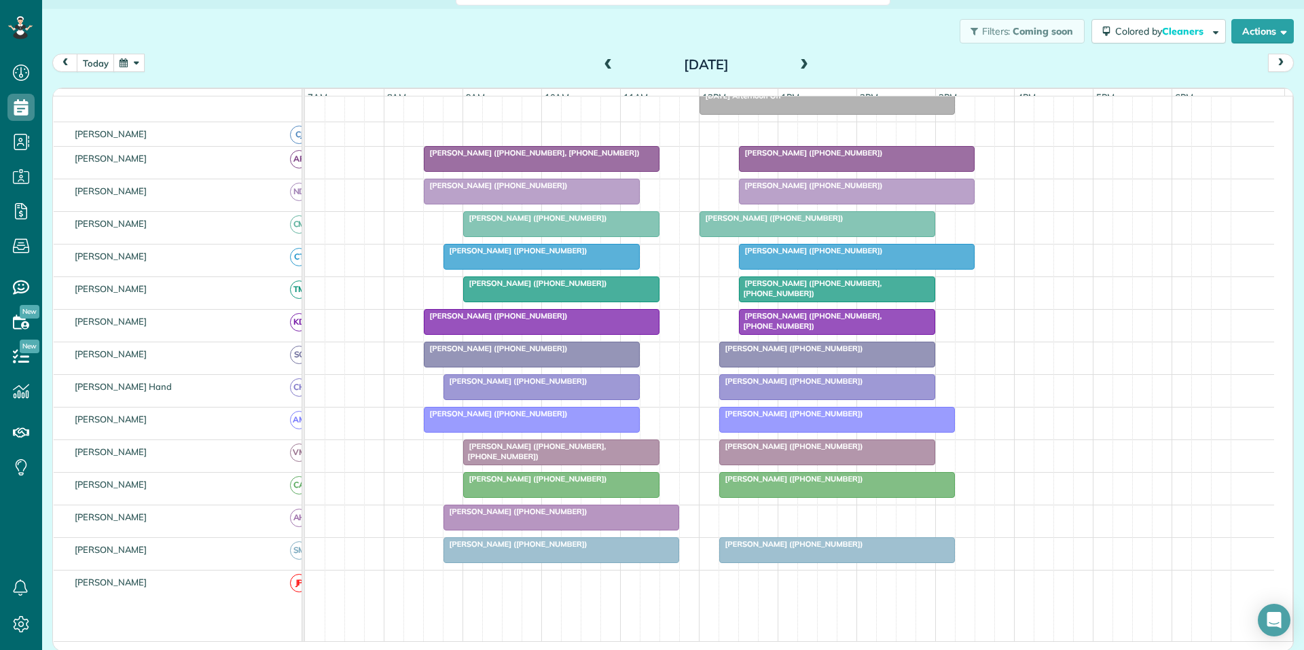
scroll to position [145, 0]
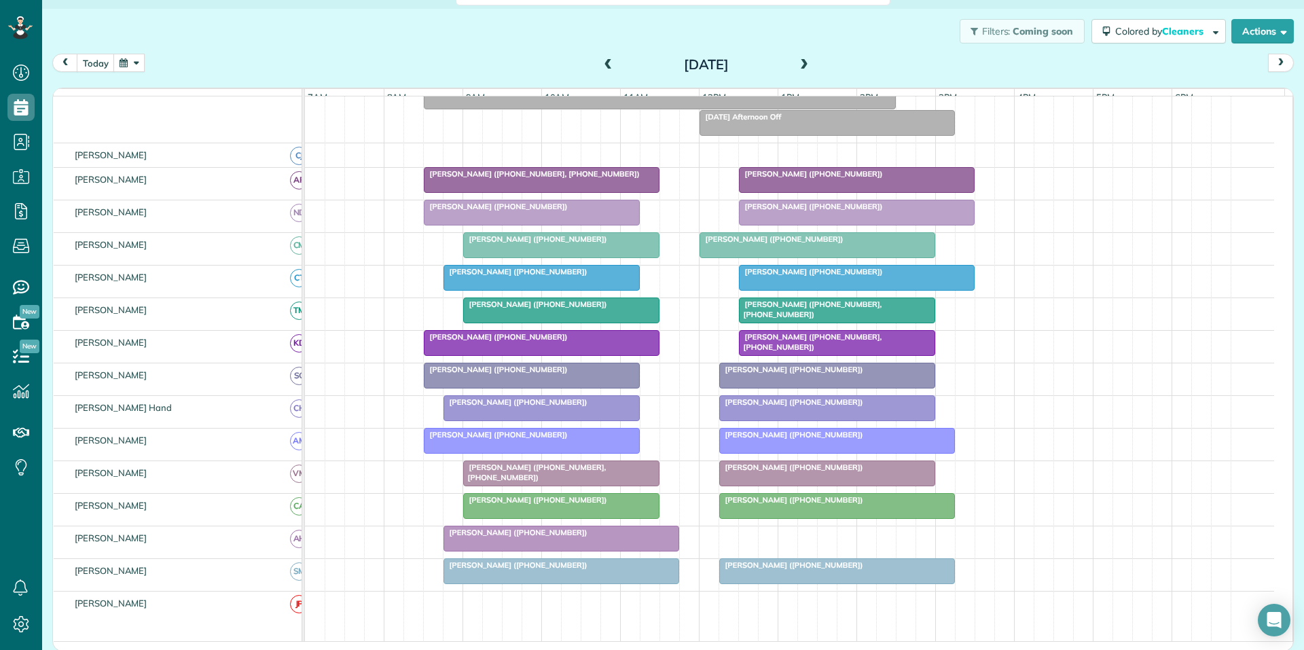
click at [124, 64] on button "button" at bounding box center [128, 63] width 31 height 18
click at [291, 71] on link "Next" at bounding box center [293, 71] width 37 height 34
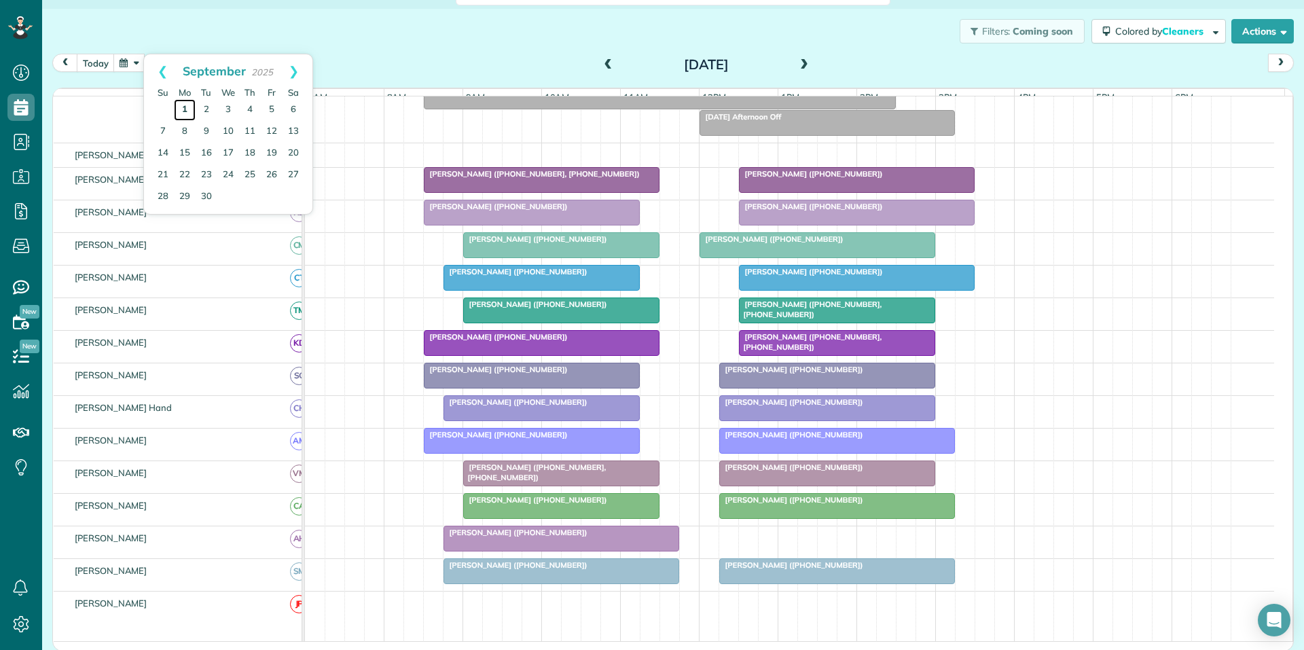
click at [185, 110] on link "1" at bounding box center [185, 110] width 22 height 22
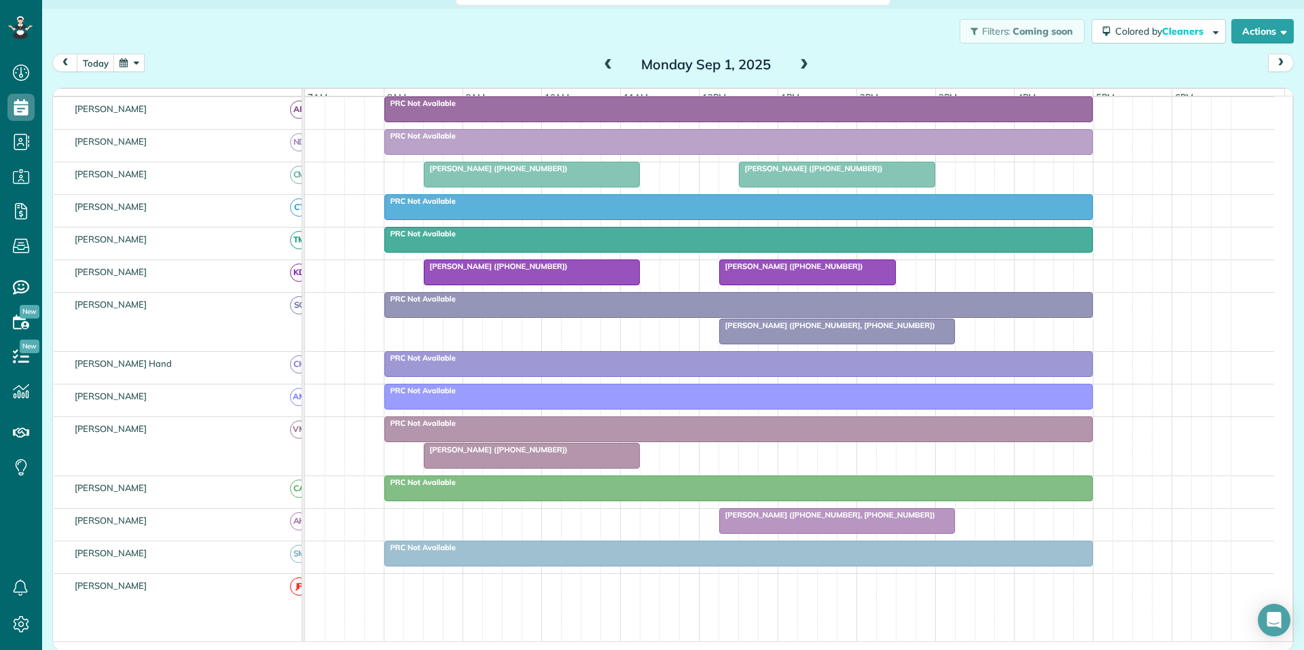
scroll to position [166, 0]
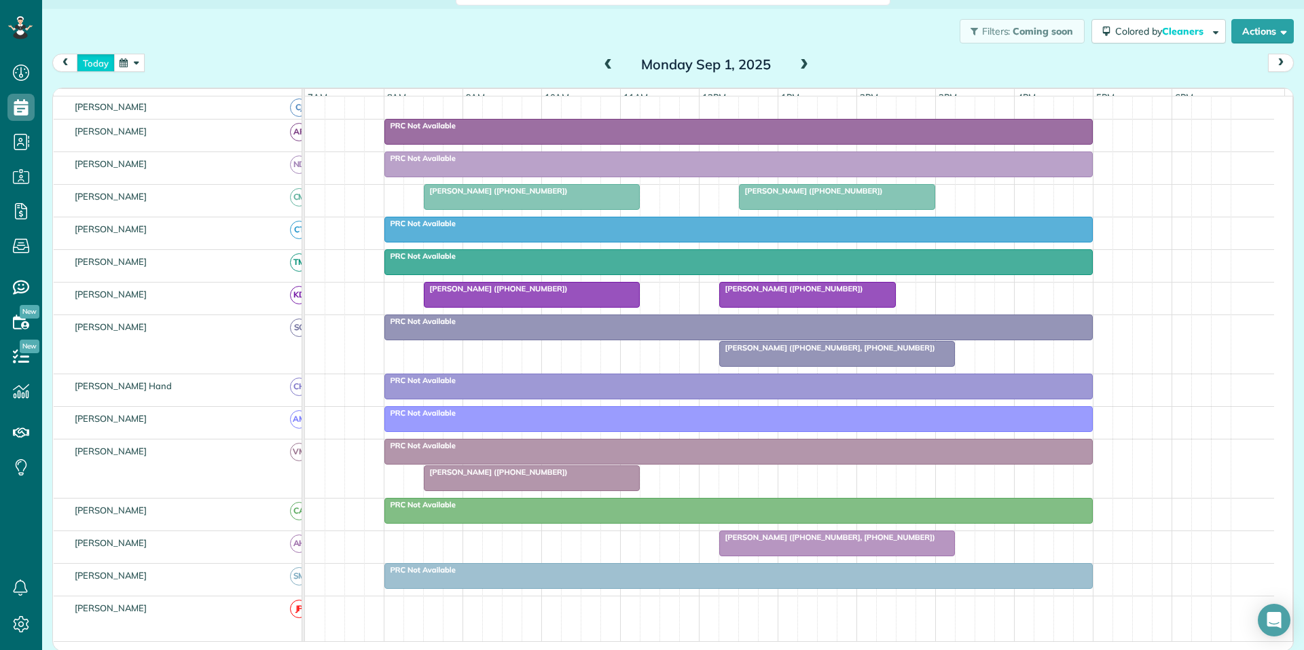
click at [98, 60] on button "today" at bounding box center [96, 63] width 38 height 18
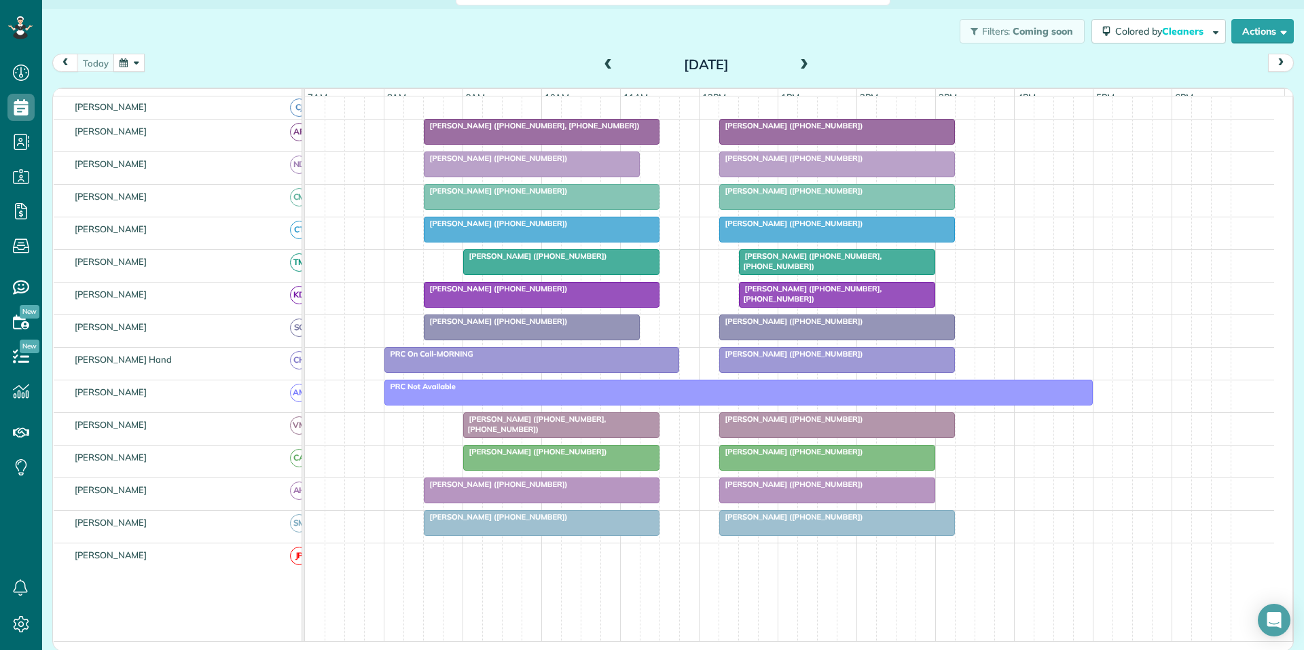
click at [650, 65] on span at bounding box center [804, 65] width 15 height 12
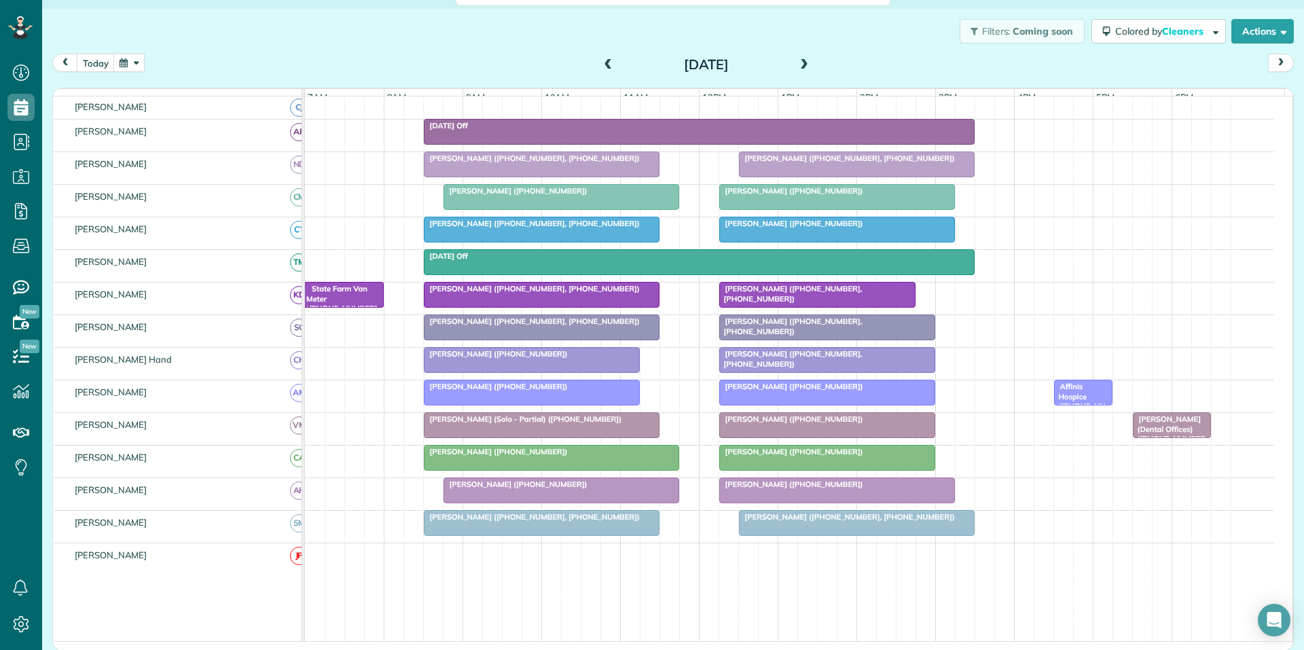
click at [650, 60] on span at bounding box center [804, 65] width 15 height 12
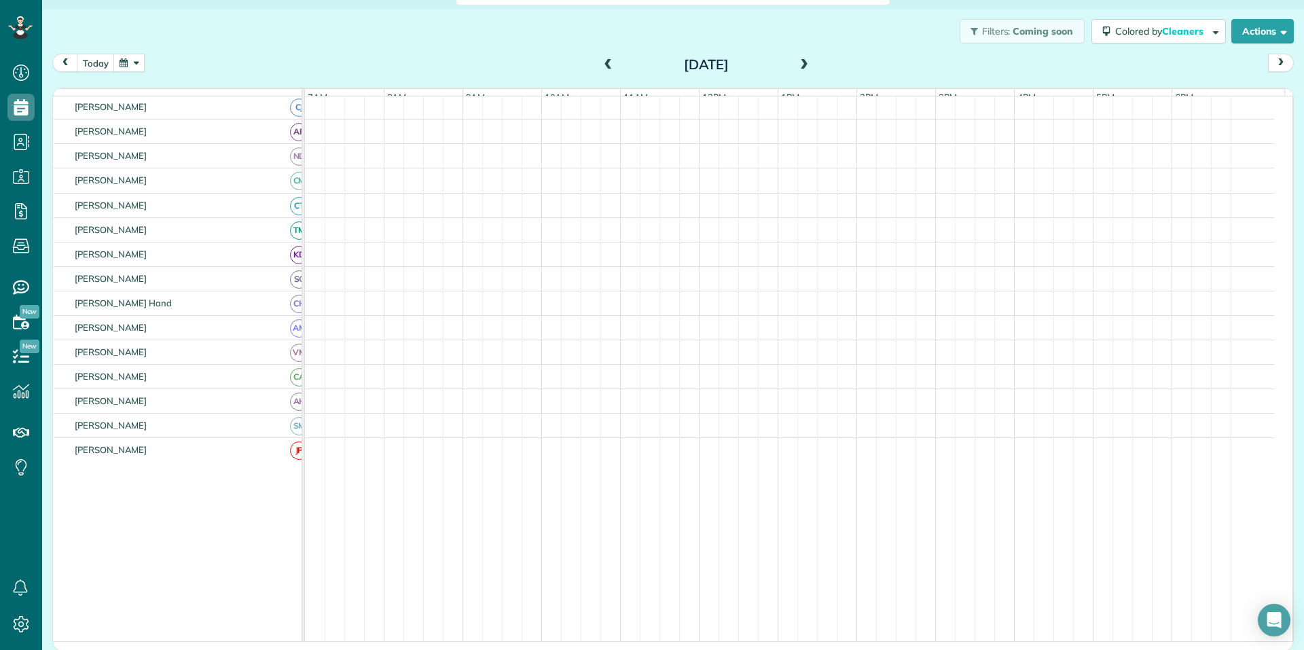
scroll to position [140, 0]
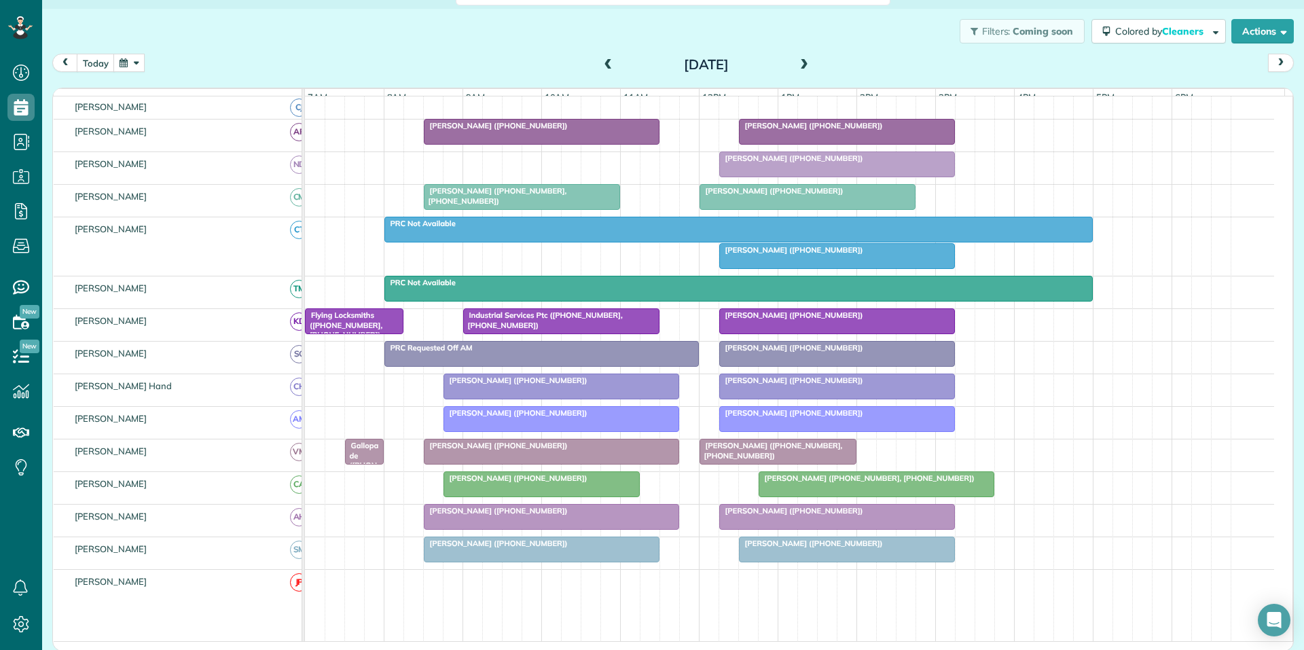
click at [650, 63] on span at bounding box center [804, 65] width 15 height 12
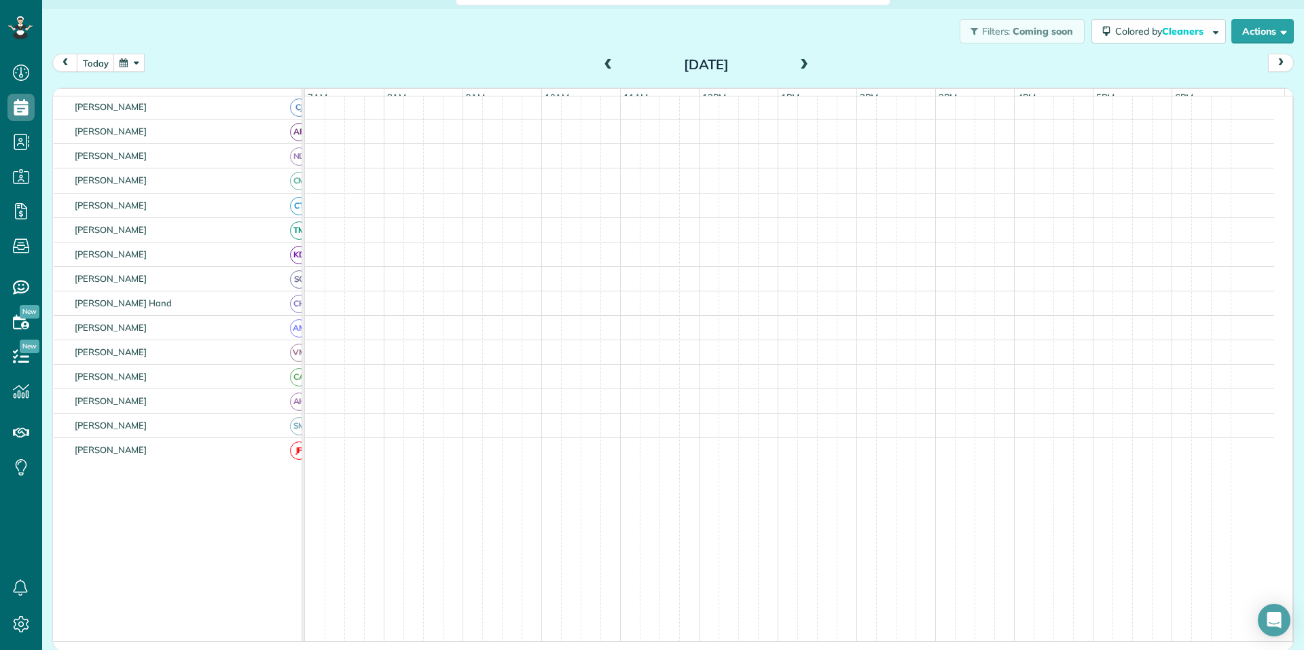
scroll to position [166, 0]
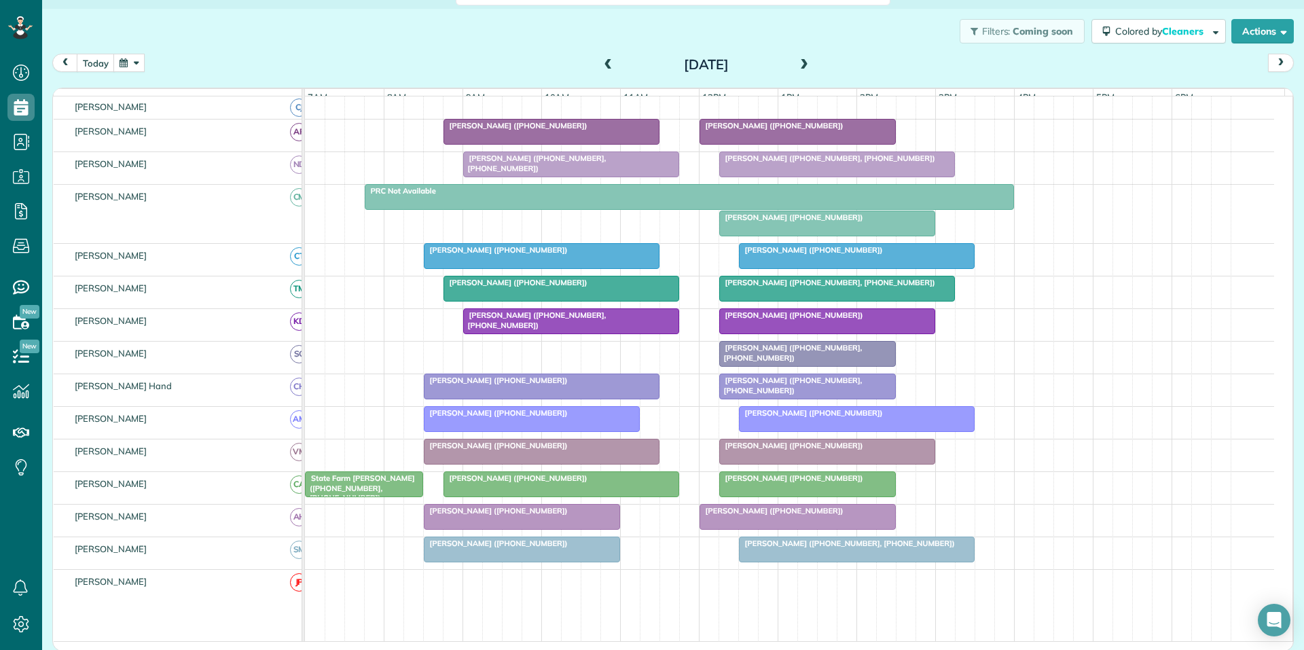
click at [650, 63] on span at bounding box center [804, 65] width 15 height 12
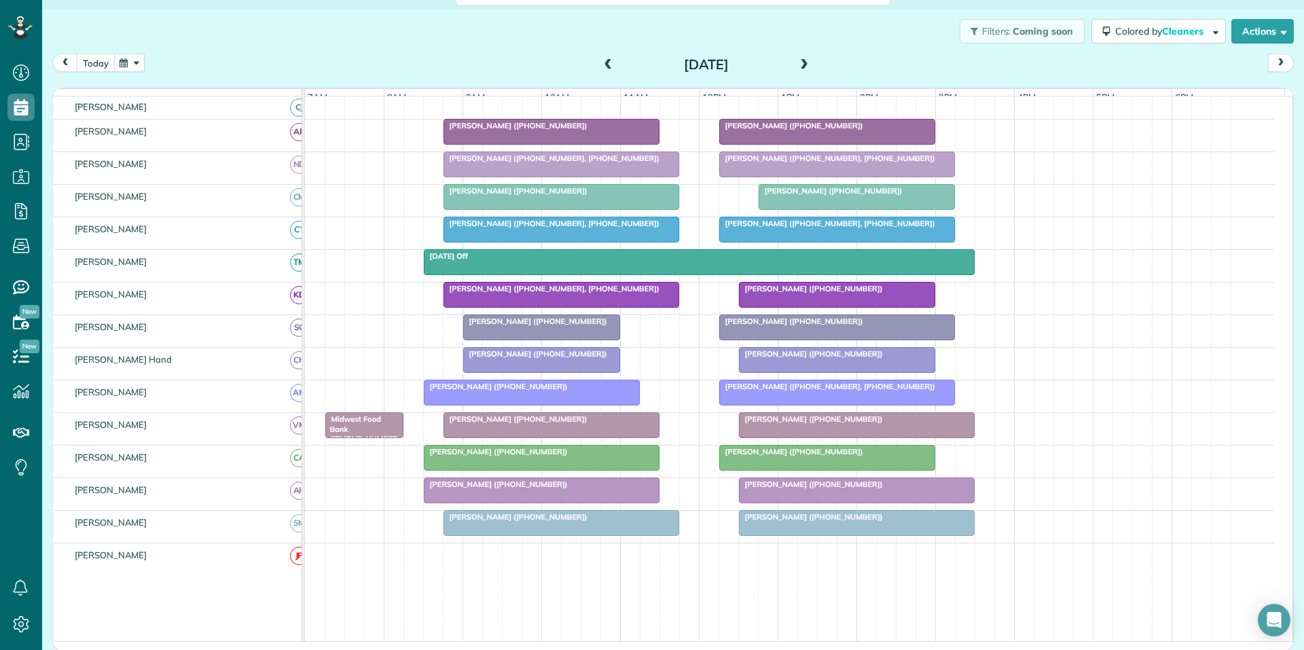
click at [101, 62] on button "today" at bounding box center [96, 63] width 38 height 18
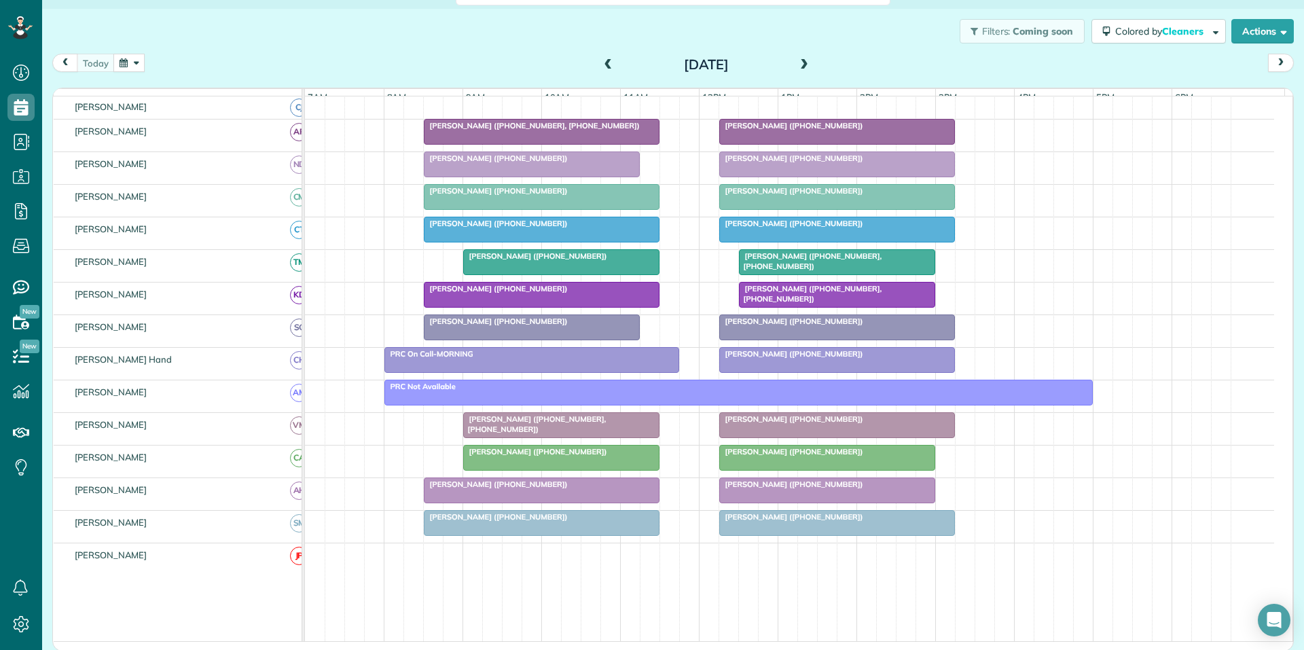
click at [650, 370] on div at bounding box center [837, 360] width 234 height 24
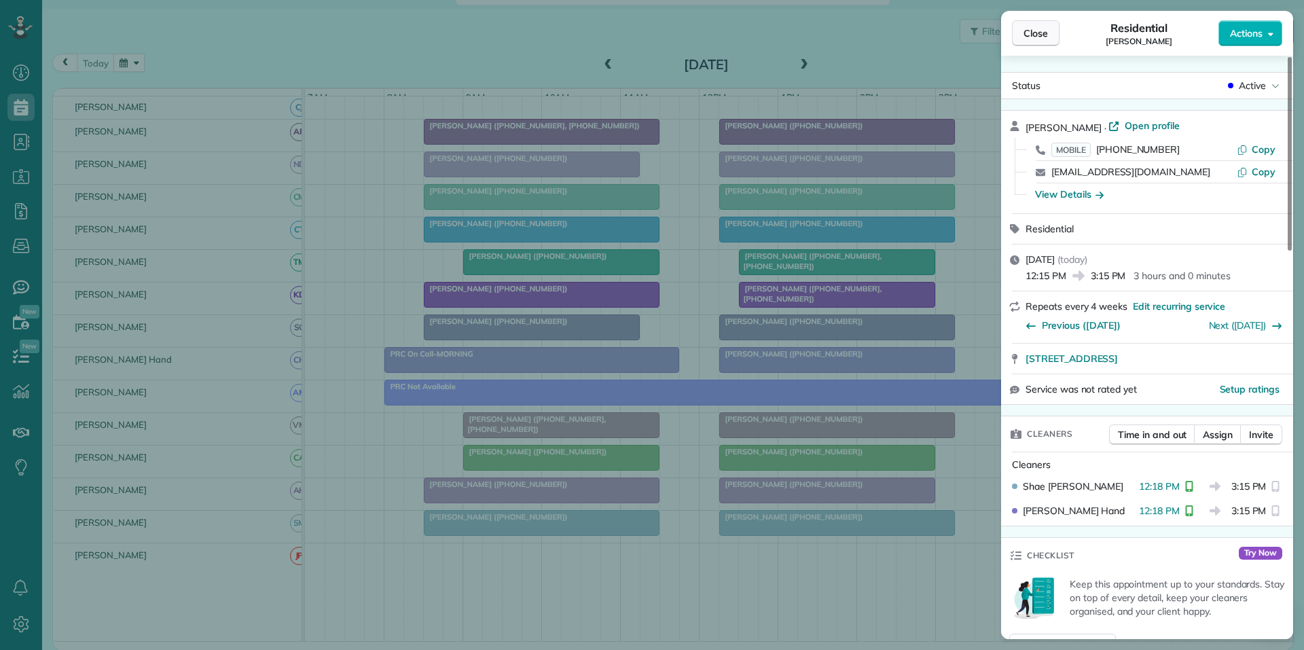
click at [650, 33] on span "Close" at bounding box center [1036, 33] width 24 height 14
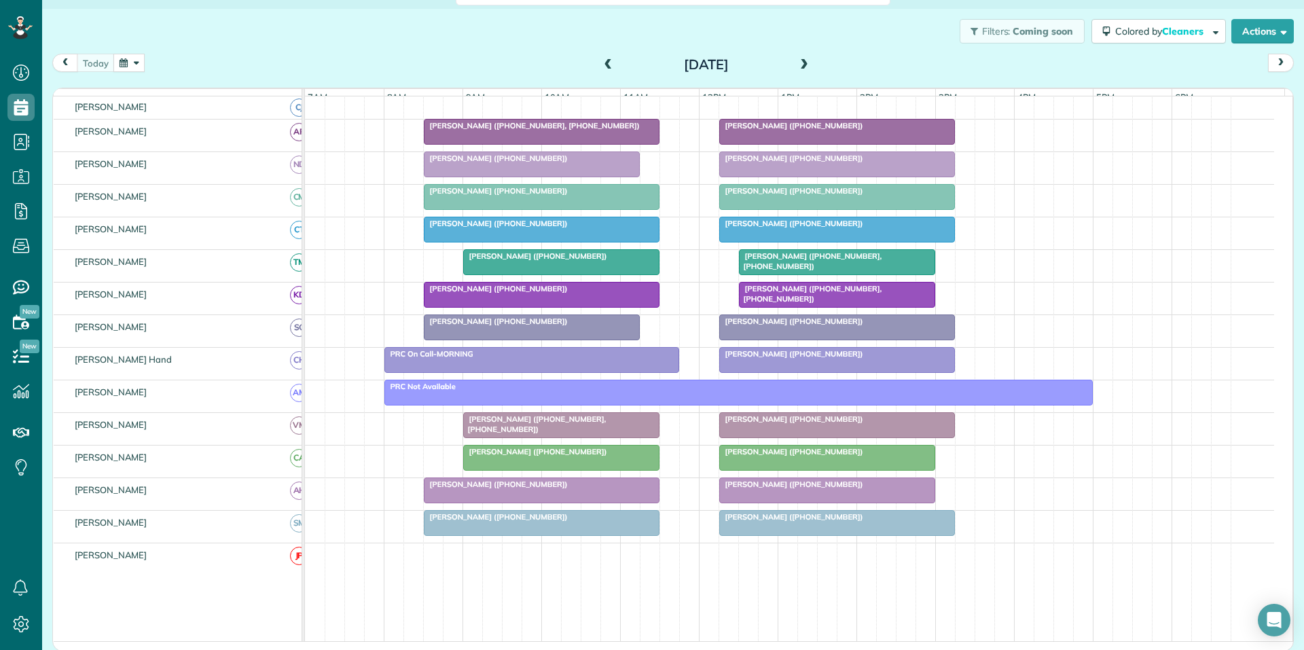
click at [650, 60] on span at bounding box center [804, 65] width 15 height 12
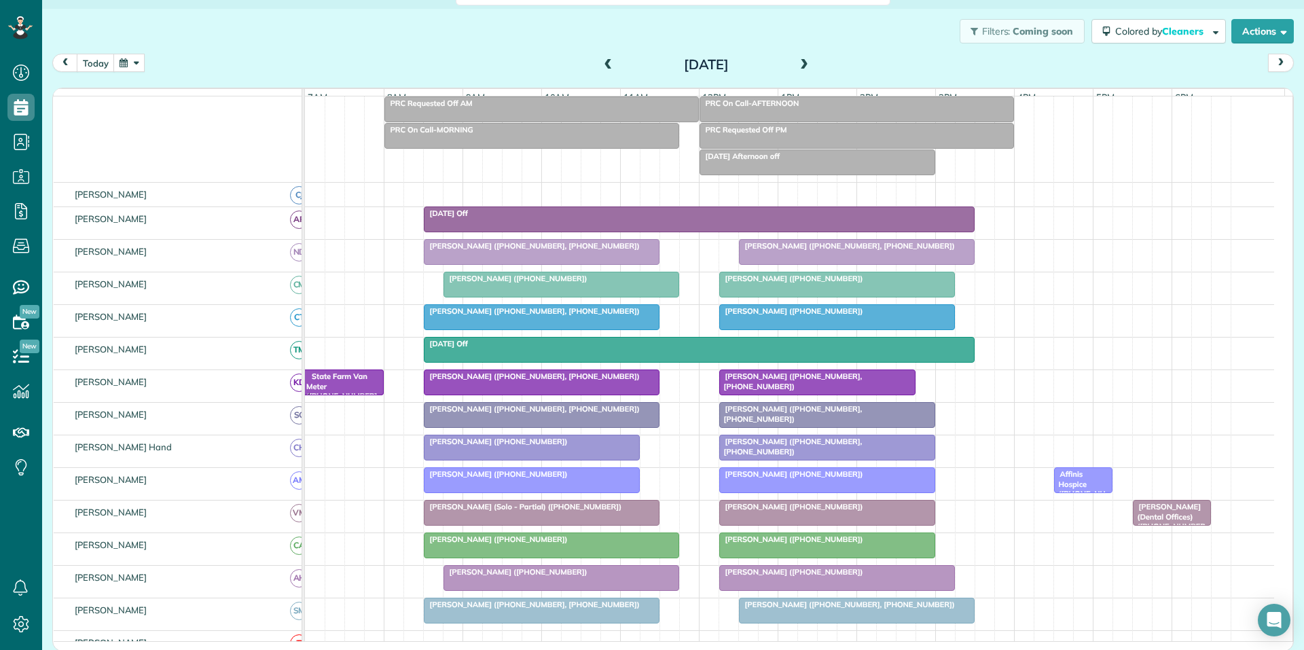
scroll to position [166, 0]
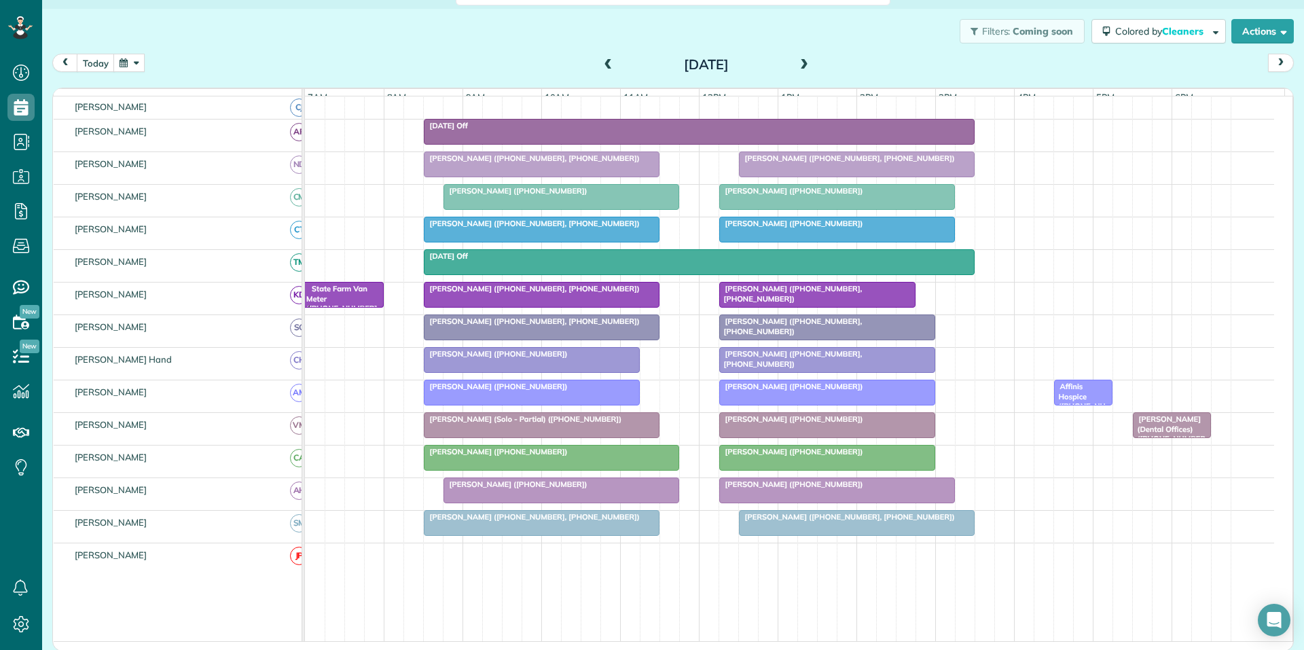
click at [650, 63] on span at bounding box center [804, 65] width 15 height 12
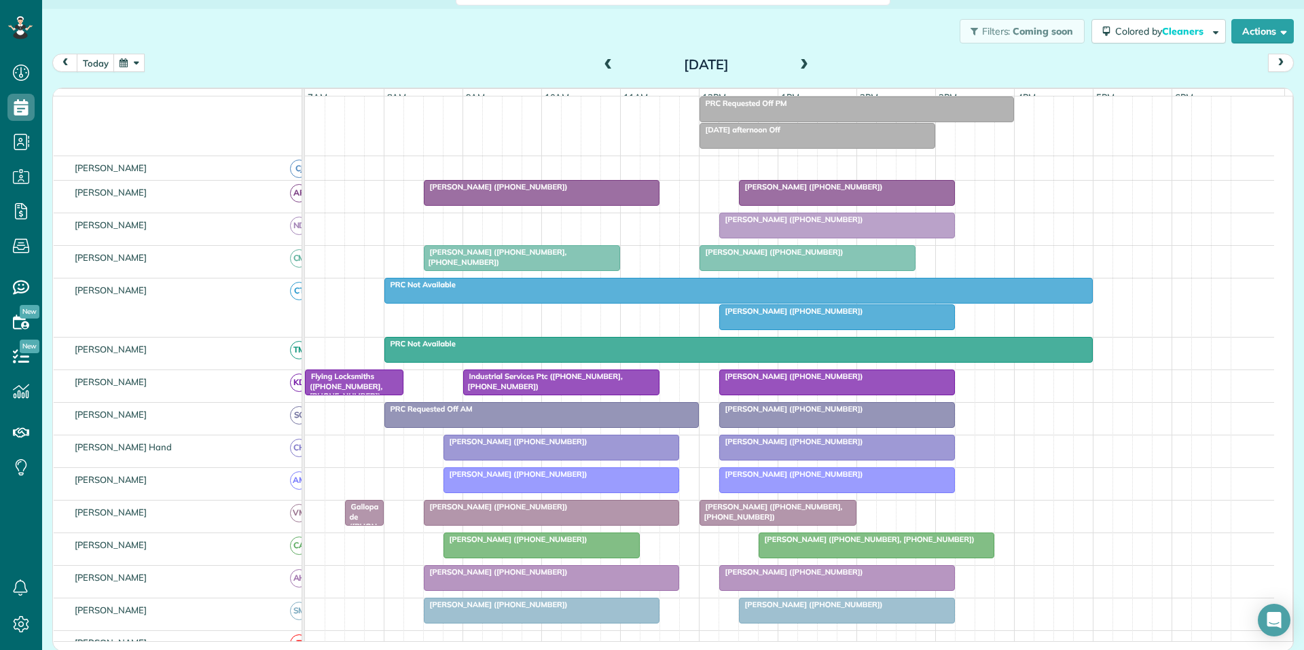
scroll to position [140, 0]
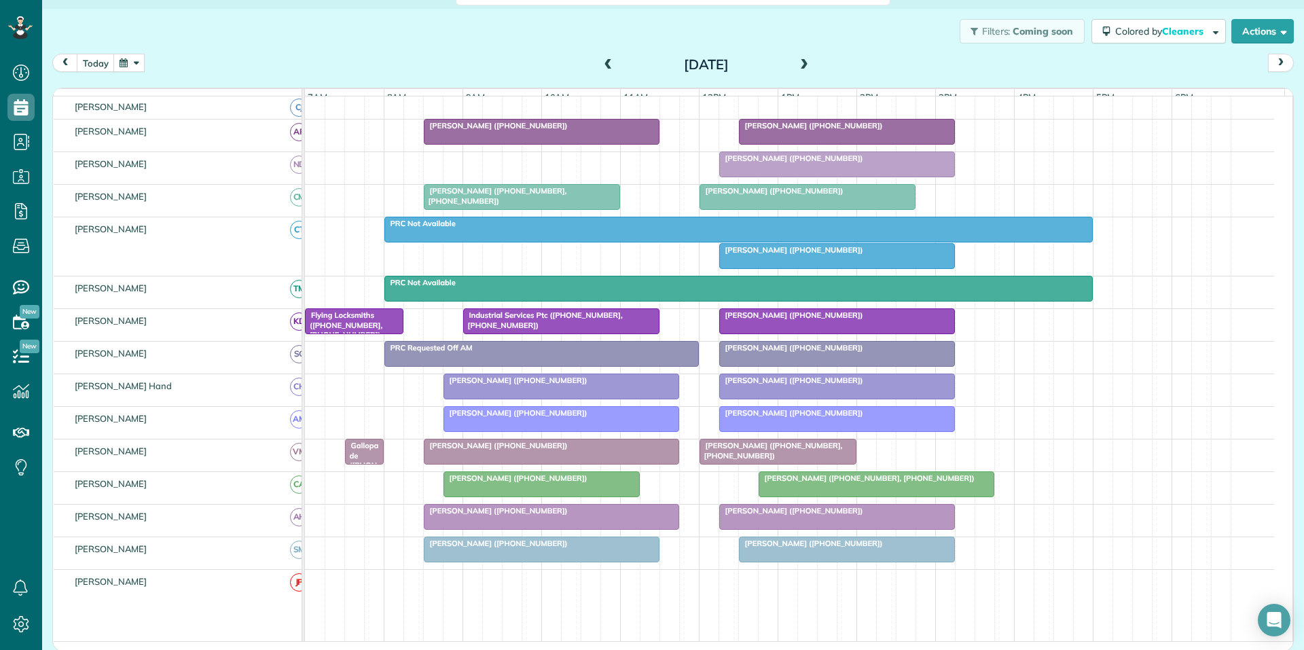
click at [650, 61] on span at bounding box center [804, 65] width 15 height 12
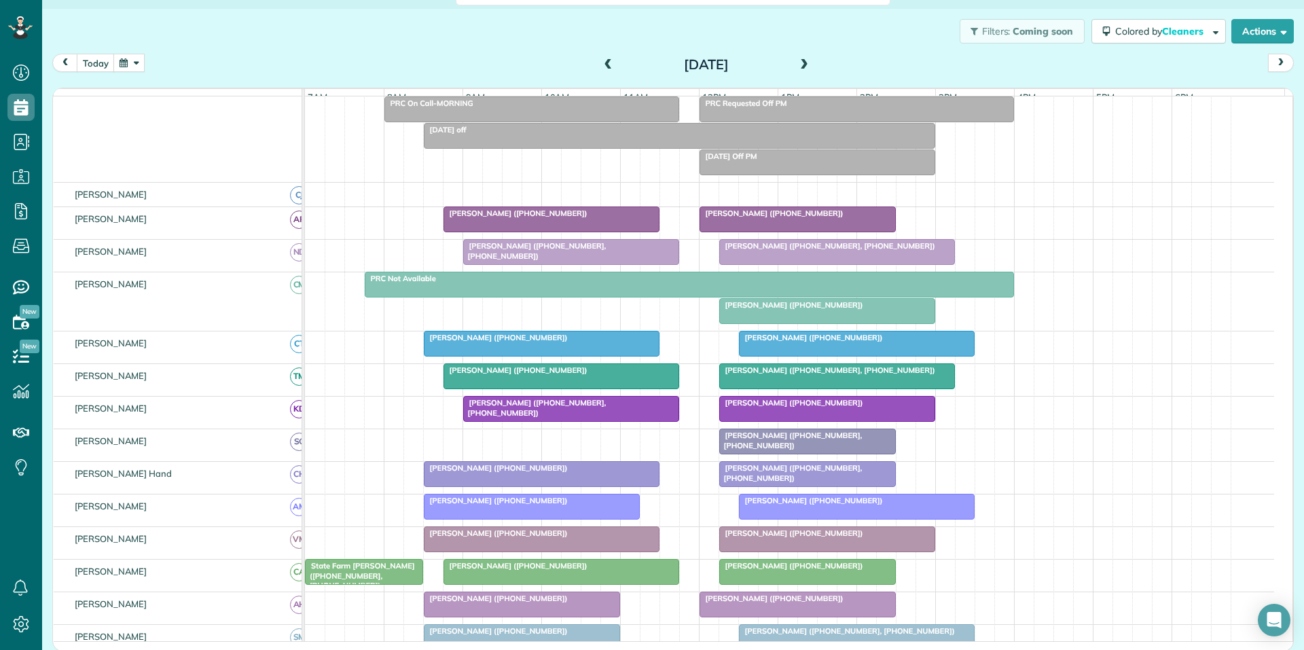
scroll to position [166, 0]
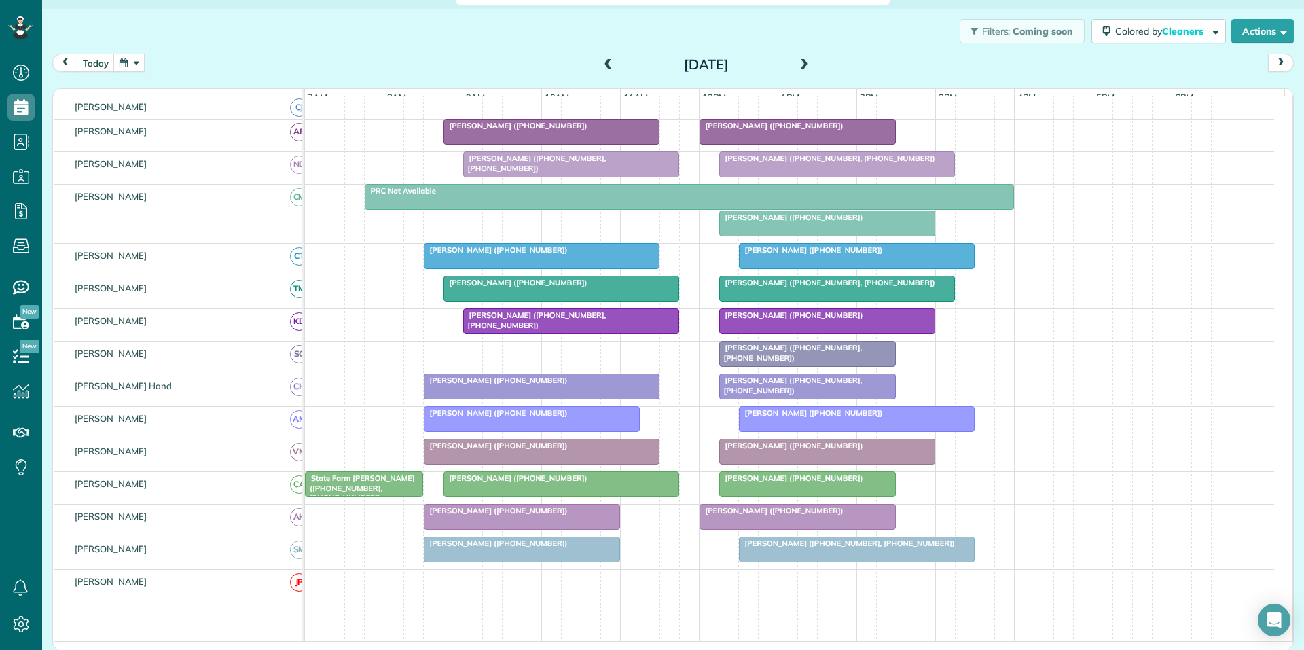
click at [650, 59] on span at bounding box center [804, 65] width 15 height 12
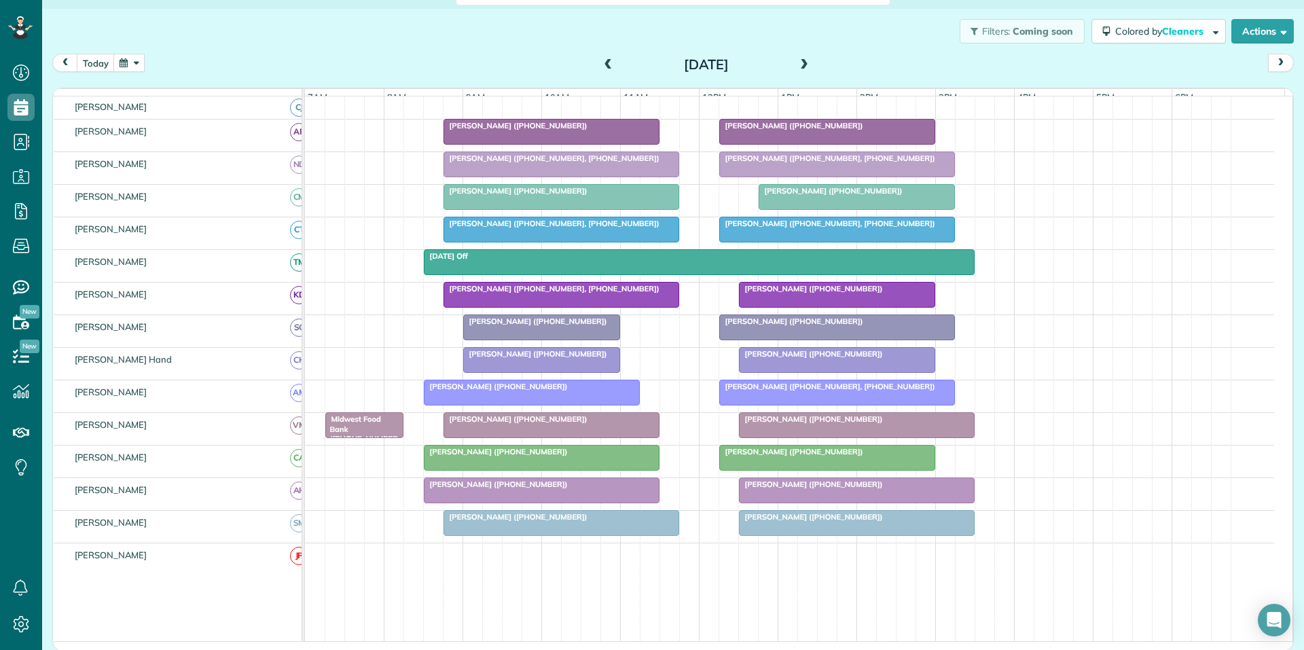
click at [603, 65] on span at bounding box center [608, 65] width 15 height 12
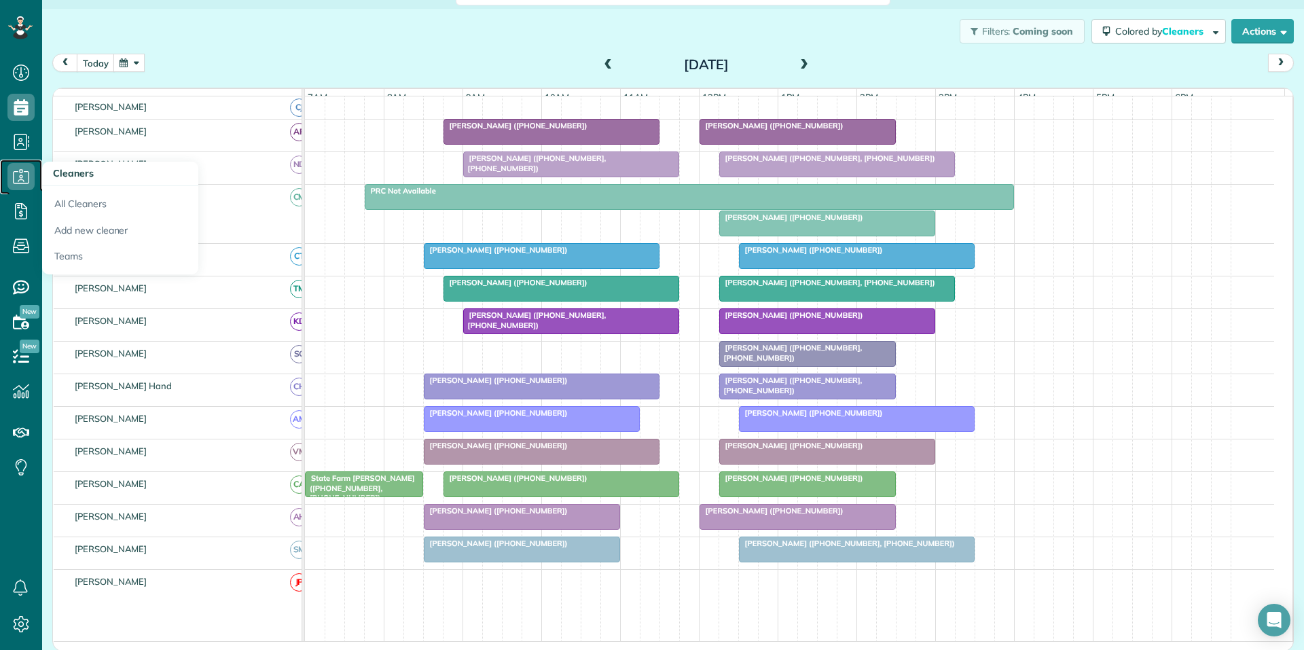
click at [20, 175] on icon at bounding box center [20, 176] width 27 height 27
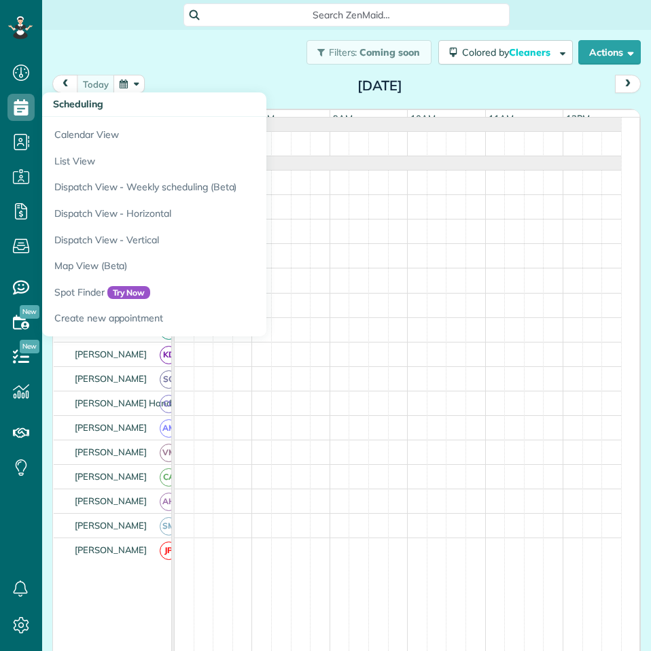
scroll to position [6, 6]
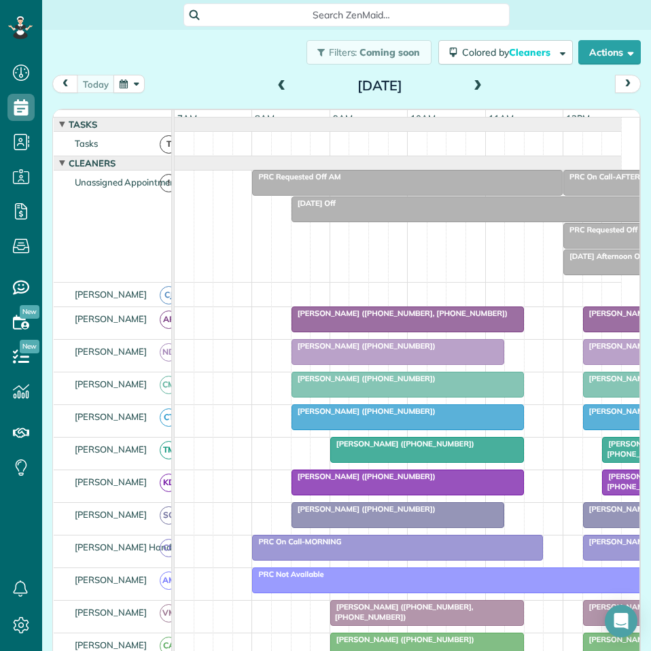
click at [130, 83] on button "button" at bounding box center [128, 84] width 31 height 18
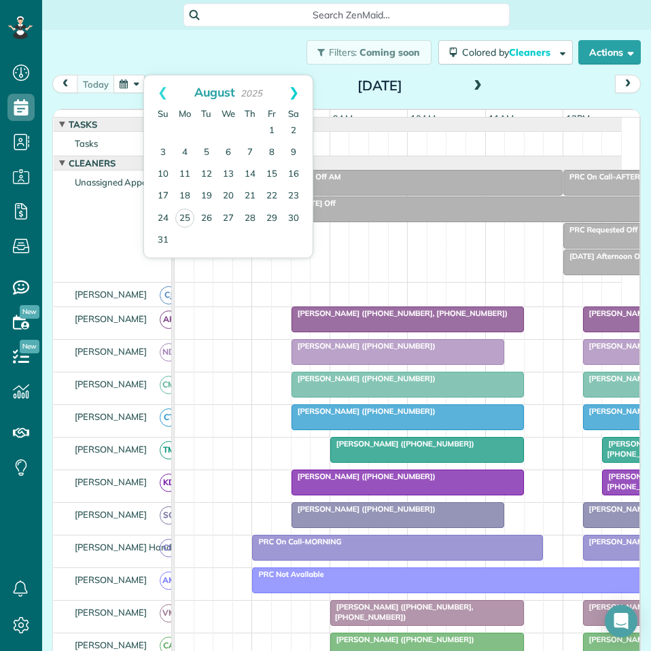
click at [291, 90] on link "Next" at bounding box center [293, 92] width 37 height 34
click at [293, 92] on link "Next" at bounding box center [293, 92] width 37 height 34
click at [227, 129] on link "1" at bounding box center [228, 131] width 22 height 22
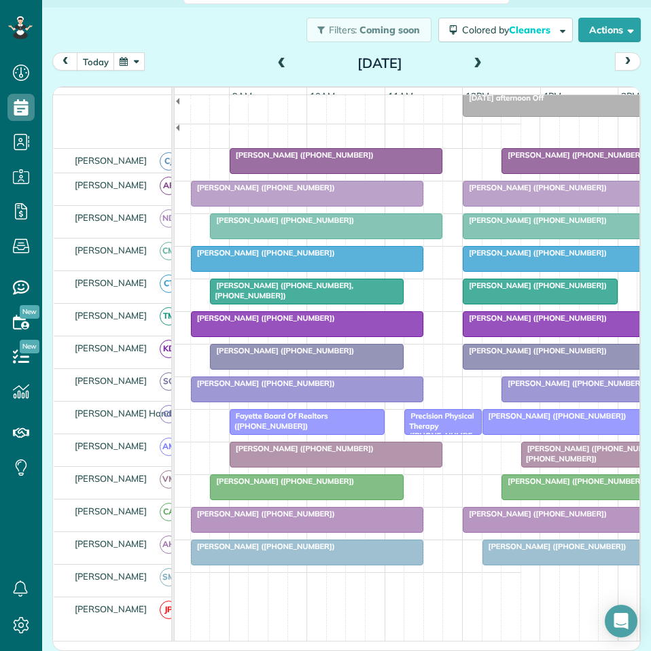
scroll to position [136, 0]
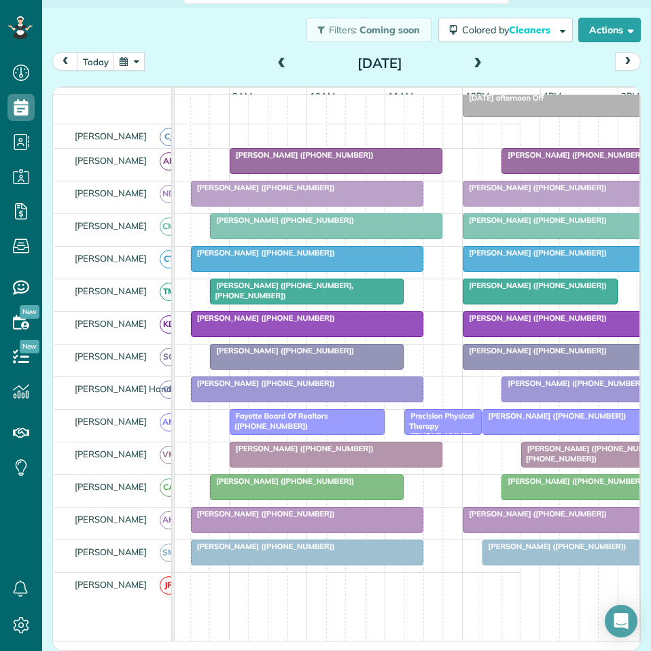
click at [470, 62] on span at bounding box center [477, 64] width 15 height 12
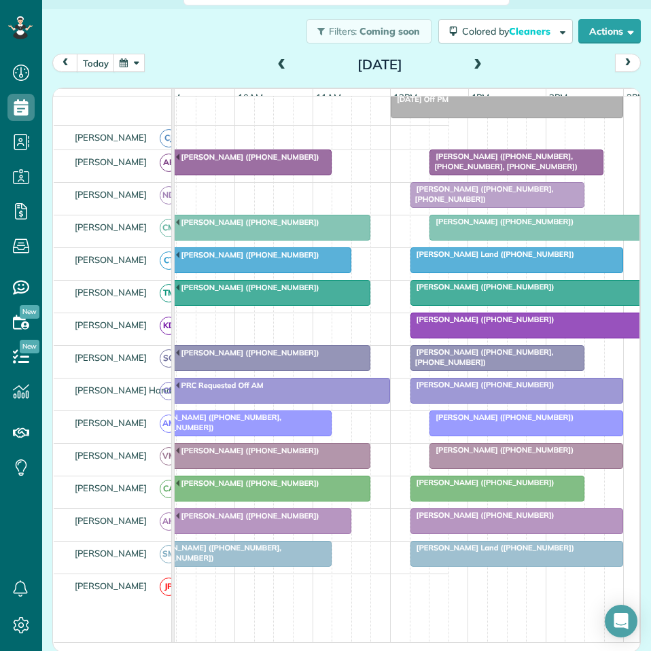
scroll to position [0, 0]
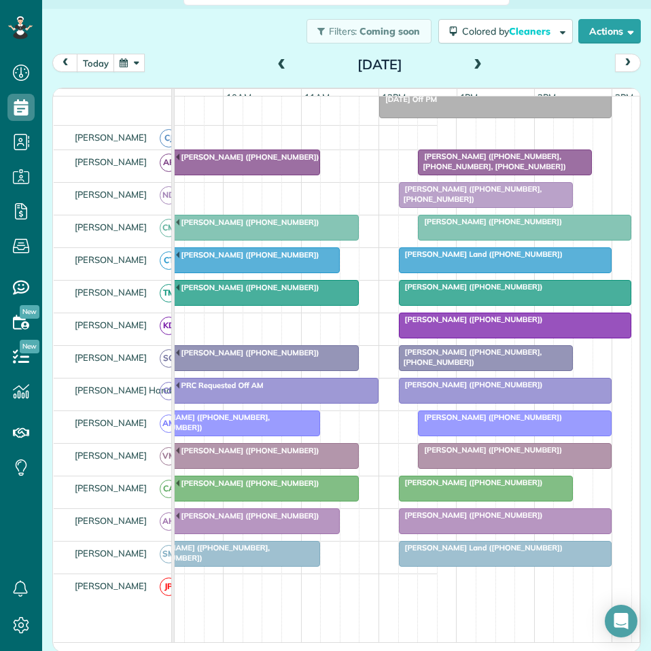
click at [470, 62] on span at bounding box center [477, 65] width 15 height 12
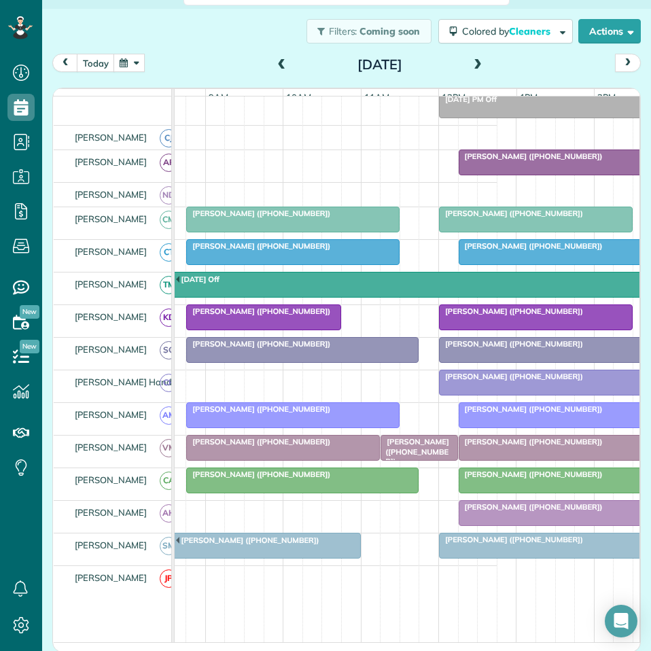
scroll to position [162, 162]
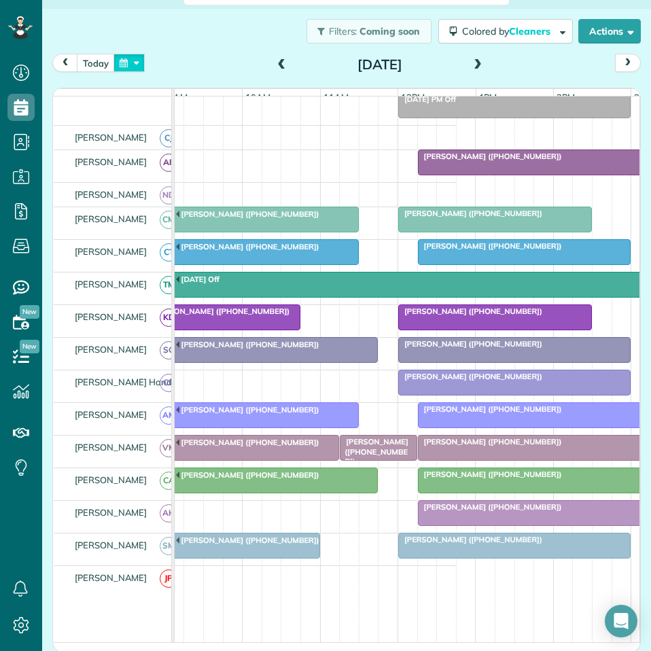
click at [131, 64] on button "button" at bounding box center [128, 63] width 31 height 18
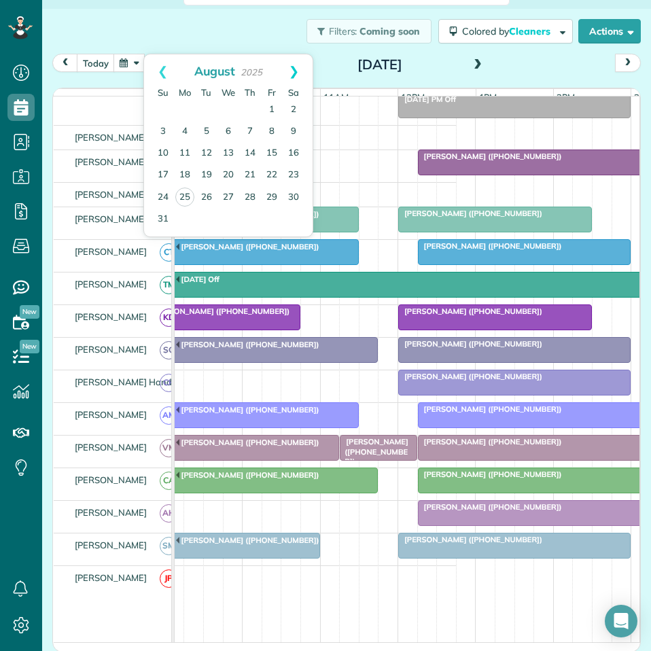
click at [294, 69] on link "Next" at bounding box center [293, 71] width 37 height 34
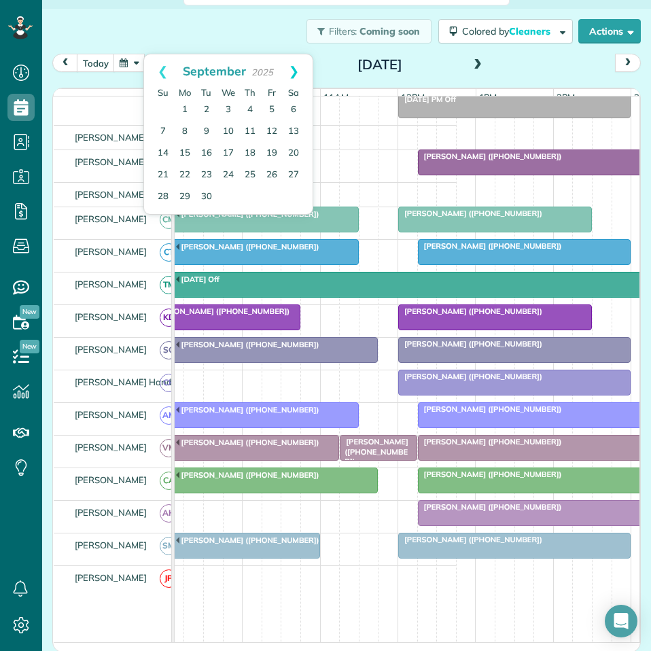
click at [295, 70] on link "Next" at bounding box center [293, 71] width 37 height 34
click at [187, 128] on link "6" at bounding box center [185, 132] width 22 height 22
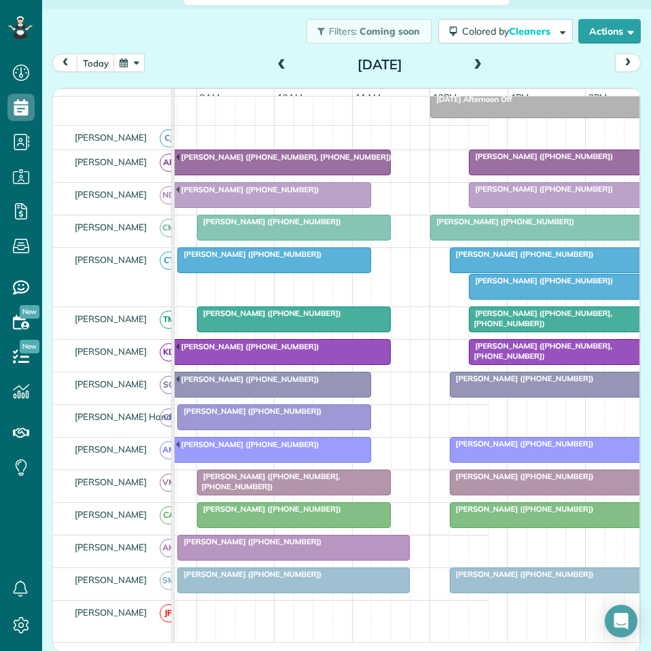
scroll to position [0, 168]
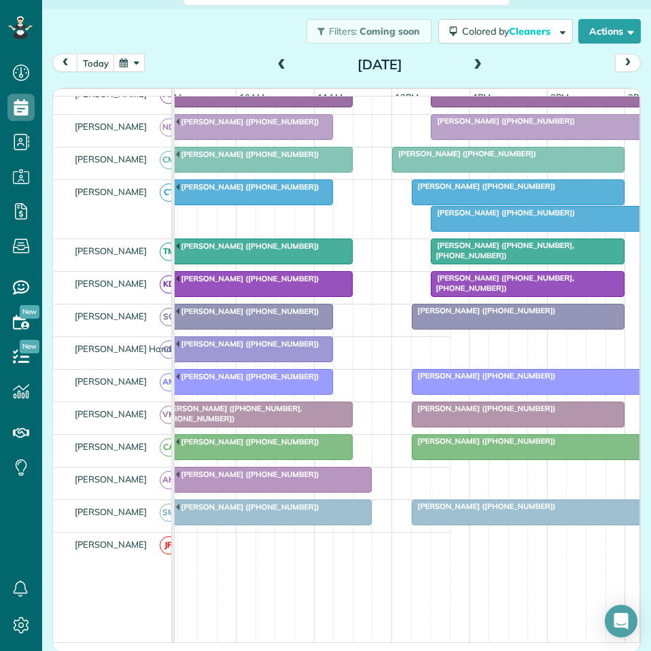
click at [473, 60] on span at bounding box center [477, 65] width 15 height 12
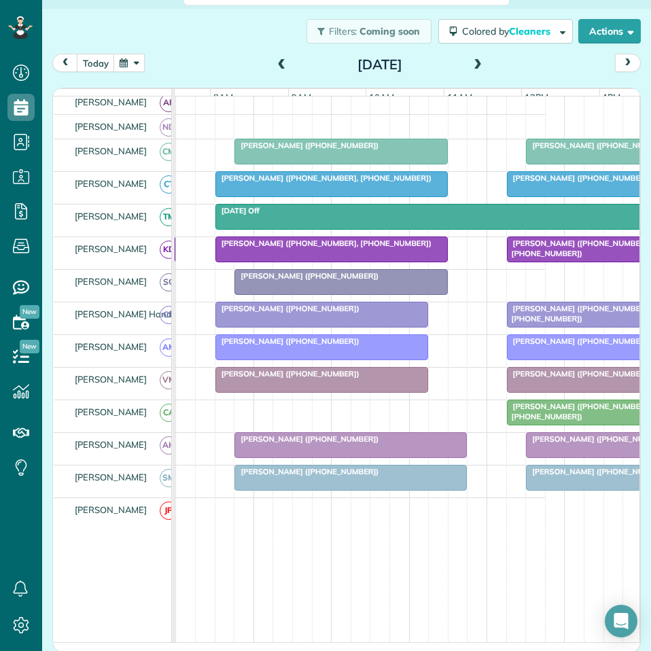
scroll to position [0, 113]
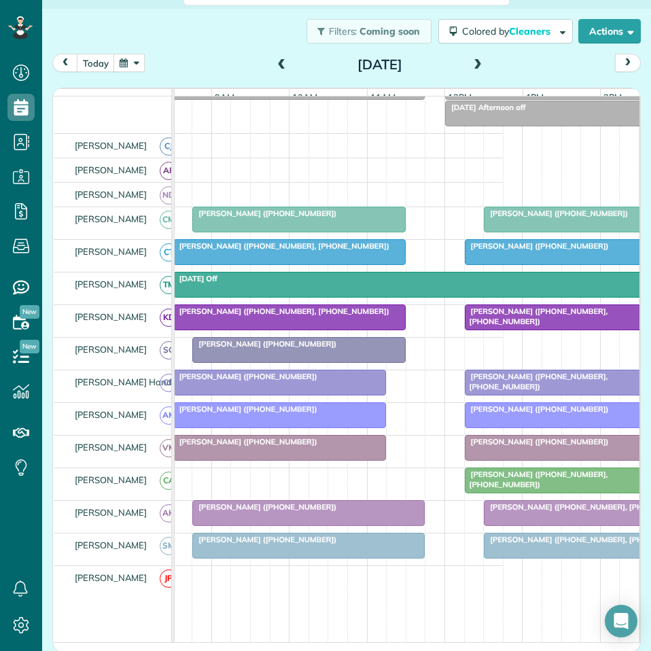
click at [474, 60] on span at bounding box center [477, 65] width 15 height 12
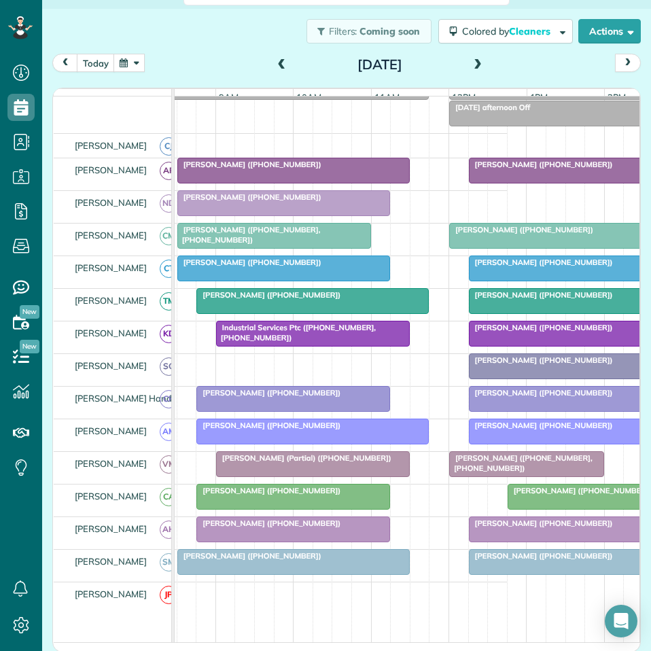
scroll to position [0, 143]
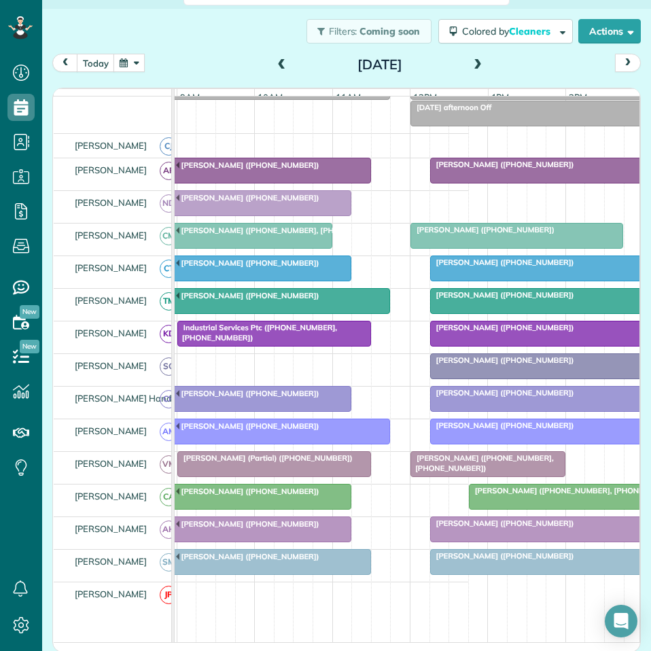
click at [473, 60] on span at bounding box center [477, 65] width 15 height 12
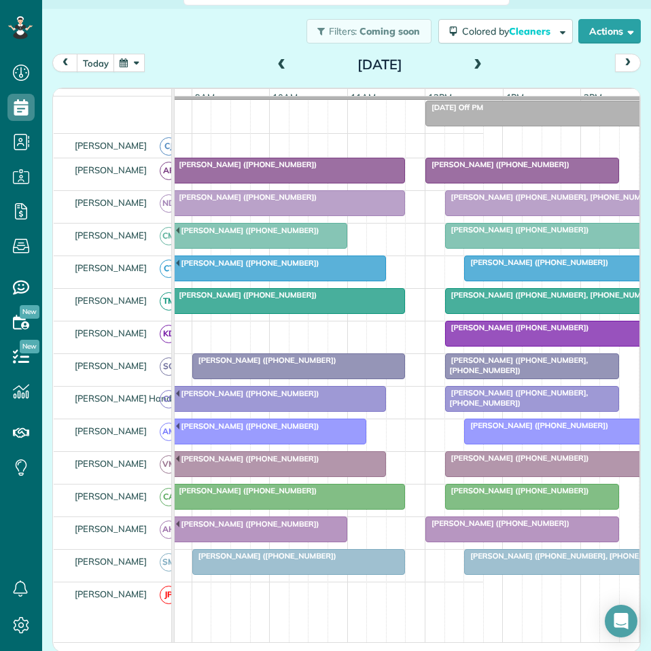
scroll to position [0, 149]
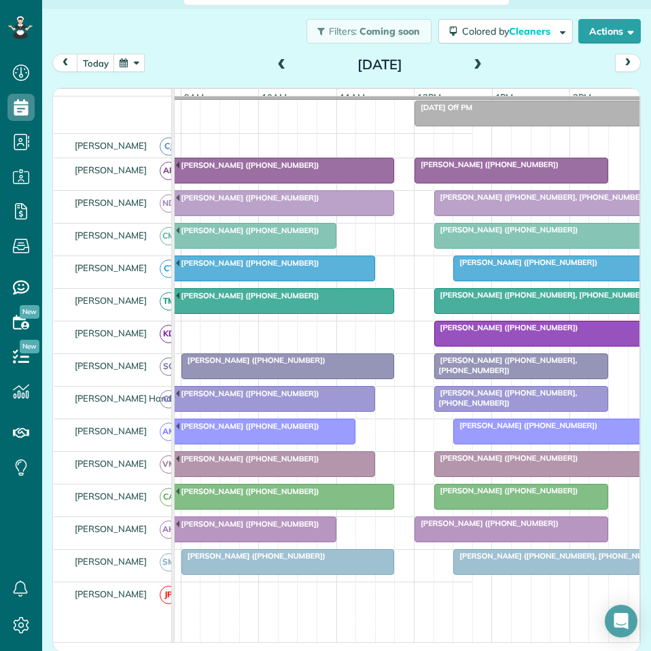
click at [475, 60] on span at bounding box center [477, 65] width 15 height 12
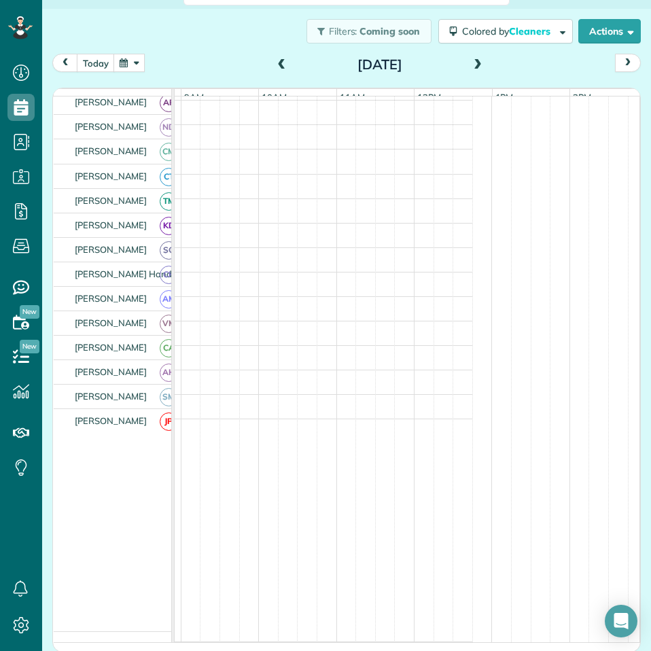
scroll to position [40, 0]
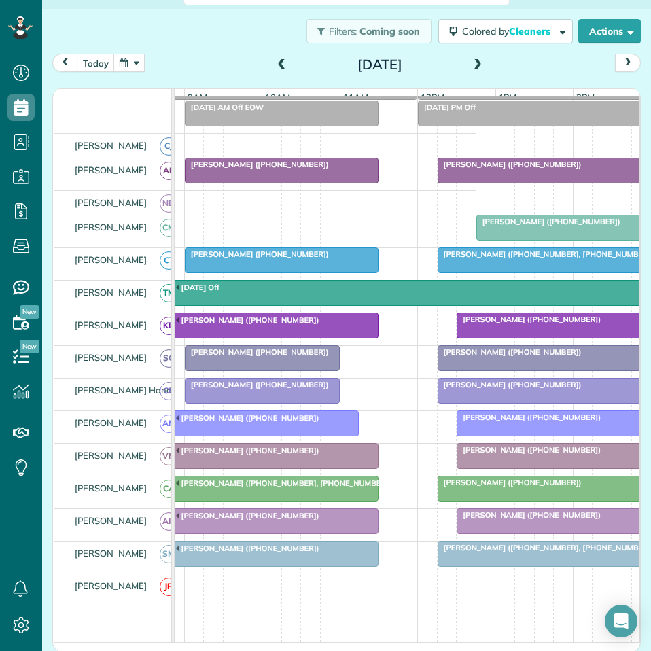
click at [139, 63] on button "button" at bounding box center [128, 63] width 31 height 18
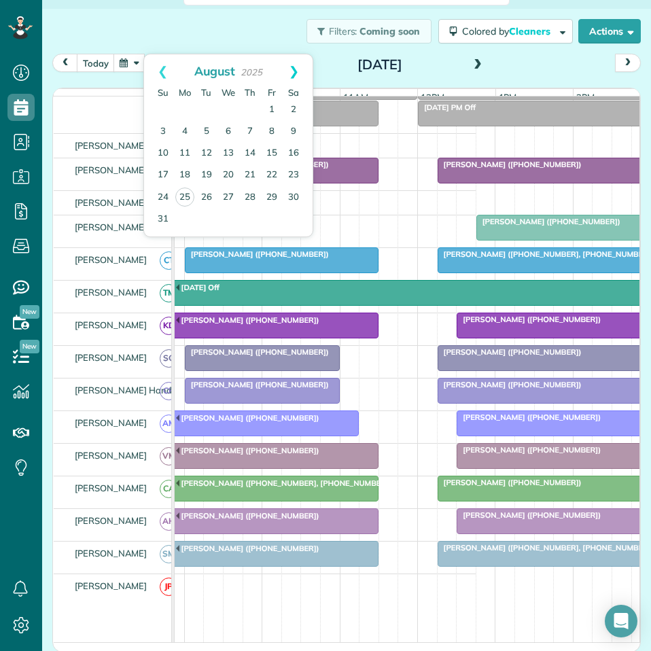
click at [293, 68] on link "Next" at bounding box center [293, 71] width 37 height 34
click at [295, 68] on link "Next" at bounding box center [293, 71] width 37 height 34
click at [184, 149] on link "13" at bounding box center [185, 154] width 22 height 22
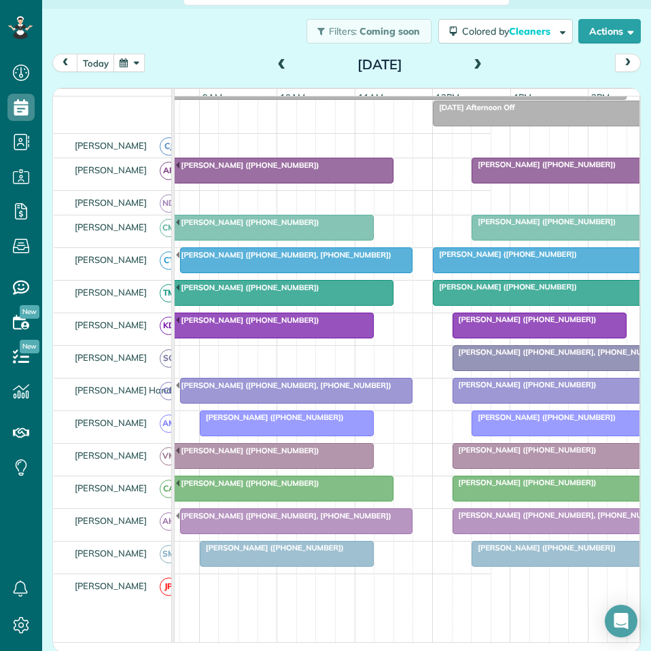
scroll to position [0, 154]
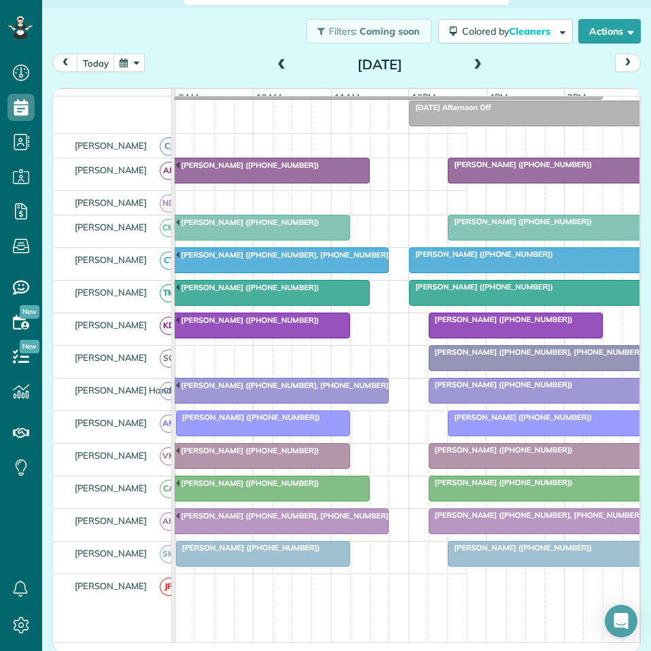
click at [473, 64] on span at bounding box center [477, 65] width 15 height 12
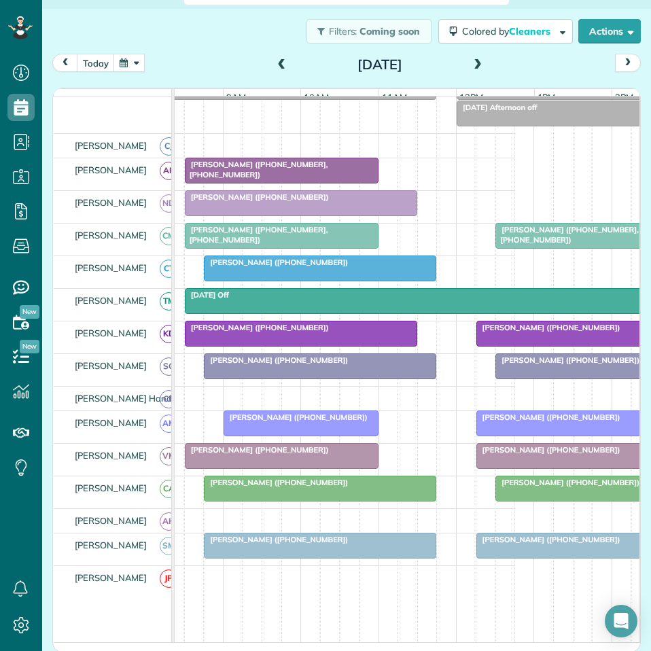
scroll to position [0, 111]
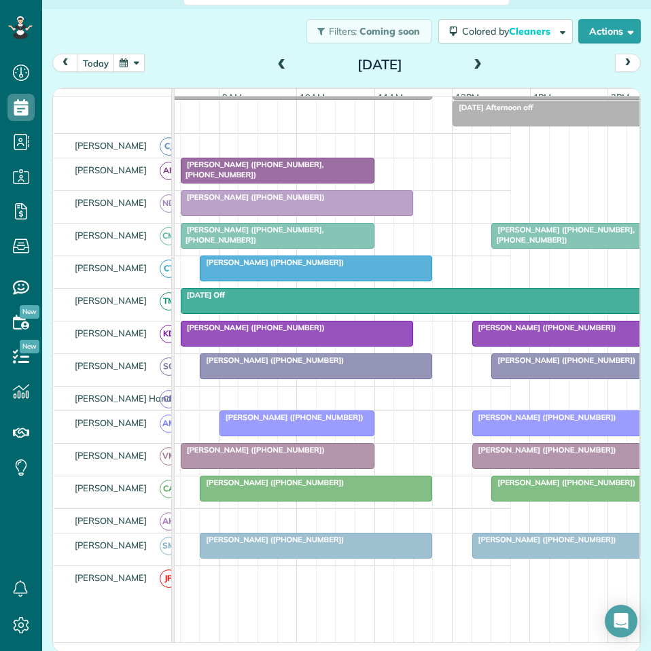
click at [473, 59] on span at bounding box center [477, 65] width 15 height 12
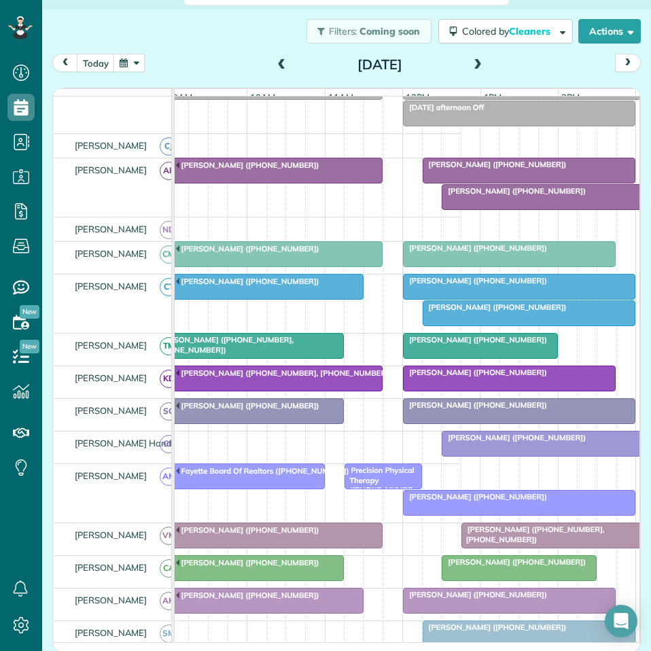
scroll to position [0, 165]
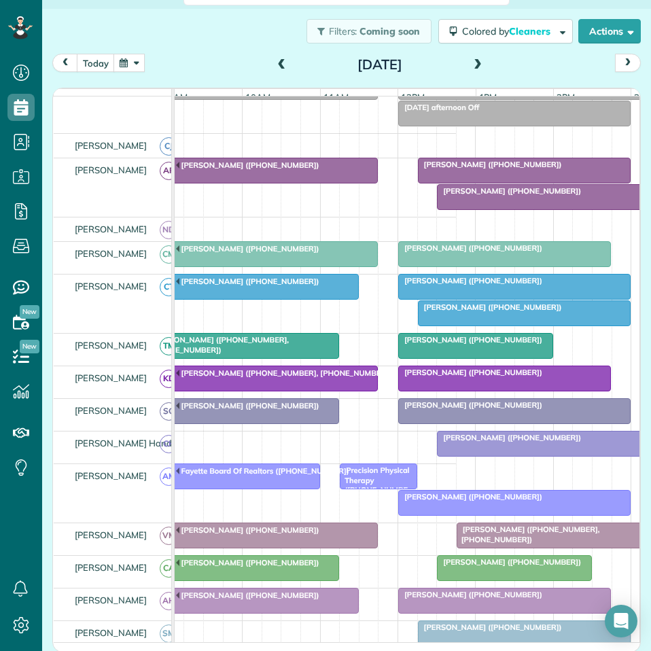
click at [470, 63] on span at bounding box center [477, 65] width 15 height 12
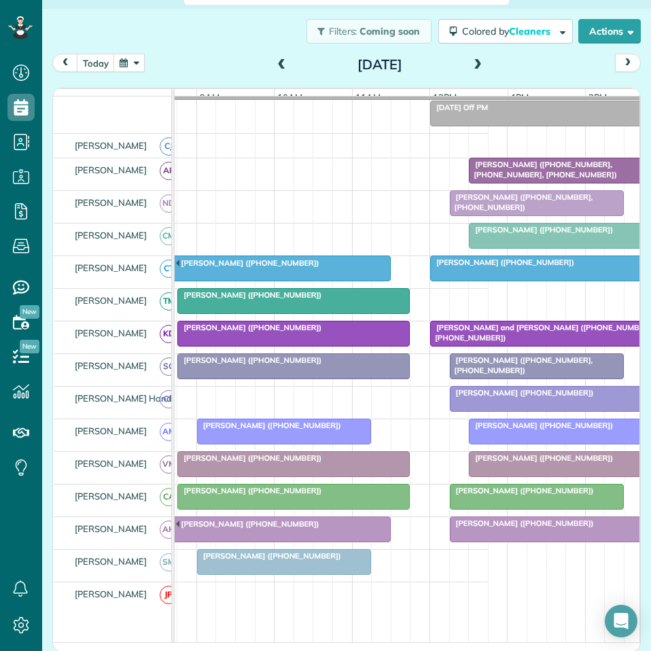
scroll to position [0, 151]
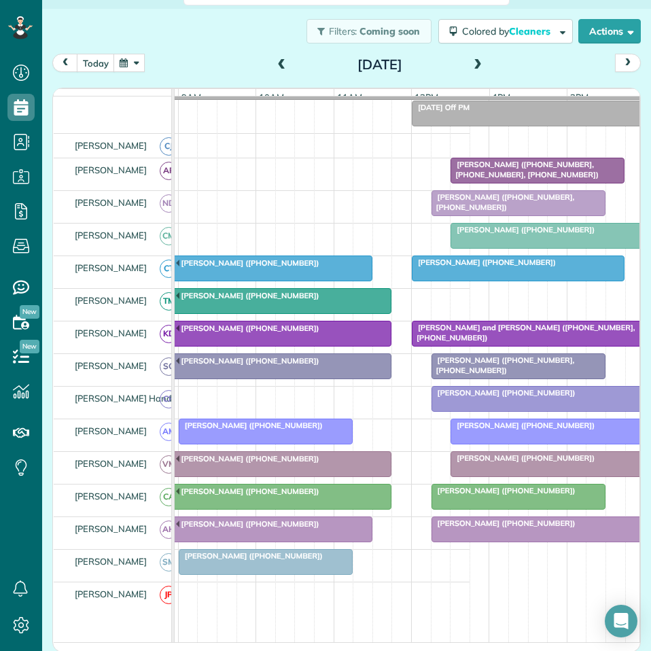
click at [473, 63] on span at bounding box center [477, 65] width 15 height 12
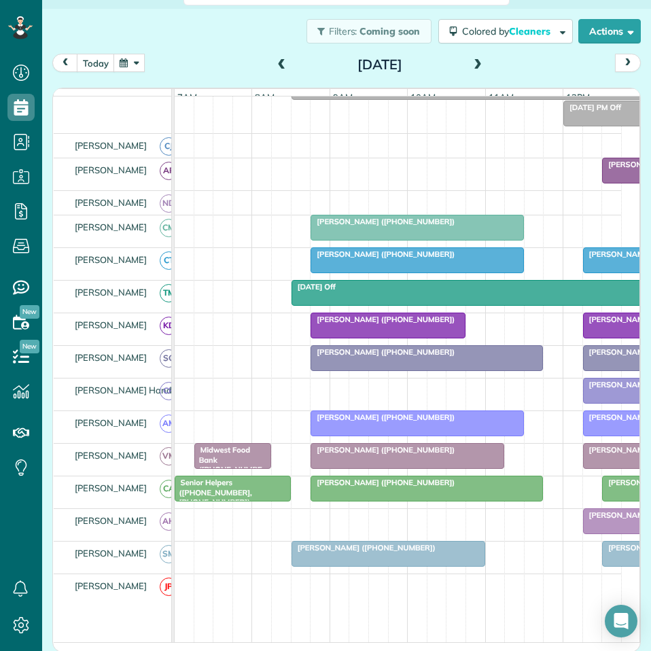
scroll to position [0, 19]
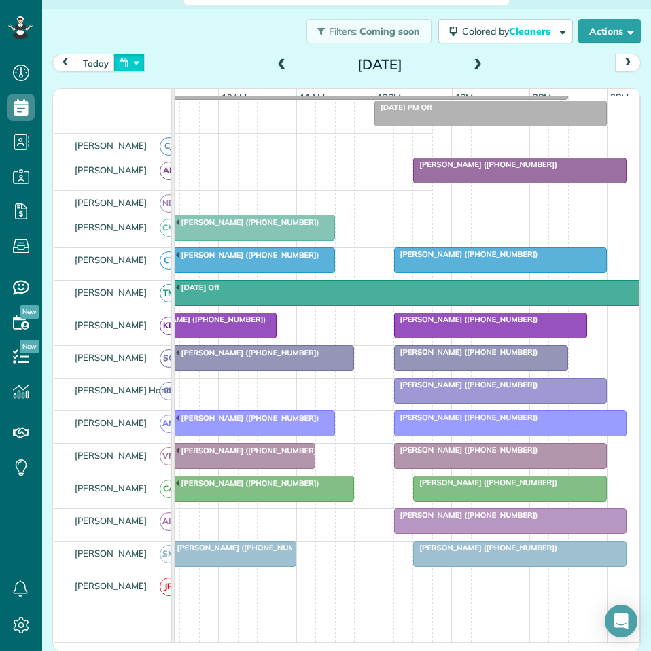
click at [135, 65] on button "button" at bounding box center [128, 63] width 31 height 18
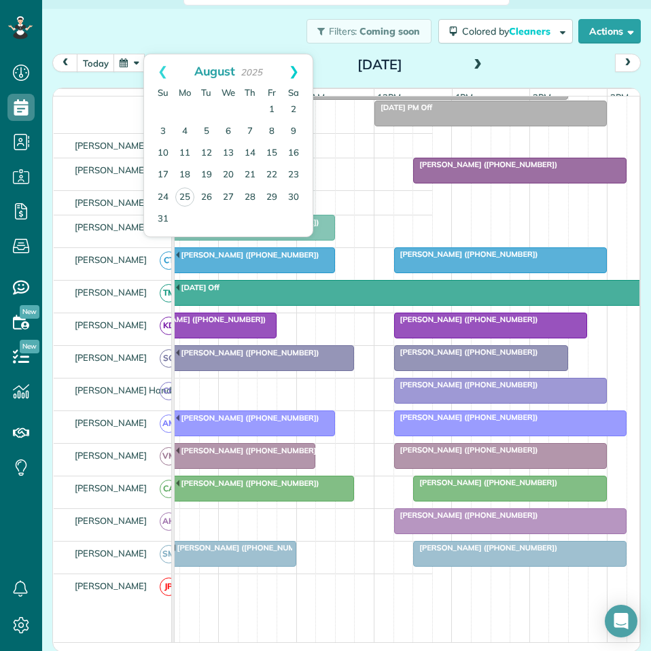
click at [293, 69] on link "Next" at bounding box center [293, 71] width 37 height 34
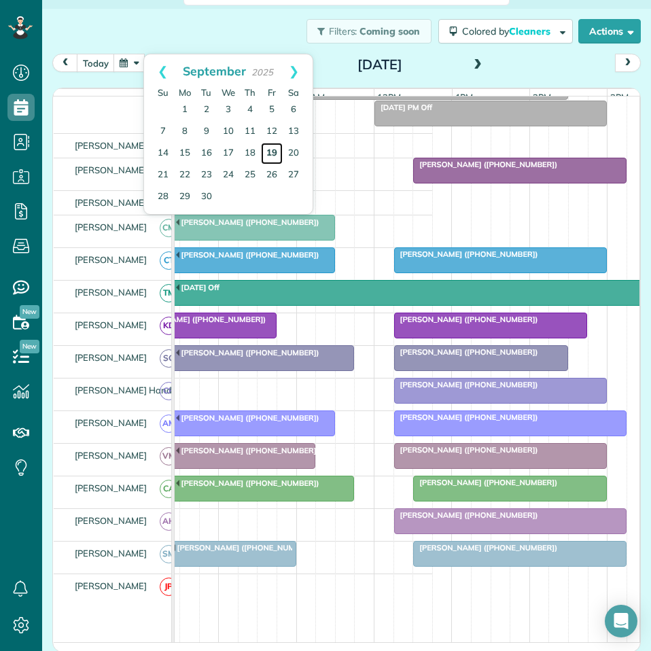
click at [275, 149] on link "19" at bounding box center [272, 154] width 22 height 22
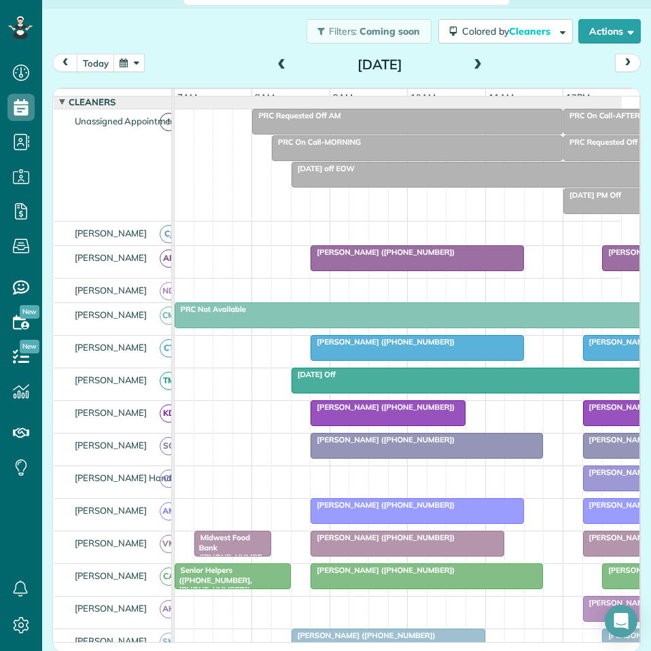
scroll to position [128, 0]
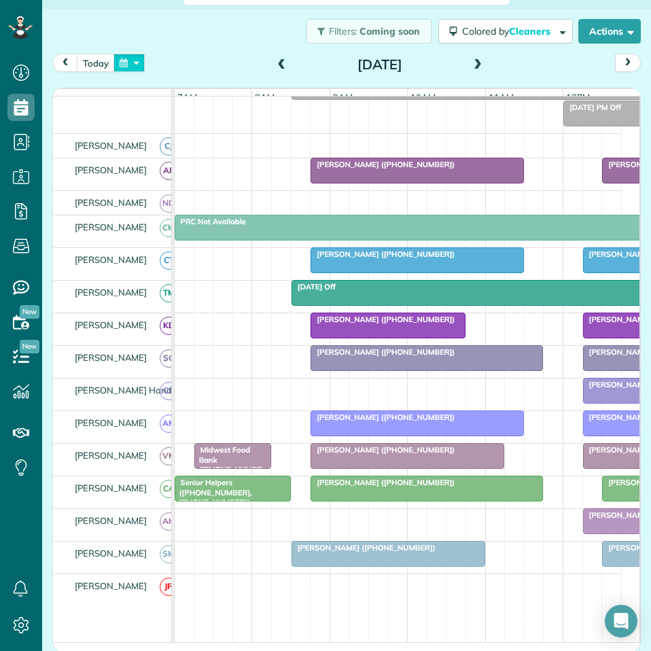
click at [129, 62] on button "button" at bounding box center [128, 63] width 31 height 18
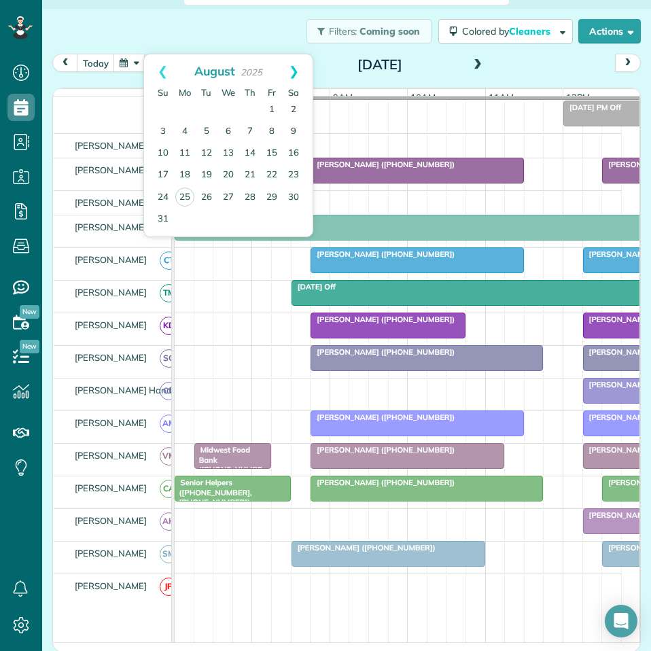
click at [293, 65] on link "Next" at bounding box center [293, 71] width 37 height 34
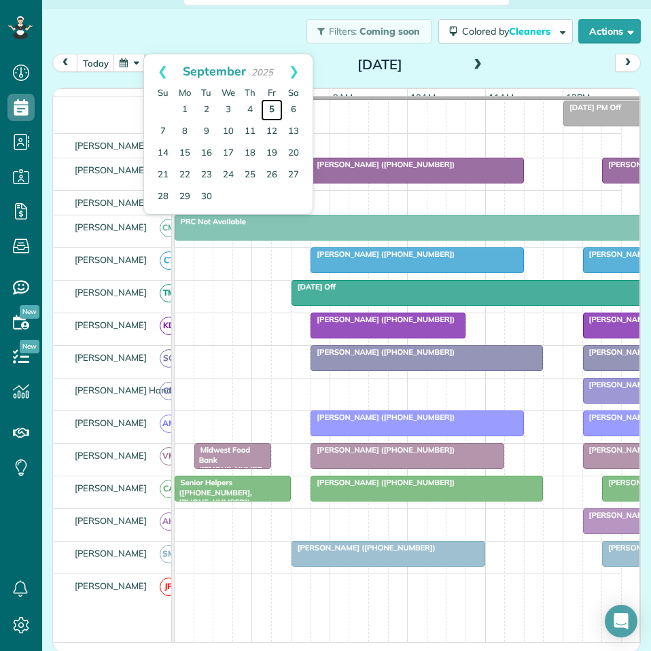
click at [270, 109] on link "5" at bounding box center [272, 110] width 22 height 22
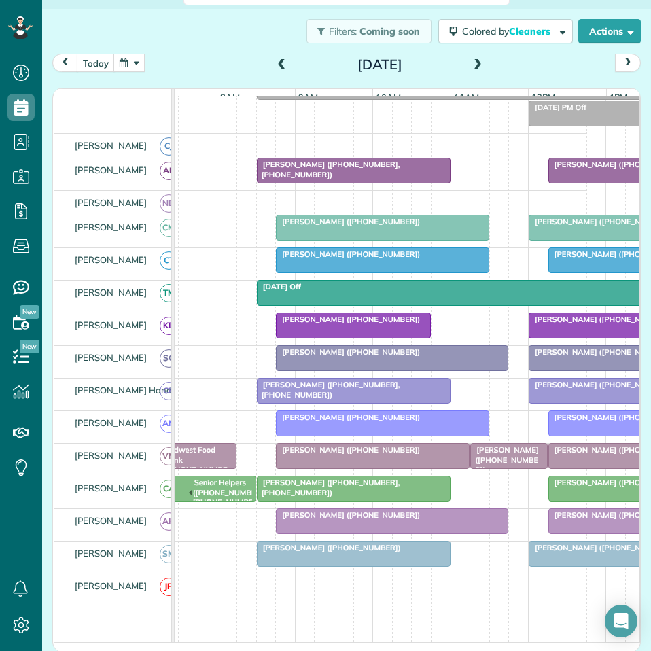
scroll to position [0, 91]
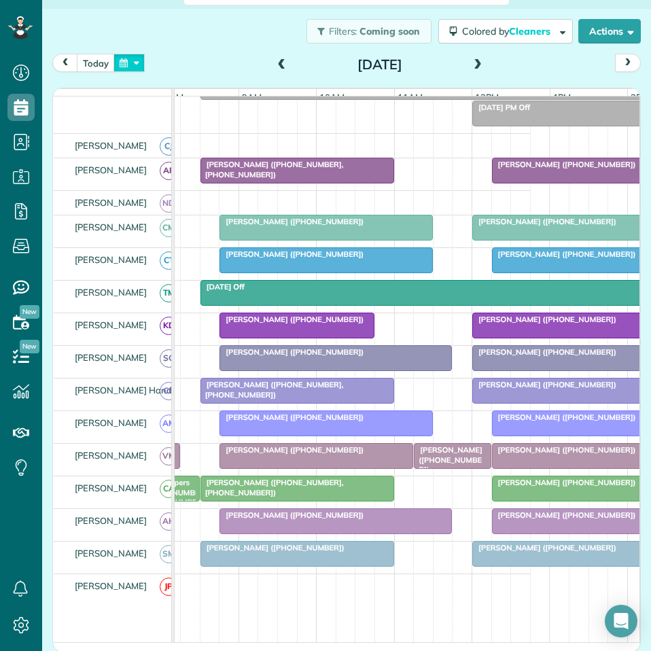
click at [133, 60] on button "button" at bounding box center [128, 63] width 31 height 18
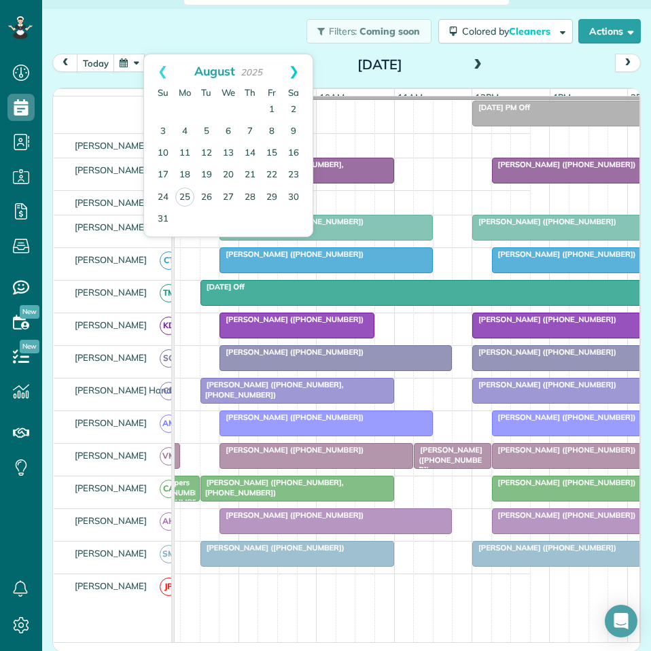
click at [295, 71] on link "Next" at bounding box center [293, 71] width 37 height 34
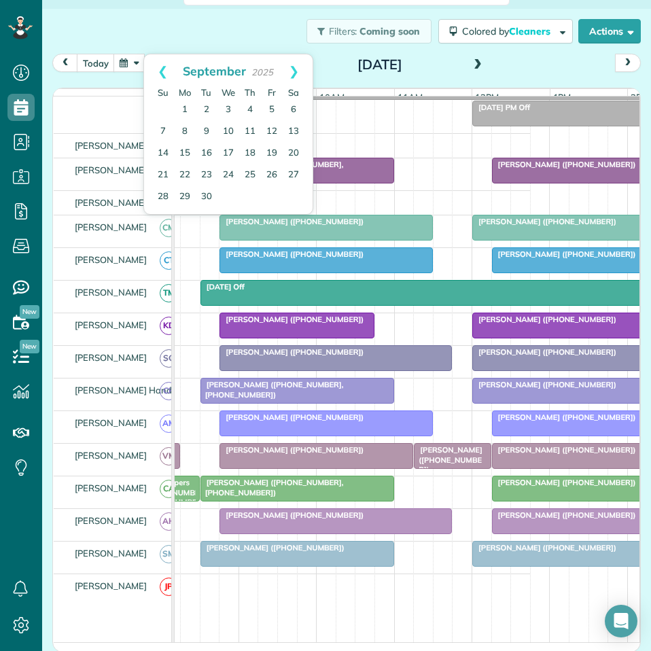
click at [295, 71] on link "Next" at bounding box center [293, 71] width 37 height 34
click at [185, 172] on link "20" at bounding box center [185, 175] width 22 height 22
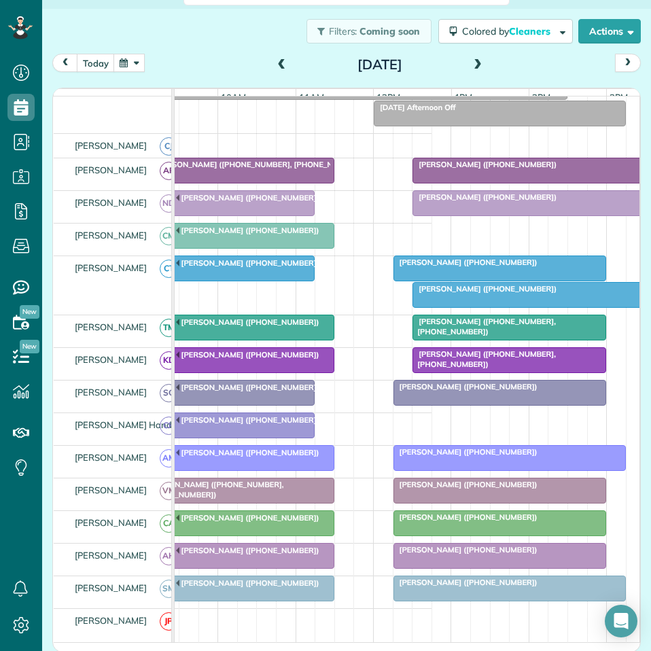
scroll to position [0, 217]
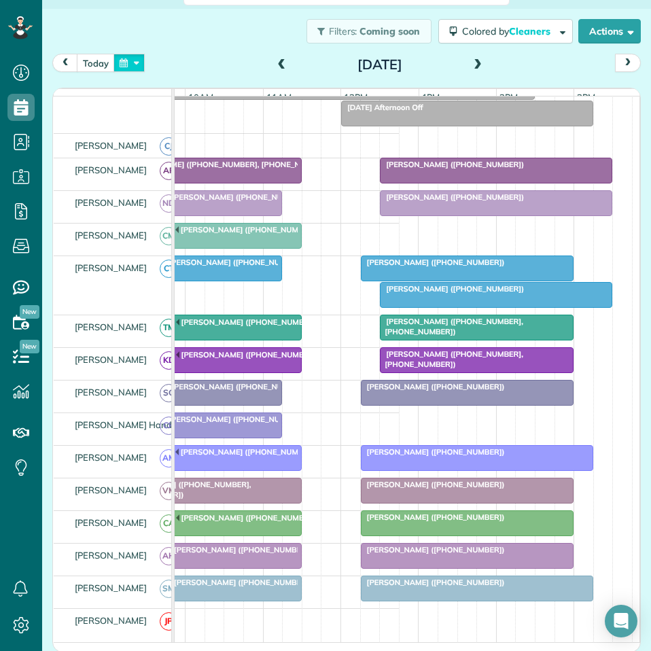
click at [131, 67] on button "button" at bounding box center [128, 63] width 31 height 18
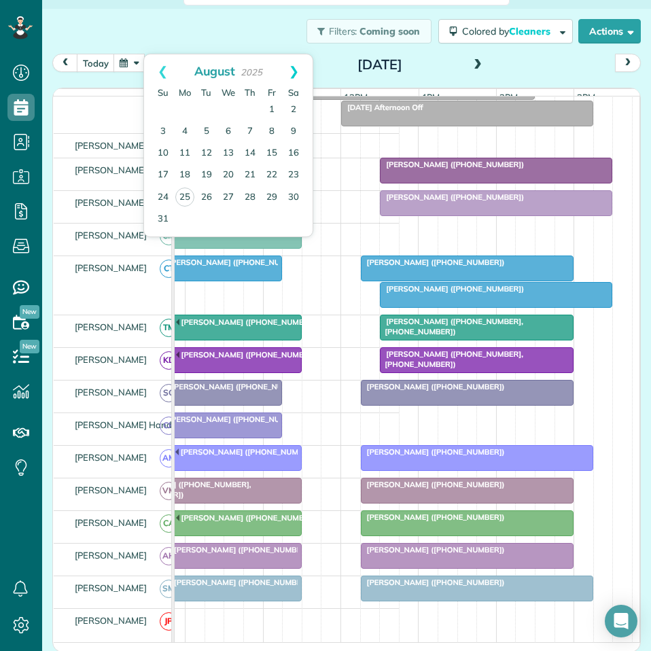
click at [294, 65] on link "Next" at bounding box center [293, 71] width 37 height 34
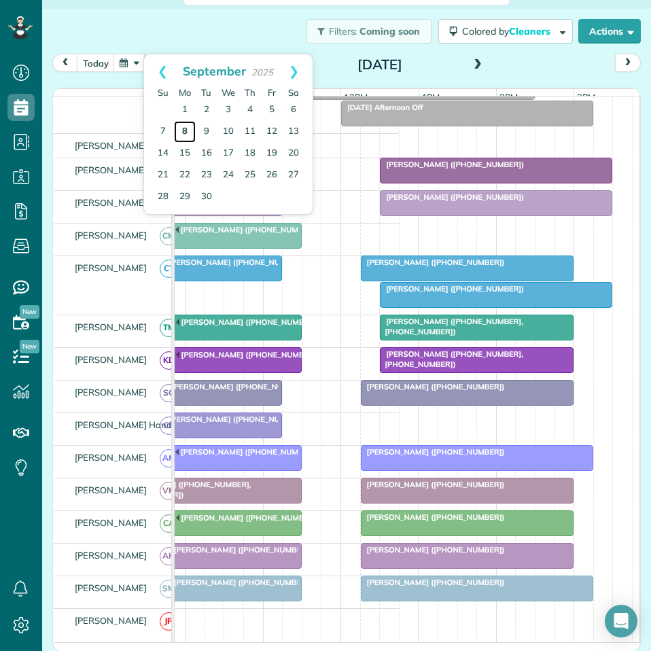
click at [185, 127] on link "8" at bounding box center [185, 132] width 22 height 22
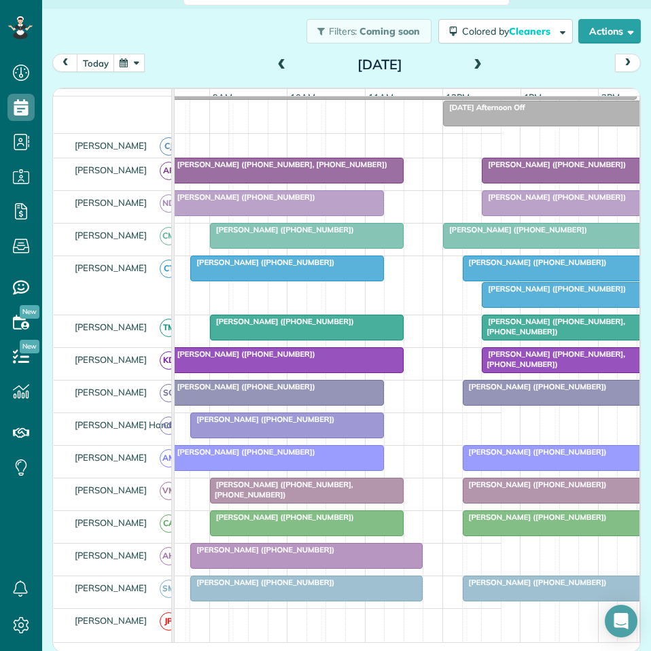
click at [549, 280] on div at bounding box center [569, 268] width 212 height 24
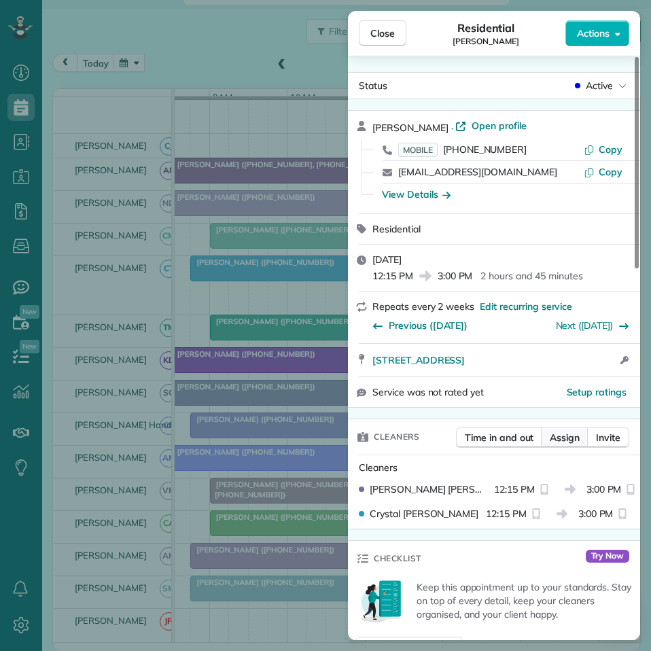
click at [568, 439] on span "Assign" at bounding box center [564, 438] width 30 height 14
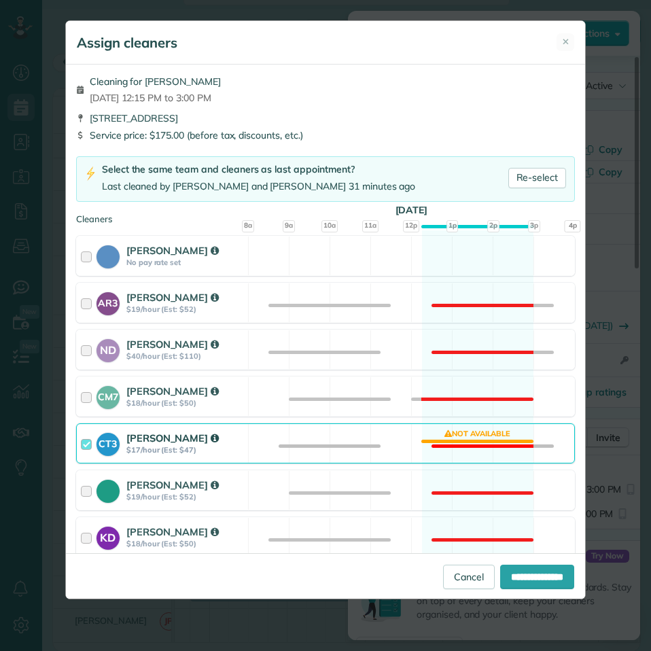
click at [458, 435] on div "CT3 Crystal Todd $17/hour (Est: $47) Not available" at bounding box center [325, 443] width 499 height 40
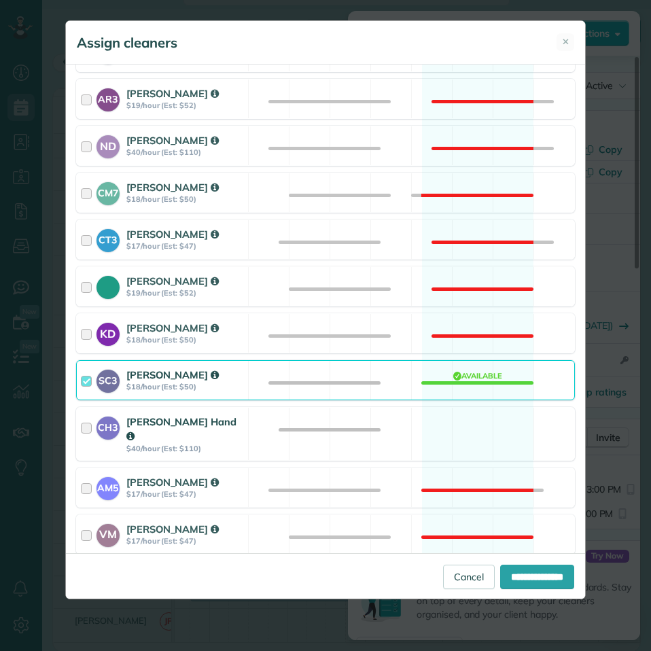
click at [463, 420] on div "CH3 Cortney Hand $40/hour (Est: $110) Available" at bounding box center [325, 434] width 499 height 54
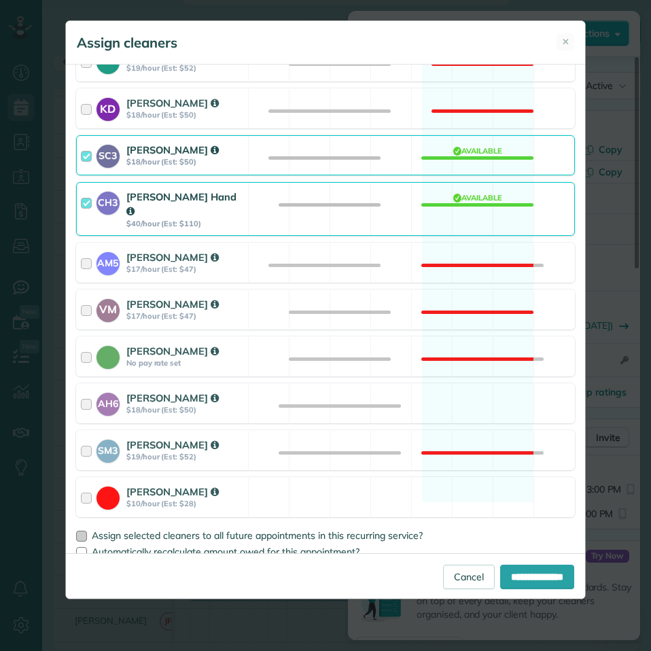
click at [84, 530] on div at bounding box center [81, 535] width 11 height 11
click at [518, 575] on input "**********" at bounding box center [537, 576] width 74 height 24
type input "**********"
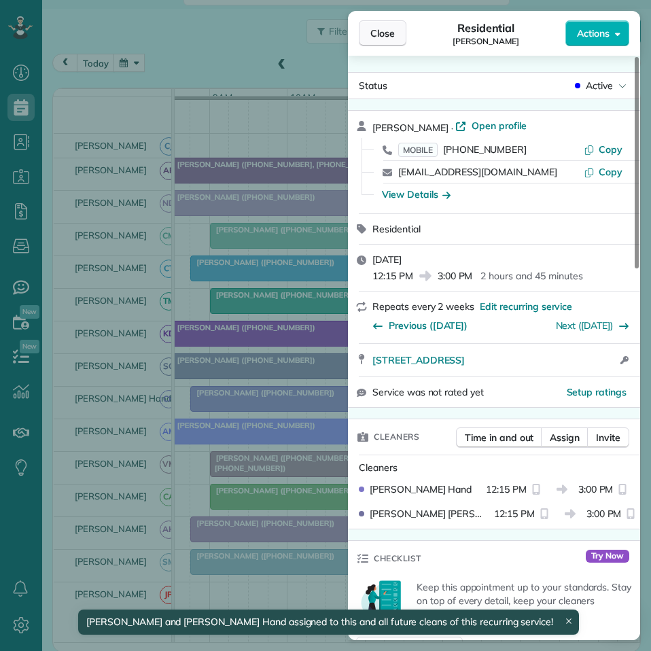
click at [388, 38] on span "Close" at bounding box center [382, 33] width 24 height 14
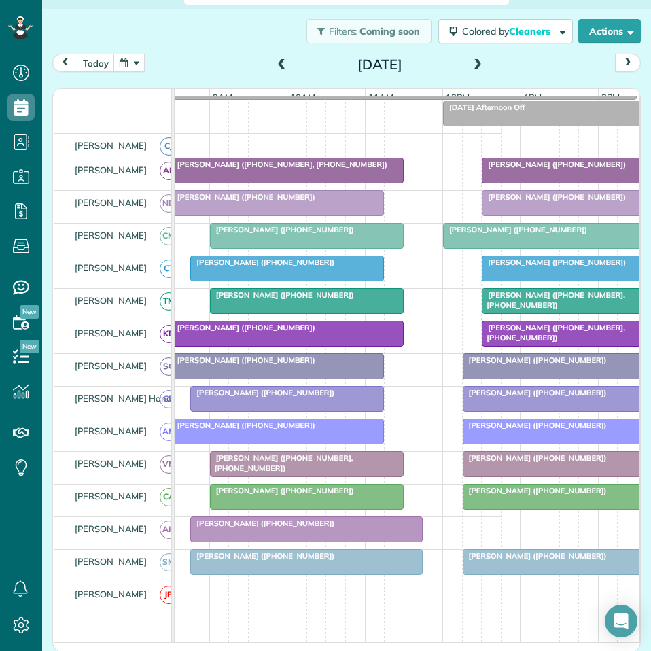
click at [134, 63] on button "button" at bounding box center [128, 63] width 31 height 18
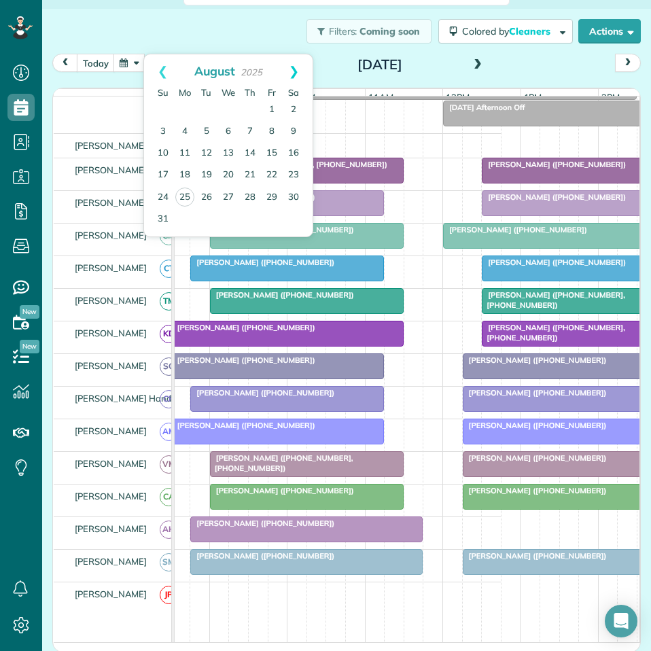
click at [299, 69] on link "Next" at bounding box center [293, 71] width 37 height 34
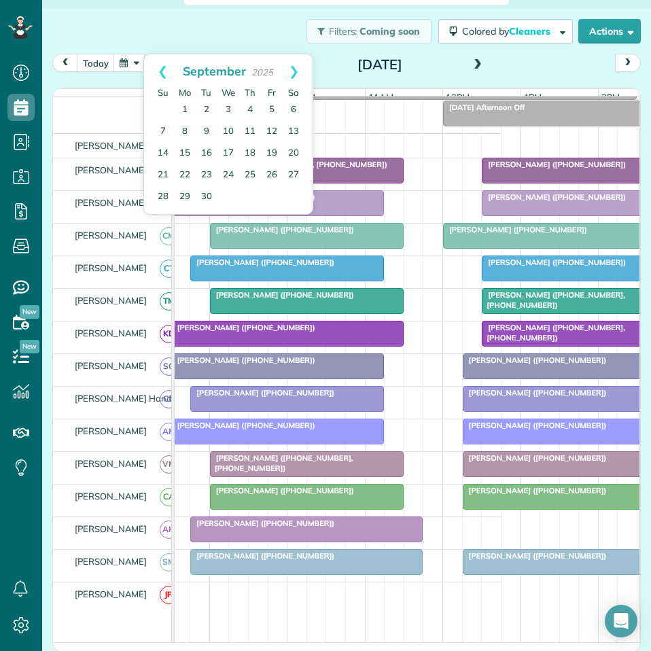
click at [299, 69] on link "Next" at bounding box center [293, 71] width 37 height 34
click at [184, 174] on link "20" at bounding box center [185, 175] width 22 height 22
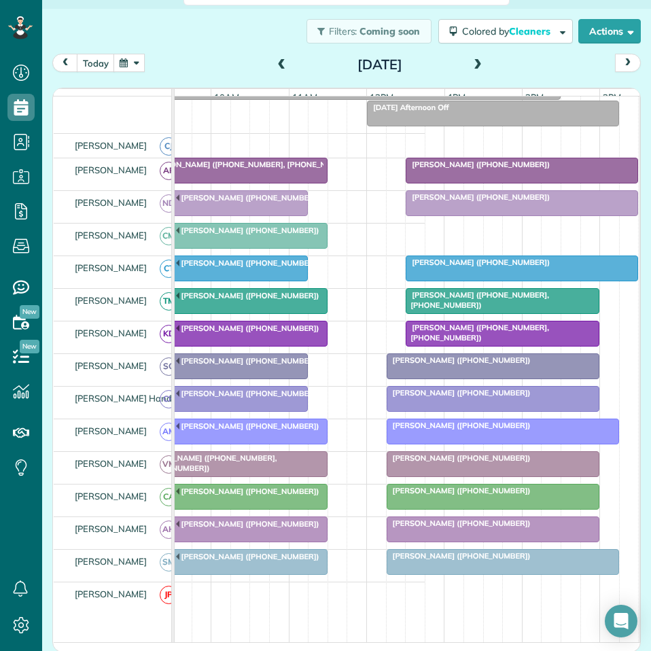
click at [475, 60] on span at bounding box center [477, 65] width 15 height 12
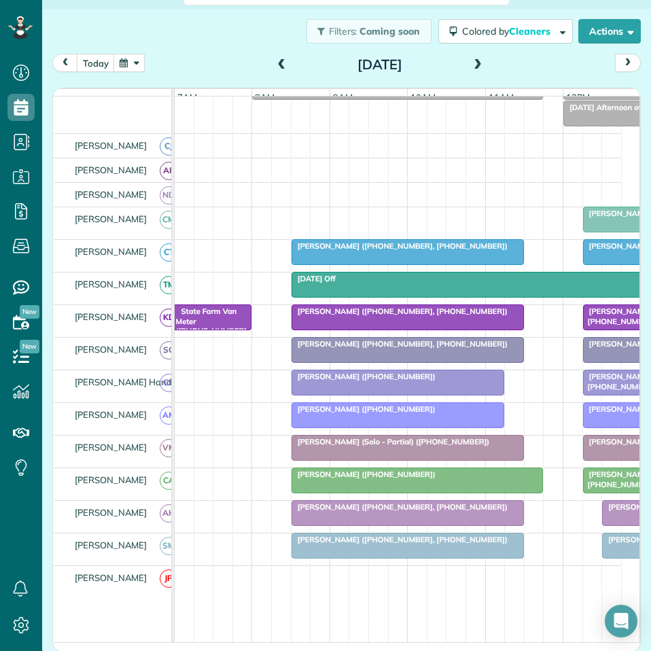
scroll to position [0, 84]
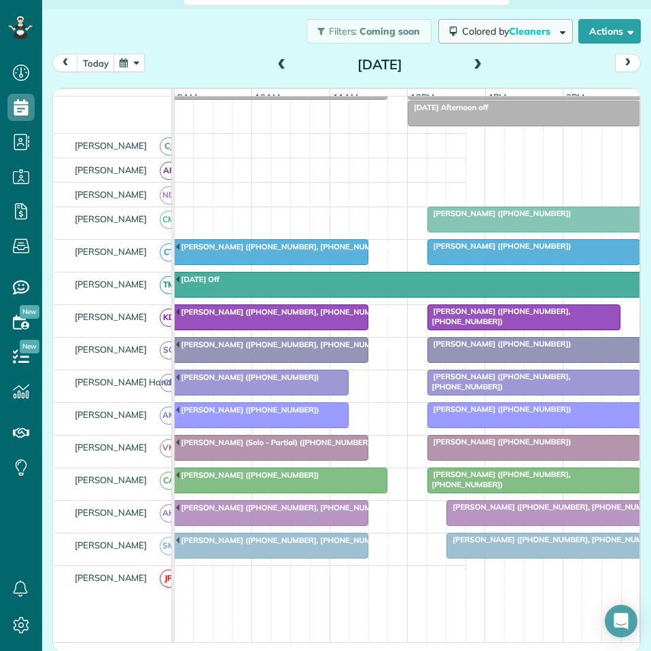
click at [483, 32] on span "Colored by Cleaners" at bounding box center [508, 31] width 93 height 12
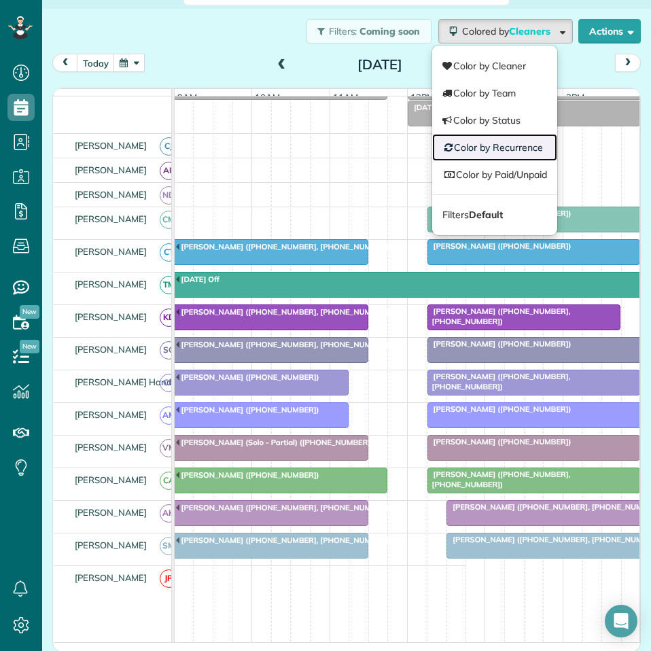
click at [484, 149] on link "Color by Recurrence" at bounding box center [494, 147] width 125 height 27
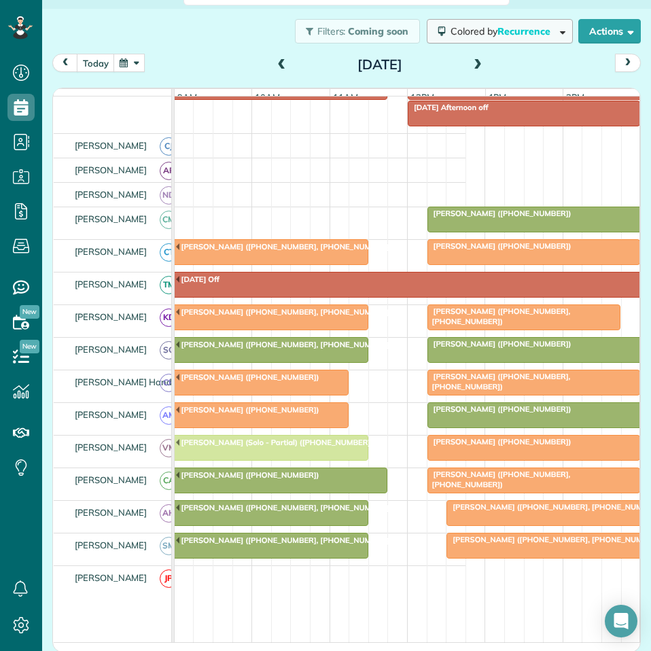
click at [497, 28] on span "Recurrence" at bounding box center [524, 31] width 55 height 12
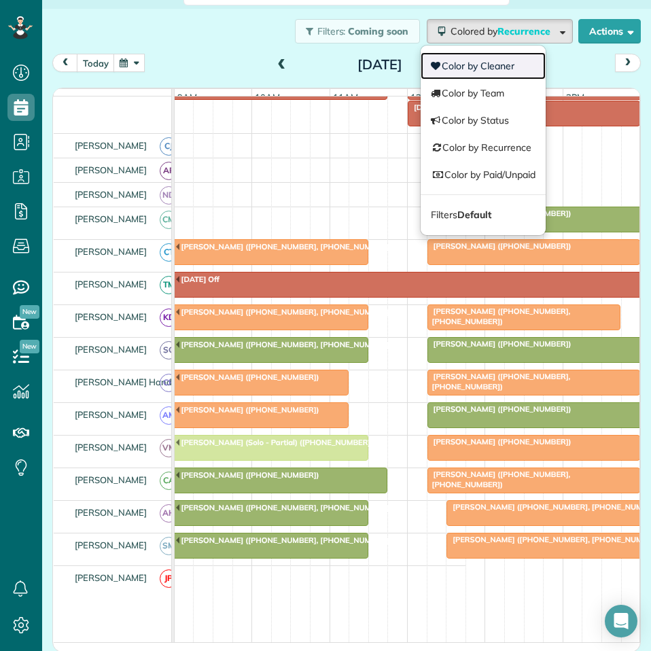
click at [458, 70] on link "Color by Cleaner" at bounding box center [482, 65] width 125 height 27
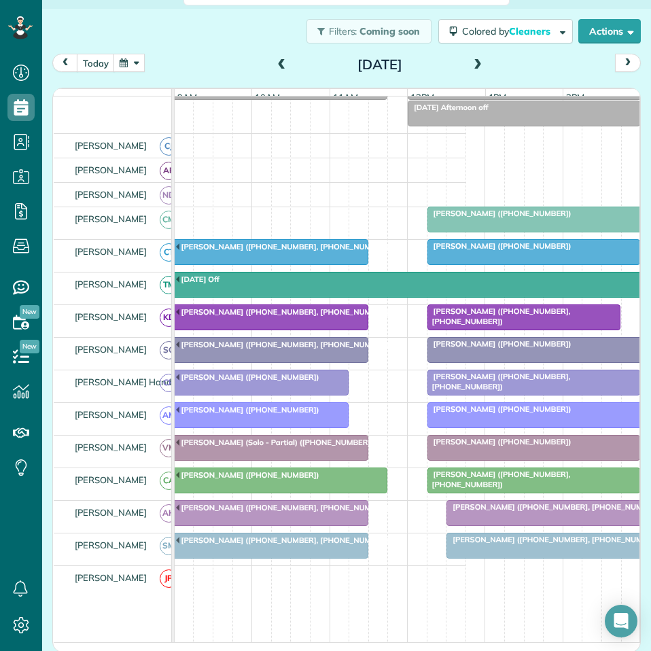
click at [471, 64] on span at bounding box center [477, 65] width 15 height 12
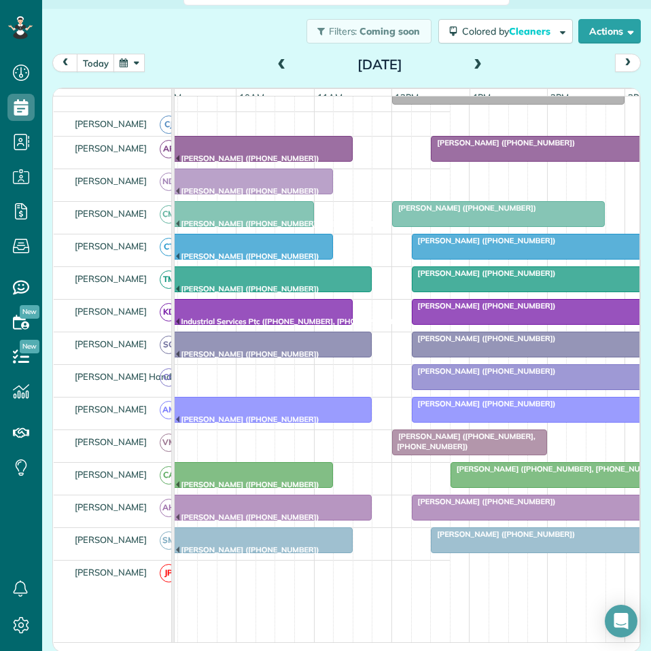
scroll to position [128, 0]
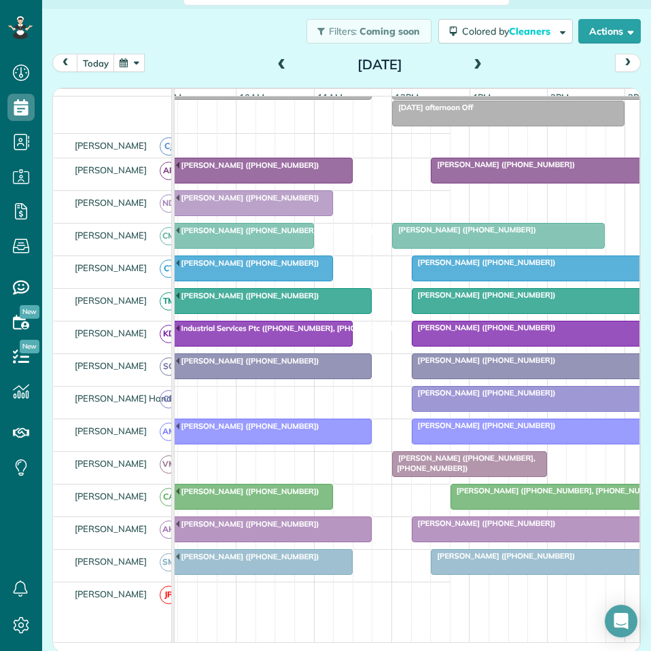
click at [475, 64] on span at bounding box center [477, 65] width 15 height 12
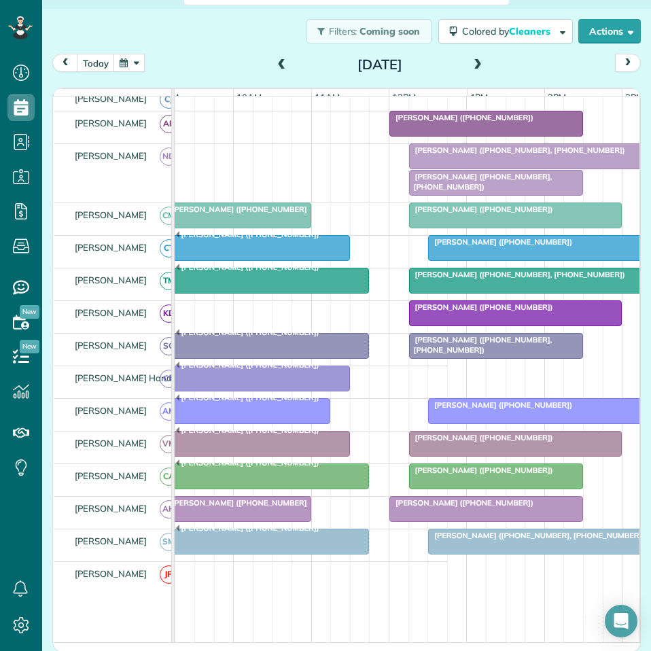
scroll to position [222, 0]
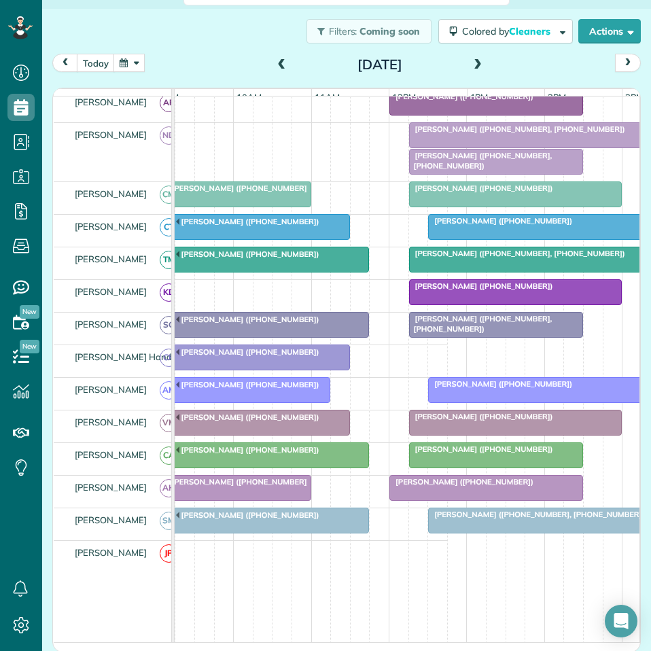
click at [479, 170] on div "[PERSON_NAME] ([PHONE_NUMBER], [PHONE_NUMBER])" at bounding box center [496, 161] width 166 height 20
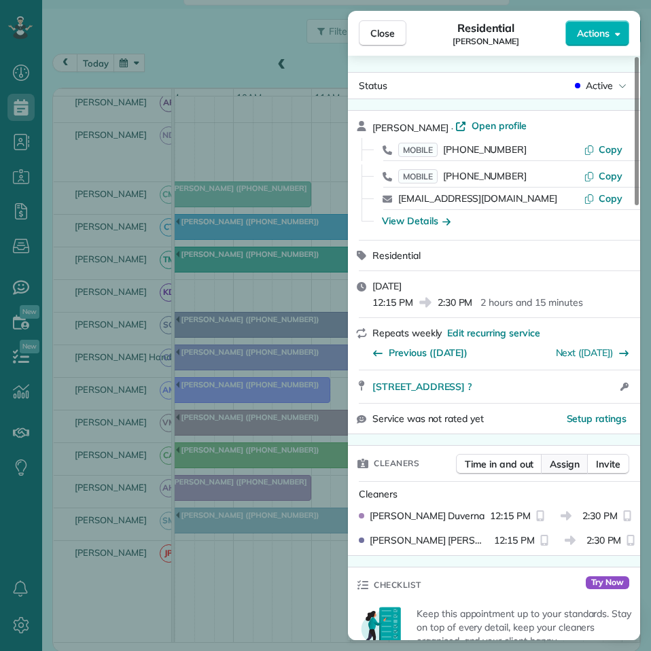
click at [577, 463] on span "Assign" at bounding box center [564, 464] width 30 height 14
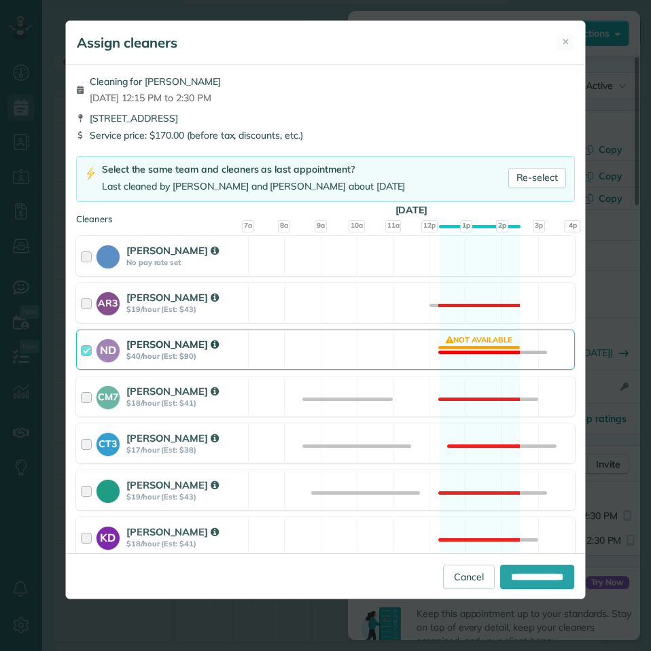
click at [494, 346] on div "ND Nathalie Duverna $40/hour (Est: $90) Not available" at bounding box center [325, 349] width 499 height 40
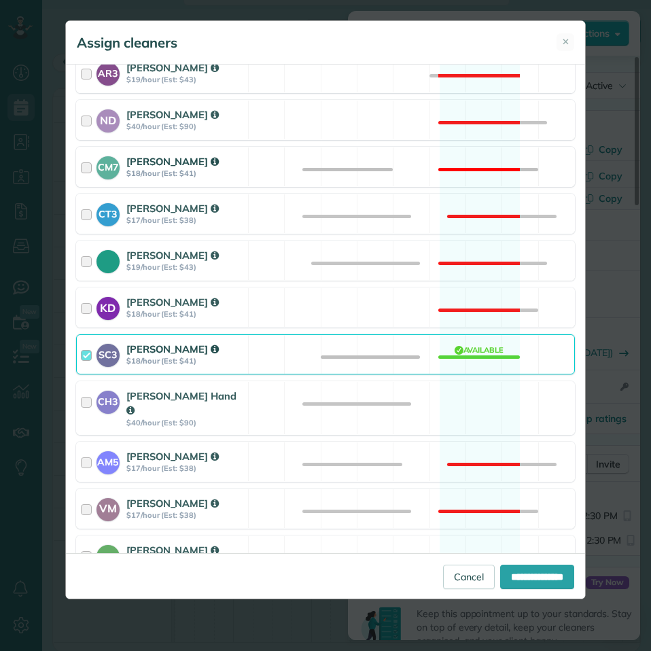
scroll to position [272, 0]
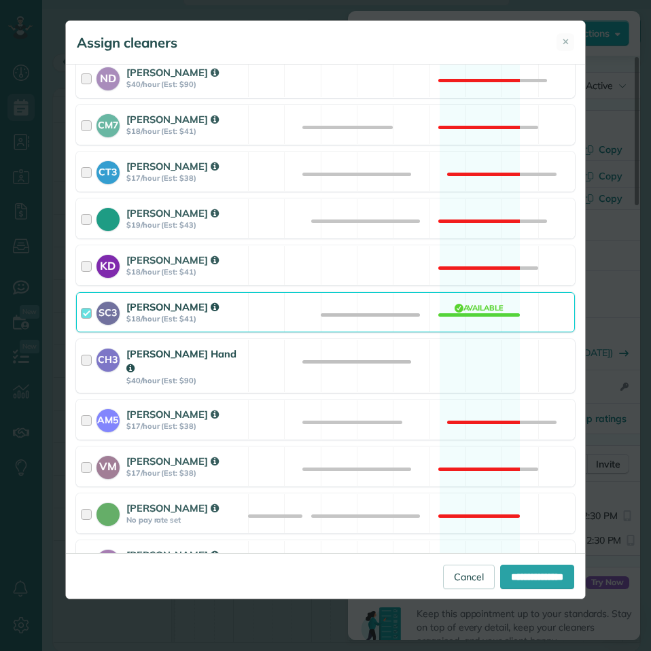
click at [488, 368] on div "CH3 Cortney Hand $40/hour (Est: $90) Available" at bounding box center [325, 366] width 499 height 54
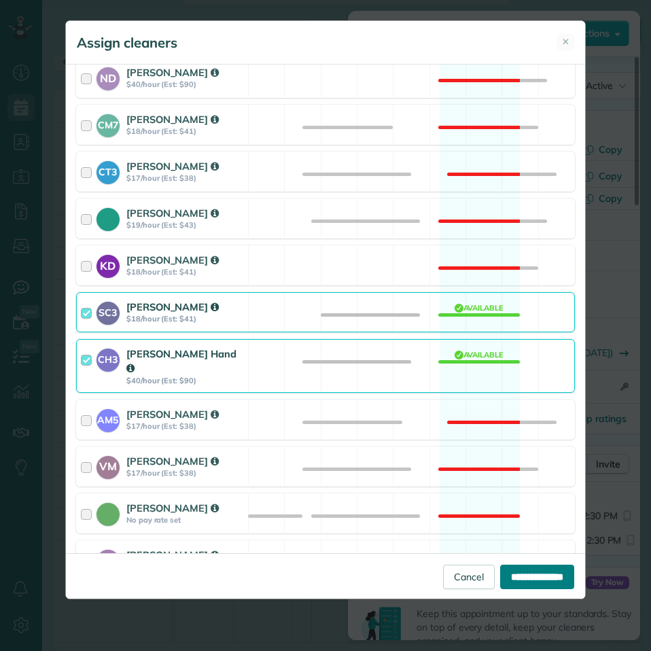
click at [524, 574] on input "**********" at bounding box center [537, 576] width 74 height 24
type input "**********"
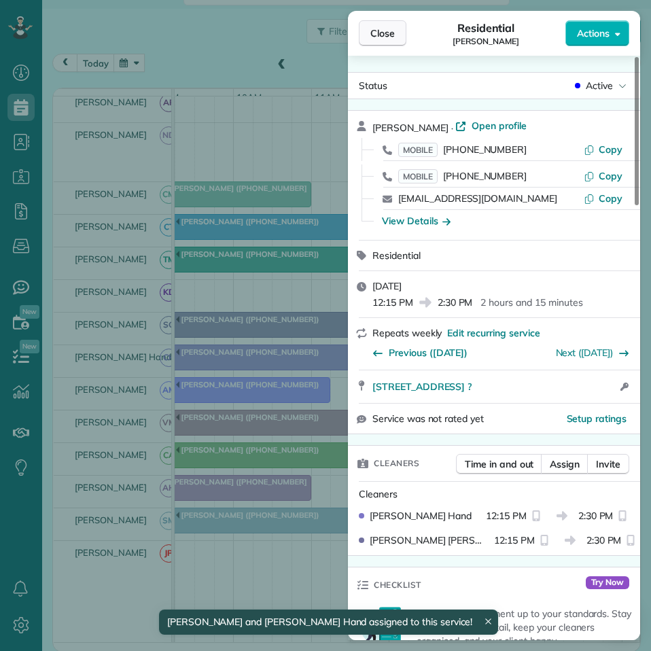
click at [391, 35] on span "Close" at bounding box center [382, 33] width 24 height 14
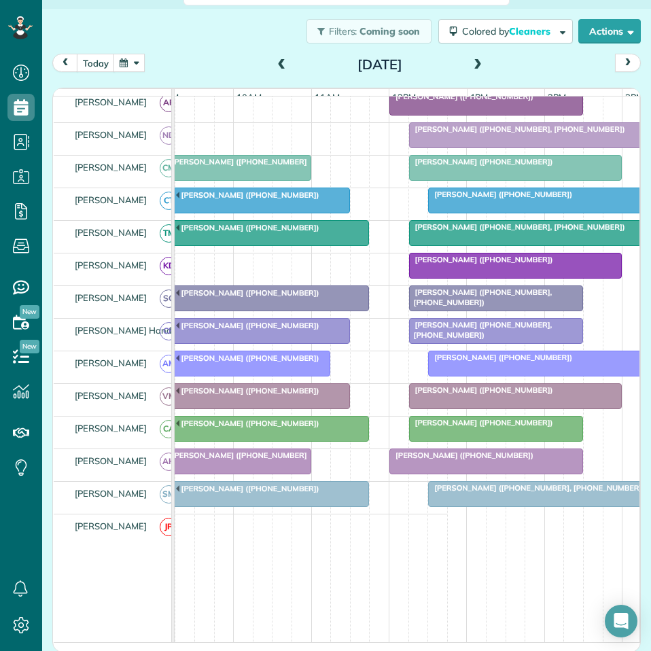
click at [473, 60] on span at bounding box center [477, 65] width 15 height 12
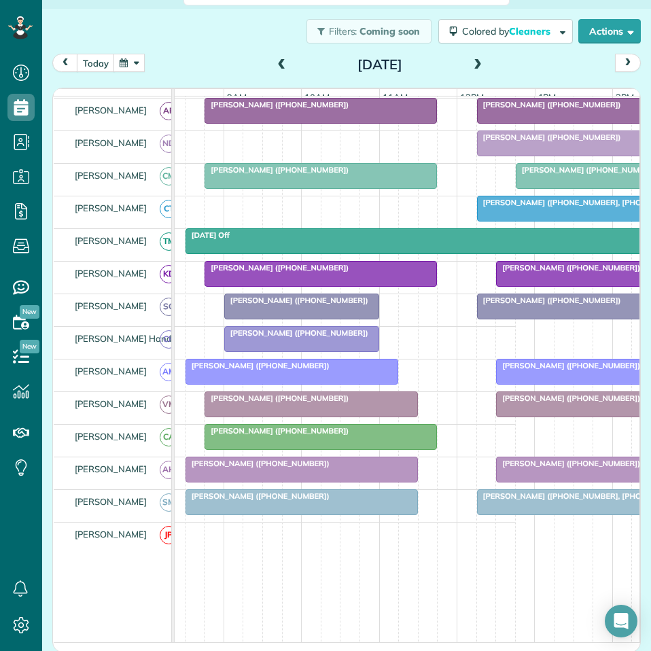
scroll to position [187, 141]
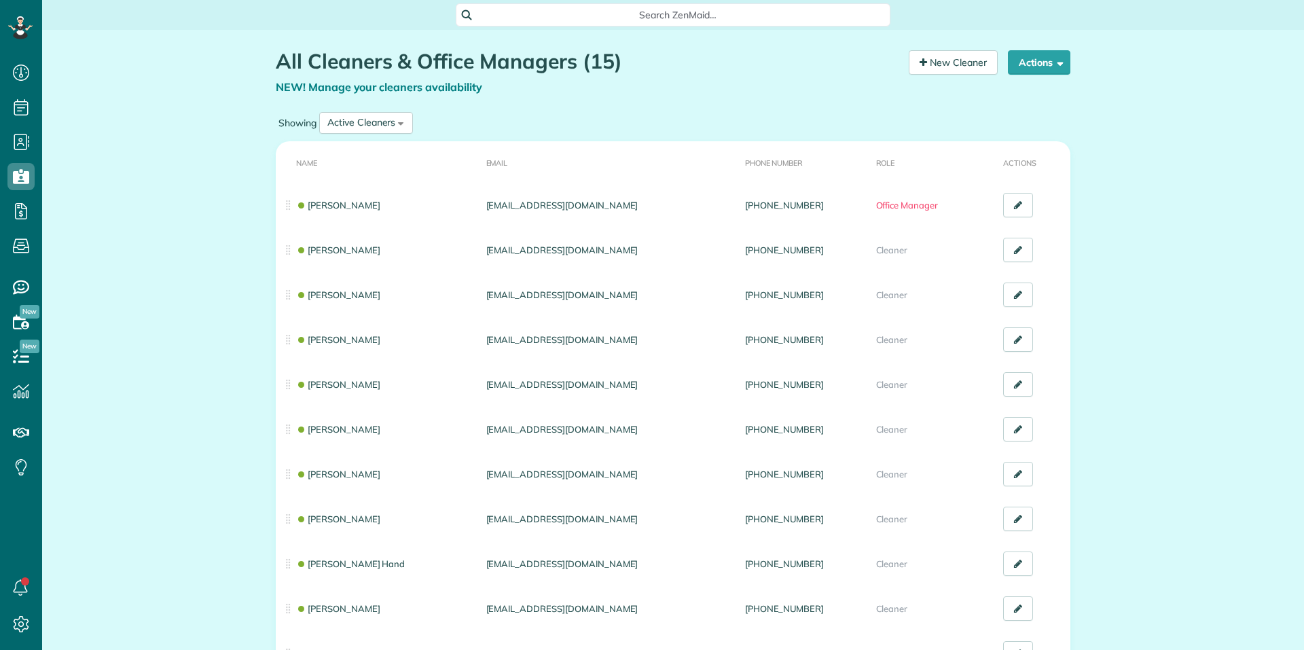
scroll to position [6, 6]
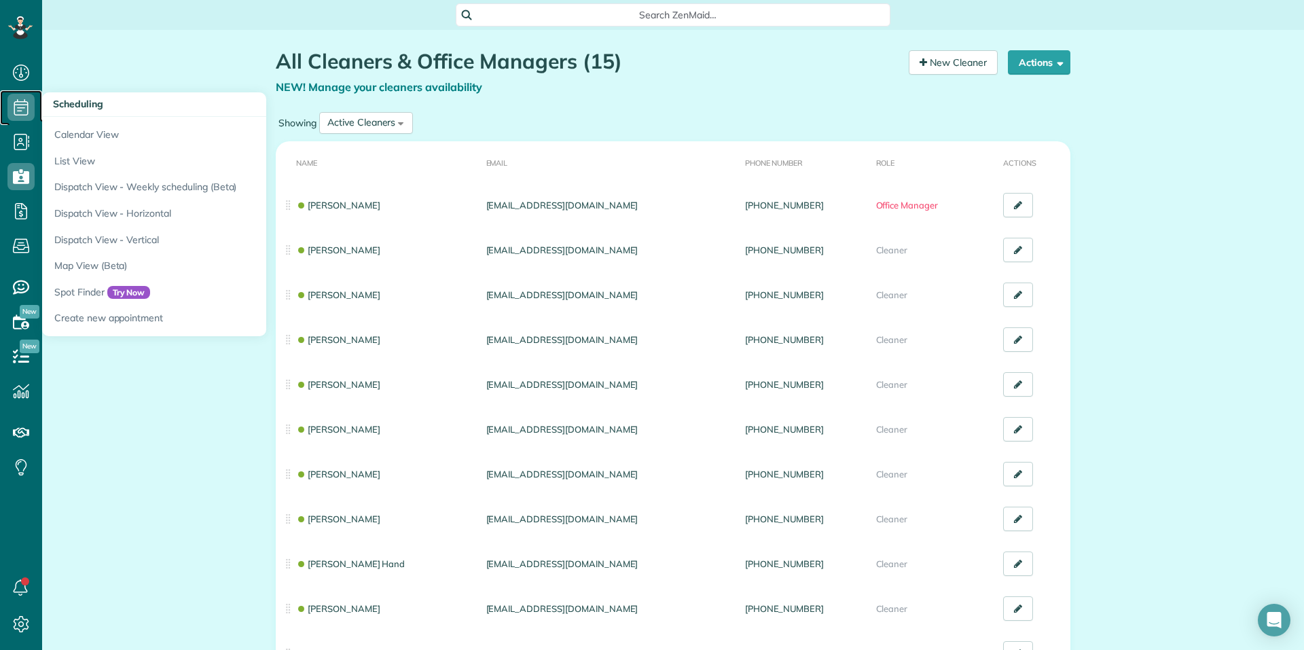
click at [24, 109] on icon at bounding box center [20, 107] width 27 height 27
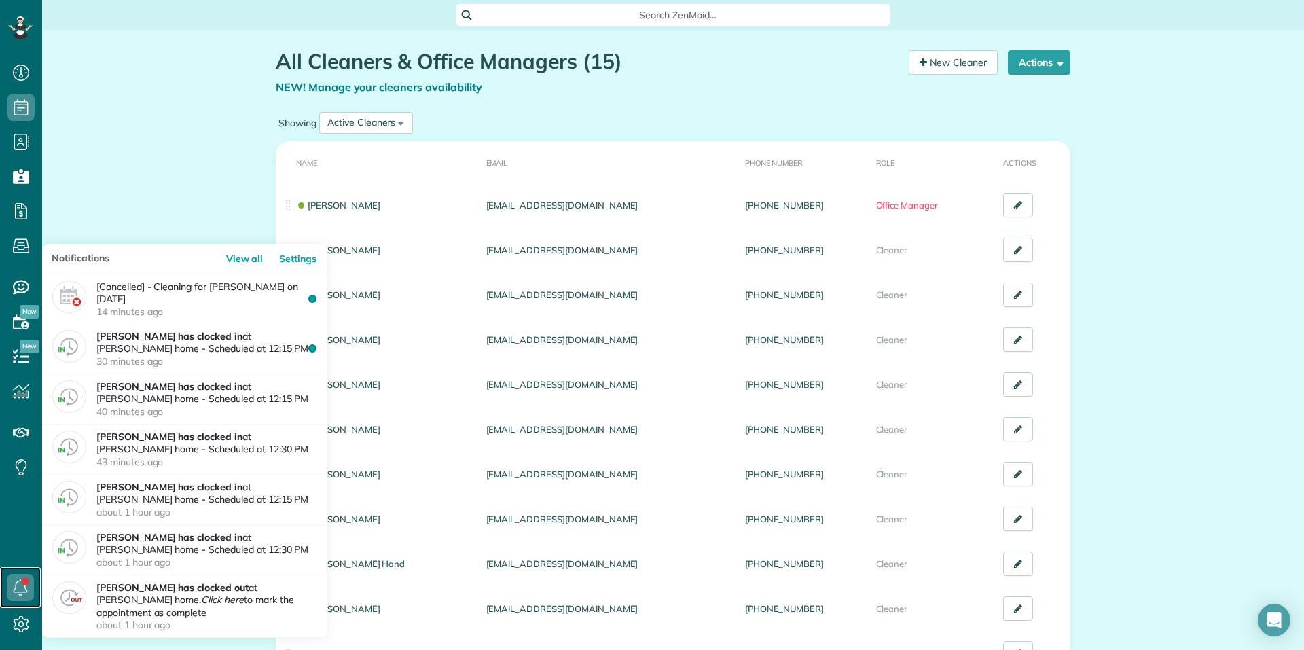
click at [26, 584] on link at bounding box center [20, 587] width 41 height 41
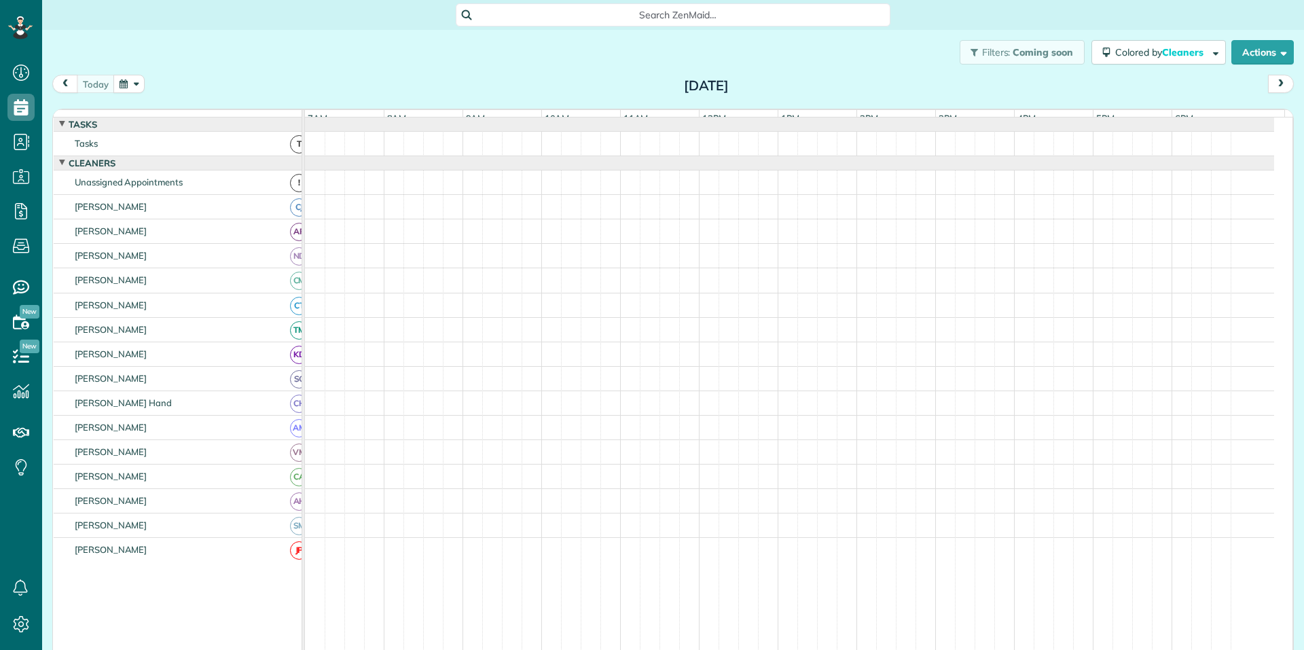
scroll to position [6, 6]
click at [135, 84] on button "button" at bounding box center [128, 84] width 31 height 18
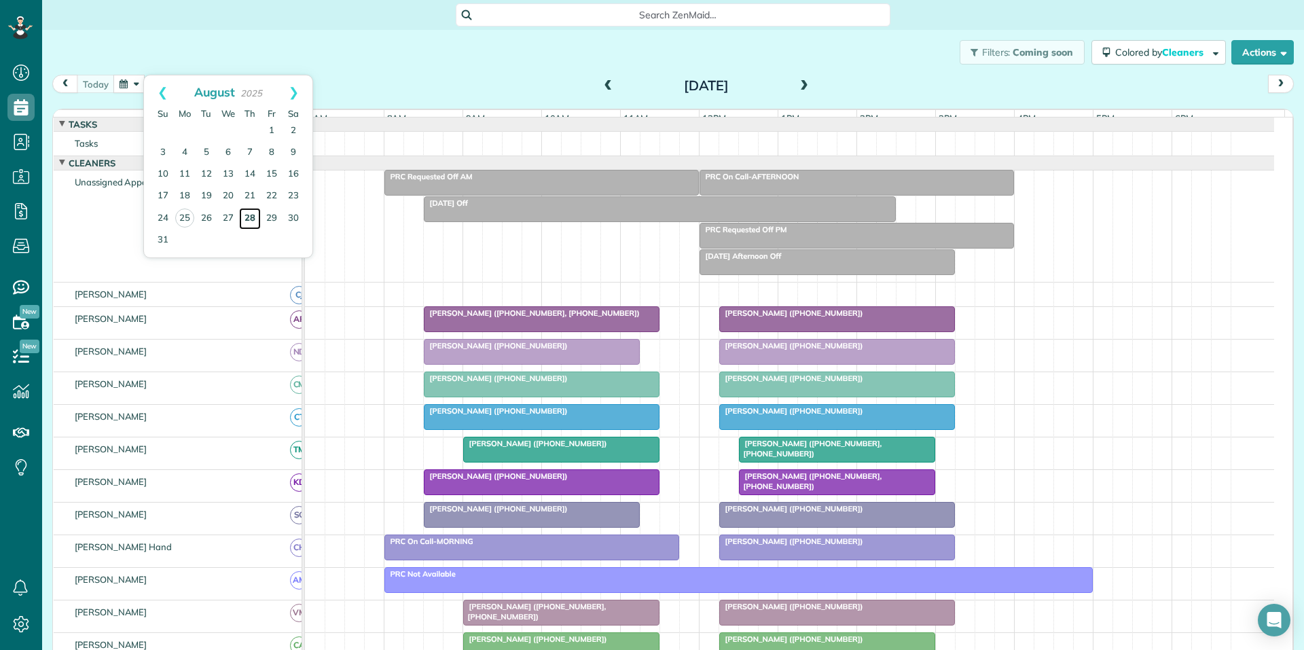
click at [248, 216] on link "28" at bounding box center [250, 219] width 22 height 22
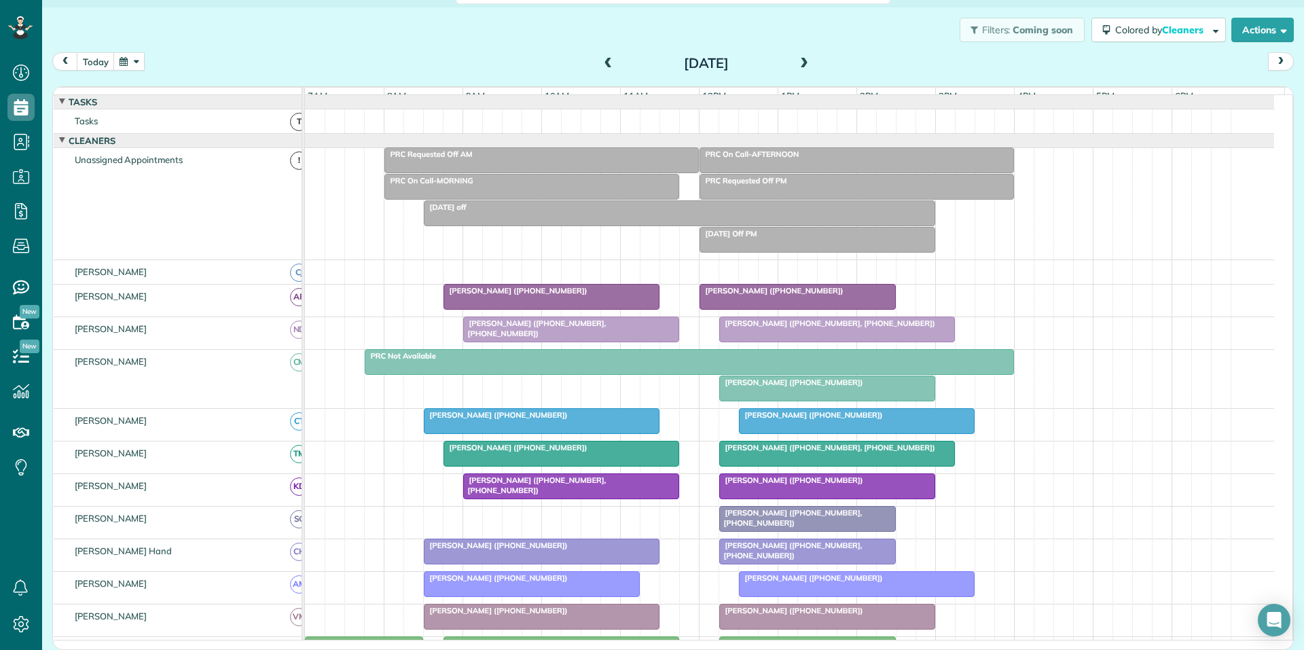
scroll to position [204, 0]
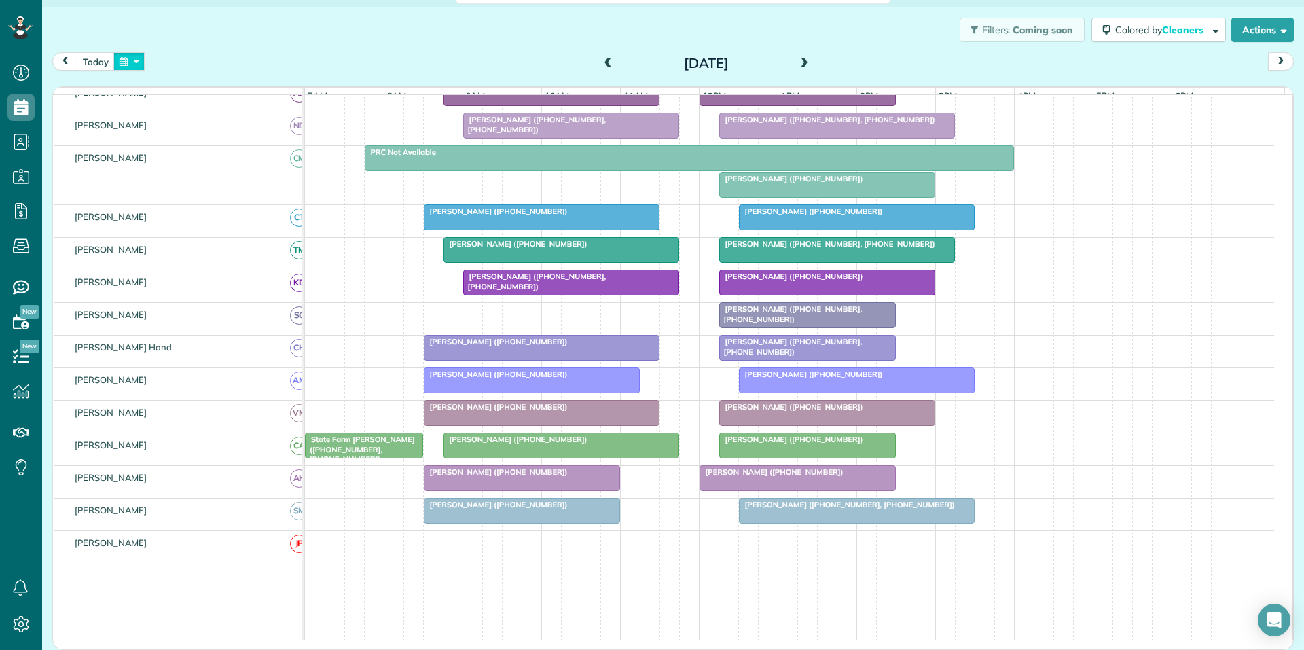
click at [133, 67] on button "button" at bounding box center [128, 61] width 31 height 18
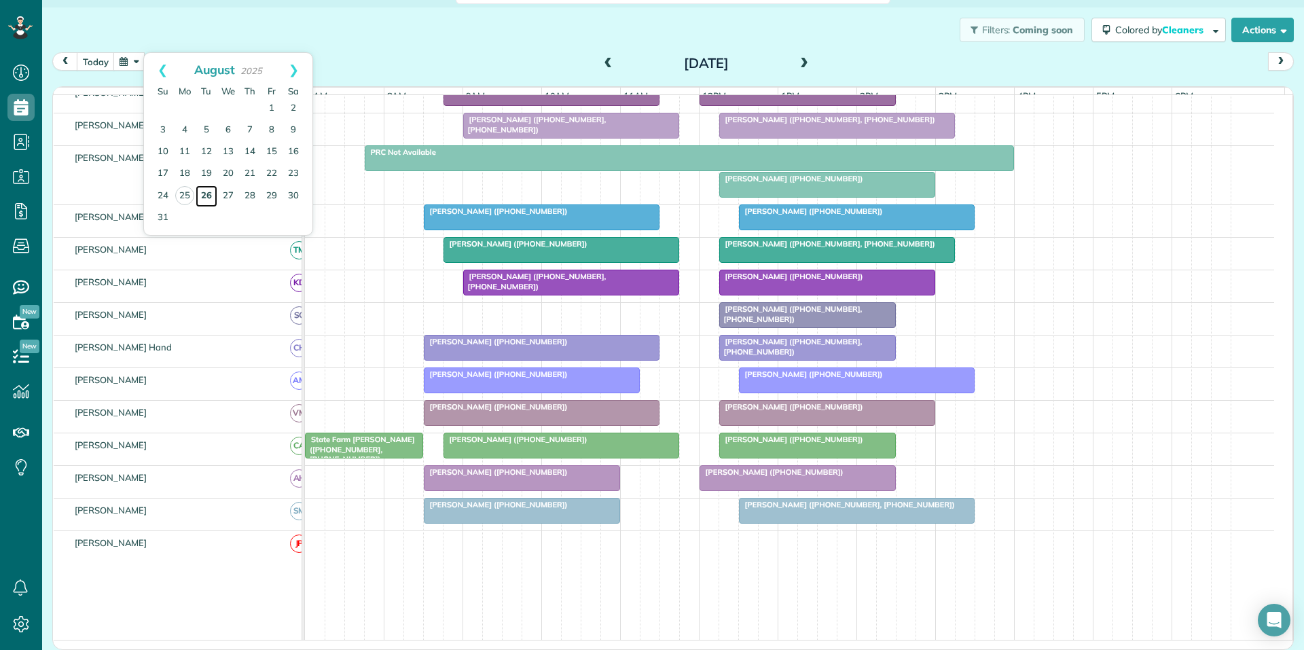
click at [209, 192] on link "26" at bounding box center [207, 196] width 22 height 22
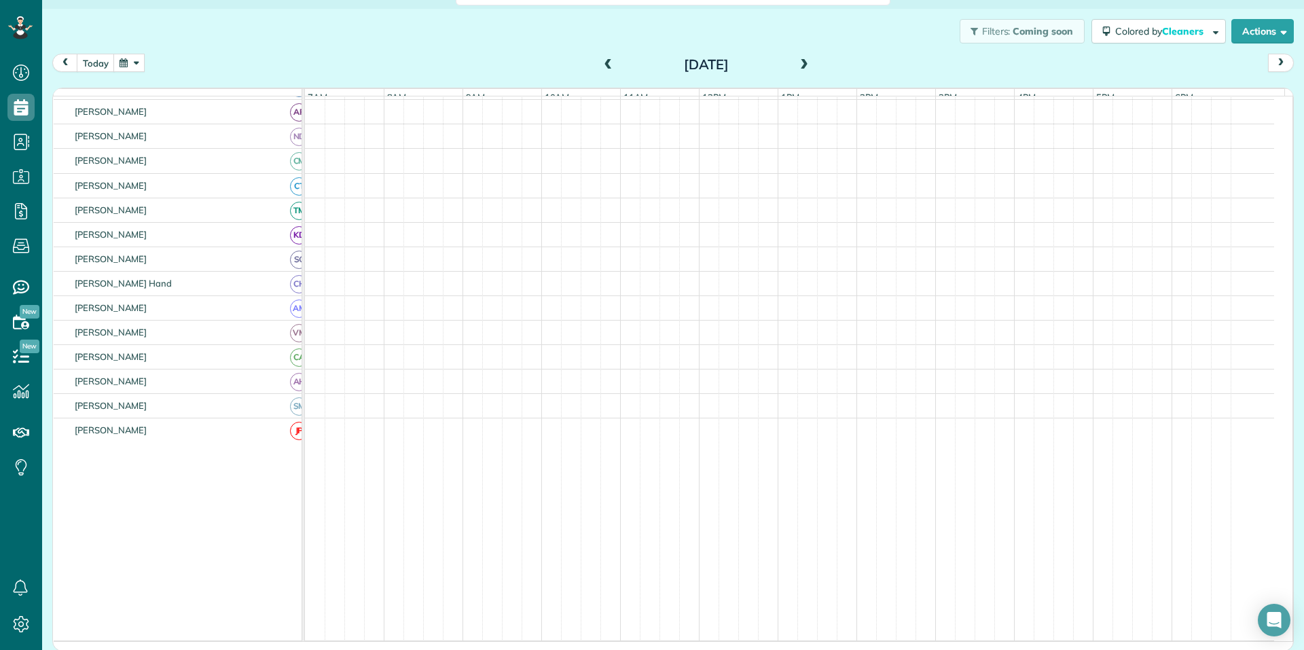
scroll to position [186, 0]
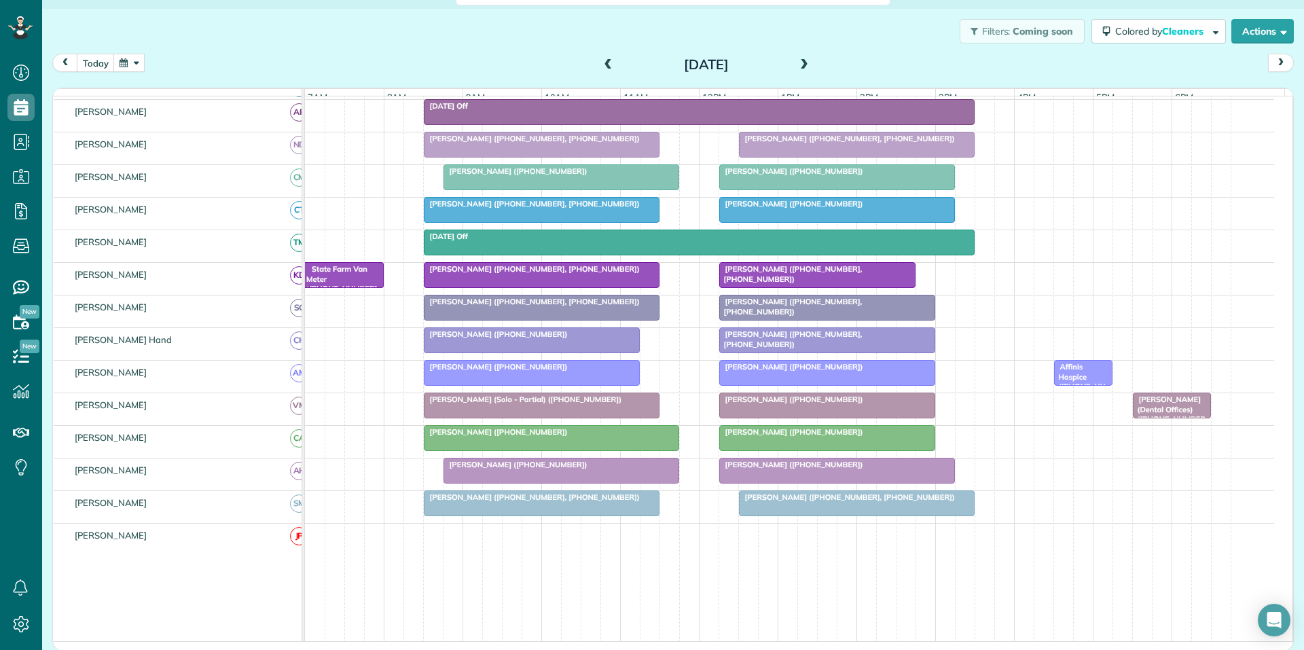
click at [801, 65] on span at bounding box center [804, 65] width 15 height 12
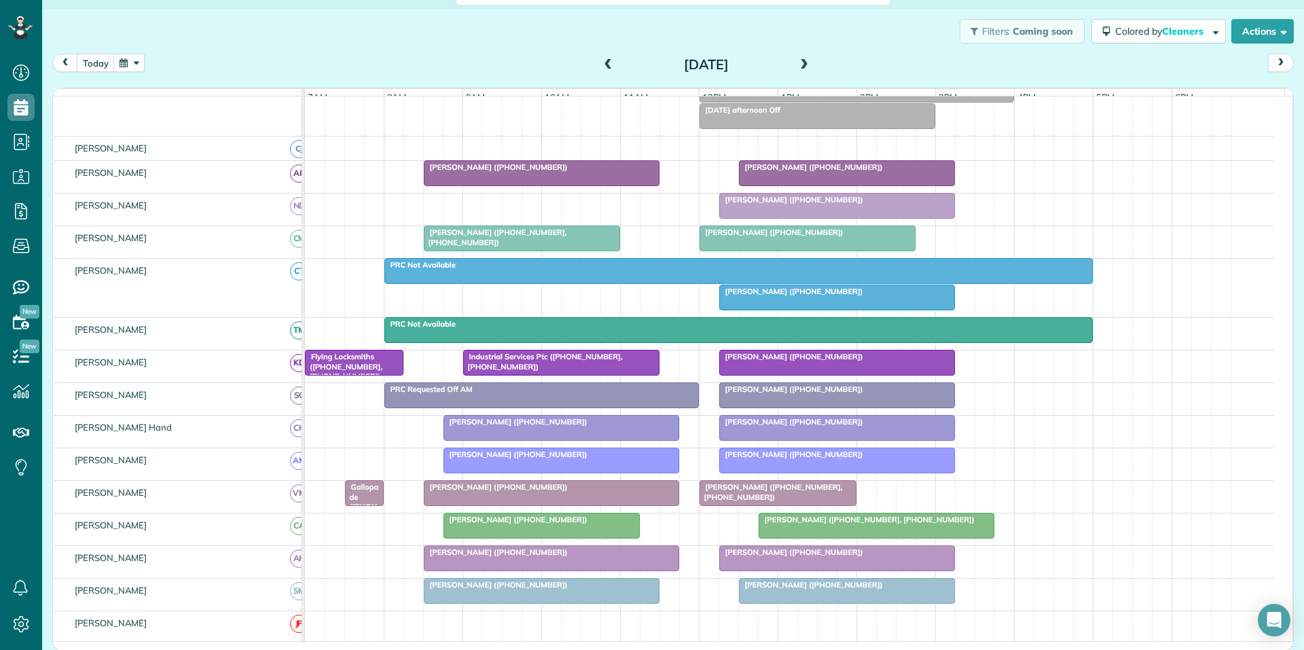
scroll to position [160, 0]
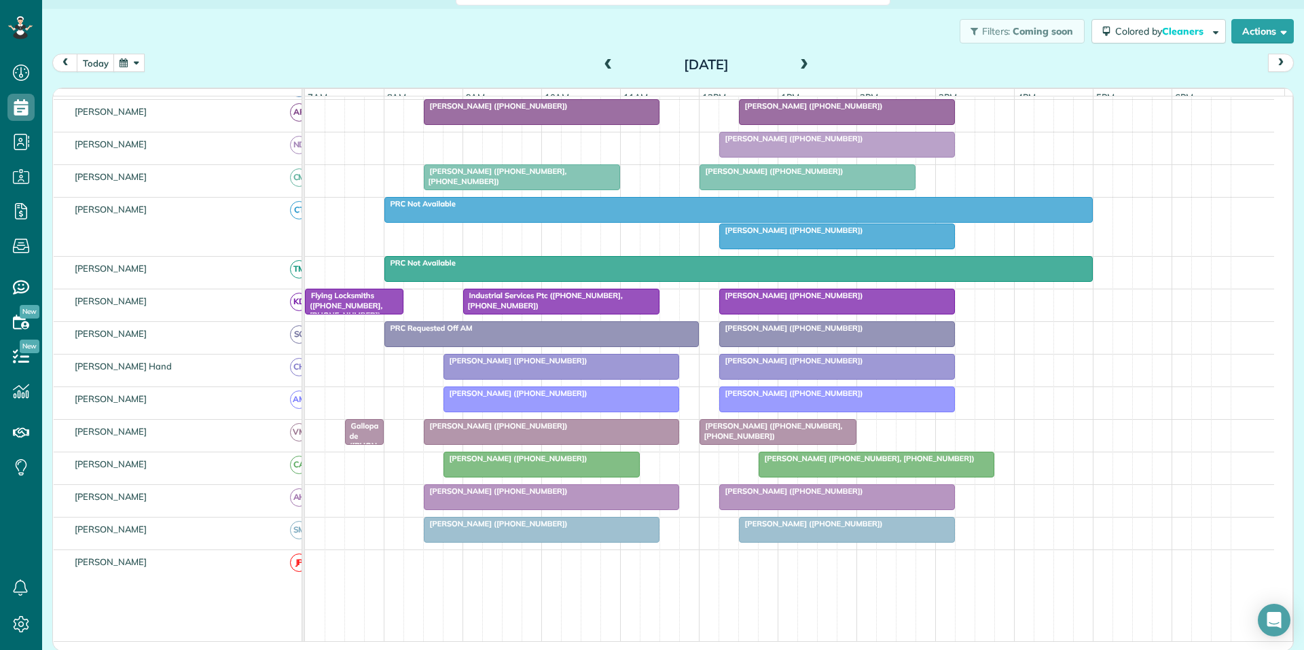
click at [823, 235] on span "[PERSON_NAME] ([PHONE_NUMBER])" at bounding box center [791, 231] width 145 height 10
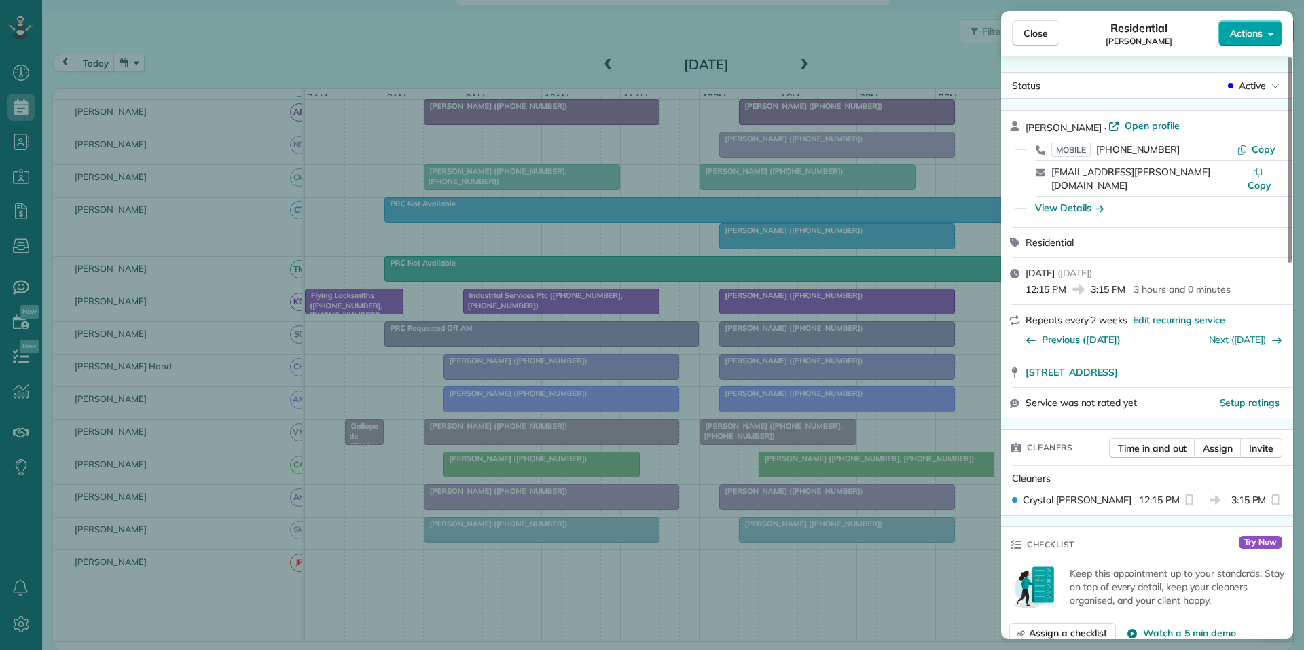
click at [1248, 33] on span "Actions" at bounding box center [1246, 33] width 33 height 14
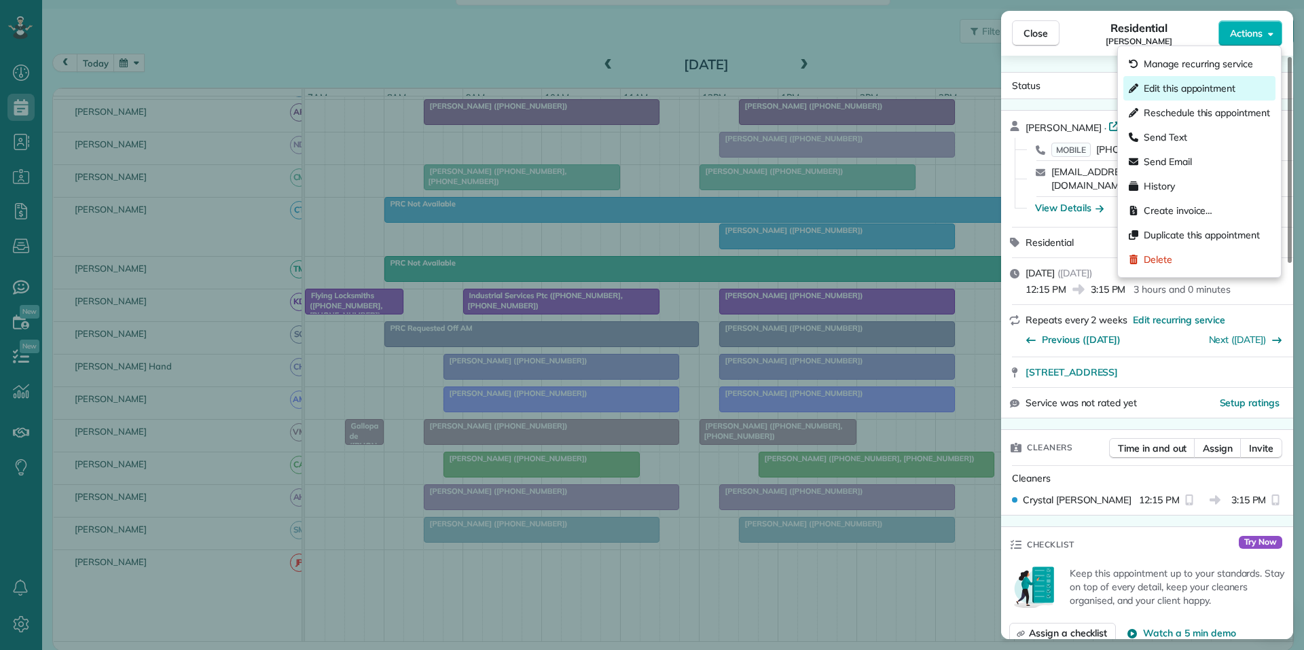
click at [1189, 88] on span "Edit this appointment" at bounding box center [1190, 89] width 92 height 14
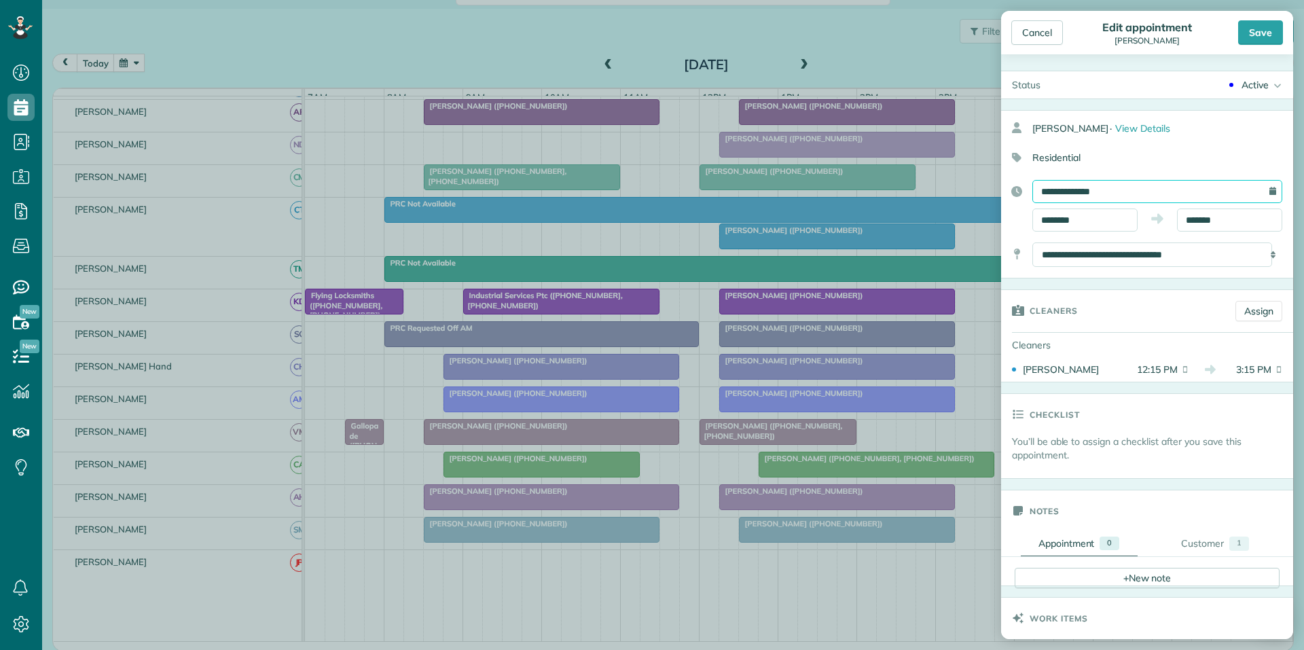
click at [1113, 195] on input "**********" at bounding box center [1157, 191] width 250 height 23
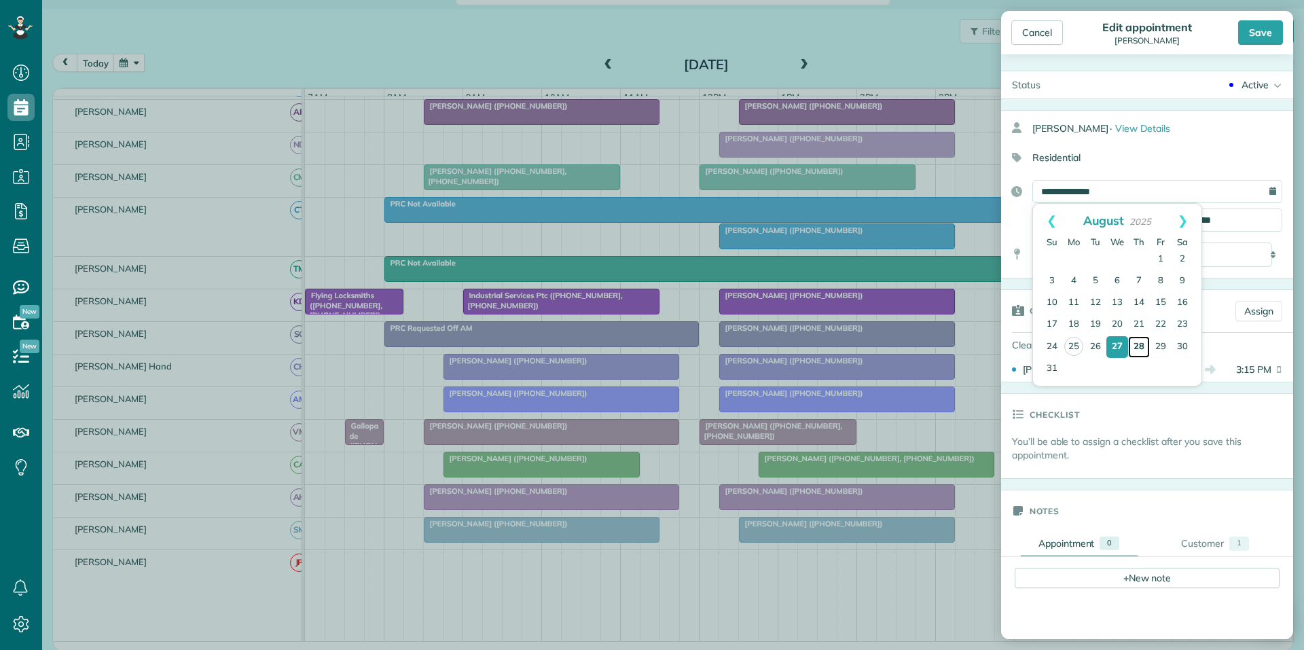
click at [1140, 341] on link "28" at bounding box center [1139, 347] width 22 height 22
type input "**********"
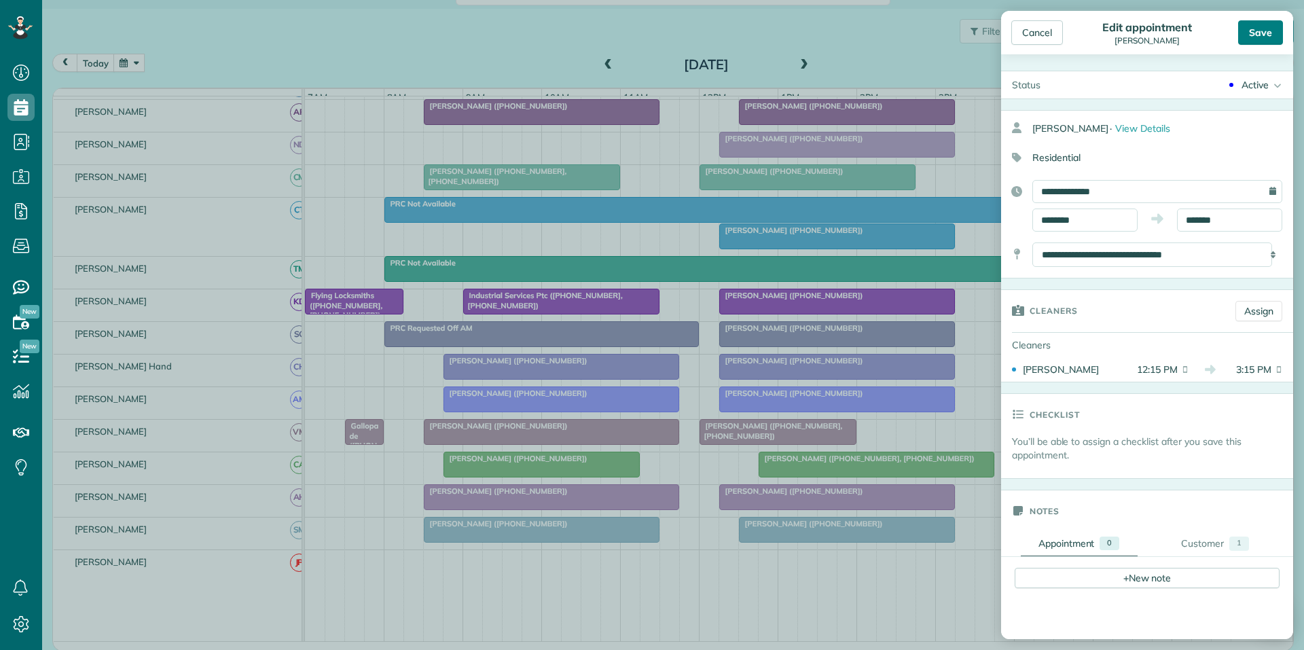
click at [1266, 32] on div "Save" at bounding box center [1260, 32] width 45 height 24
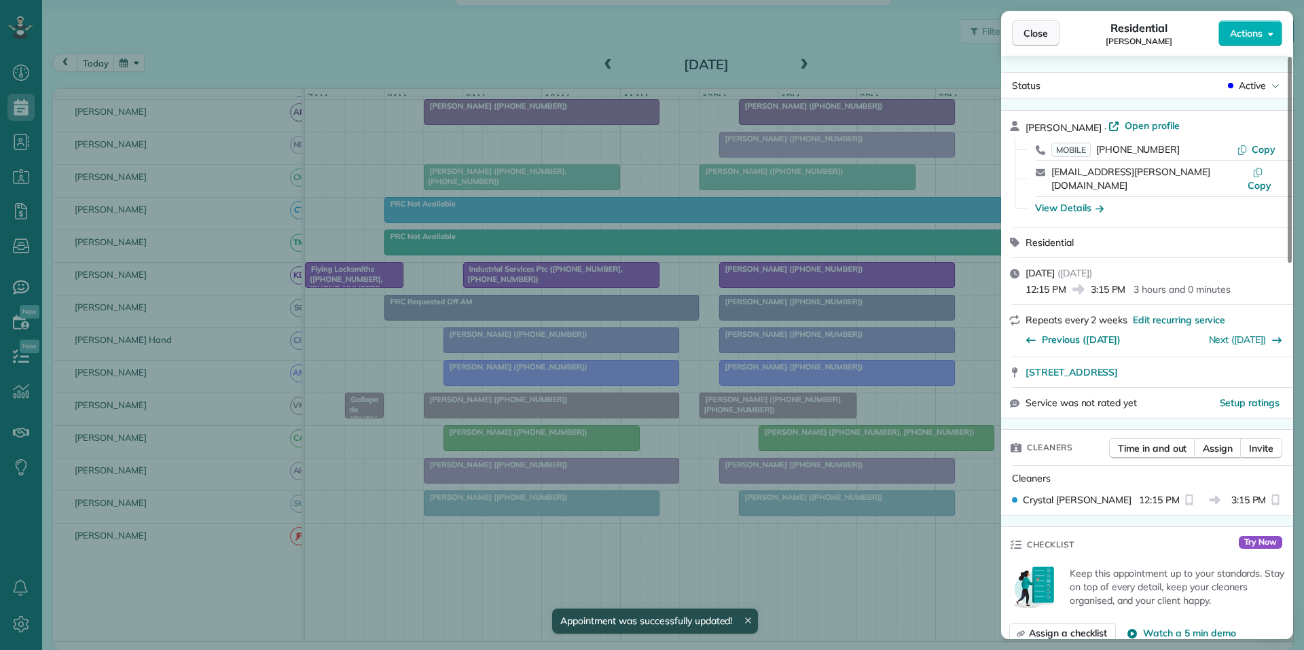
click at [1044, 36] on span "Close" at bounding box center [1036, 33] width 24 height 14
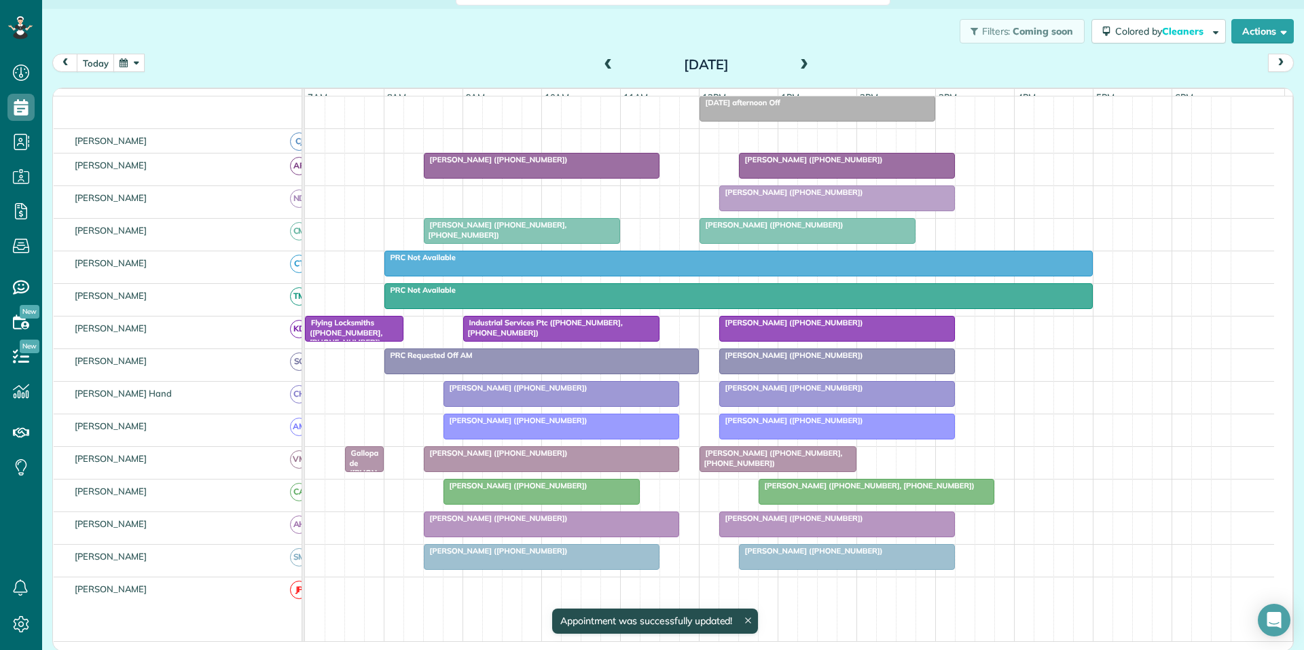
scroll to position [92, 0]
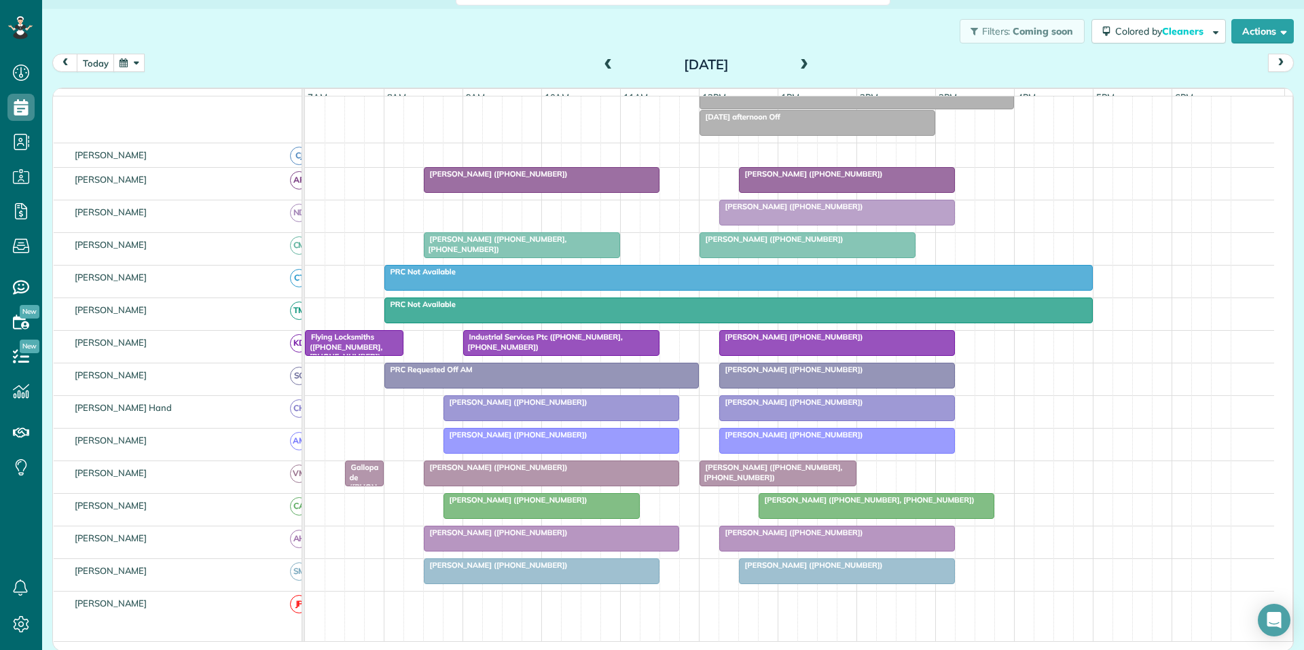
click at [802, 64] on span at bounding box center [804, 65] width 15 height 12
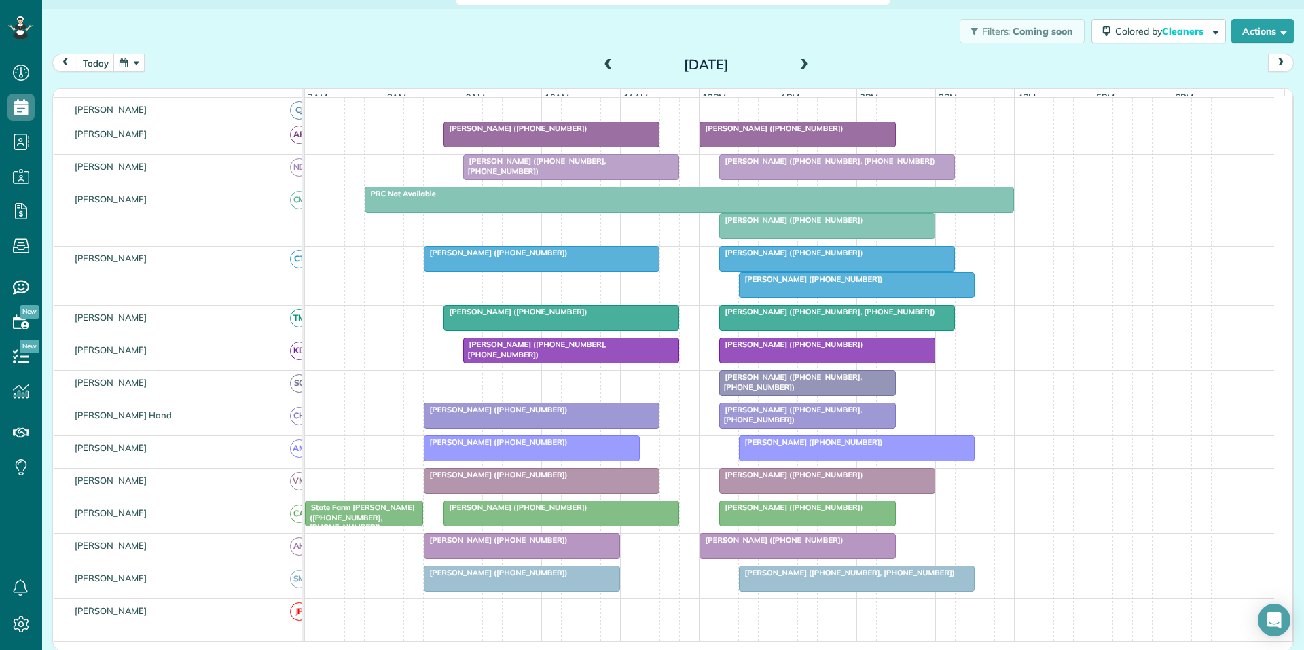
scroll to position [166, 0]
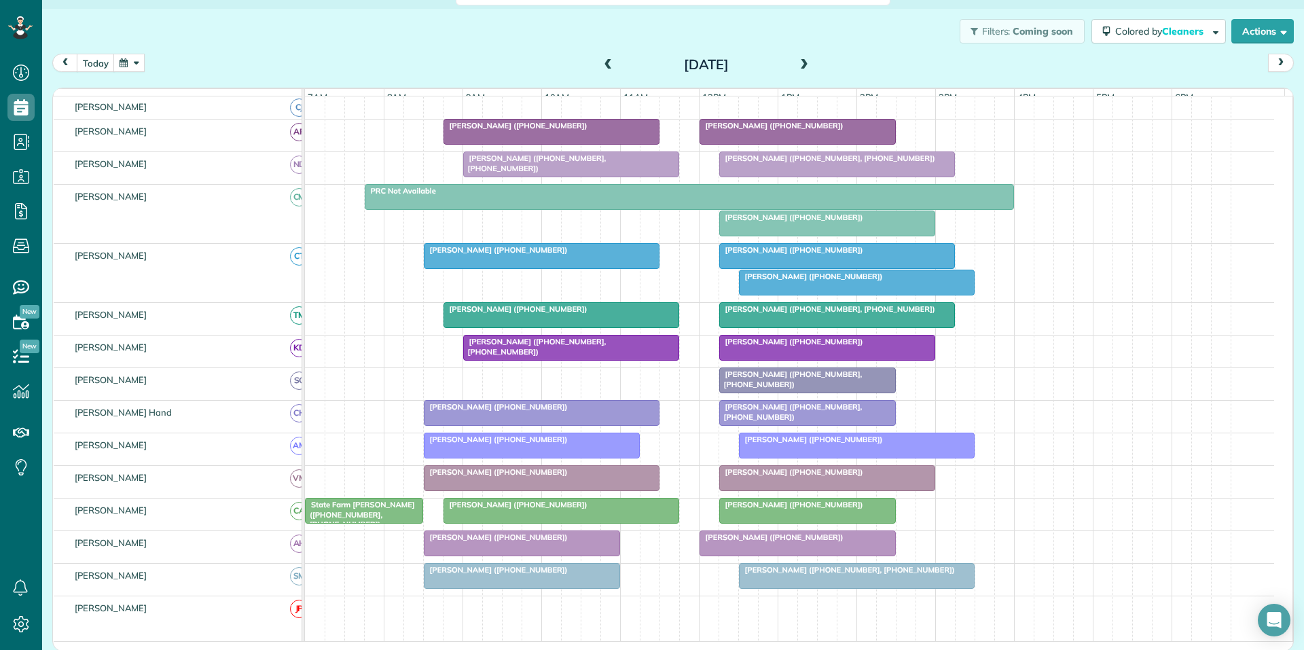
click at [860, 293] on div at bounding box center [857, 282] width 234 height 24
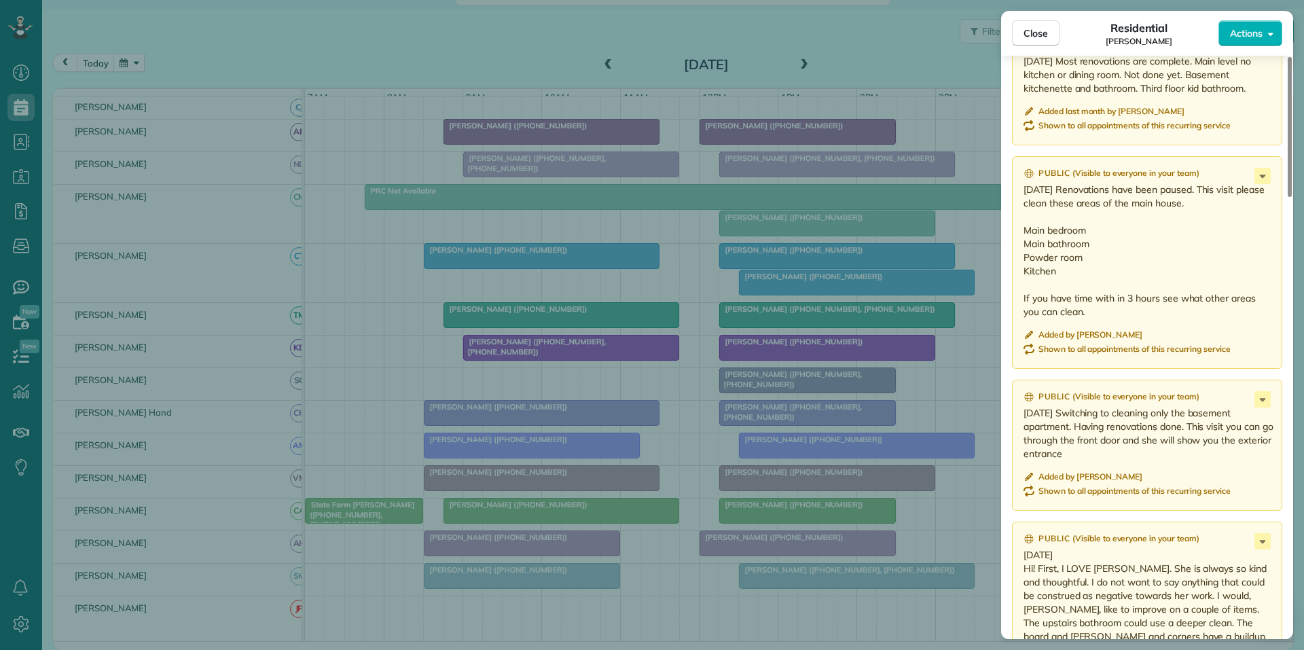
scroll to position [1630, 0]
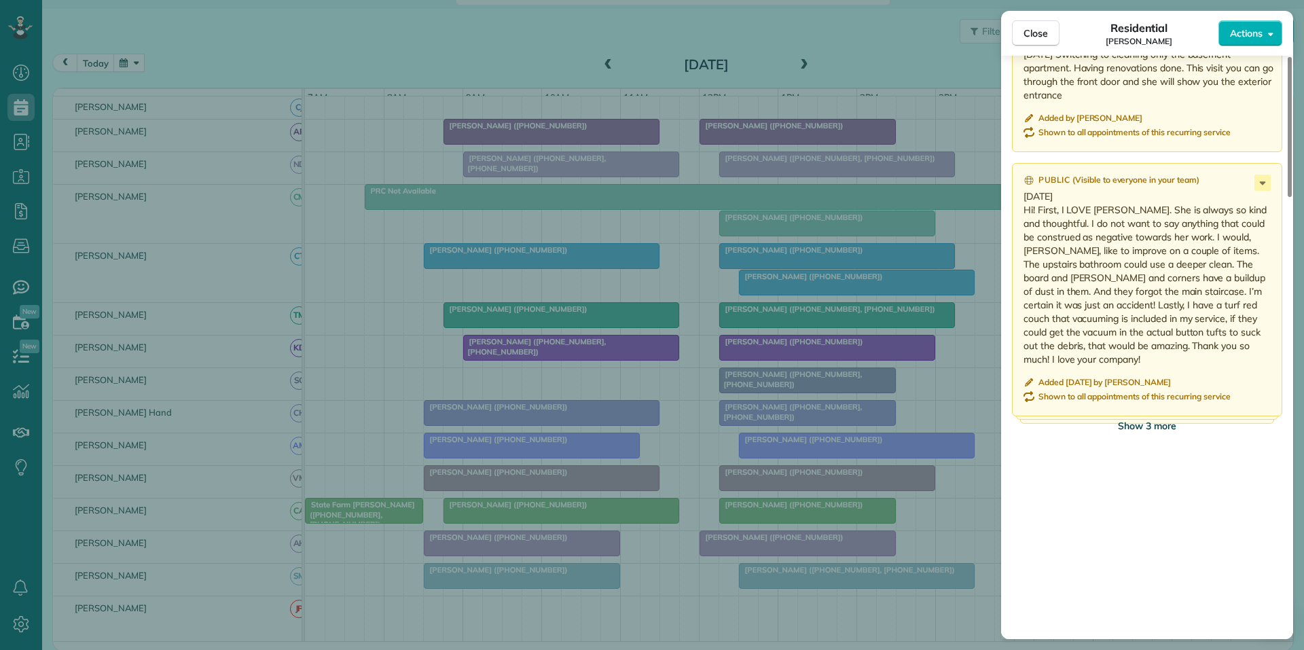
click at [1156, 421] on span "Show 3 more" at bounding box center [1147, 426] width 58 height 14
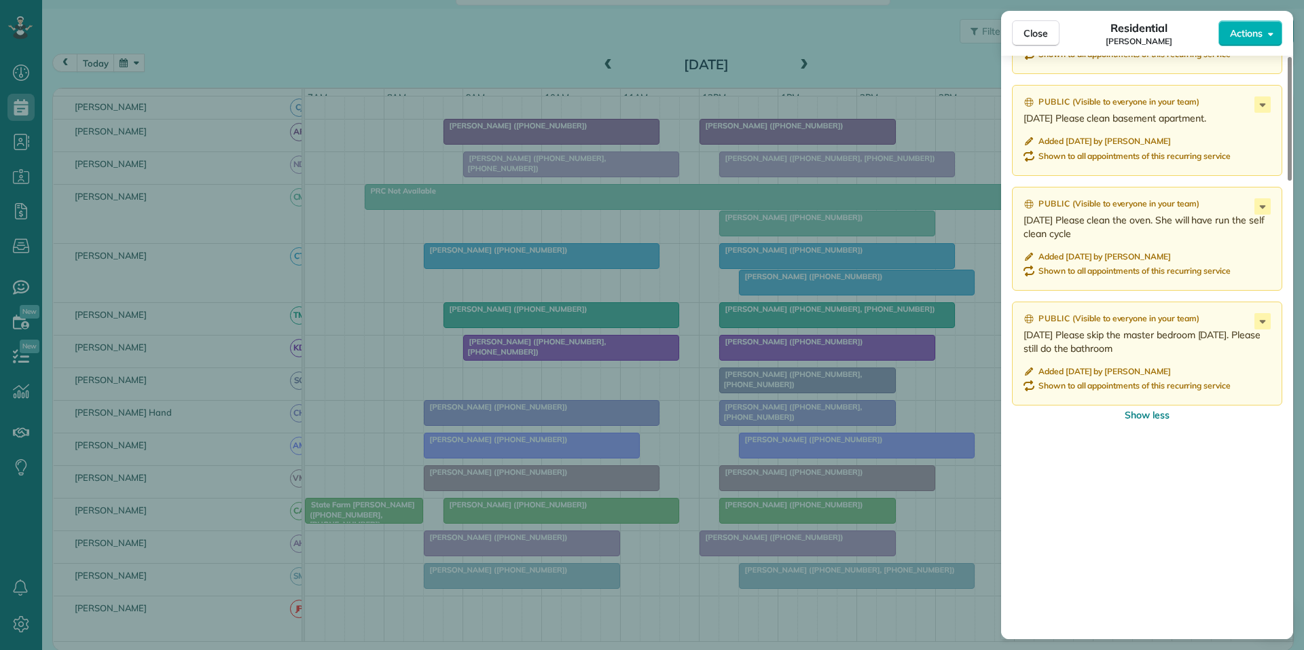
scroll to position [2038, 0]
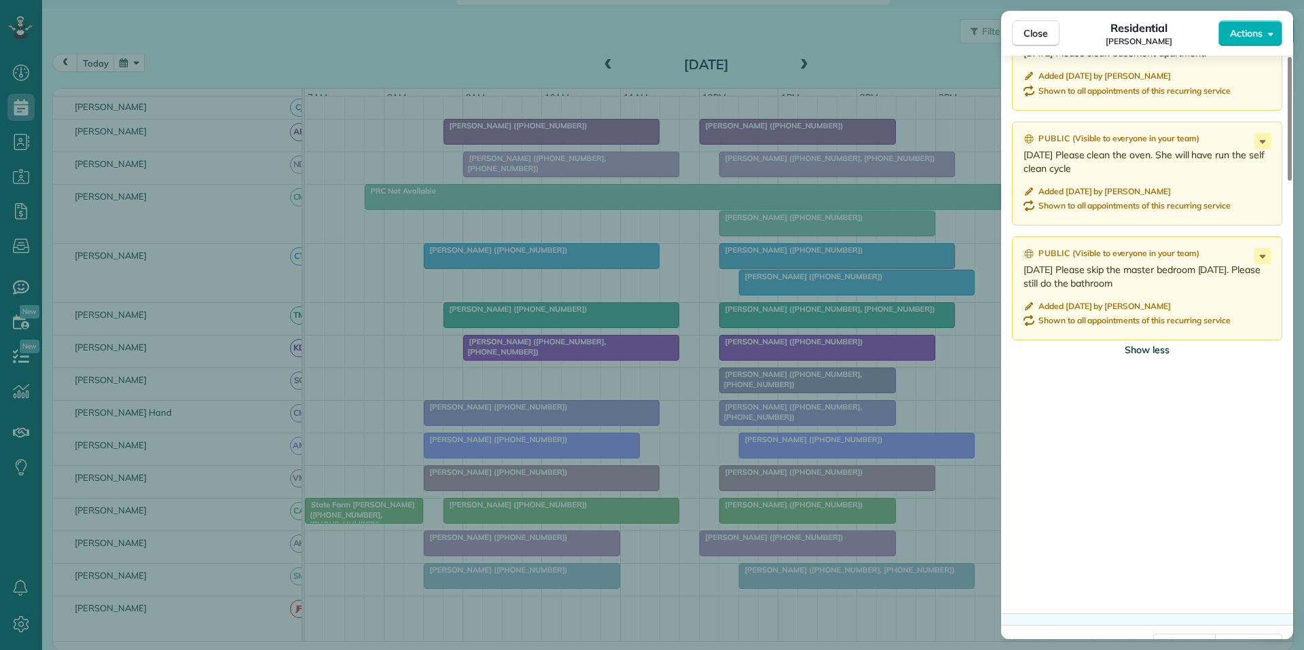
click at [1146, 349] on span "Show less" at bounding box center [1147, 350] width 45 height 14
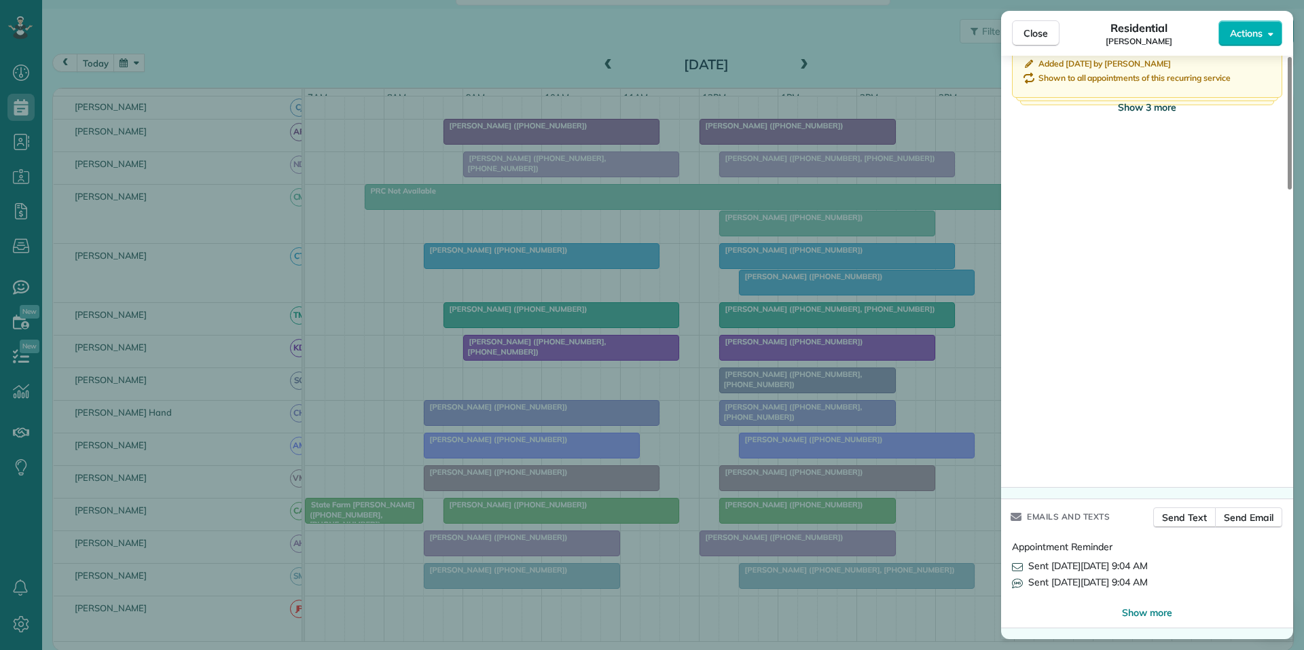
scroll to position [1833, 0]
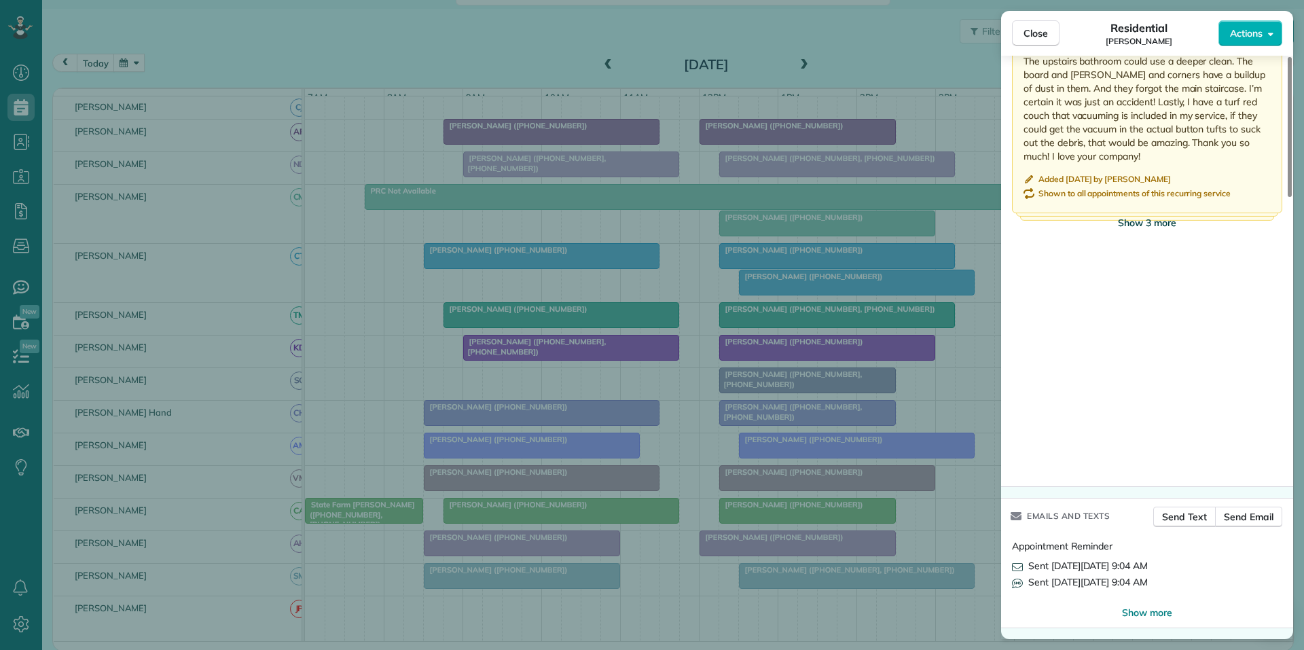
click at [1154, 219] on span "Show 3 more" at bounding box center [1147, 223] width 58 height 14
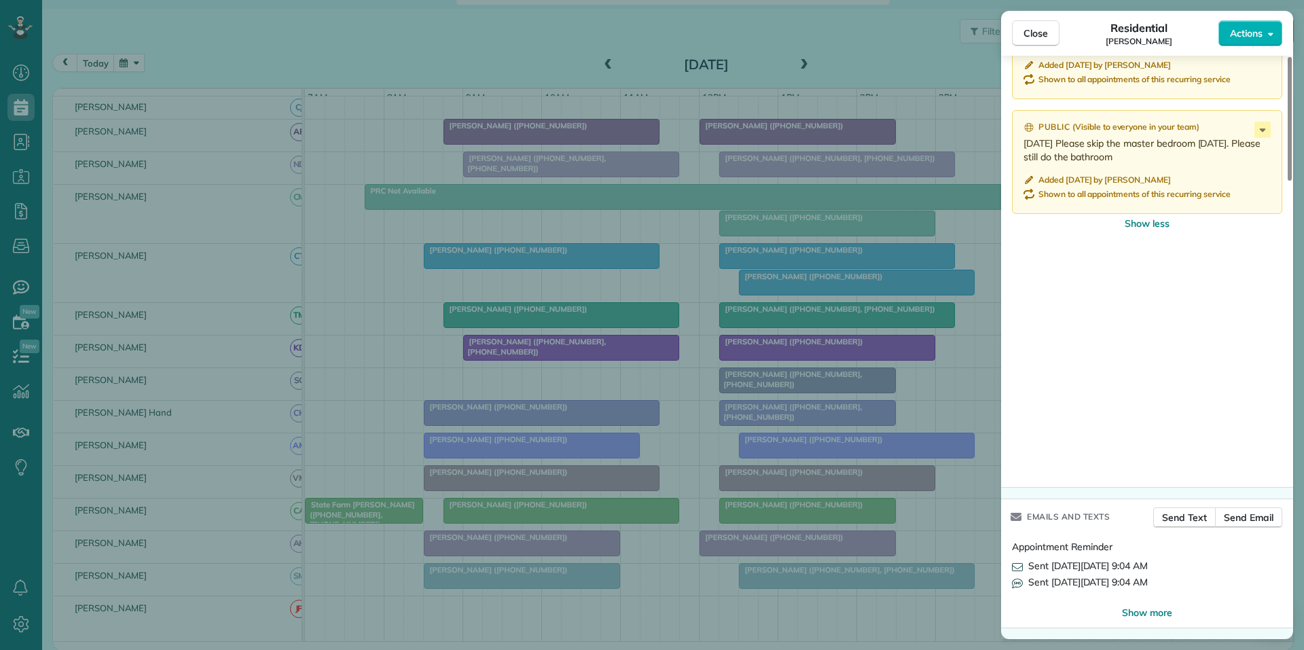
scroll to position [1890, 0]
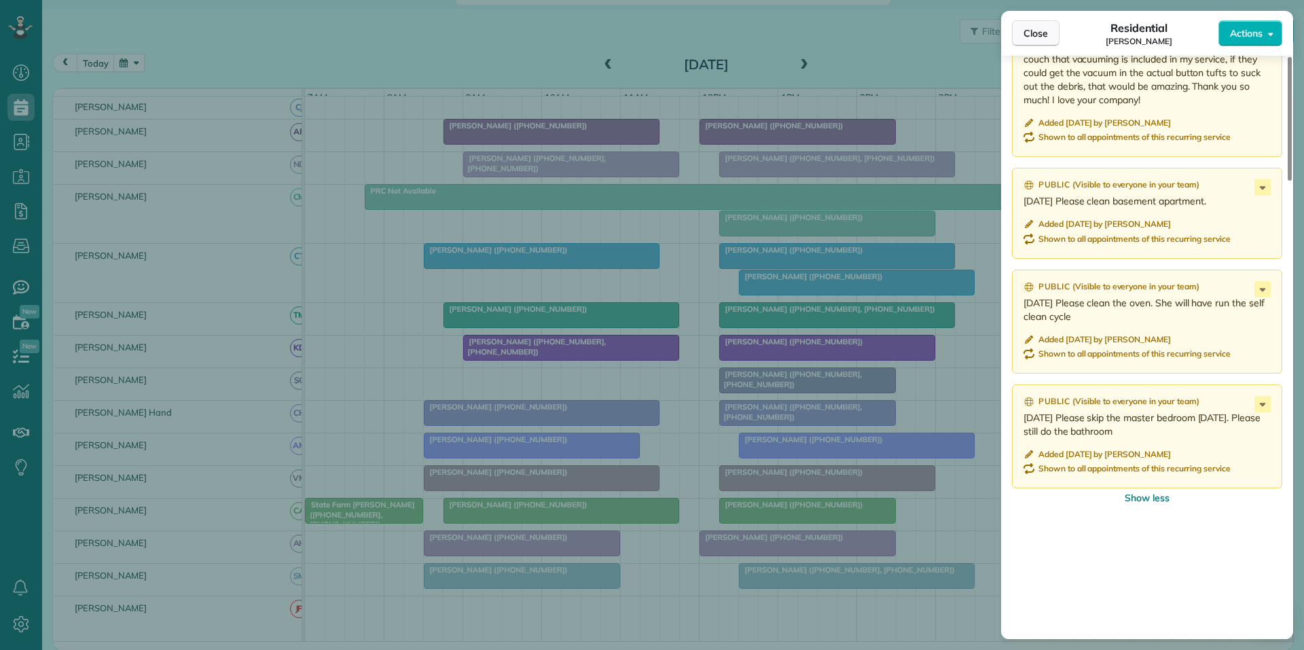
click at [1041, 29] on span "Close" at bounding box center [1036, 33] width 24 height 14
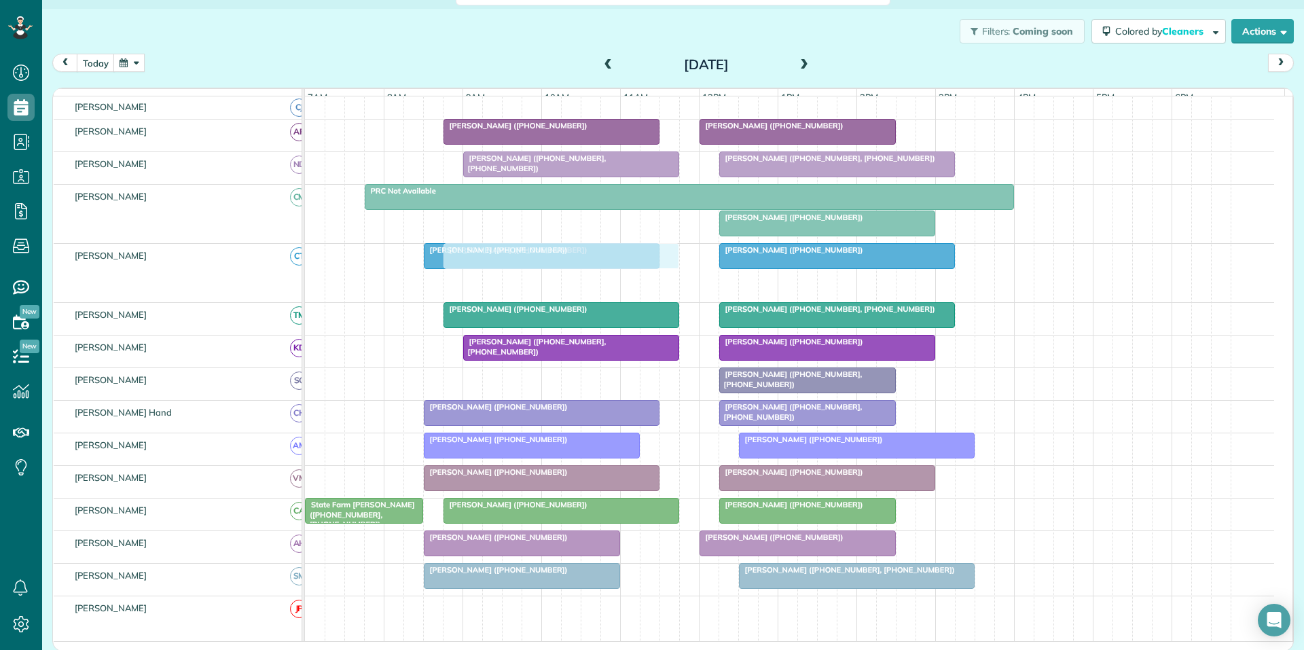
drag, startPoint x: 839, startPoint y: 292, endPoint x: 543, endPoint y: 297, distance: 296.2
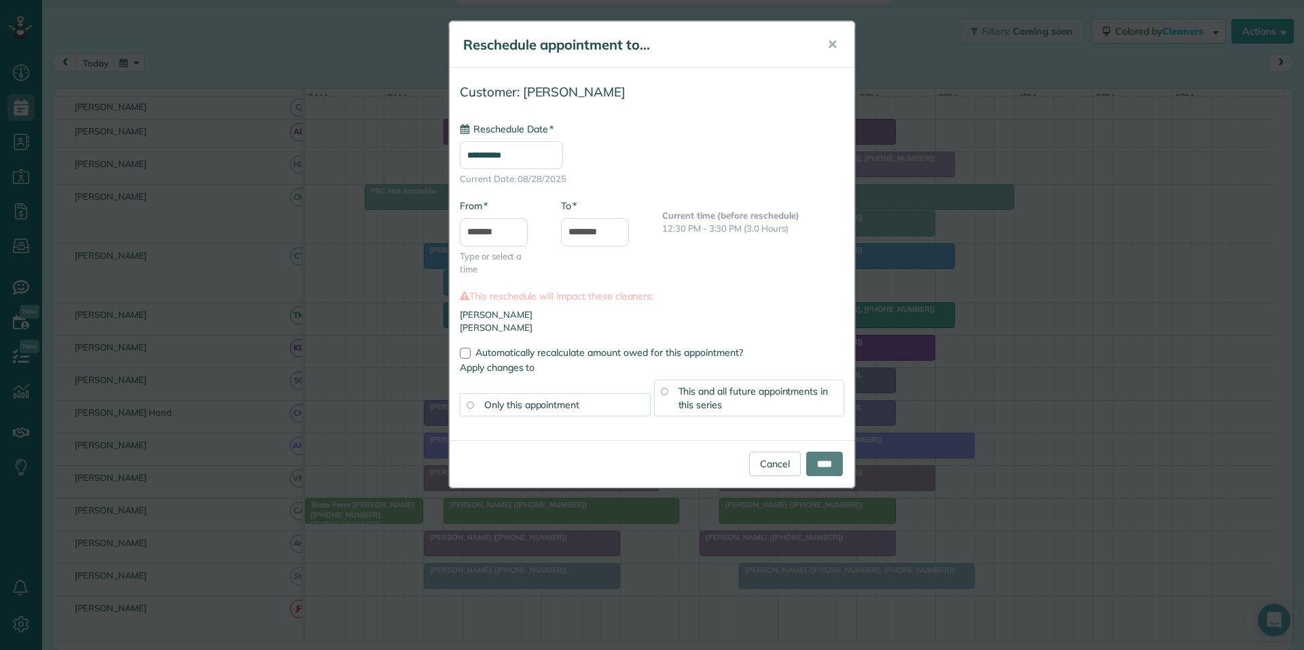
type input "**********"
click at [826, 461] on input "****" at bounding box center [824, 464] width 37 height 24
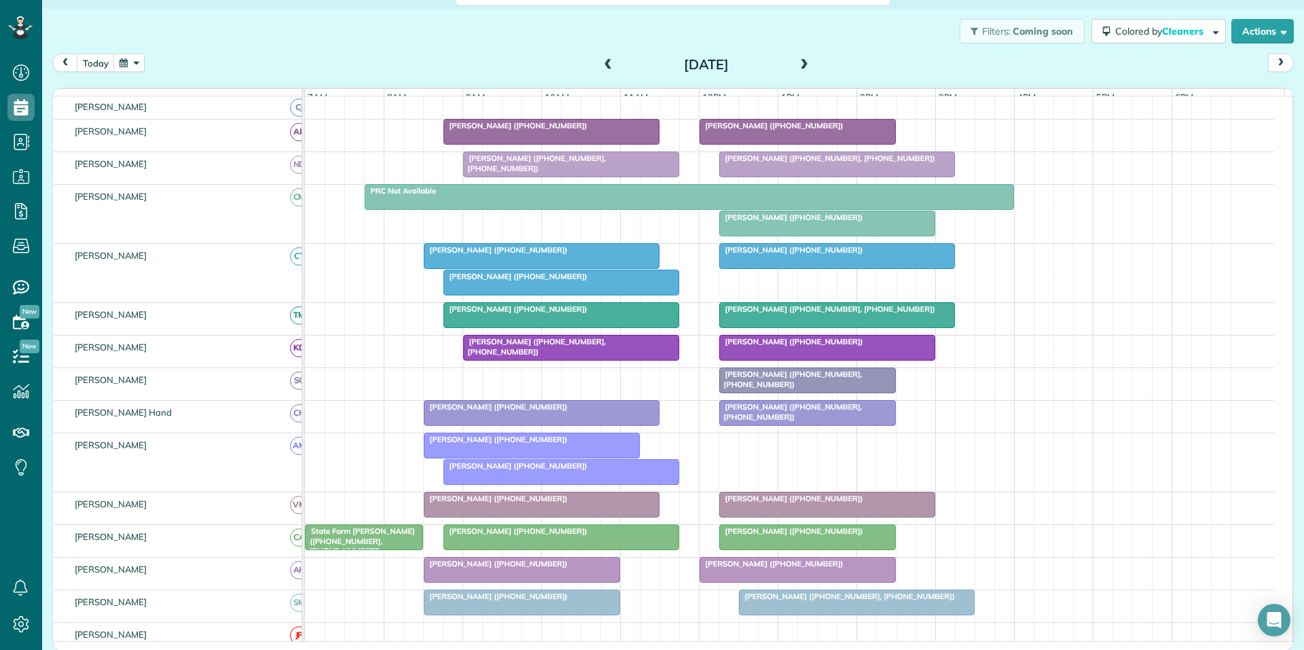
click at [537, 281] on span "[PERSON_NAME] ([PHONE_NUMBER])" at bounding box center [515, 277] width 145 height 10
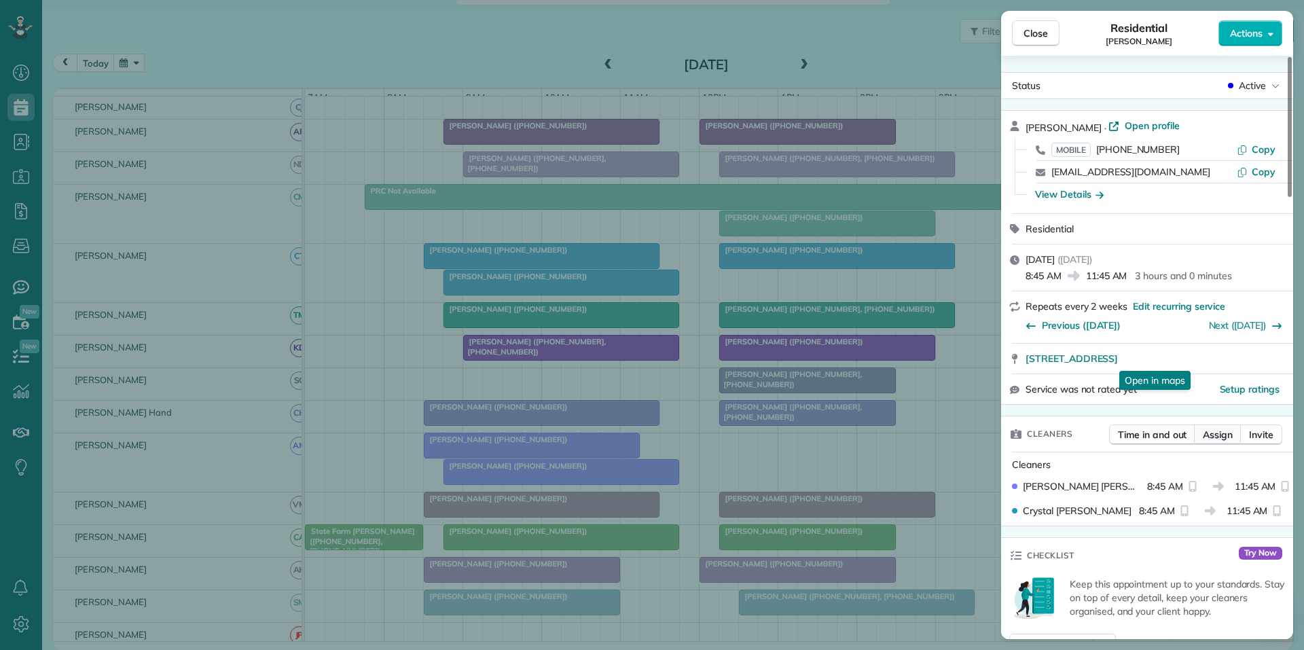
click at [1222, 435] on span "Assign" at bounding box center [1218, 435] width 30 height 14
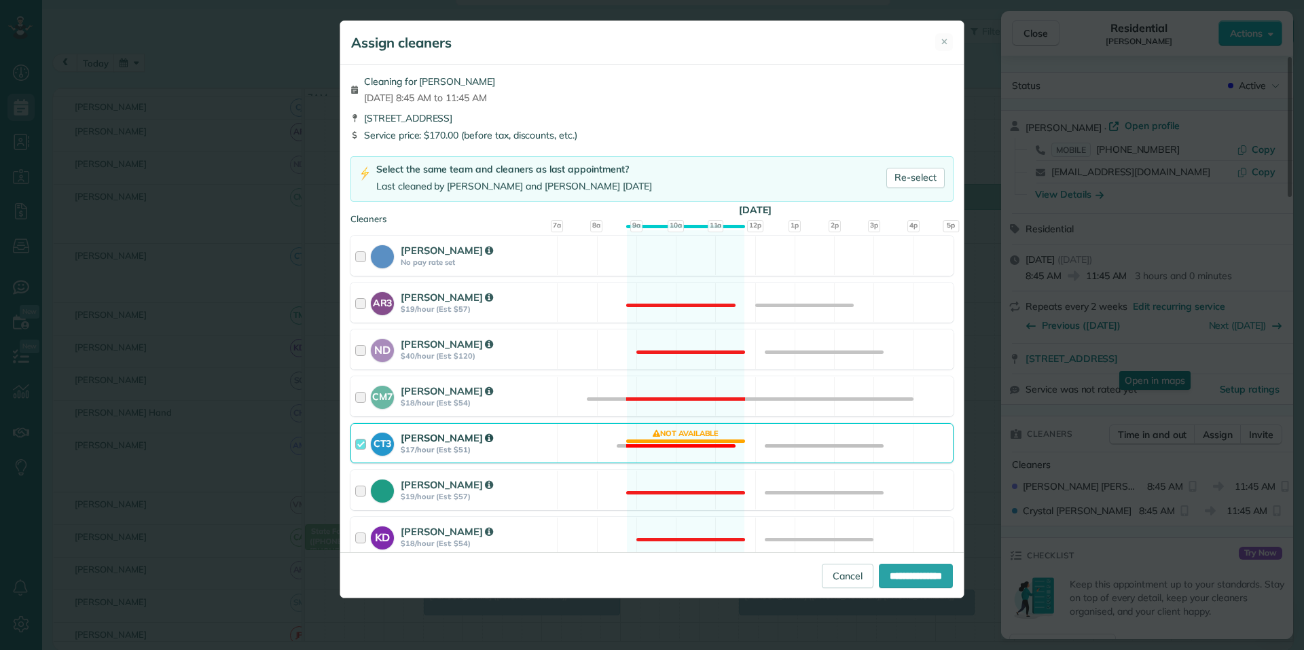
click at [696, 439] on div "CT3 [PERSON_NAME] $17/hour (Est: $51) Not available" at bounding box center [651, 443] width 603 height 40
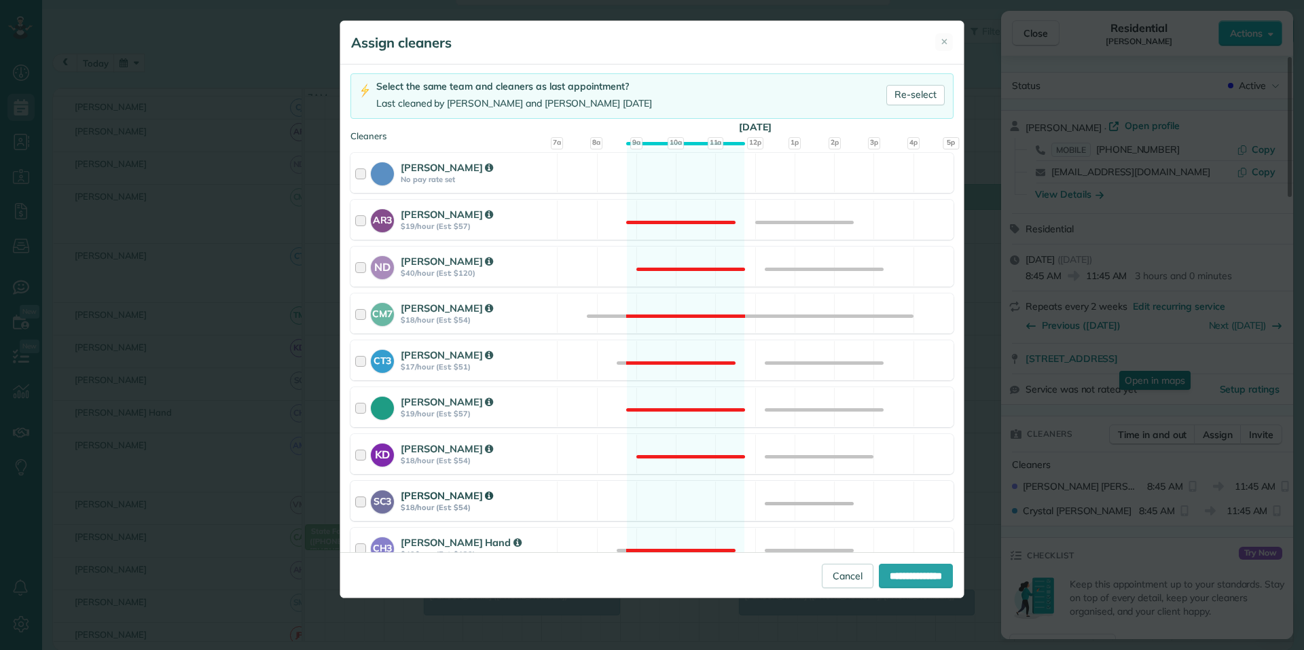
scroll to position [204, 0]
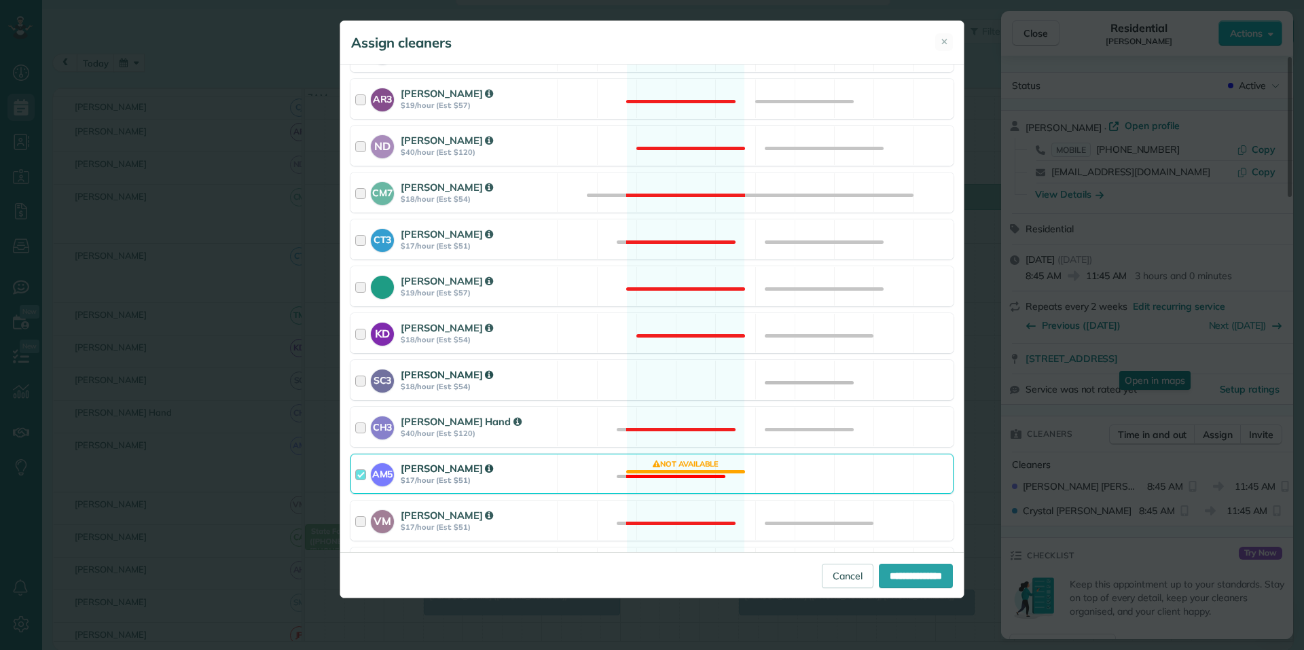
click at [693, 364] on div "SC3 [PERSON_NAME] $18/hour (Est: $54) Available" at bounding box center [651, 380] width 603 height 40
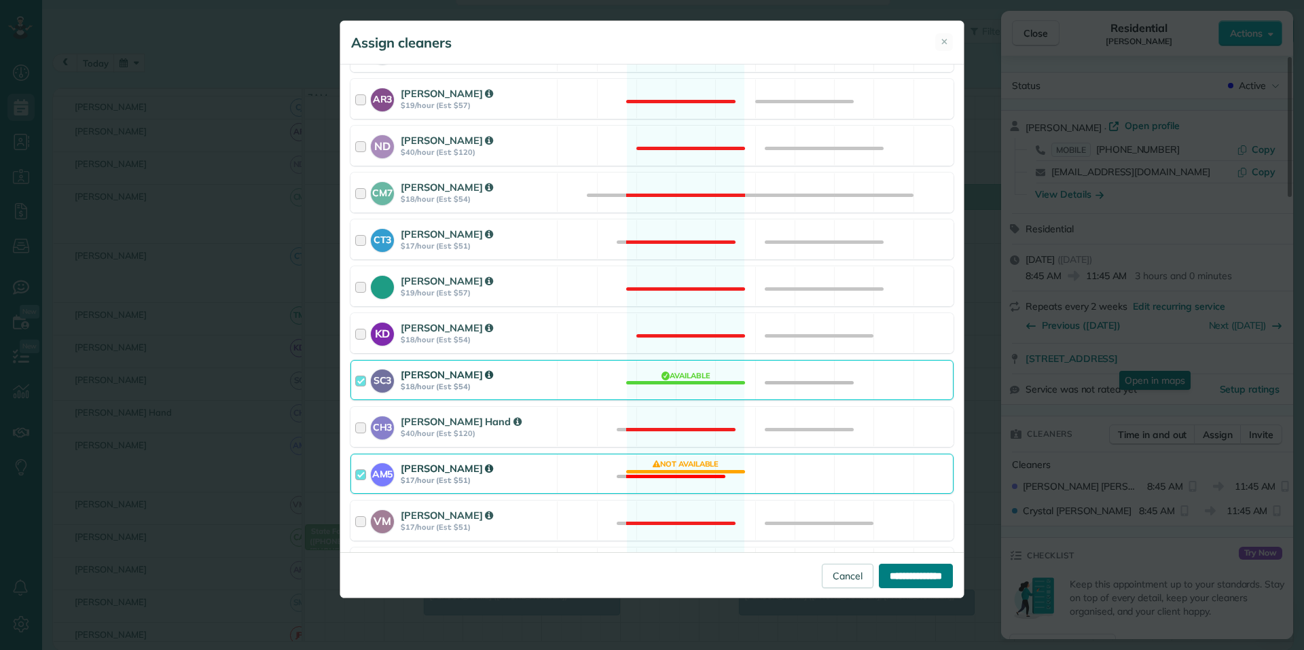
click at [900, 573] on input "**********" at bounding box center [916, 576] width 74 height 24
type input "**********"
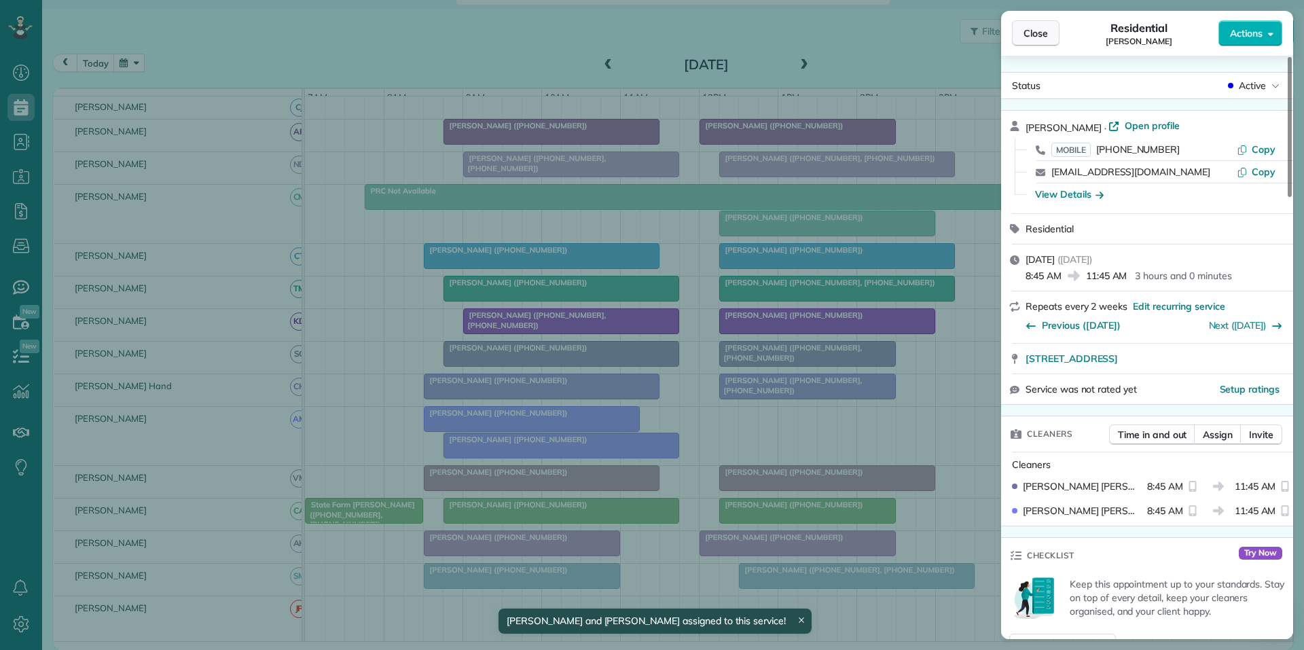
click at [1045, 33] on span "Close" at bounding box center [1036, 33] width 24 height 14
